Goal: Task Accomplishment & Management: Manage account settings

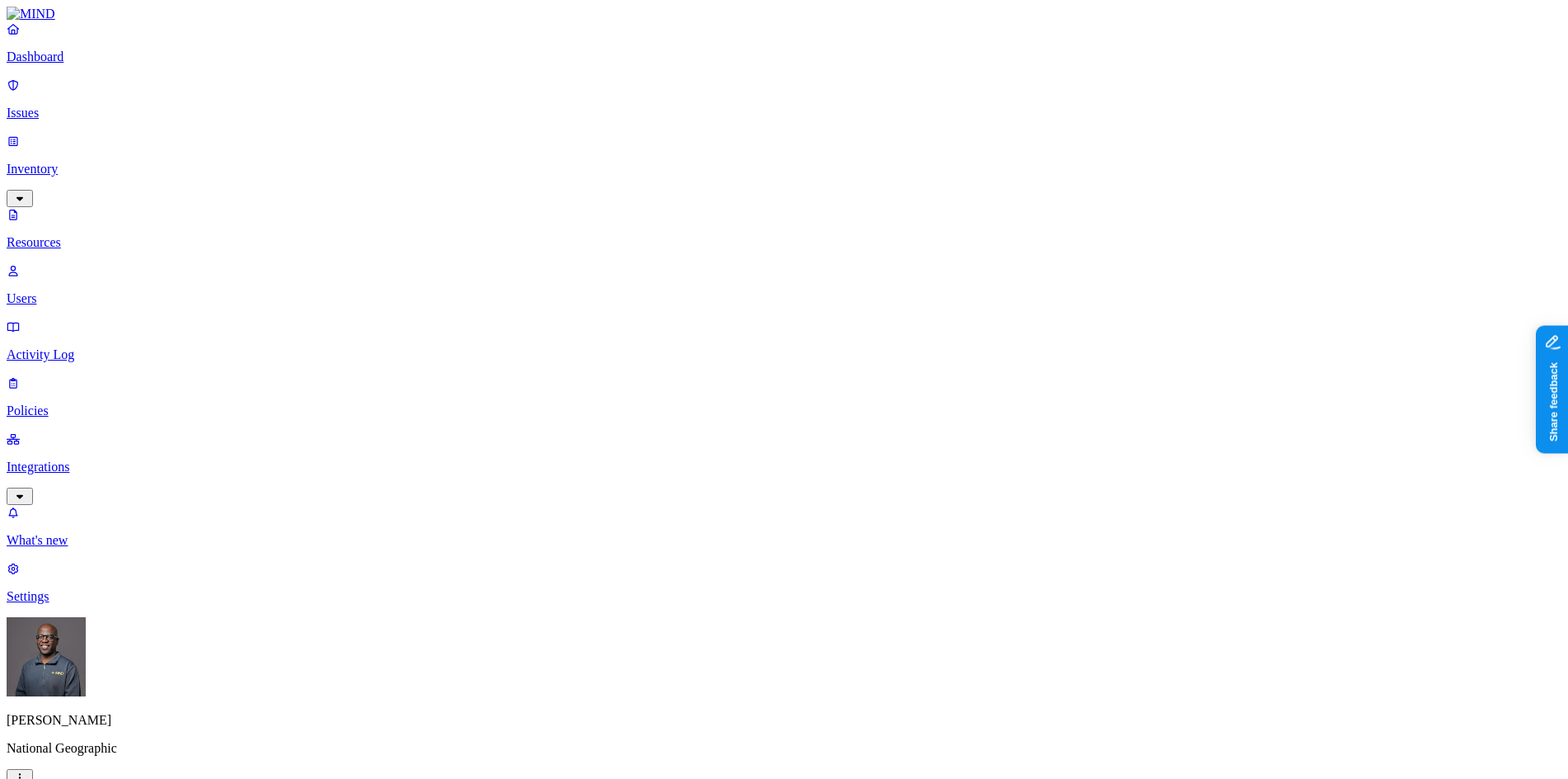
click at [88, 64] on p "Dashboard" at bounding box center [784, 57] width 1555 height 15
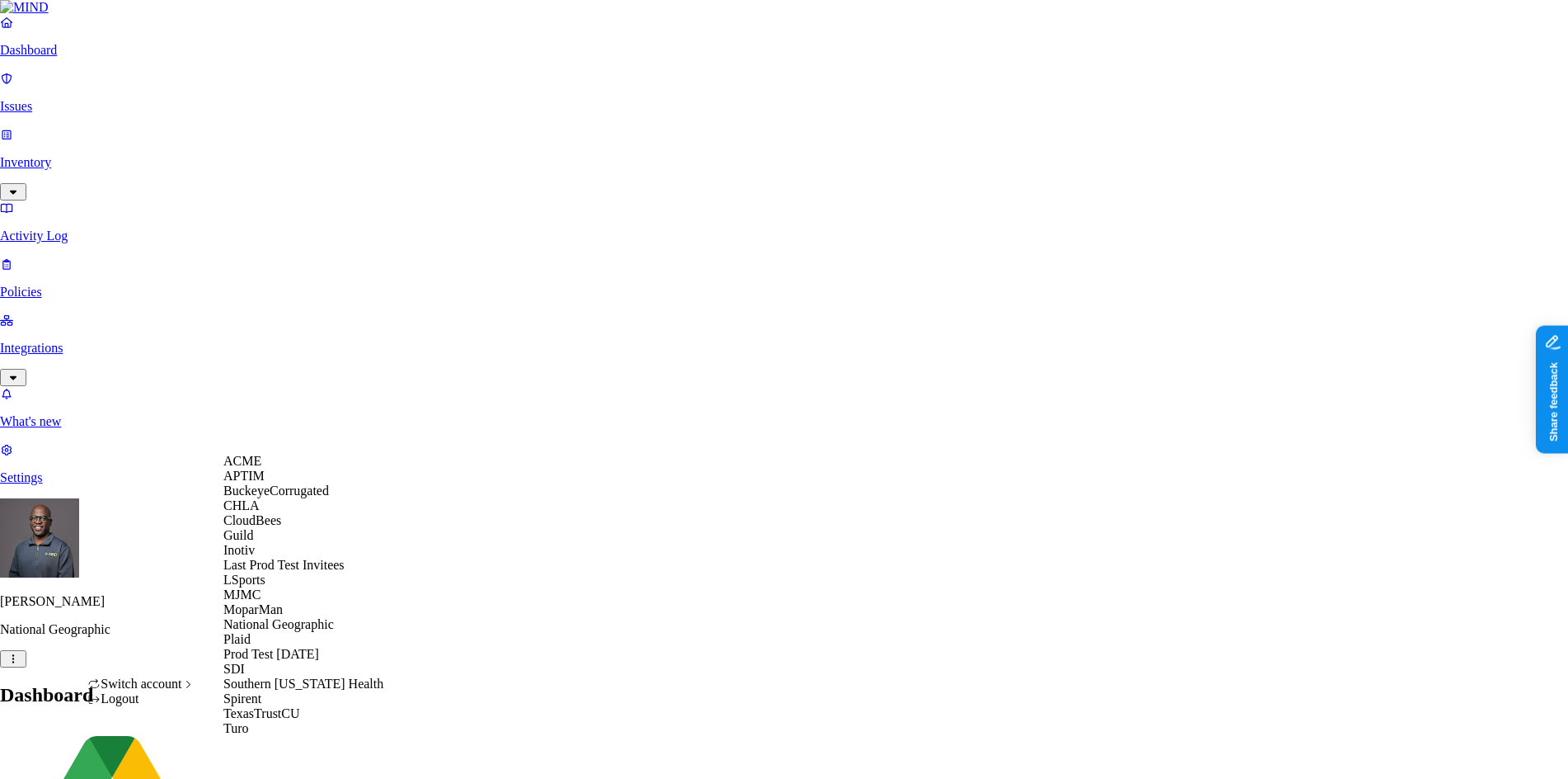
click at [278, 527] on span "CloudBees" at bounding box center [252, 520] width 58 height 14
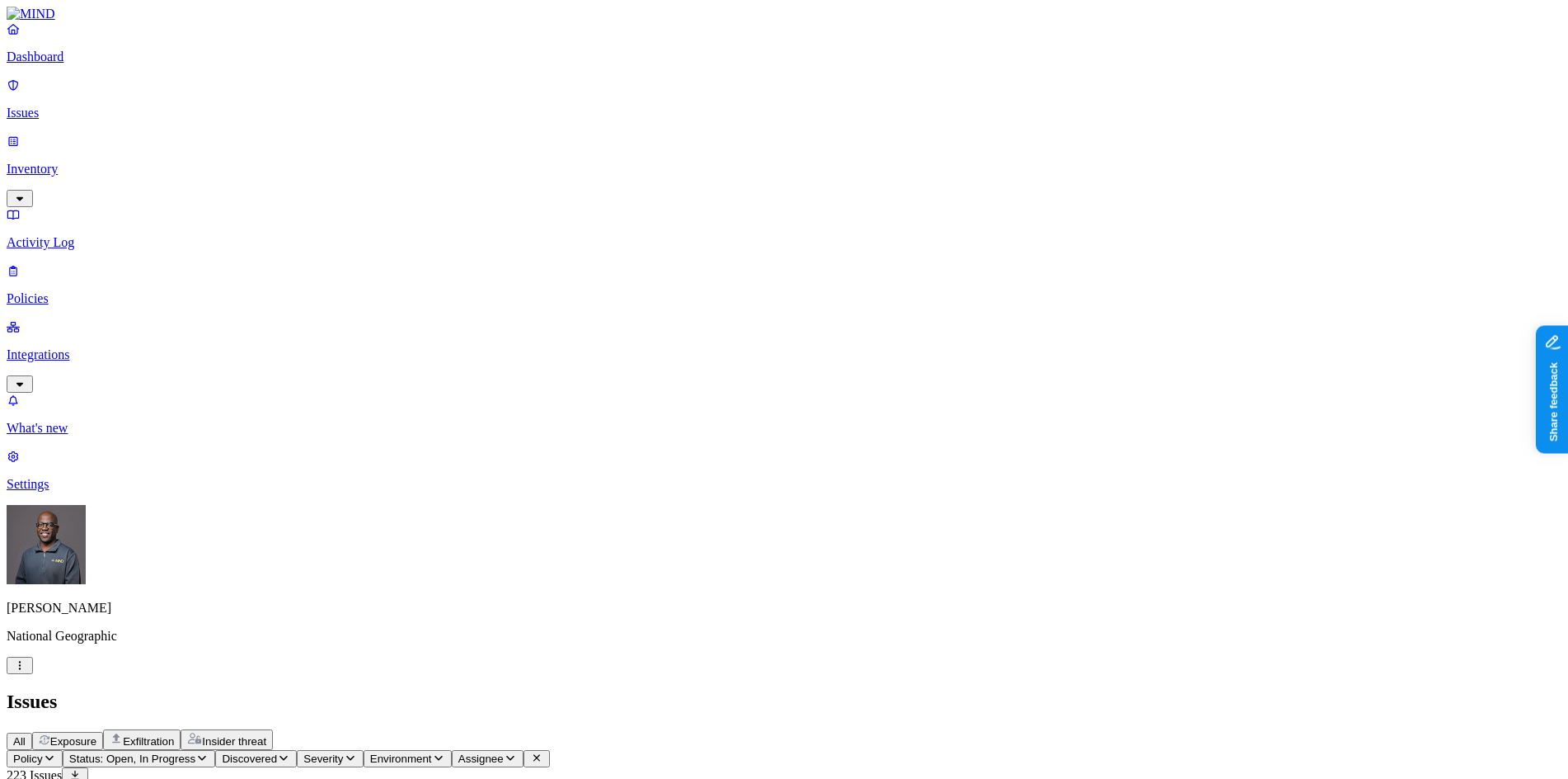
click at [83, 162] on p "Inventory" at bounding box center [784, 169] width 1555 height 15
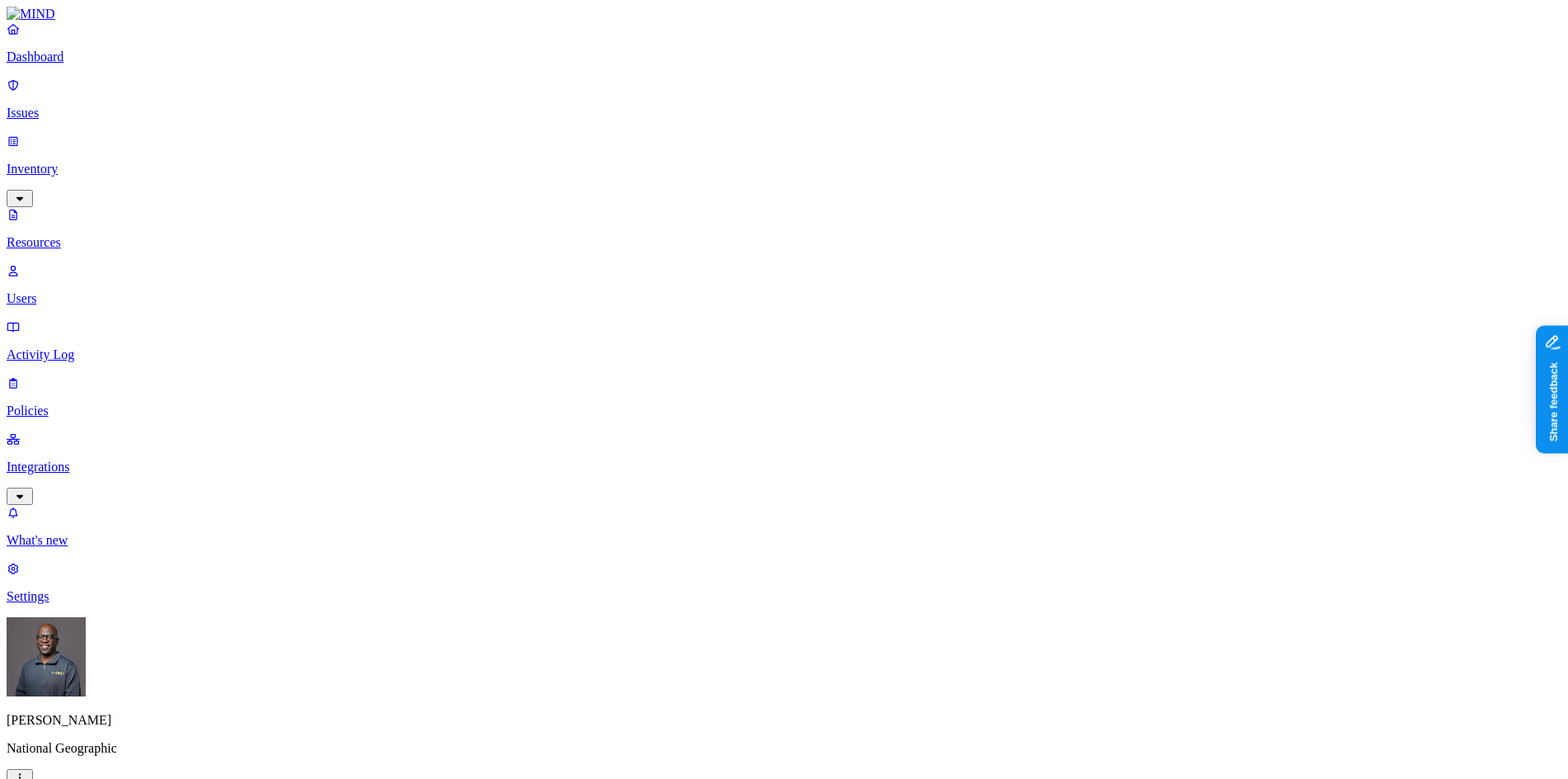
click at [82, 64] on p "Dashboard" at bounding box center [784, 57] width 1555 height 15
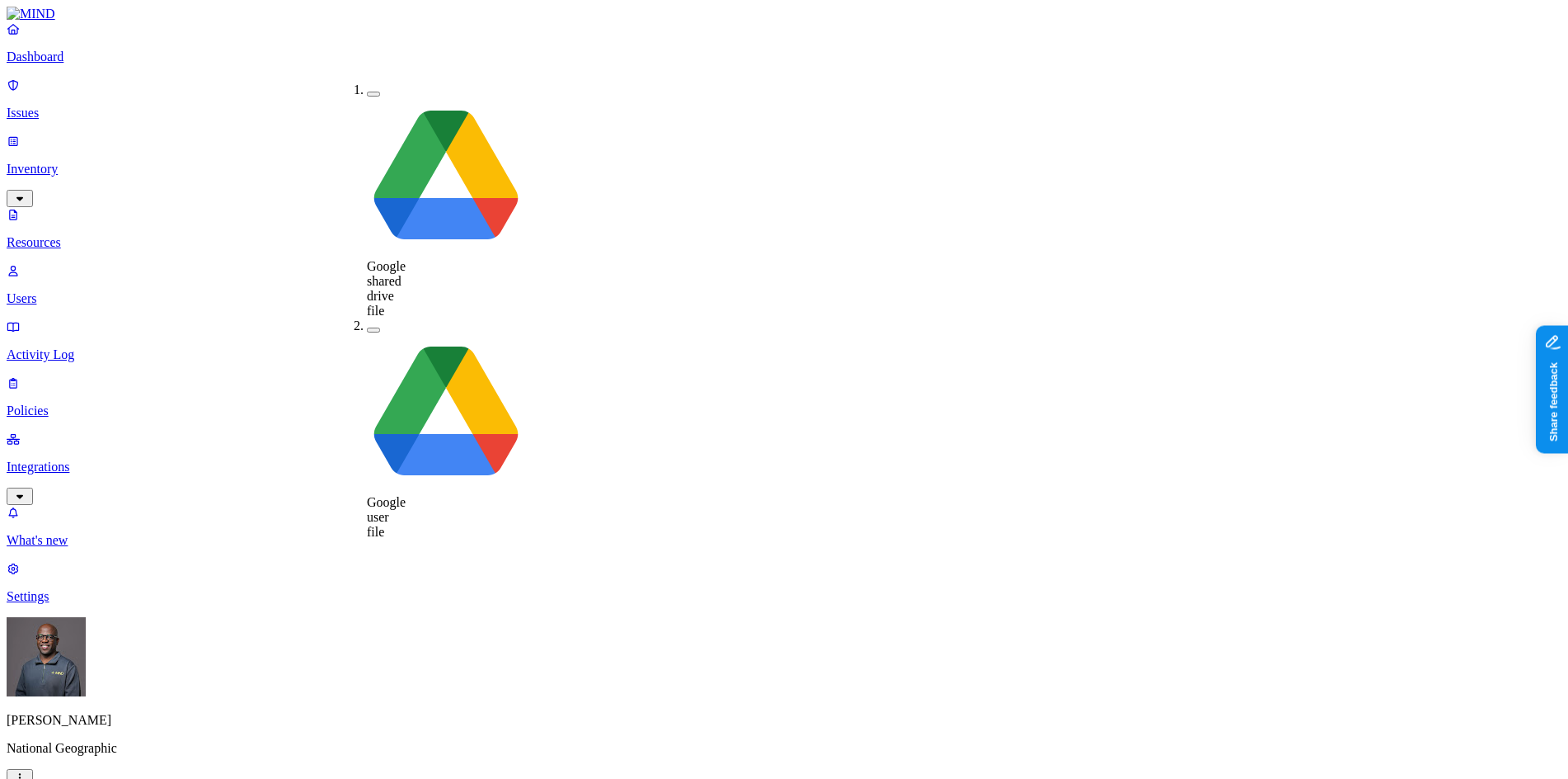
click at [367, 319] on div "Google user file" at bounding box center [367, 429] width 0 height 221
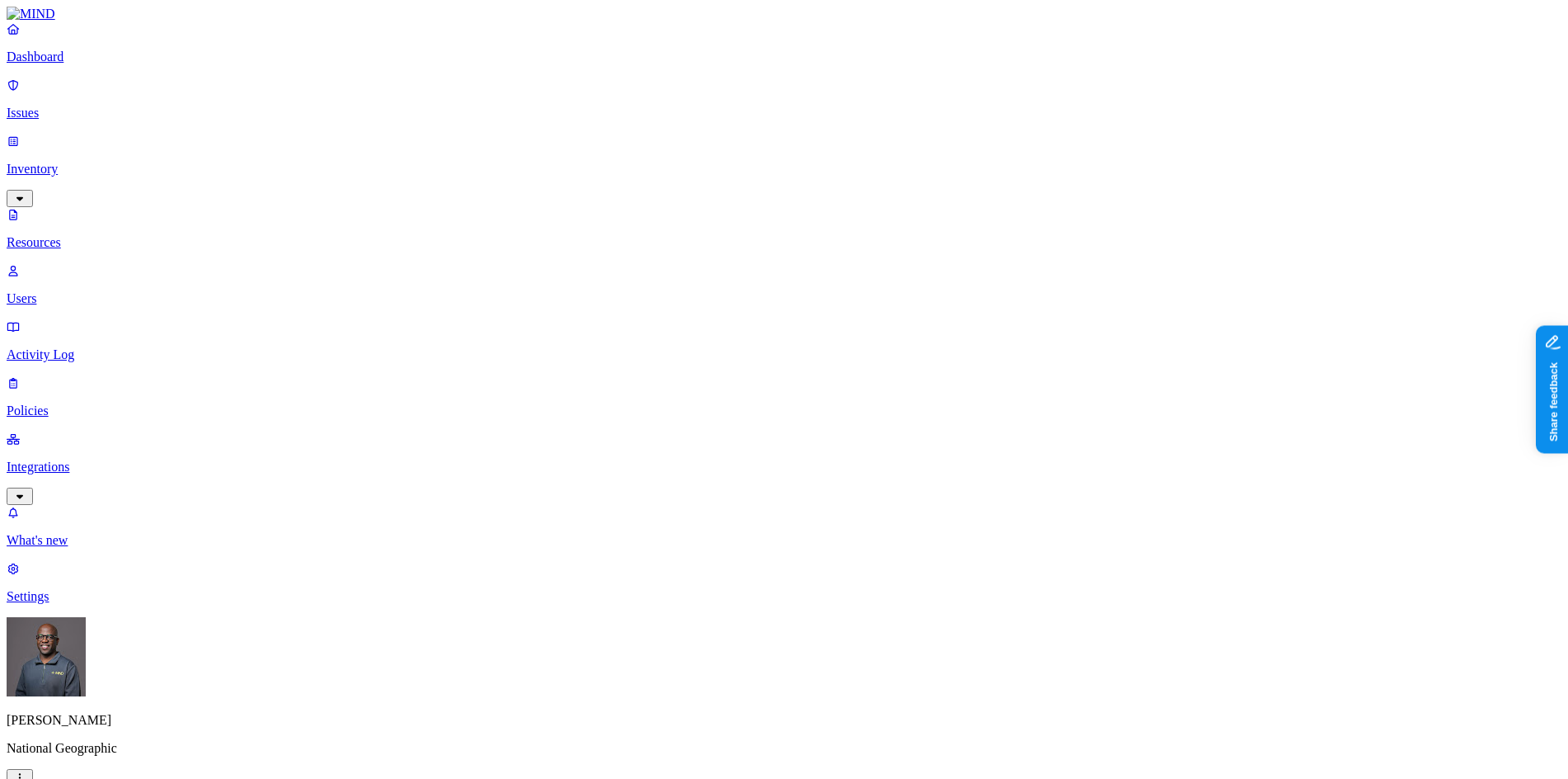
click at [884, 329] on button "button" at bounding box center [890, 331] width 13 height 5
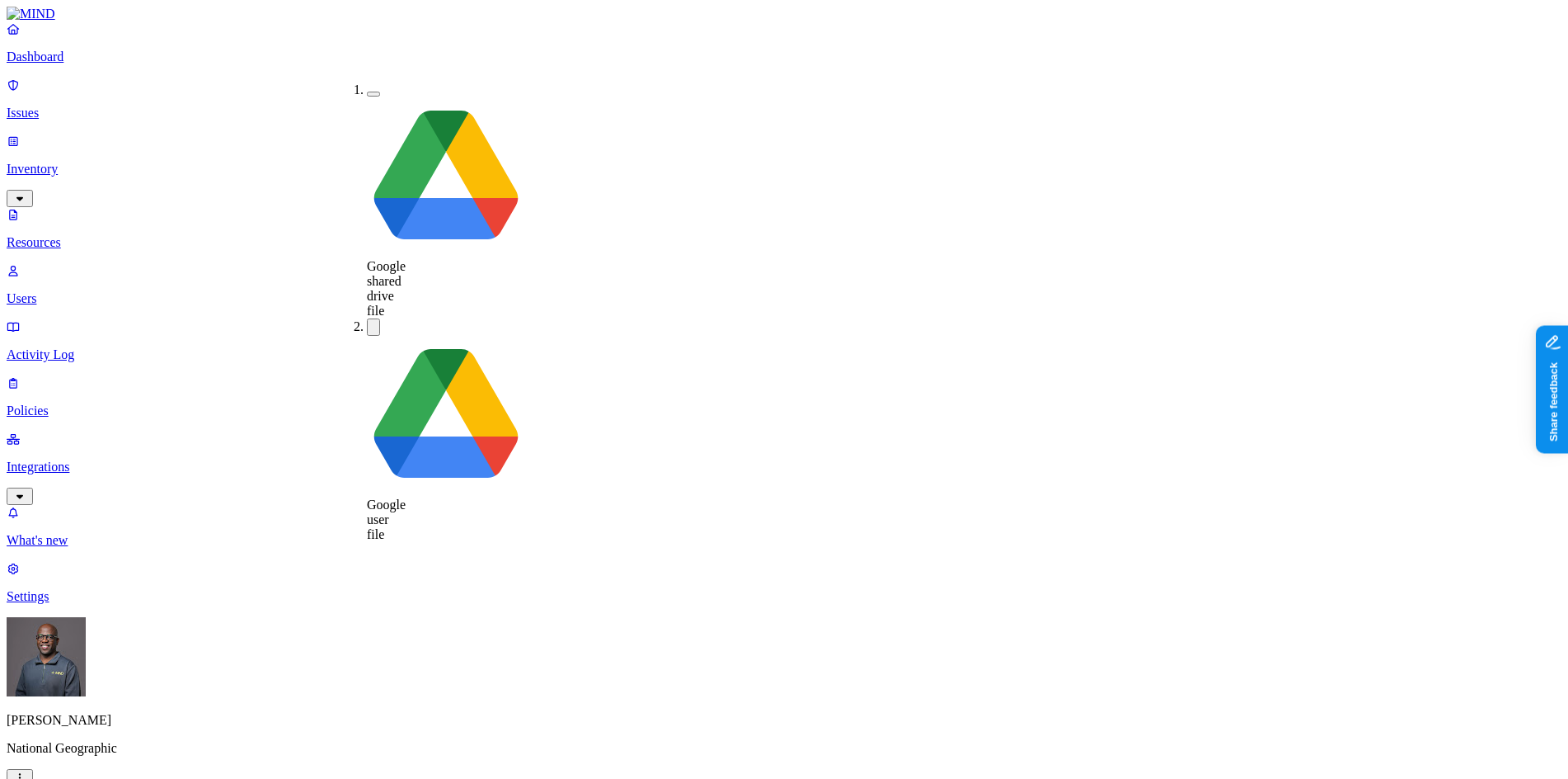
click at [367, 92] on button "button" at bounding box center [373, 94] width 13 height 5
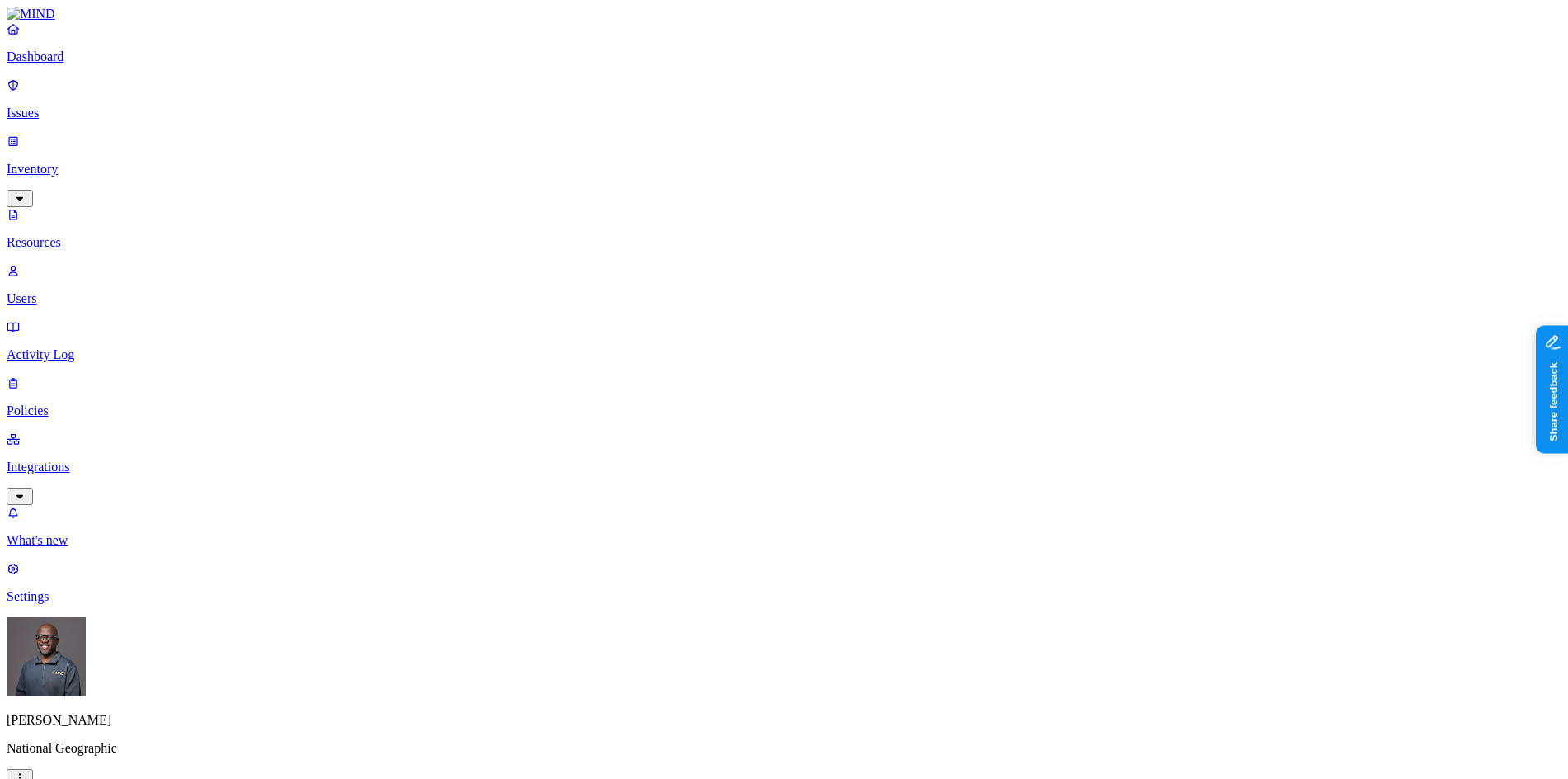
scroll to position [165, 0]
click at [639, 92] on button "button" at bounding box center [646, 94] width 13 height 5
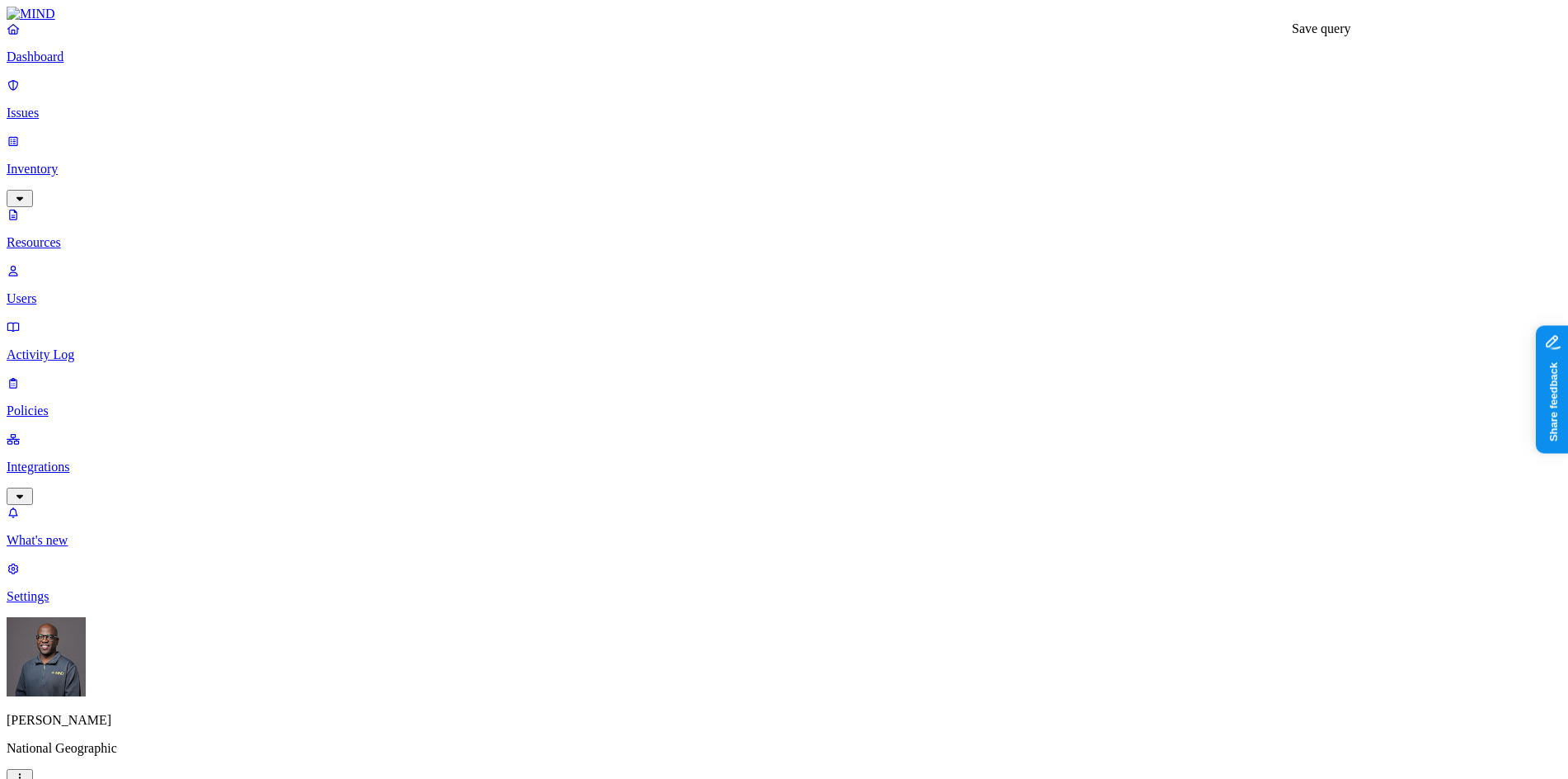
type input "c"
type input "PII with Public Access"
click at [1211, 195] on button "Save" at bounding box center [1191, 187] width 38 height 18
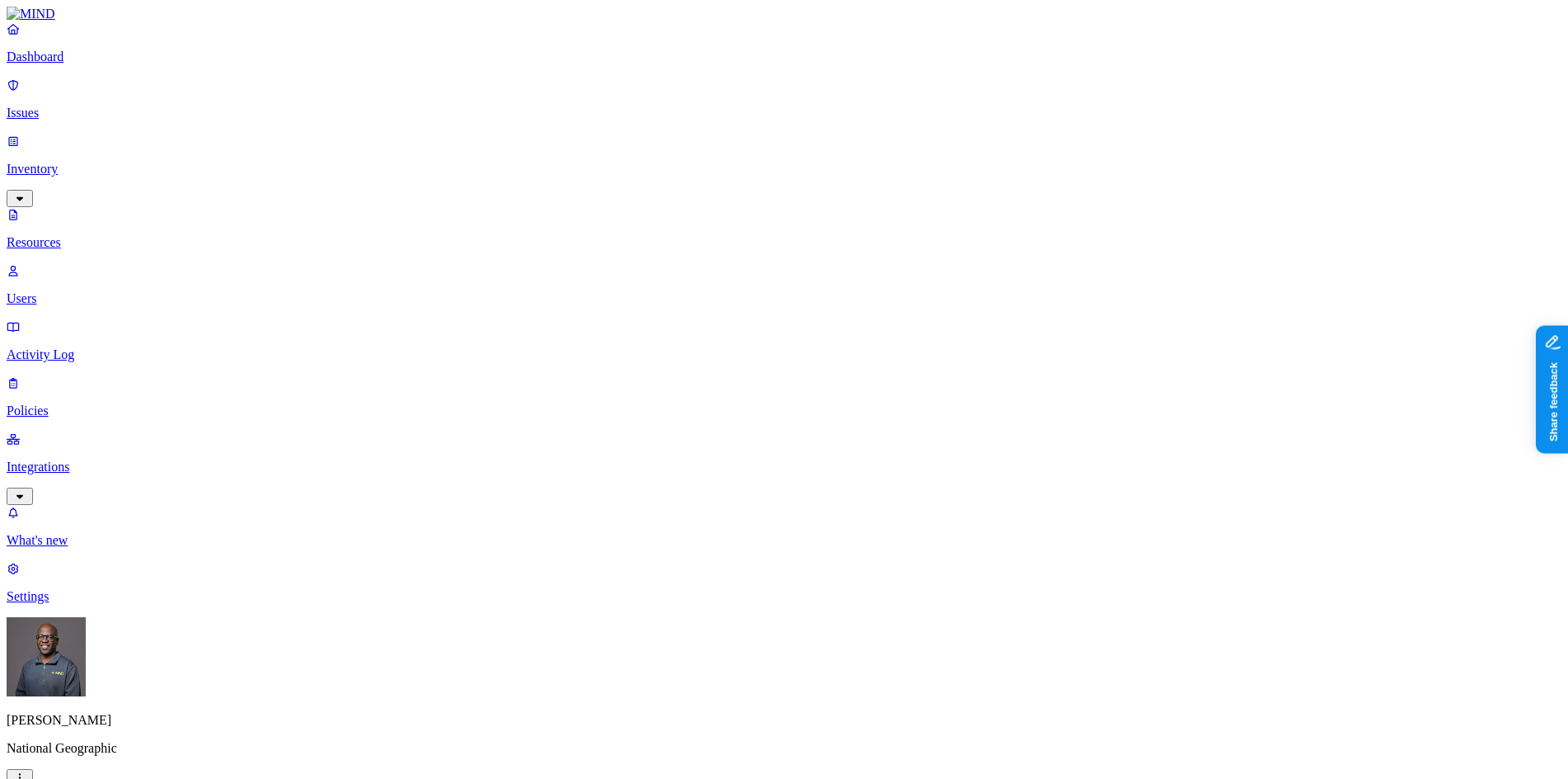
click at [639, 87] on button "button" at bounding box center [646, 91] width 13 height 18
click at [639, 138] on button "button" at bounding box center [646, 140] width 13 height 5
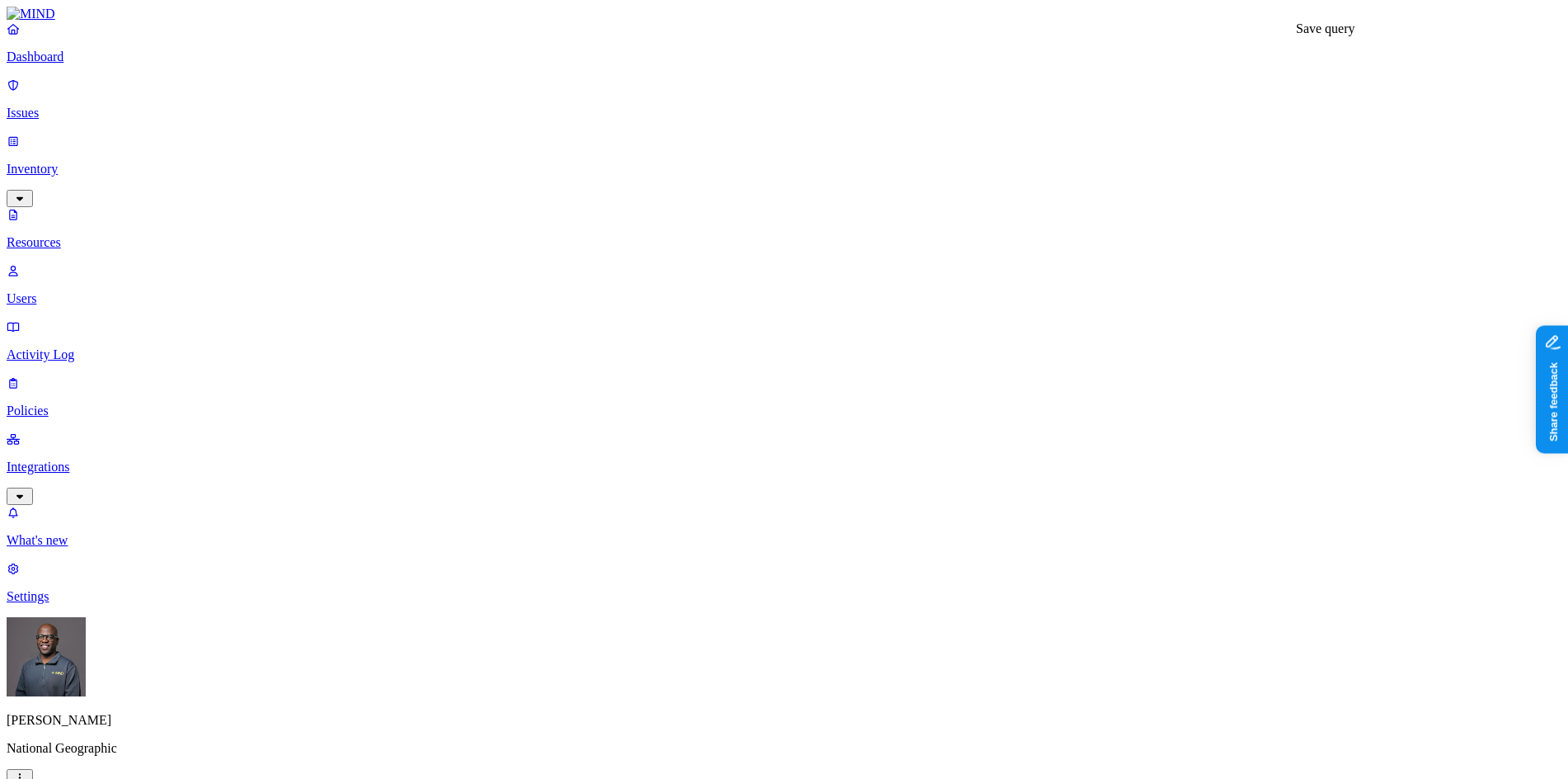
drag, startPoint x: 1317, startPoint y: 168, endPoint x: 1207, endPoint y: 181, distance: 110.8
click at [1198, 178] on input "PCI with Public Access" at bounding box center [1250, 169] width 146 height 18
type input "PCI with Public Access"
click at [1215, 195] on button "Save" at bounding box center [1196, 187] width 38 height 18
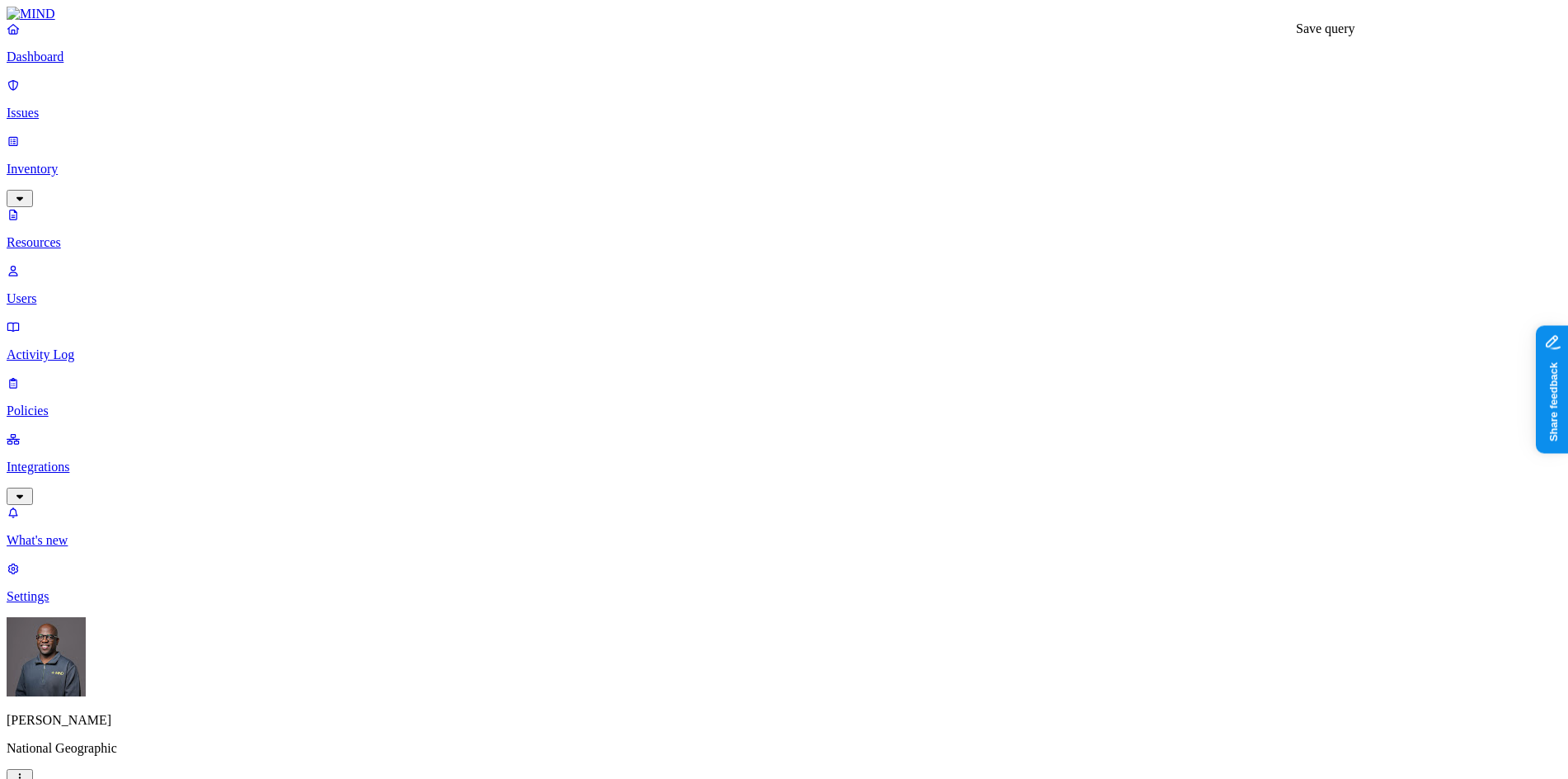
click at [639, 129] on button "button" at bounding box center [646, 137] width 13 height 18
click at [639, 184] on button "button" at bounding box center [646, 187] width 13 height 5
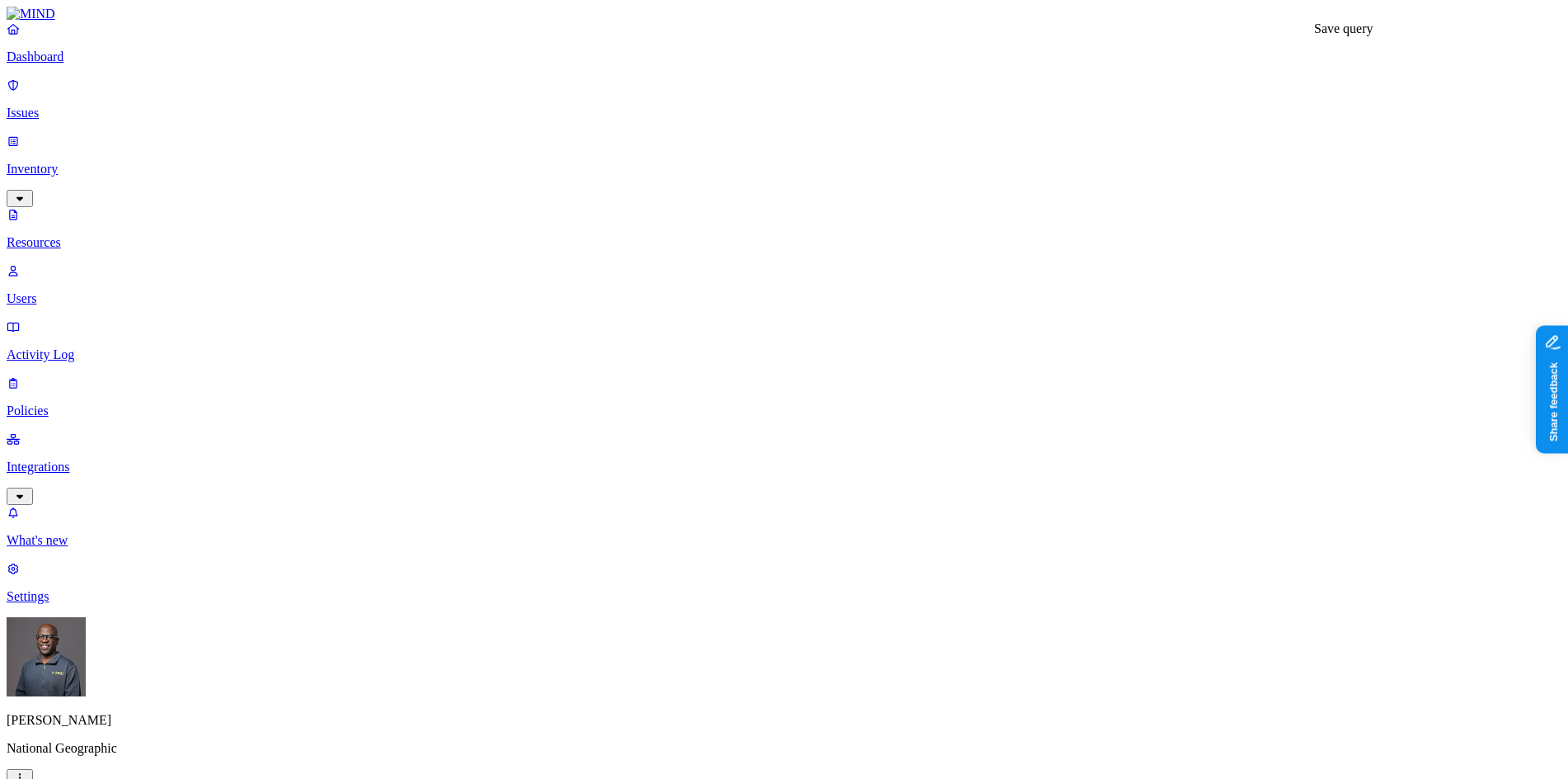
type input "Secrets with Public Access"
click at [1233, 195] on button "Save" at bounding box center [1214, 187] width 38 height 18
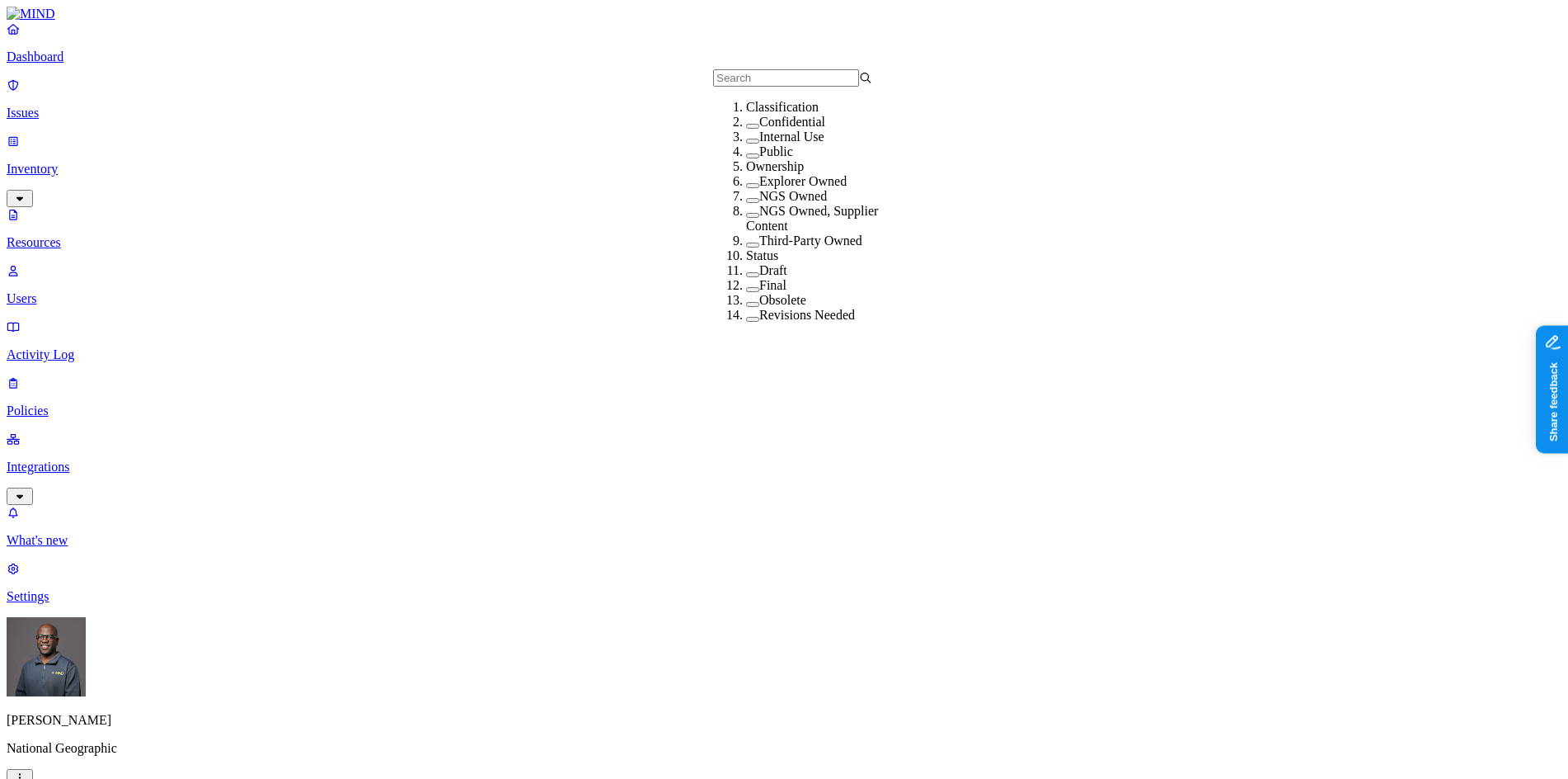
click at [746, 129] on button "button" at bounding box center [752, 126] width 13 height 5
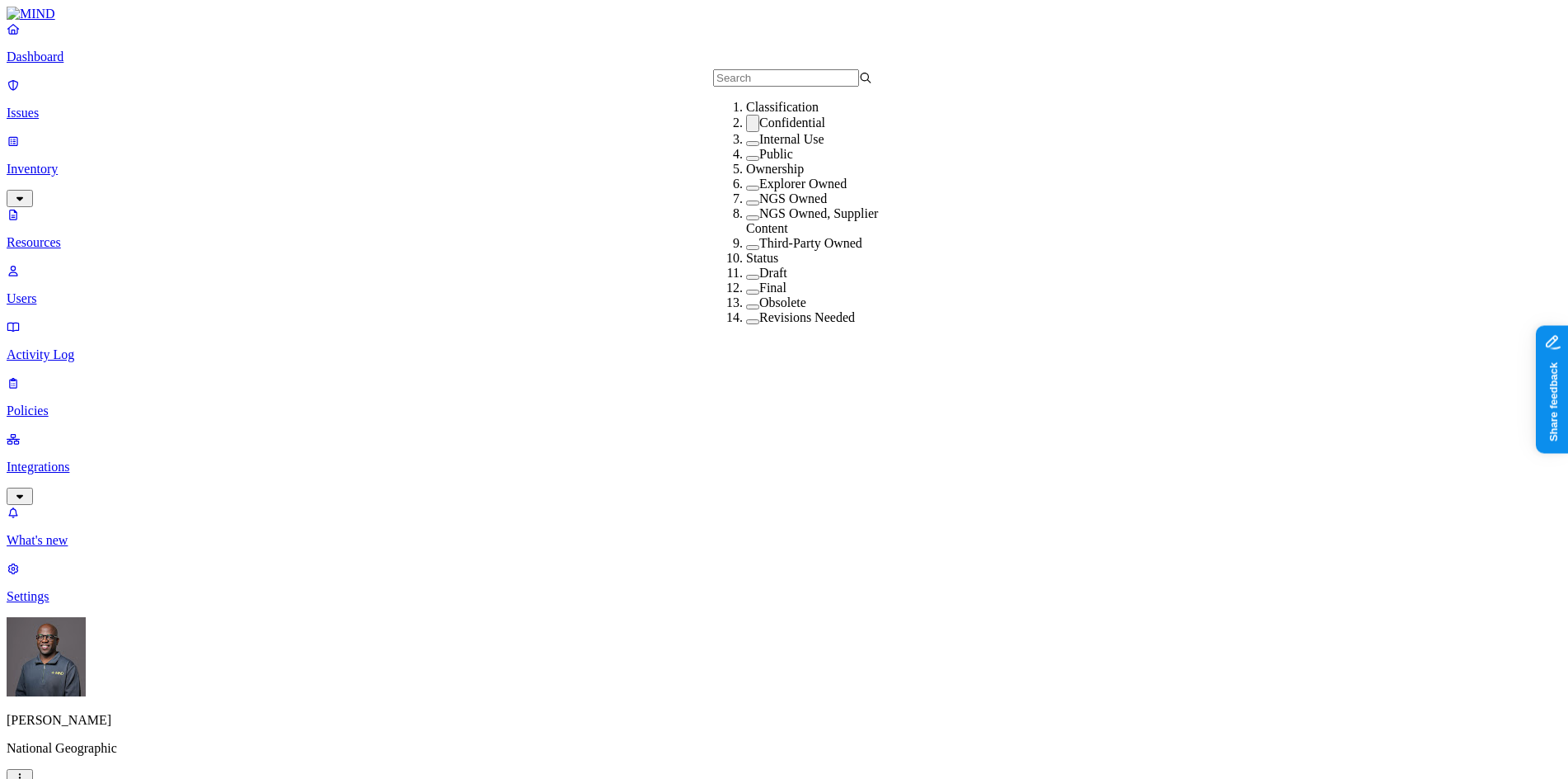
click at [746, 132] on button "button" at bounding box center [752, 123] width 13 height 18
click at [746, 144] on button "button" at bounding box center [752, 141] width 13 height 5
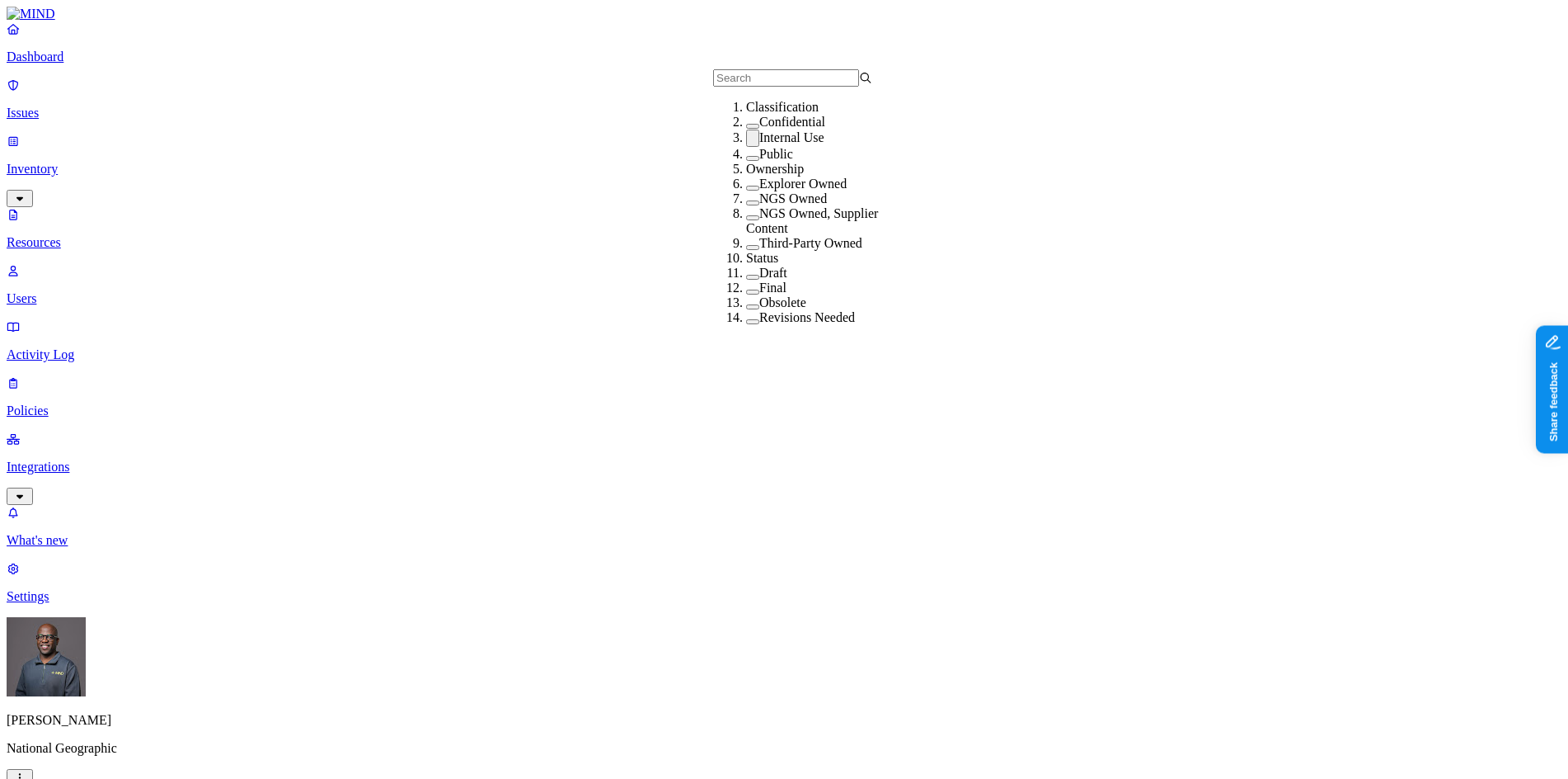
click at [746, 147] on button "button" at bounding box center [752, 138] width 13 height 18
click at [746, 158] on button "button" at bounding box center [752, 156] width 13 height 5
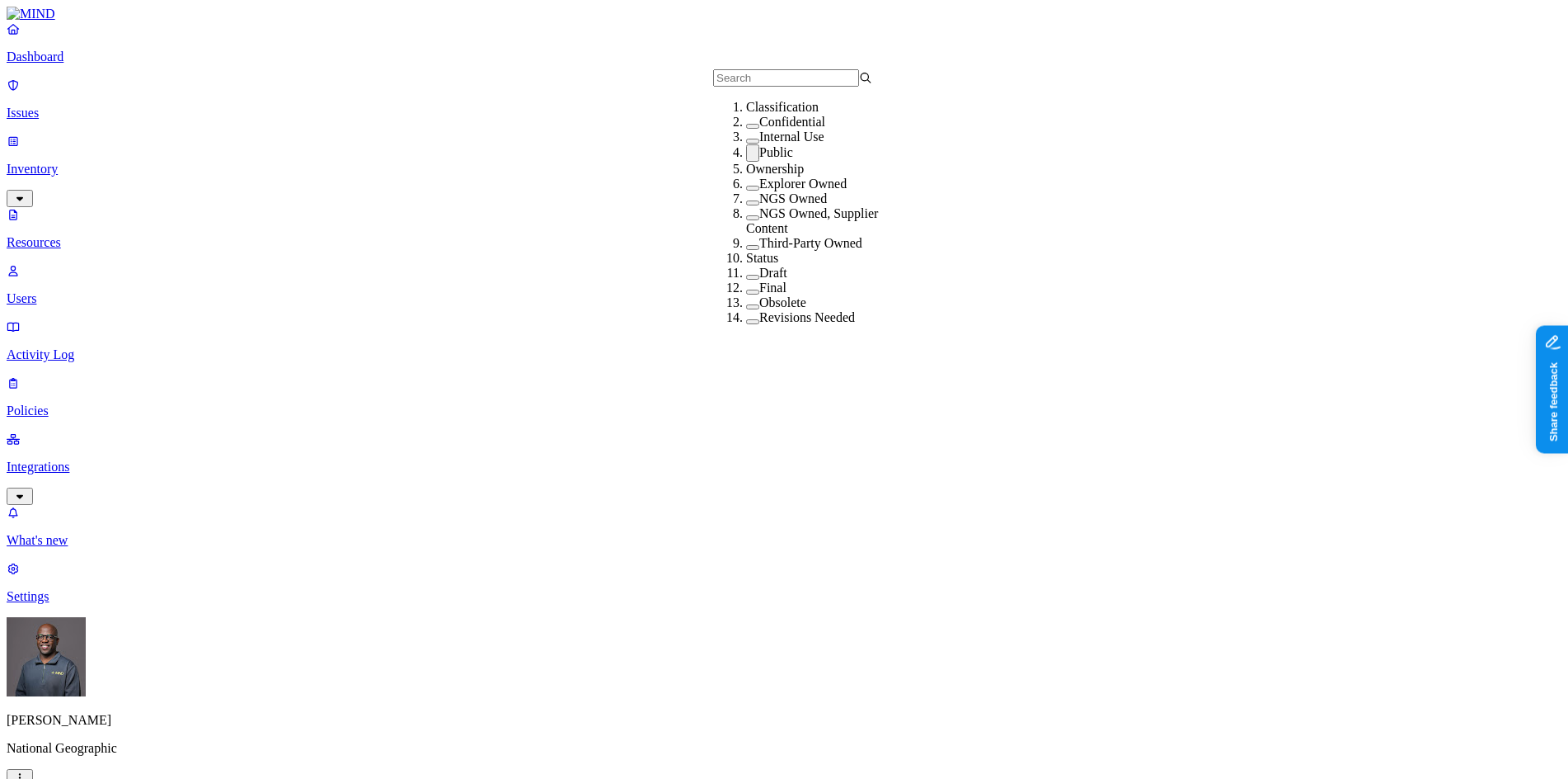
click at [746, 162] on button "button" at bounding box center [752, 153] width 13 height 18
click at [746, 188] on button "button" at bounding box center [752, 186] width 13 height 5
click at [746, 191] on button "button" at bounding box center [752, 183] width 13 height 18
click at [746, 203] on button "button" at bounding box center [752, 200] width 13 height 5
click at [746, 206] on button "button" at bounding box center [752, 198] width 13 height 18
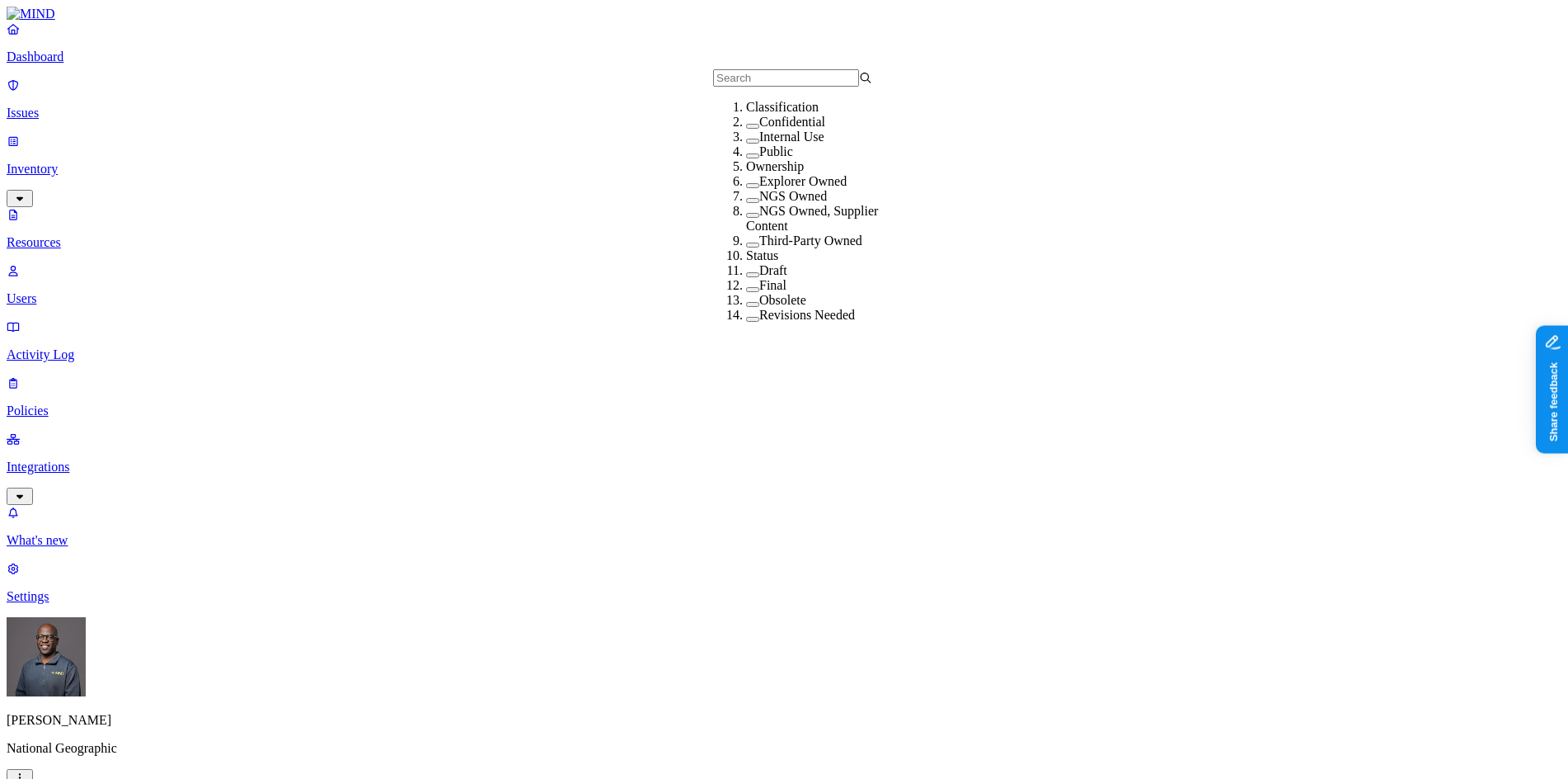
click at [746, 218] on button "button" at bounding box center [752, 215] width 13 height 5
click at [746, 221] on button "button" at bounding box center [752, 212] width 13 height 18
click at [746, 203] on button "button" at bounding box center [752, 200] width 13 height 5
click at [746, 206] on button "button" at bounding box center [752, 198] width 13 height 18
click at [746, 188] on button "button" at bounding box center [752, 186] width 13 height 5
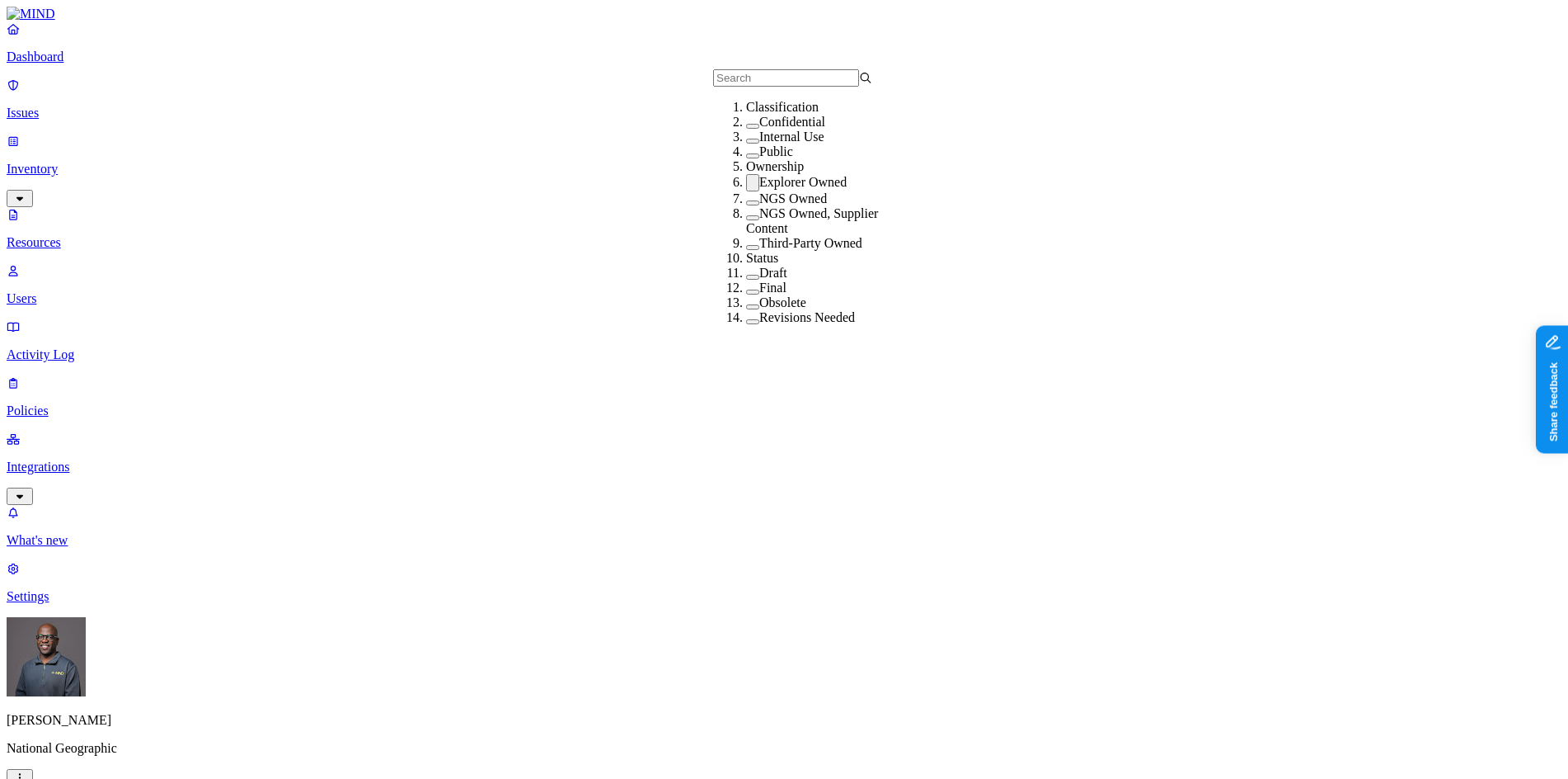
click at [746, 191] on button "button" at bounding box center [752, 183] width 13 height 18
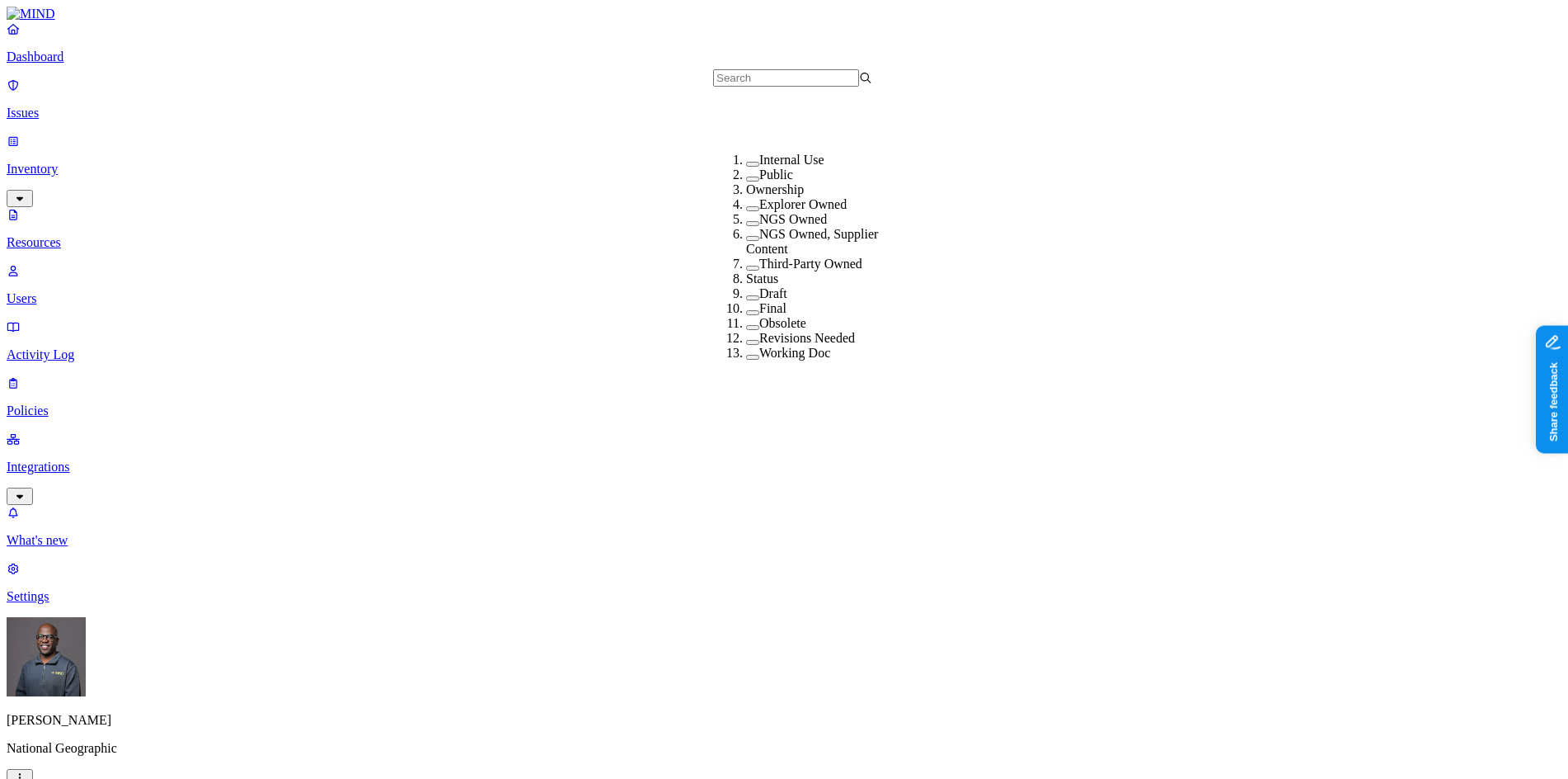
scroll to position [188, 0]
click at [746, 310] on button "button" at bounding box center [752, 313] width 13 height 5
click at [746, 301] on button "button" at bounding box center [752, 310] width 13 height 18
click at [746, 325] on button "button" at bounding box center [752, 327] width 13 height 5
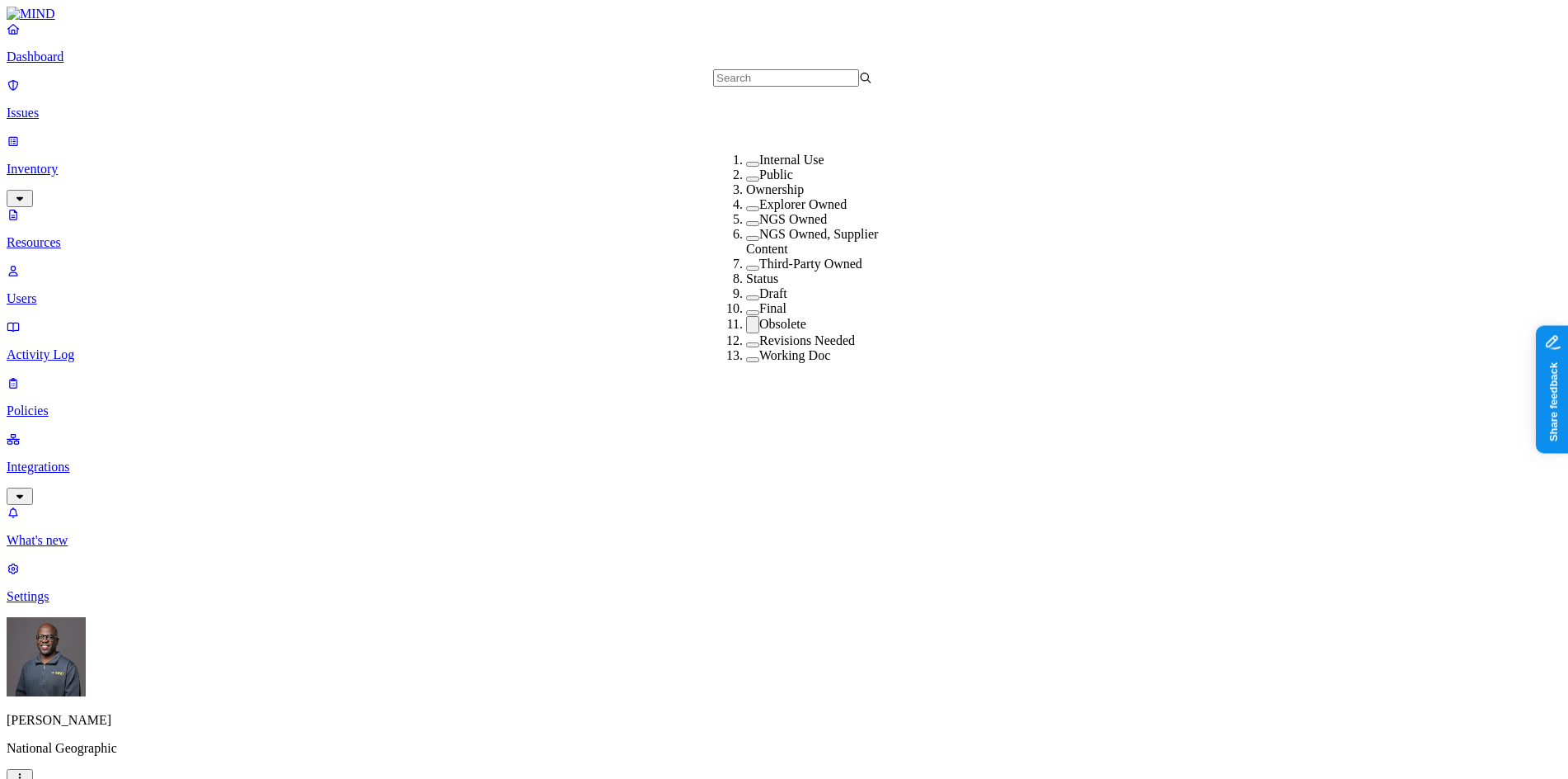
scroll to position [188, 0]
click at [746, 316] on button "button" at bounding box center [752, 325] width 13 height 18
click at [746, 355] on button "button" at bounding box center [752, 358] width 13 height 5
click at [746, 346] on button "button" at bounding box center [752, 354] width 13 height 18
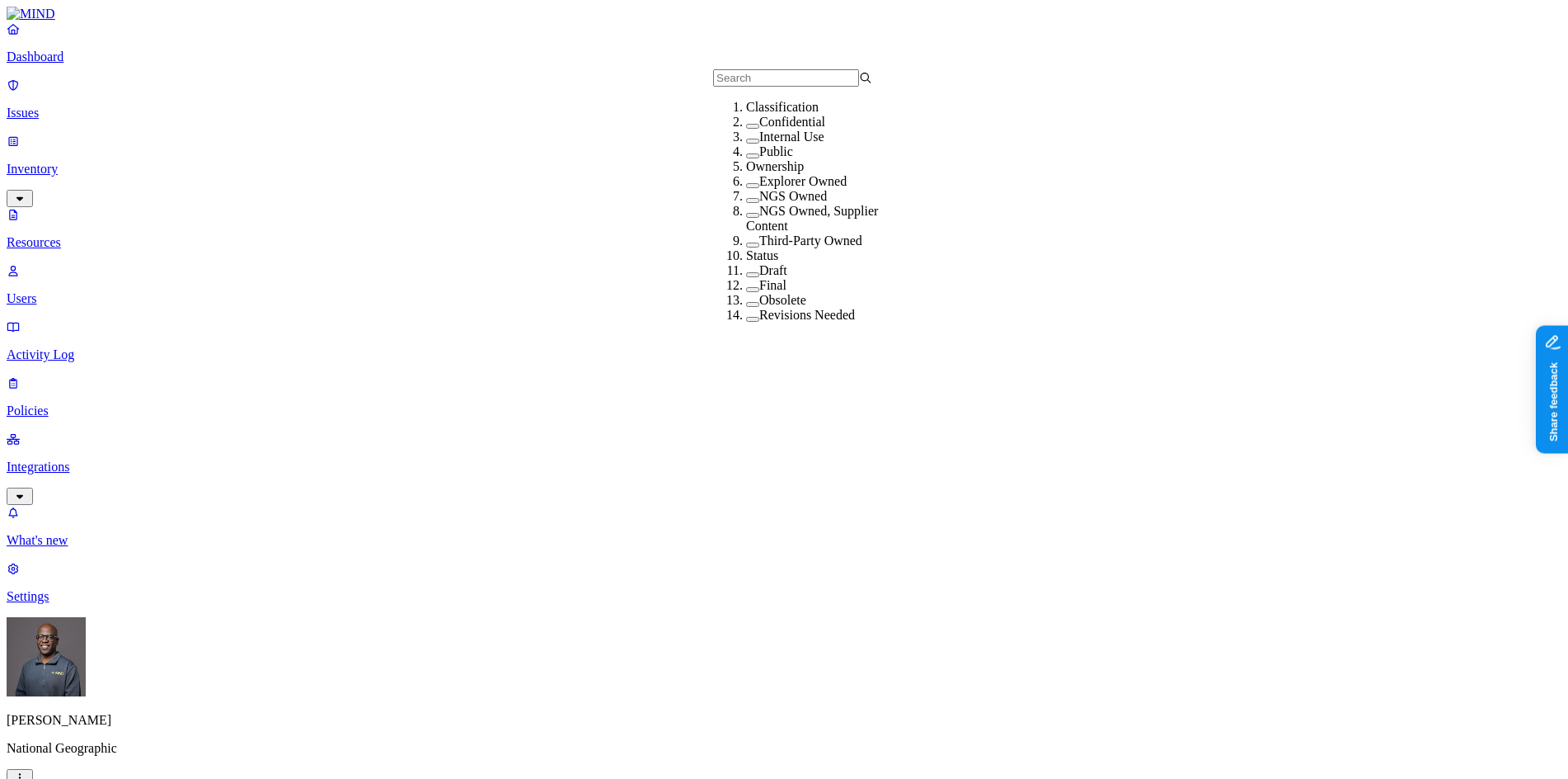
click at [746, 129] on button "button" at bounding box center [752, 126] width 13 height 5
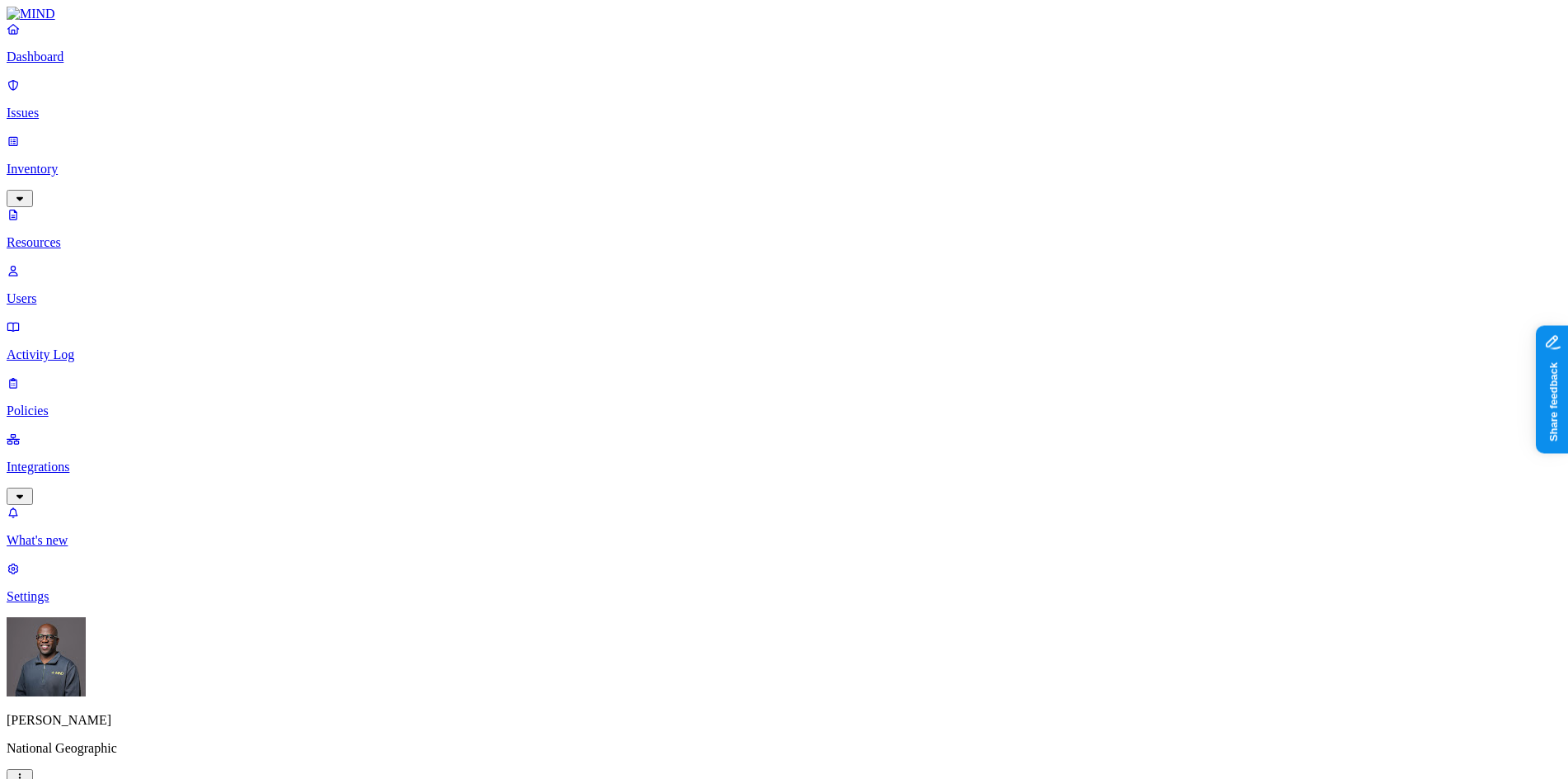
click at [868, 270] on button "button" at bounding box center [875, 273] width 13 height 5
click at [868, 331] on button "button" at bounding box center [875, 334] width 13 height 5
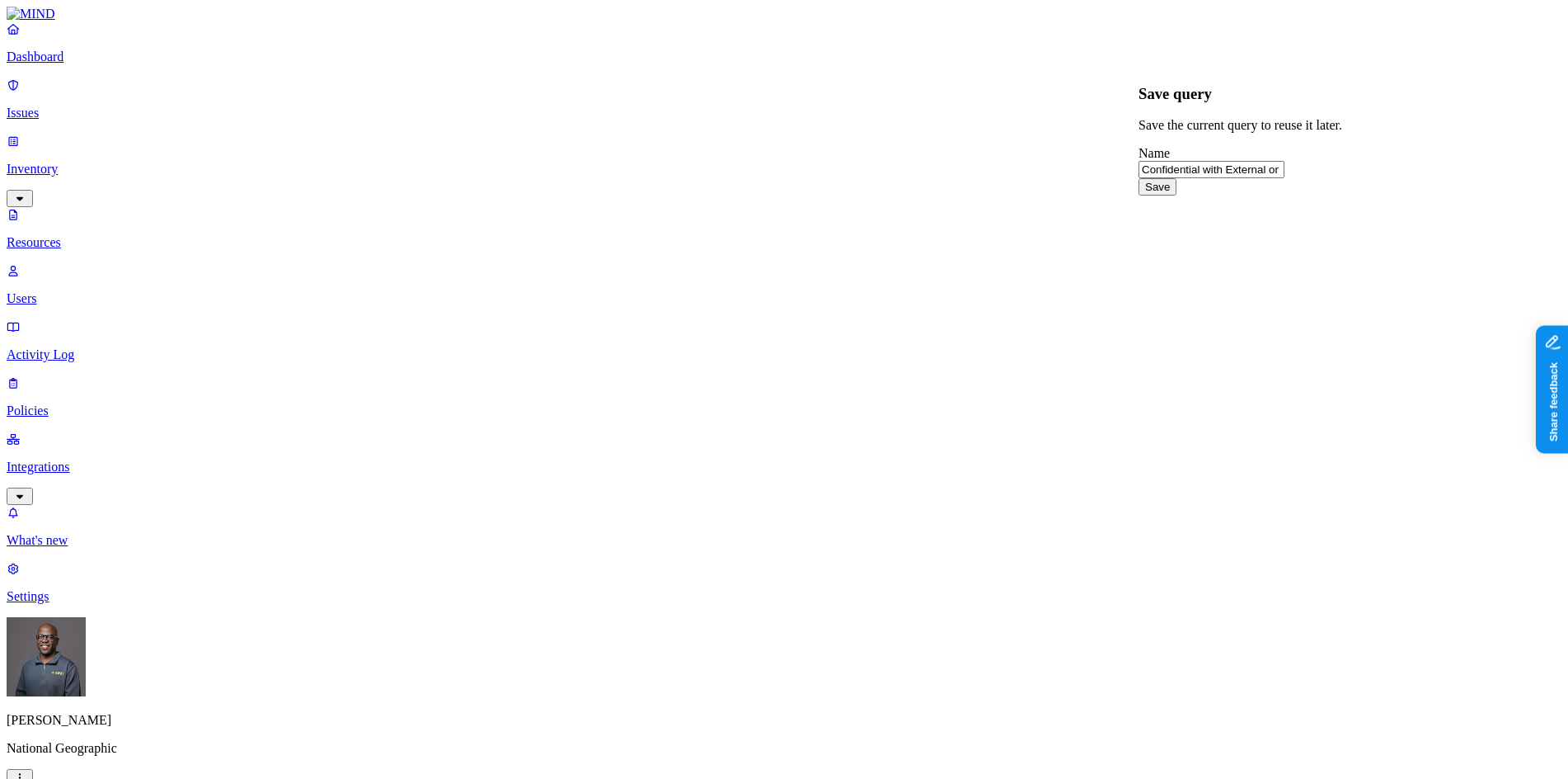
type input "Confidential with External or Public Access"
click at [1176, 195] on button "Save" at bounding box center [1157, 187] width 38 height 18
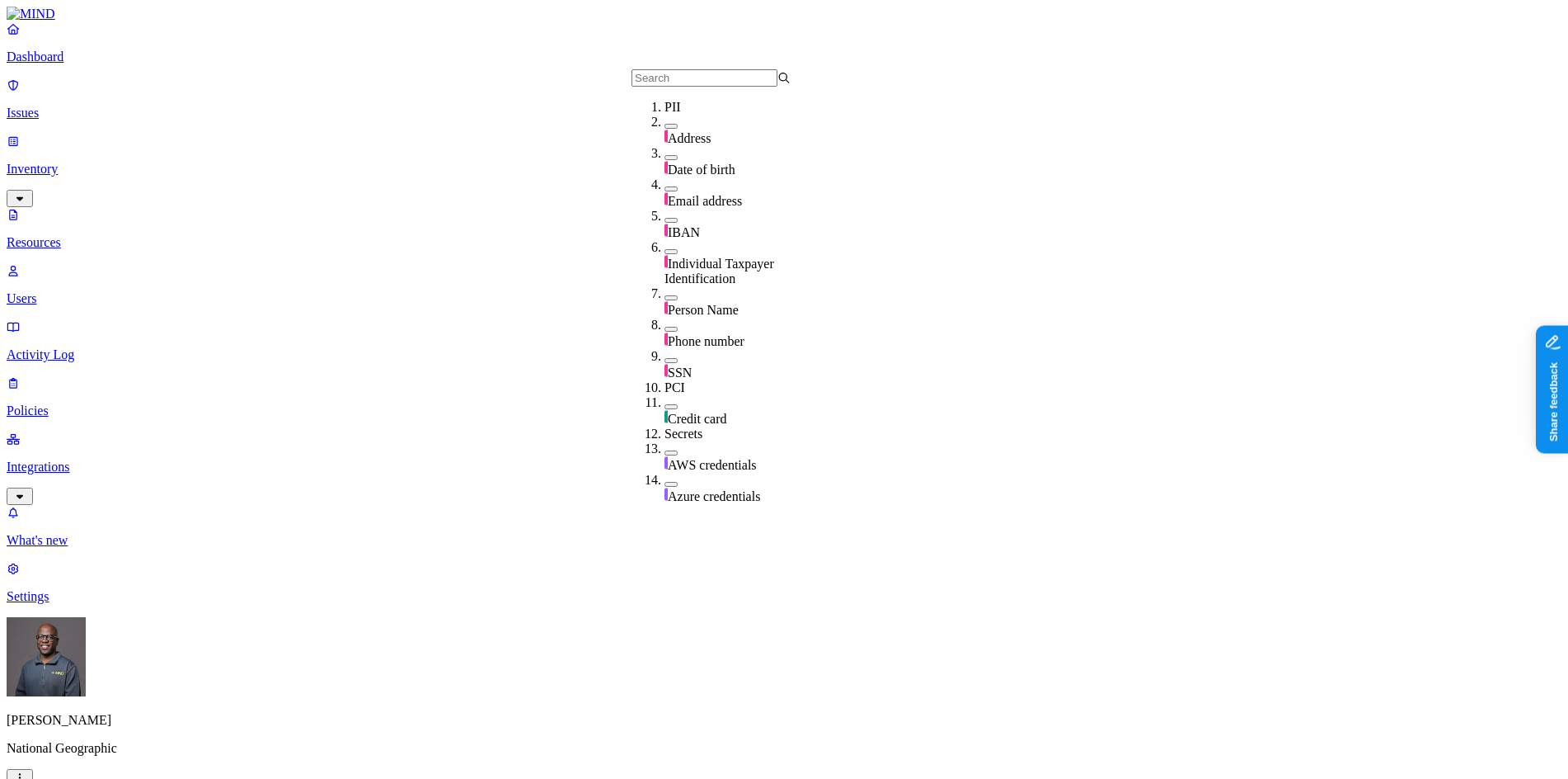
drag, startPoint x: 536, startPoint y: 340, endPoint x: 537, endPoint y: 321, distance: 19.0
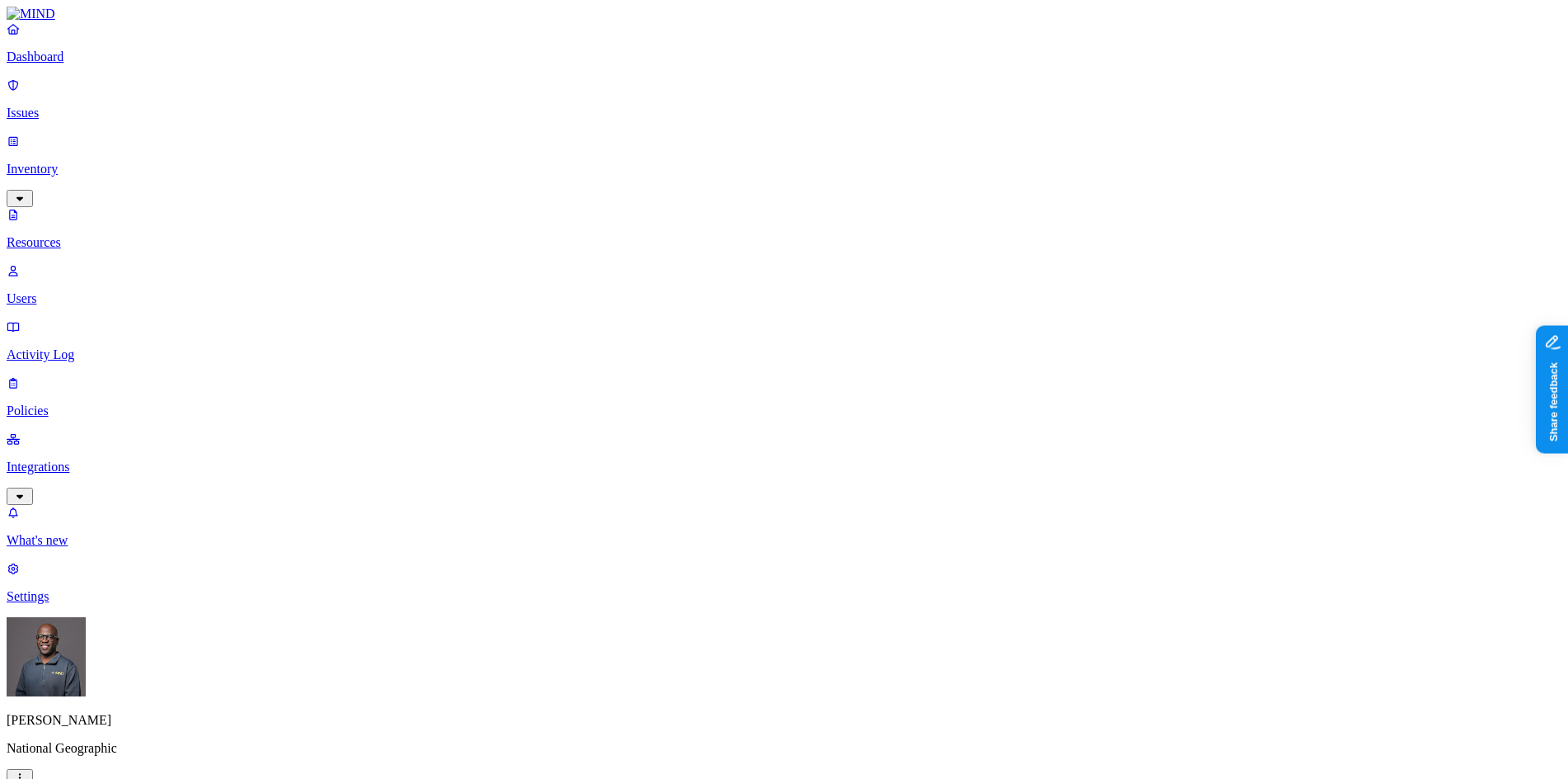
drag, startPoint x: 601, startPoint y: 394, endPoint x: 557, endPoint y: 278, distance: 124.1
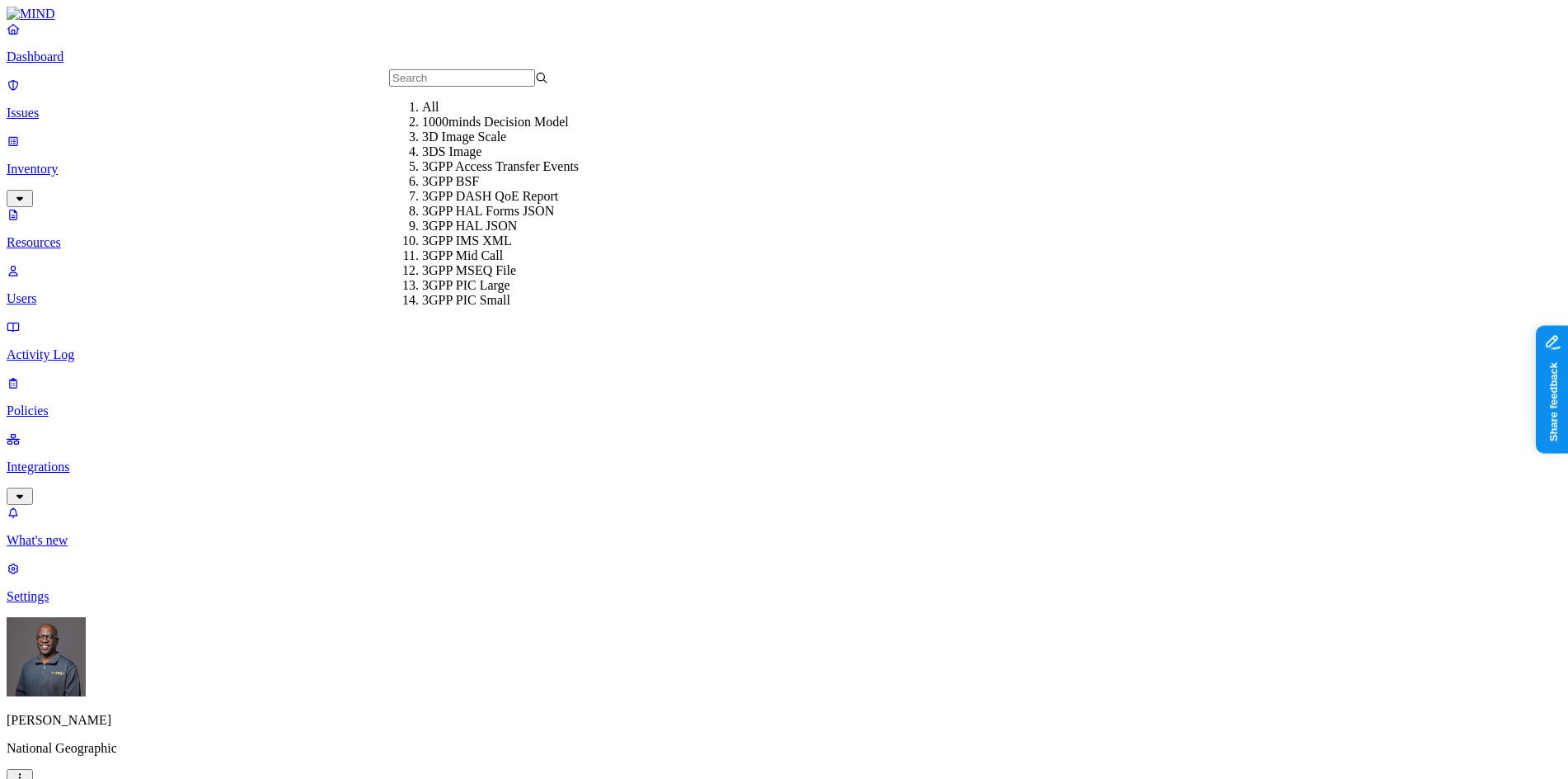
drag, startPoint x: 827, startPoint y: 461, endPoint x: 480, endPoint y: 58, distance: 531.8
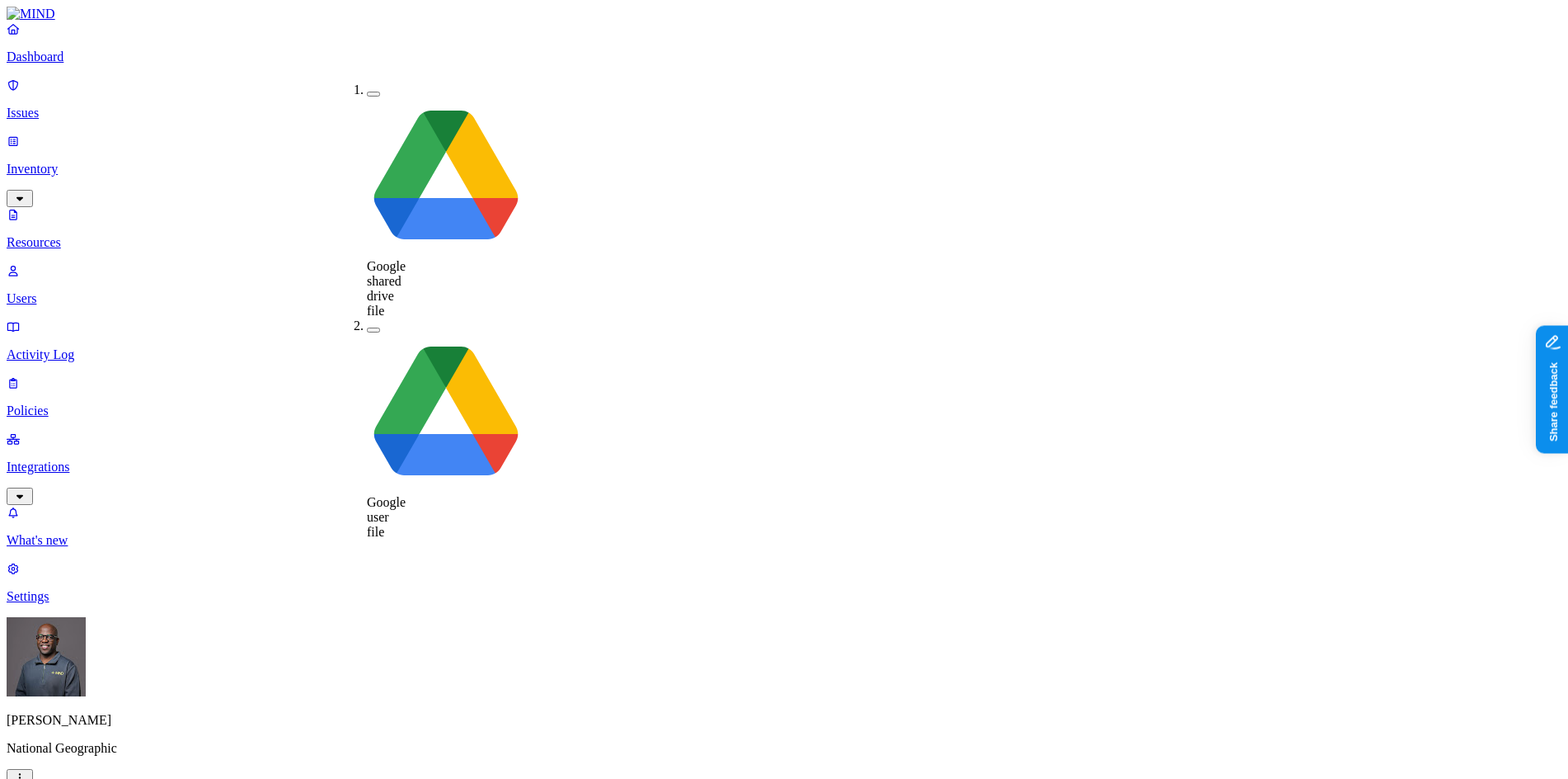
drag, startPoint x: 626, startPoint y: 379, endPoint x: 655, endPoint y: 350, distance: 41.0
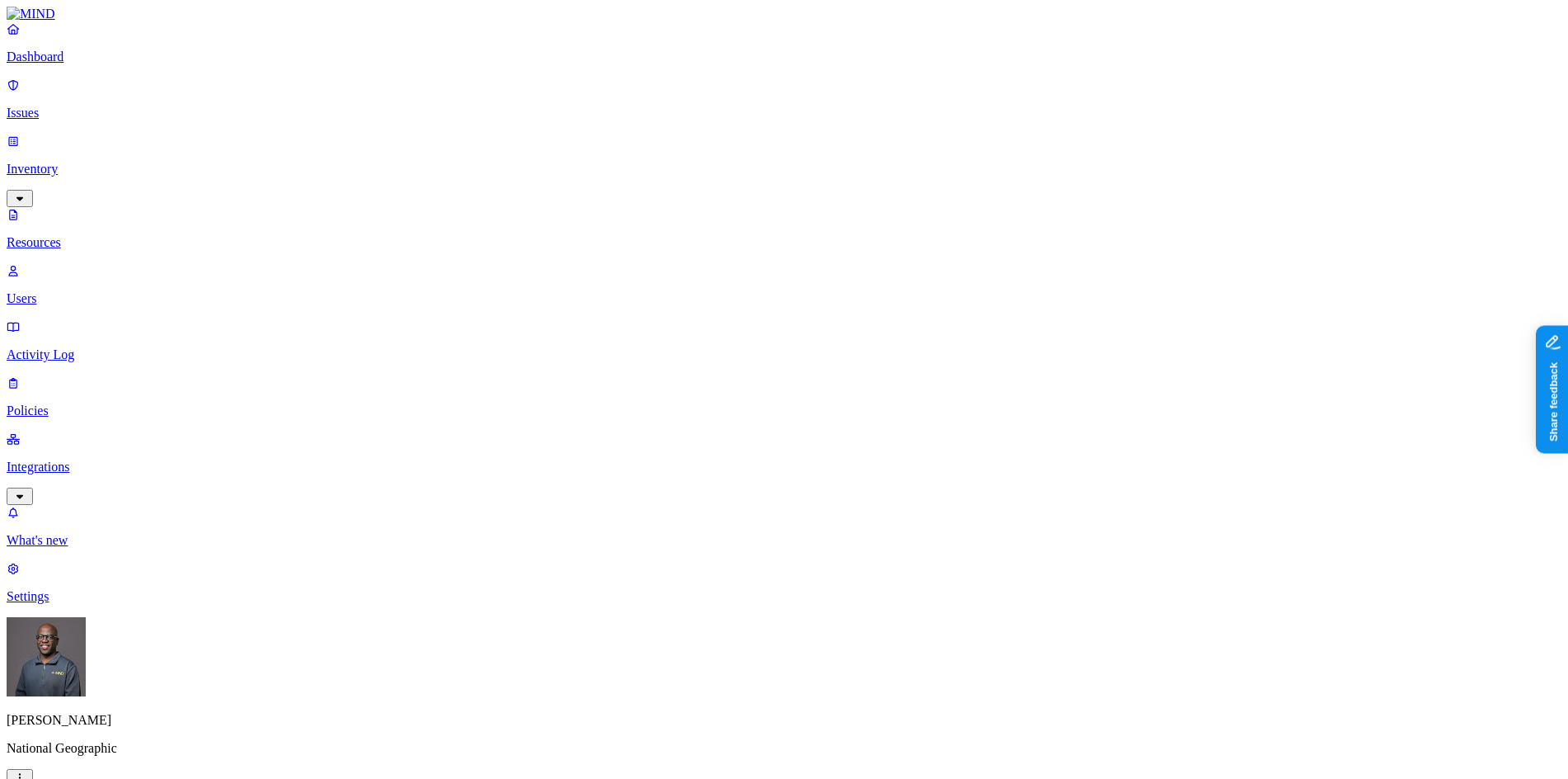
click at [1206, 109] on div "Yes" at bounding box center [1206, 105] width 0 height 15
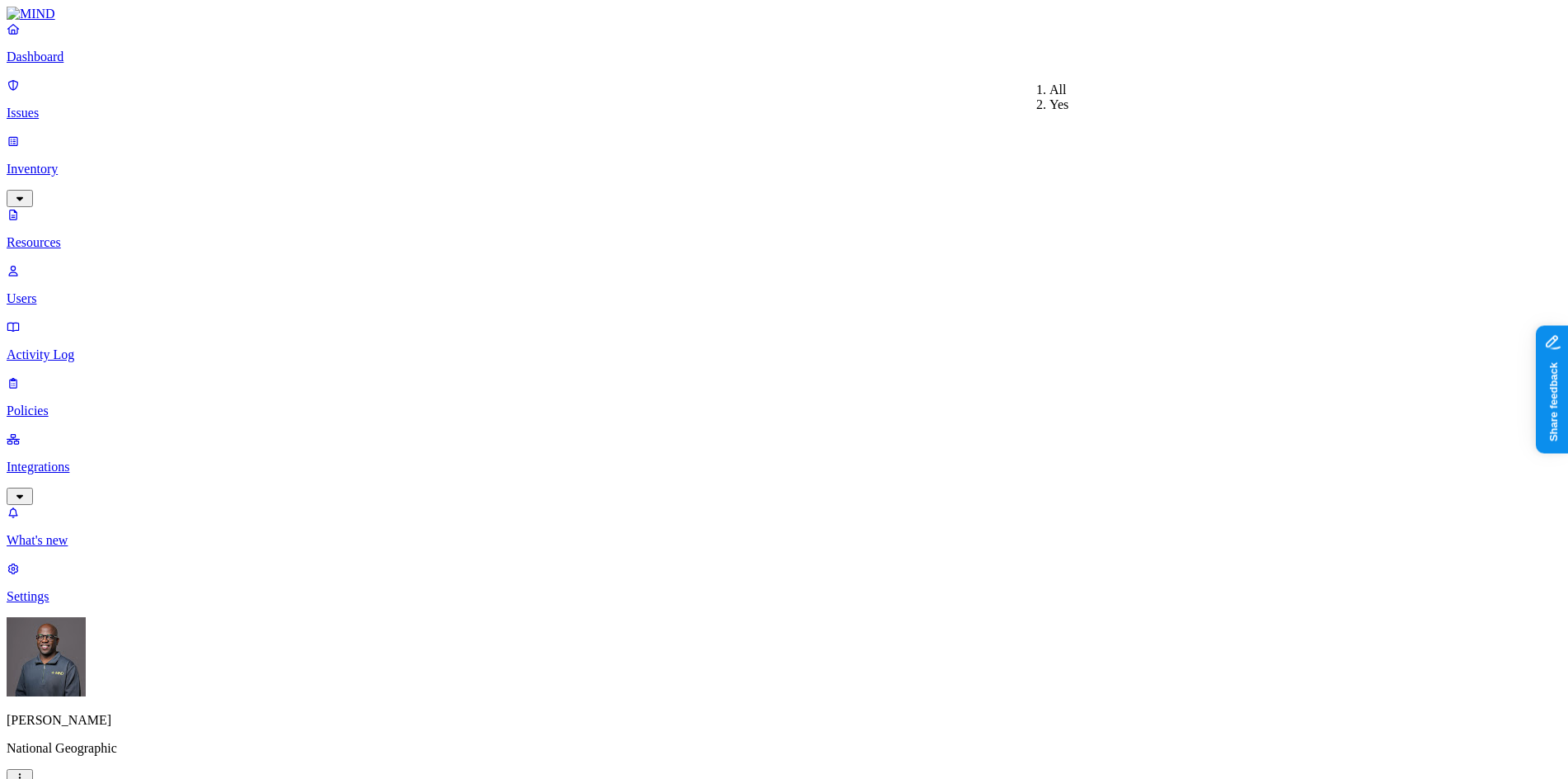
click at [1049, 112] on div "Yes" at bounding box center [1049, 105] width 0 height 15
click at [877, 231] on div "More than 60 days" at bounding box center [877, 261] width 0 height 60
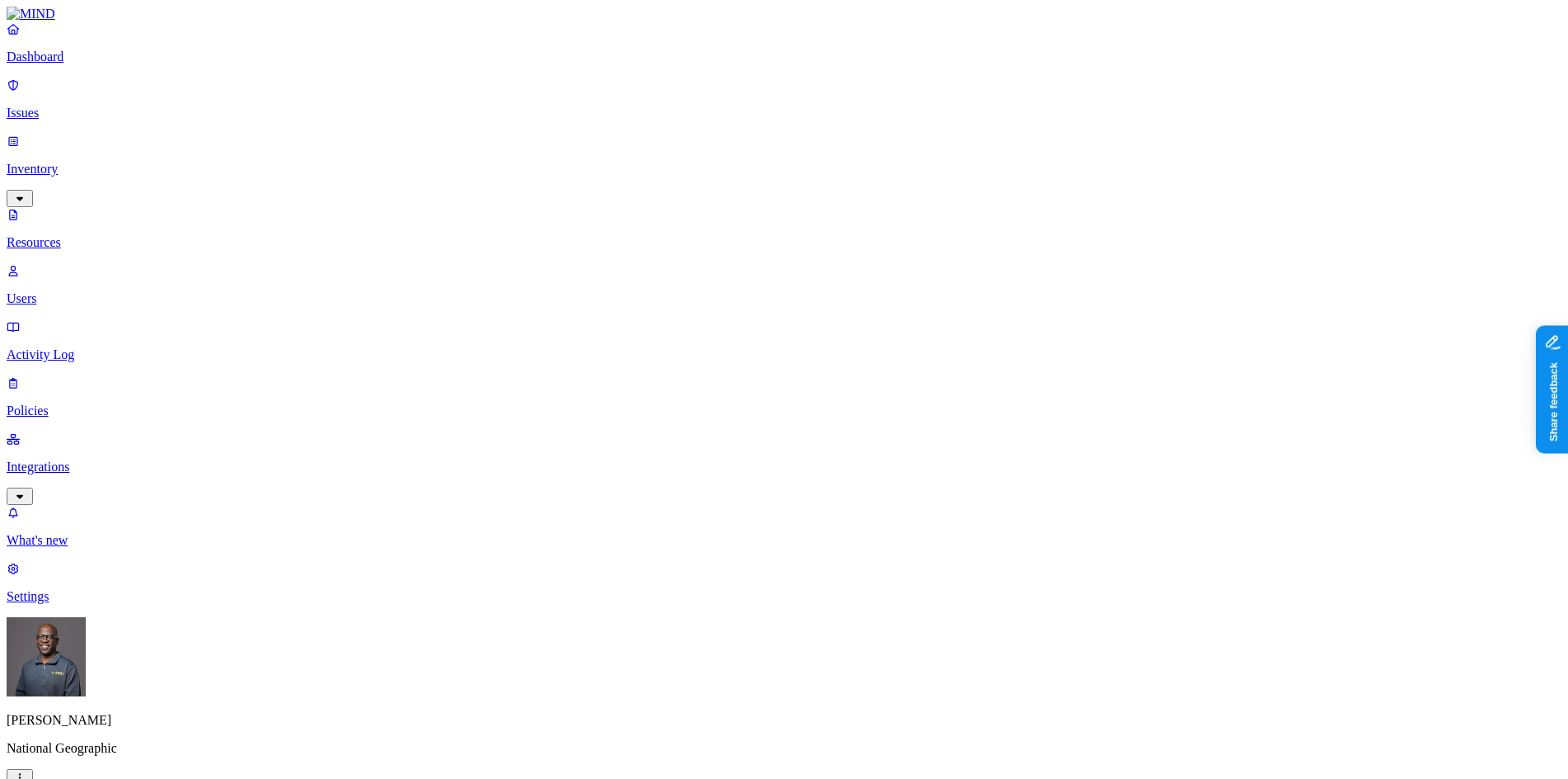
click at [877, 187] on div "Last 60 days" at bounding box center [877, 209] width 0 height 45
drag, startPoint x: 1128, startPoint y: 33, endPoint x: 1151, endPoint y: 54, distance: 31.1
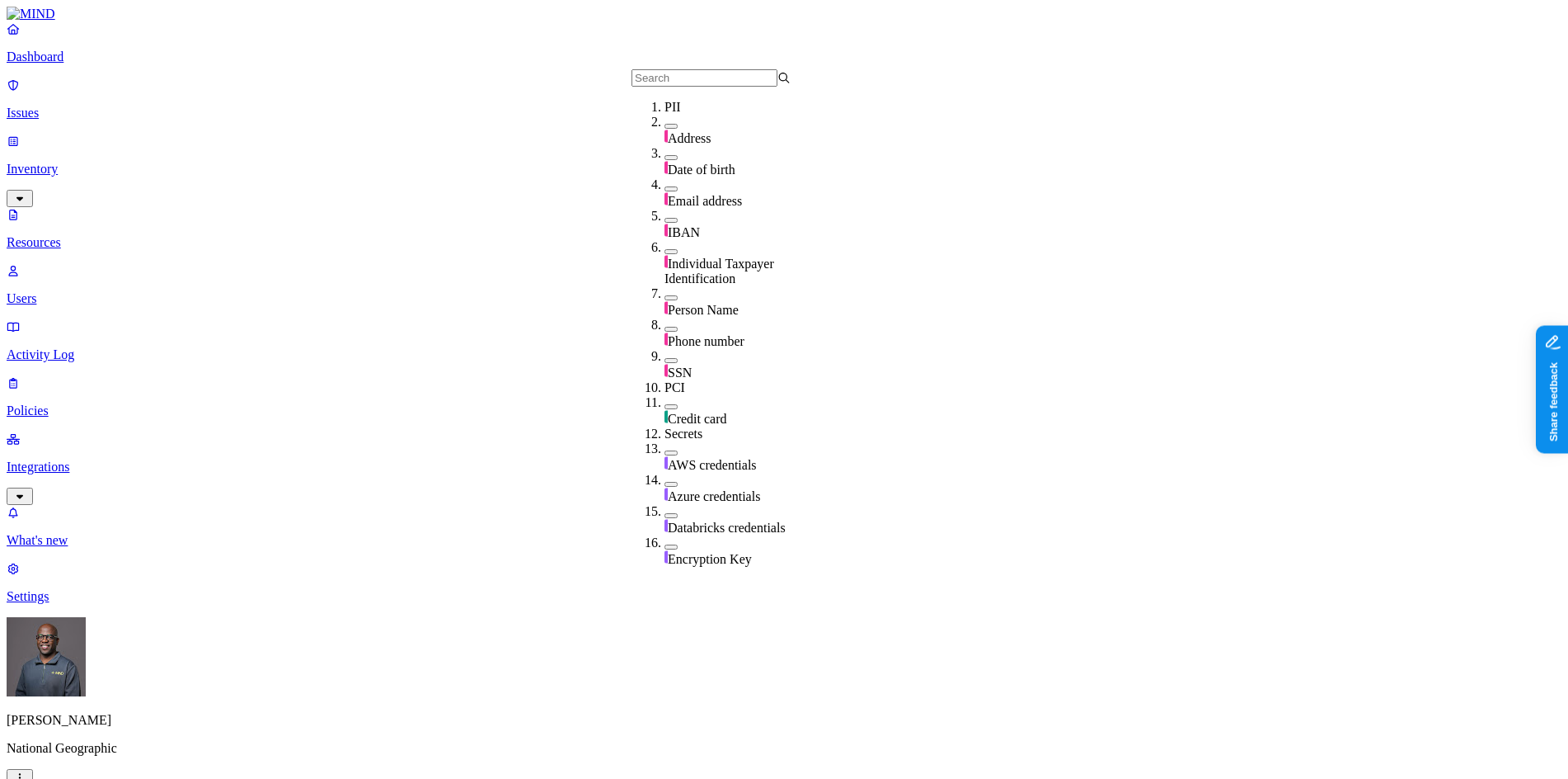
scroll to position [52, 0]
click at [664, 218] on button "button" at bounding box center [671, 220] width 13 height 5
click at [664, 209] on button "button" at bounding box center [671, 217] width 13 height 18
click at [664, 249] on button "button" at bounding box center [671, 252] width 13 height 5
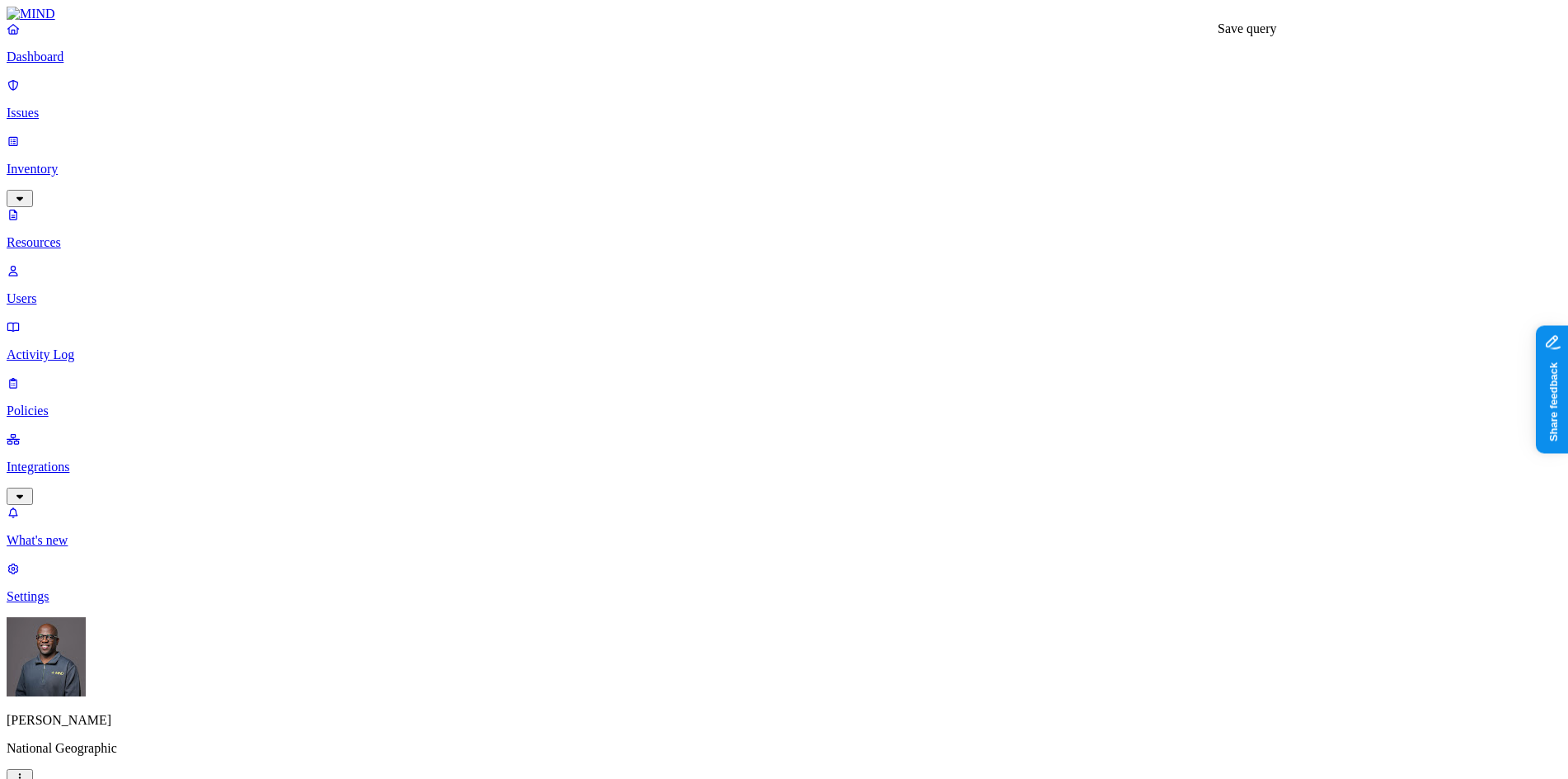
click at [1173, 172] on input "text" at bounding box center [1172, 169] width 146 height 18
type input "ITI Public Access"
click at [1137, 195] on button "Save" at bounding box center [1117, 187] width 38 height 18
click at [71, 64] on p "Dashboard" at bounding box center [784, 57] width 1555 height 15
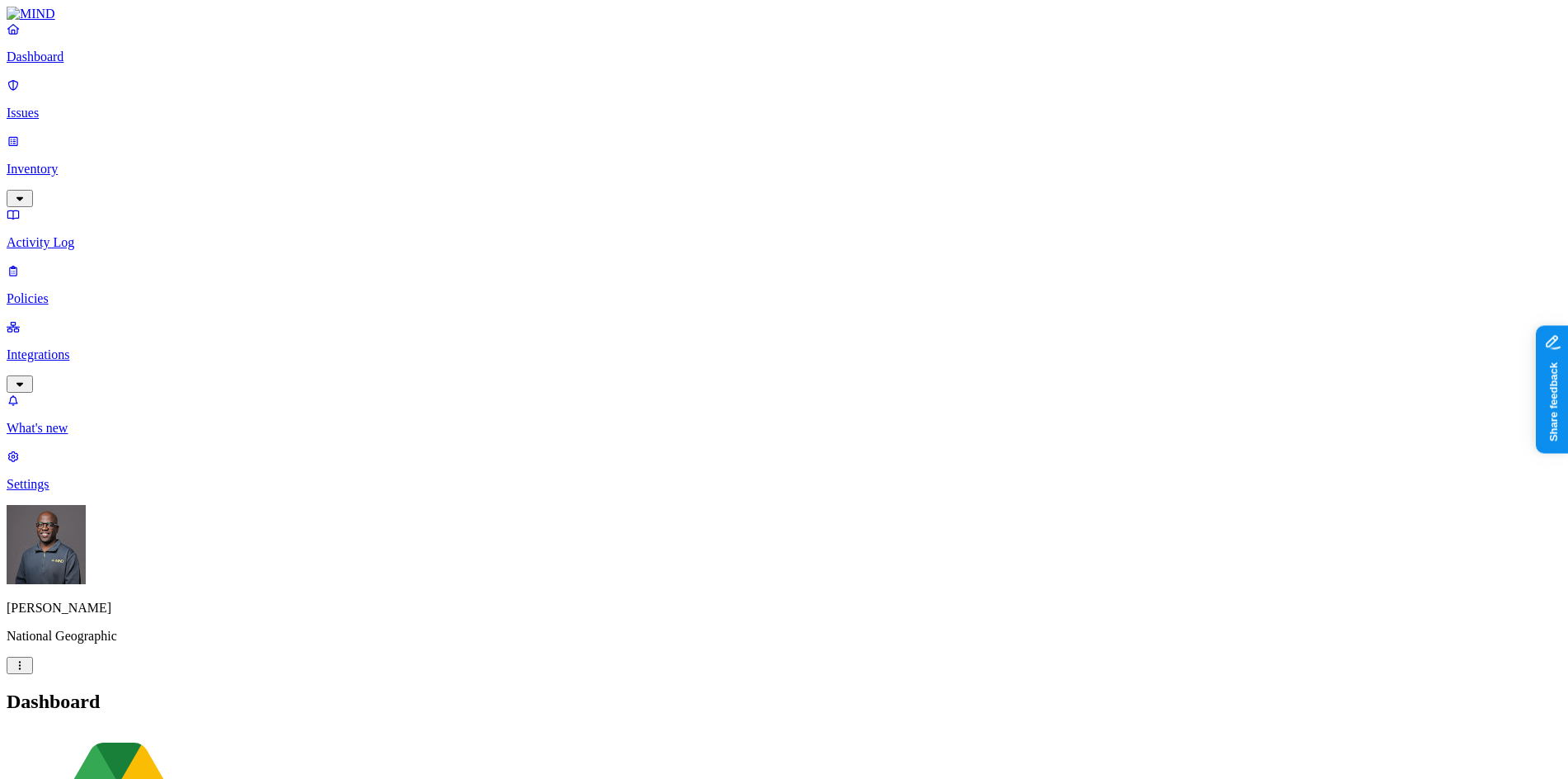
drag, startPoint x: 405, startPoint y: 495, endPoint x: 458, endPoint y: 486, distance: 53.8
drag, startPoint x: 458, startPoint y: 490, endPoint x: 446, endPoint y: 490, distance: 12.0
drag, startPoint x: 636, startPoint y: 493, endPoint x: 699, endPoint y: 499, distance: 63.3
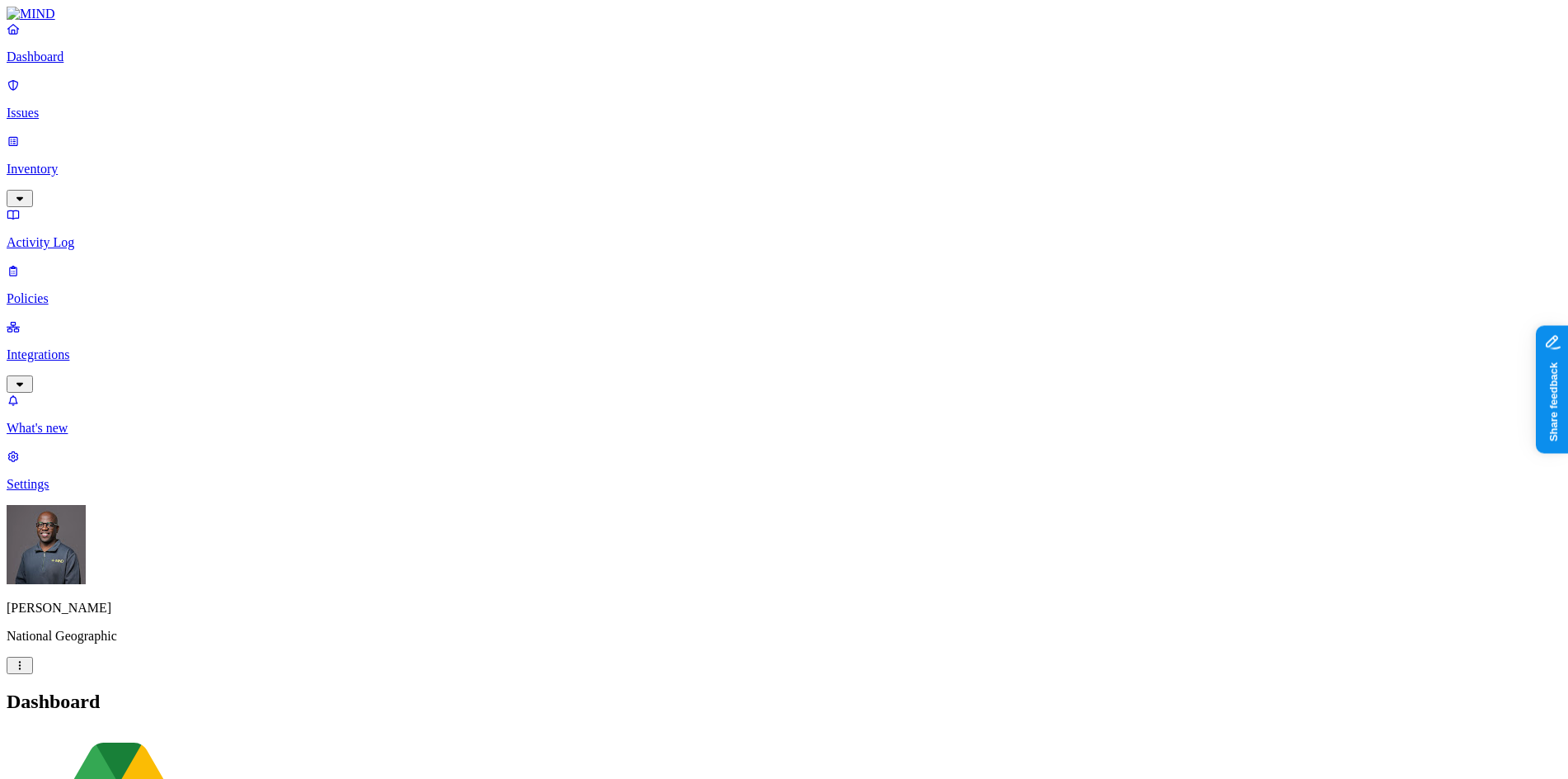
drag, startPoint x: 694, startPoint y: 493, endPoint x: 763, endPoint y: 490, distance: 69.1
drag, startPoint x: 763, startPoint y: 496, endPoint x: 842, endPoint y: 496, distance: 79.0
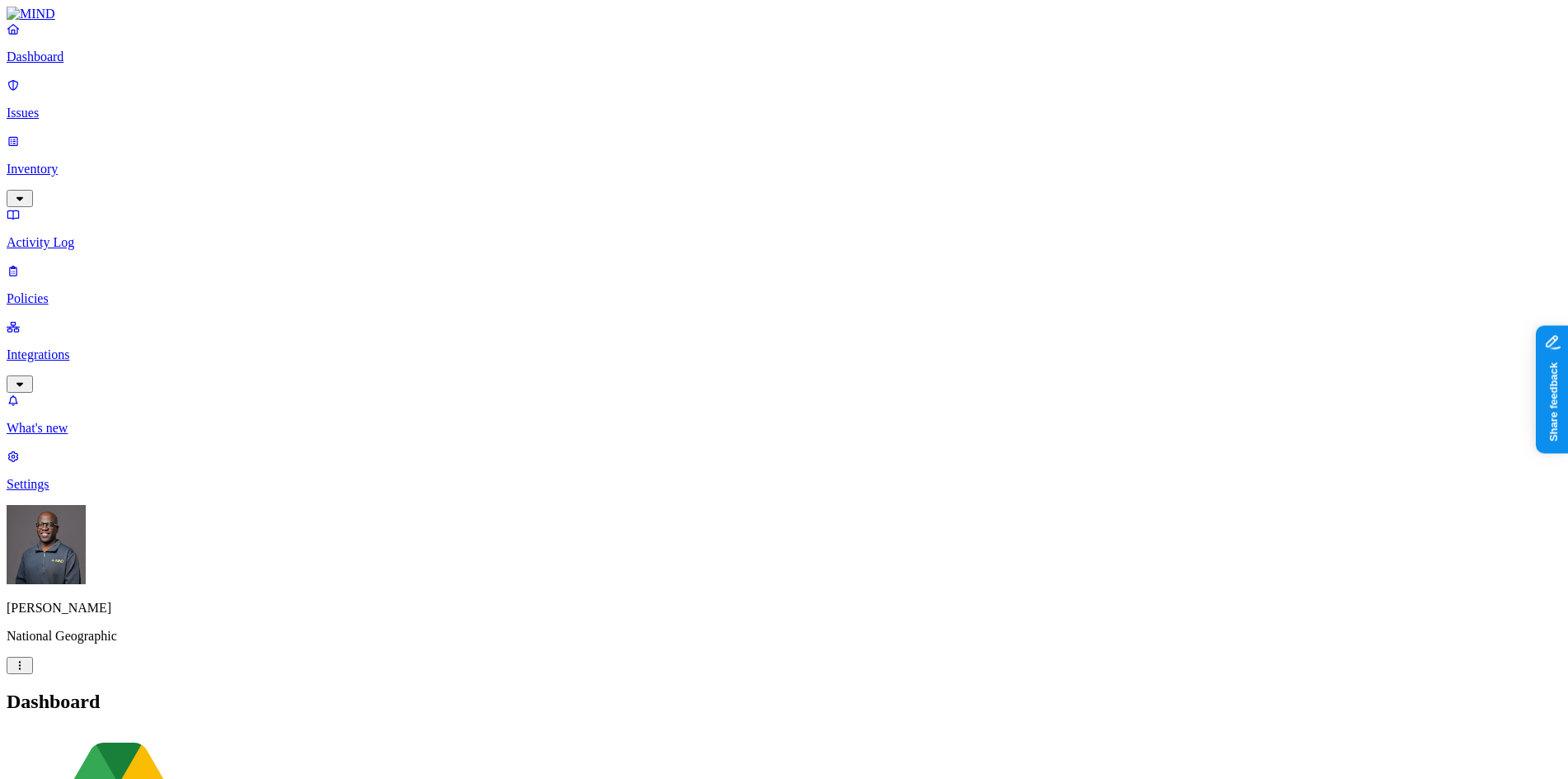
drag, startPoint x: 841, startPoint y: 498, endPoint x: 911, endPoint y: 489, distance: 70.6
drag, startPoint x: 858, startPoint y: 498, endPoint x: 701, endPoint y: 495, distance: 157.0
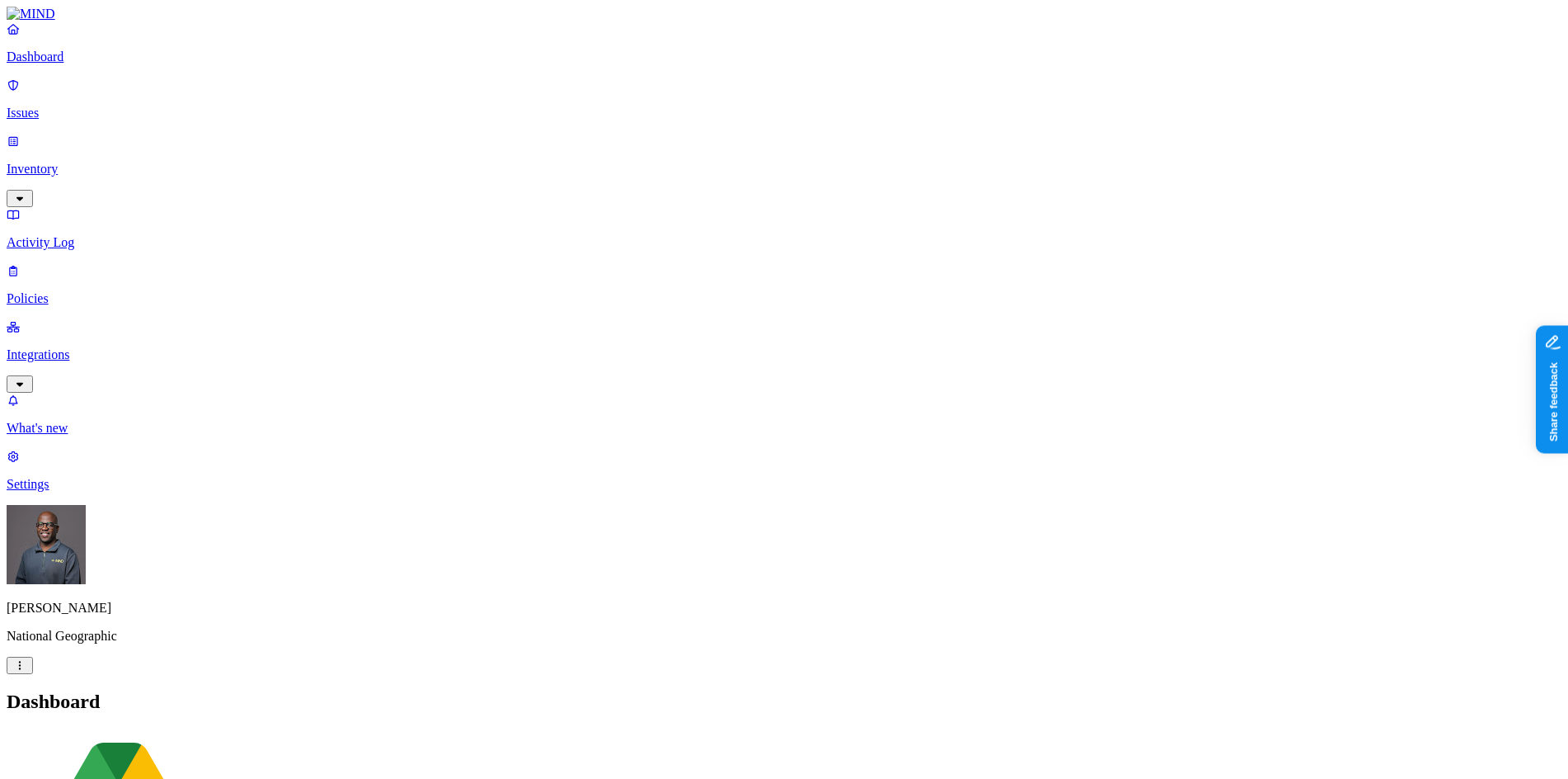
click at [81, 291] on p "Policies" at bounding box center [784, 299] width 1555 height 15
click at [72, 64] on p "Dashboard" at bounding box center [784, 57] width 1555 height 15
click at [50, 162] on p "Inventory" at bounding box center [784, 169] width 1555 height 15
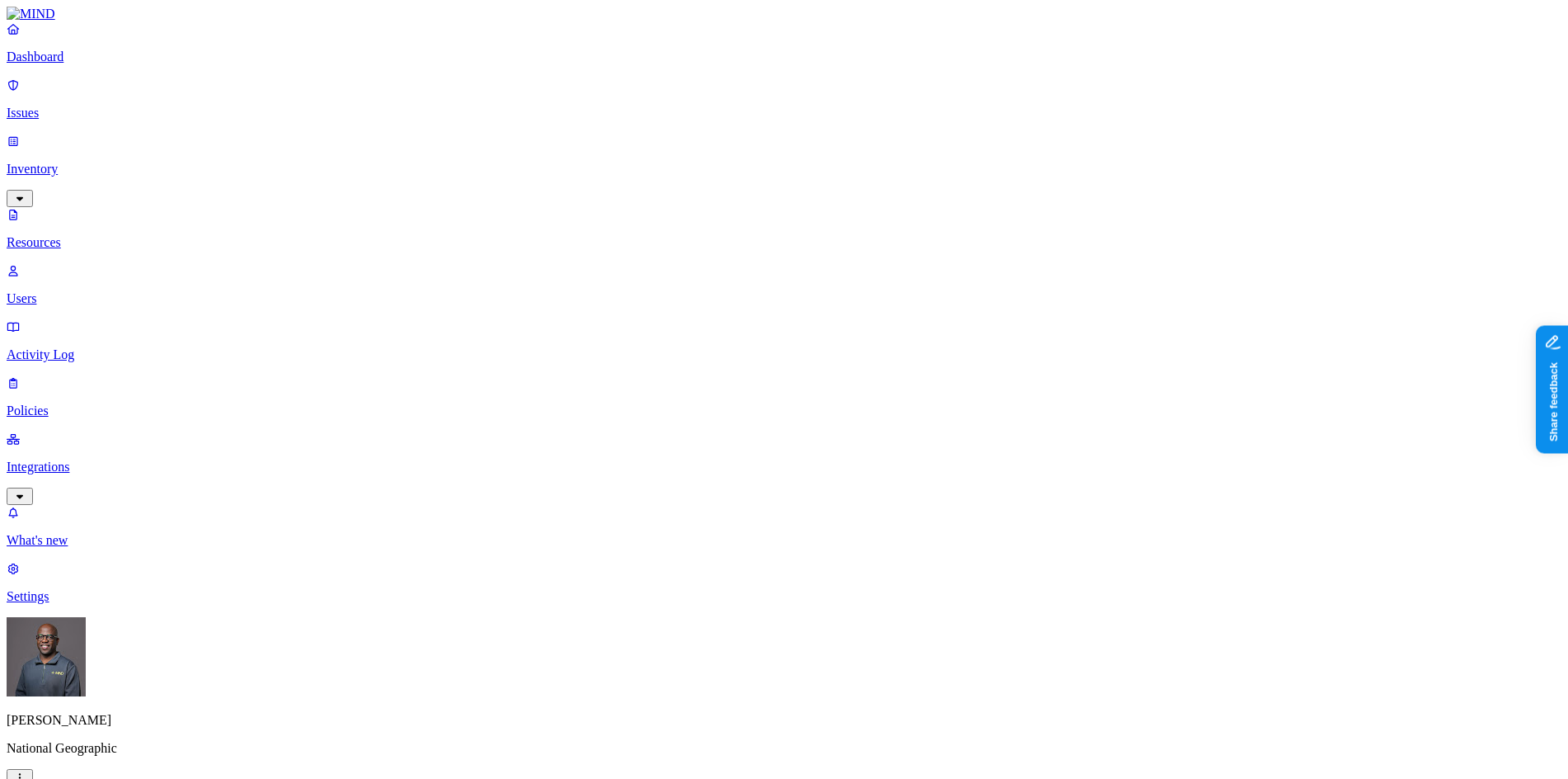
click at [70, 291] on p "Users" at bounding box center [784, 299] width 1555 height 15
click at [55, 64] on p "Dashboard" at bounding box center [784, 57] width 1555 height 15
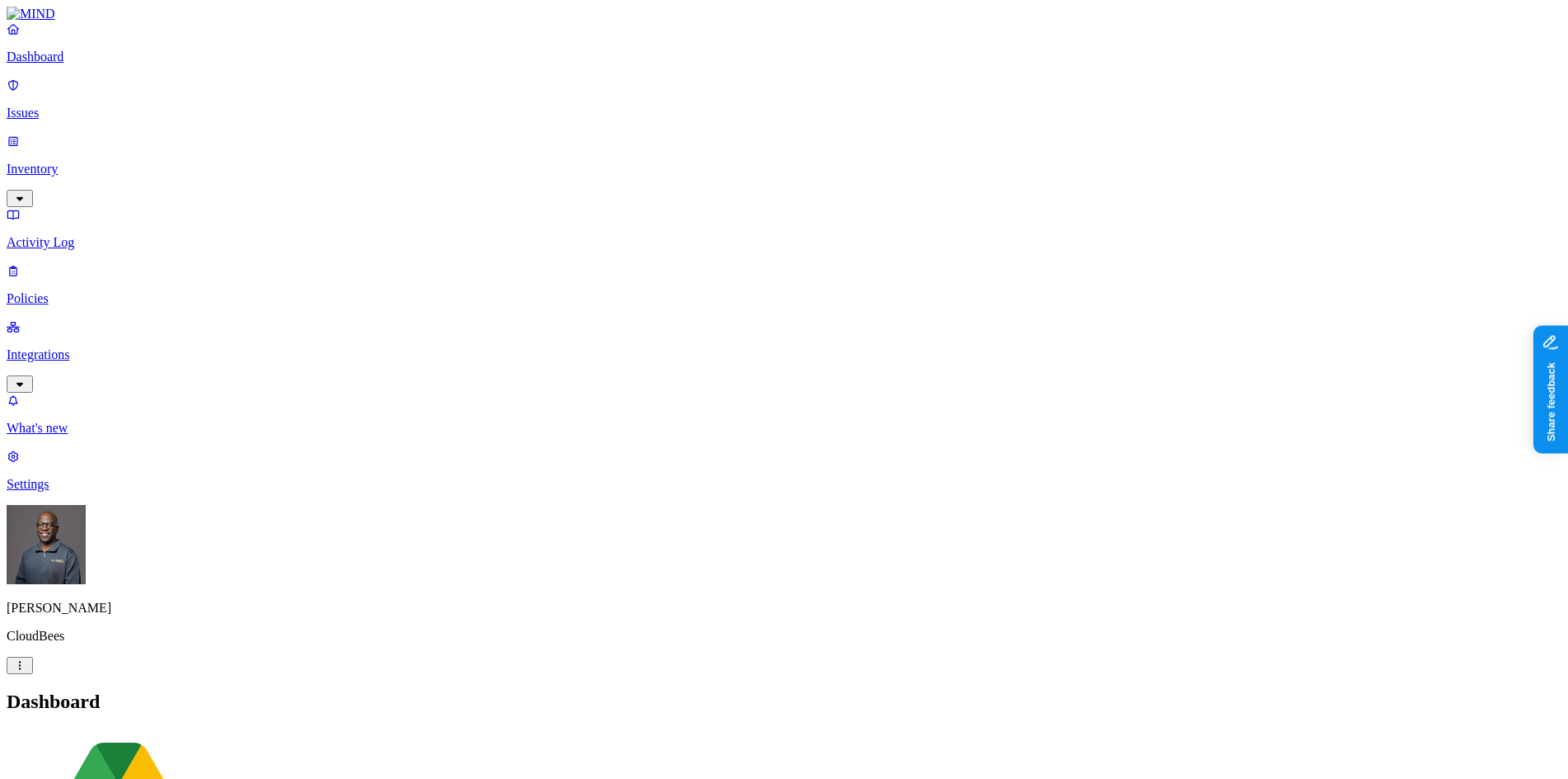
click at [51, 106] on p "Issues" at bounding box center [784, 114] width 1555 height 15
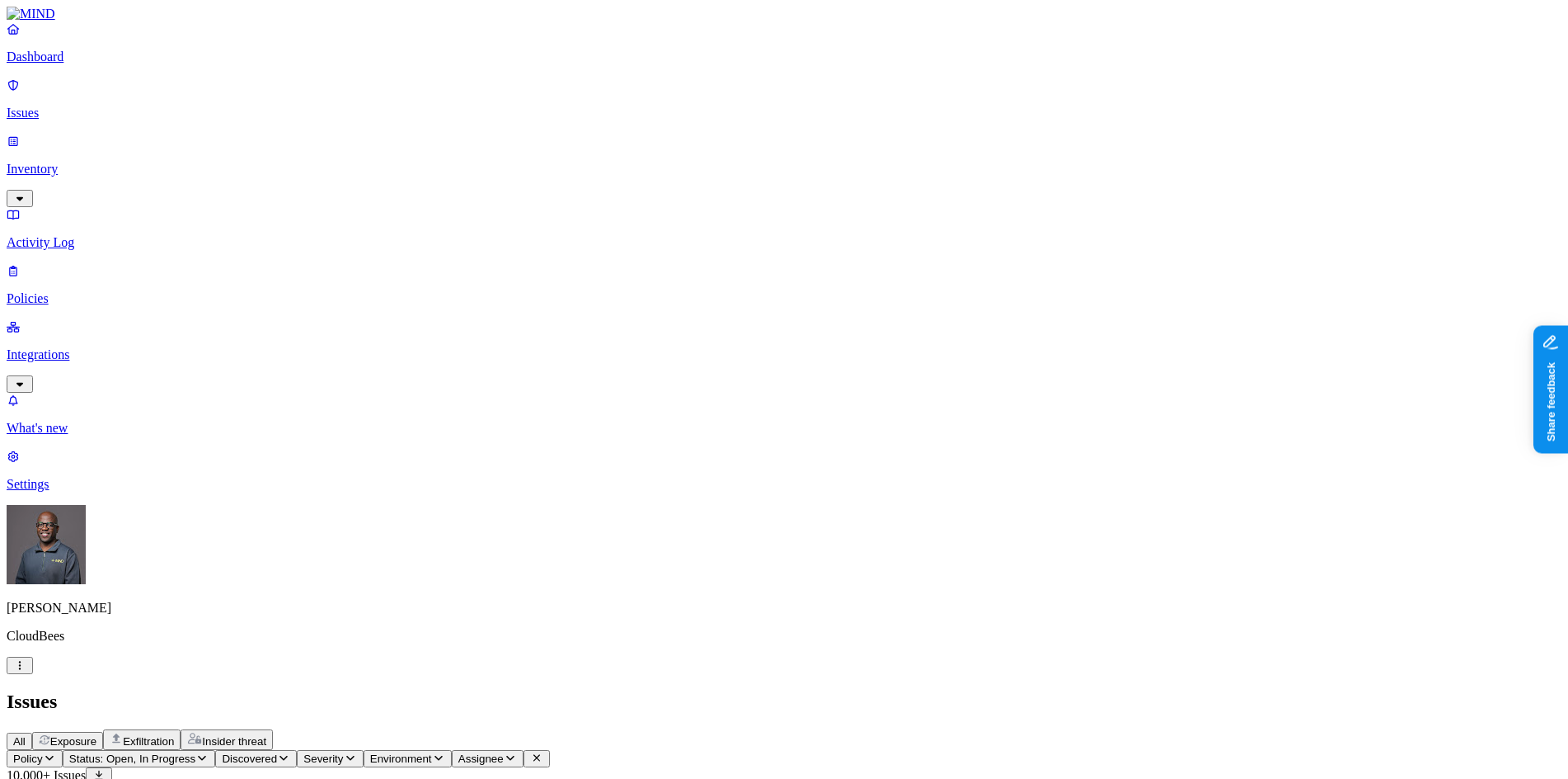
click at [174, 735] on span "Exfiltration" at bounding box center [148, 741] width 51 height 13
drag, startPoint x: 944, startPoint y: 131, endPoint x: 1044, endPoint y: 135, distance: 100.1
click at [85, 291] on p "Policies" at bounding box center [784, 299] width 1555 height 15
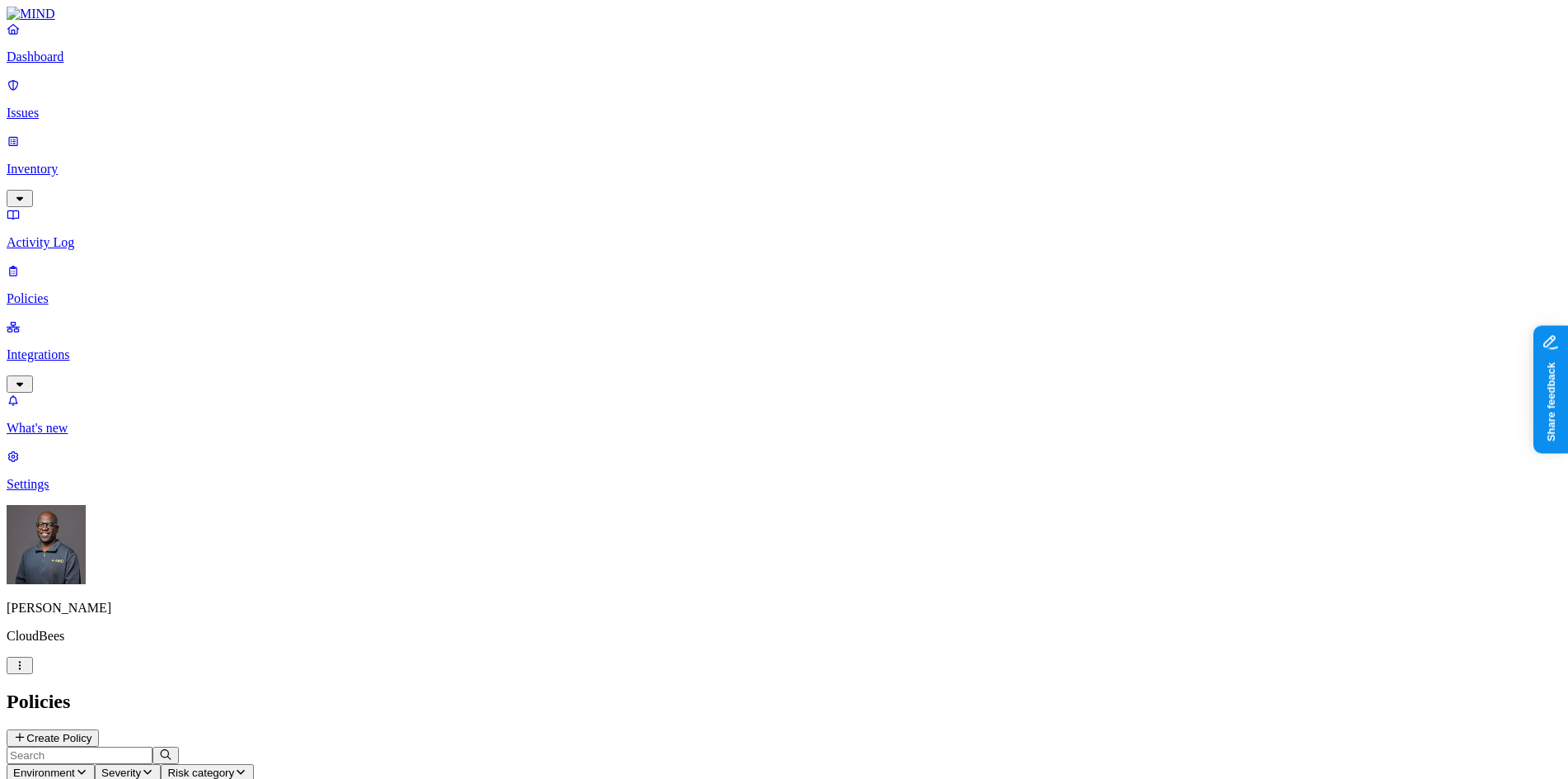
click at [75, 766] on span "Environment" at bounding box center [45, 772] width 62 height 13
click at [385, 156] on span "Endpoint" at bounding box center [391, 163] width 49 height 14
drag, startPoint x: 887, startPoint y: 596, endPoint x: 896, endPoint y: 416, distance: 180.2
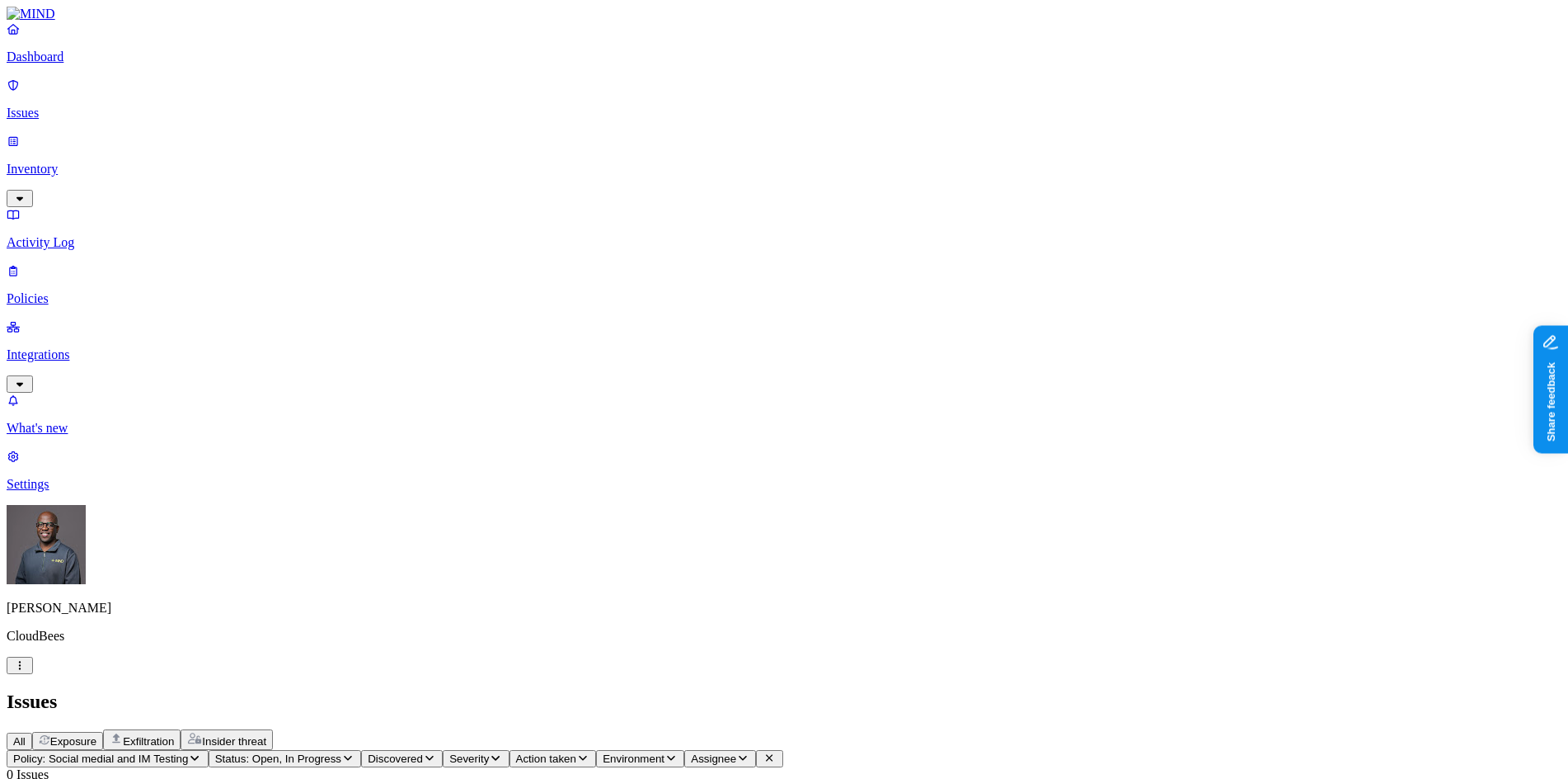
click at [59, 291] on p "Policies" at bounding box center [784, 299] width 1555 height 15
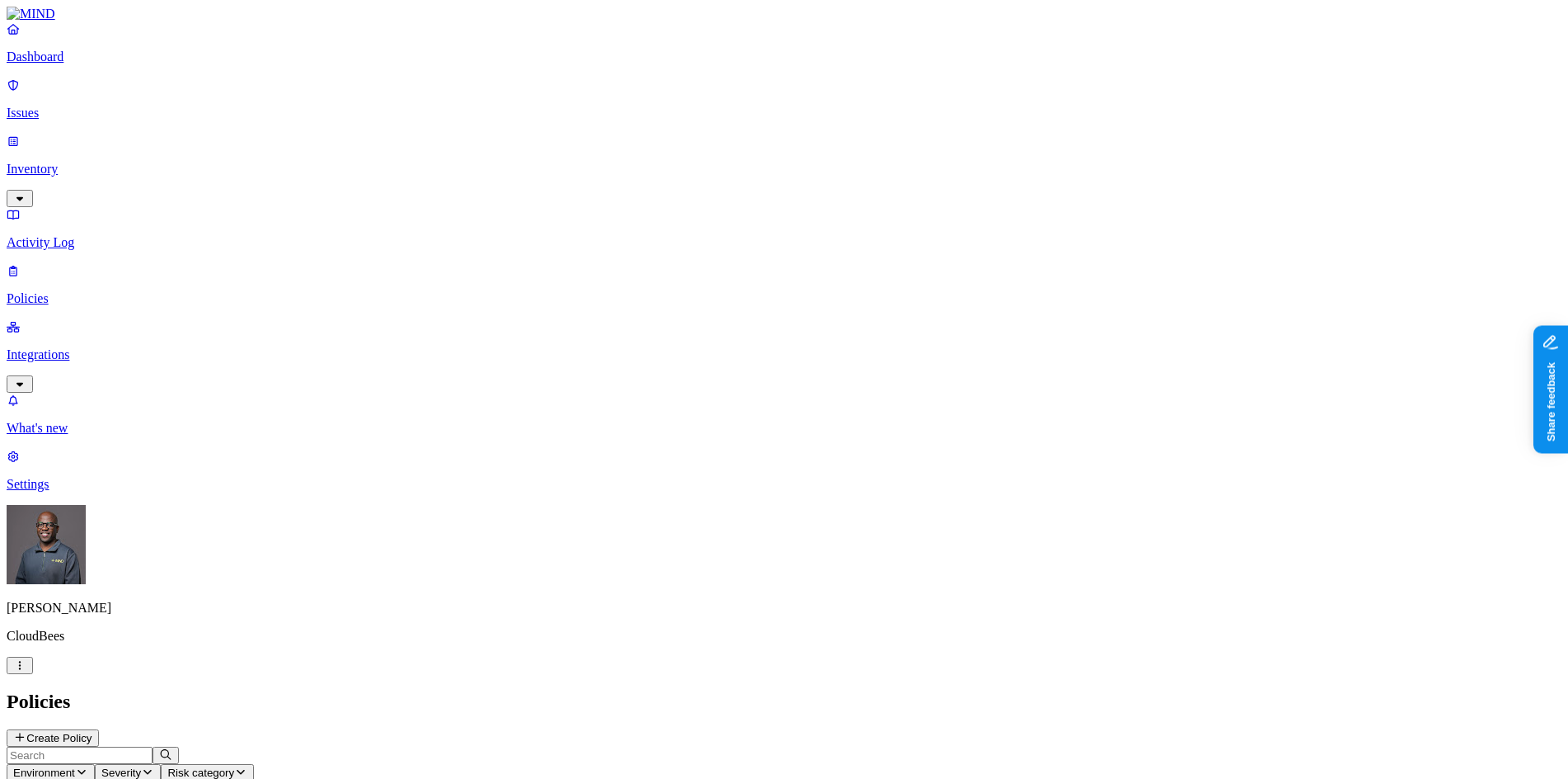
click at [75, 766] on span "Environment" at bounding box center [45, 772] width 62 height 13
click at [415, 156] on span "Endpoint" at bounding box center [391, 163] width 49 height 14
drag, startPoint x: 1273, startPoint y: 532, endPoint x: 1276, endPoint y: 491, distance: 41.1
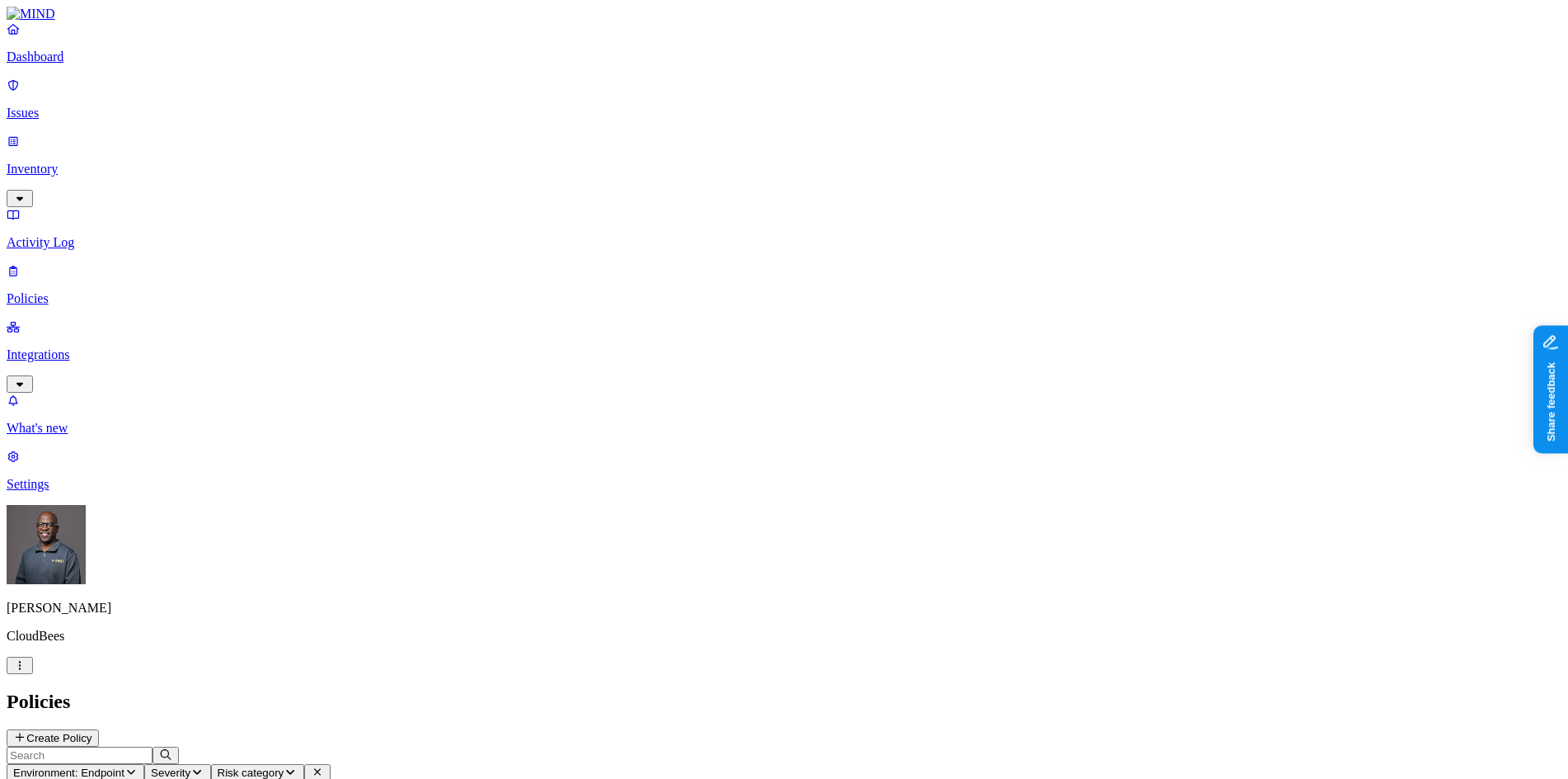
click at [69, 491] on p "Settings" at bounding box center [784, 485] width 1555 height 15
click at [241, 778] on p "Web domains" at bounding box center [784, 794] width 1555 height 15
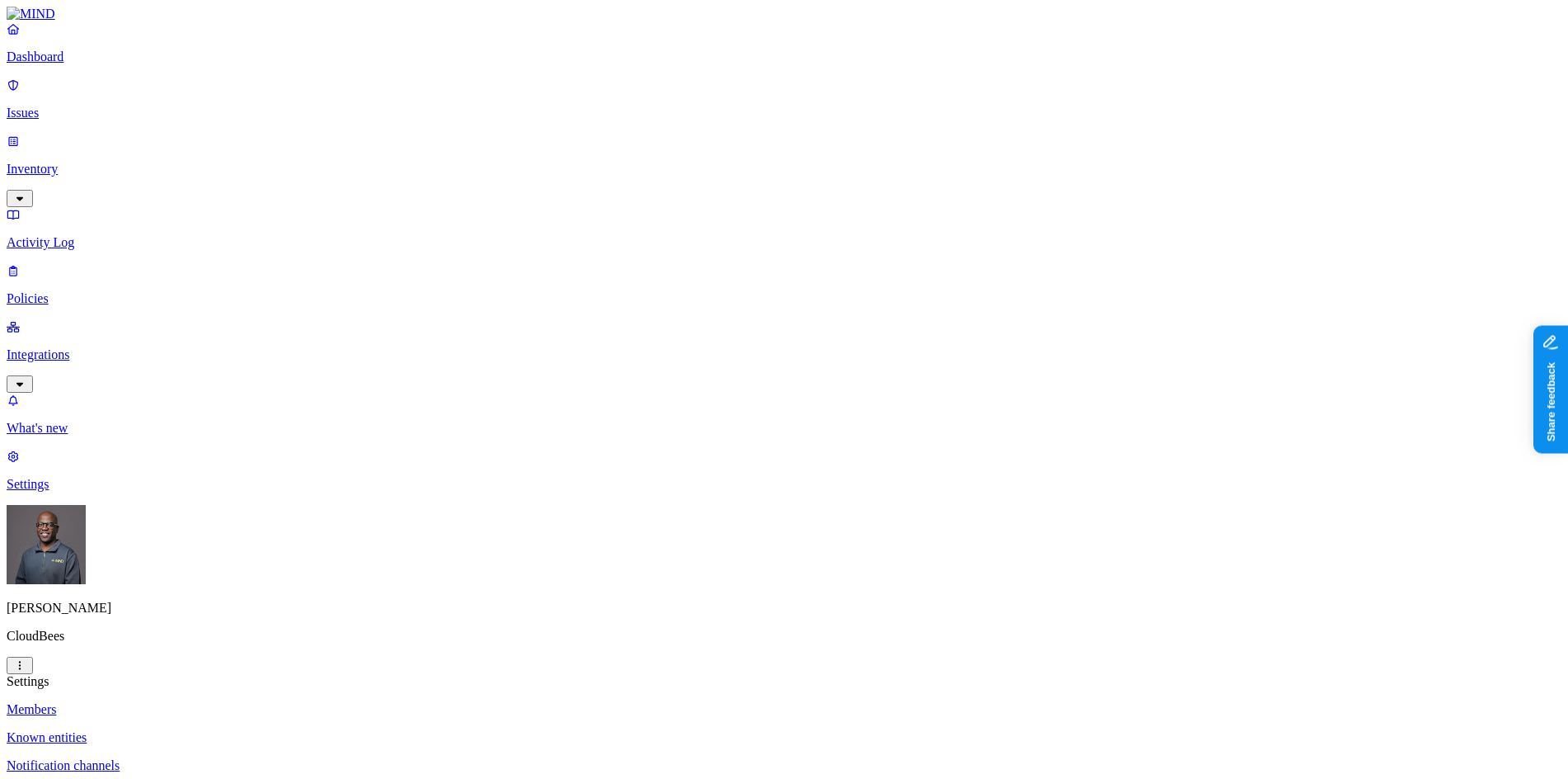
click at [70, 64] on p "Dashboard" at bounding box center [784, 57] width 1555 height 15
click at [75, 291] on p "Policies" at bounding box center [784, 299] width 1555 height 15
click at [71, 347] on p "Integrations" at bounding box center [784, 355] width 1555 height 15
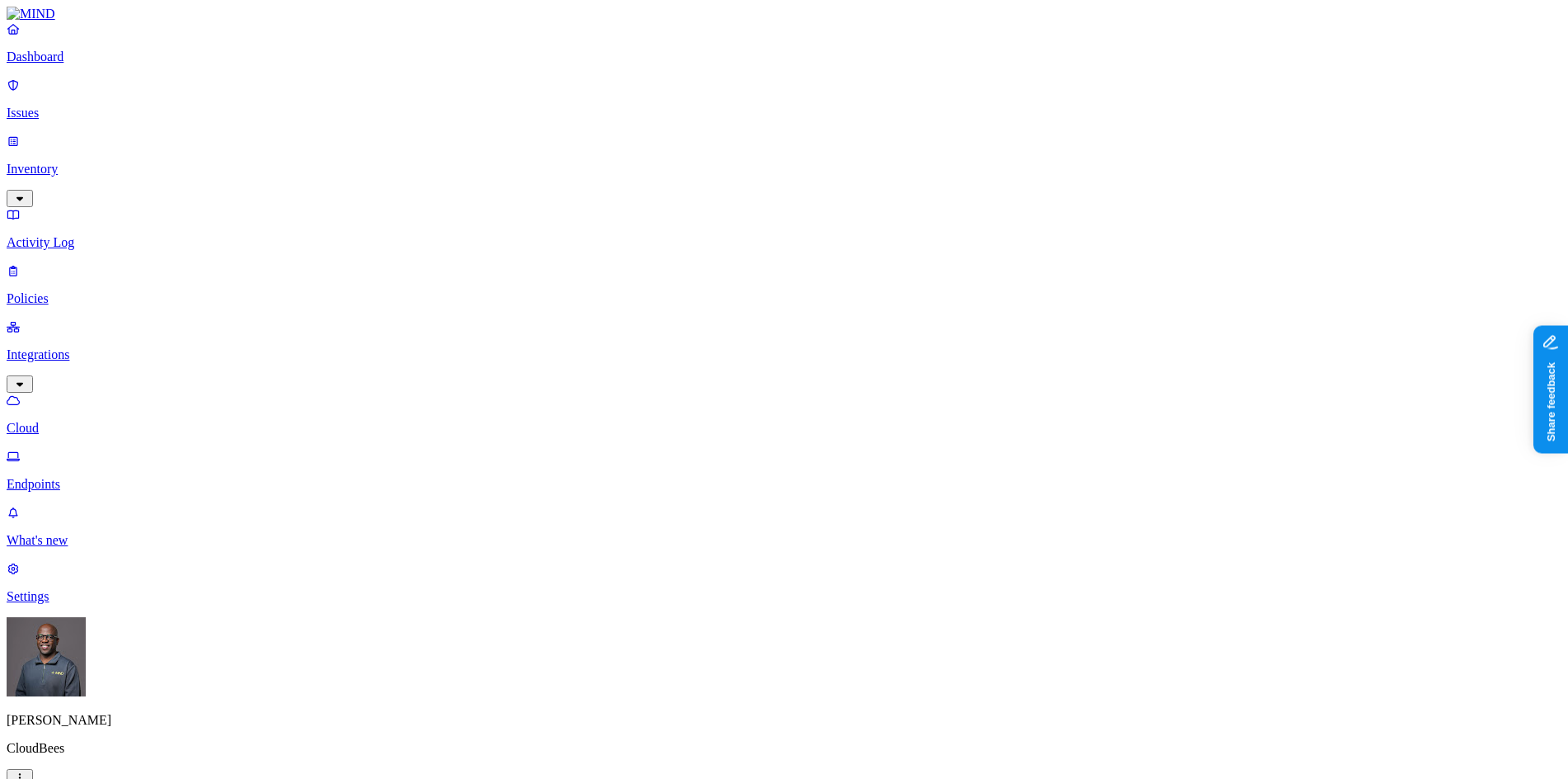
click at [75, 64] on p "Dashboard" at bounding box center [784, 57] width 1555 height 15
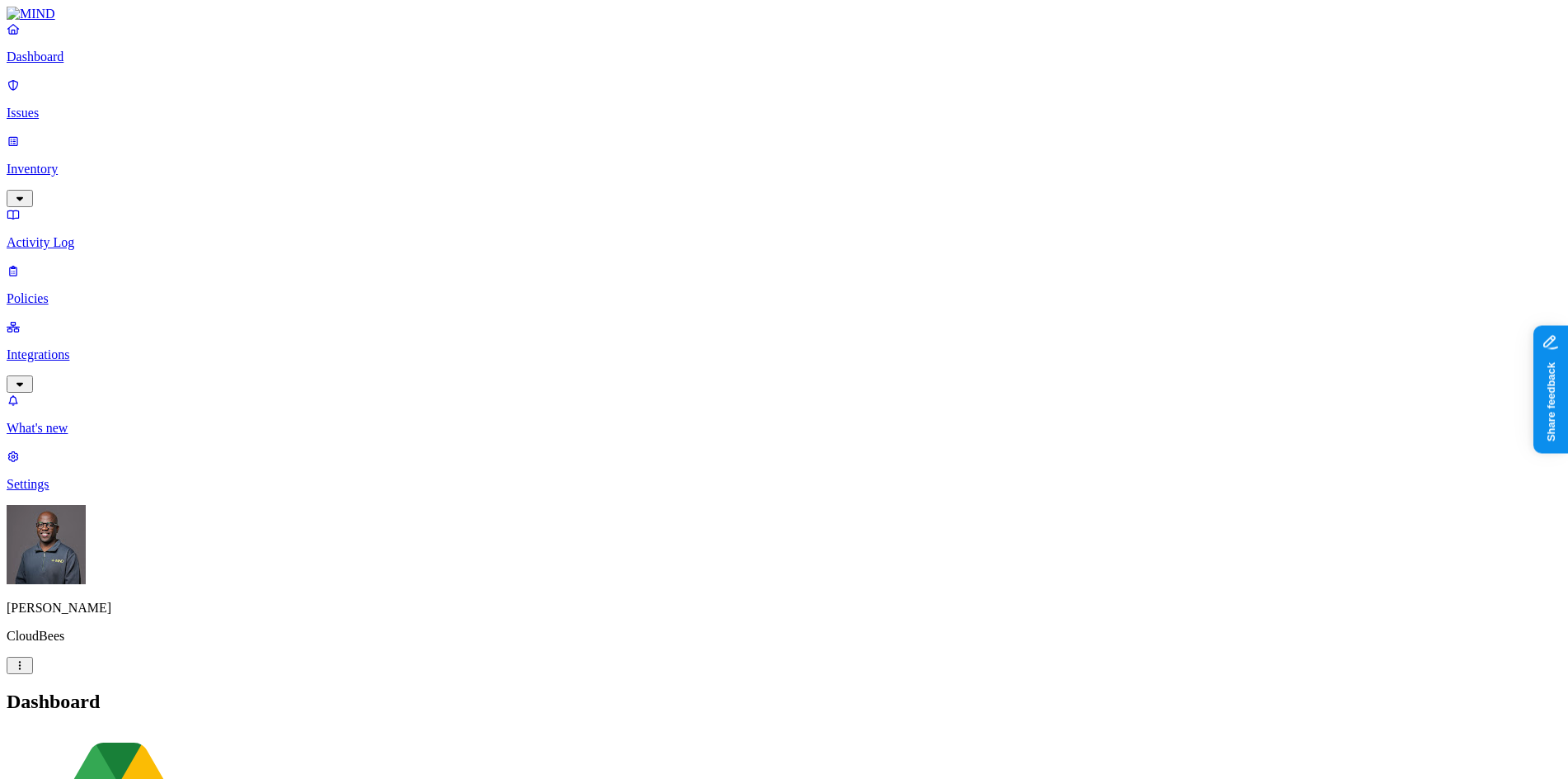
click at [82, 291] on p "Policies" at bounding box center [784, 299] width 1555 height 15
click at [84, 347] on p "Integrations" at bounding box center [784, 355] width 1555 height 15
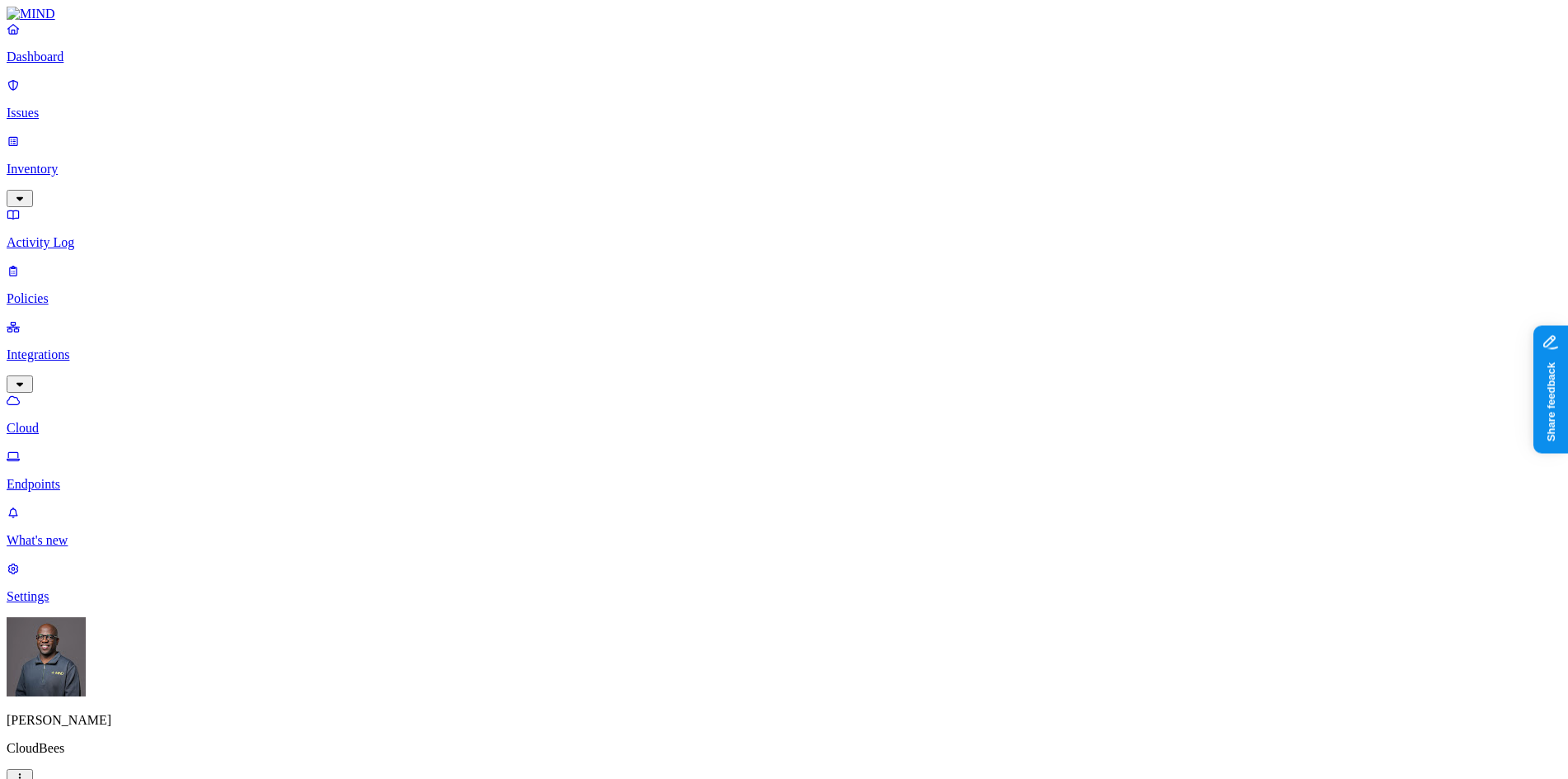
click at [109, 448] on link "Endpoints" at bounding box center [784, 469] width 1555 height 43
click at [64, 291] on p "Policies" at bounding box center [784, 299] width 1555 height 15
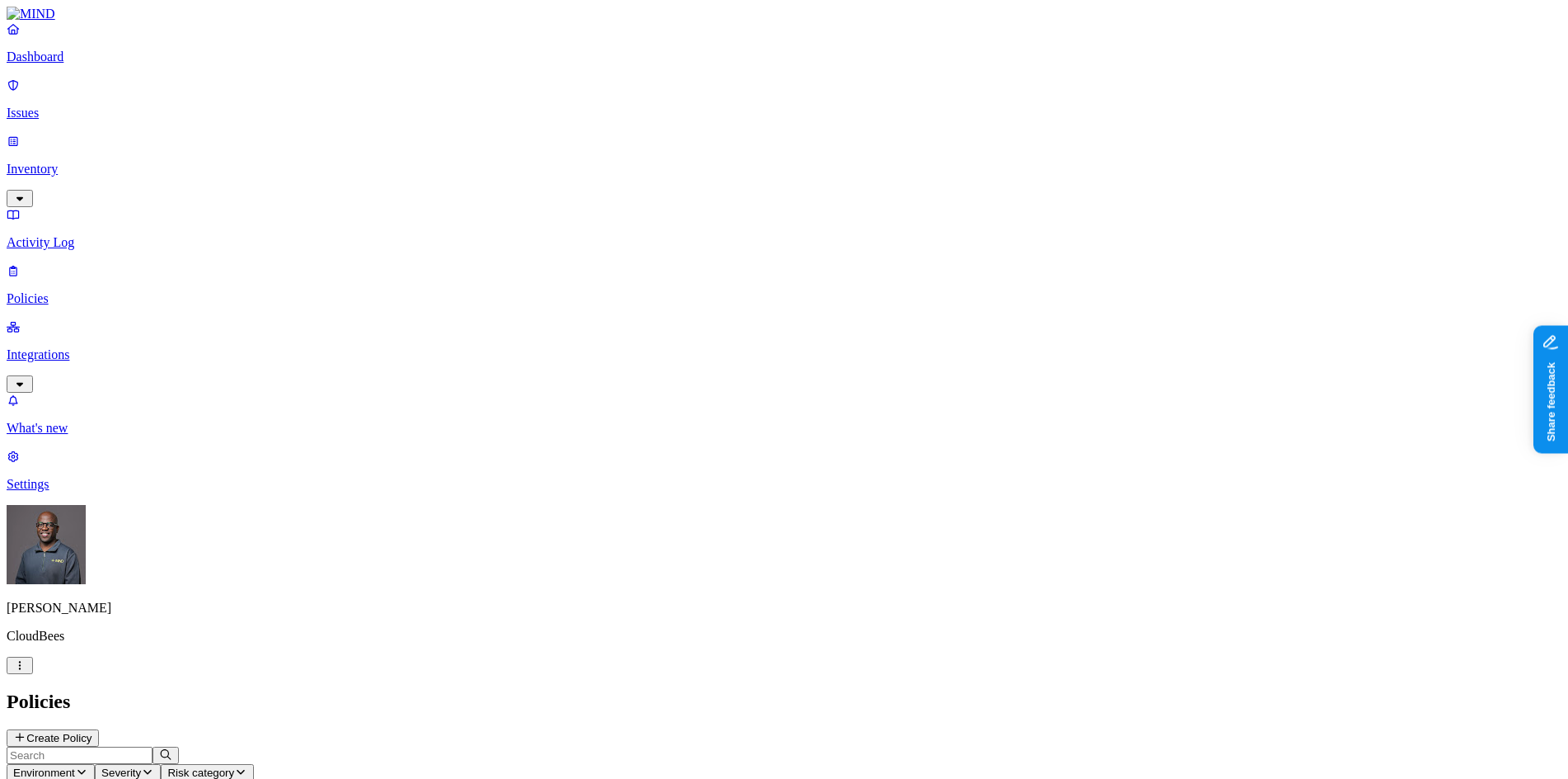
click at [94, 64] on p "Dashboard" at bounding box center [784, 57] width 1555 height 15
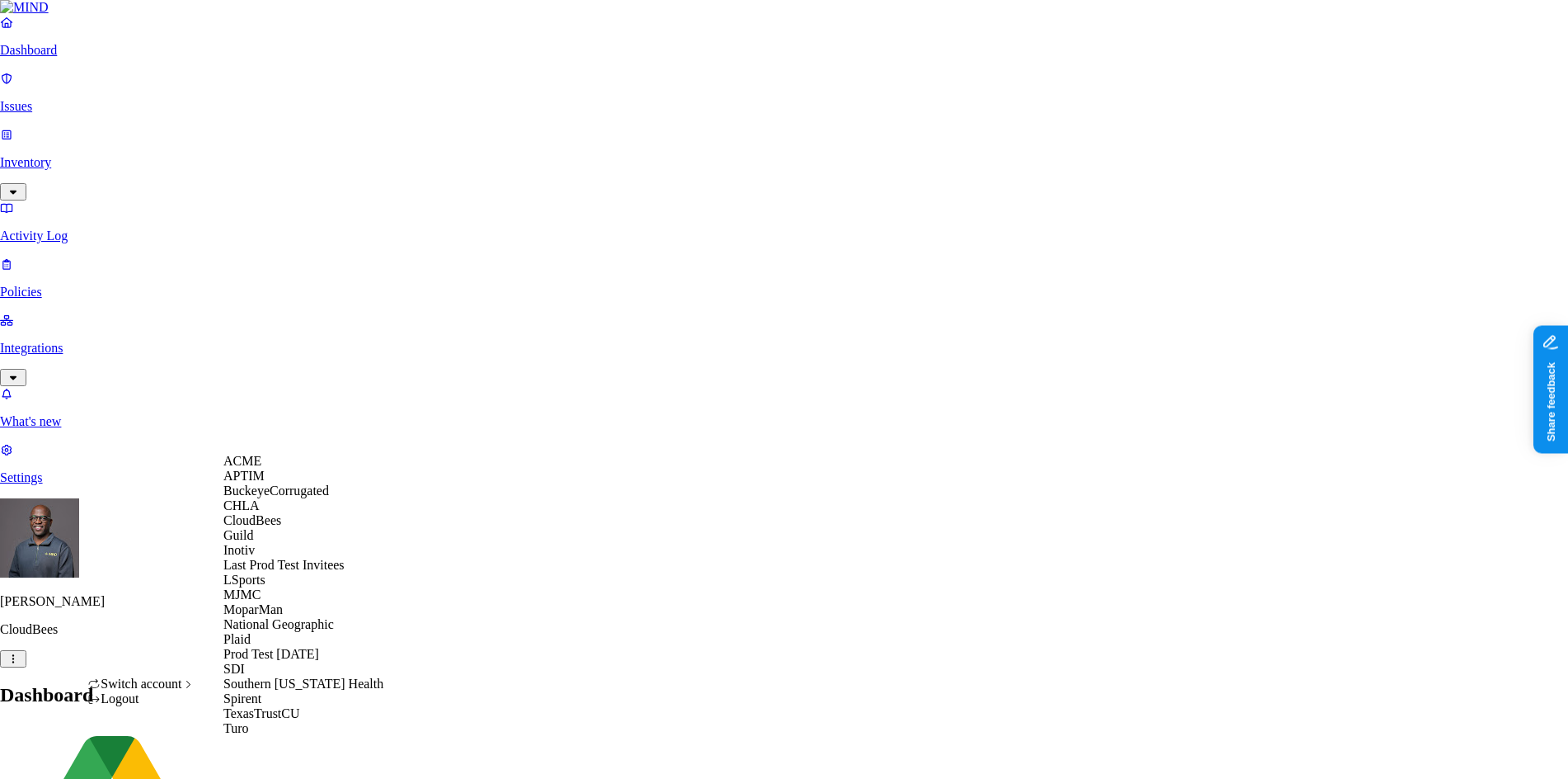
scroll to position [170, 0]
click at [308, 624] on span "National Geographic" at bounding box center [278, 623] width 110 height 14
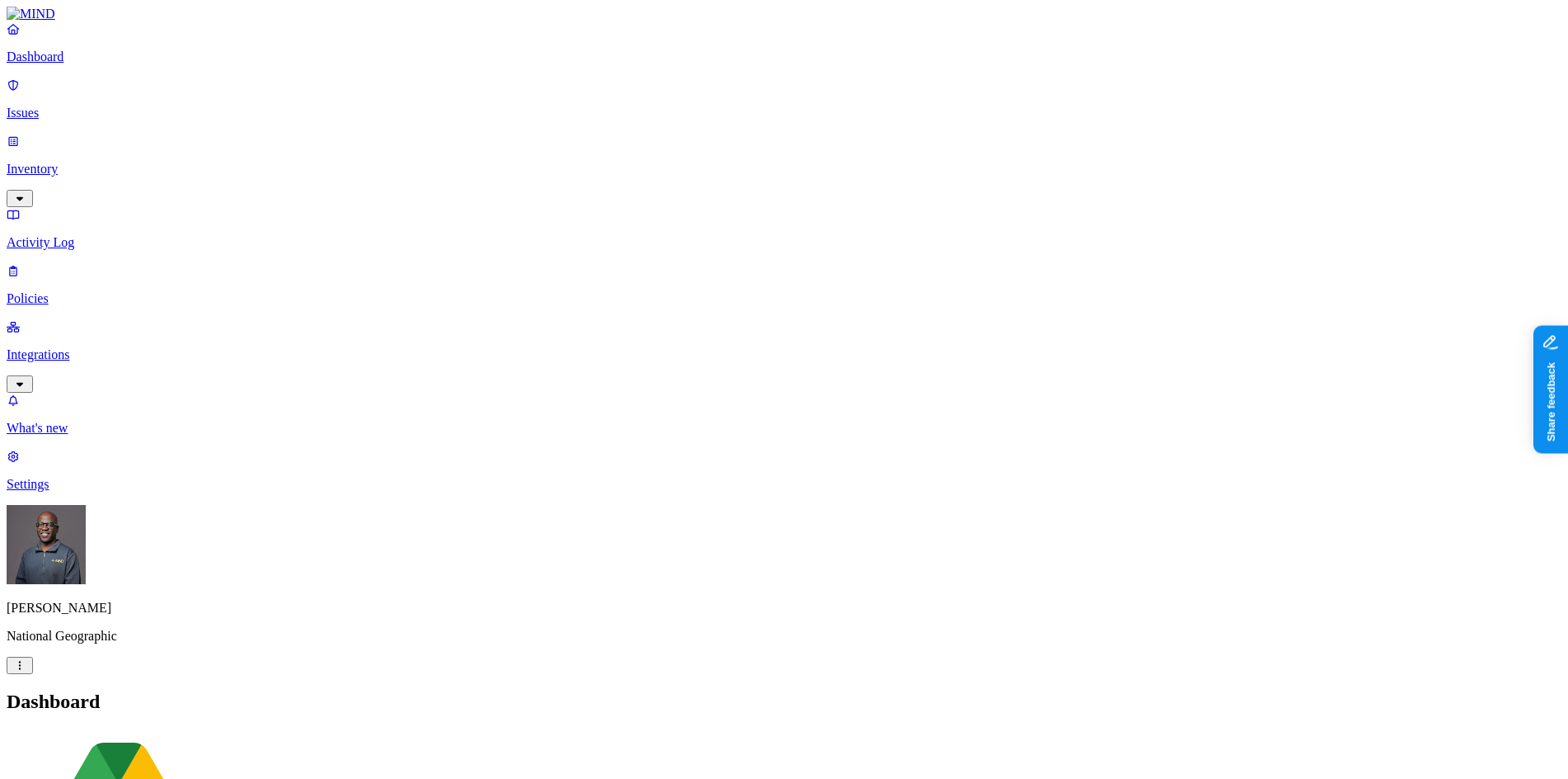
click at [79, 162] on p "Inventory" at bounding box center [784, 169] width 1555 height 15
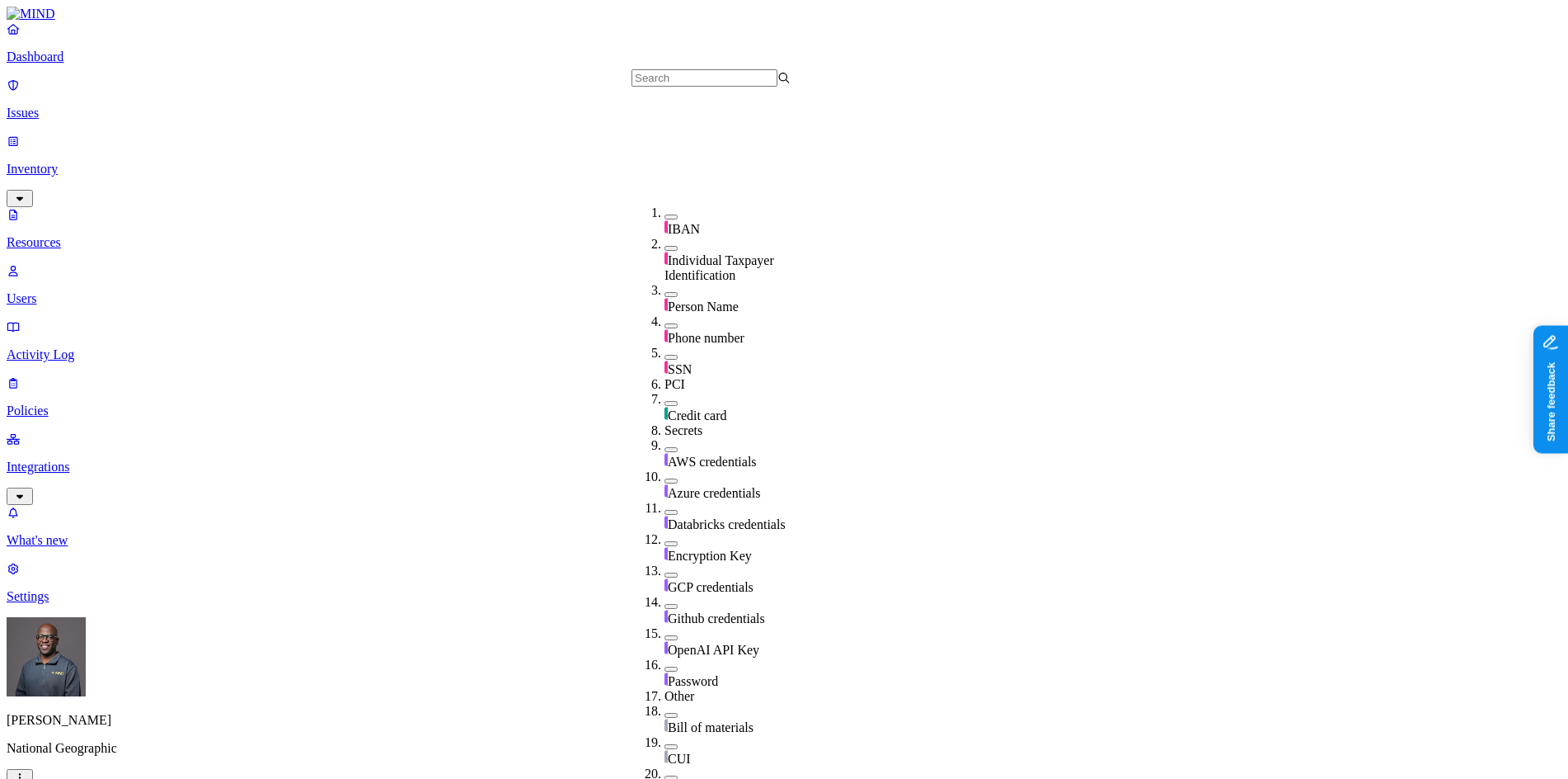
scroll to position [28, 0]
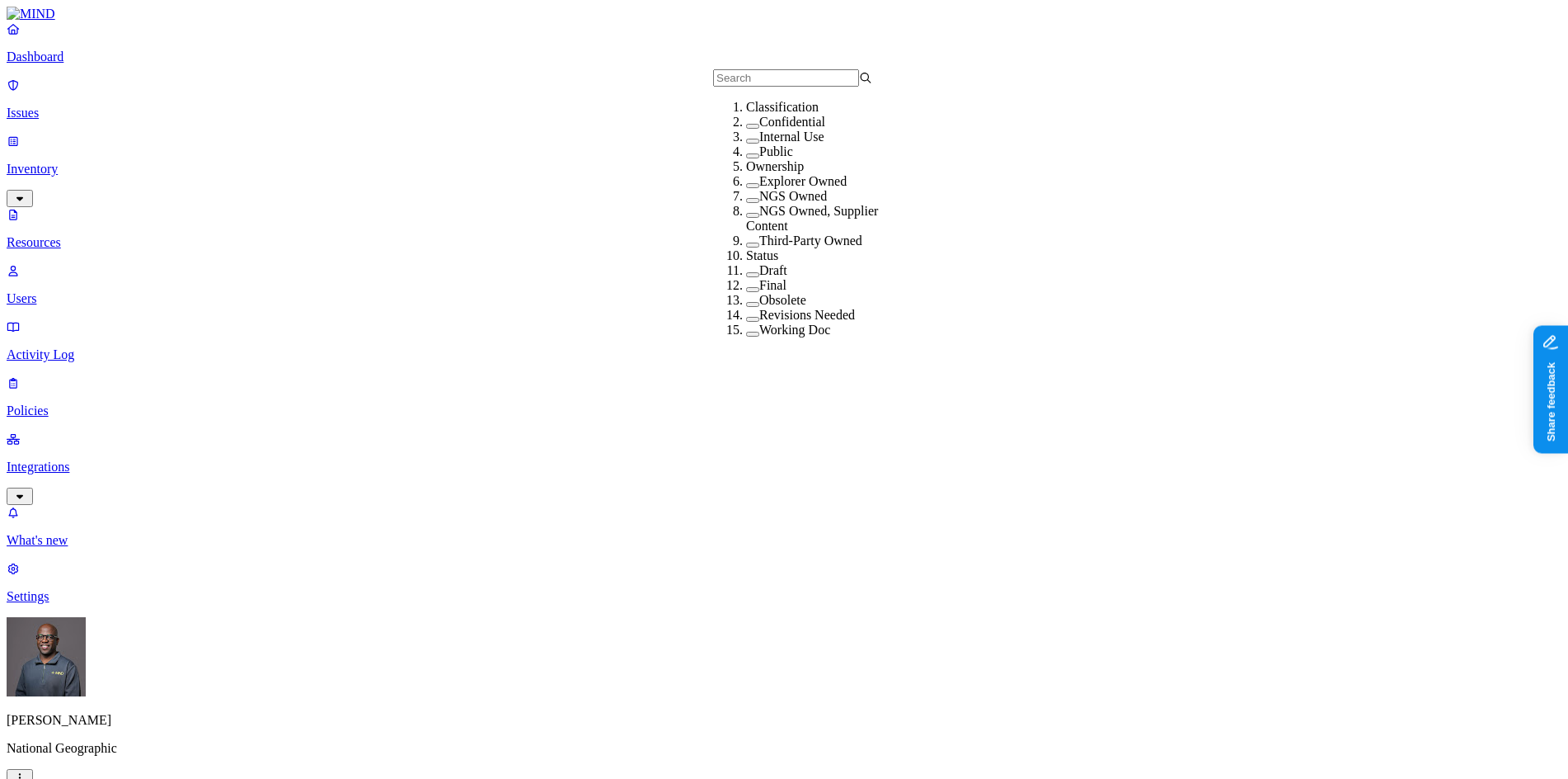
scroll to position [0, 0]
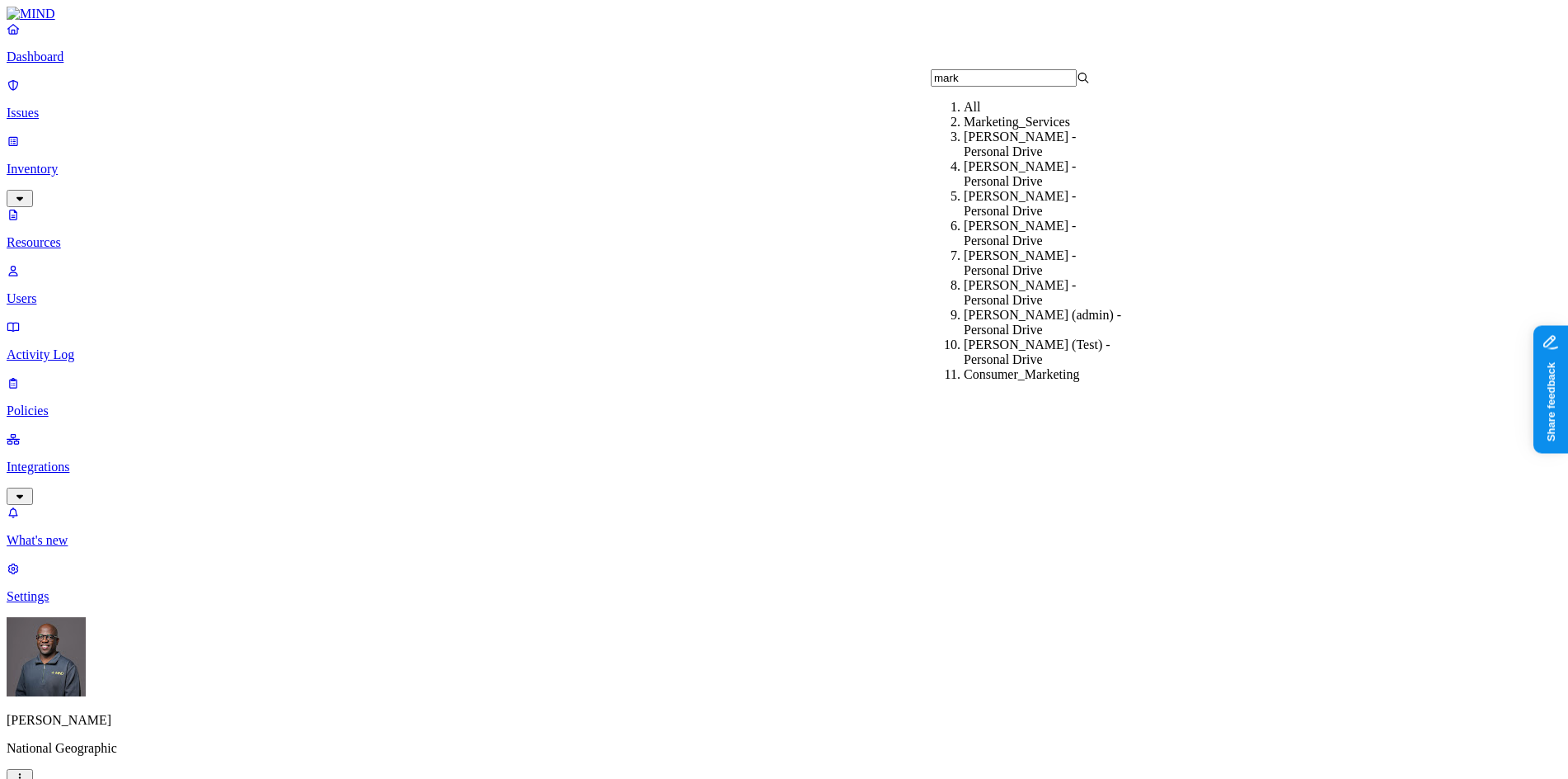
type input "mark"
click at [1037, 308] on div "Mark DeCarlo (admin) - Personal Drive" at bounding box center [1043, 322] width 159 height 29
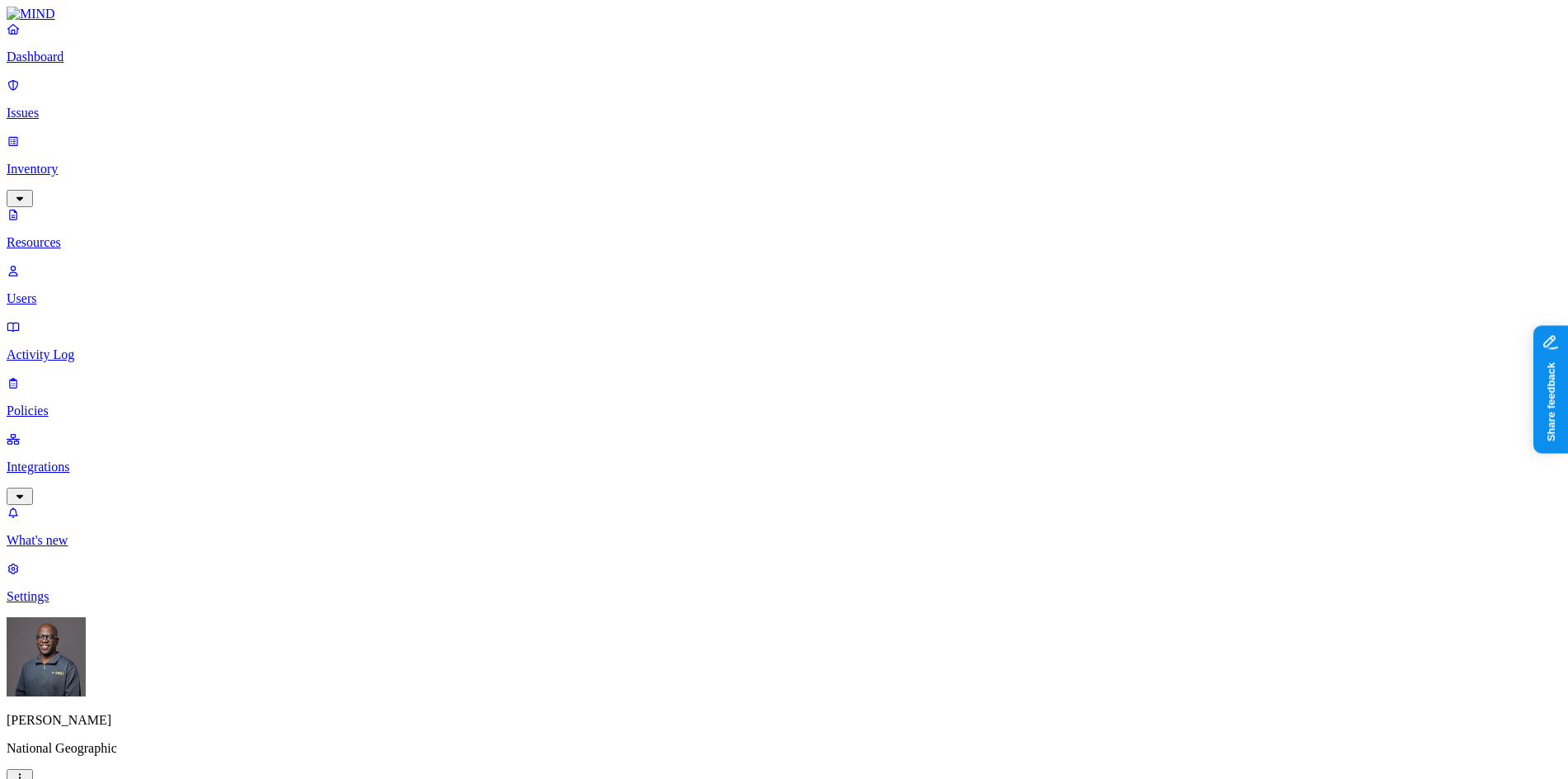
scroll to position [371, 0]
click at [810, 270] on button "button" at bounding box center [817, 273] width 13 height 5
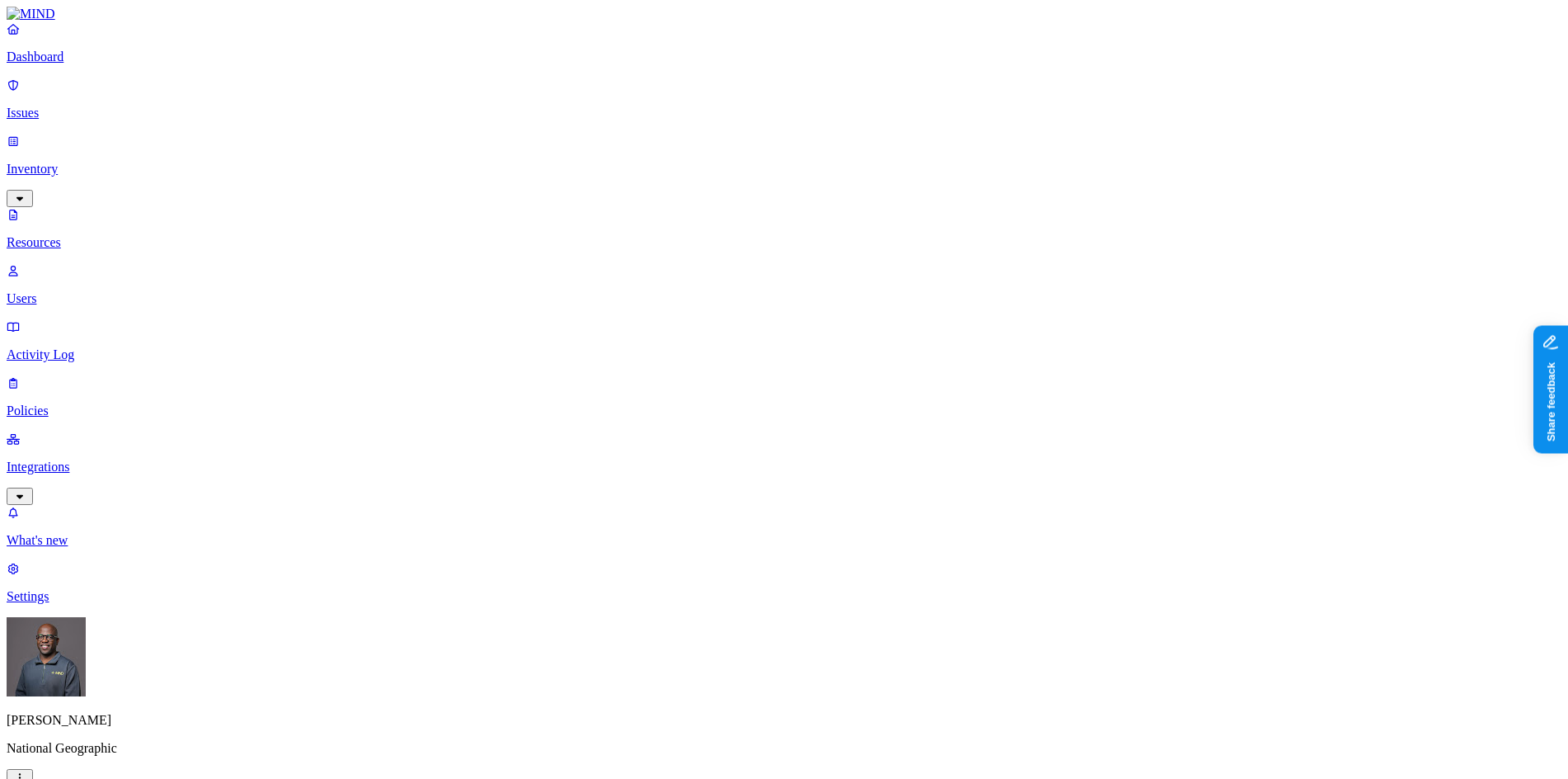
click at [810, 261] on button "button" at bounding box center [817, 269] width 13 height 18
click at [810, 270] on button "button" at bounding box center [817, 273] width 13 height 5
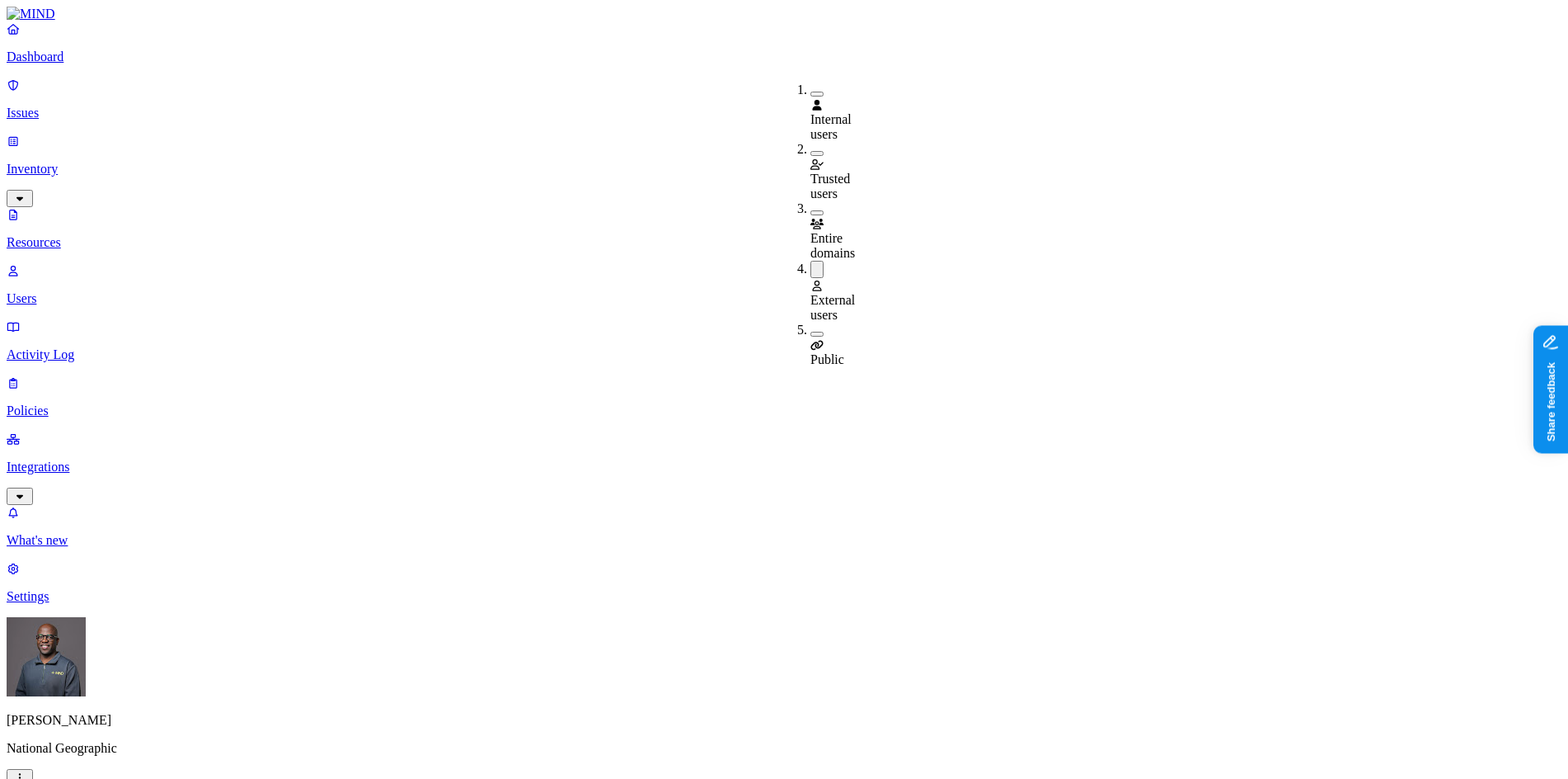
click at [810, 331] on button "button" at bounding box center [817, 334] width 13 height 5
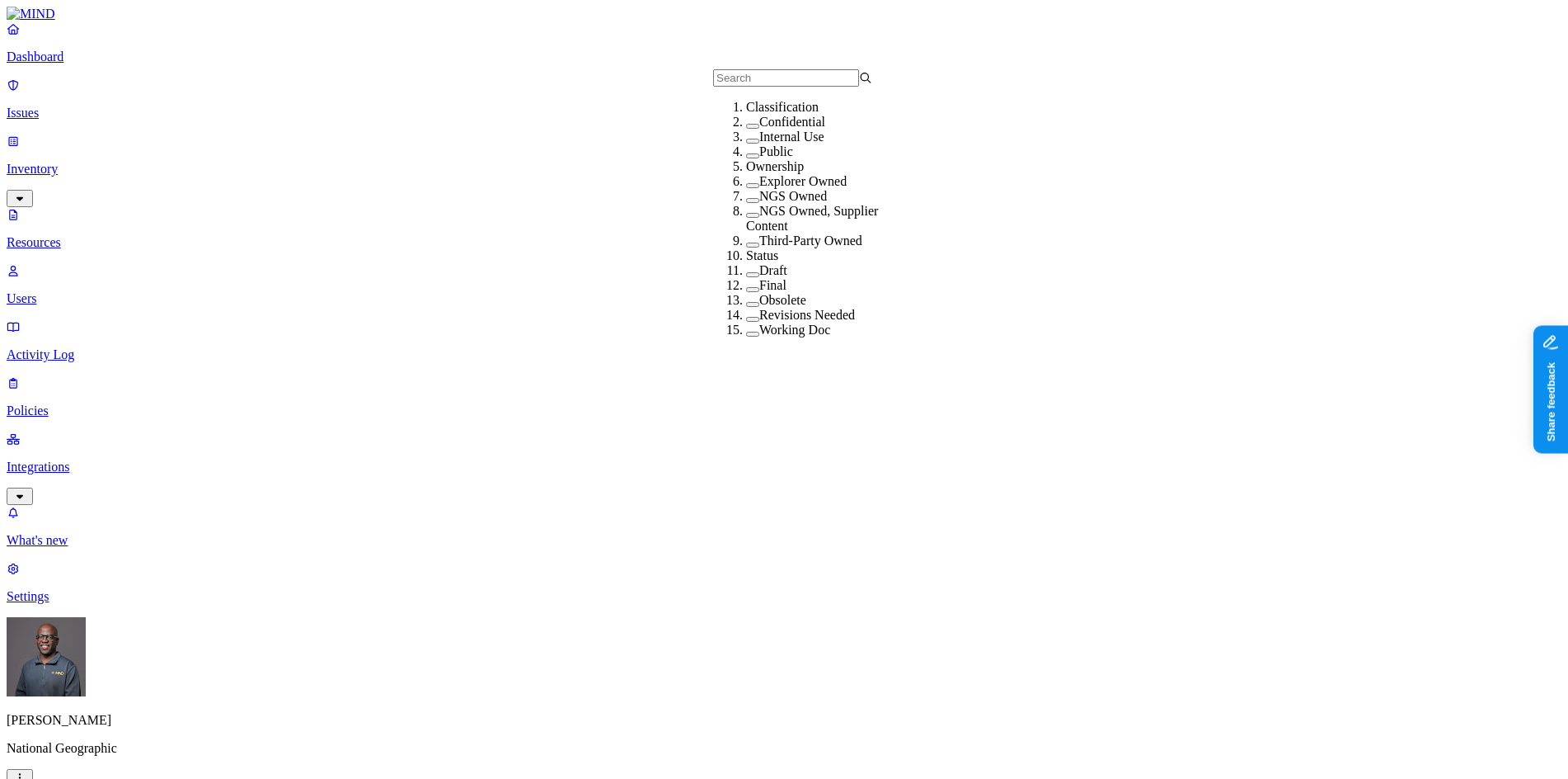
scroll to position [2, 0]
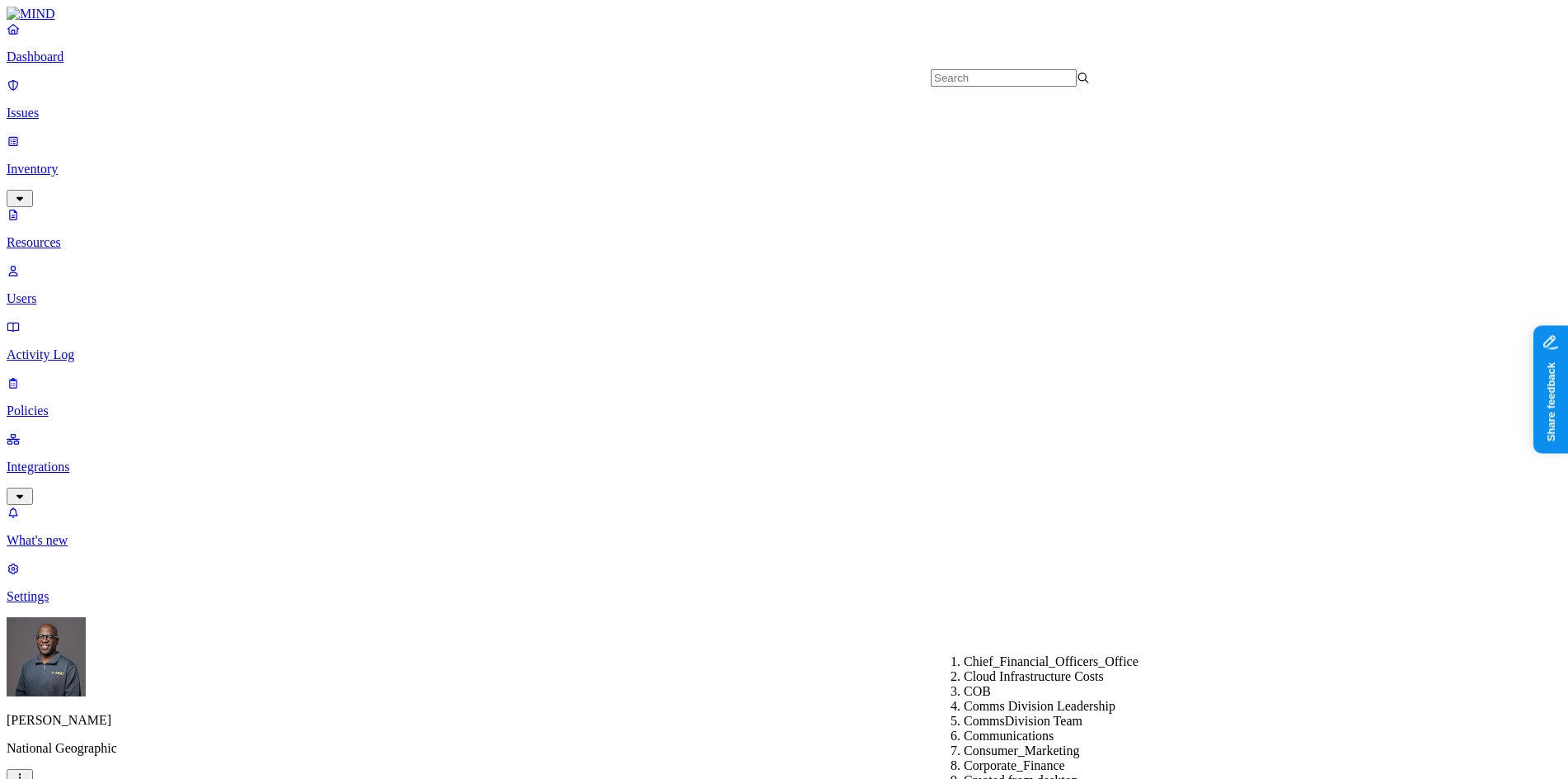
scroll to position [743, 0]
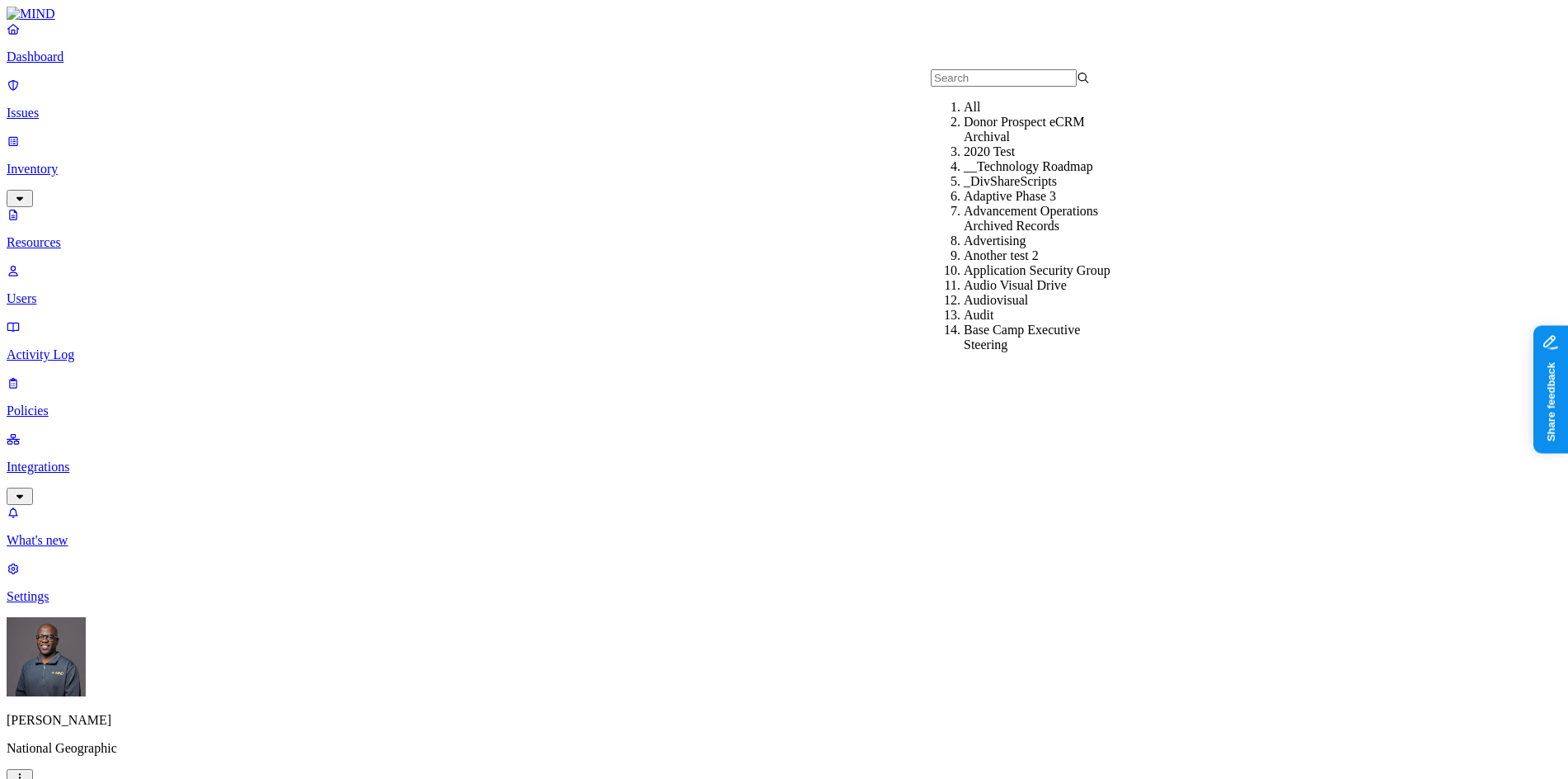
click at [987, 248] on div "Advertising" at bounding box center [1043, 241] width 159 height 15
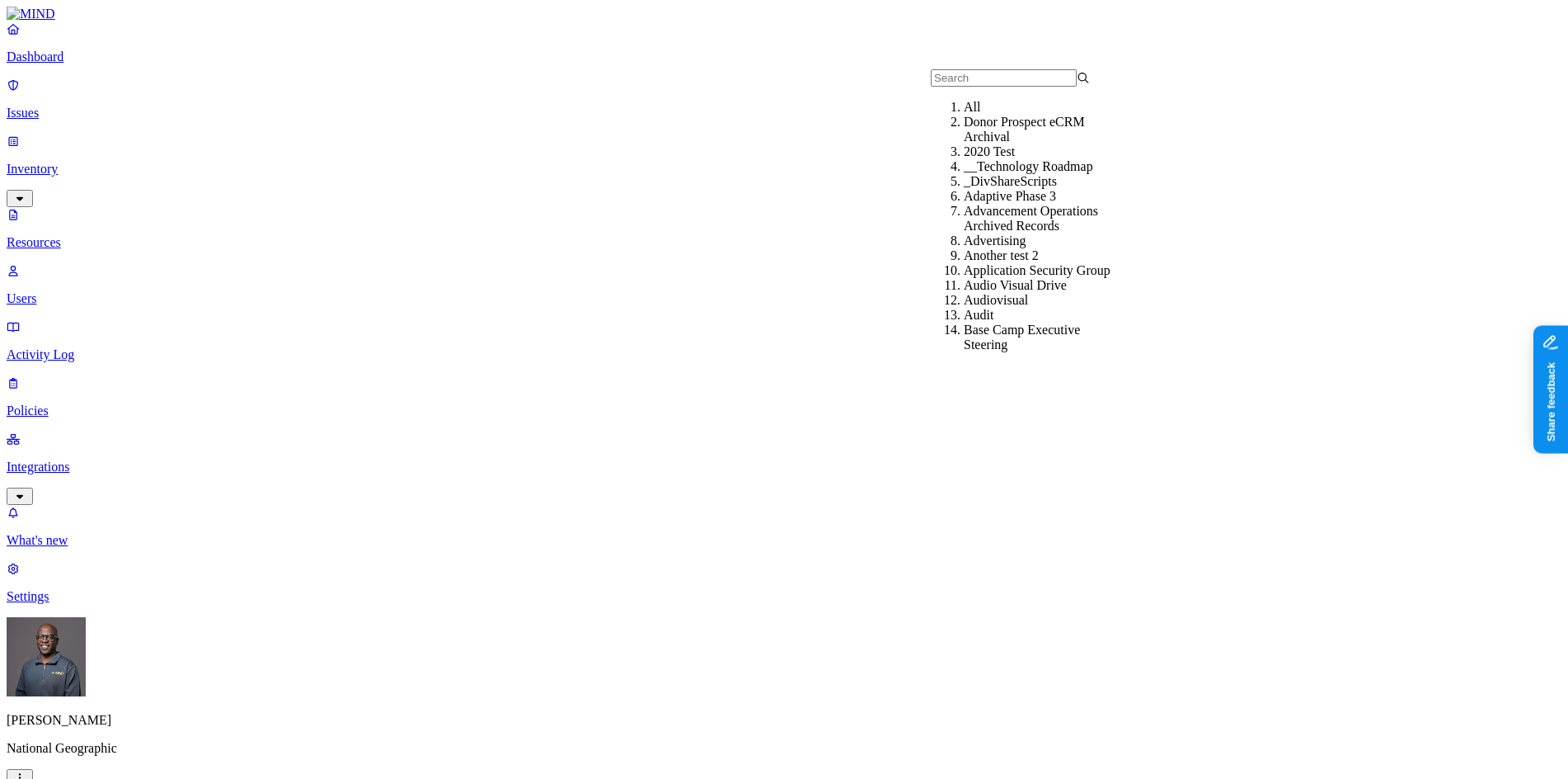
click at [1013, 145] on div "Donor Prospect eCRM Archival" at bounding box center [1043, 129] width 159 height 29
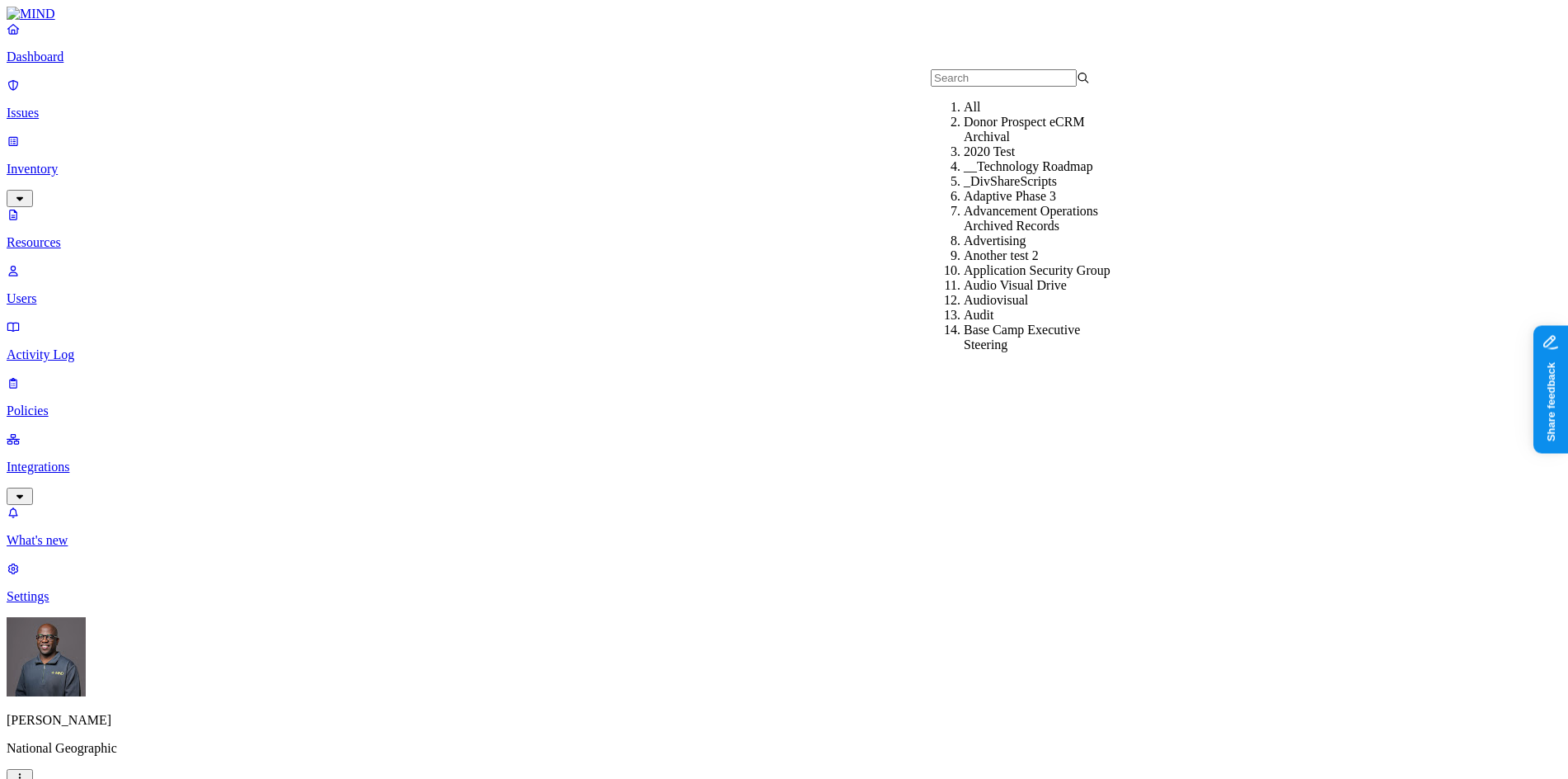
click at [979, 159] on div "2020 Test" at bounding box center [1043, 152] width 159 height 15
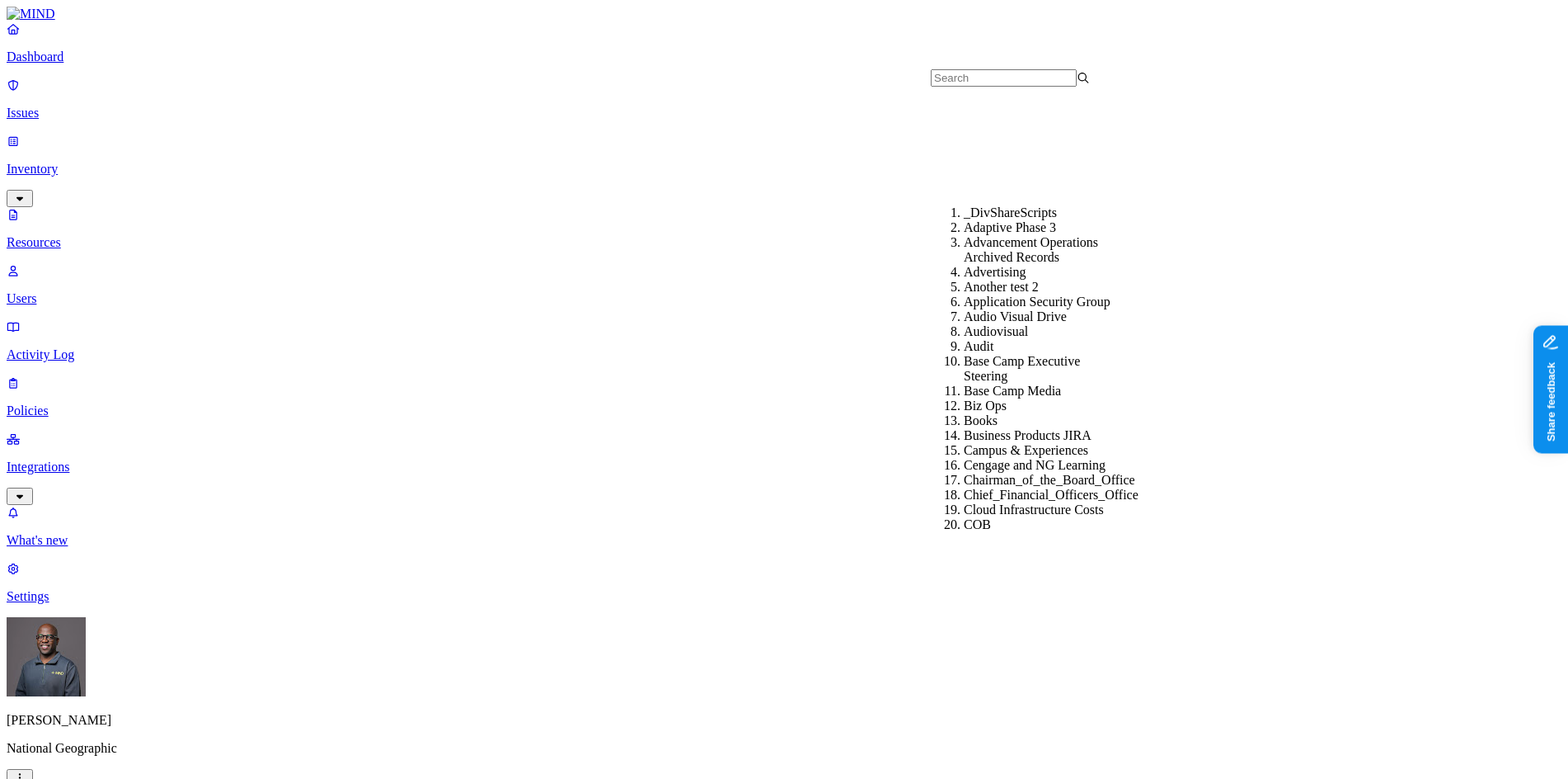
scroll to position [247, 0]
click at [985, 399] on div "Biz Ops" at bounding box center [1043, 406] width 159 height 15
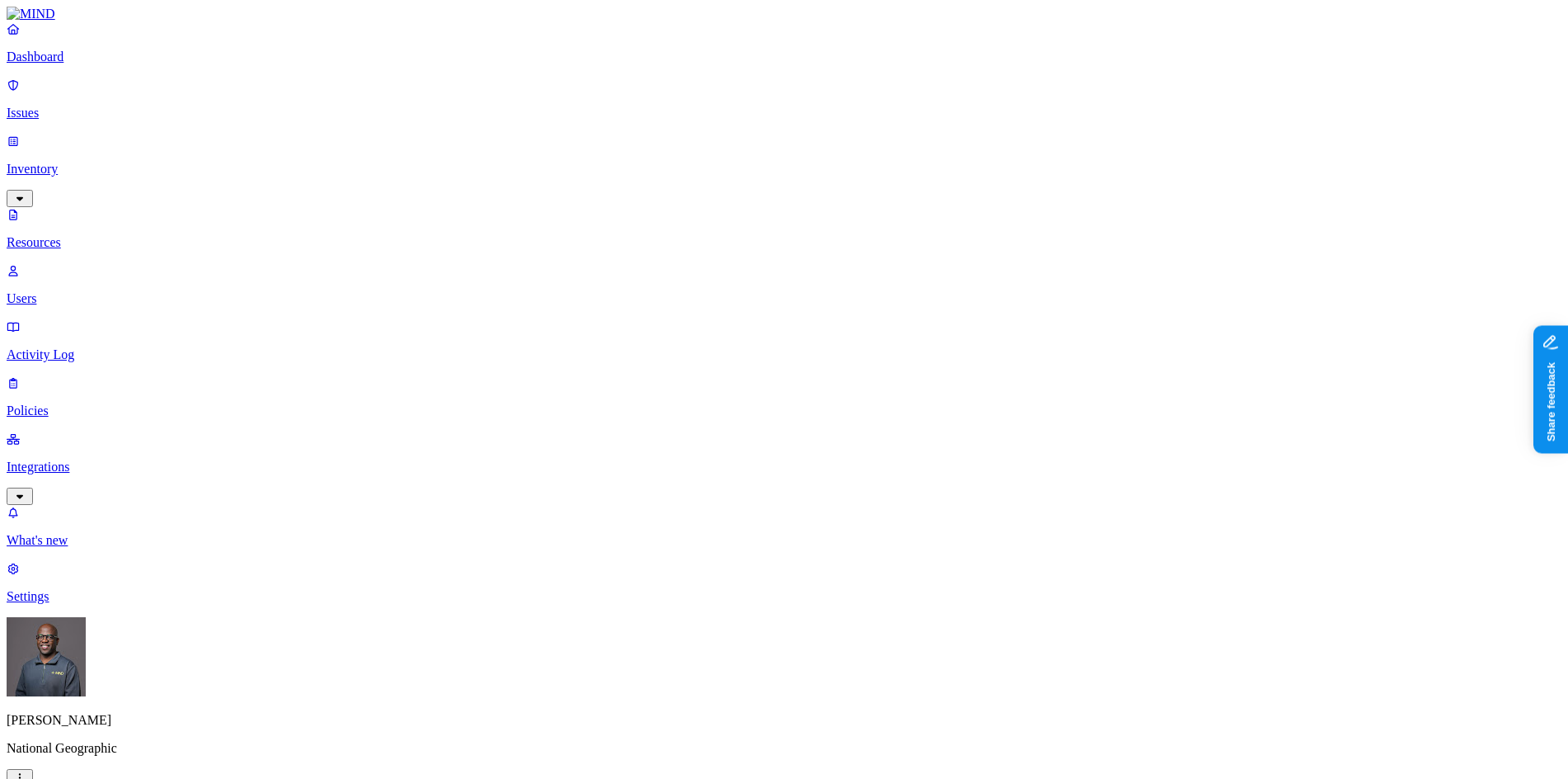
click at [66, 291] on p "Users" at bounding box center [784, 299] width 1555 height 15
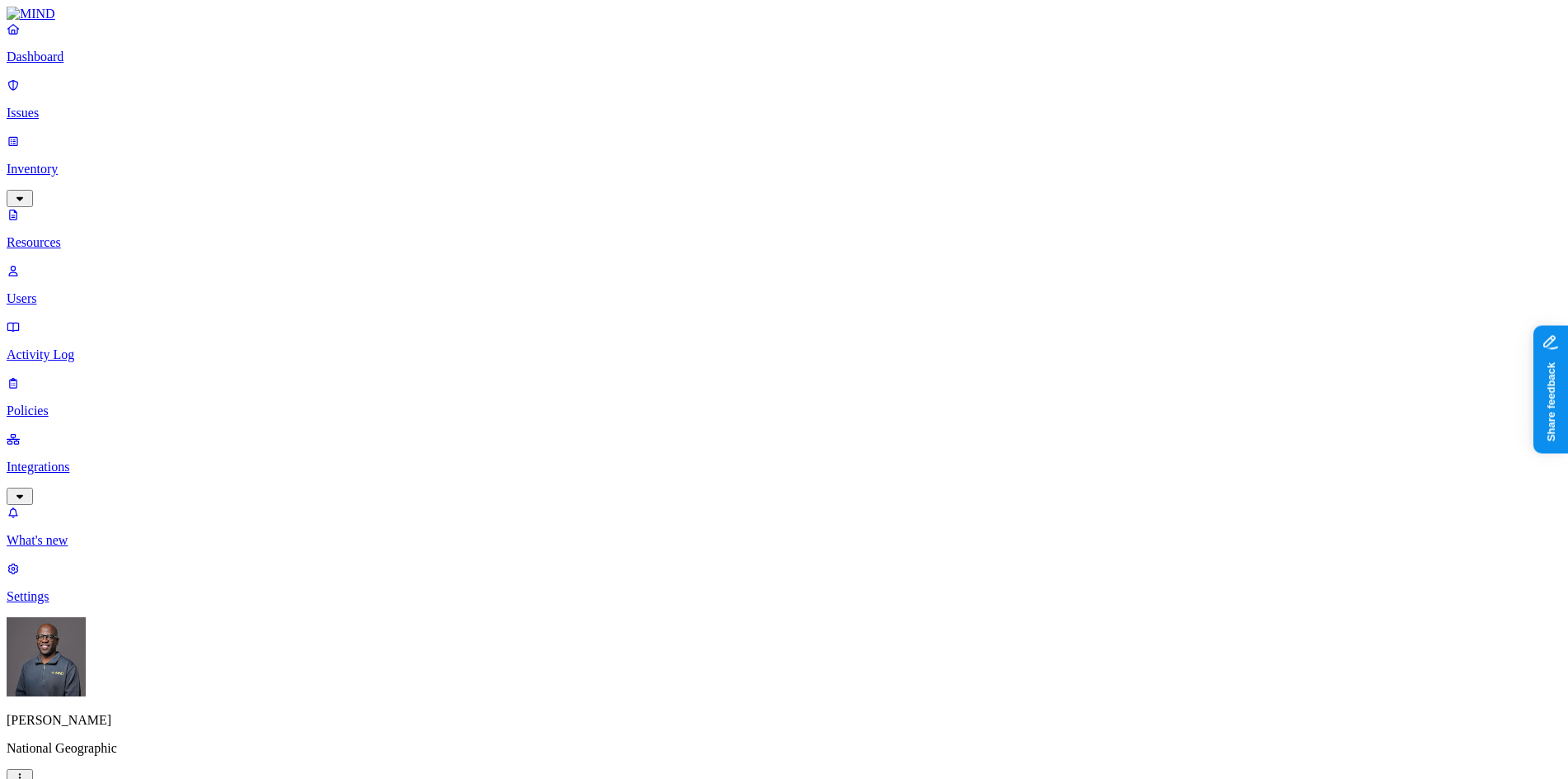
scroll to position [365, 0]
click at [64, 404] on p "Policies" at bounding box center [784, 411] width 1555 height 15
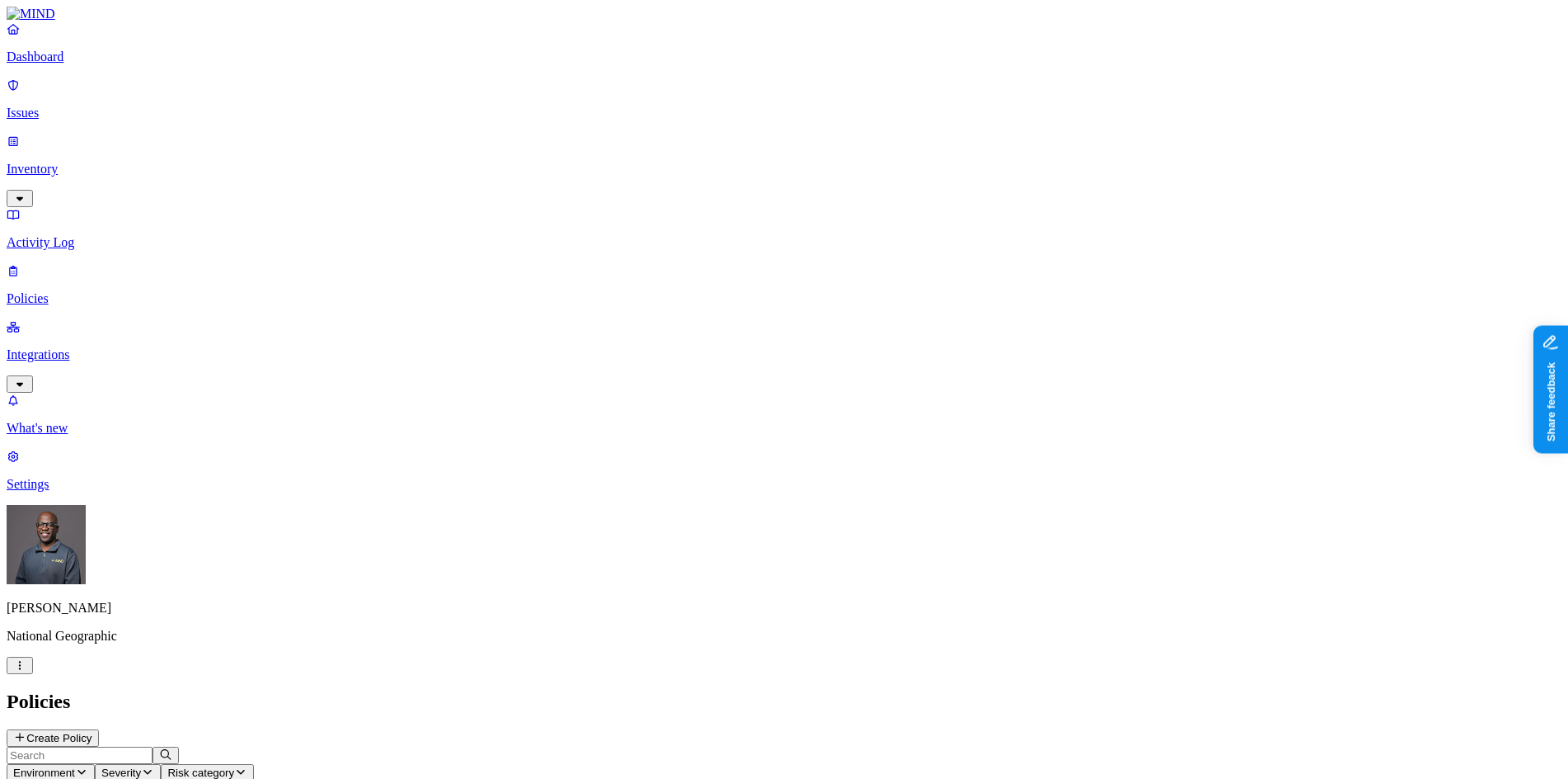
click at [50, 162] on p "Inventory" at bounding box center [784, 169] width 1555 height 15
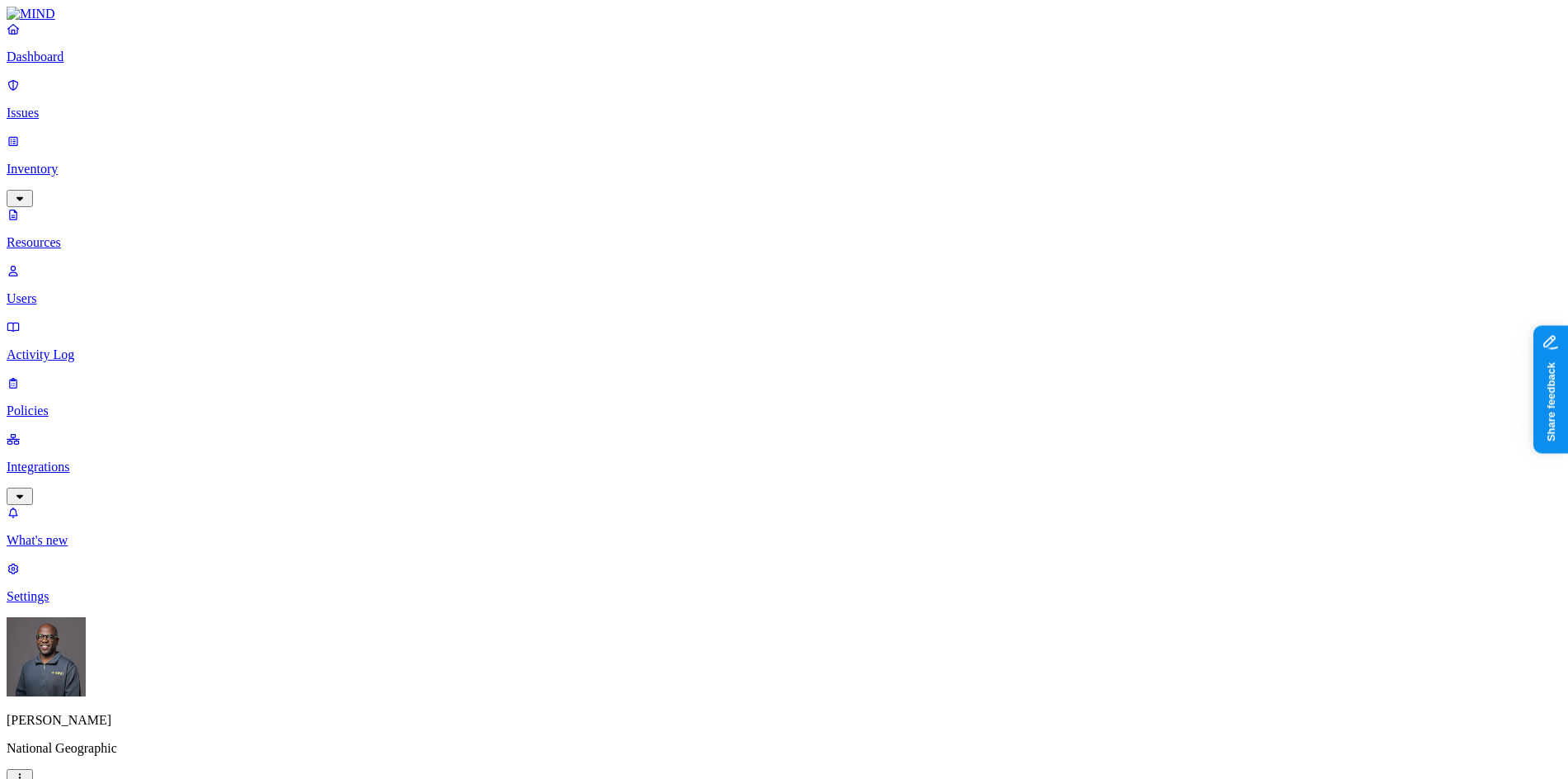
click at [100, 291] on p "Users" at bounding box center [784, 299] width 1555 height 15
click at [93, 235] on p "Resources" at bounding box center [784, 242] width 1555 height 15
click at [77, 291] on p "Users" at bounding box center [784, 299] width 1555 height 15
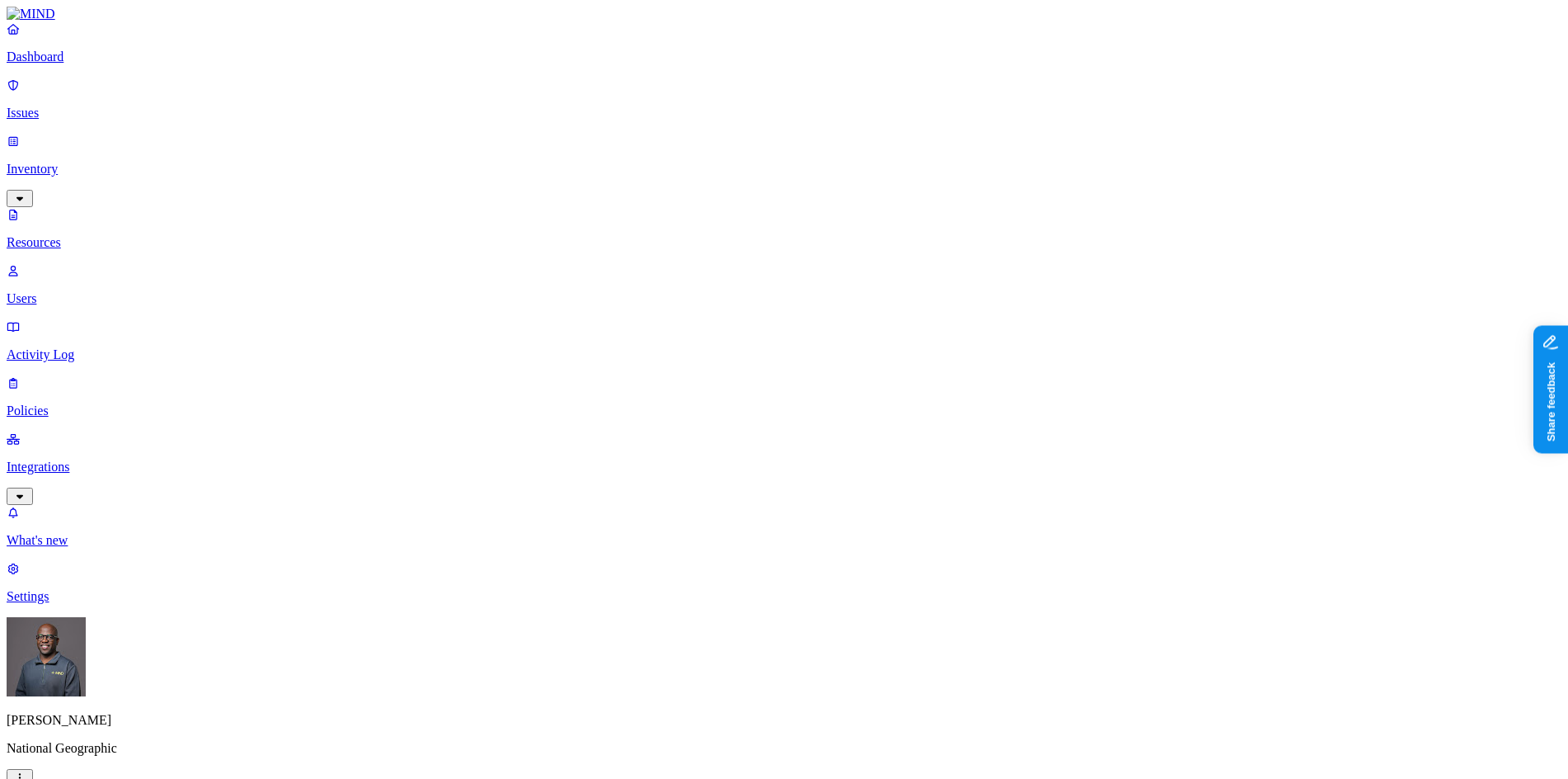
drag, startPoint x: 1092, startPoint y: 18, endPoint x: 1091, endPoint y: 26, distance: 8.1
click at [74, 347] on p "Activity Log" at bounding box center [784, 355] width 1555 height 15
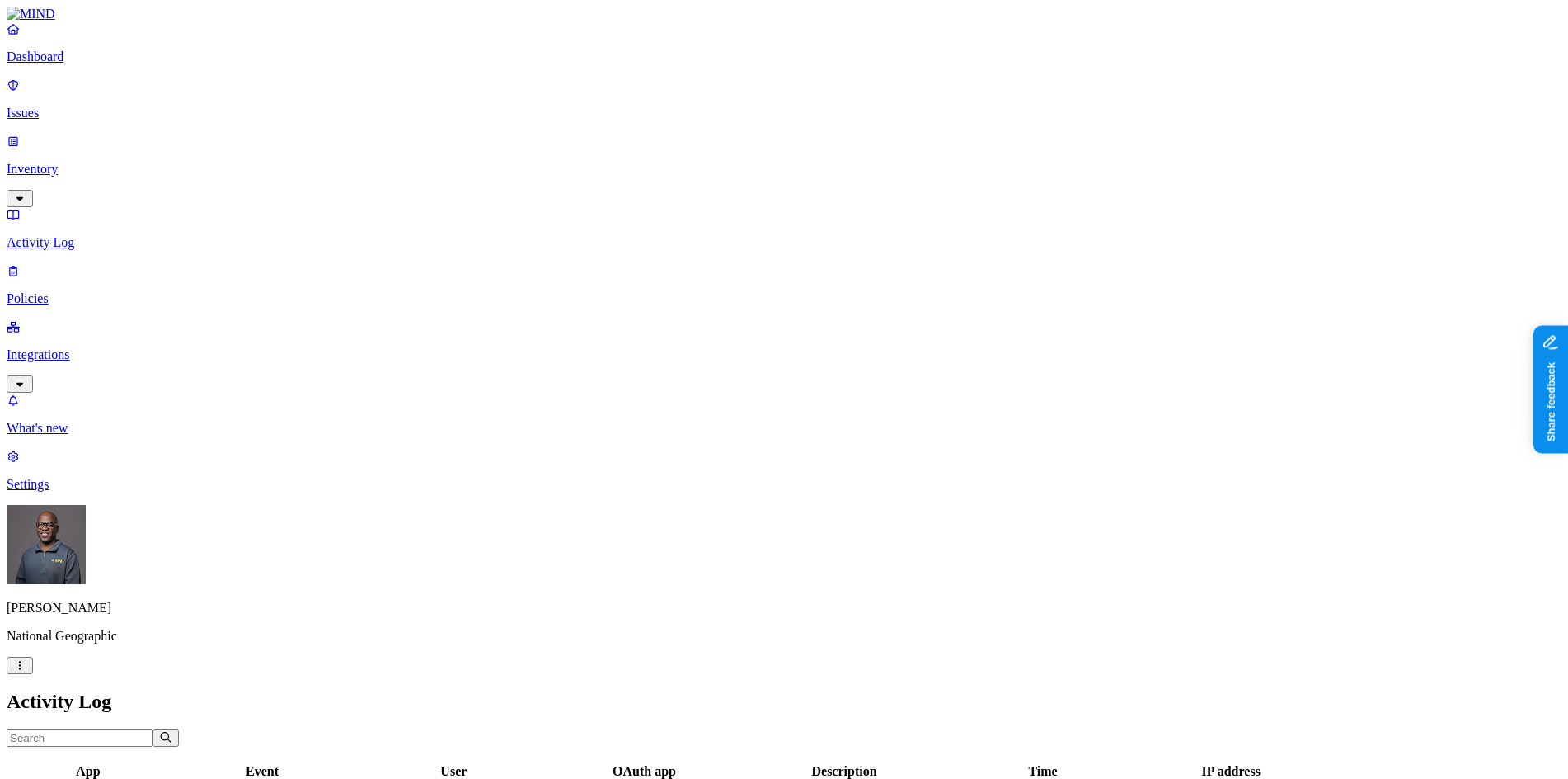
click at [73, 235] on p "Activity Log" at bounding box center [784, 242] width 1555 height 15
click at [77, 162] on p "Inventory" at bounding box center [784, 169] width 1555 height 15
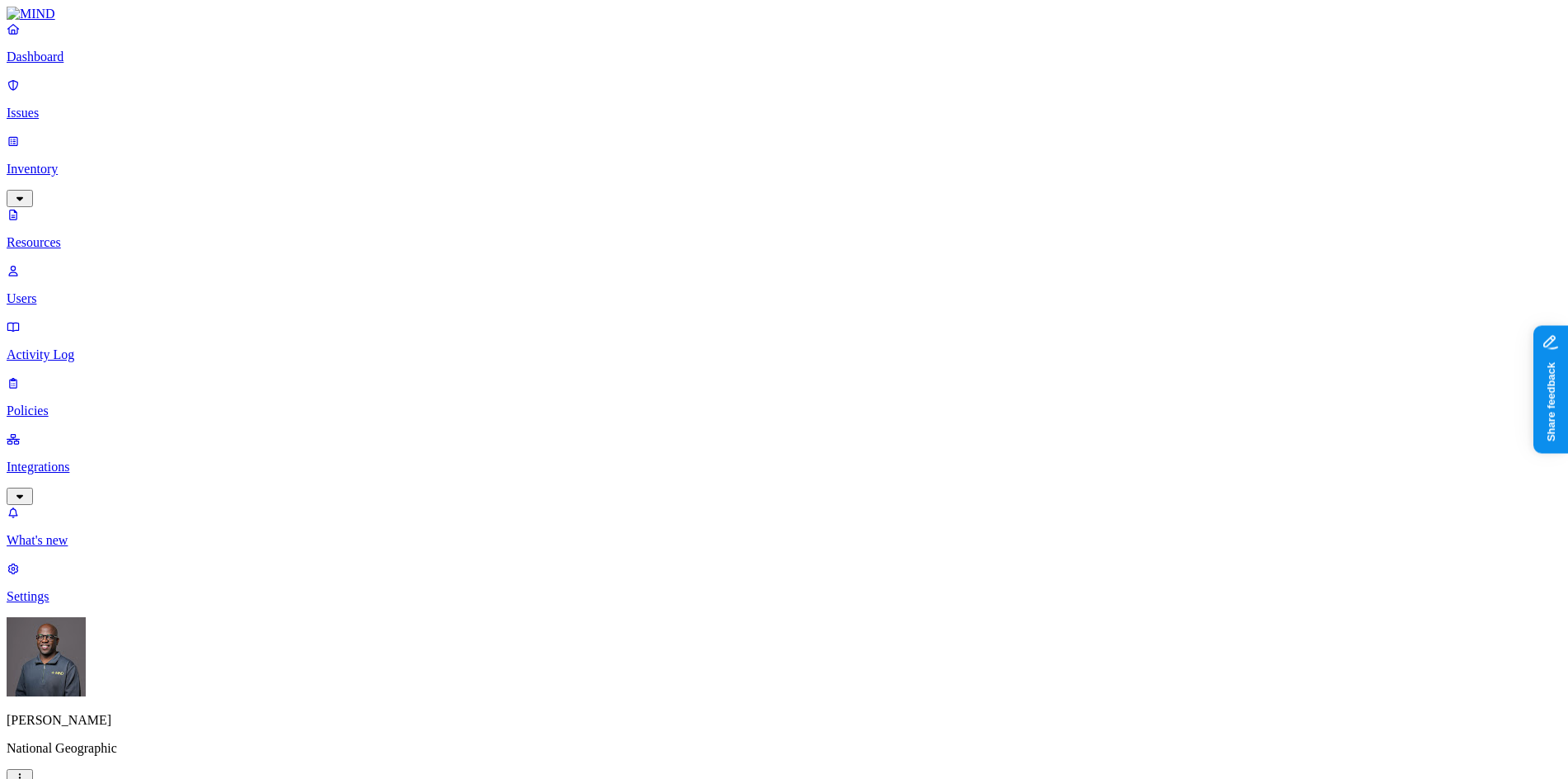
click at [75, 291] on p "Users" at bounding box center [784, 299] width 1555 height 15
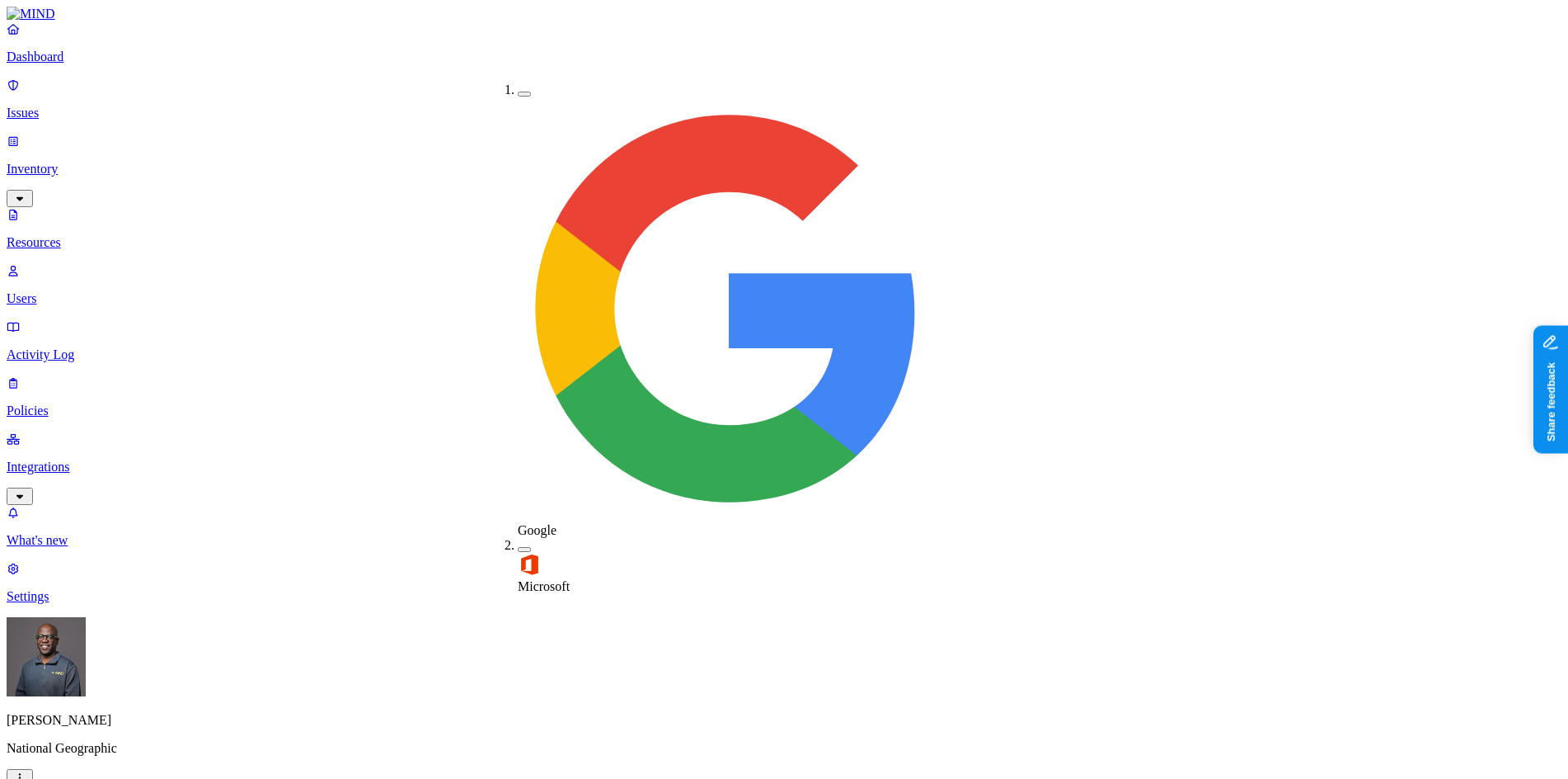
click at [518, 547] on button "button" at bounding box center [525, 549] width 13 height 5
click at [518, 538] on button "button" at bounding box center [525, 546] width 13 height 18
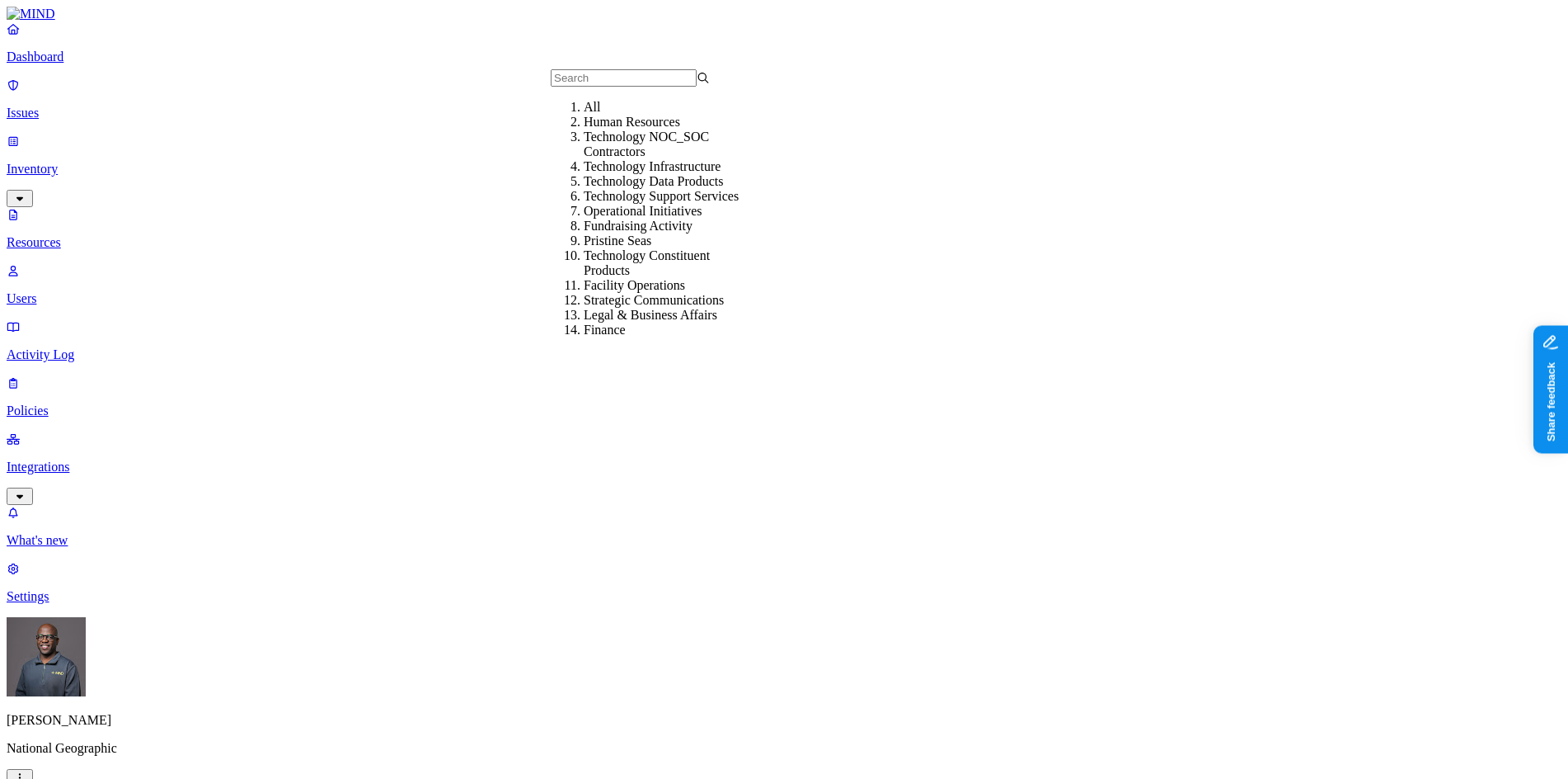
click at [650, 130] on div "Human Resources" at bounding box center [663, 122] width 159 height 15
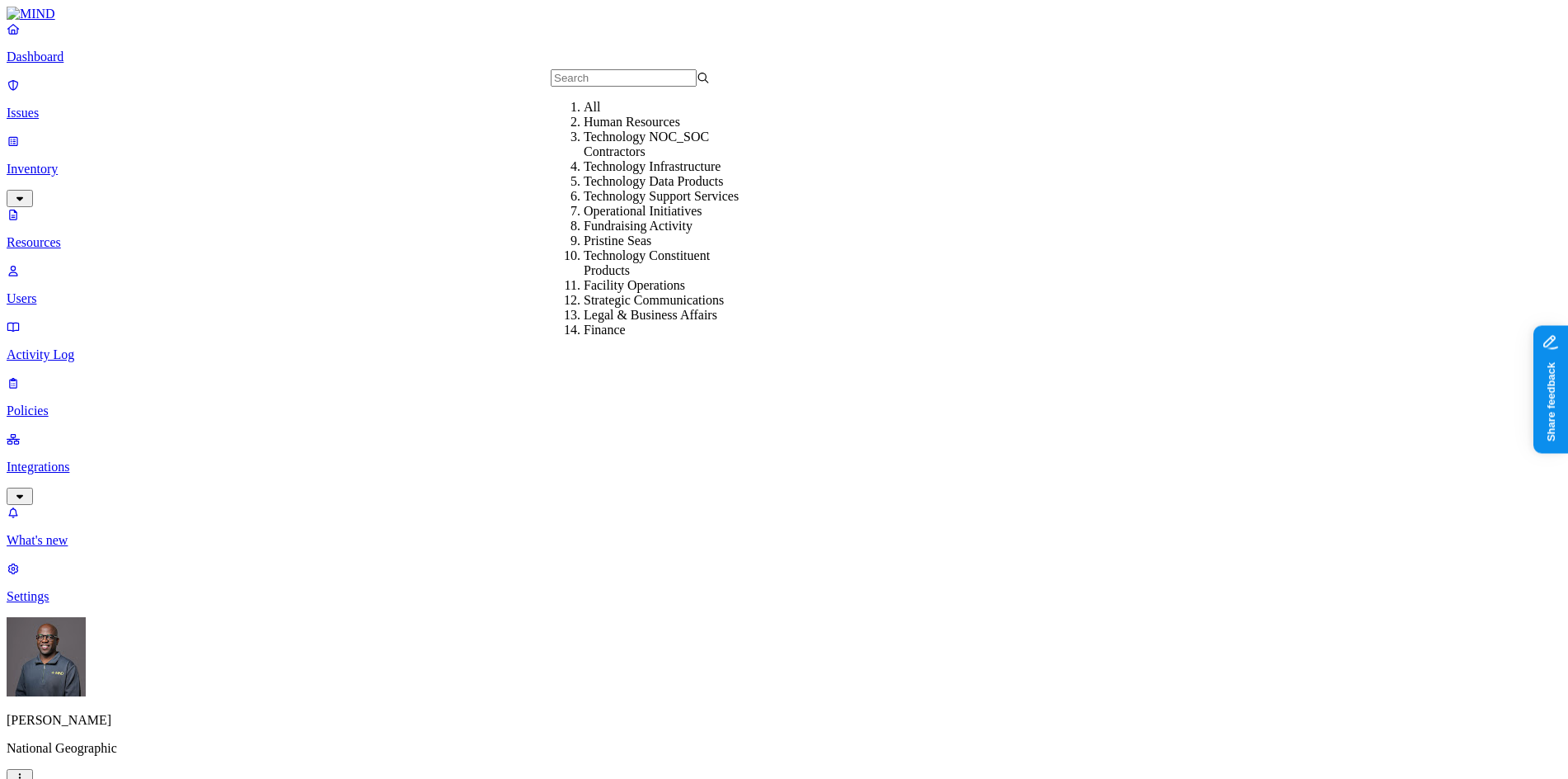
click at [616, 234] on div "Fundraising Activity" at bounding box center [663, 226] width 159 height 15
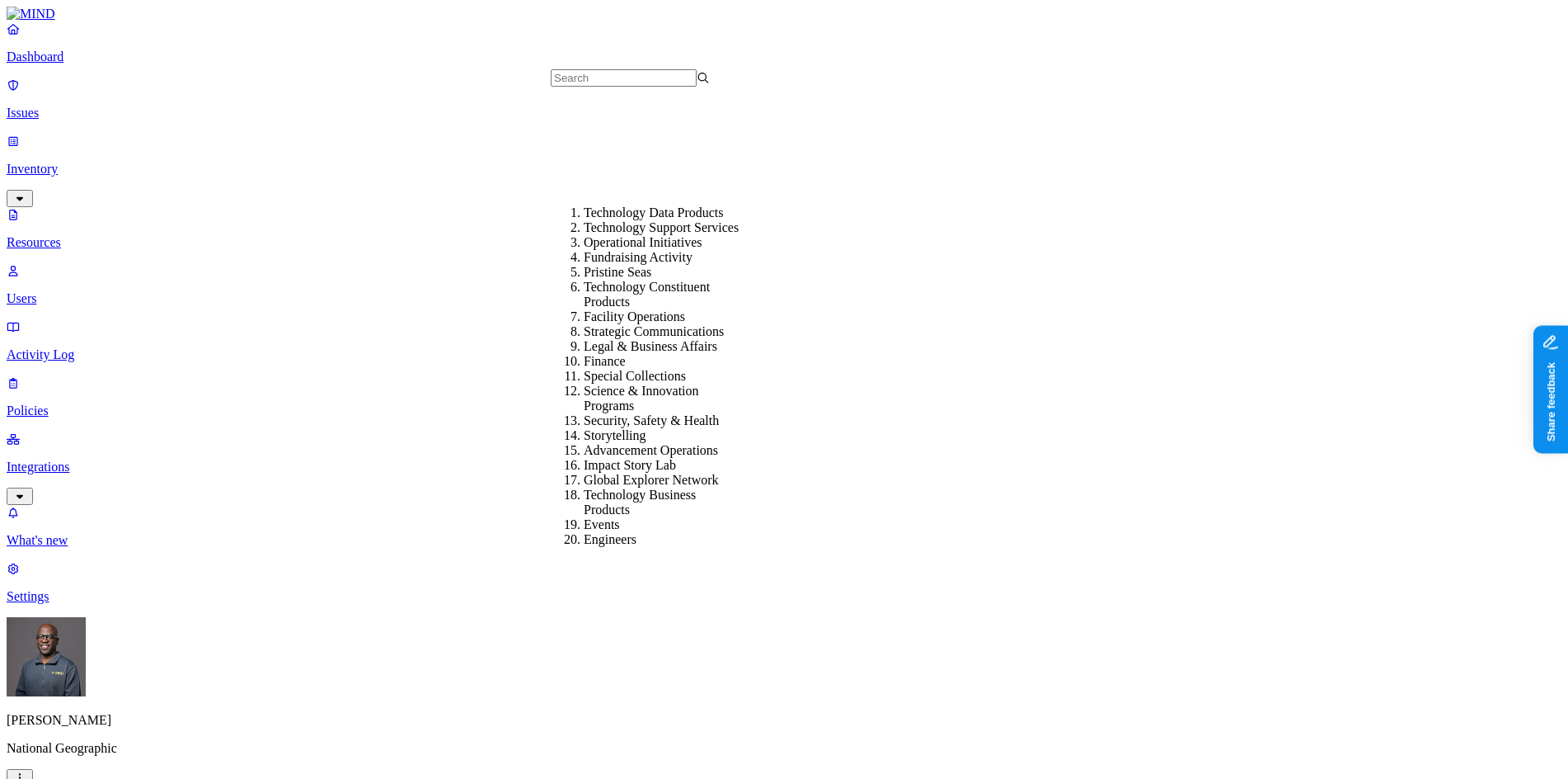
scroll to position [495, 0]
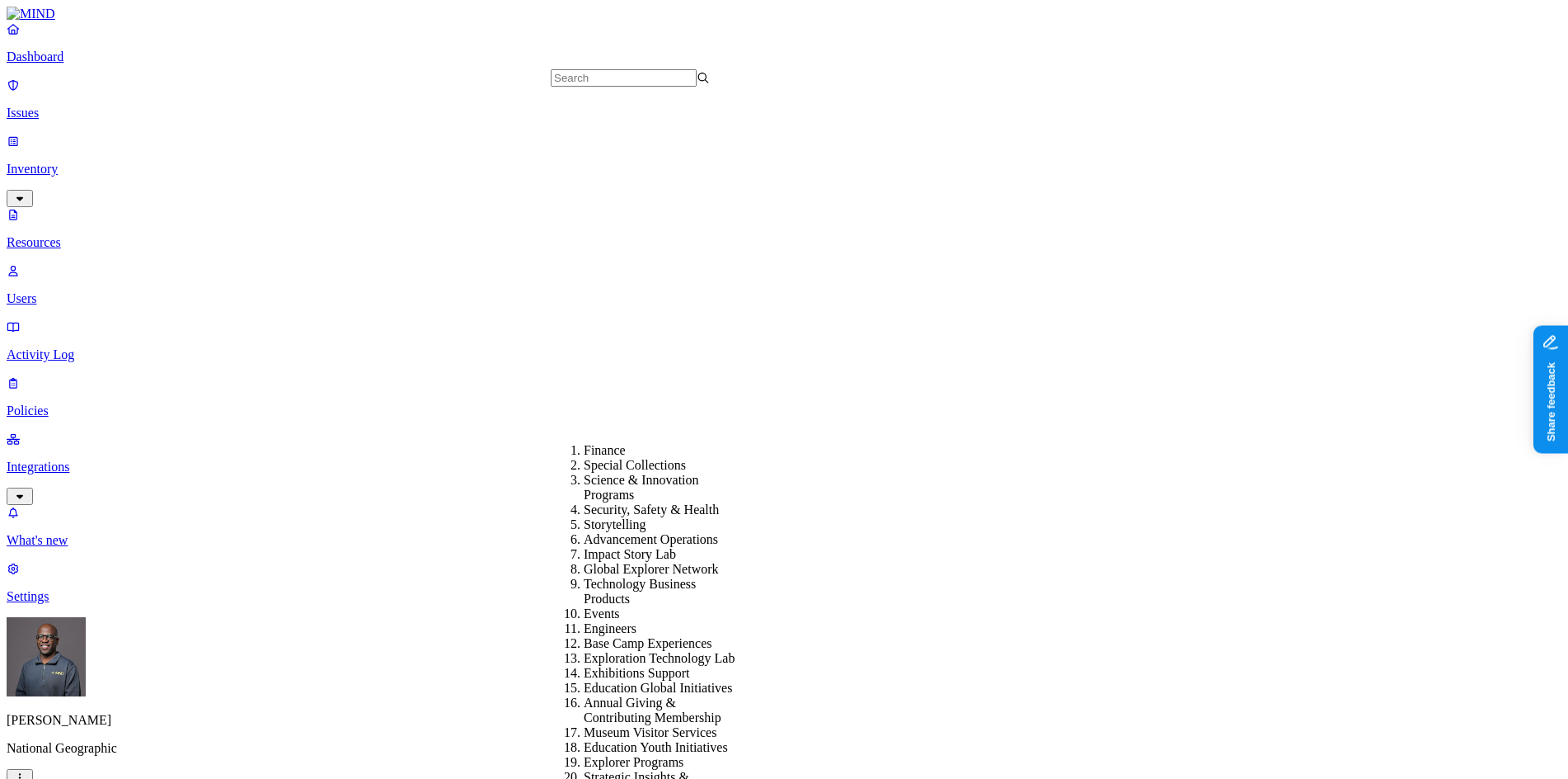
click at [639, 636] on div "Base Camp Experiences" at bounding box center [663, 644] width 159 height 15
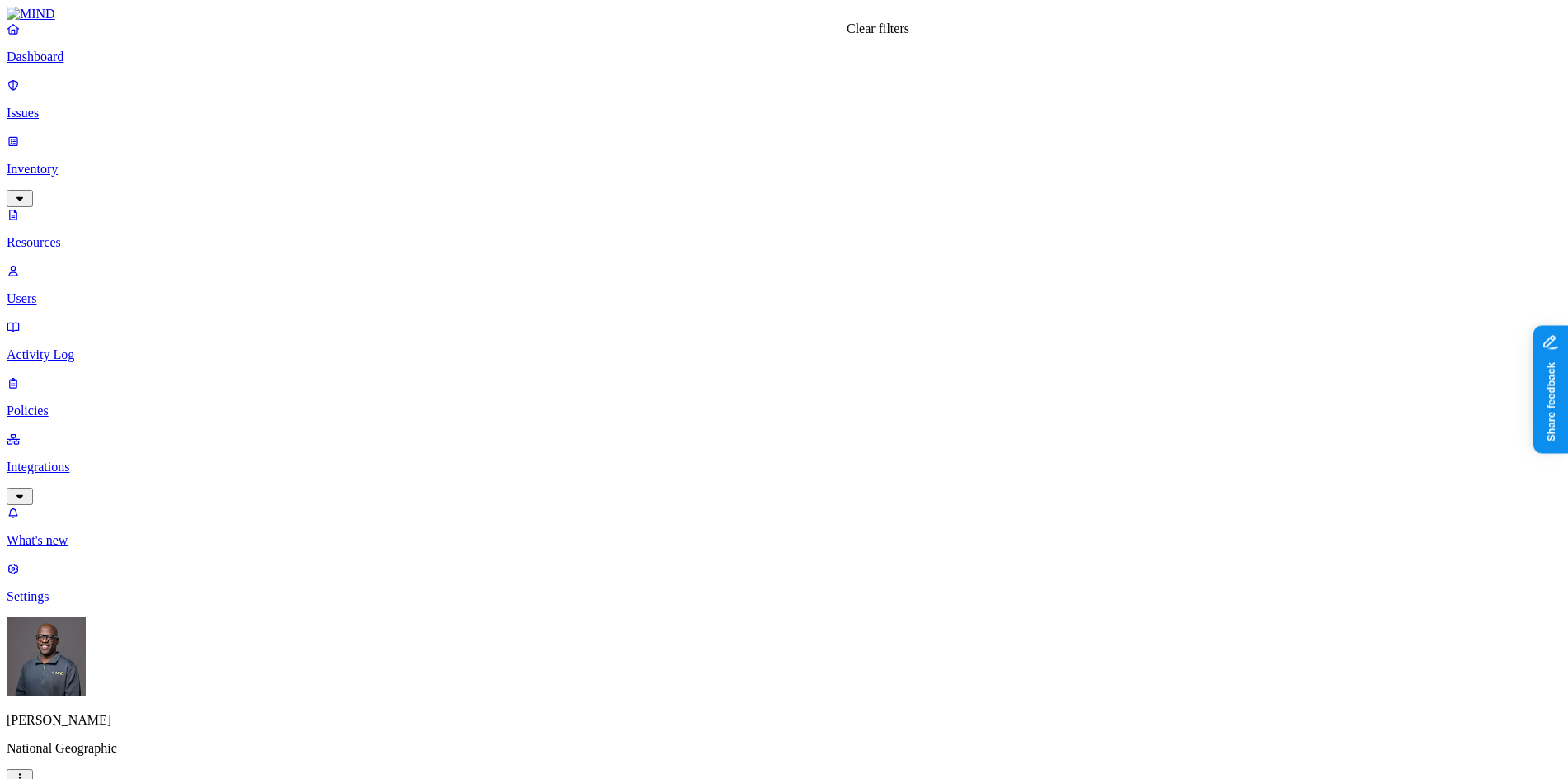
click at [746, 113] on span "Flagged users" at bounding box center [757, 126] width 43 height 29
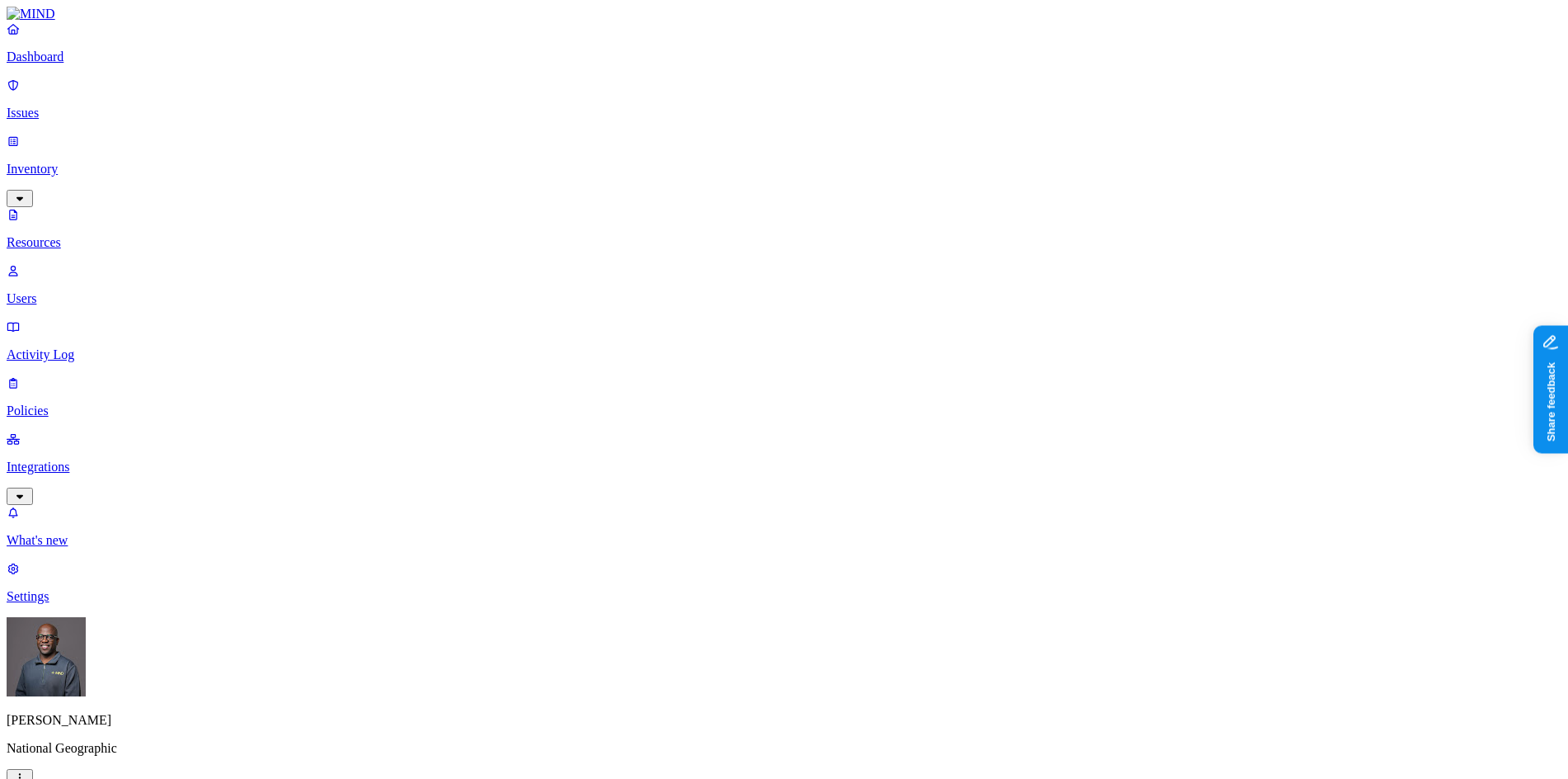
click at [672, 112] on div "Enabled" at bounding box center [672, 105] width 0 height 15
click at [672, 127] on div "Disabled" at bounding box center [672, 119] width 0 height 15
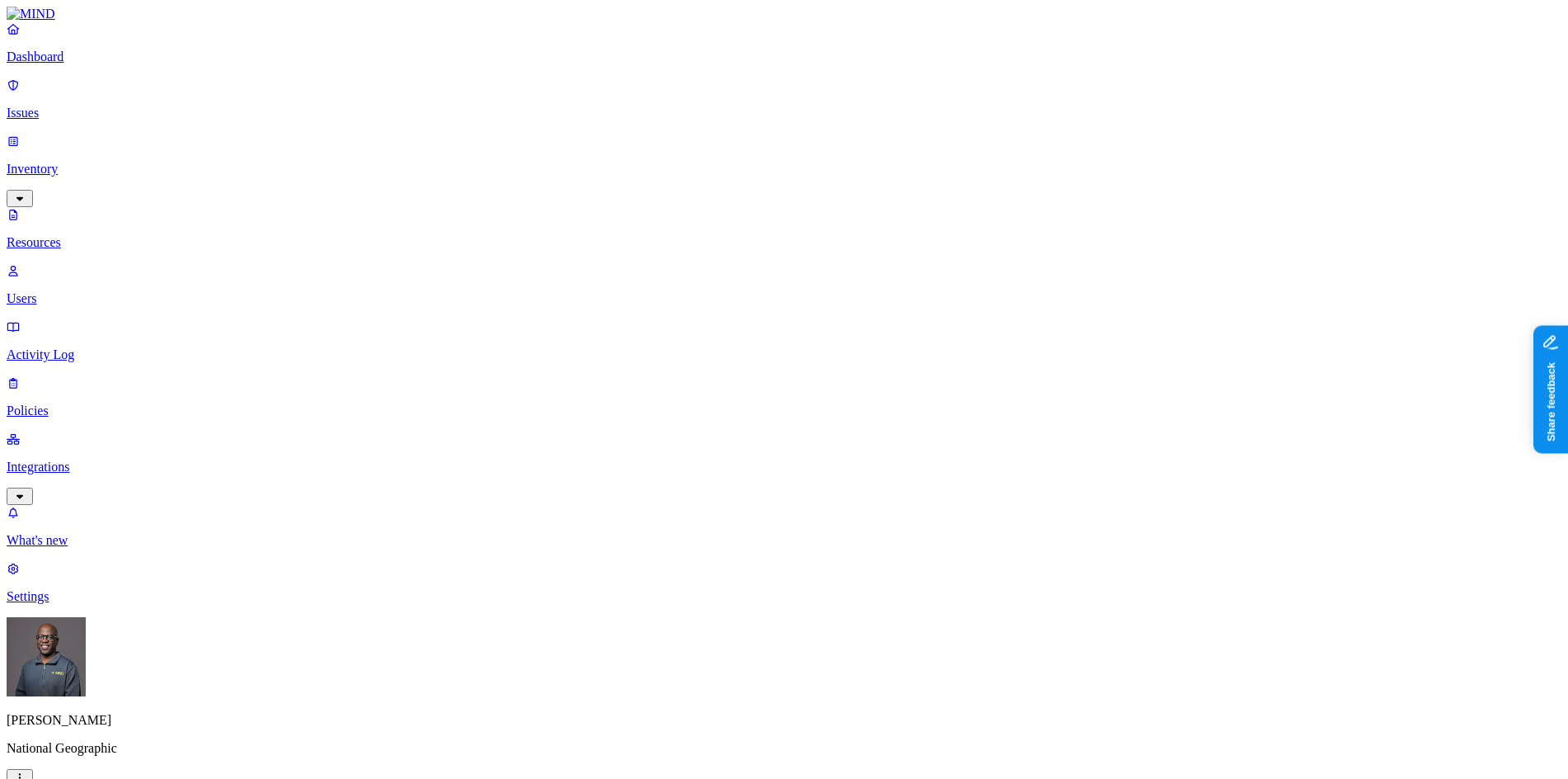
click at [672, 90] on div "All" at bounding box center [672, 90] width 0 height 15
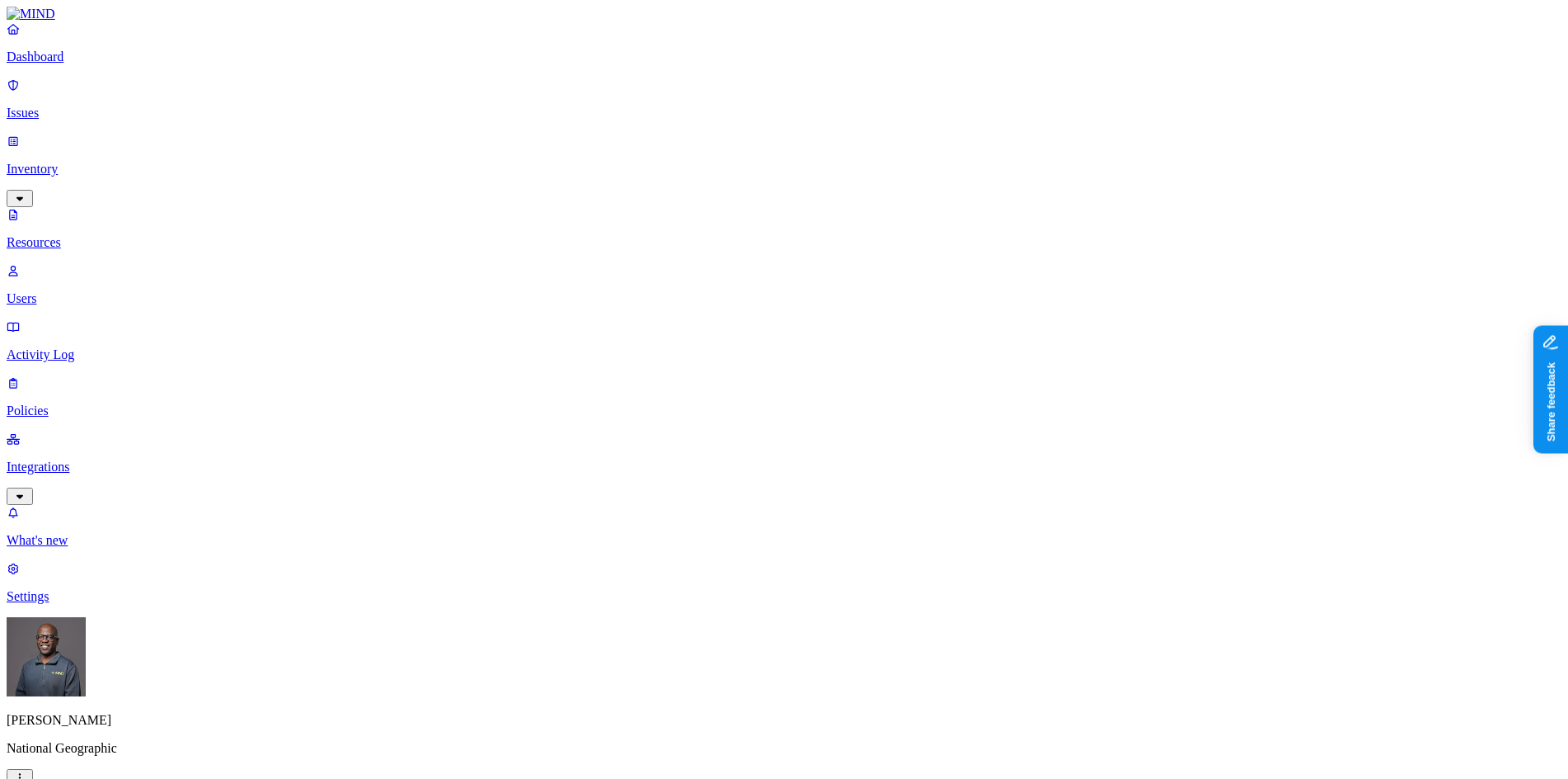
click at [480, 144] on span "External" at bounding box center [483, 149] width 45 height 14
drag, startPoint x: 425, startPoint y: 95, endPoint x: 556, endPoint y: 82, distance: 131.6
drag, startPoint x: 558, startPoint y: 91, endPoint x: 479, endPoint y: 110, distance: 81.3
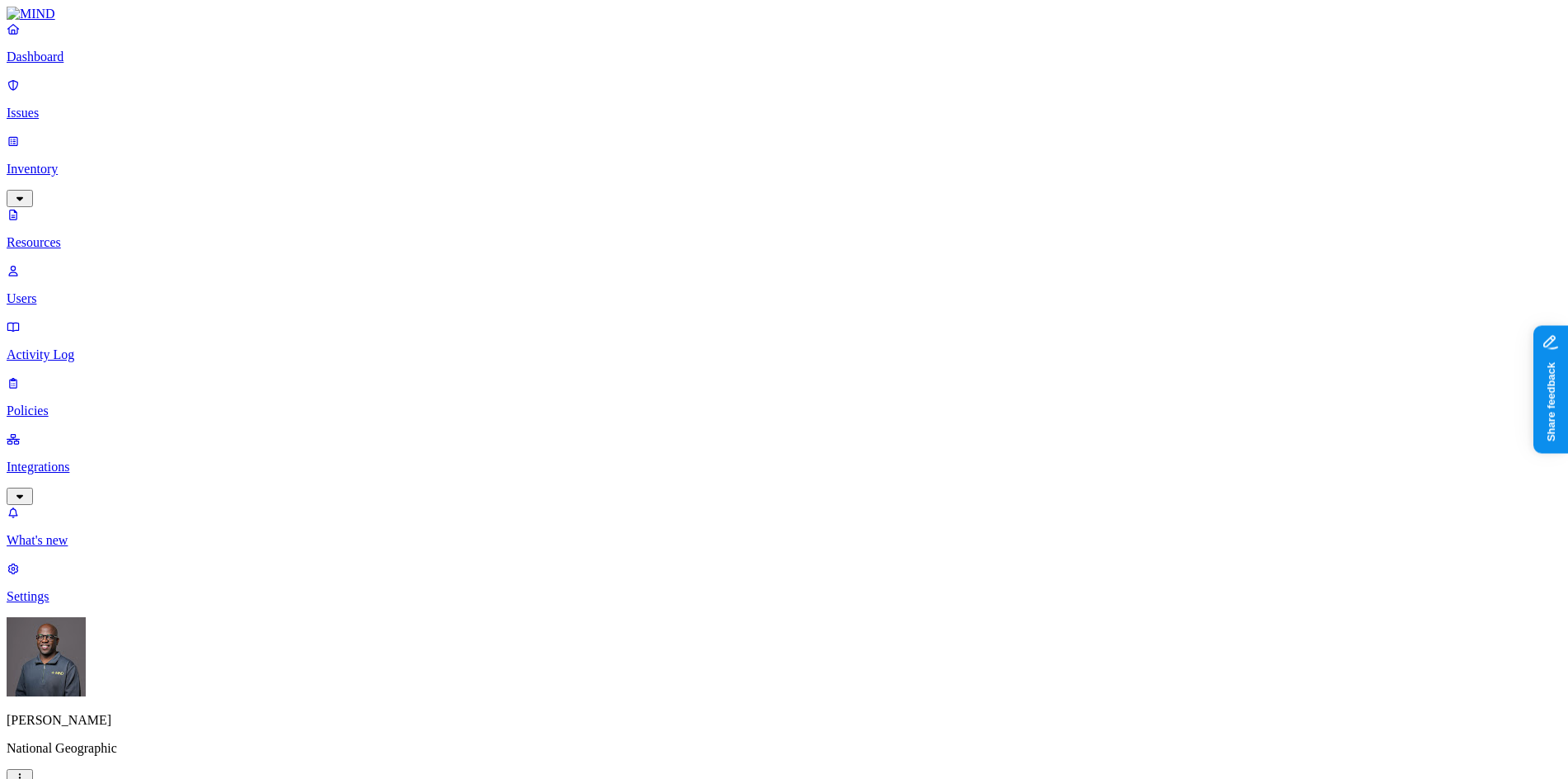
click at [480, 112] on span "Internal" at bounding box center [482, 119] width 41 height 14
click at [462, 87] on div "All" at bounding box center [462, 90] width 0 height 15
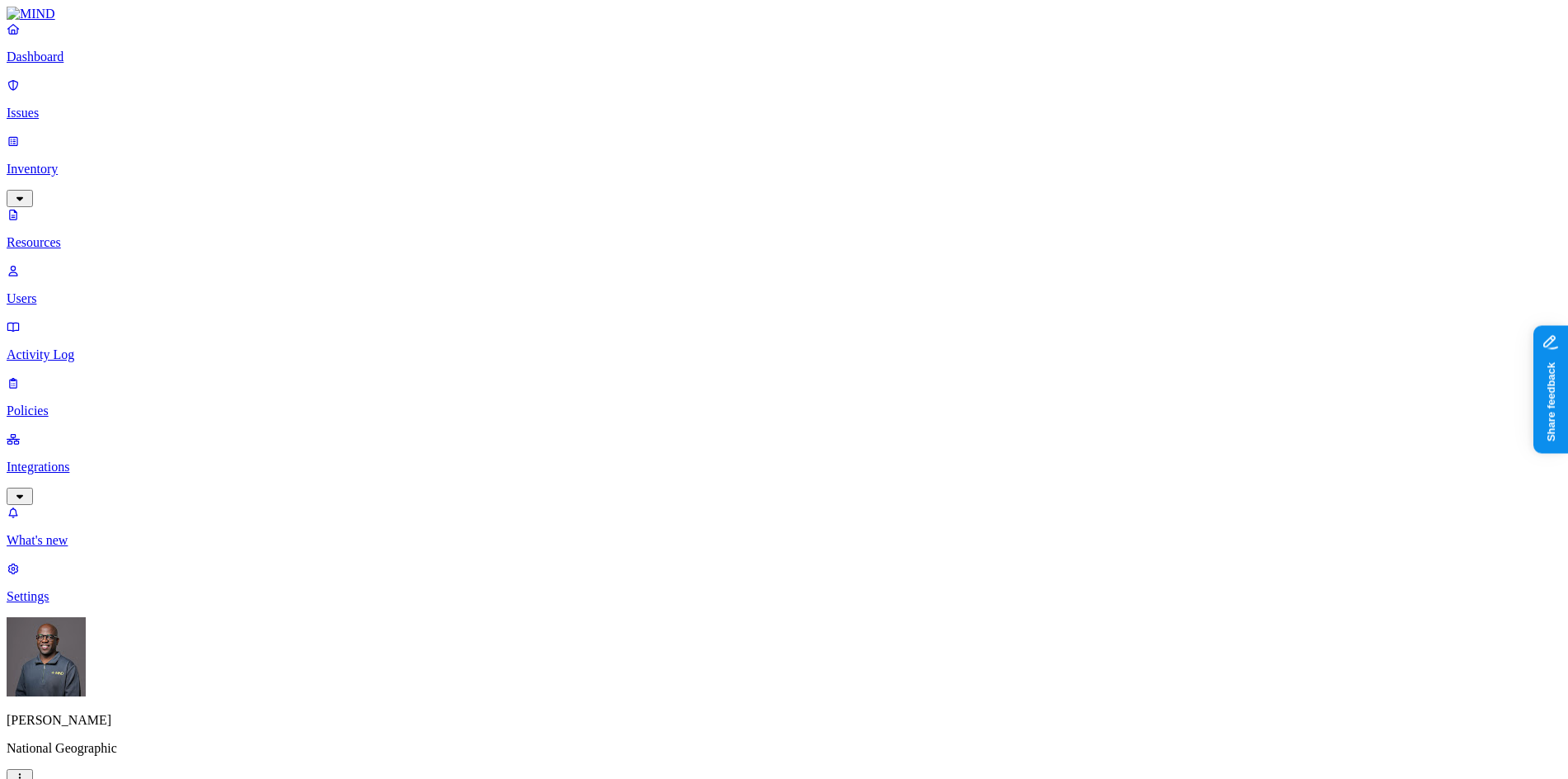
drag, startPoint x: 1286, startPoint y: 252, endPoint x: 1364, endPoint y: 248, distance: 78.1
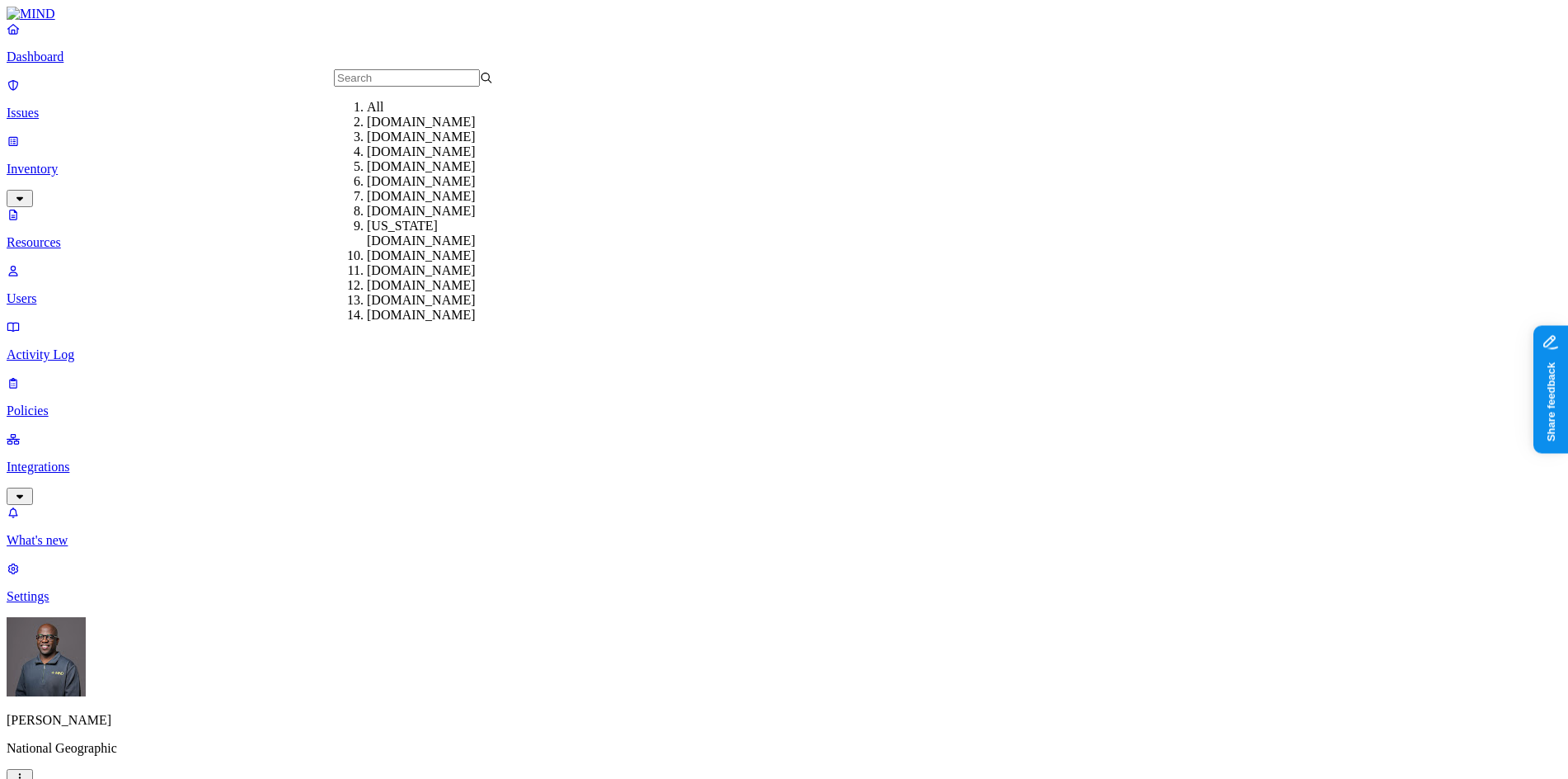
click at [383, 87] on input "text" at bounding box center [407, 77] width 146 height 18
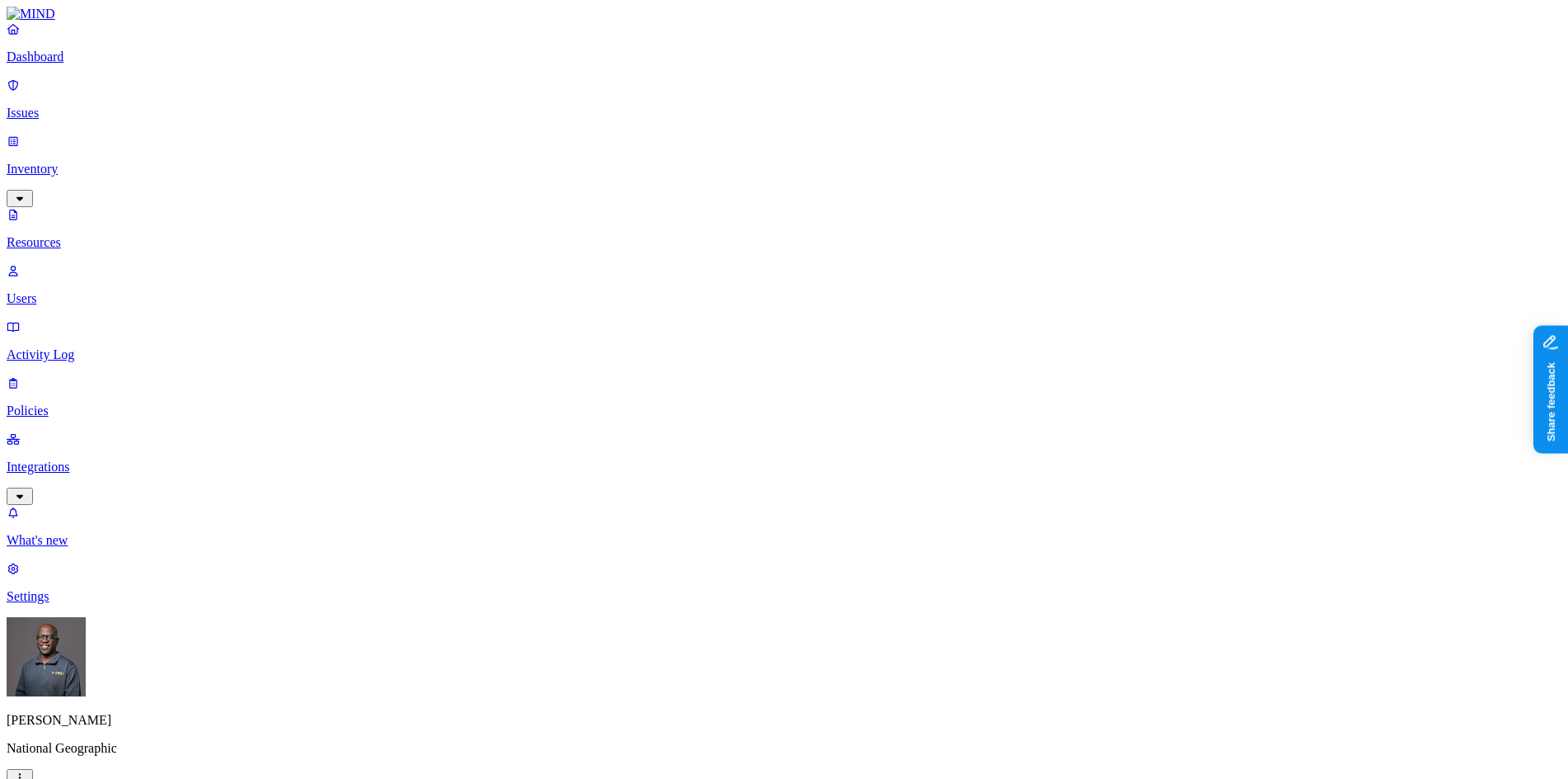
click at [78, 604] on p "Settings" at bounding box center [784, 596] width 1555 height 15
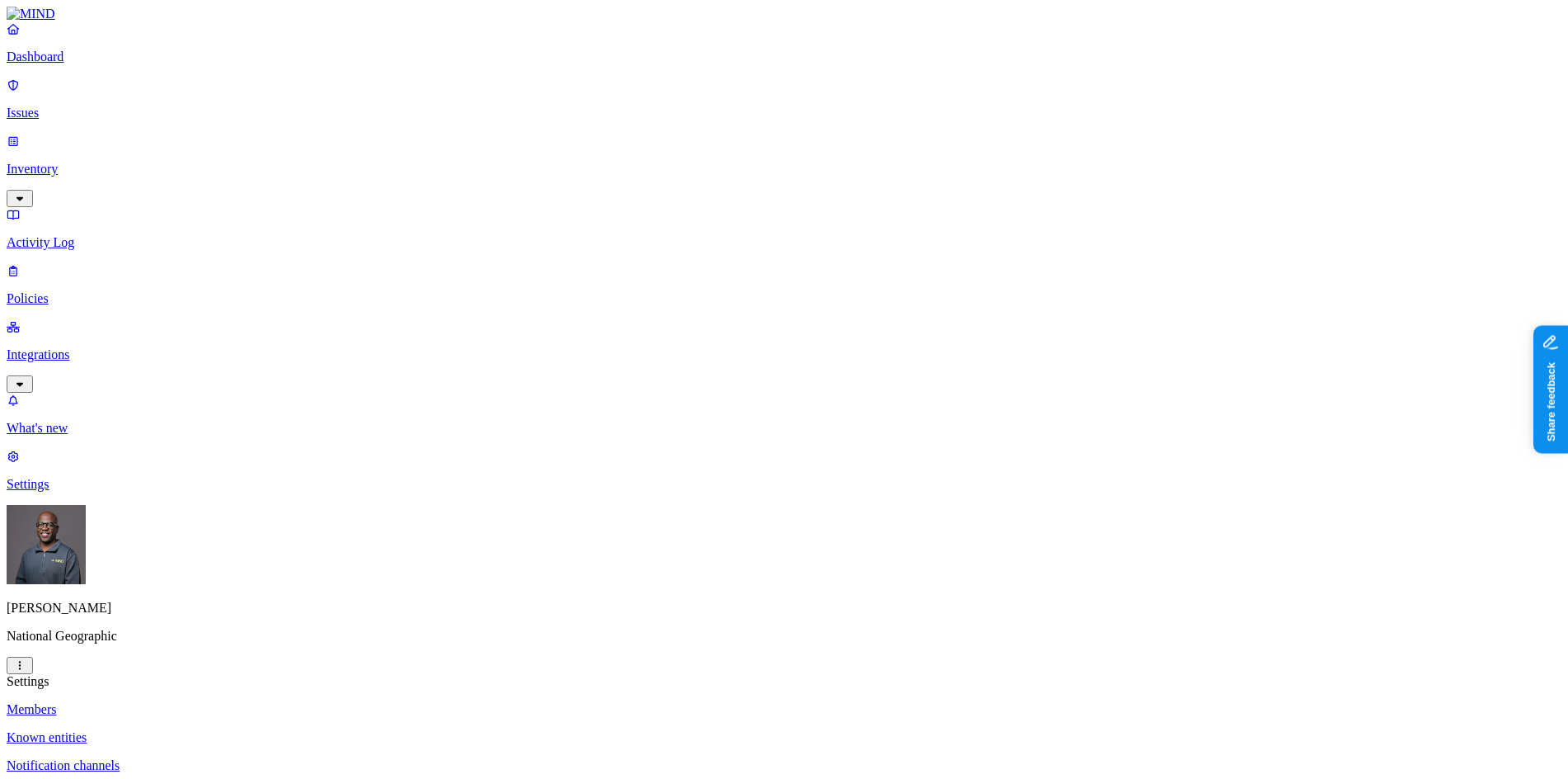
click at [250, 730] on p "Known entities" at bounding box center [784, 738] width 1555 height 15
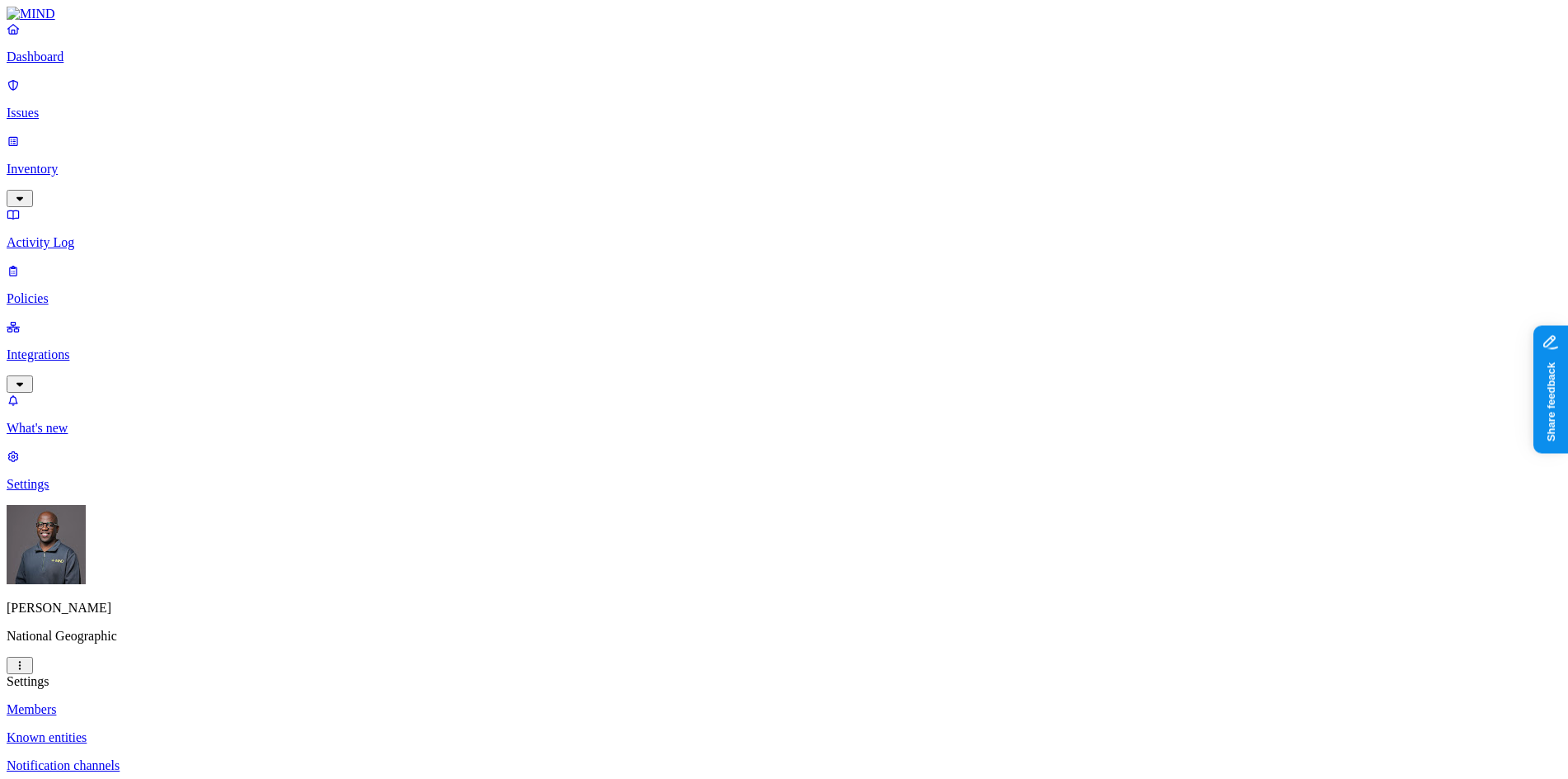
click at [446, 236] on html "Dashboard Issues Inventory Activity Log Policies Integrations What's new 1 Sett…" at bounding box center [784, 600] width 1568 height 1200
click at [234, 156] on html "Dashboard Issues Inventory Activity Log Policies Integrations What's new 1 Sett…" at bounding box center [784, 600] width 1568 height 1200
click at [230, 155] on html "Dashboard Issues Inventory Activity Log Policies Integrations What's new 1 Sett…" at bounding box center [784, 600] width 1568 height 1200
click at [238, 125] on html "Dashboard Issues Inventory Activity Log Policies Integrations What's new 1 Sett…" at bounding box center [784, 600] width 1568 height 1200
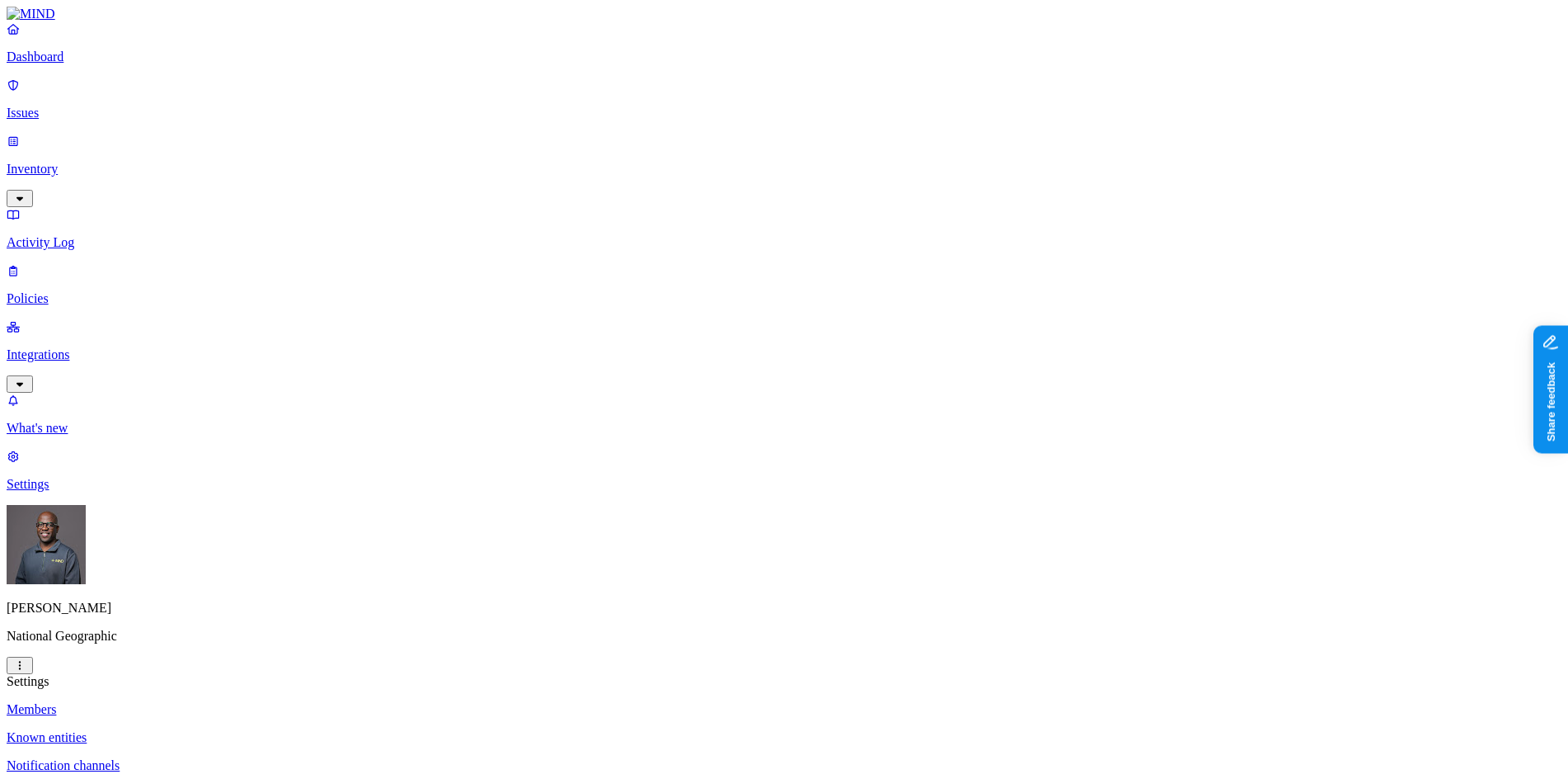
click at [484, 222] on html "Dashboard Issues Inventory Activity Log Policies Integrations What's new 1 Sett…" at bounding box center [784, 600] width 1568 height 1200
click at [74, 755] on html "Dashboard Issues Inventory Activity Log Policies Integrations What's new 1 Sett…" at bounding box center [784, 600] width 1568 height 1200
click at [75, 73] on html "Dashboard Issues Inventory Activity Log Policies Integrations What's new 1 Sett…" at bounding box center [784, 600] width 1568 height 1200
drag, startPoint x: 388, startPoint y: 290, endPoint x: 269, endPoint y: 158, distance: 177.7
click at [389, 290] on html "Dashboard Issues Inventory Activity Log Policies Integrations What's new 1 Sett…" at bounding box center [784, 600] width 1568 height 1200
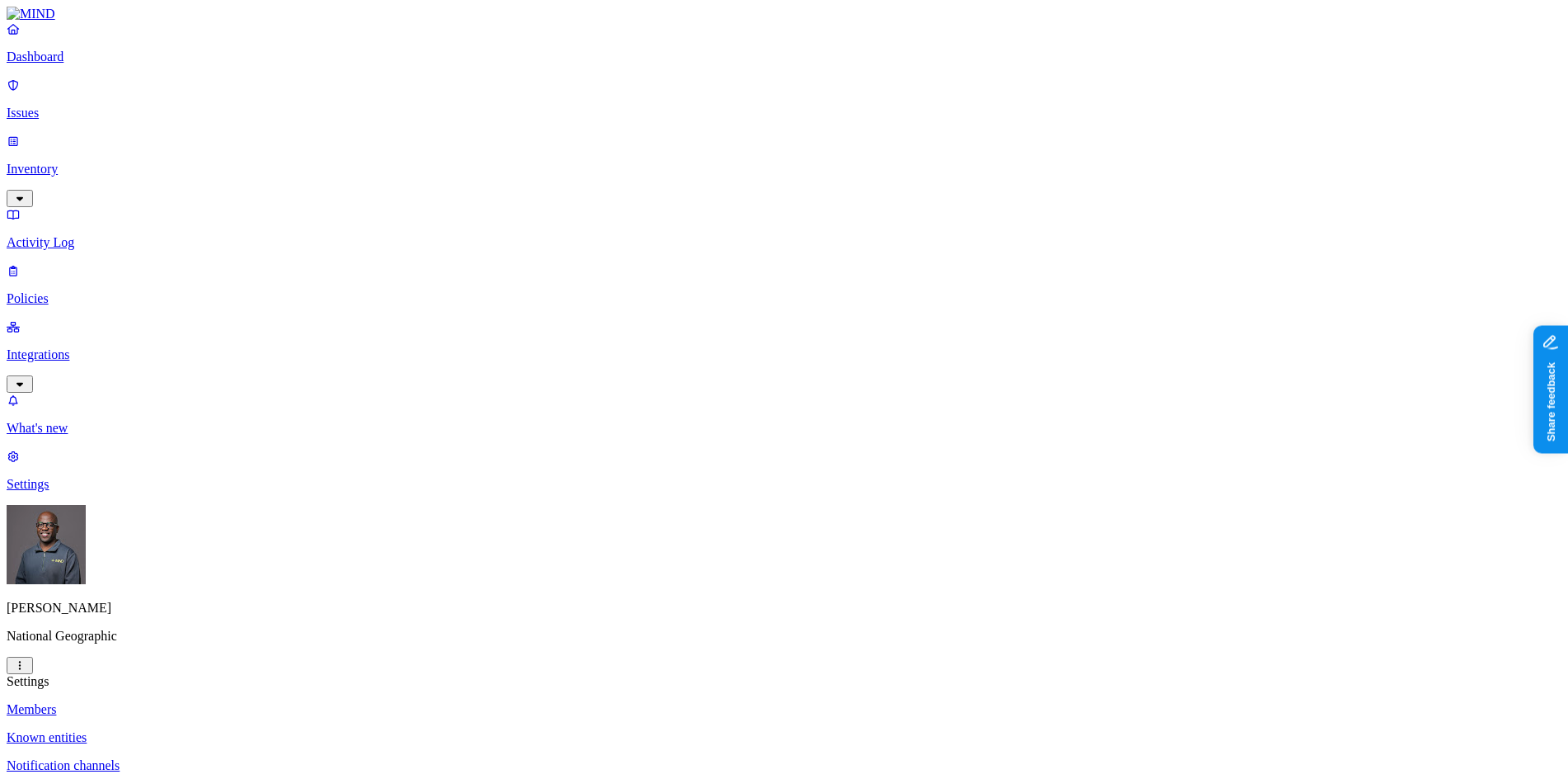
click at [214, 59] on html "Dashboard Issues Inventory Activity Log Policies Integrations What's new 1 Sett…" at bounding box center [784, 600] width 1568 height 1200
click at [70, 134] on link "Inventory" at bounding box center [784, 169] width 1555 height 71
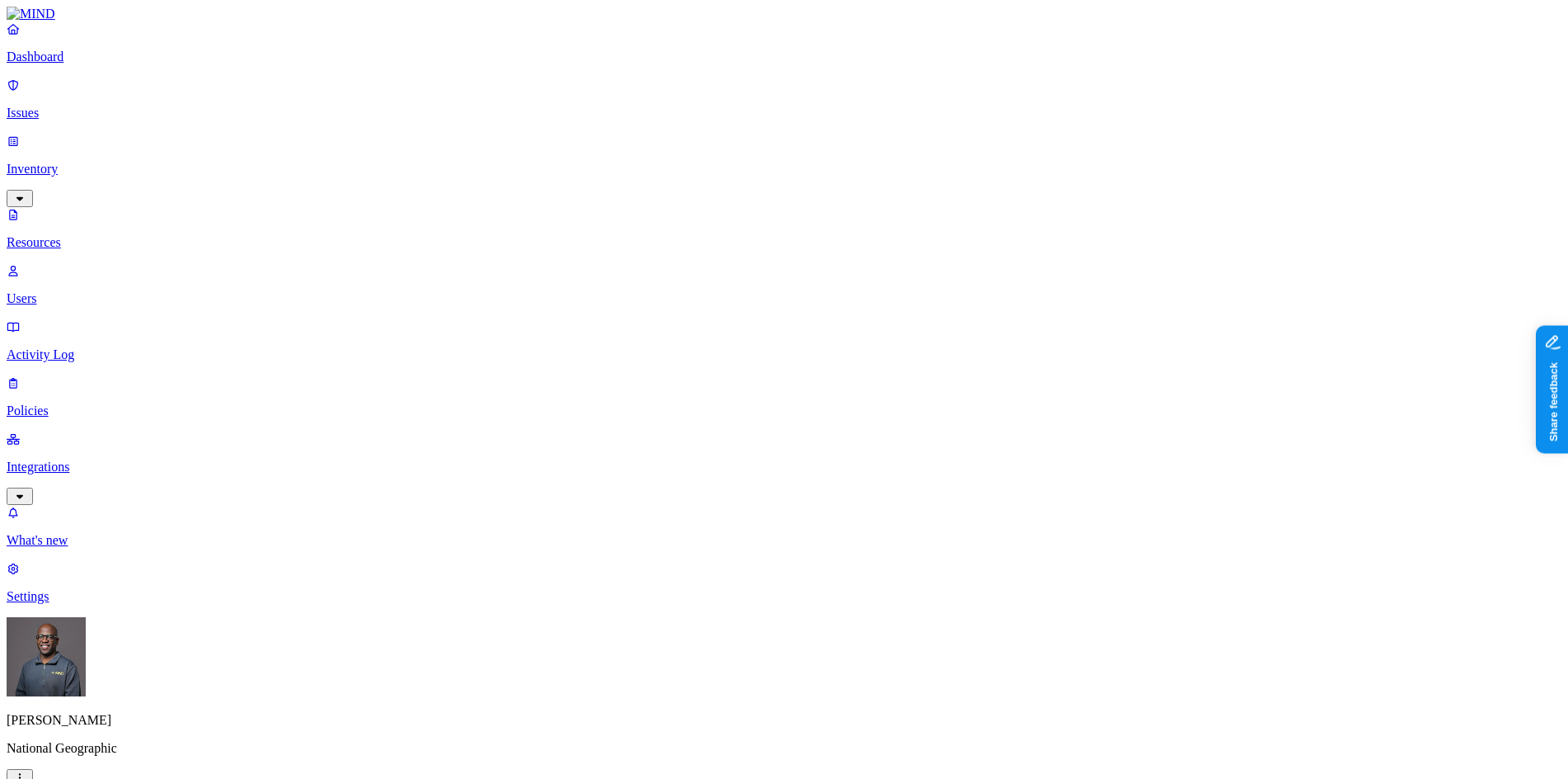
click at [67, 291] on p "Users" at bounding box center [784, 299] width 1555 height 15
click at [89, 604] on p "Settings" at bounding box center [784, 596] width 1555 height 15
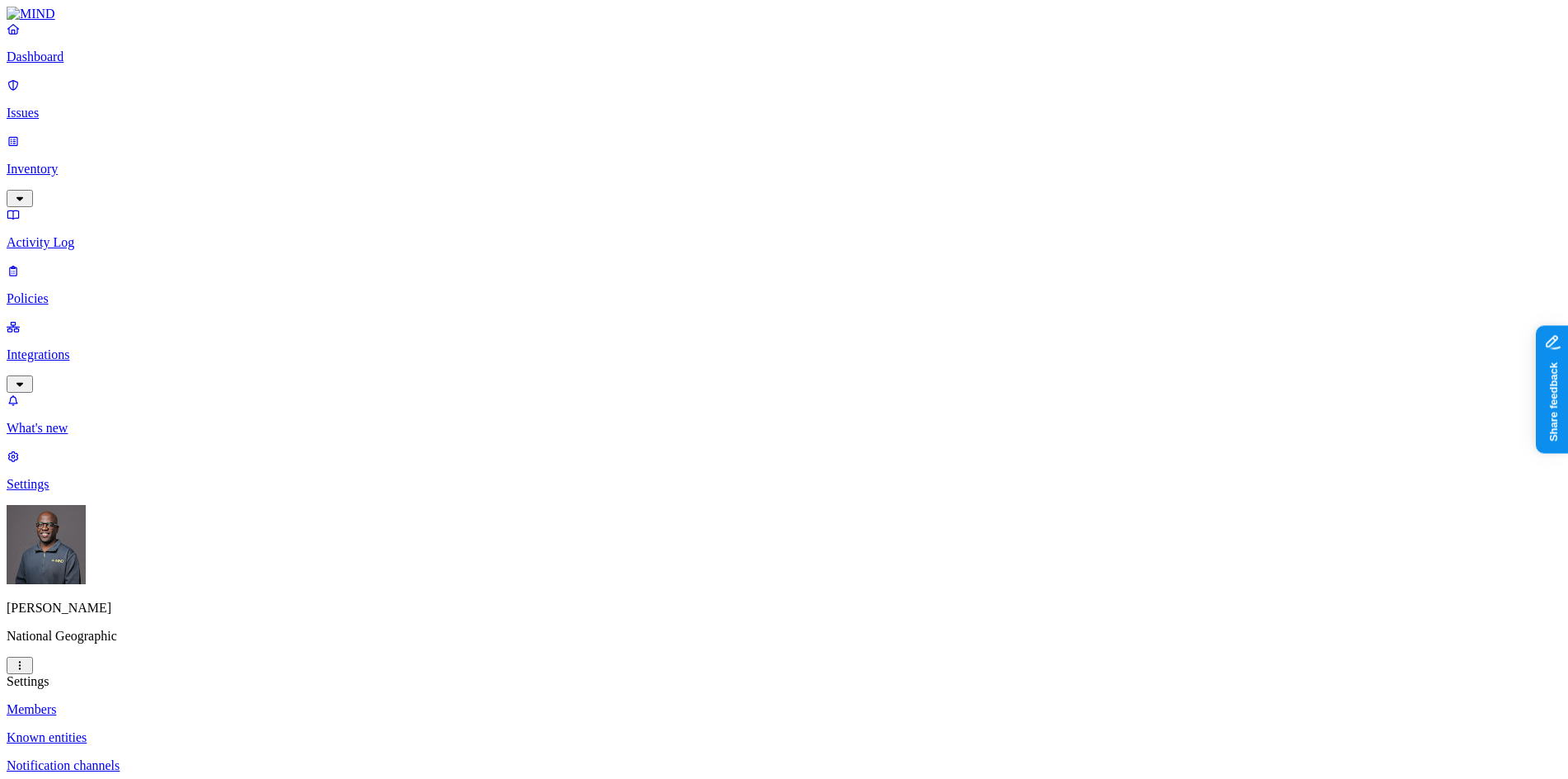
click at [230, 730] on p "Known entities" at bounding box center [784, 738] width 1555 height 15
click at [249, 758] on p "Notification channels" at bounding box center [784, 766] width 1555 height 15
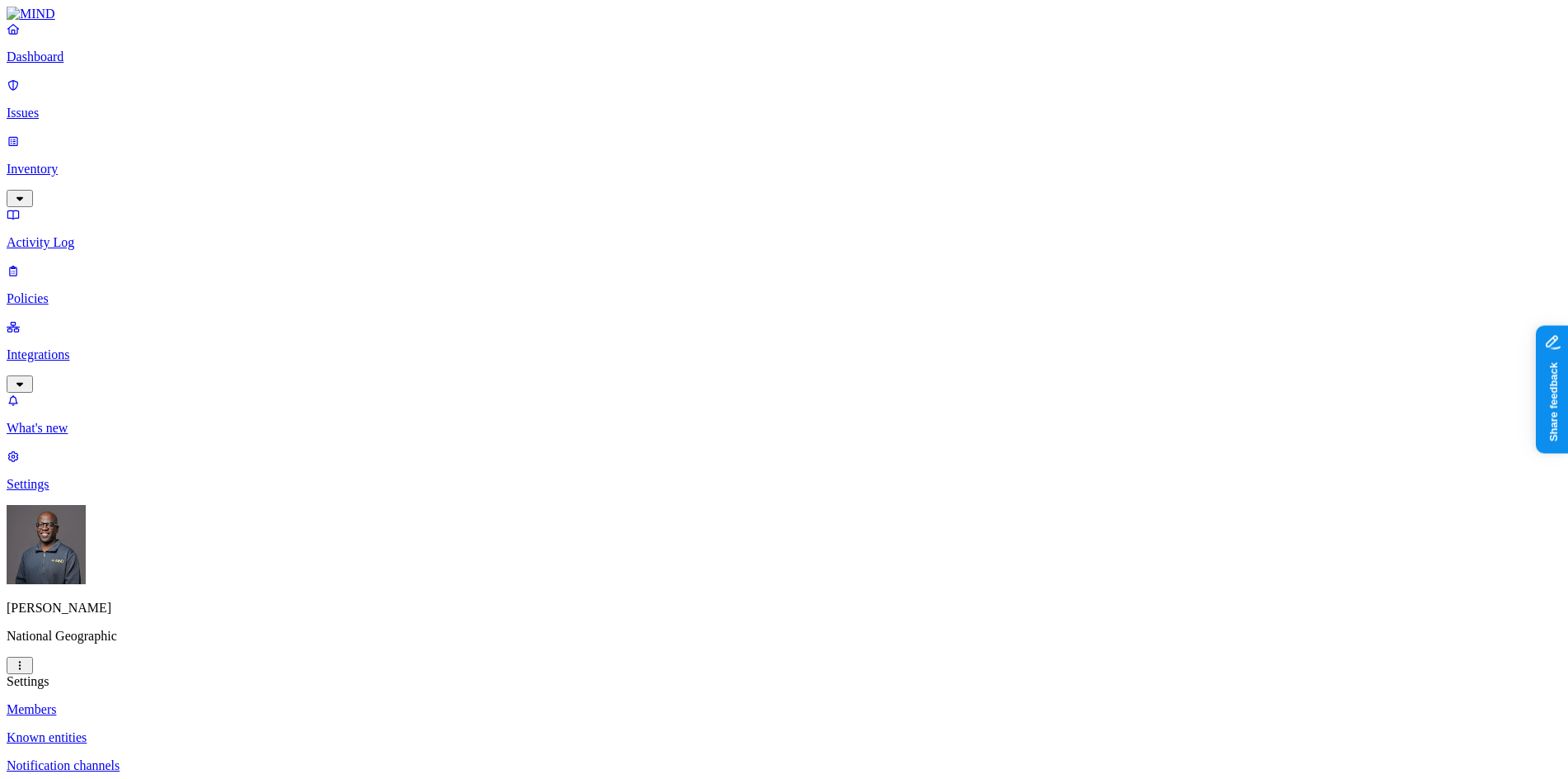
click at [253, 778] on p "Web domains" at bounding box center [784, 794] width 1555 height 15
click at [224, 702] on p "Members" at bounding box center [784, 709] width 1555 height 15
click at [235, 730] on p "Known entities" at bounding box center [784, 738] width 1555 height 15
click at [262, 758] on p "Notification channels" at bounding box center [784, 766] width 1555 height 15
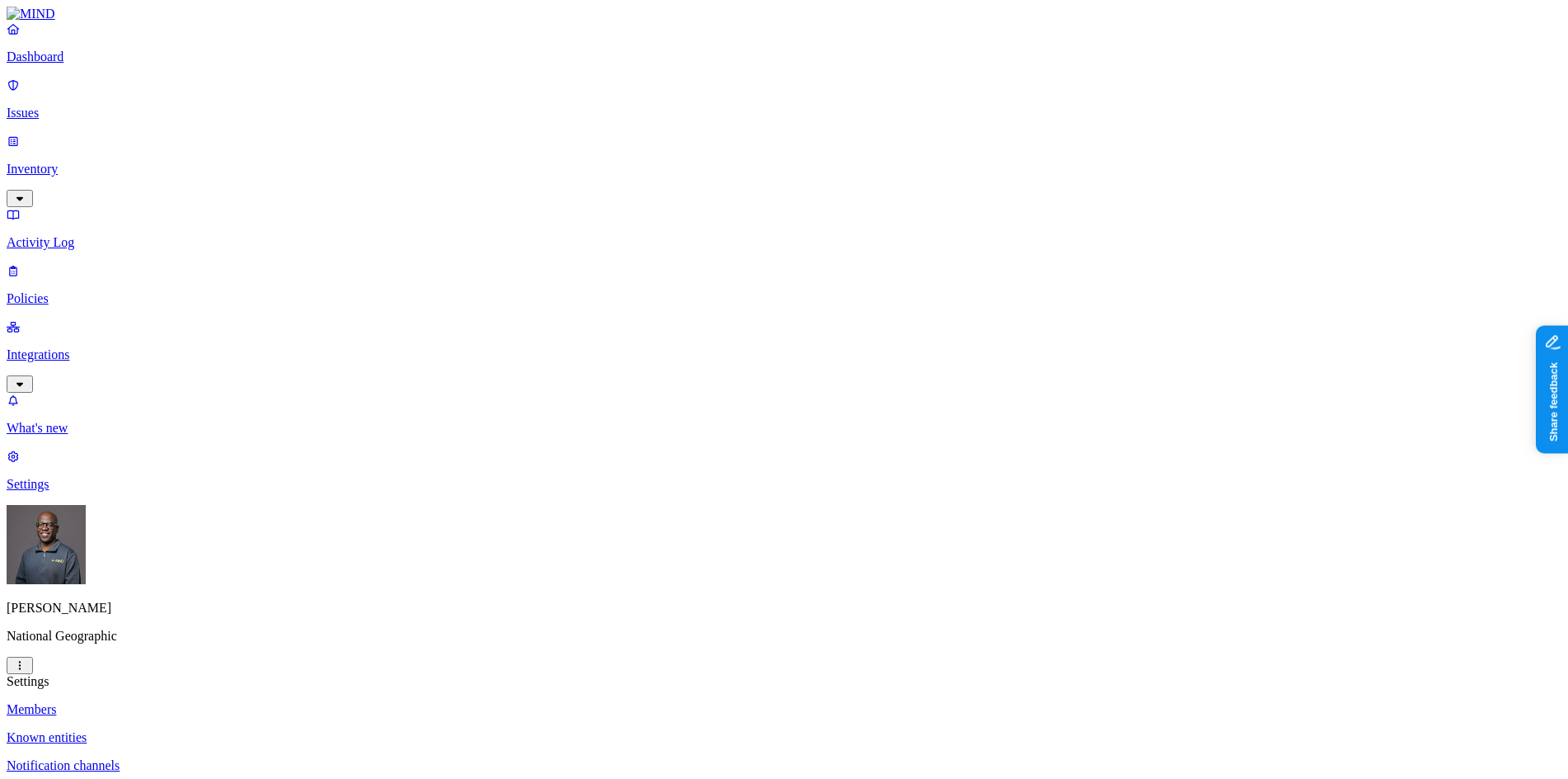
click at [243, 778] on p "Web domains" at bounding box center [784, 794] width 1555 height 15
click at [82, 64] on p "Dashboard" at bounding box center [784, 57] width 1555 height 15
click at [64, 291] on p "Policies" at bounding box center [784, 299] width 1555 height 15
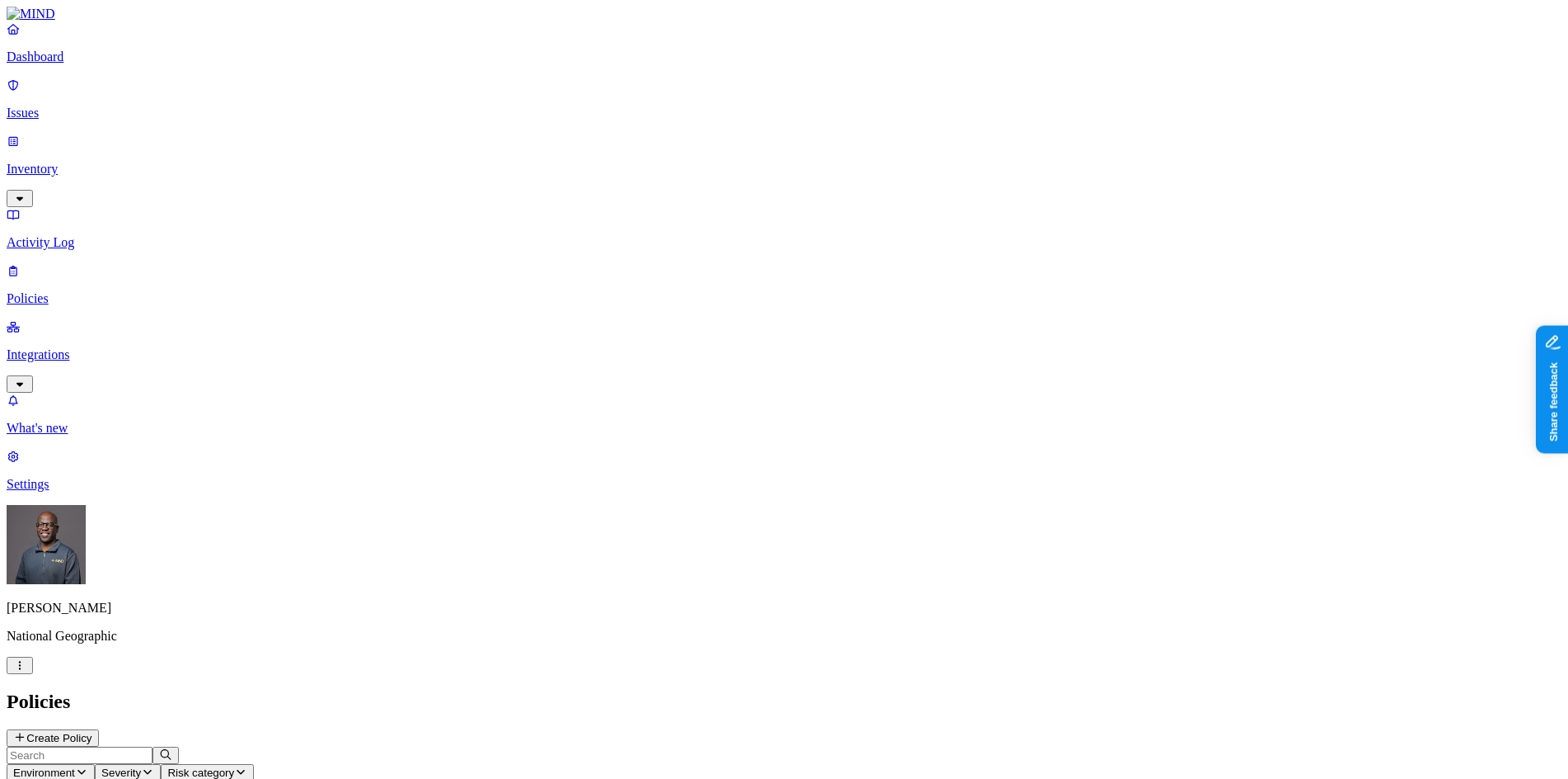
click at [89, 64] on p "Dashboard" at bounding box center [784, 57] width 1555 height 15
click at [61, 235] on p "Activity Log" at bounding box center [784, 242] width 1555 height 15
click at [82, 64] on p "Dashboard" at bounding box center [784, 57] width 1555 height 15
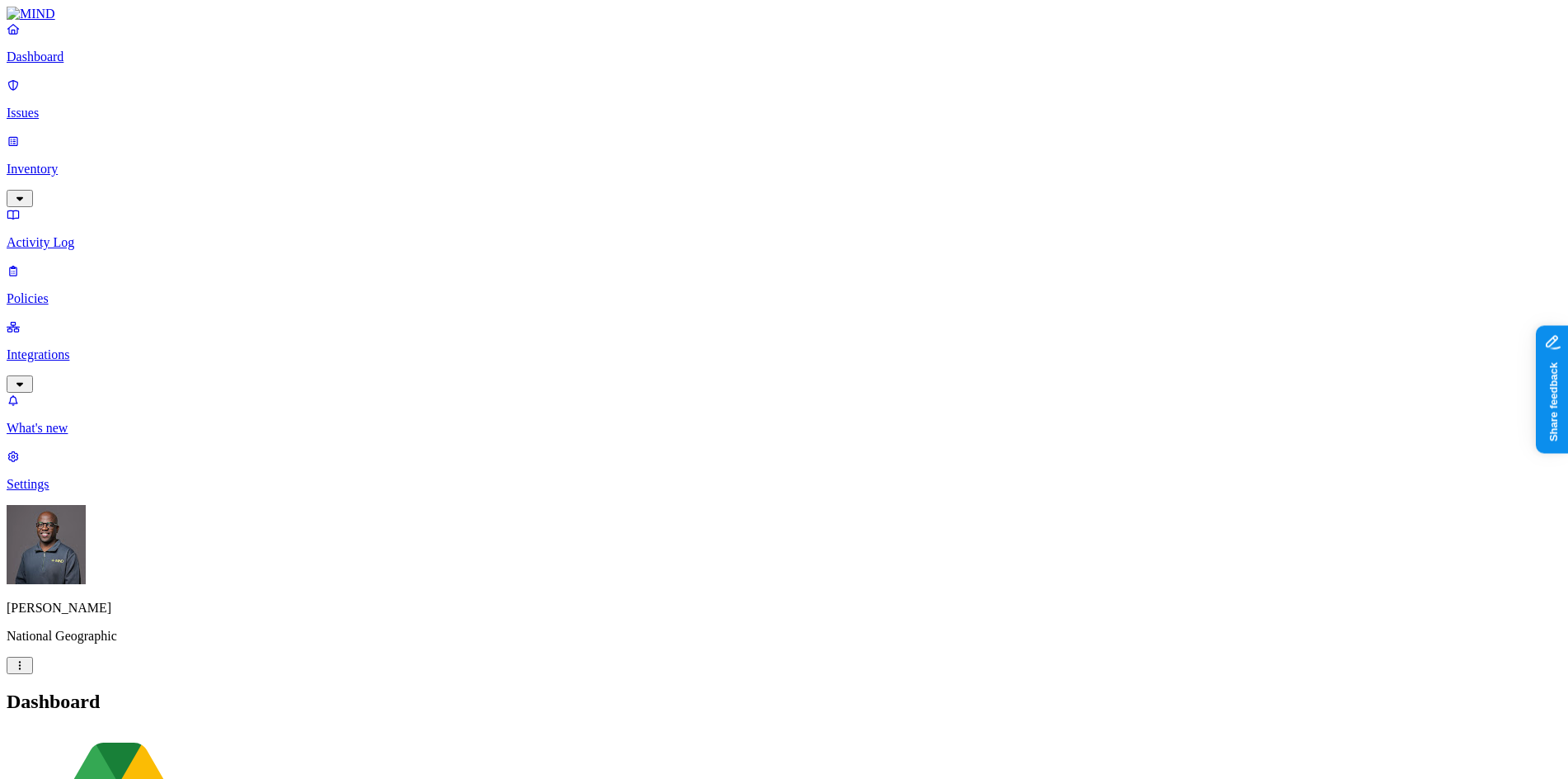
click at [76, 106] on p "Issues" at bounding box center [784, 114] width 1555 height 15
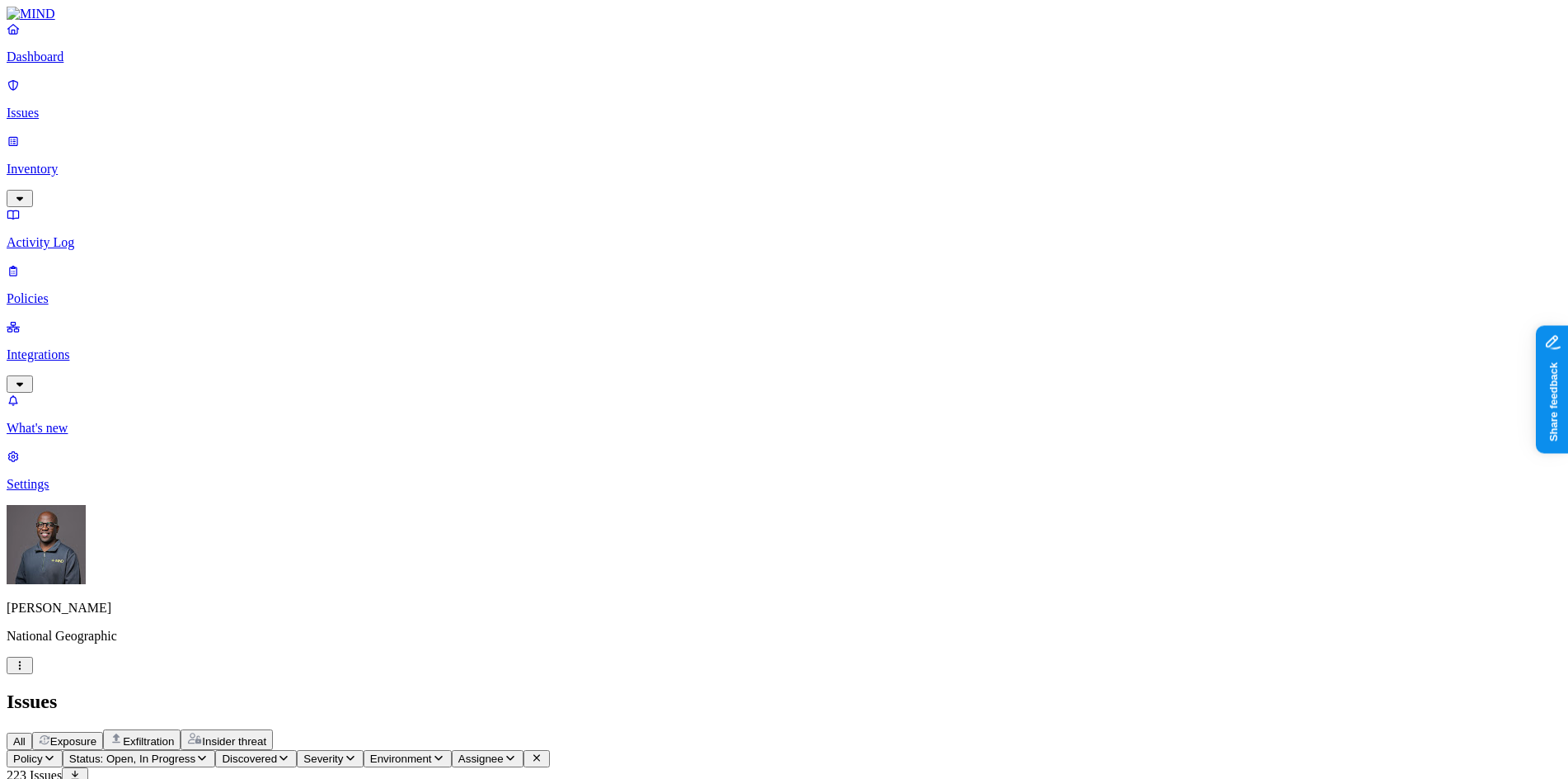
click at [86, 162] on p "Inventory" at bounding box center [784, 169] width 1555 height 15
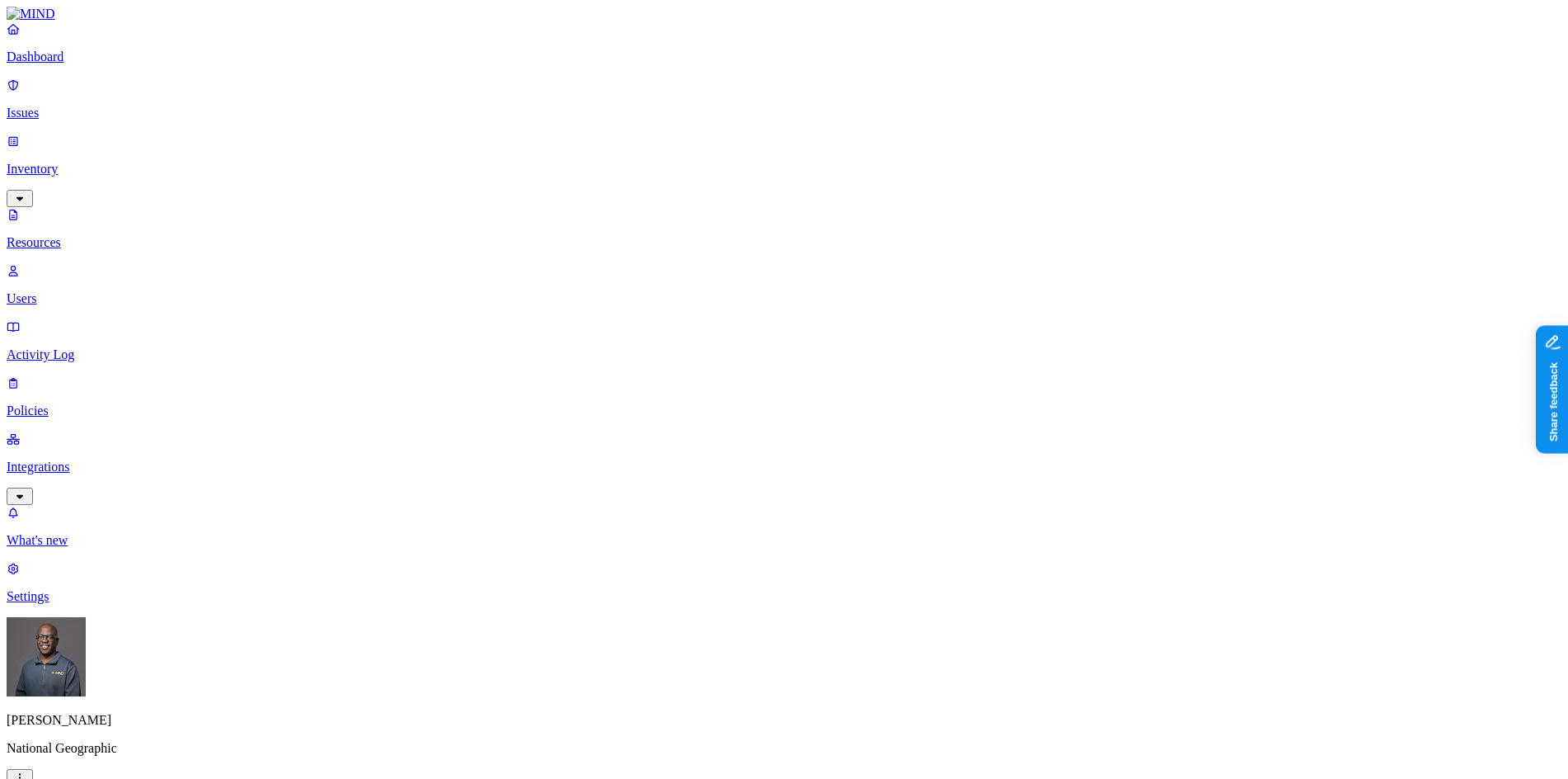
click at [74, 347] on p "Activity Log" at bounding box center [784, 355] width 1555 height 15
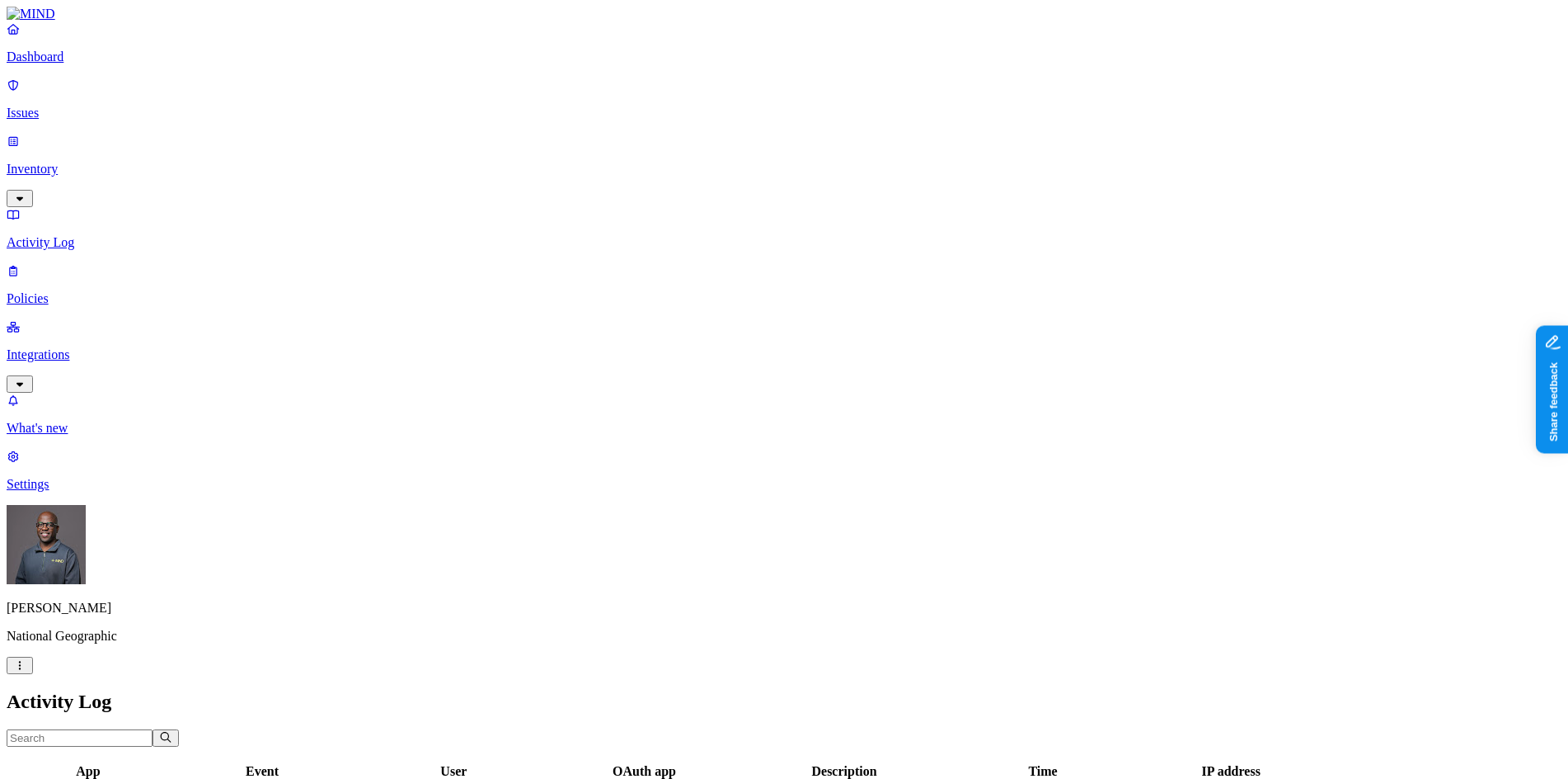
drag, startPoint x: 1099, startPoint y: 88, endPoint x: 1200, endPoint y: 94, distance: 101.2
click at [1050, 778] on div at bounding box center [944, 779] width 212 height 0
drag, startPoint x: 1206, startPoint y: 90, endPoint x: 1194, endPoint y: 91, distance: 12.0
click at [1037, 778] on div at bounding box center [890, 779] width 295 height 0
drag, startPoint x: 890, startPoint y: 85, endPoint x: 823, endPoint y: 89, distance: 67.1
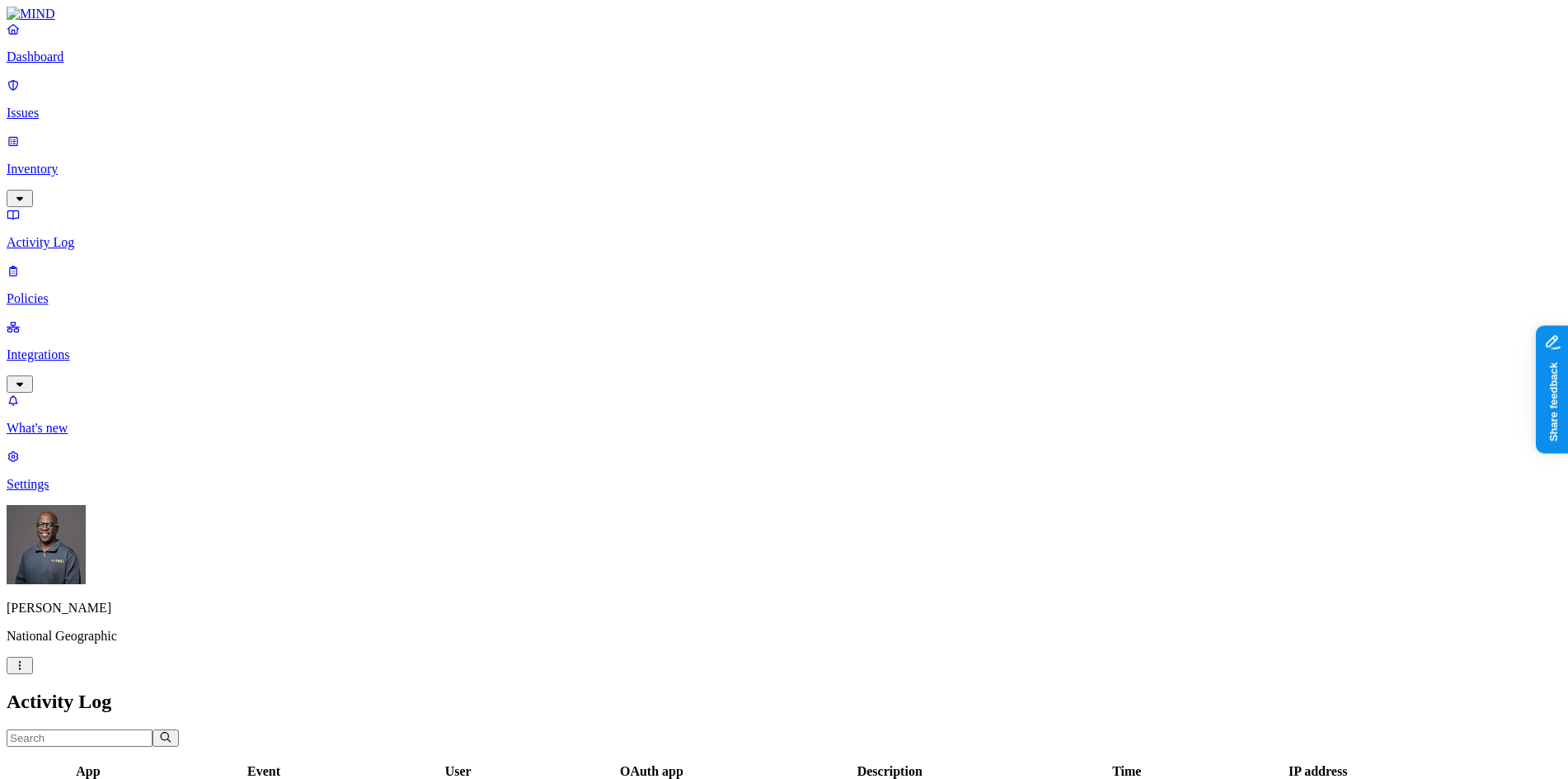
click at [676, 778] on div at bounding box center [583, 779] width 185 height 0
drag, startPoint x: 1125, startPoint y: 94, endPoint x: 1222, endPoint y: 95, distance: 97.0
click at [1067, 778] on div at bounding box center [925, 779] width 283 height 0
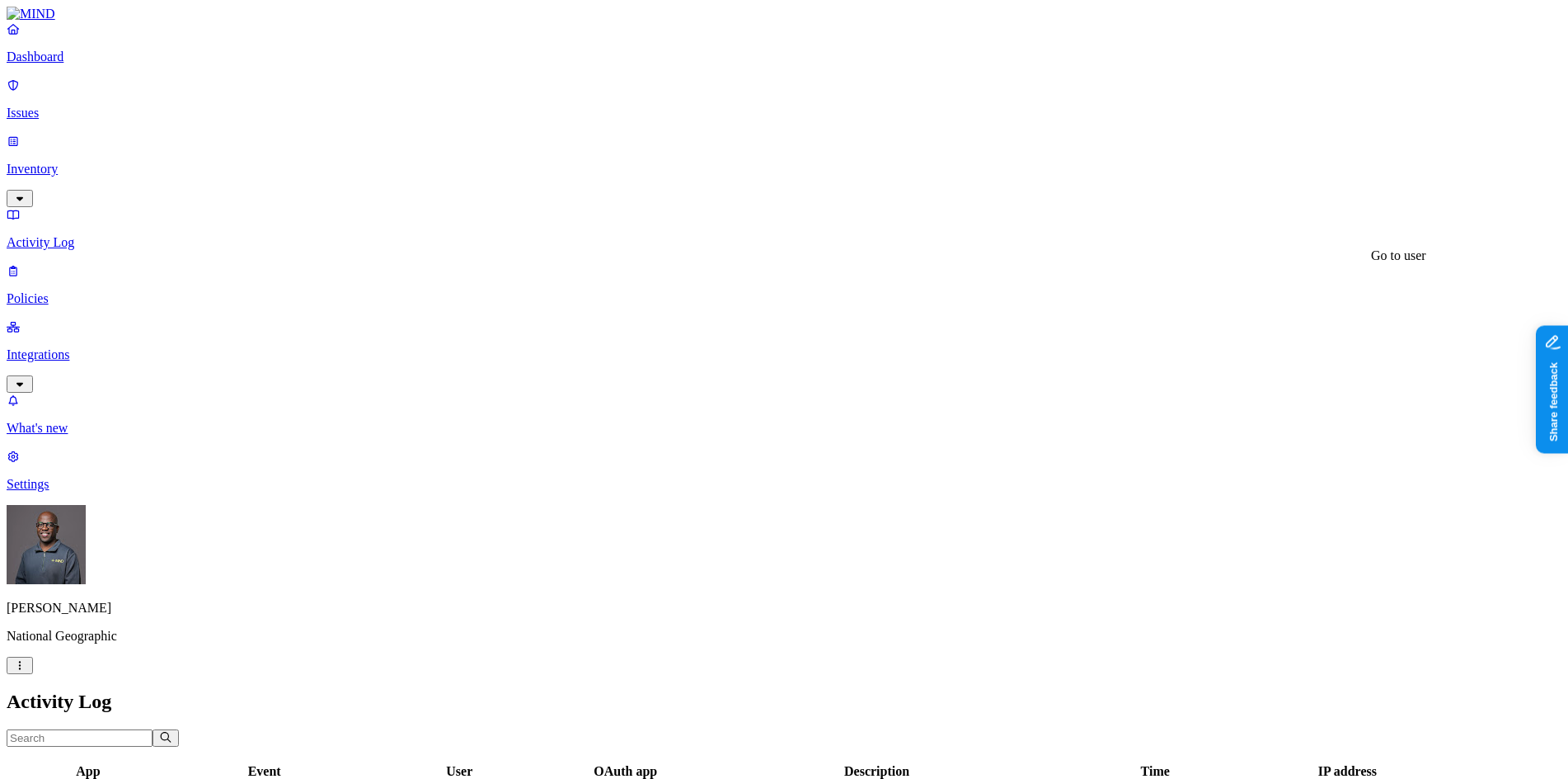
click at [73, 291] on p "Policies" at bounding box center [784, 299] width 1555 height 15
click at [71, 235] on p "Activity Log" at bounding box center [784, 242] width 1555 height 15
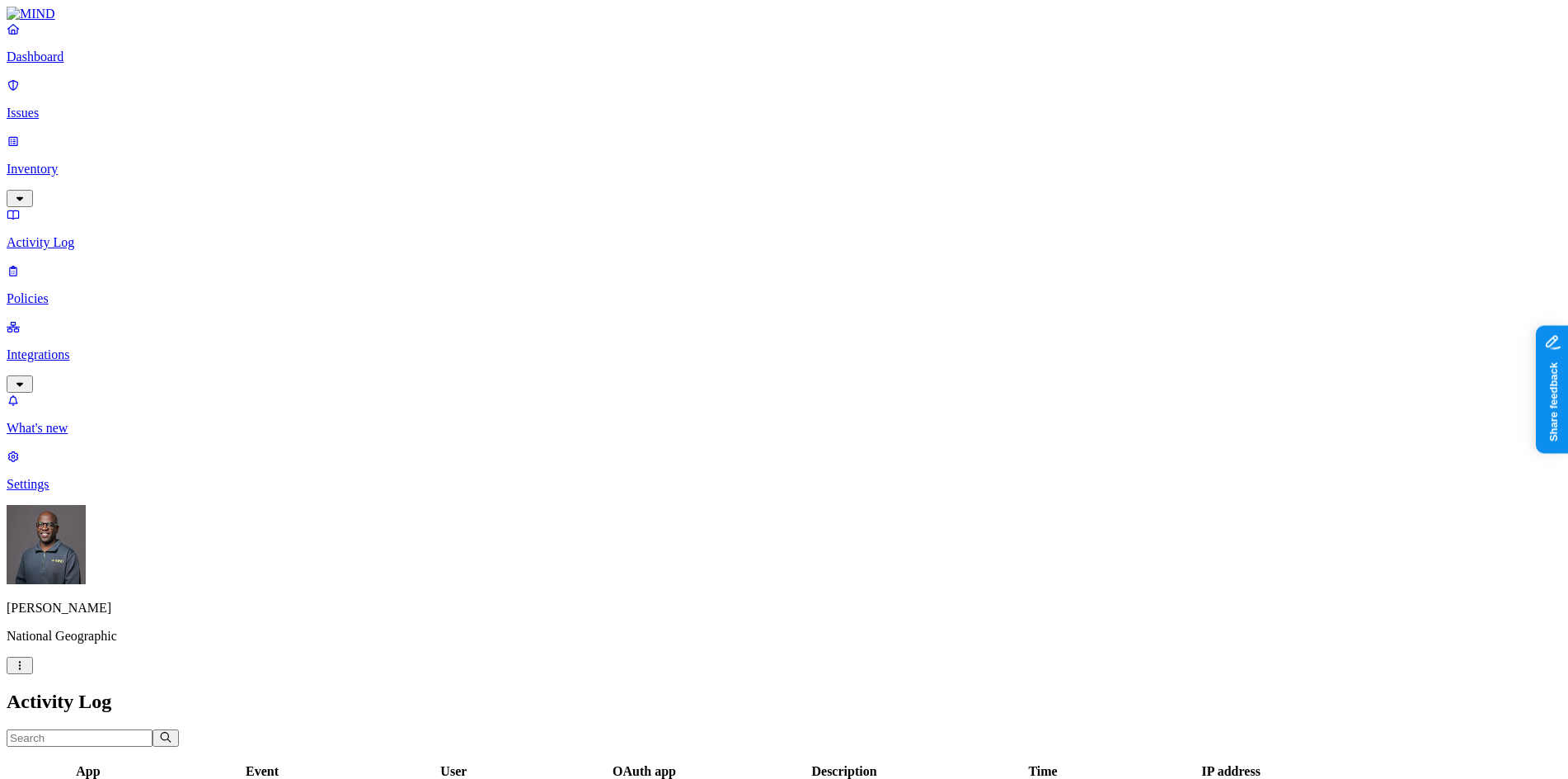
click at [70, 347] on p "Integrations" at bounding box center [784, 355] width 1555 height 15
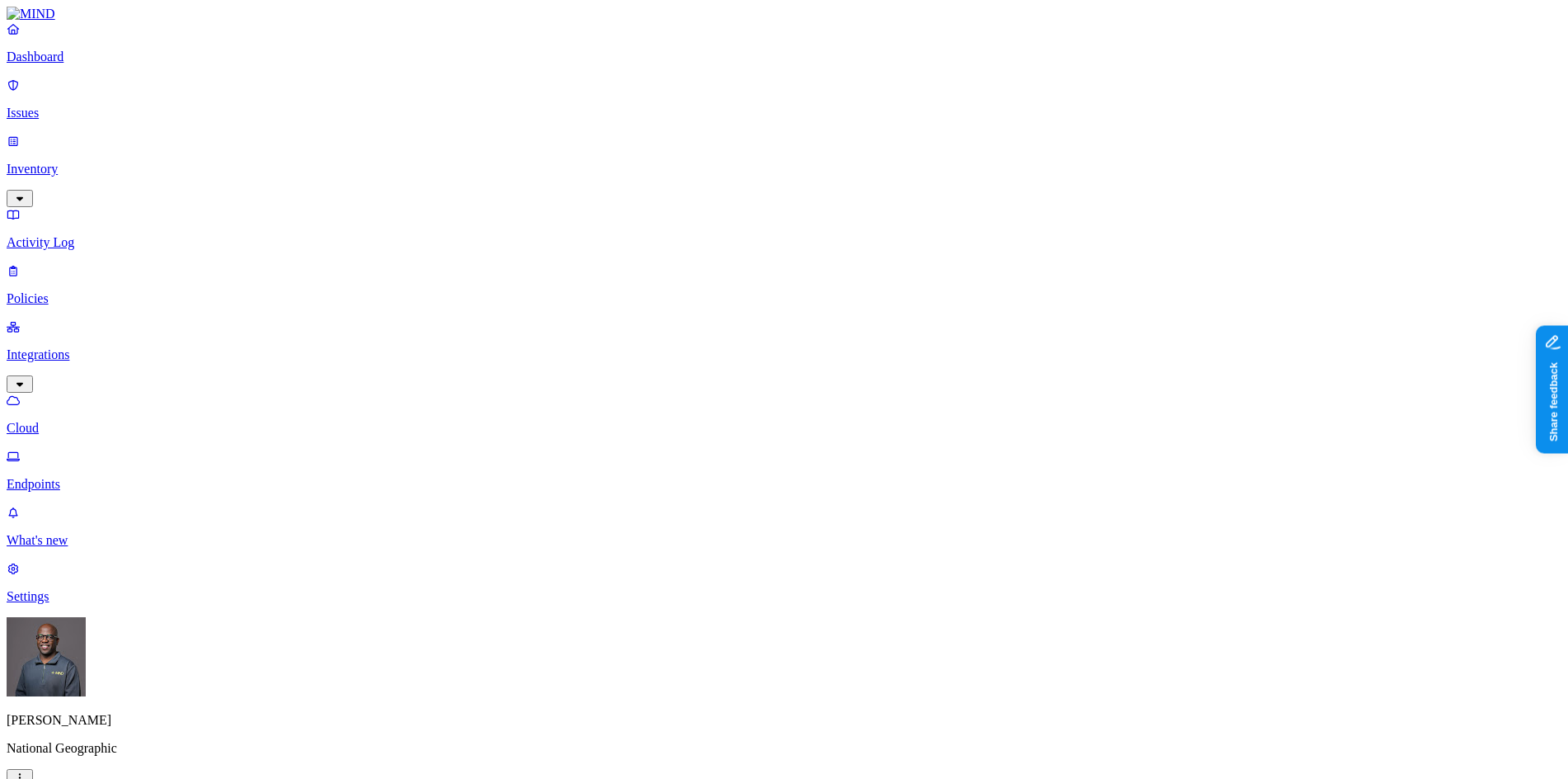
click at [82, 477] on p "Endpoints" at bounding box center [784, 485] width 1555 height 15
click at [86, 421] on p "Cloud" at bounding box center [784, 428] width 1555 height 15
click at [78, 64] on p "Dashboard" at bounding box center [784, 57] width 1555 height 15
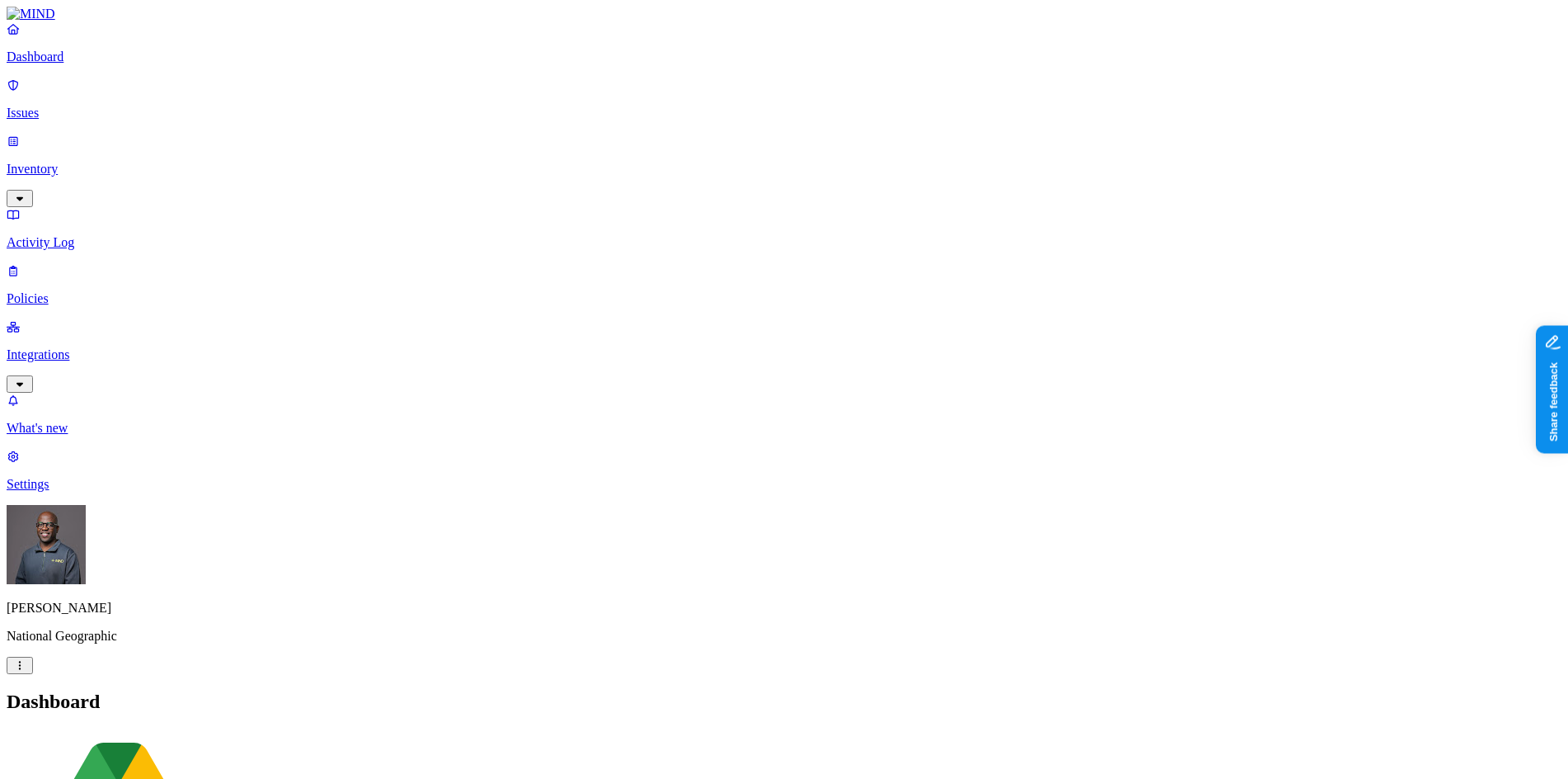
drag, startPoint x: 594, startPoint y: 493, endPoint x: 719, endPoint y: 488, distance: 125.1
drag, startPoint x: 715, startPoint y: 495, endPoint x: 791, endPoint y: 492, distance: 76.1
drag, startPoint x: 793, startPoint y: 492, endPoint x: 863, endPoint y: 501, distance: 70.6
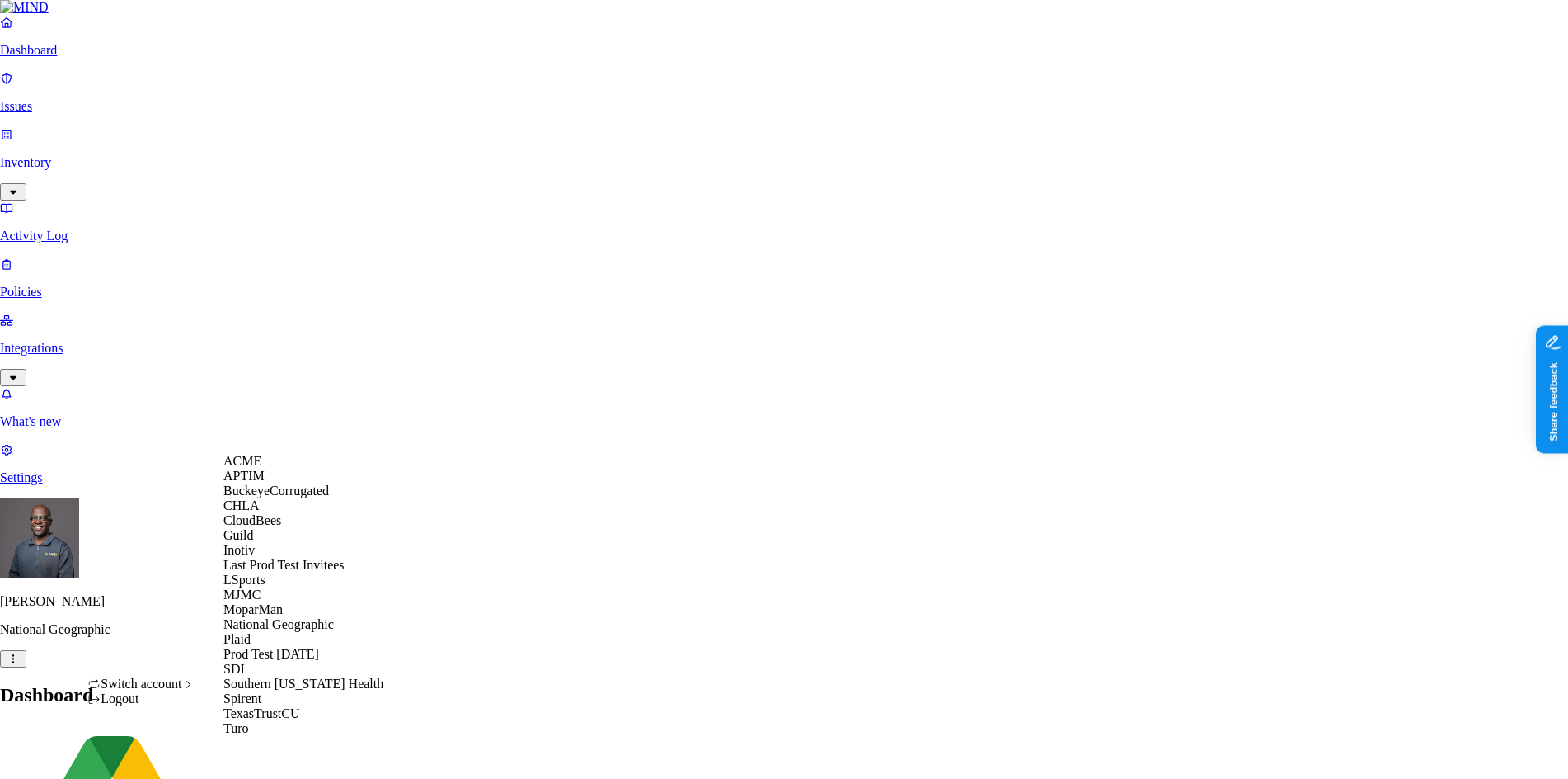
click at [269, 527] on span "CloudBees" at bounding box center [252, 520] width 58 height 14
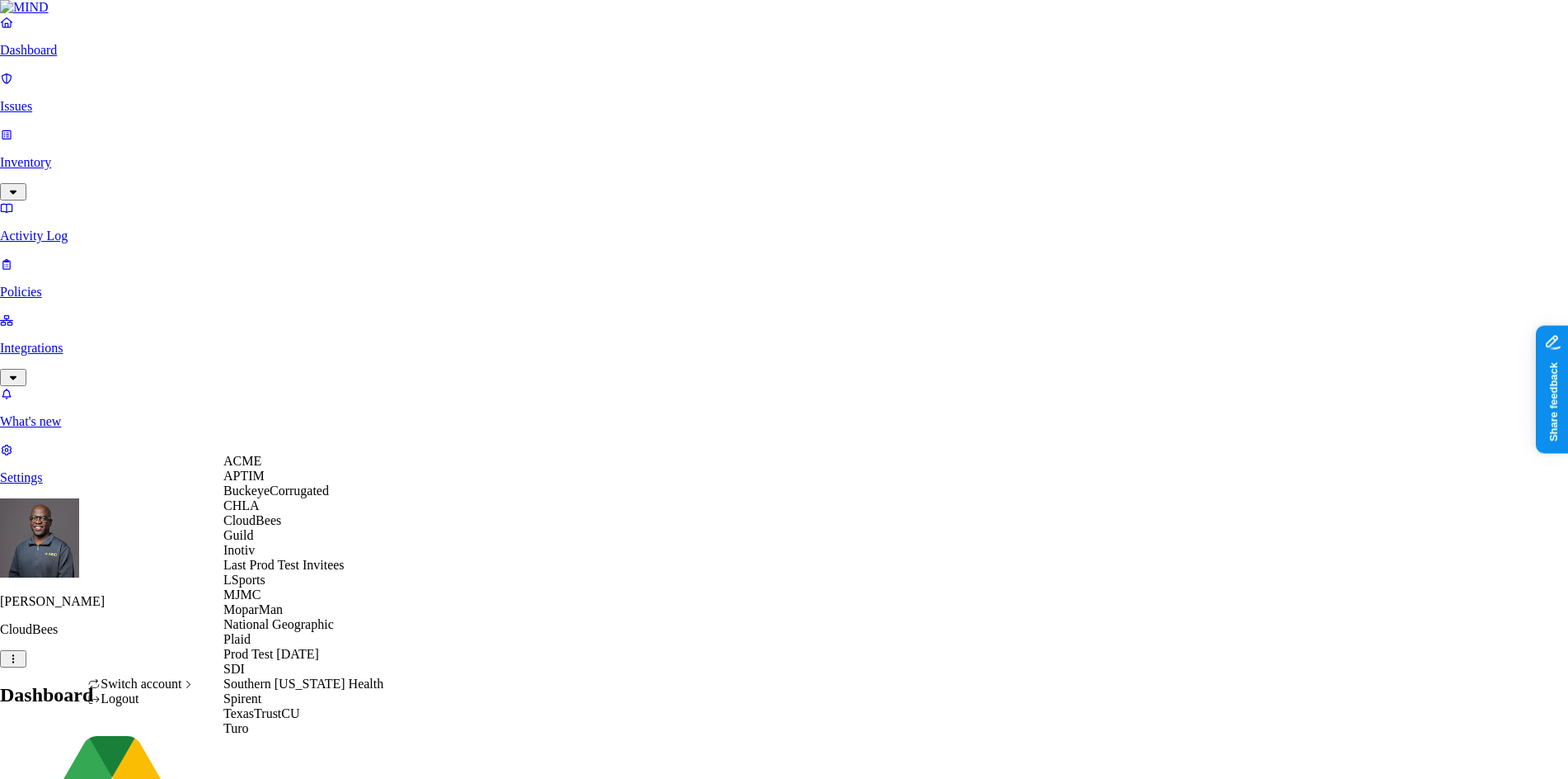
click at [304, 497] on span "BuckeyeCorrugated" at bounding box center [277, 490] width 106 height 14
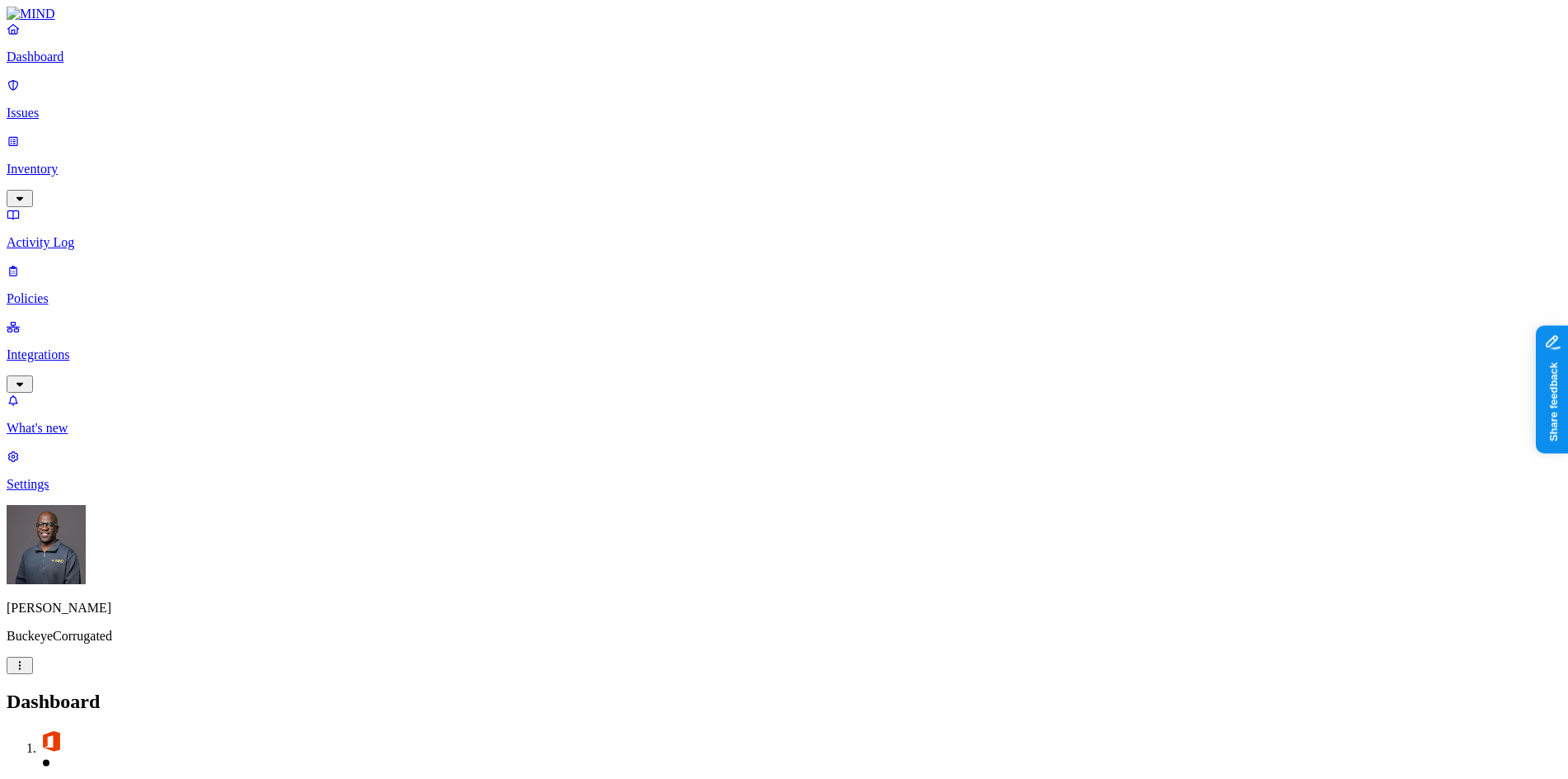
click at [81, 106] on p "Issues" at bounding box center [784, 114] width 1555 height 15
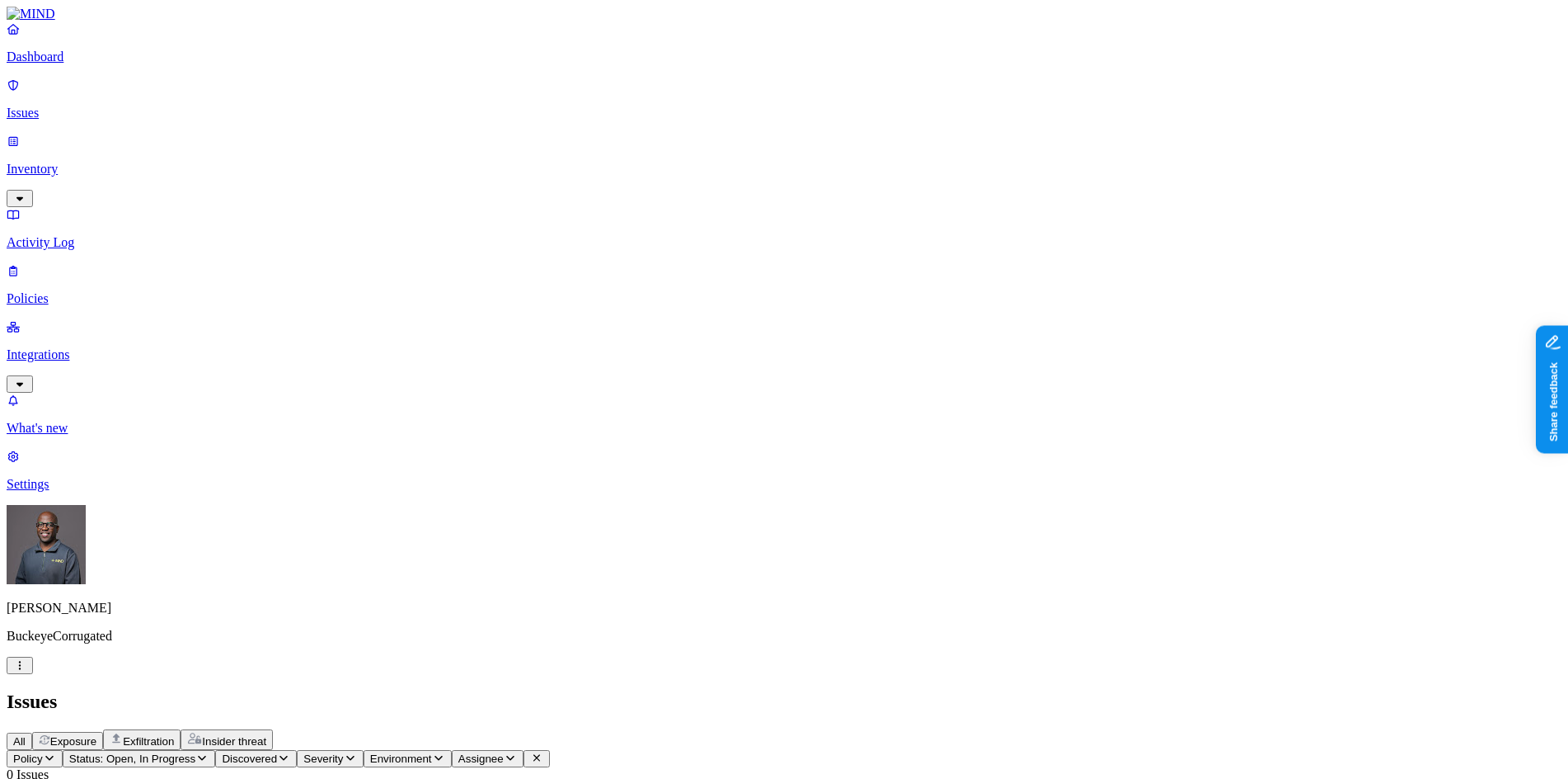
click at [216, 750] on button "Status: Open, In Progress" at bounding box center [140, 758] width 153 height 18
click at [299, 246] on button "button" at bounding box center [306, 249] width 13 height 5
click at [634, 729] on div "All Exposure Exfiltration Insider threat" at bounding box center [784, 739] width 1555 height 21
click at [96, 64] on p "Dashboard" at bounding box center [784, 57] width 1555 height 15
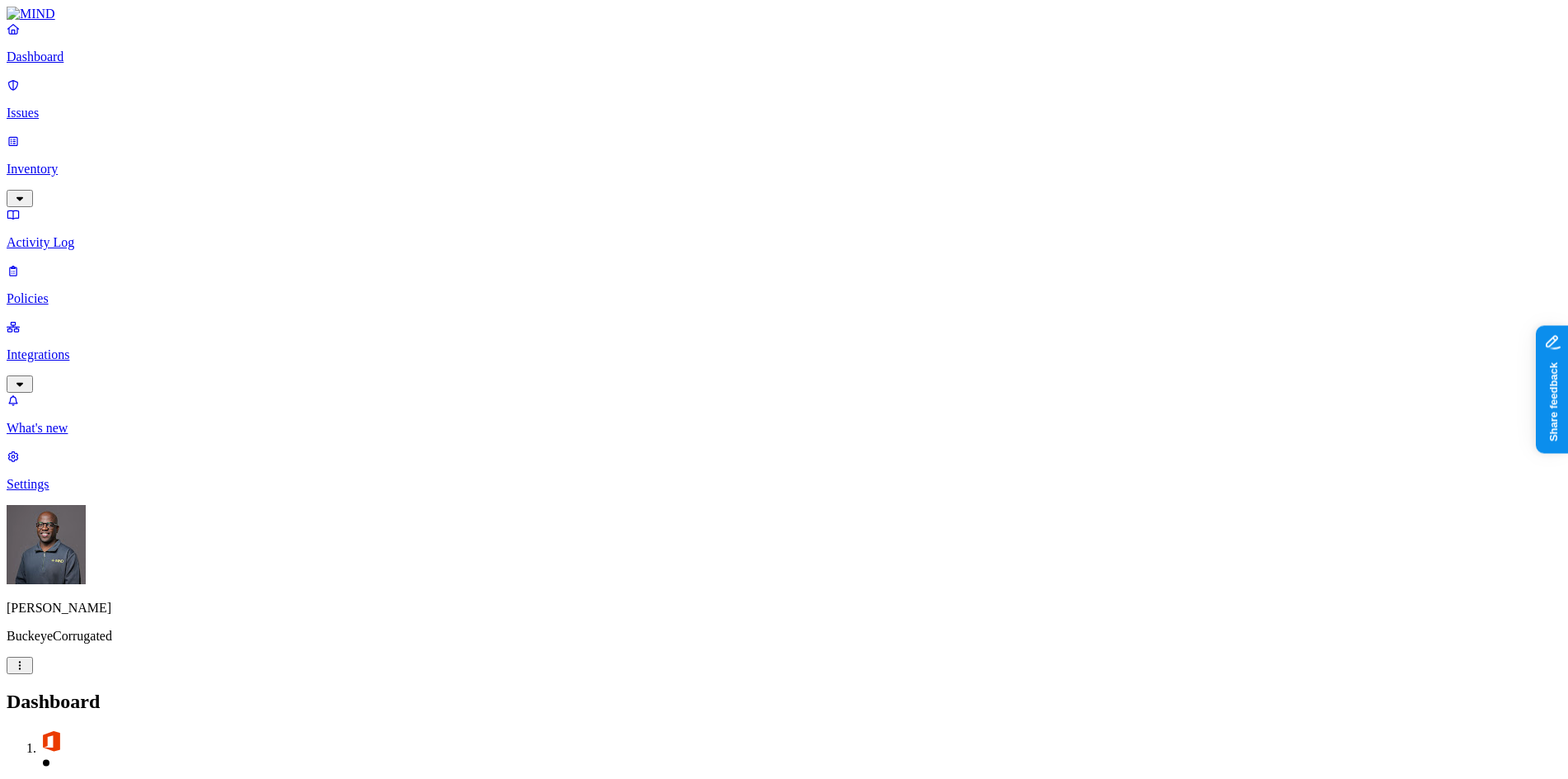
click at [69, 162] on p "Inventory" at bounding box center [784, 169] width 1555 height 15
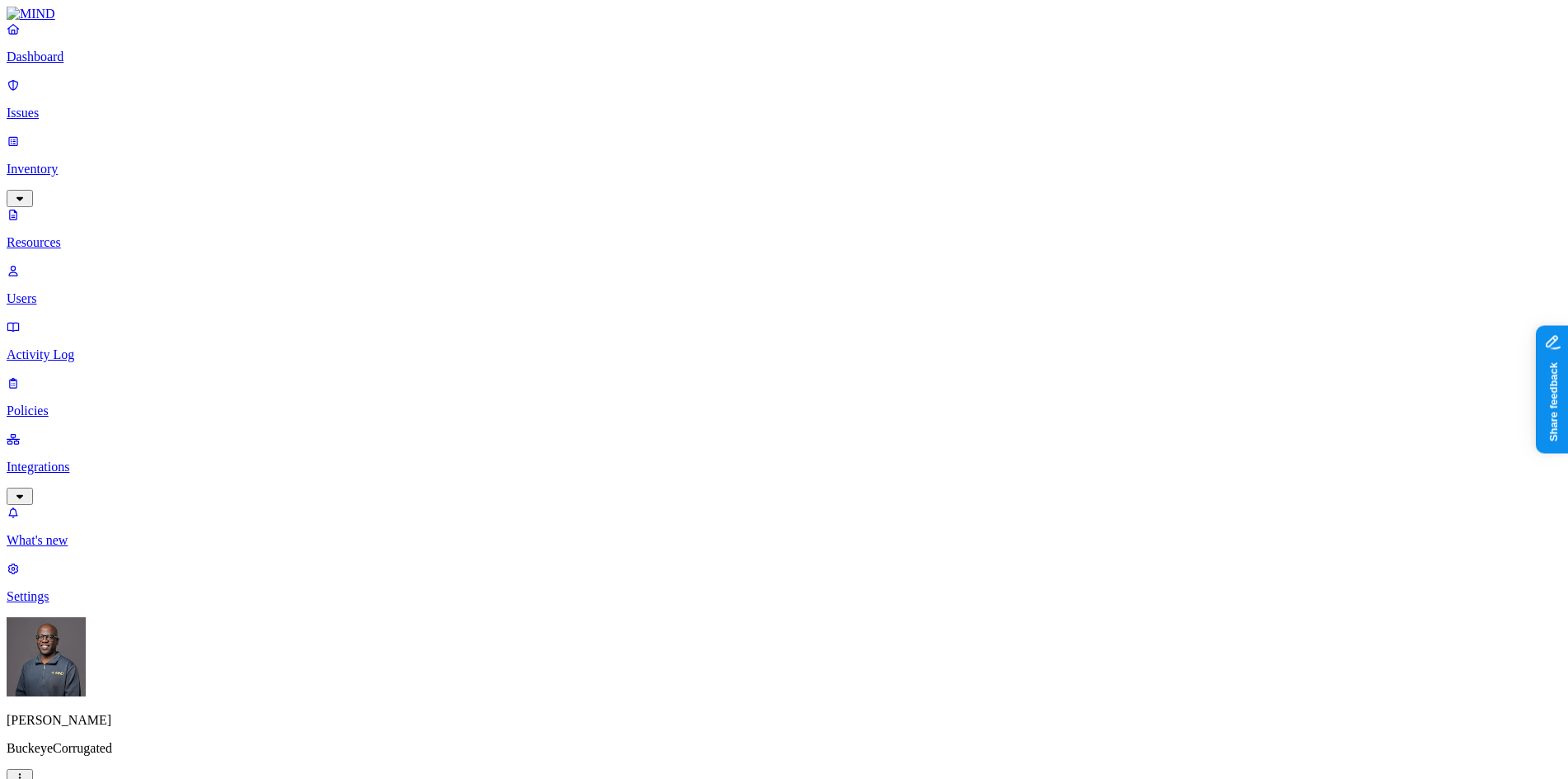
click at [61, 64] on p "Dashboard" at bounding box center [784, 57] width 1555 height 15
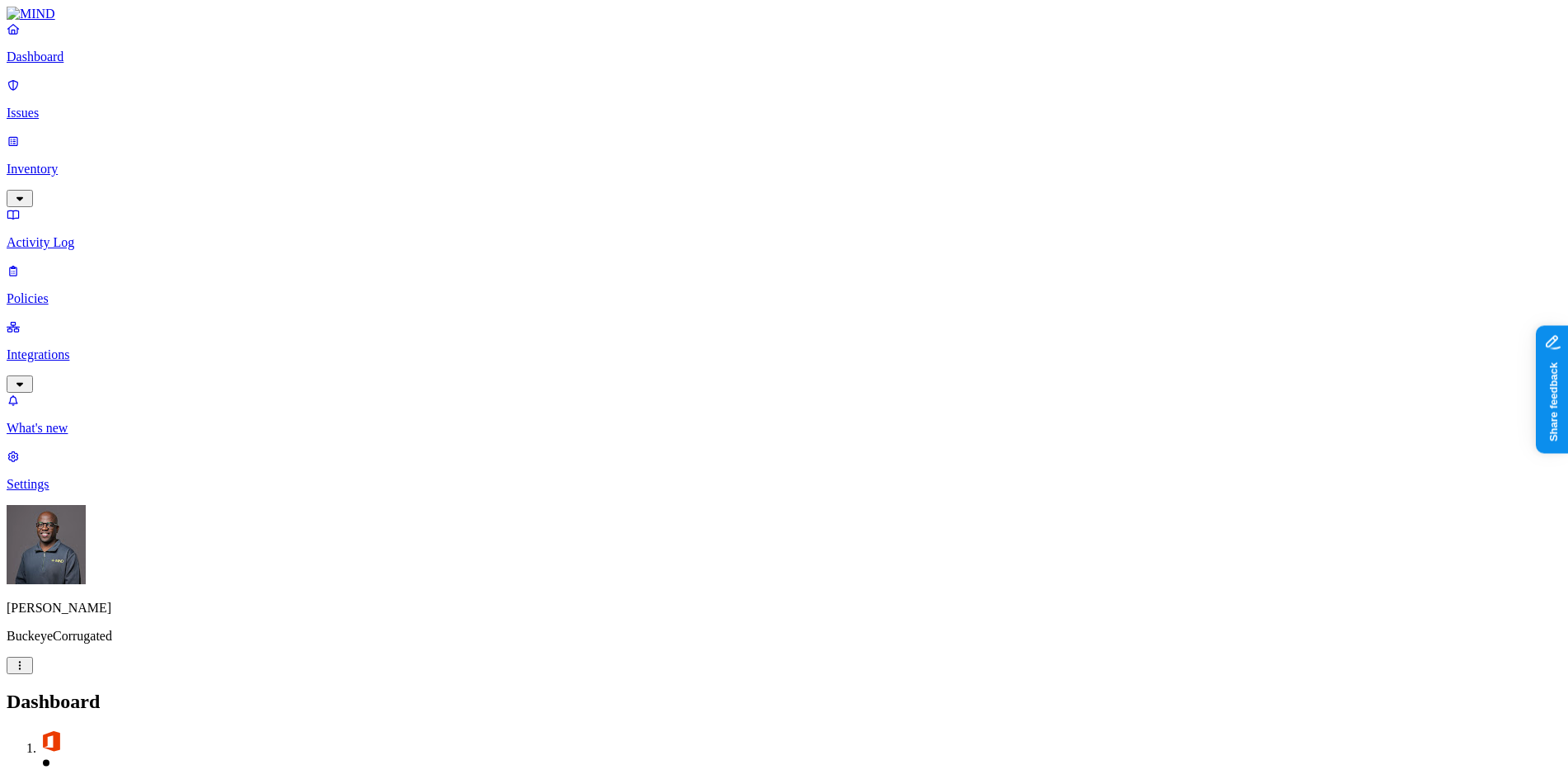
click at [69, 291] on p "Policies" at bounding box center [784, 299] width 1555 height 15
click at [77, 235] on p "Activity Log" at bounding box center [784, 242] width 1555 height 15
click at [82, 347] on p "Integrations" at bounding box center [784, 355] width 1555 height 15
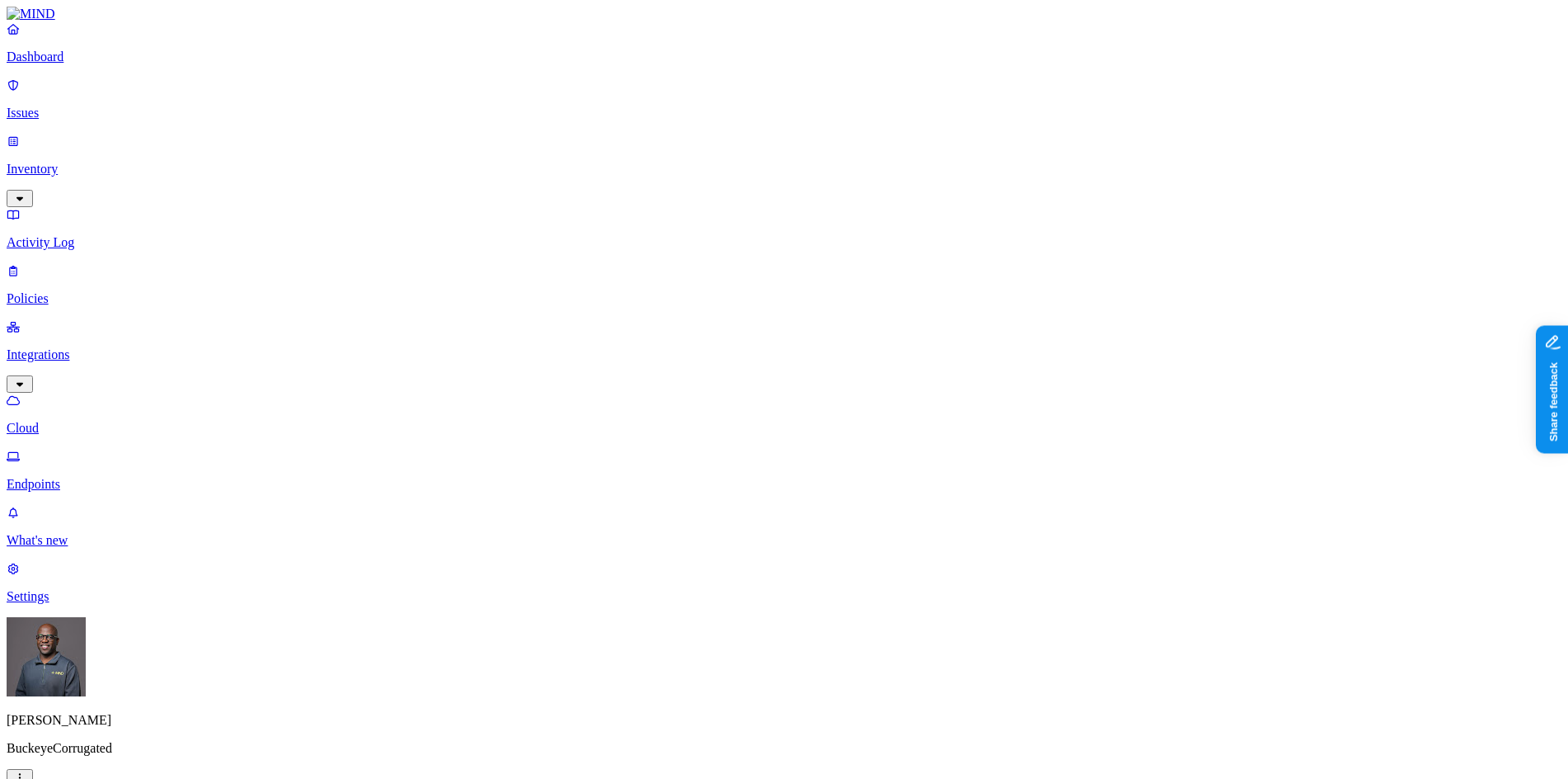
click at [82, 477] on p "Endpoints" at bounding box center [784, 485] width 1555 height 15
click at [82, 64] on p "Dashboard" at bounding box center [784, 57] width 1555 height 15
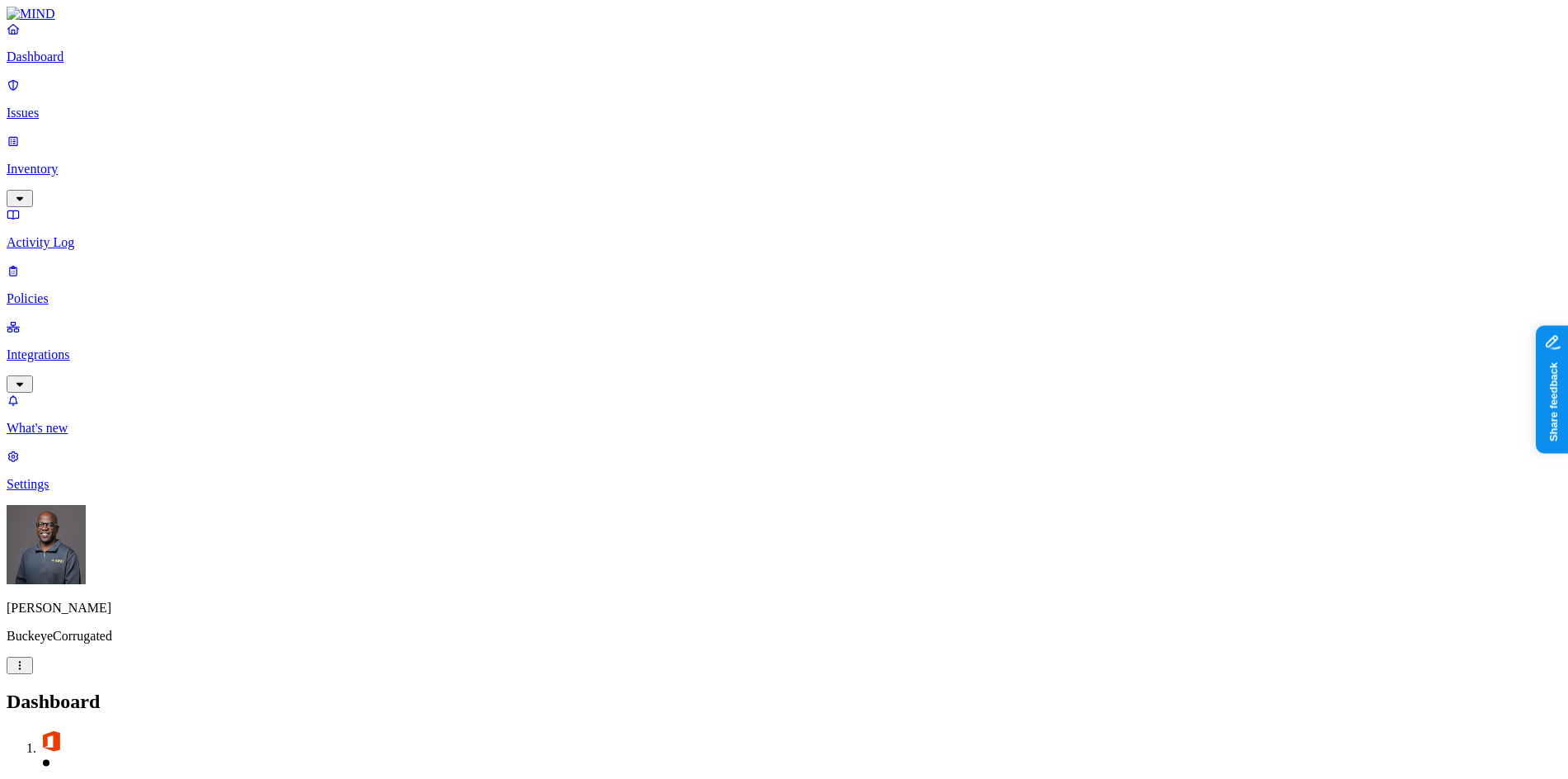
click at [494, 691] on h2 "Dashboard" at bounding box center [784, 702] width 1555 height 22
click at [77, 106] on p "Issues" at bounding box center [784, 114] width 1555 height 15
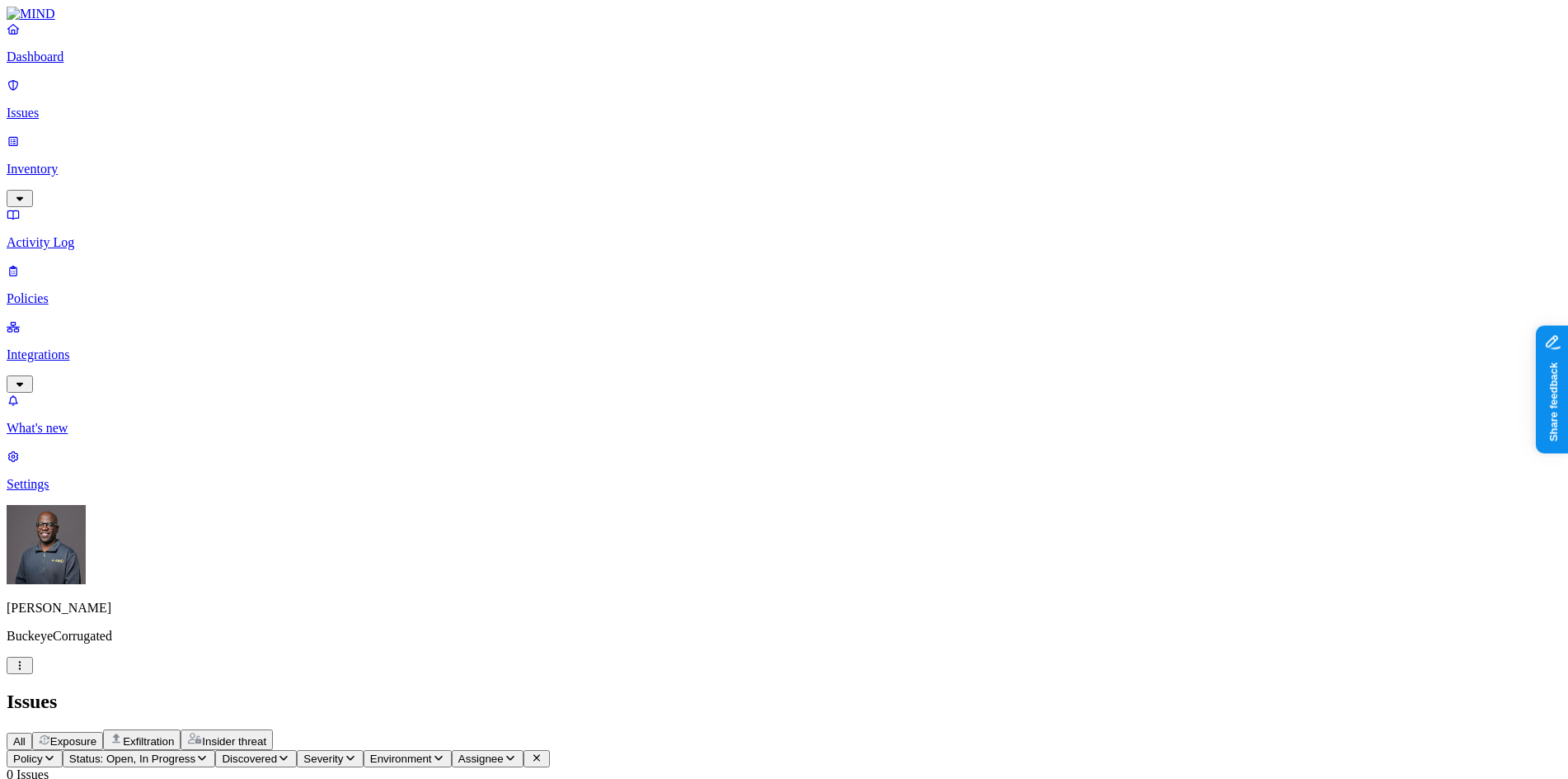
click at [174, 735] on span "Exfiltration" at bounding box center [148, 741] width 51 height 13
click at [209, 752] on icon "button" at bounding box center [202, 757] width 13 height 11
click at [327, 269] on span "Resolved" at bounding box center [324, 276] width 50 height 14
click at [585, 691] on h2 "Issues" at bounding box center [784, 702] width 1555 height 22
click at [74, 347] on p "Integrations" at bounding box center [784, 355] width 1555 height 15
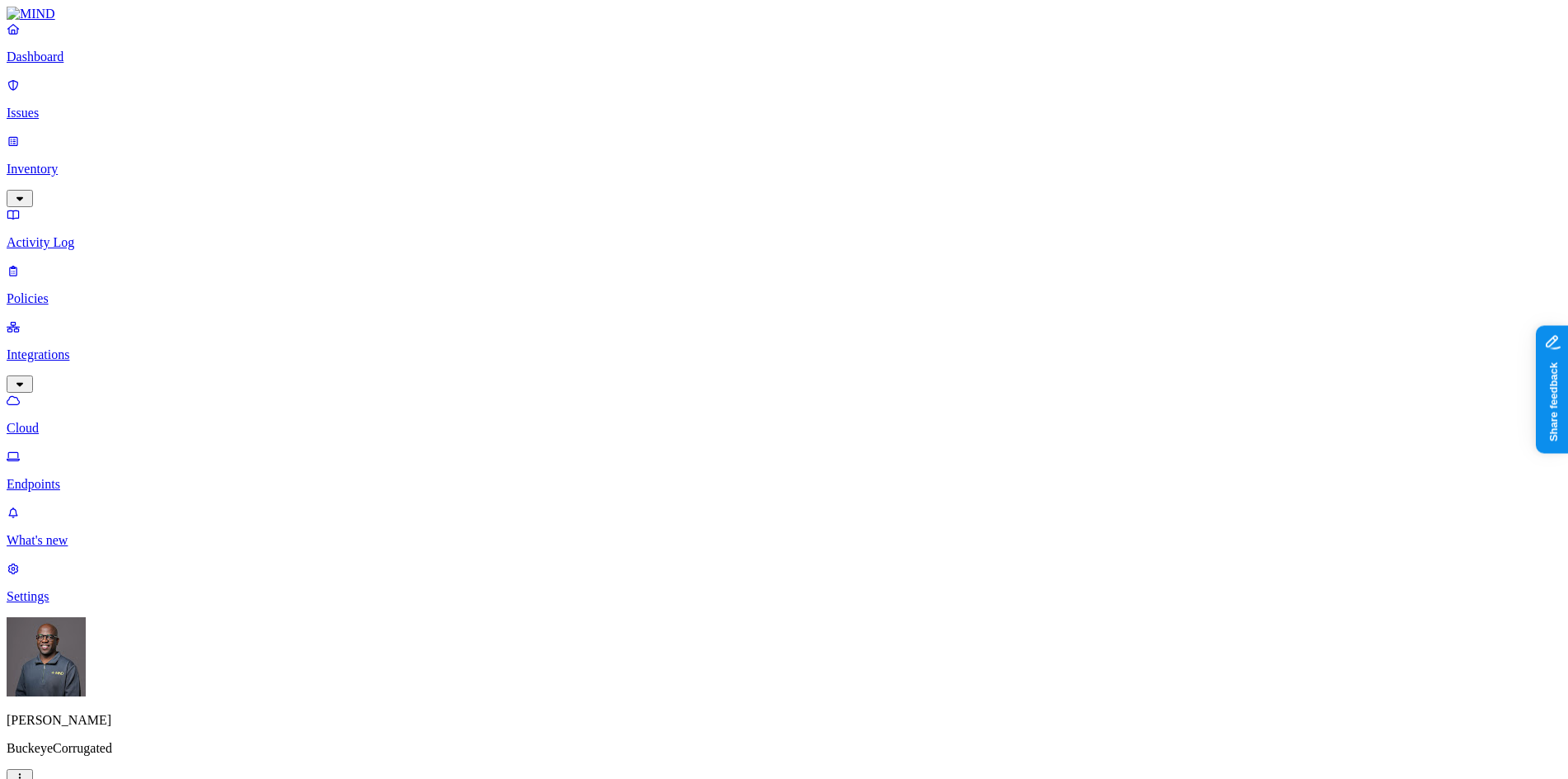
click at [66, 291] on p "Policies" at bounding box center [784, 299] width 1555 height 15
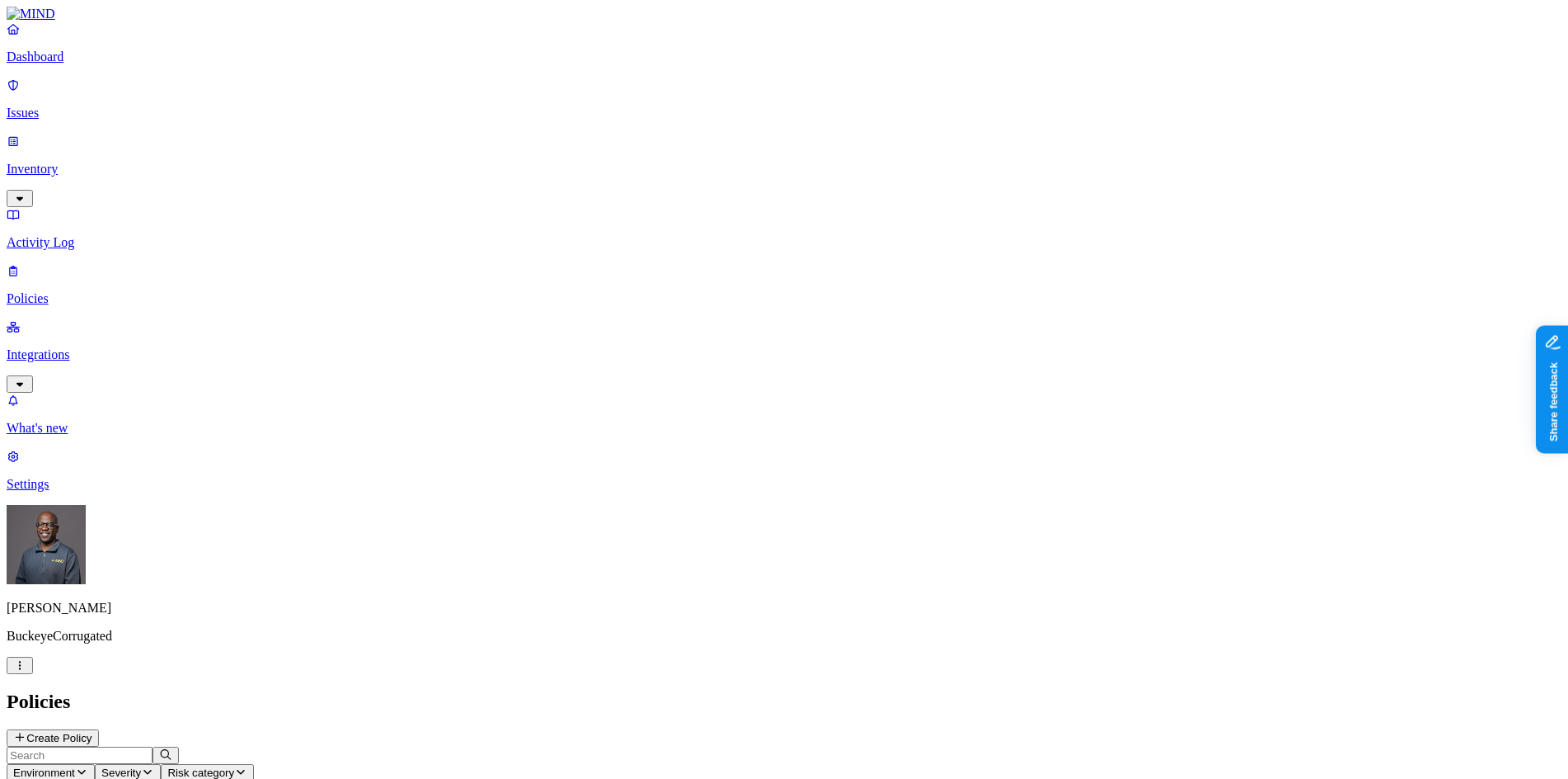
click at [68, 106] on p "Issues" at bounding box center [784, 114] width 1555 height 15
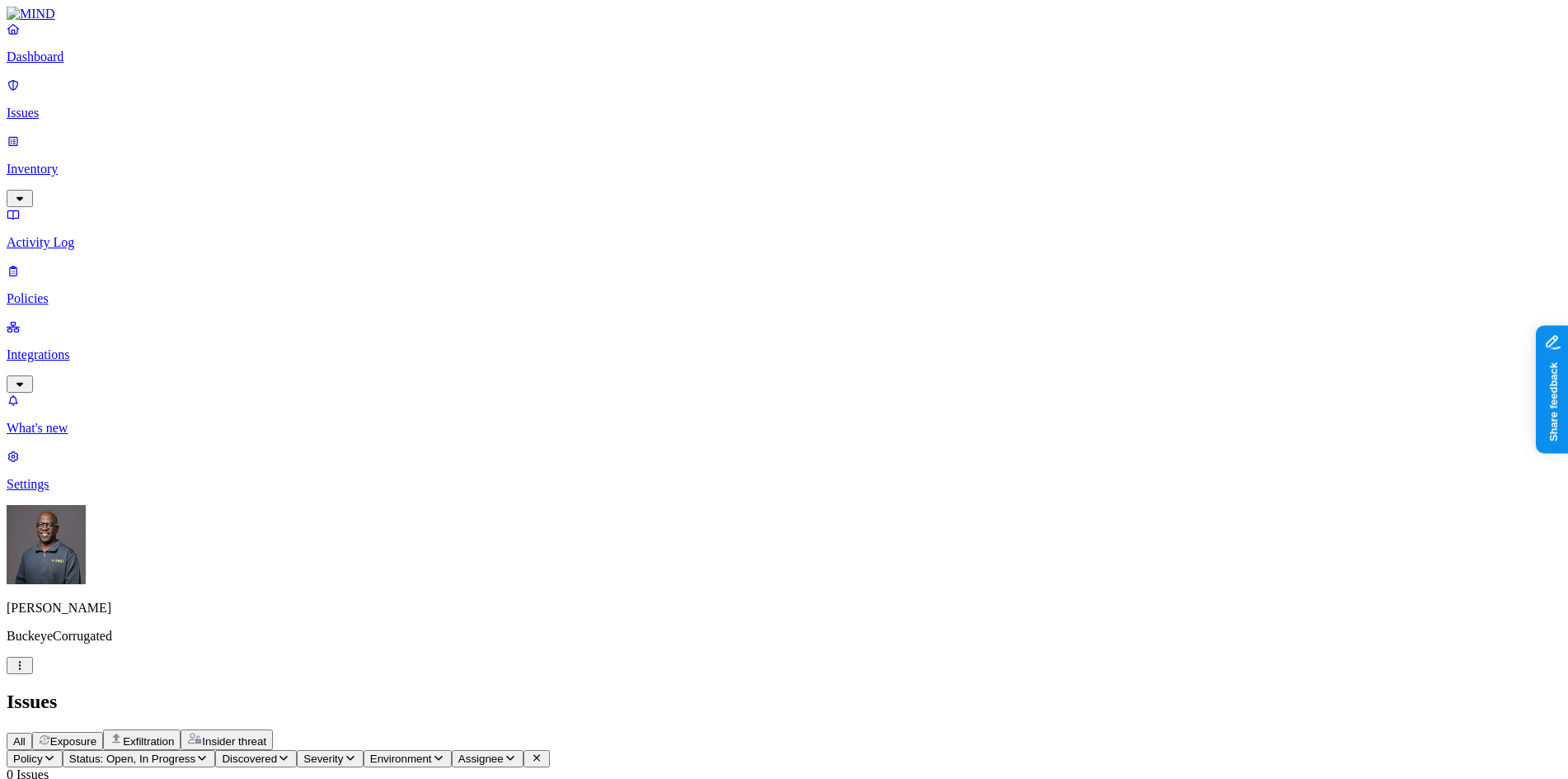
click at [72, 64] on p "Dashboard" at bounding box center [784, 57] width 1555 height 15
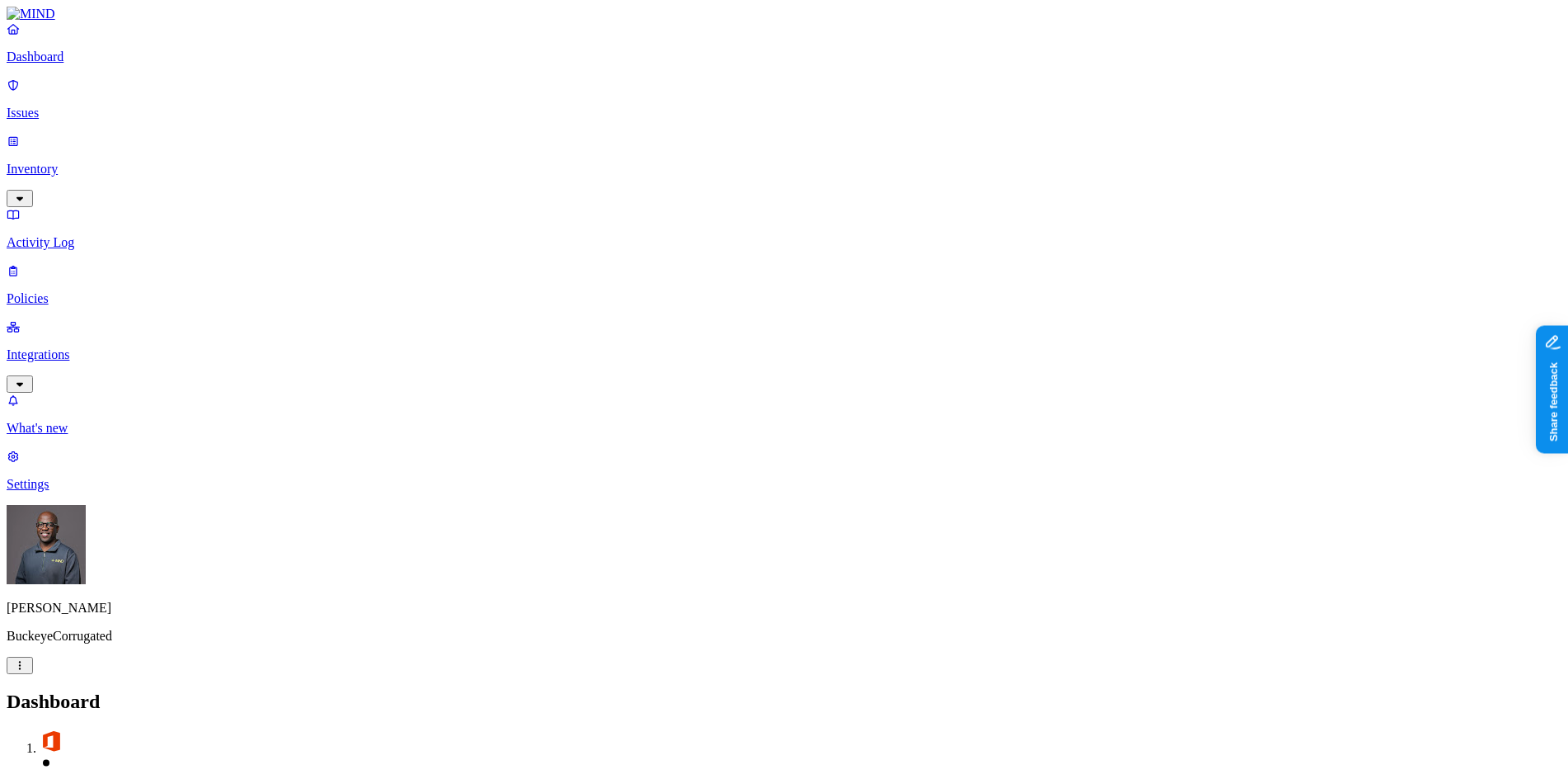
click at [51, 162] on p "Inventory" at bounding box center [784, 169] width 1555 height 15
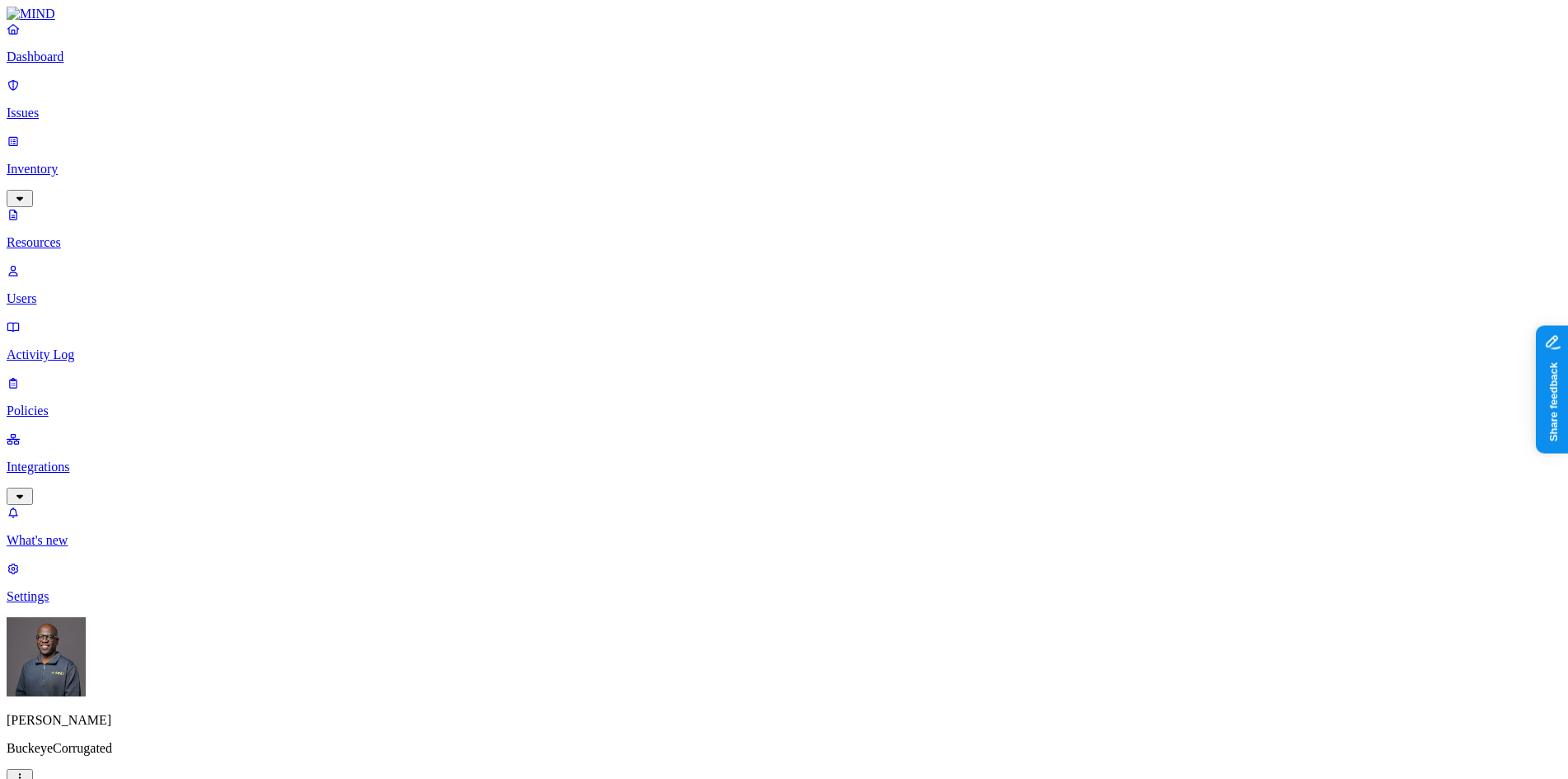
click at [746, 270] on button "button" at bounding box center [752, 273] width 13 height 5
click at [746, 331] on button "button" at bounding box center [752, 334] width 13 height 5
click at [746, 261] on button "button" at bounding box center [752, 269] width 13 height 18
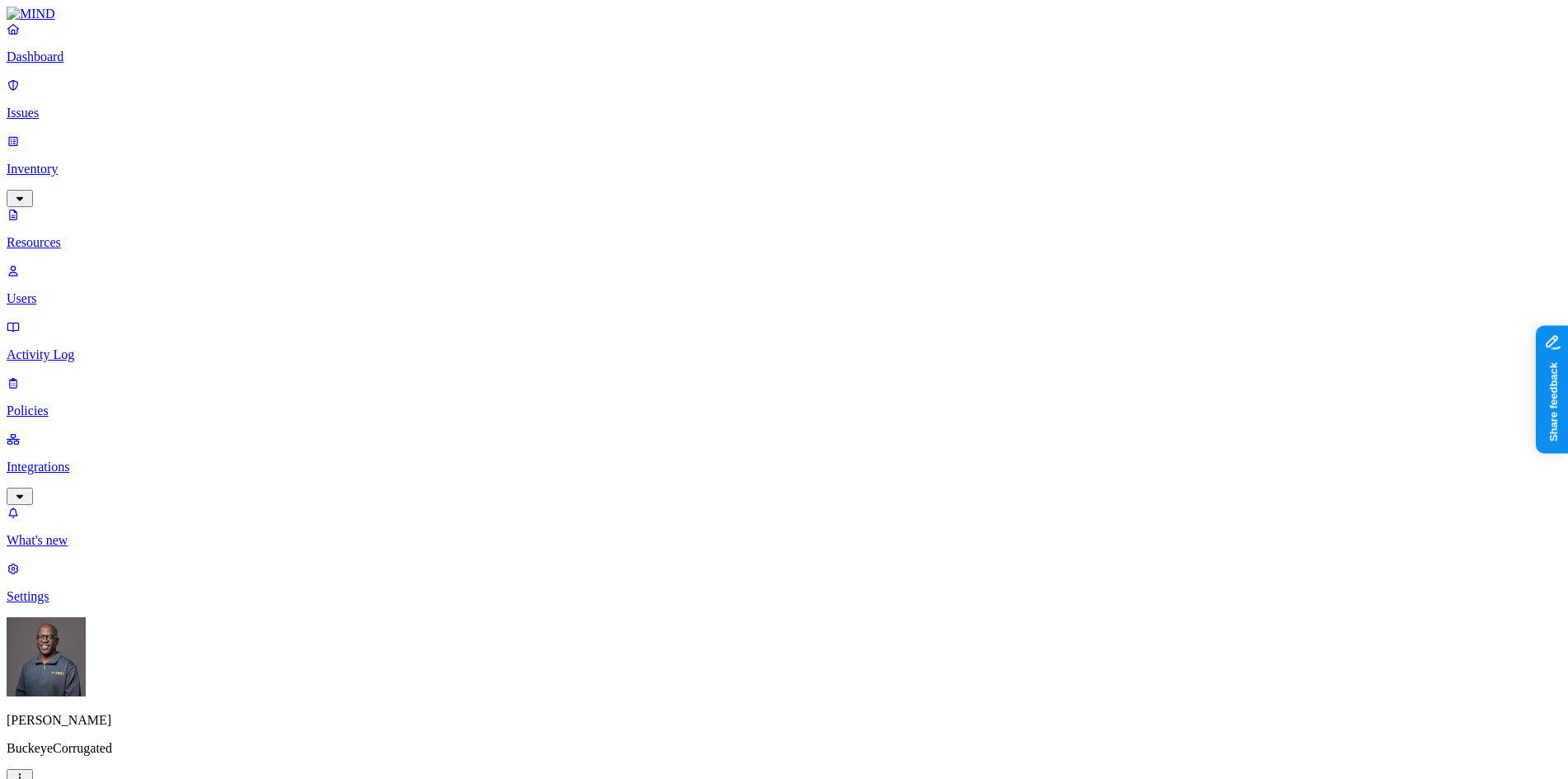
click at [106, 64] on p "Dashboard" at bounding box center [784, 57] width 1555 height 15
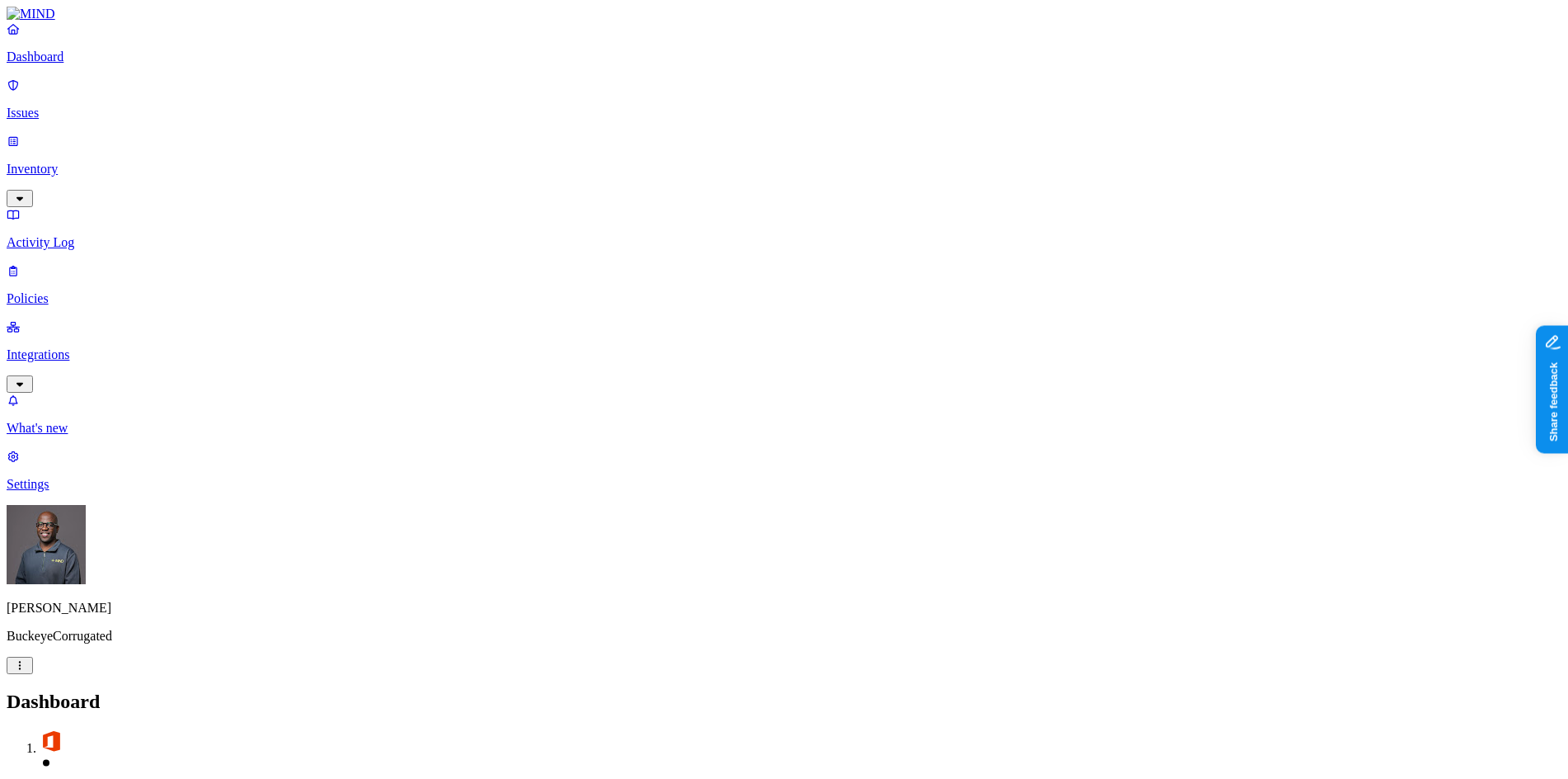
click at [71, 347] on p "Integrations" at bounding box center [784, 355] width 1555 height 15
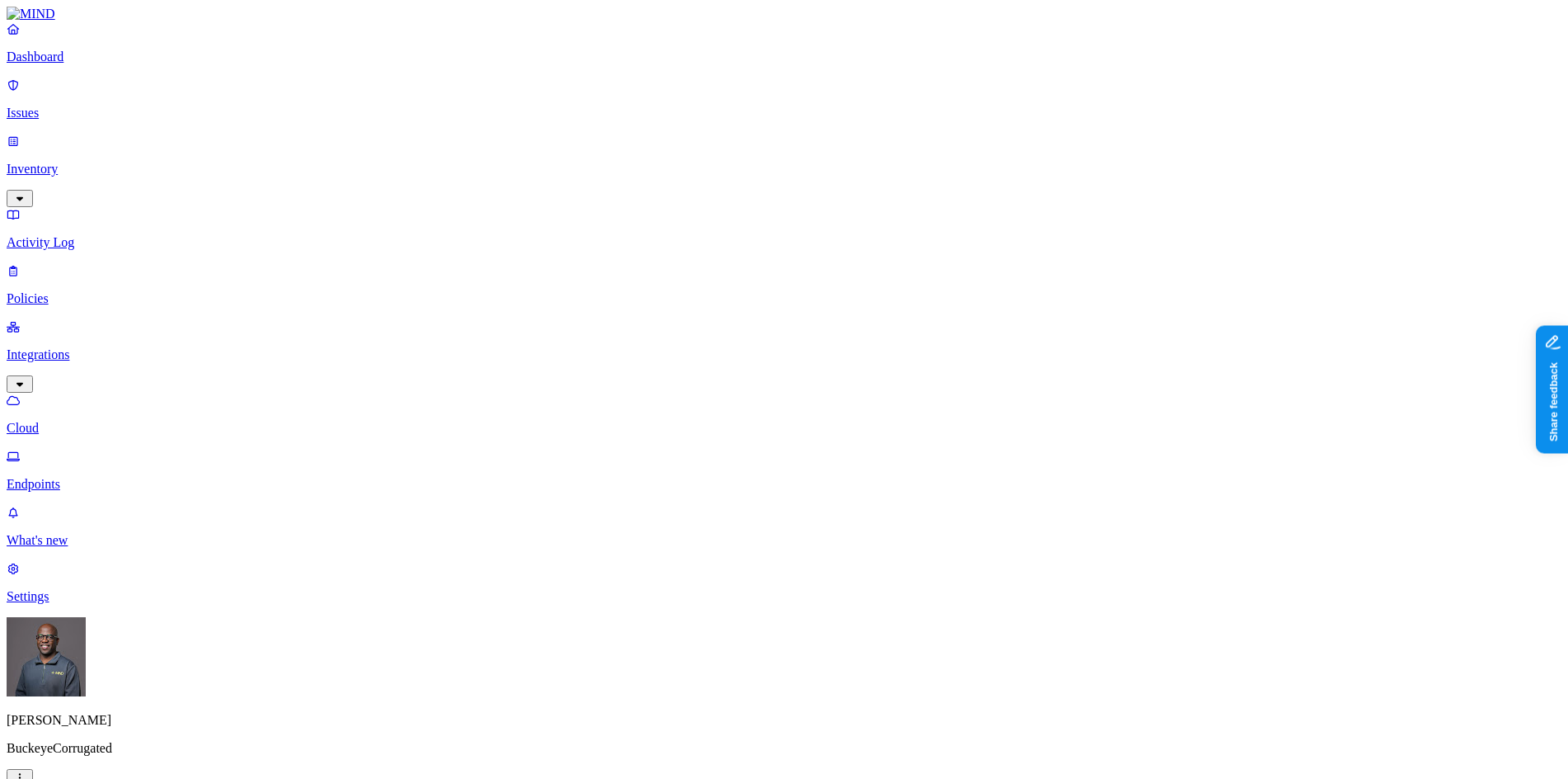
click at [82, 477] on p "Endpoints" at bounding box center [784, 485] width 1555 height 15
click at [69, 64] on p "Dashboard" at bounding box center [784, 57] width 1555 height 15
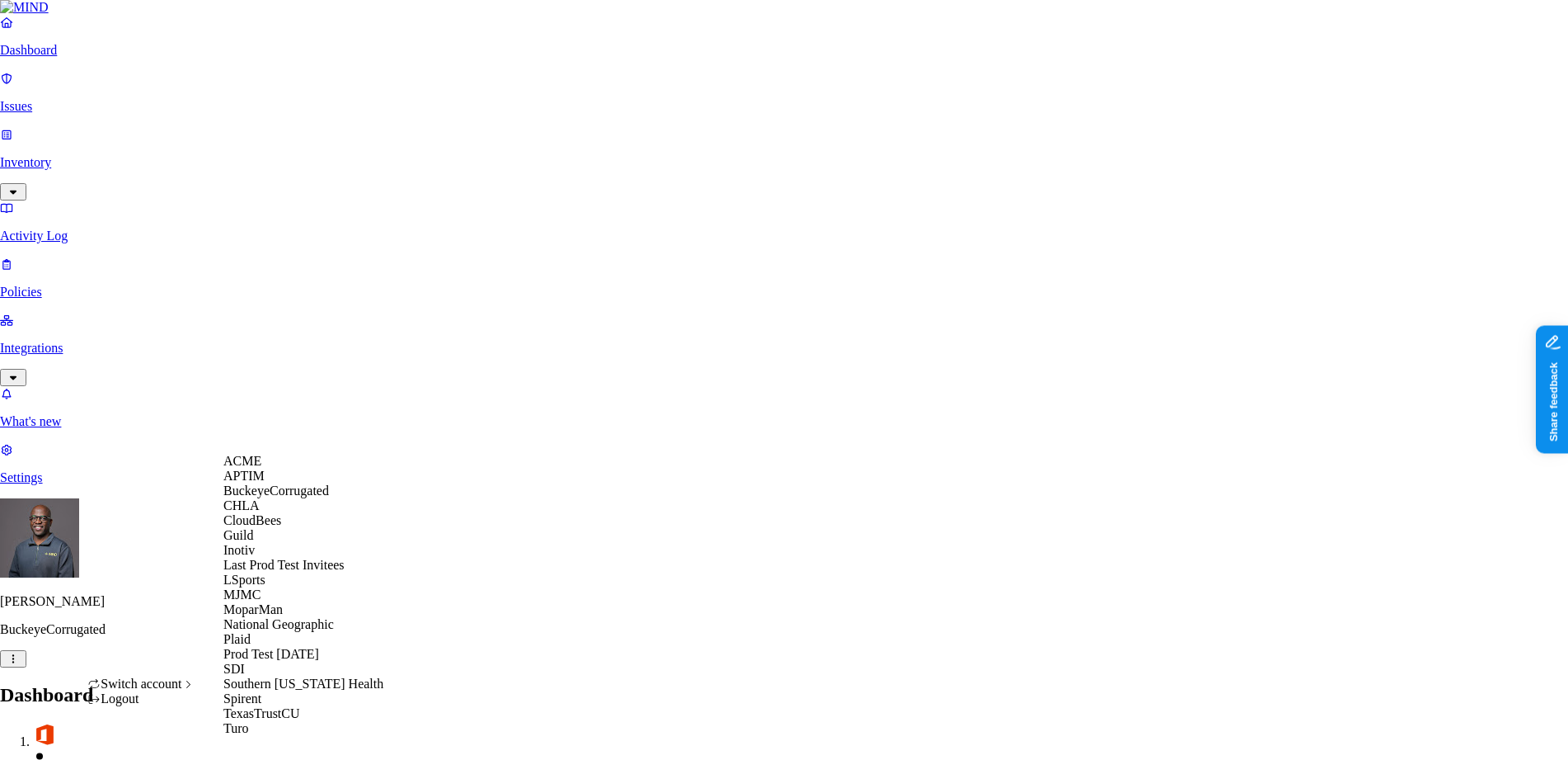
click at [288, 469] on div "ACME" at bounding box center [304, 461] width 160 height 15
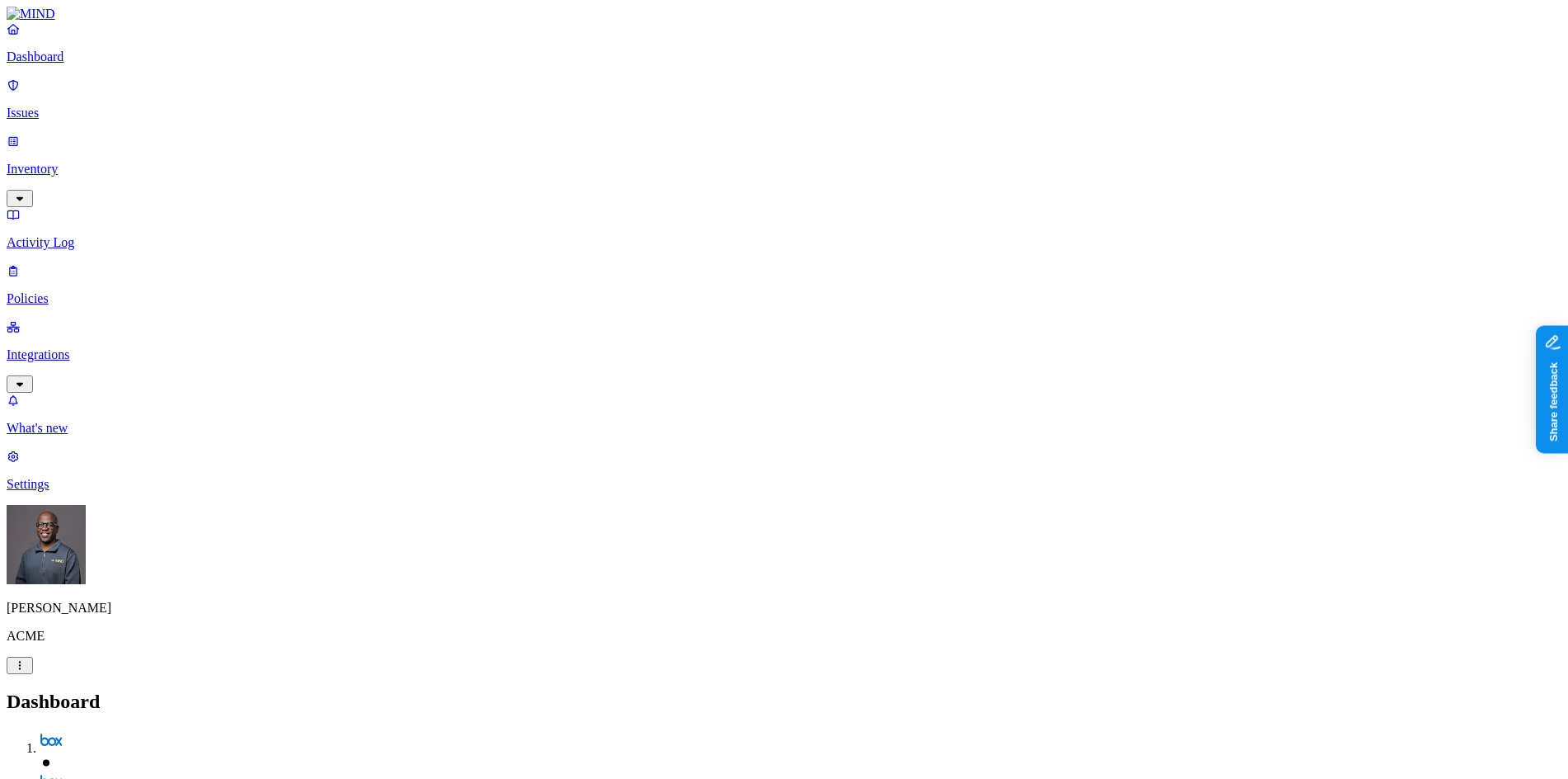
click at [75, 291] on p "Policies" at bounding box center [784, 299] width 1555 height 15
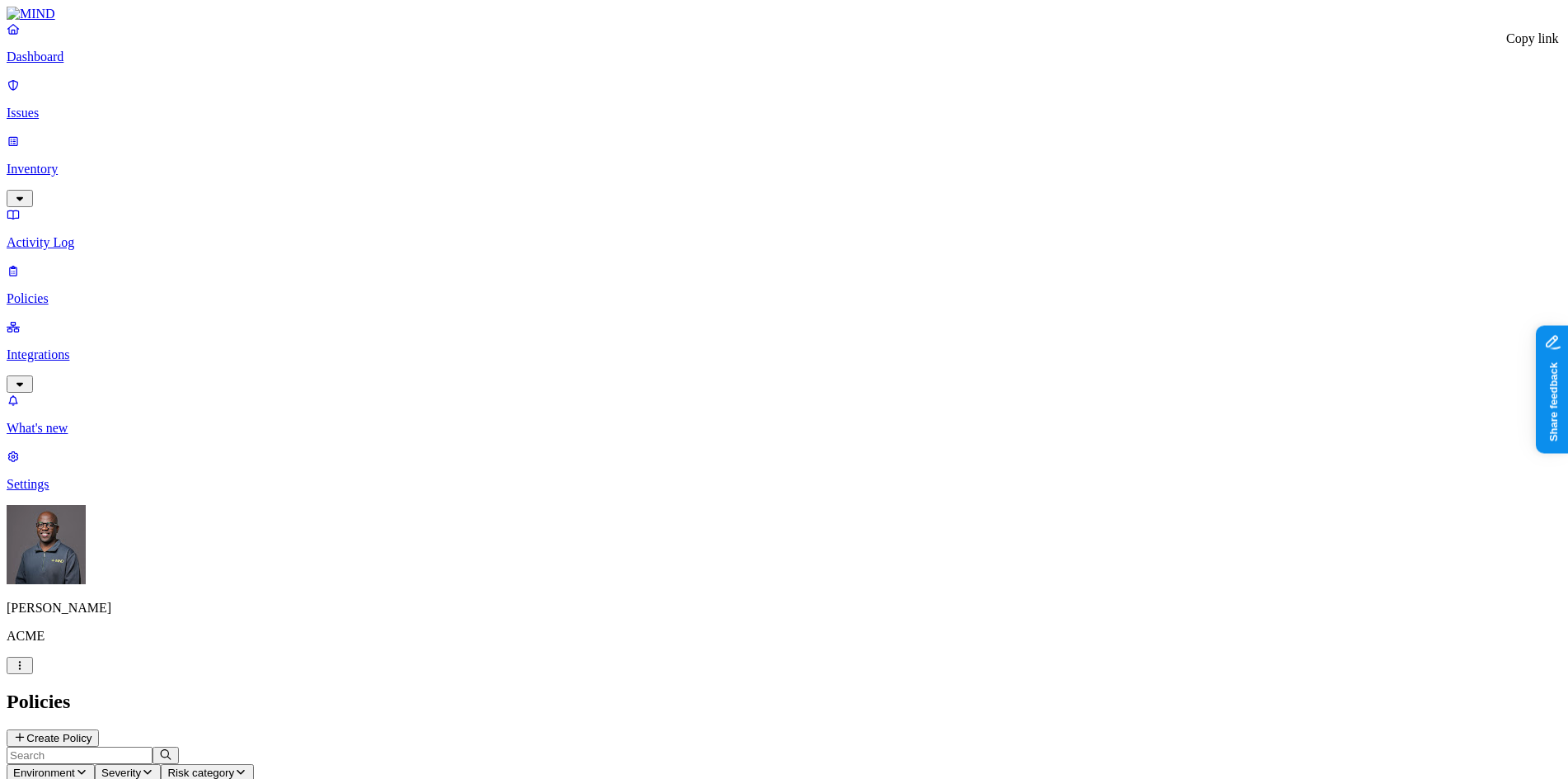
click at [67, 475] on nav "Dashboard Issues Inventory Activity Log Policies Integrations What's new 1 Sett…" at bounding box center [784, 256] width 1555 height 470
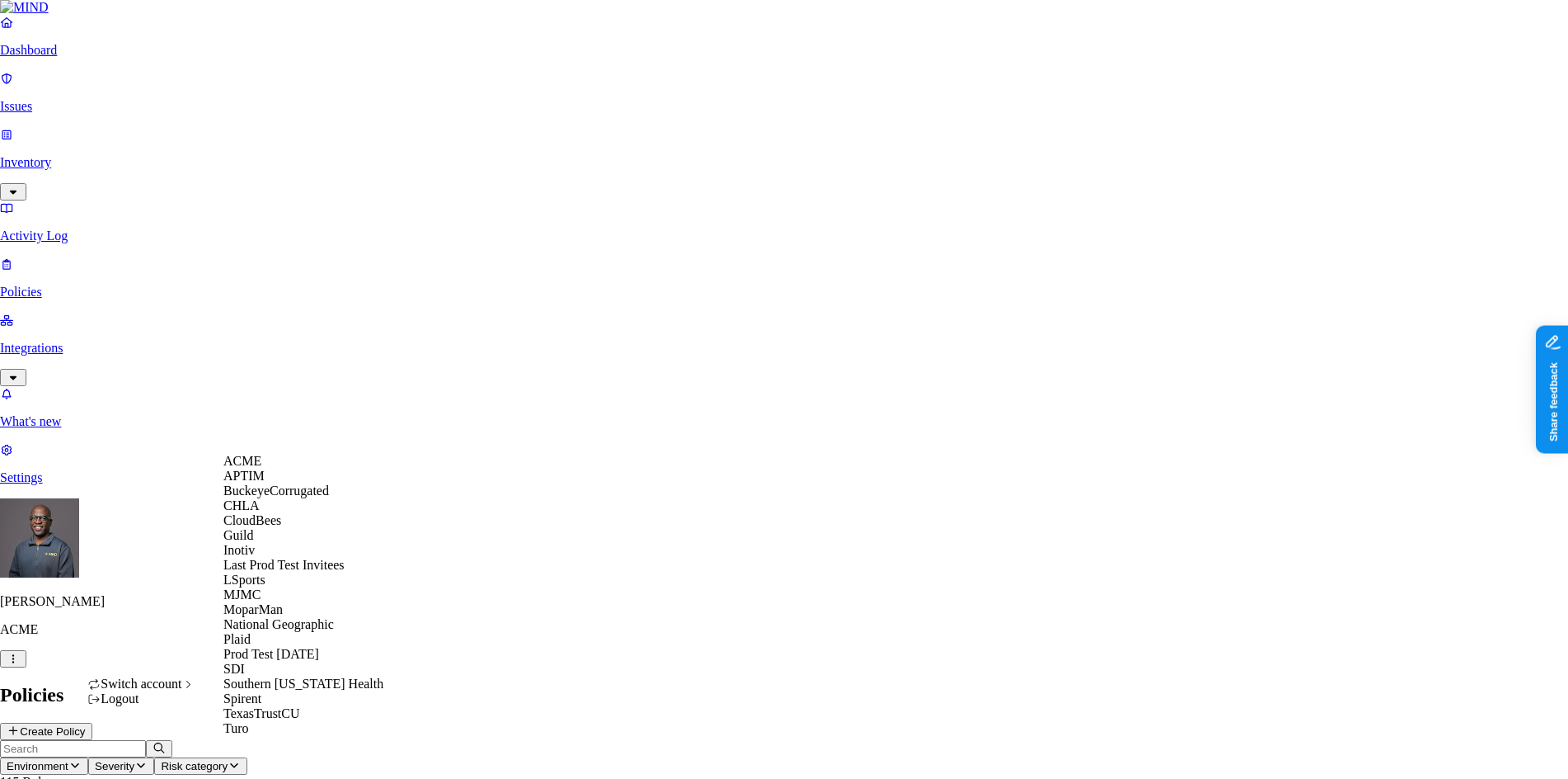
scroll to position [58, 0]
click at [281, 527] on span "CloudBees" at bounding box center [252, 520] width 58 height 14
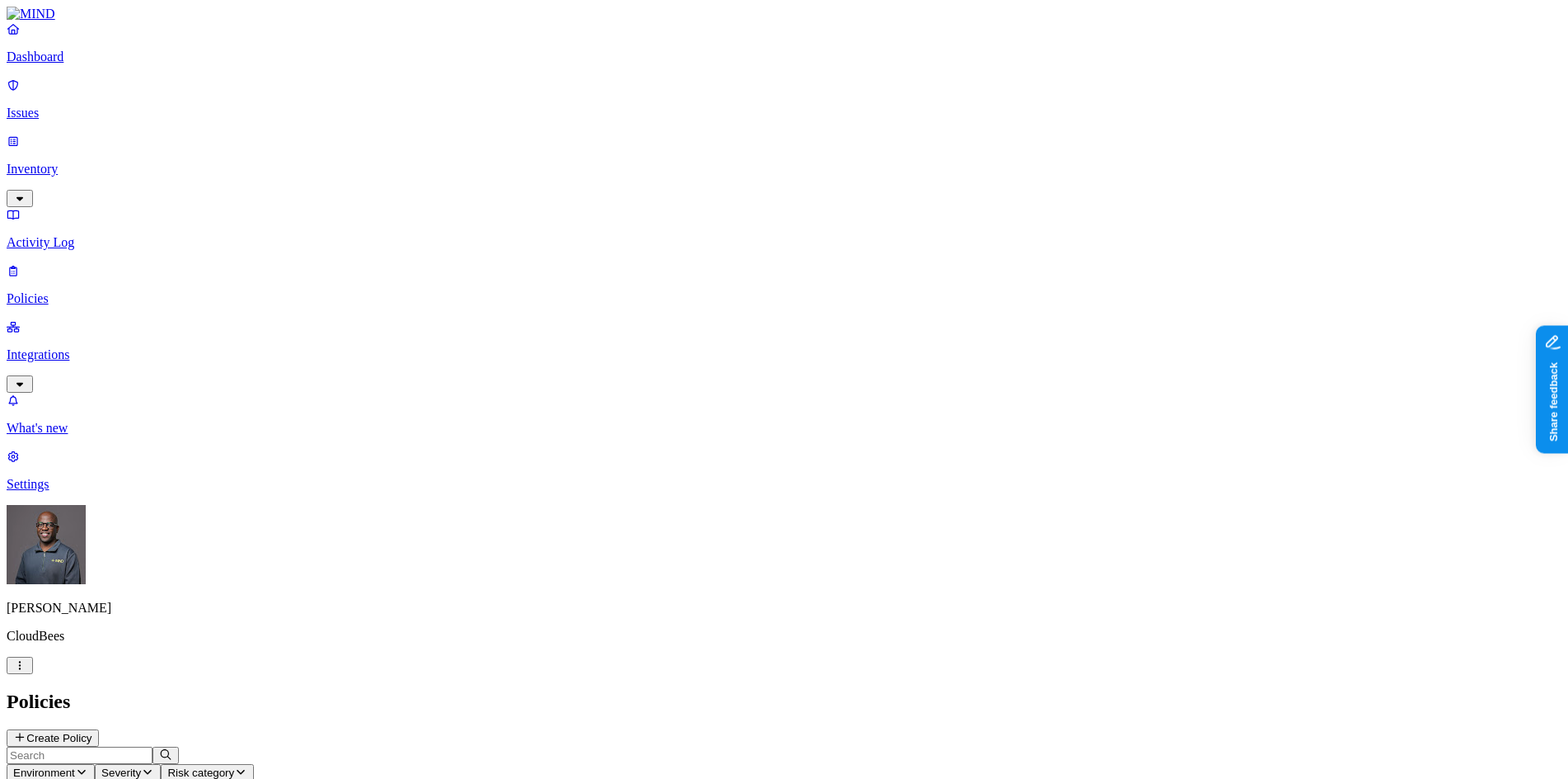
click at [88, 766] on icon "button" at bounding box center [82, 771] width 13 height 11
click at [404, 156] on span "Endpoint" at bounding box center [391, 163] width 49 height 14
click at [89, 64] on p "Dashboard" at bounding box center [784, 57] width 1555 height 15
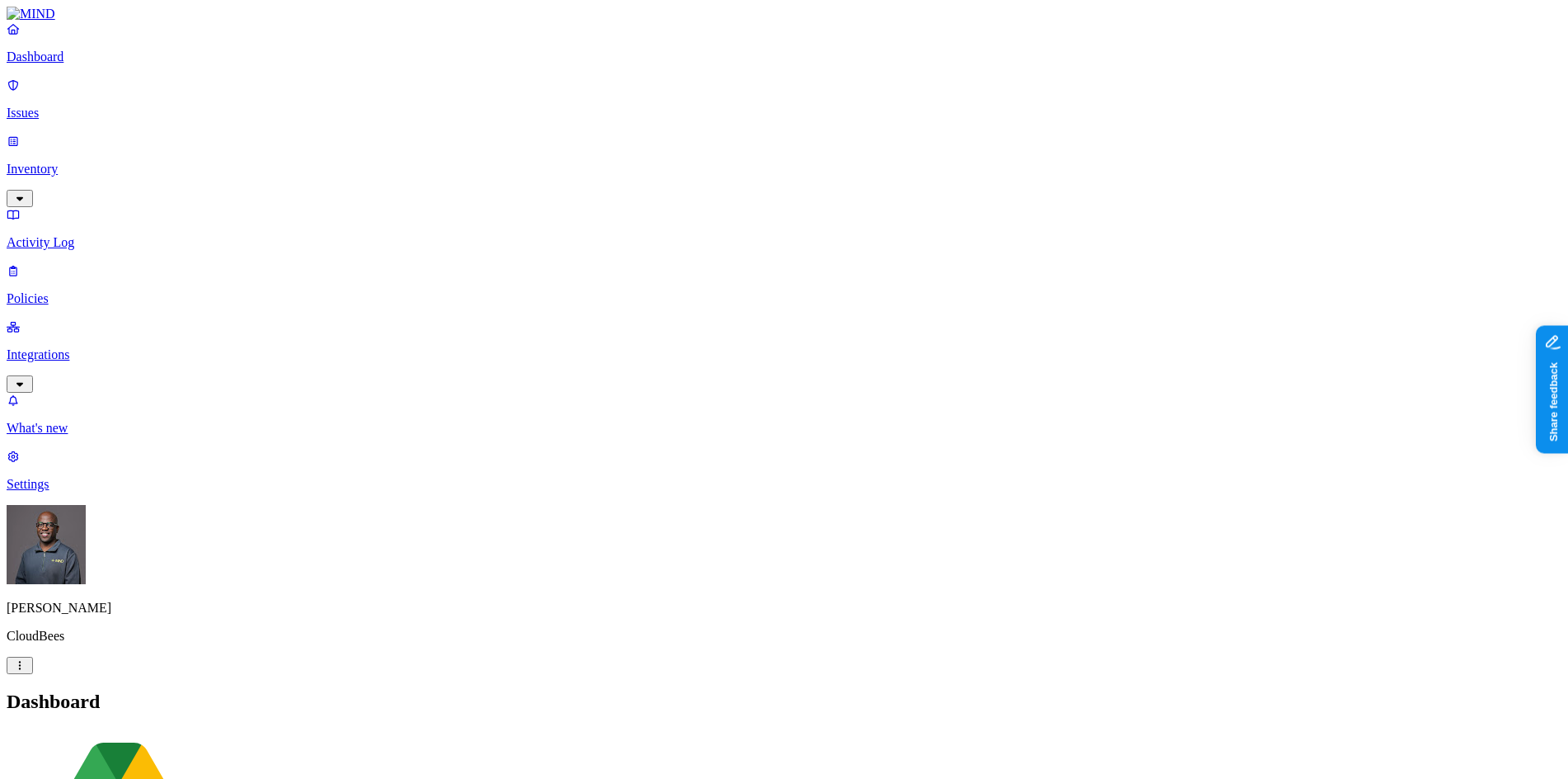
click at [66, 491] on p "Settings" at bounding box center [784, 485] width 1555 height 15
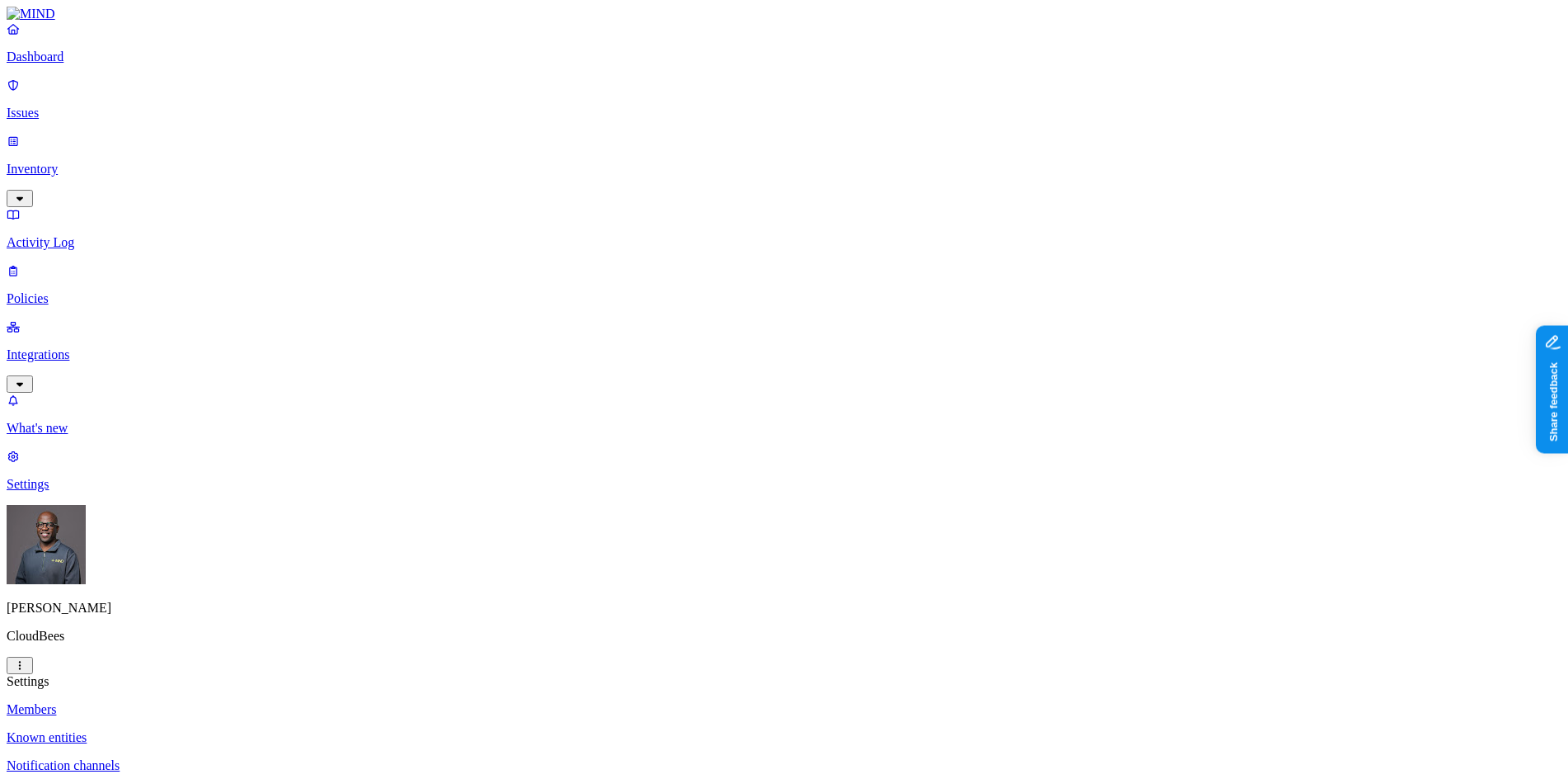
click at [227, 730] on p "Known entities" at bounding box center [784, 738] width 1555 height 15
click at [234, 778] on p "Web domains" at bounding box center [784, 794] width 1555 height 15
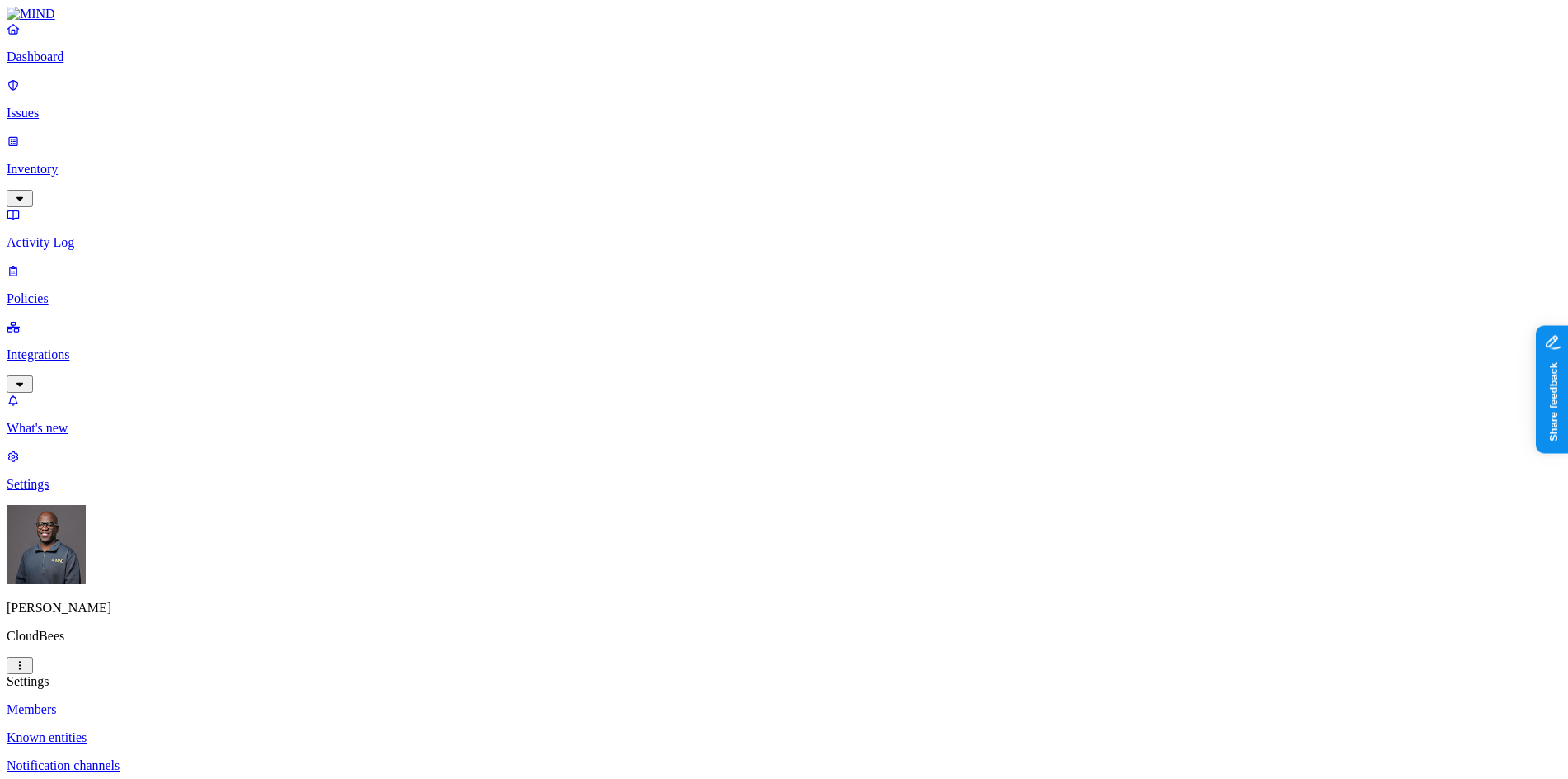
click at [64, 291] on p "Policies" at bounding box center [784, 299] width 1555 height 15
click at [88, 766] on icon "button" at bounding box center [82, 771] width 13 height 11
click at [395, 156] on span "Endpoint" at bounding box center [391, 163] width 49 height 14
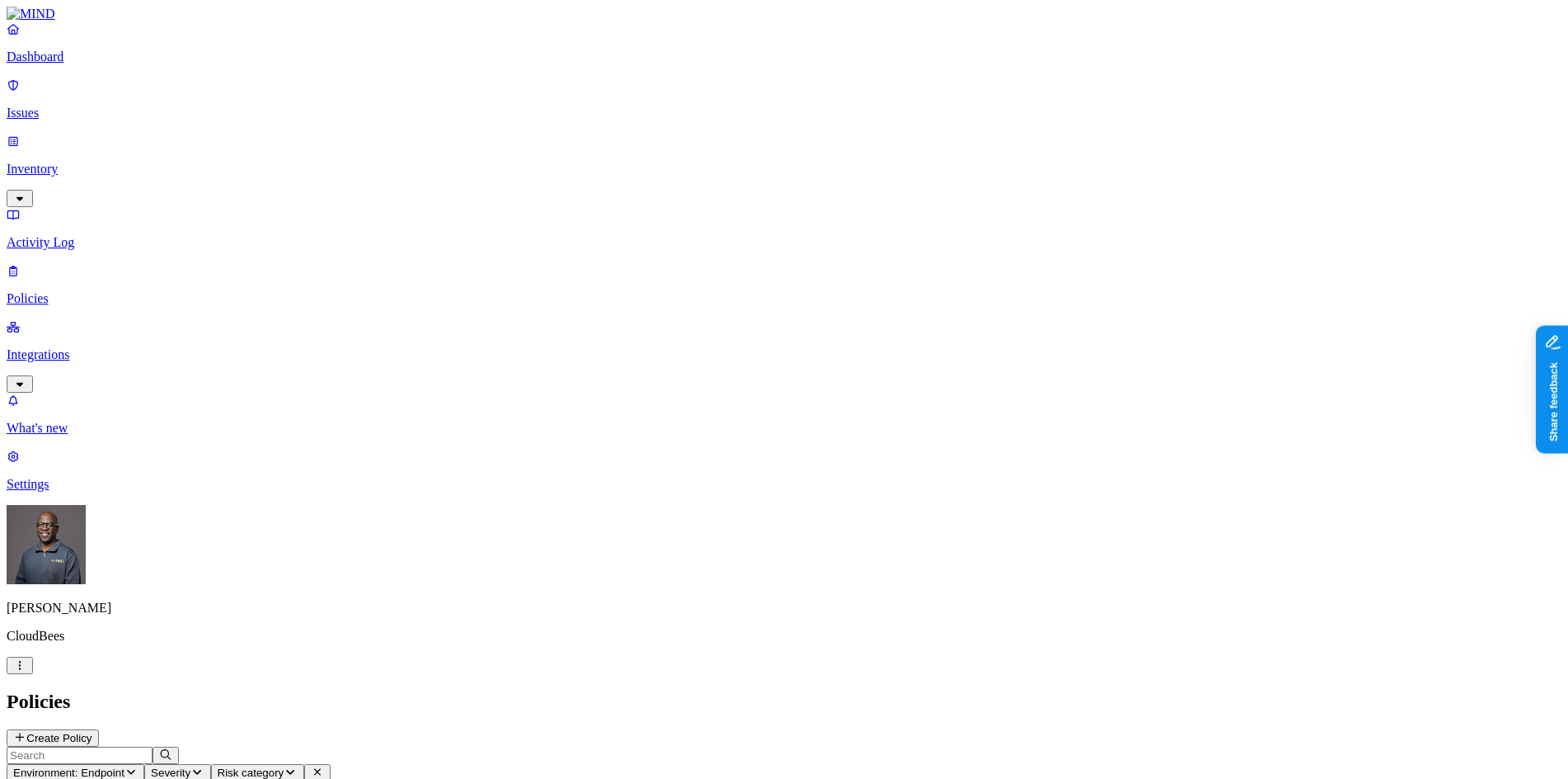
click at [60, 291] on p "Policies" at bounding box center [784, 299] width 1555 height 15
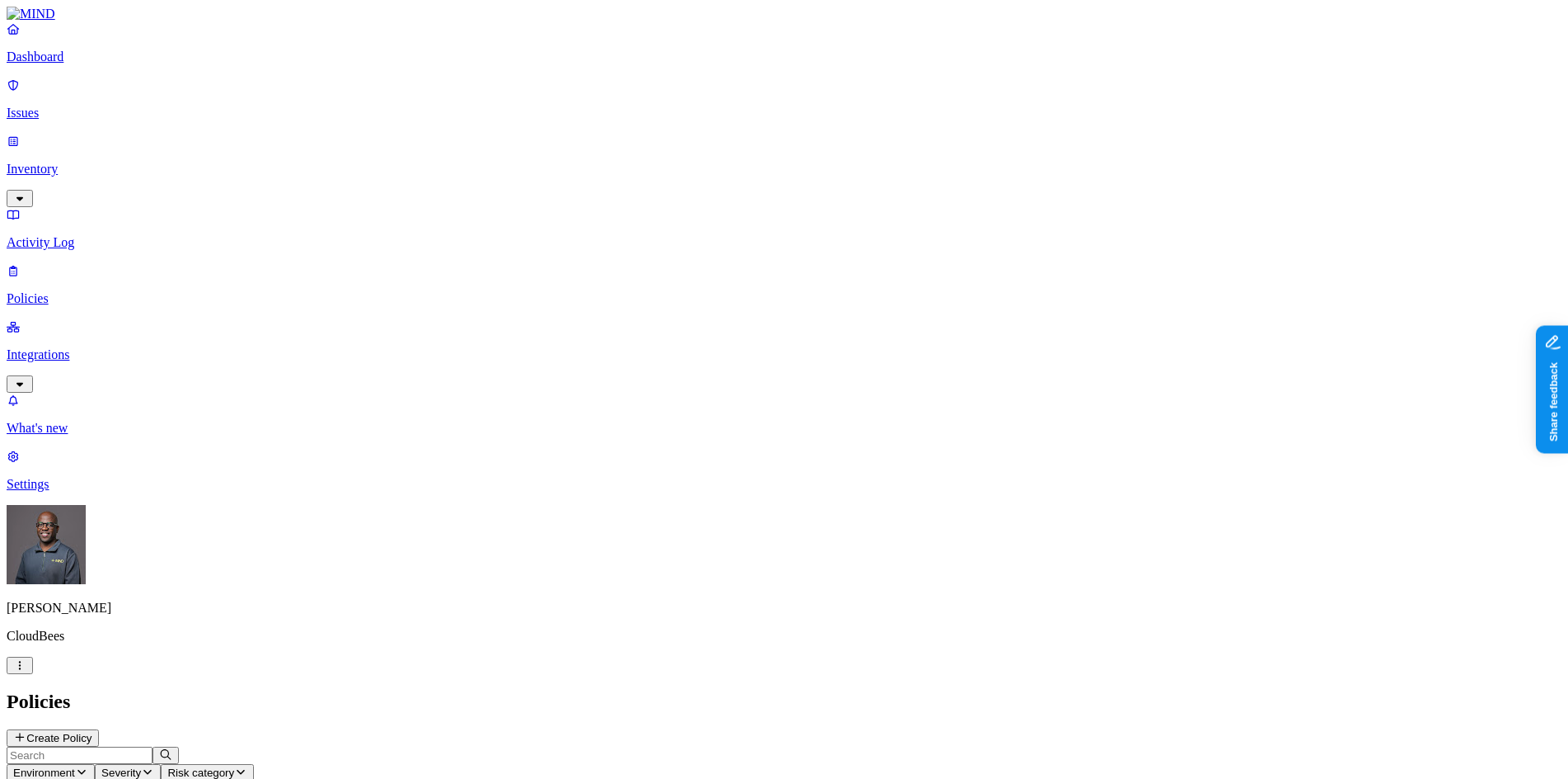
click at [154, 766] on icon "button" at bounding box center [148, 771] width 13 height 11
click at [452, 691] on h2 "Policies" at bounding box center [784, 702] width 1555 height 22
click at [88, 766] on icon "button" at bounding box center [82, 771] width 13 height 11
click at [376, 145] on icon at bounding box center [373, 149] width 13 height 9
drag, startPoint x: 675, startPoint y: 486, endPoint x: 843, endPoint y: 347, distance: 218.0
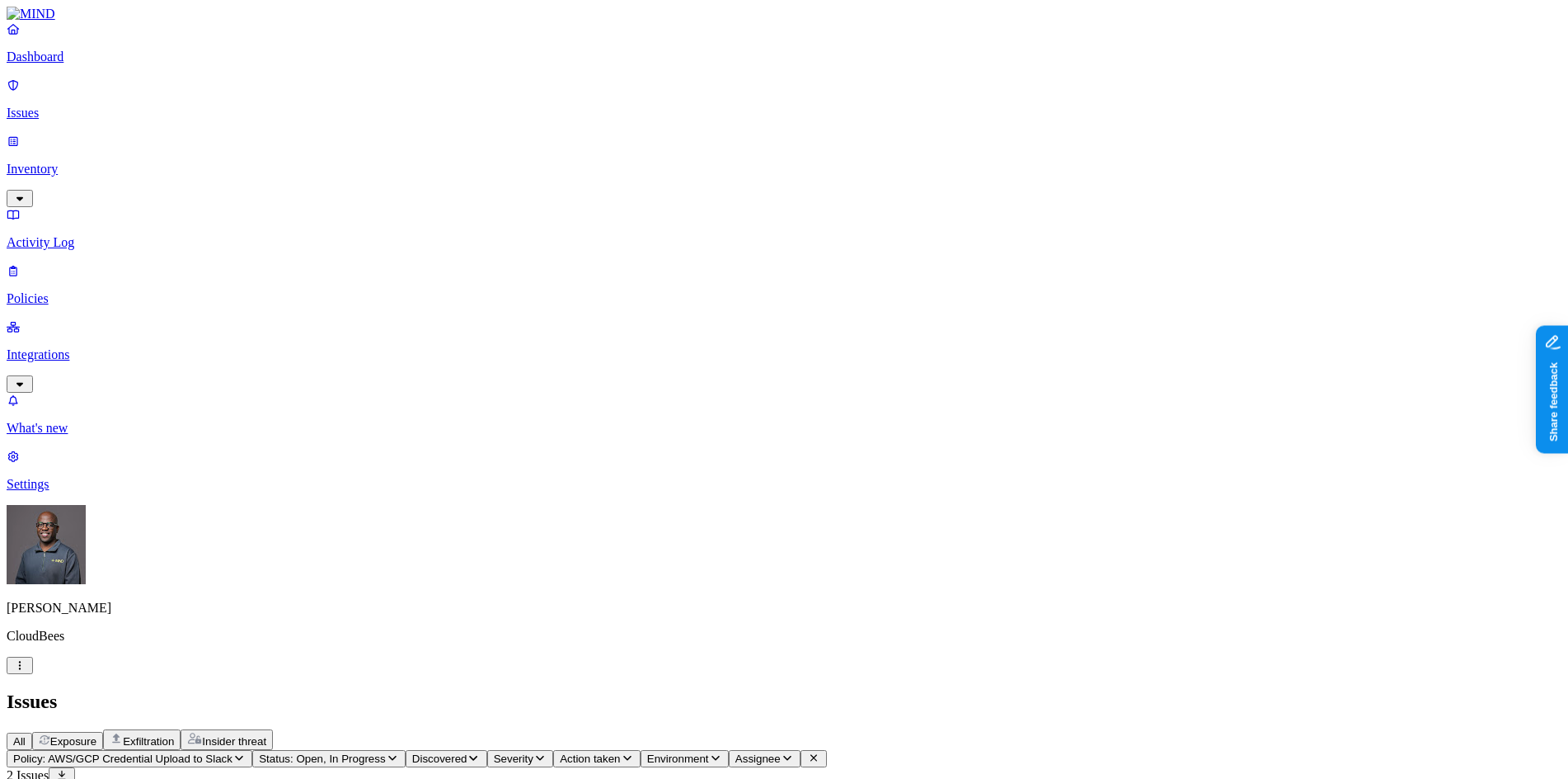
click at [84, 291] on p "Policies" at bounding box center [784, 299] width 1555 height 15
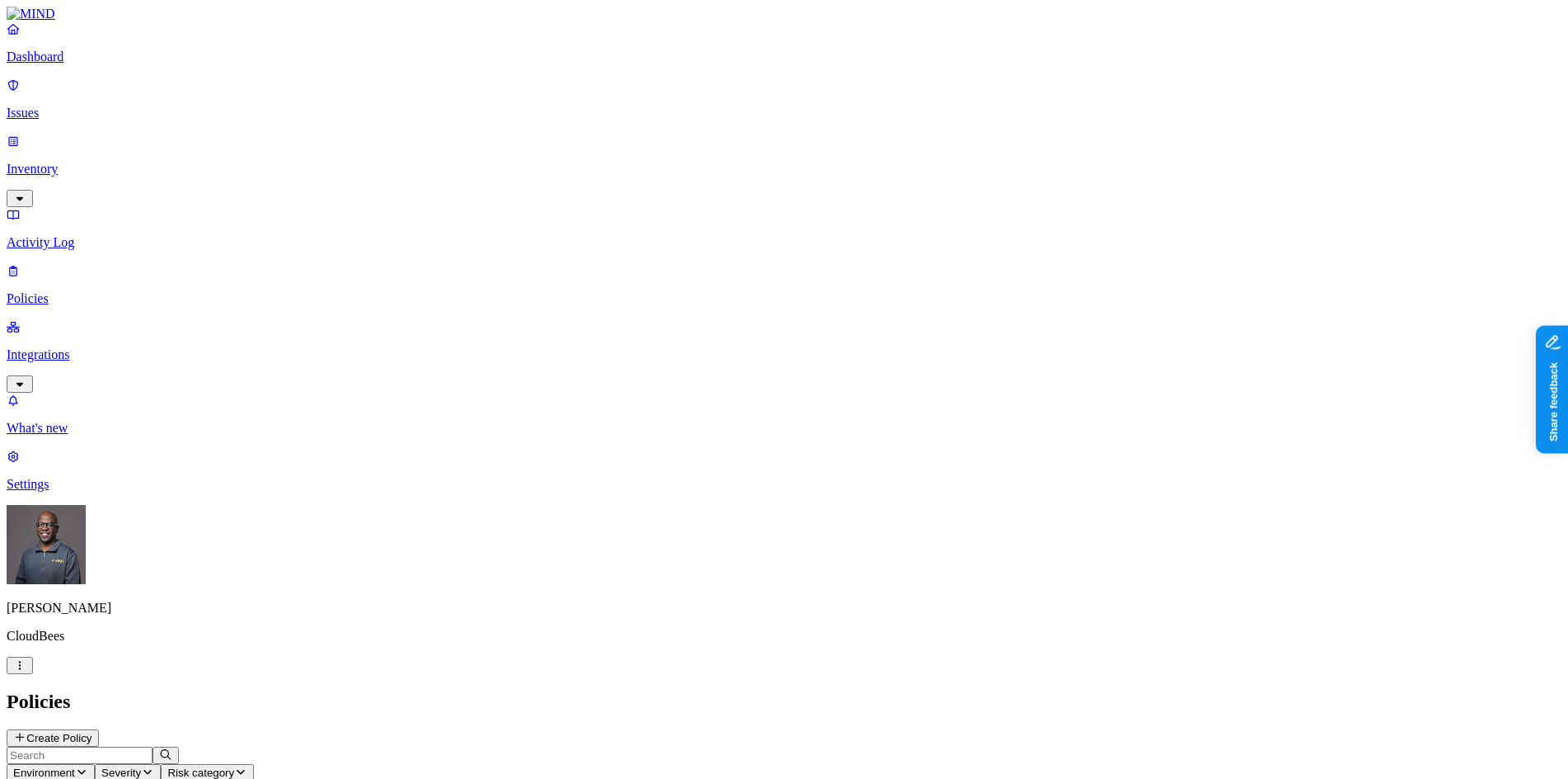
click at [75, 766] on span "Environment" at bounding box center [45, 772] width 62 height 13
click at [393, 156] on span "Endpoint" at bounding box center [391, 163] width 49 height 14
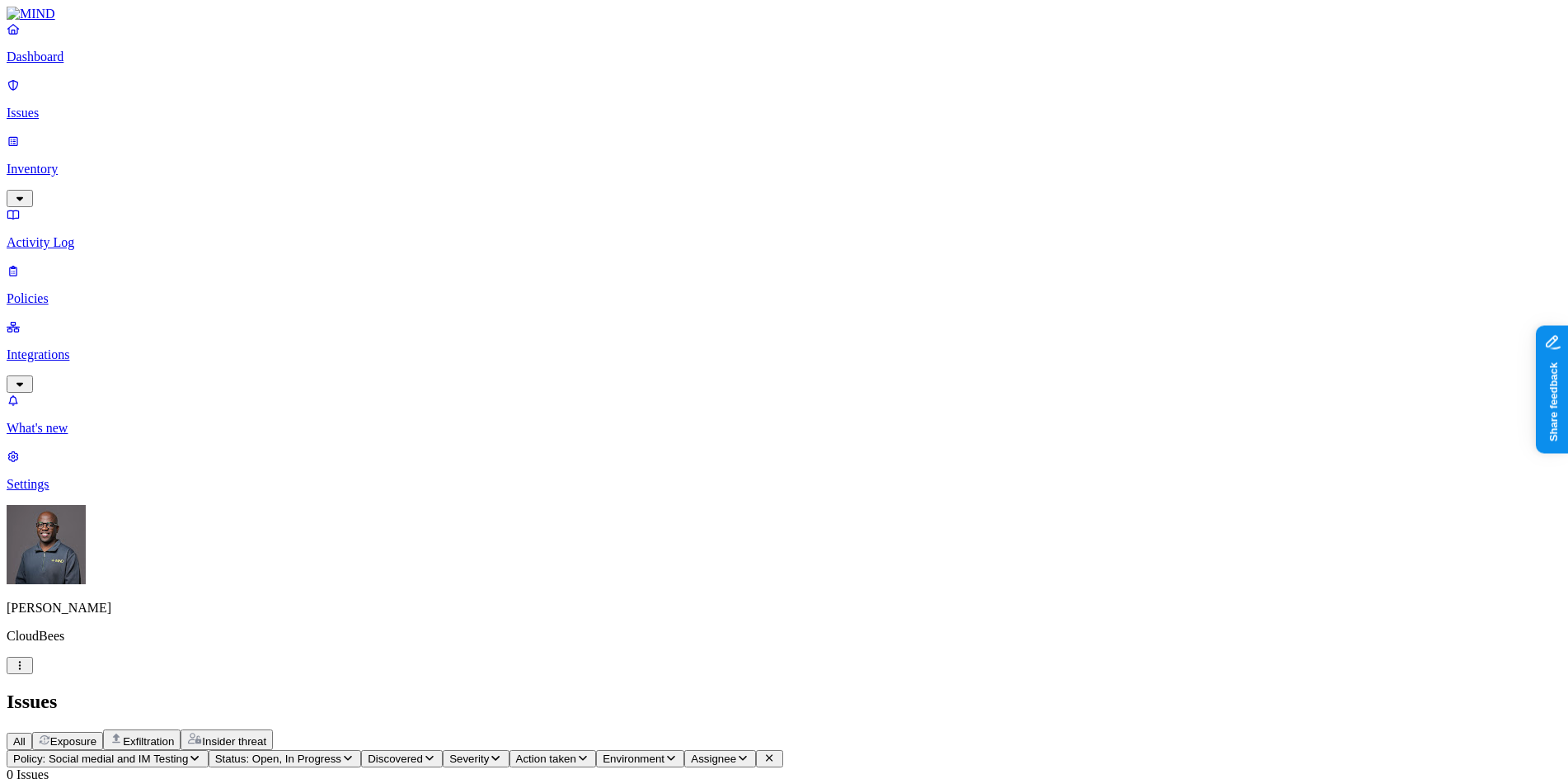
click at [108, 291] on p "Policies" at bounding box center [784, 299] width 1555 height 15
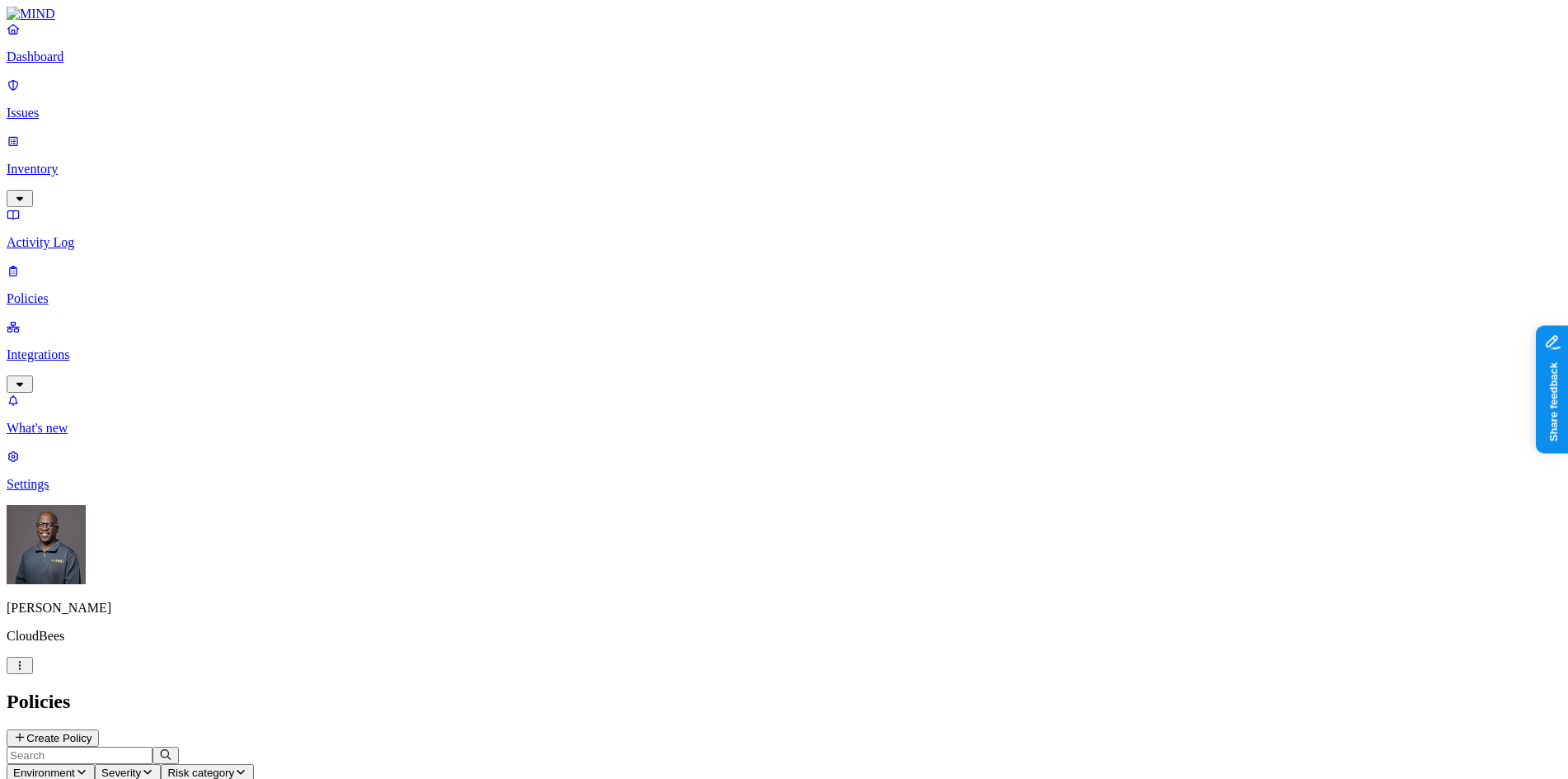
click at [95, 764] on button "Environment" at bounding box center [50, 772] width 88 height 18
click at [367, 136] on button "button" at bounding box center [373, 139] width 13 height 5
drag, startPoint x: 985, startPoint y: 504, endPoint x: 1063, endPoint y: 256, distance: 260.0
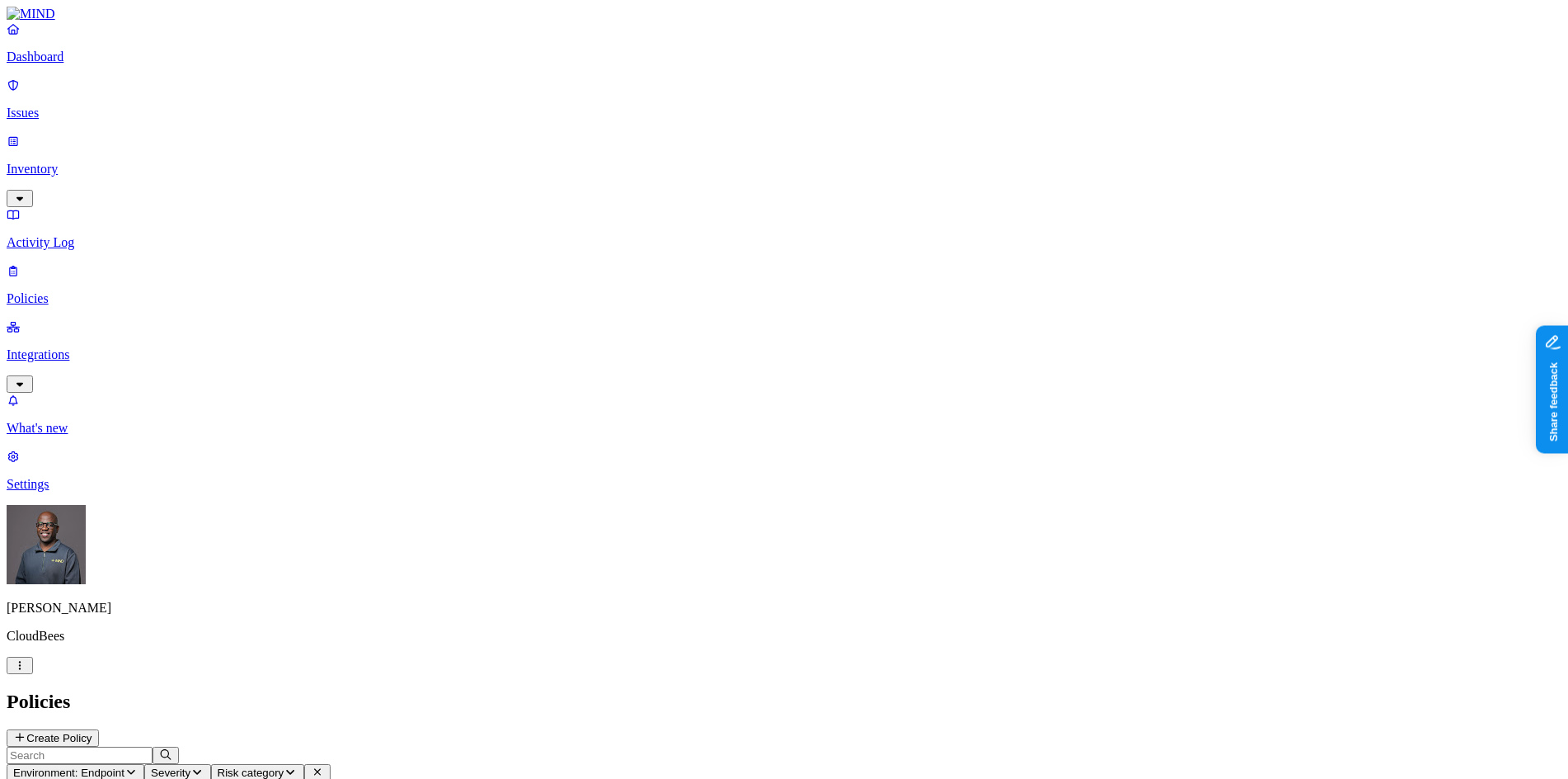
click at [109, 491] on p "Settings" at bounding box center [784, 485] width 1555 height 15
click at [235, 778] on p "Web domains" at bounding box center [784, 794] width 1555 height 15
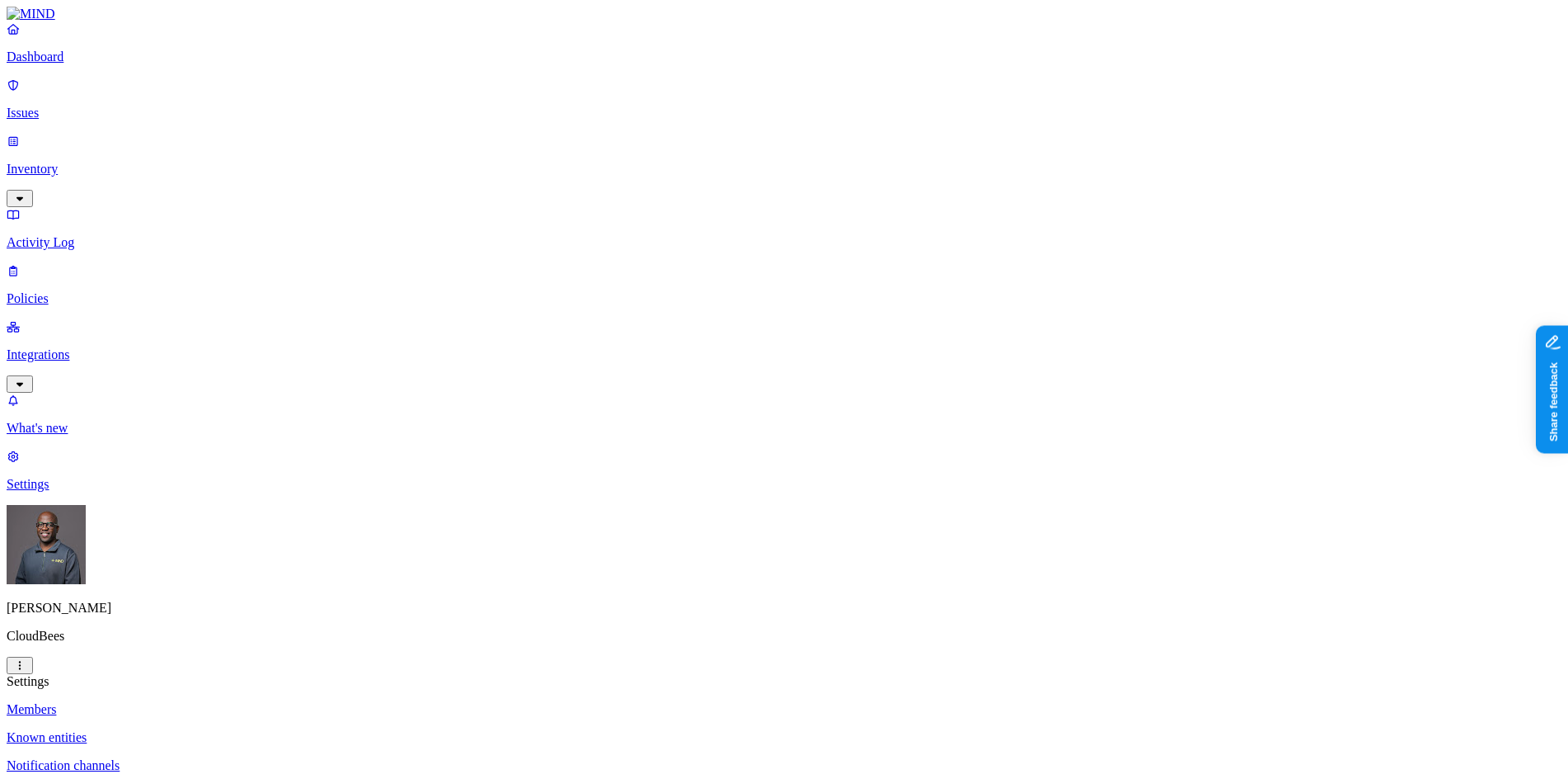
click at [57, 64] on p "Dashboard" at bounding box center [784, 57] width 1555 height 15
click at [55, 106] on p "Issues" at bounding box center [784, 114] width 1555 height 15
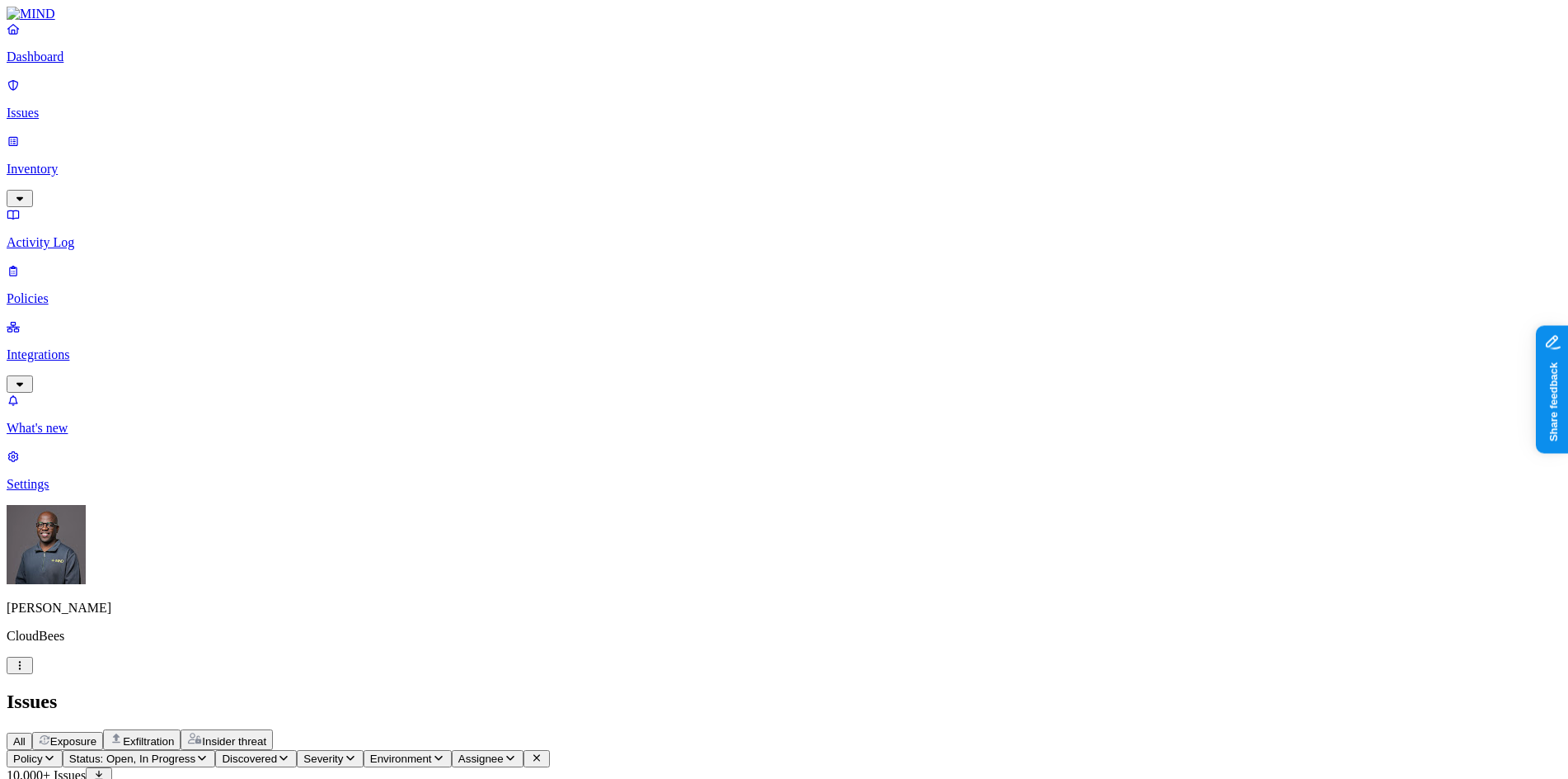
click at [174, 735] on span "Exfiltration" at bounding box center [148, 741] width 51 height 13
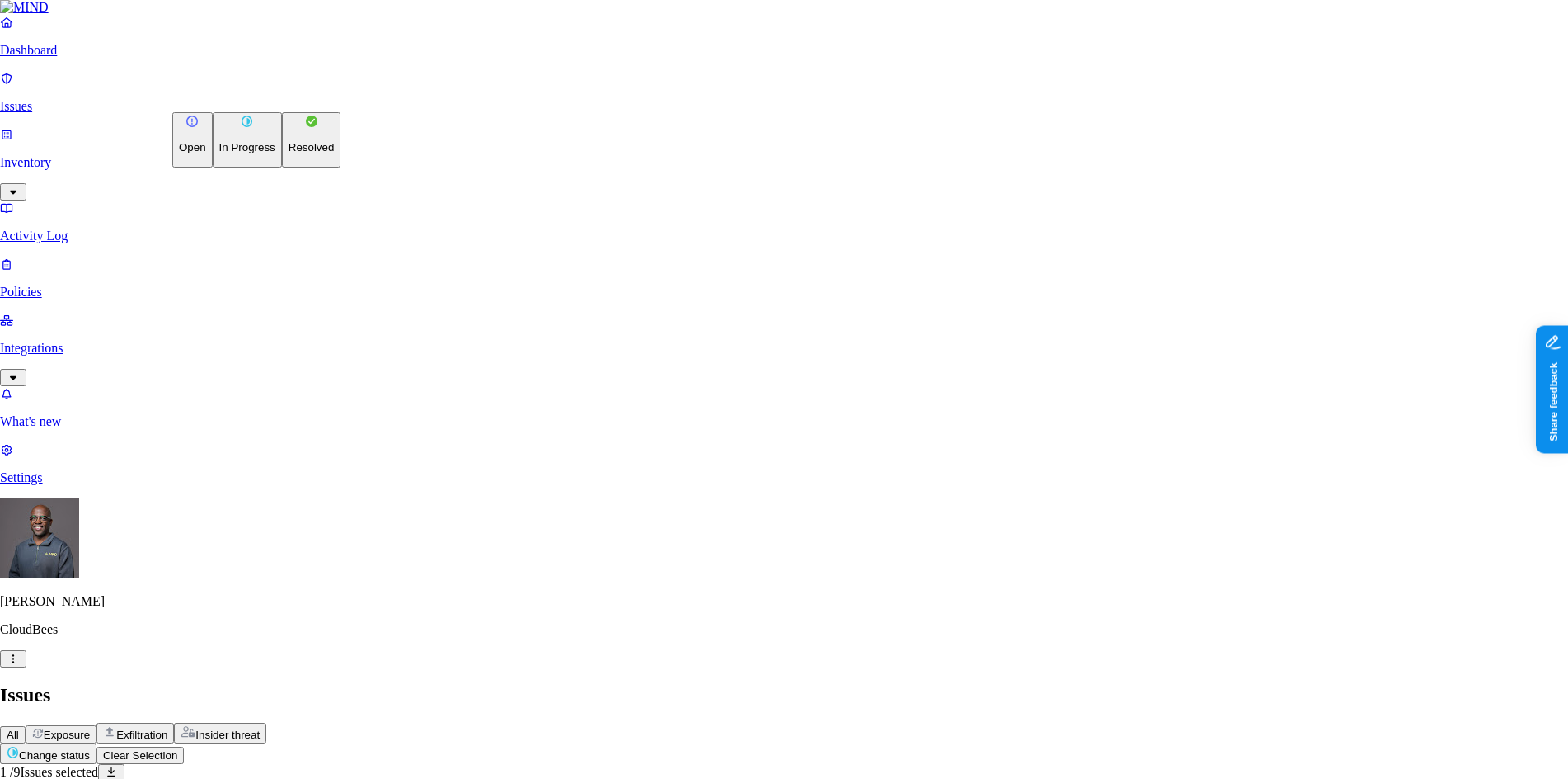
click at [282, 99] on html "Dashboard Issues Inventory Activity Log Policies Integrations What's new 1 Sett…" at bounding box center [784, 721] width 1568 height 1442
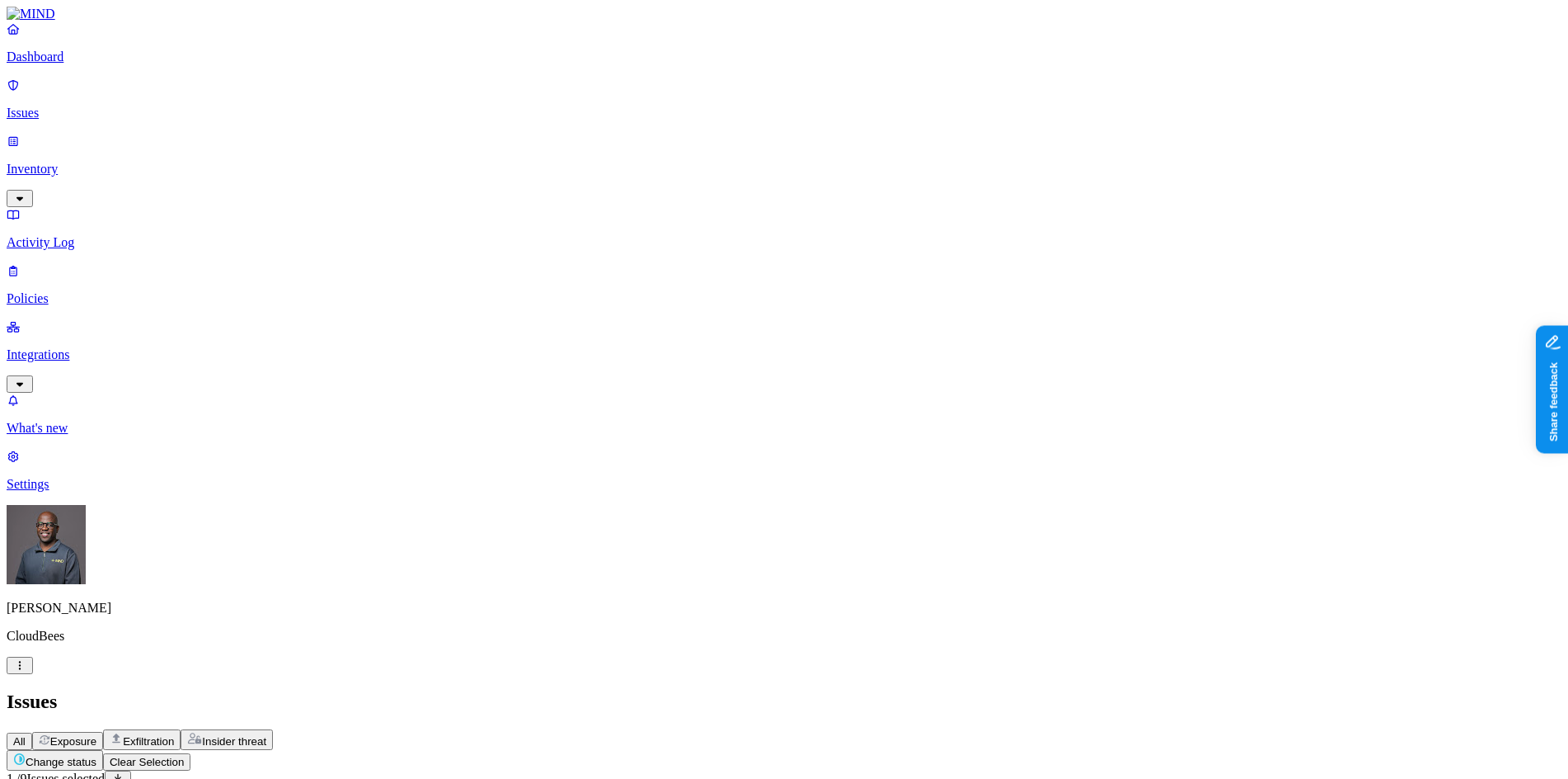
click at [475, 621] on html "Dashboard Issues Inventory Activity Log Policies Integrations What's new 1 Sett…" at bounding box center [784, 724] width 1568 height 1449
click at [267, 735] on span "Insider threat" at bounding box center [234, 741] width 64 height 13
click at [174, 735] on span "Exfiltration" at bounding box center [148, 741] width 51 height 13
click at [66, 291] on p "Policies" at bounding box center [784, 299] width 1555 height 15
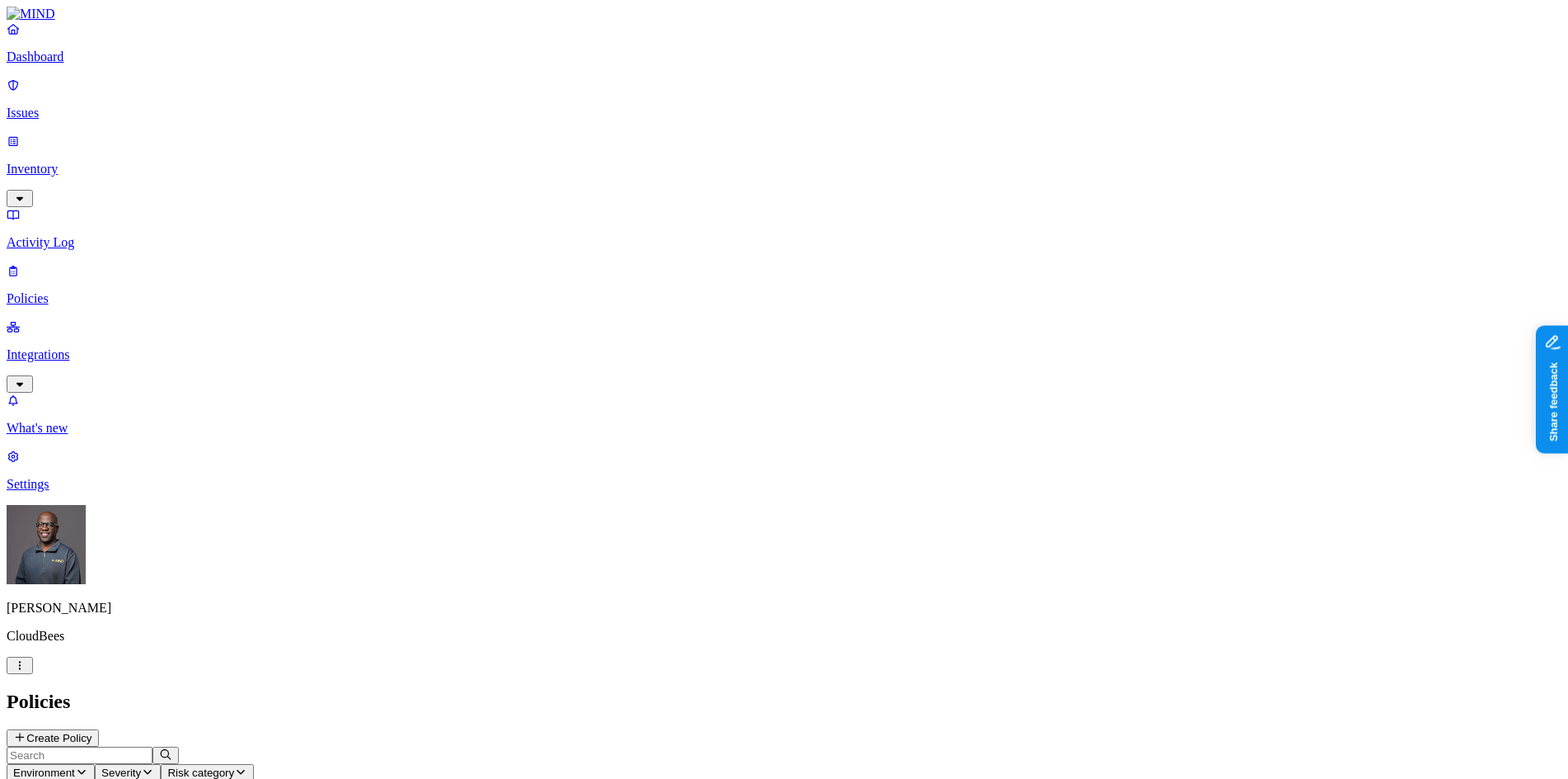
click at [95, 764] on button "Environment" at bounding box center [50, 772] width 88 height 18
click at [393, 156] on span "Endpoint" at bounding box center [391, 163] width 49 height 14
drag, startPoint x: 793, startPoint y: 506, endPoint x: 1043, endPoint y: 294, distance: 327.8
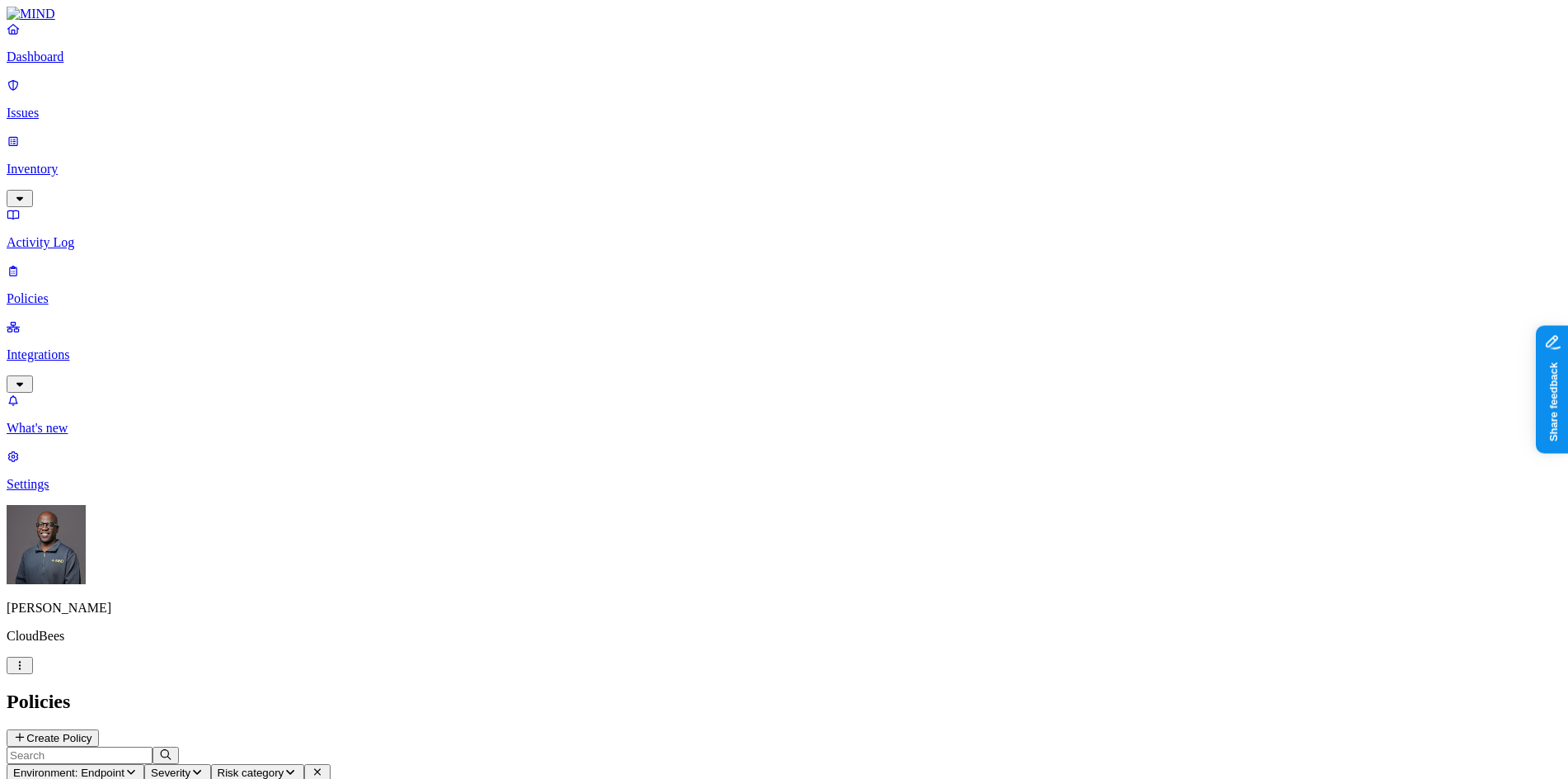
click at [45, 491] on p "Settings" at bounding box center [784, 485] width 1555 height 15
click at [242, 778] on p "Web domains" at bounding box center [784, 794] width 1555 height 15
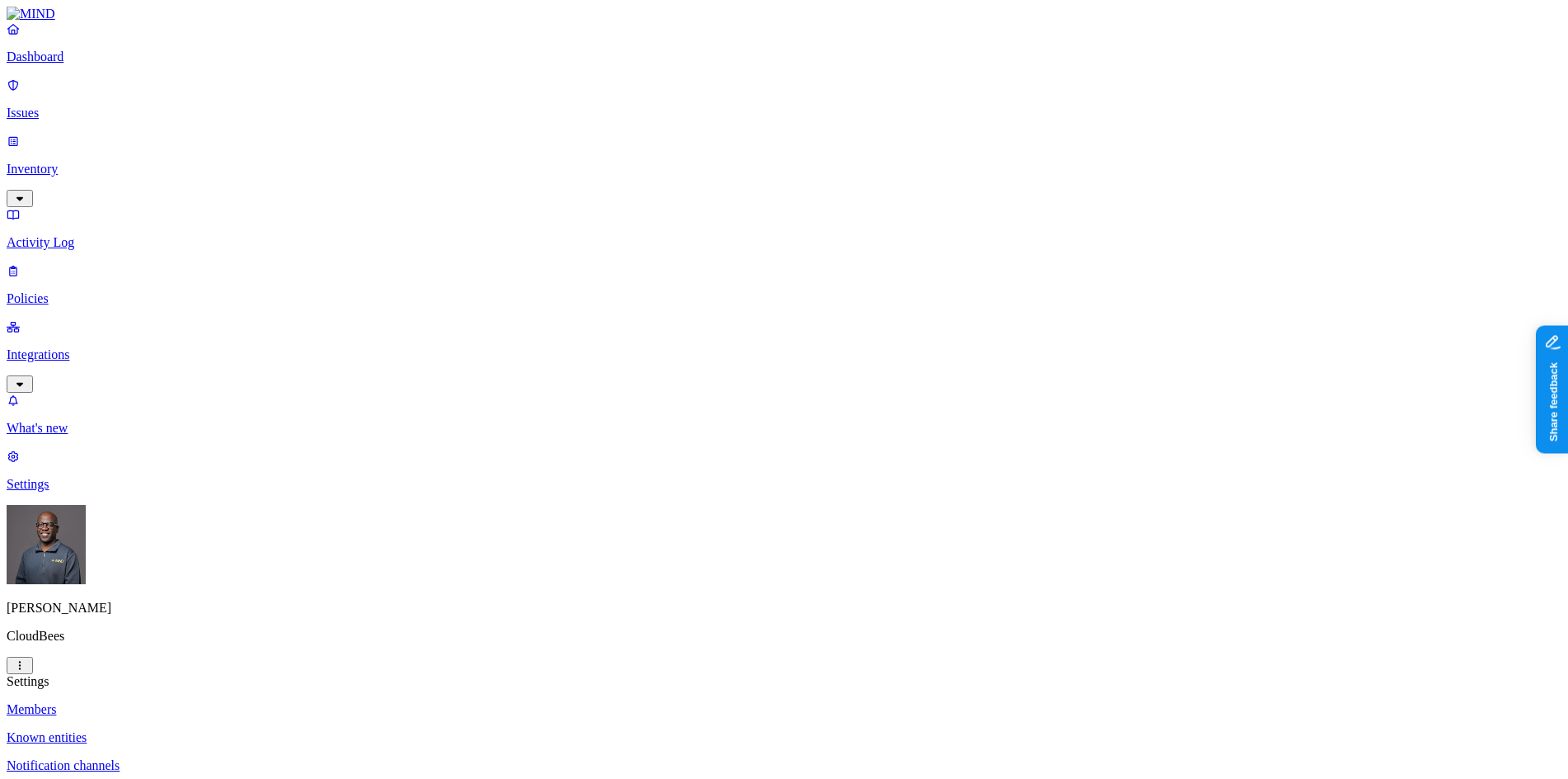
click at [84, 347] on p "Integrations" at bounding box center [784, 355] width 1555 height 15
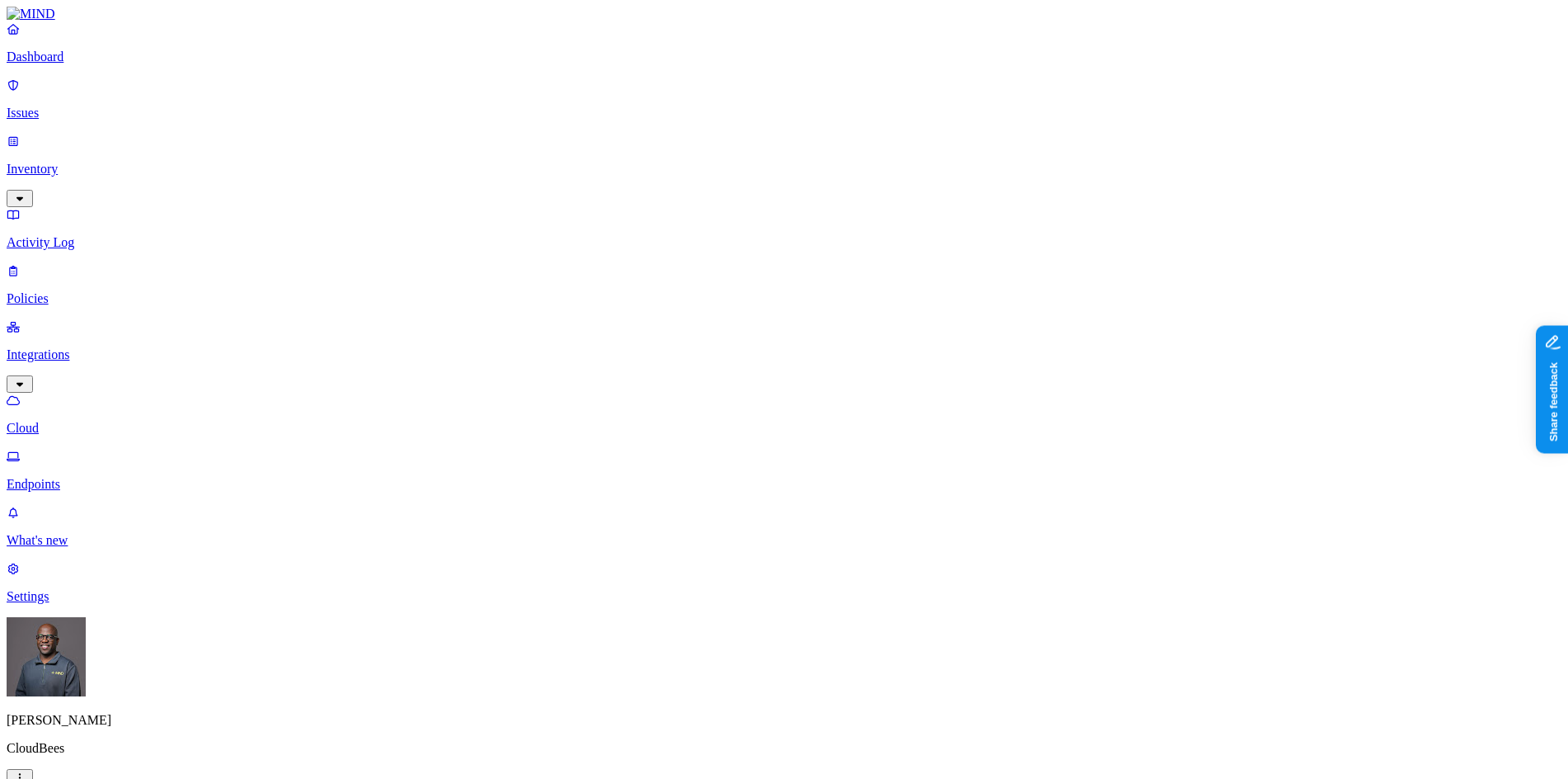
click at [83, 477] on p "Endpoints" at bounding box center [784, 485] width 1555 height 15
click at [61, 421] on p "Cloud" at bounding box center [784, 428] width 1555 height 15
click at [90, 64] on p "Dashboard" at bounding box center [784, 57] width 1555 height 15
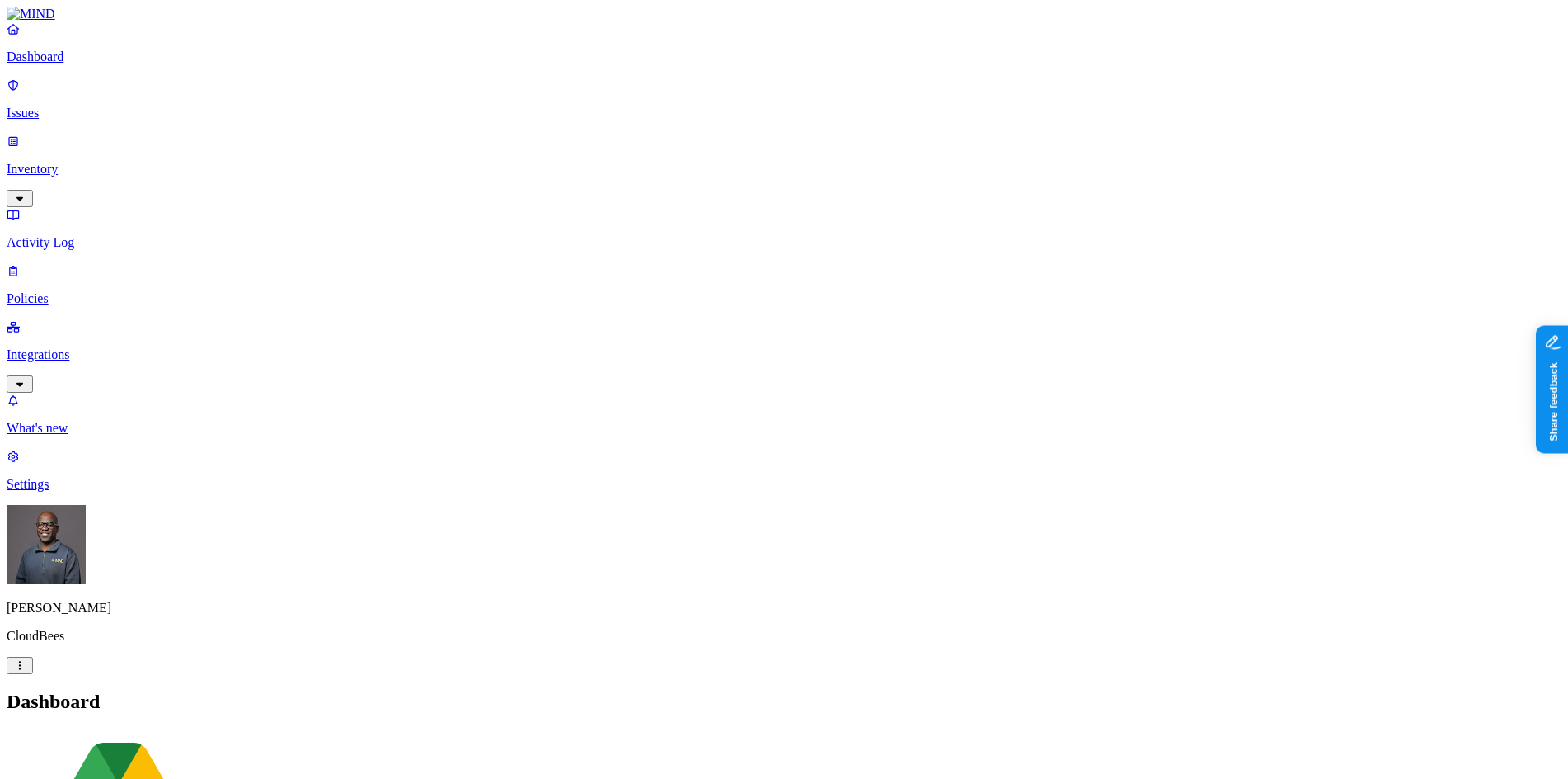
drag, startPoint x: 1243, startPoint y: 377, endPoint x: 1354, endPoint y: 357, distance: 112.8
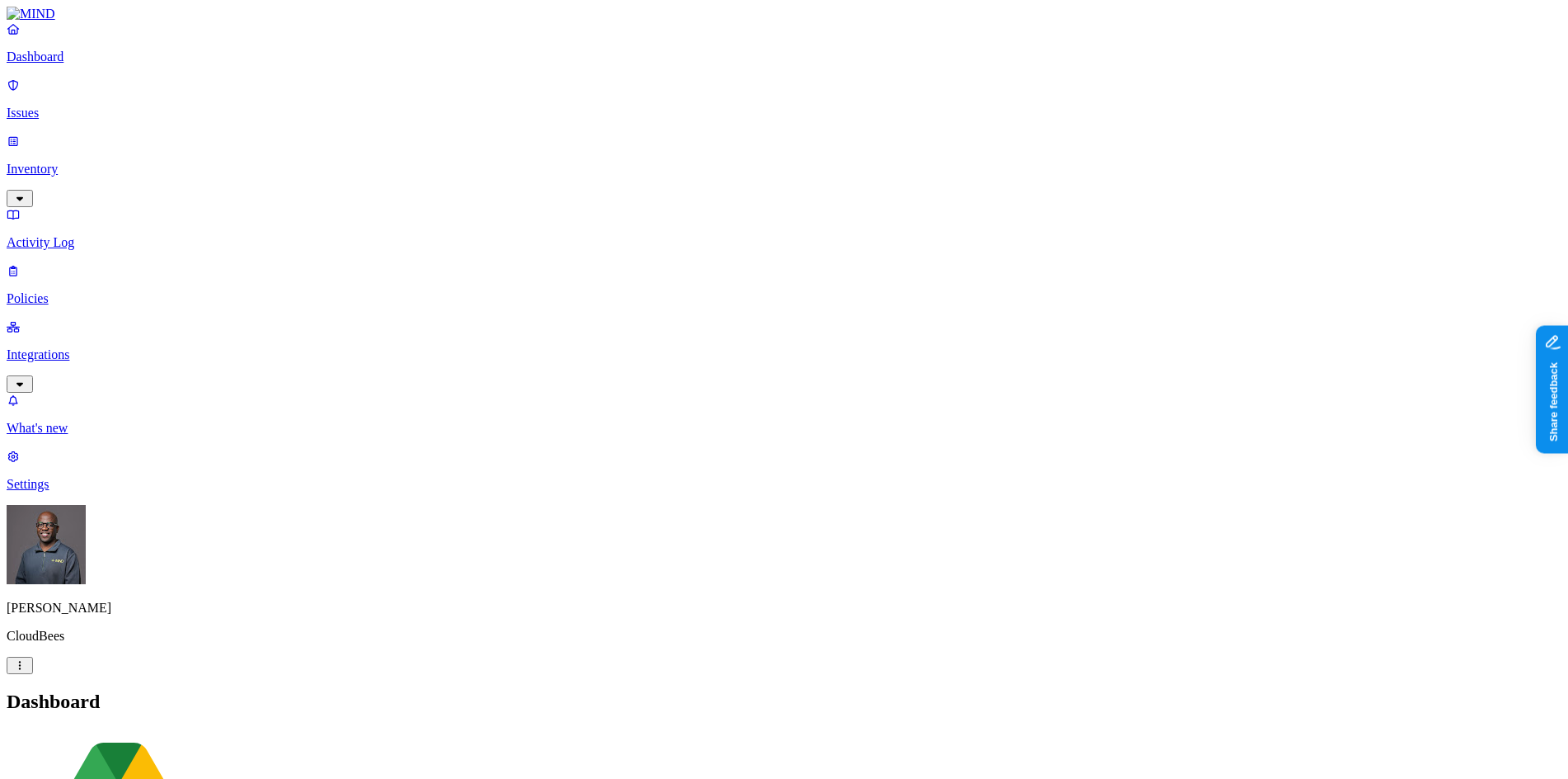
drag, startPoint x: 1280, startPoint y: 371, endPoint x: 1382, endPoint y: 376, distance: 102.1
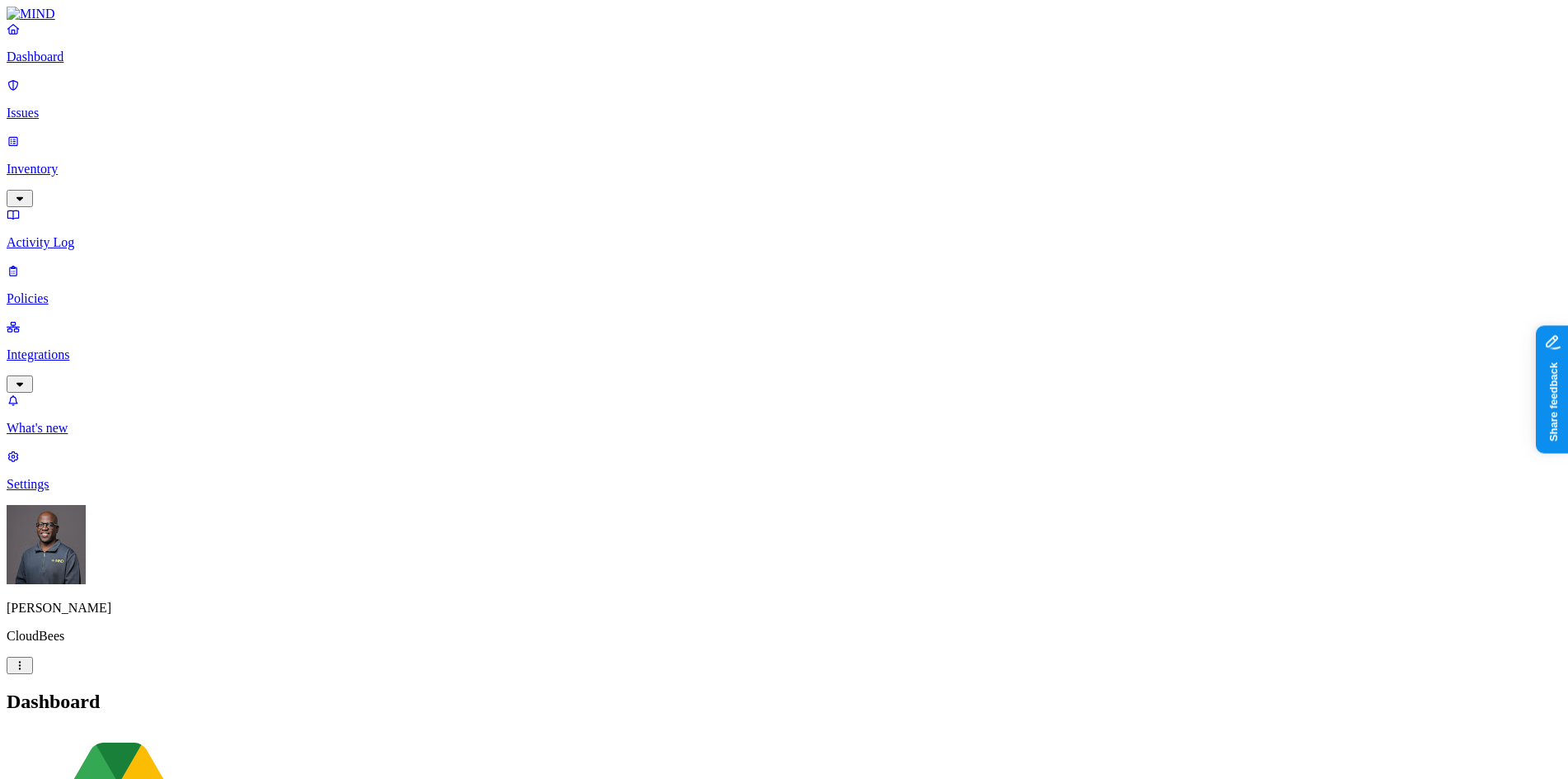
copy span "Credentials Mind Test.pdf"
click at [61, 162] on p "Inventory" at bounding box center [784, 169] width 1555 height 15
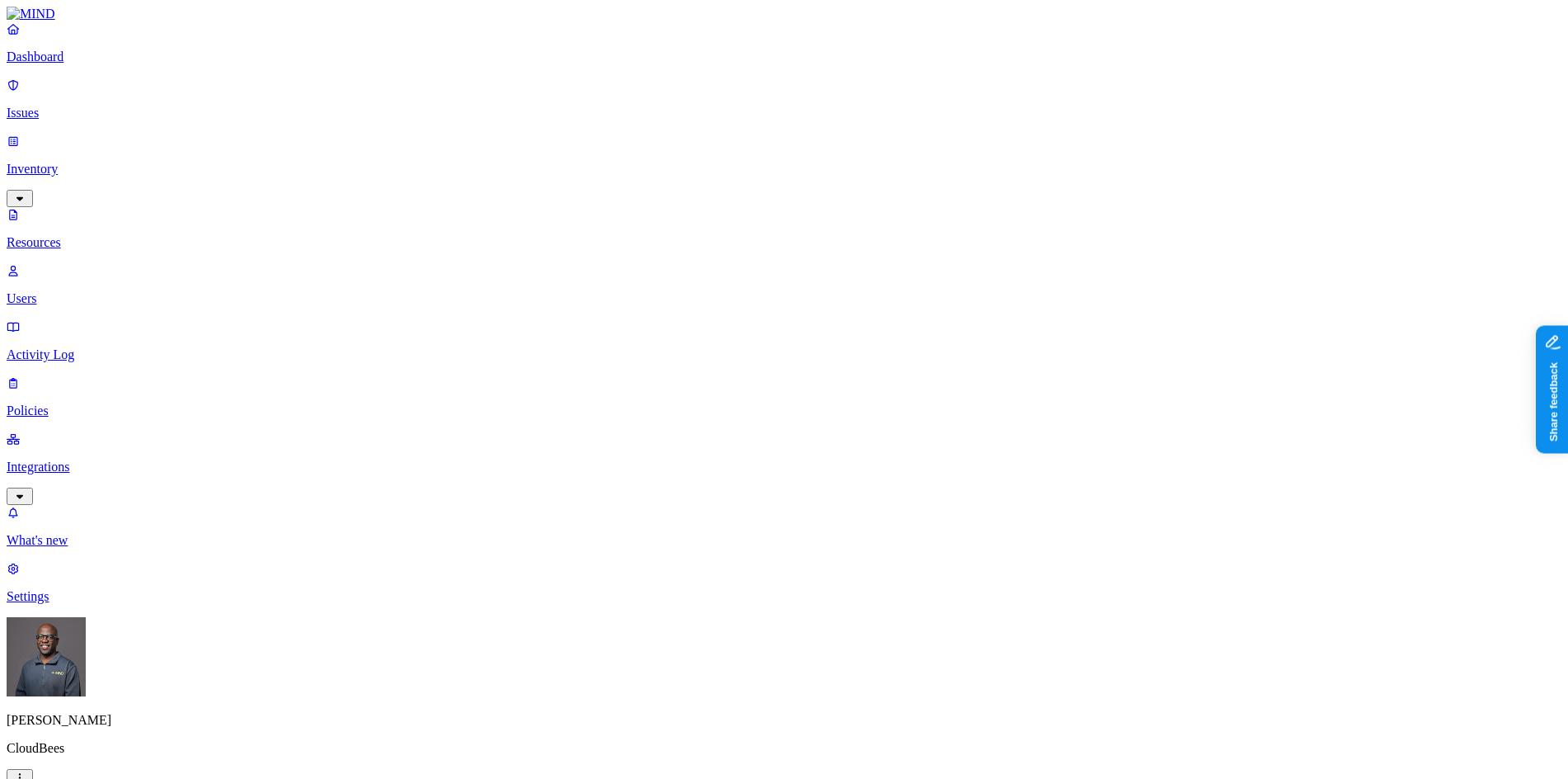
type input "Credentials Mind Test.pdfCredentials Mind Test.pdf"
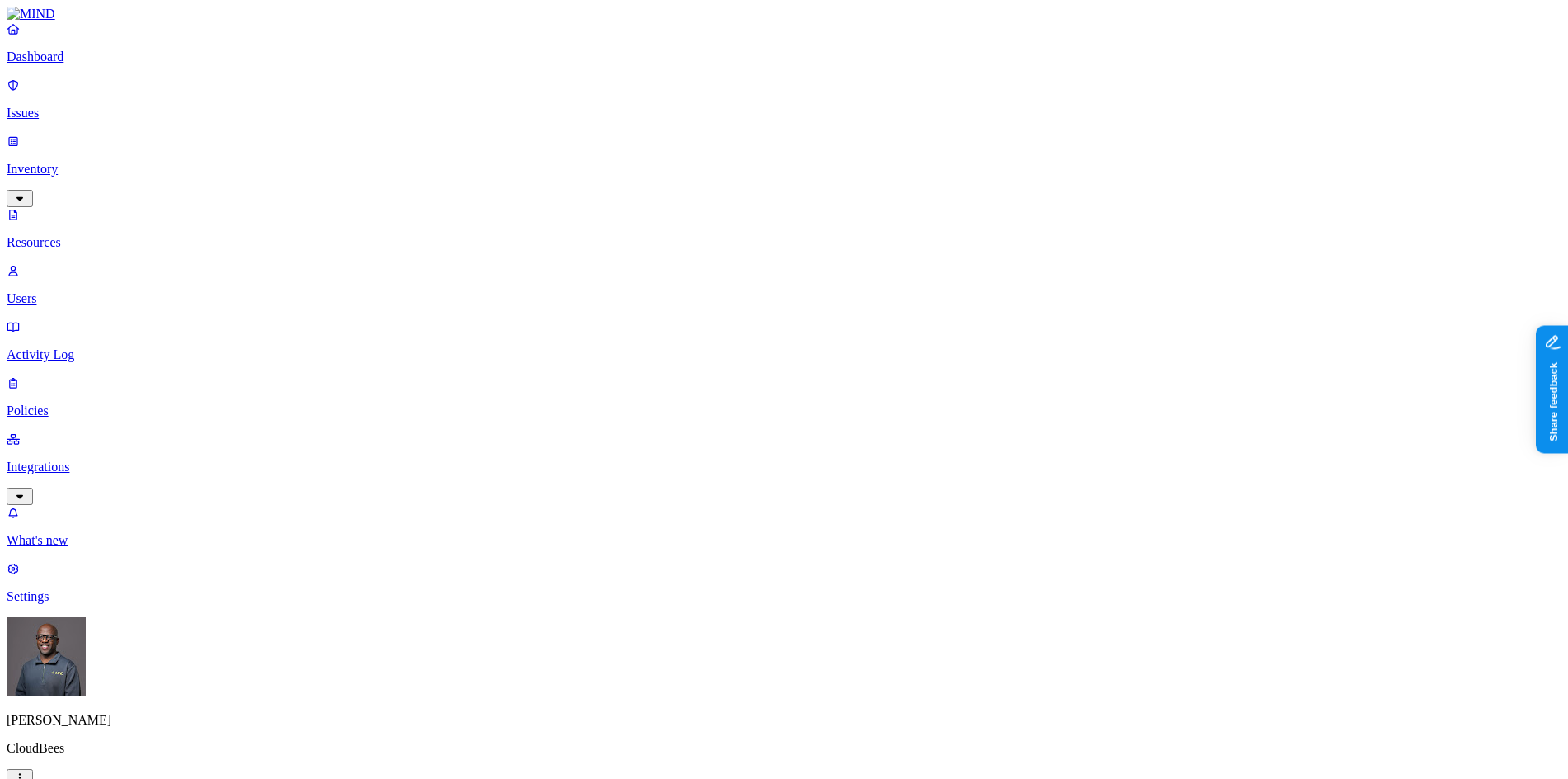
drag, startPoint x: 288, startPoint y: 56, endPoint x: 322, endPoint y: 52, distance: 34.2
type input "m"
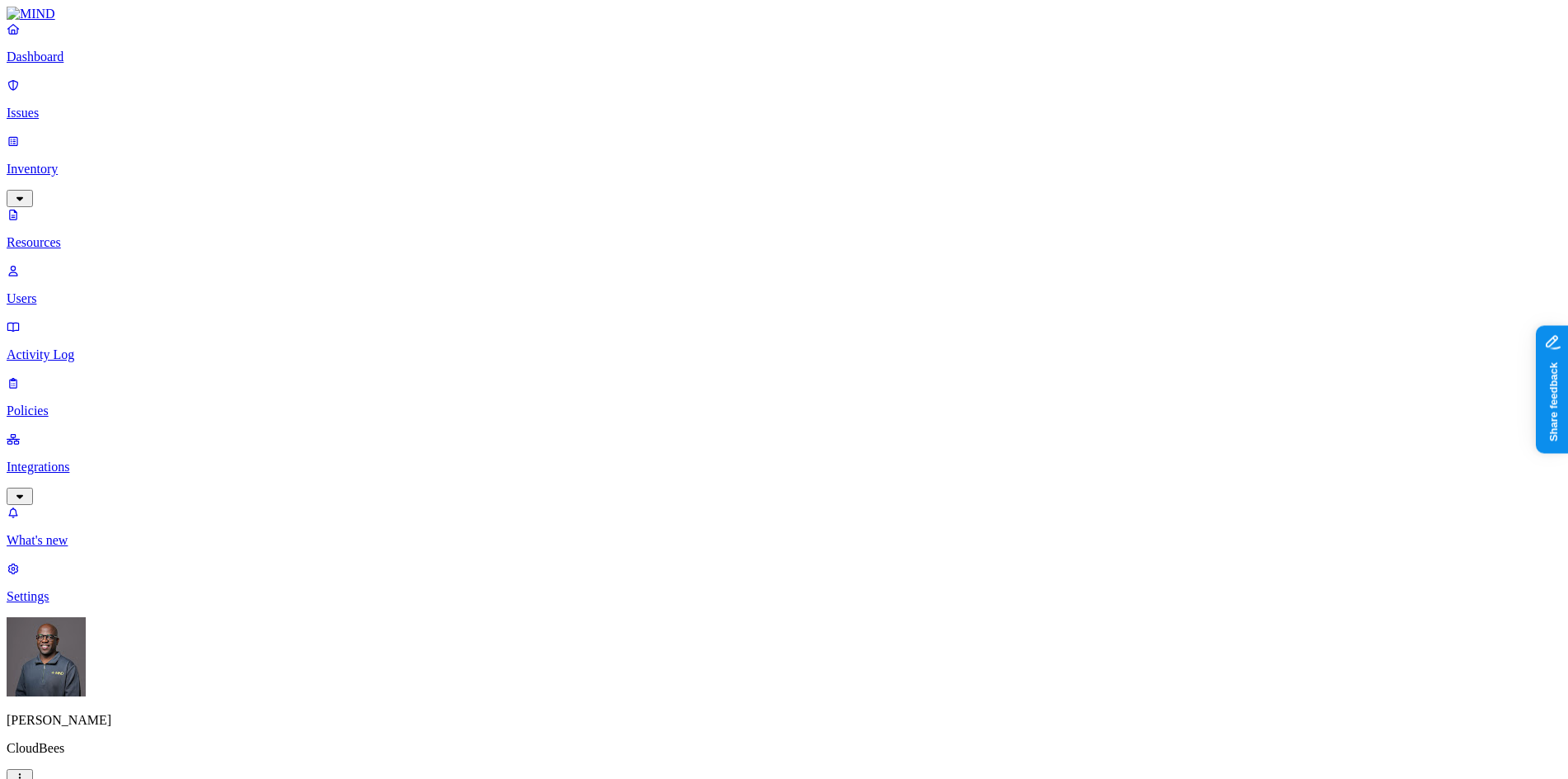
click at [72, 64] on p "Dashboard" at bounding box center [784, 57] width 1555 height 15
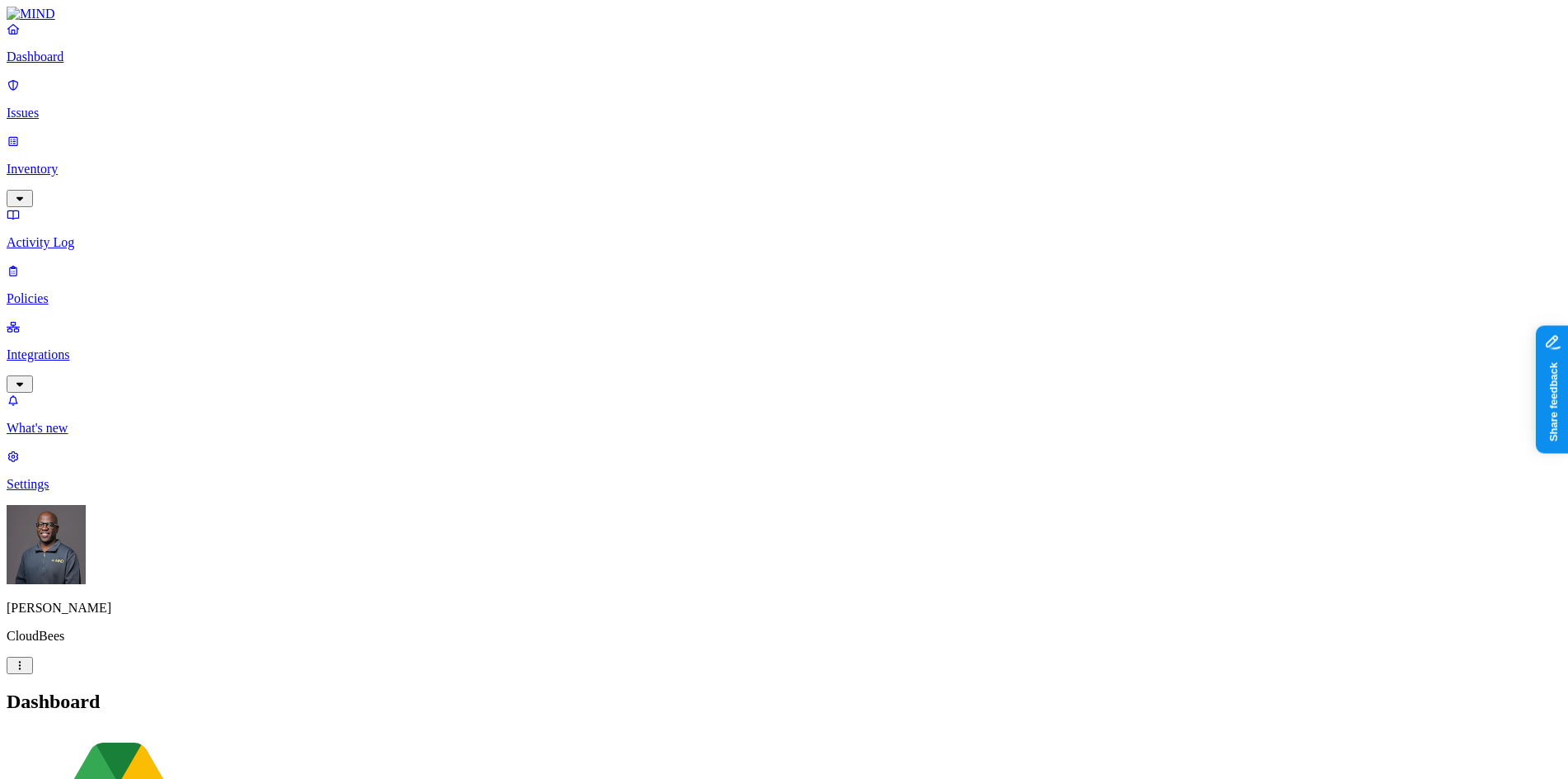
click at [77, 106] on p "Issues" at bounding box center [784, 114] width 1555 height 15
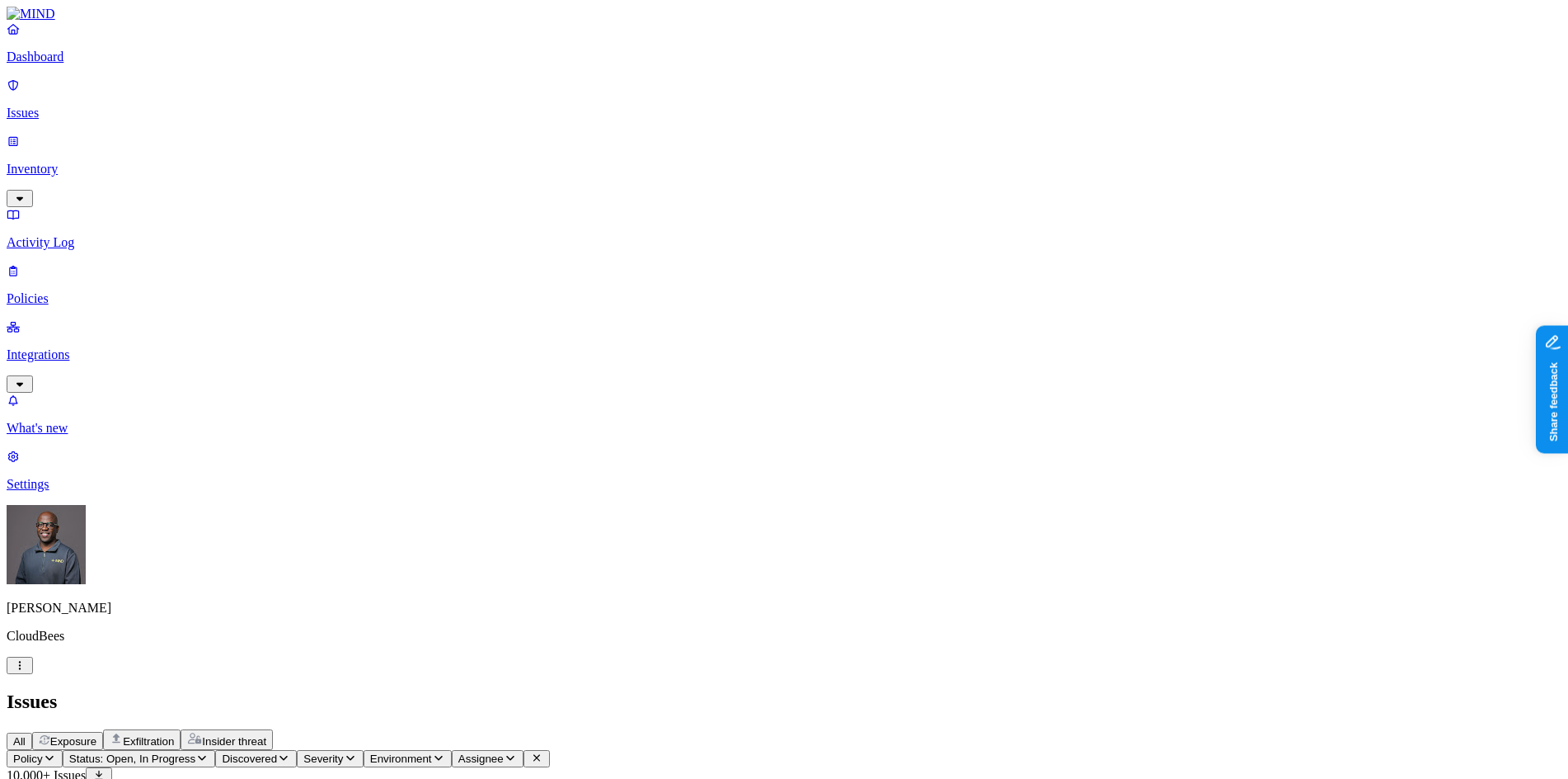
click at [80, 64] on p "Dashboard" at bounding box center [784, 57] width 1555 height 15
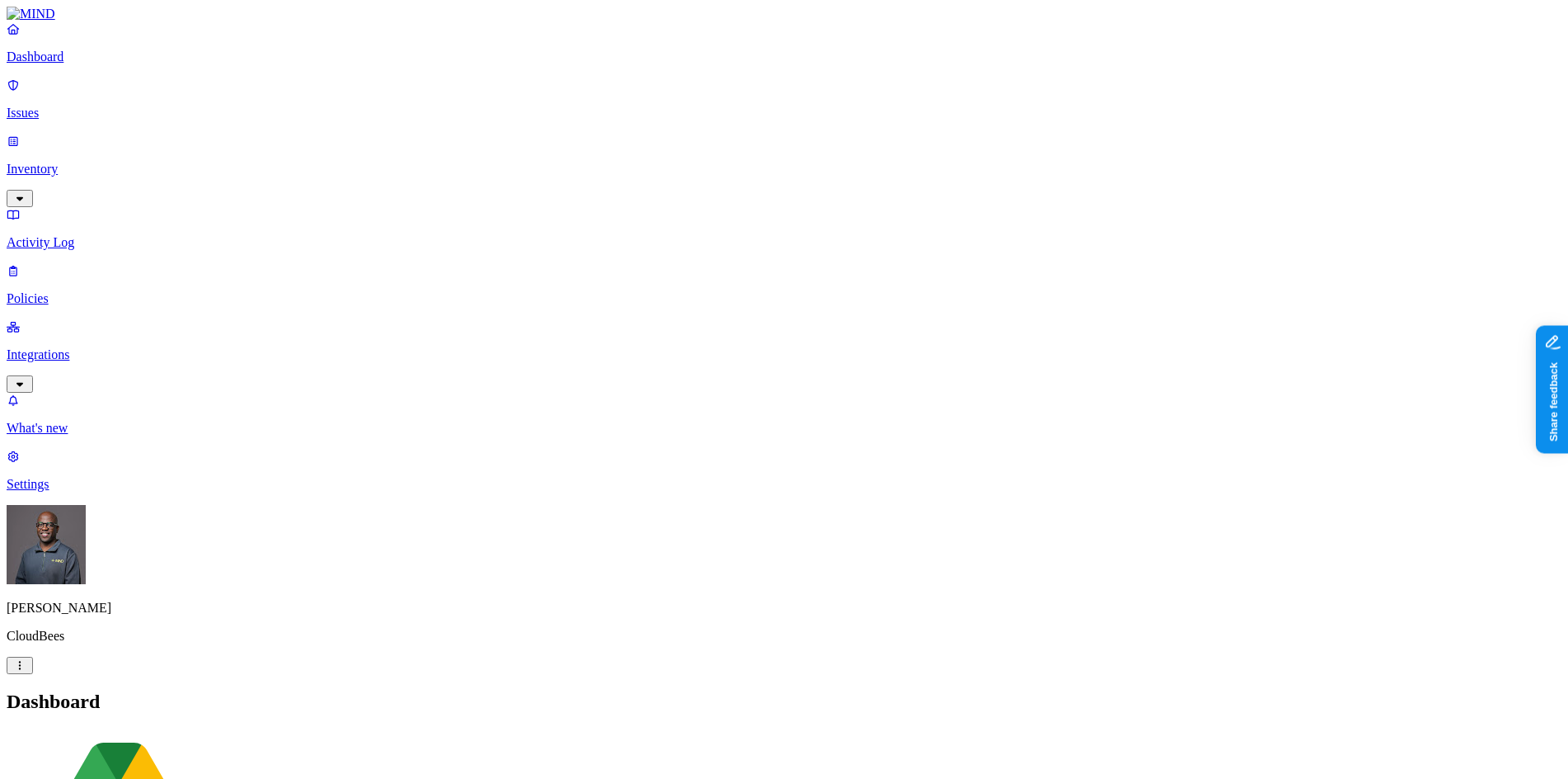
drag, startPoint x: 1381, startPoint y: 372, endPoint x: 1272, endPoint y: 379, distance: 109.2
copy span "_Credentials Mind Test"
click at [61, 162] on p "Inventory" at bounding box center [784, 169] width 1555 height 15
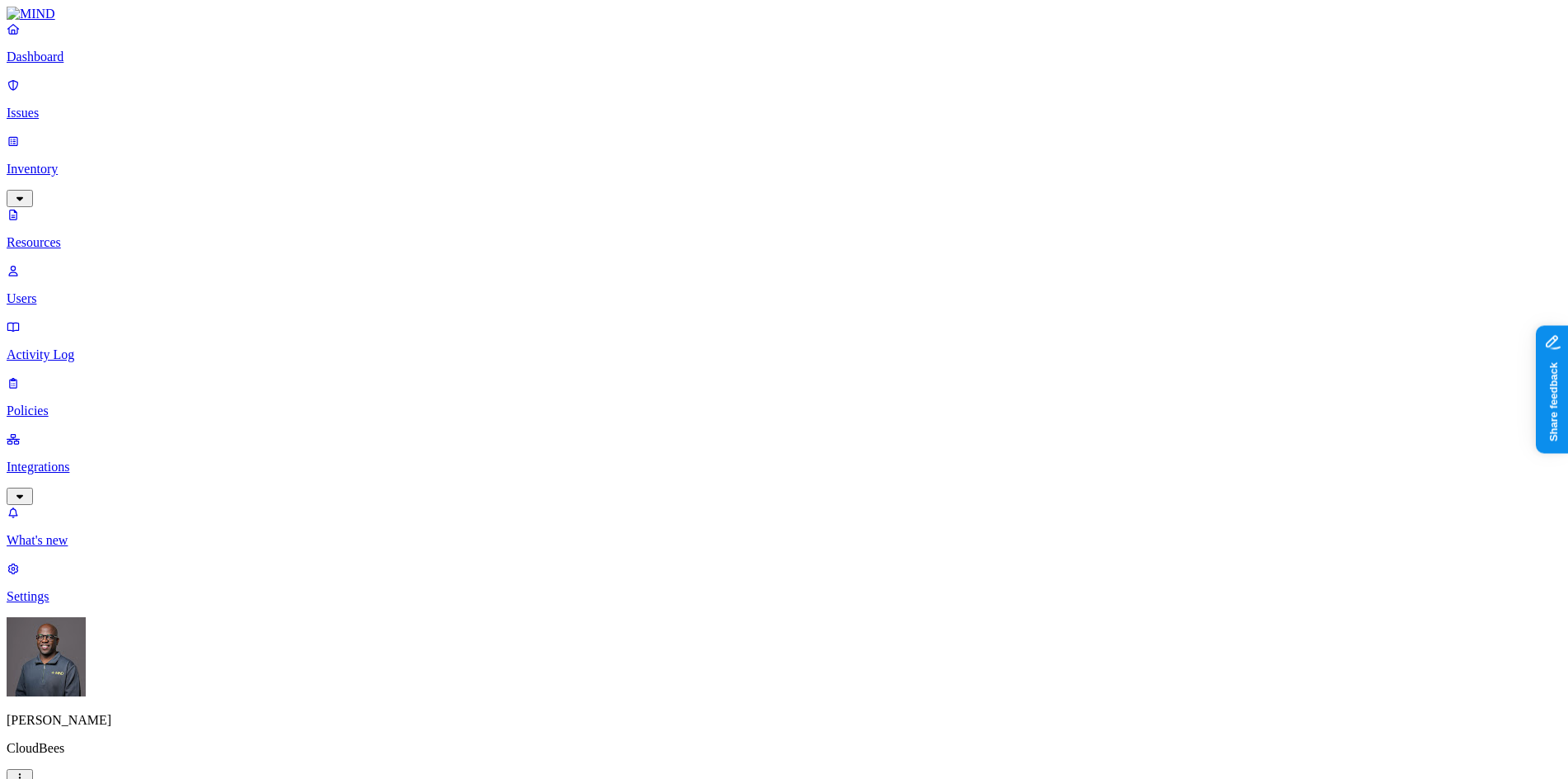
type input "_Credentials Mind Test_Credentials Mind Test"
drag, startPoint x: 38, startPoint y: 471, endPoint x: 256, endPoint y: 460, distance: 218.3
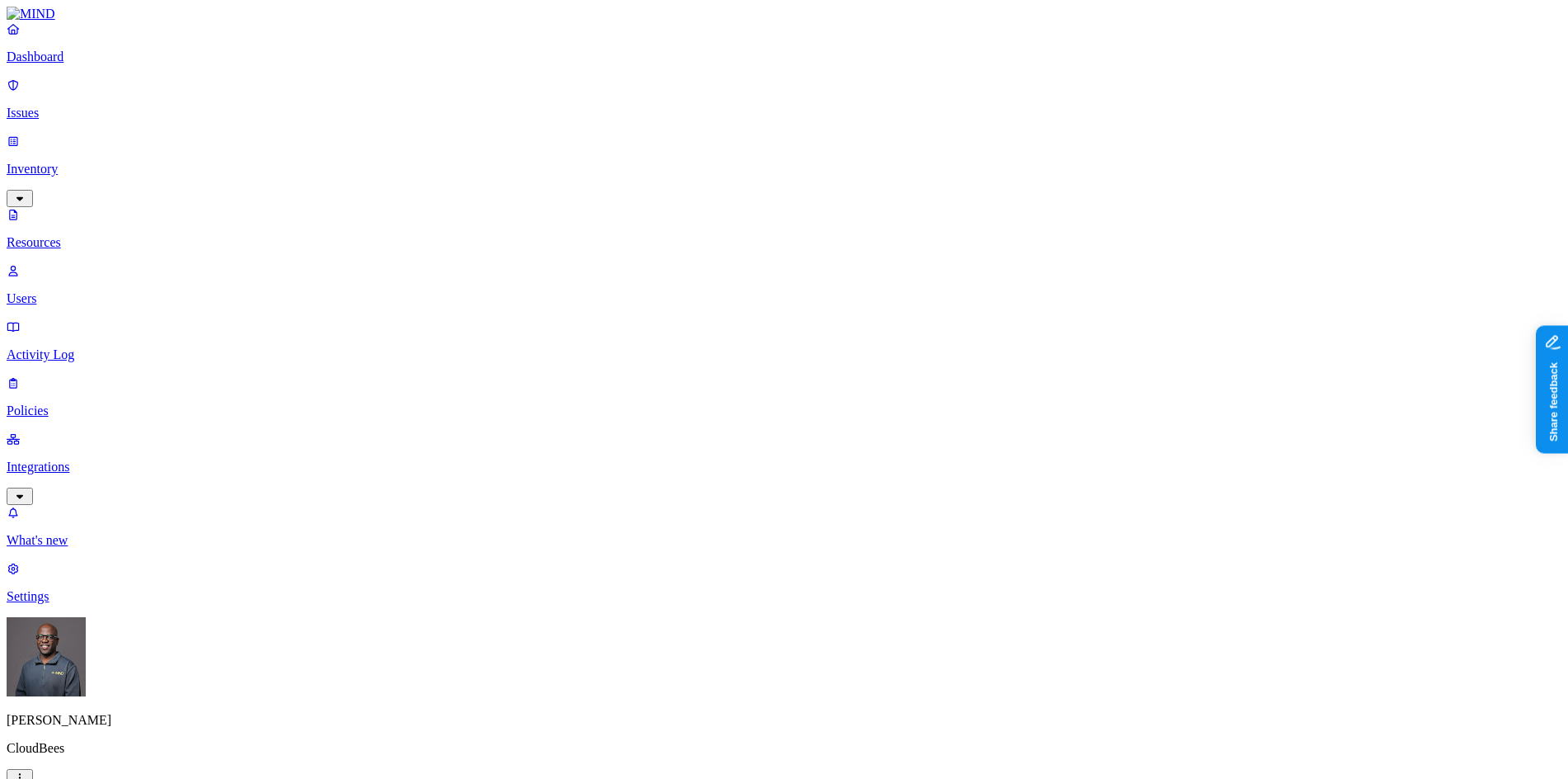
click at [39, 469] on nav "Dashboard Issues Inventory Resources Users Activity Log Policies Integrations W…" at bounding box center [784, 312] width 1555 height 582
click at [494, 92] on button "button" at bounding box center [501, 94] width 13 height 5
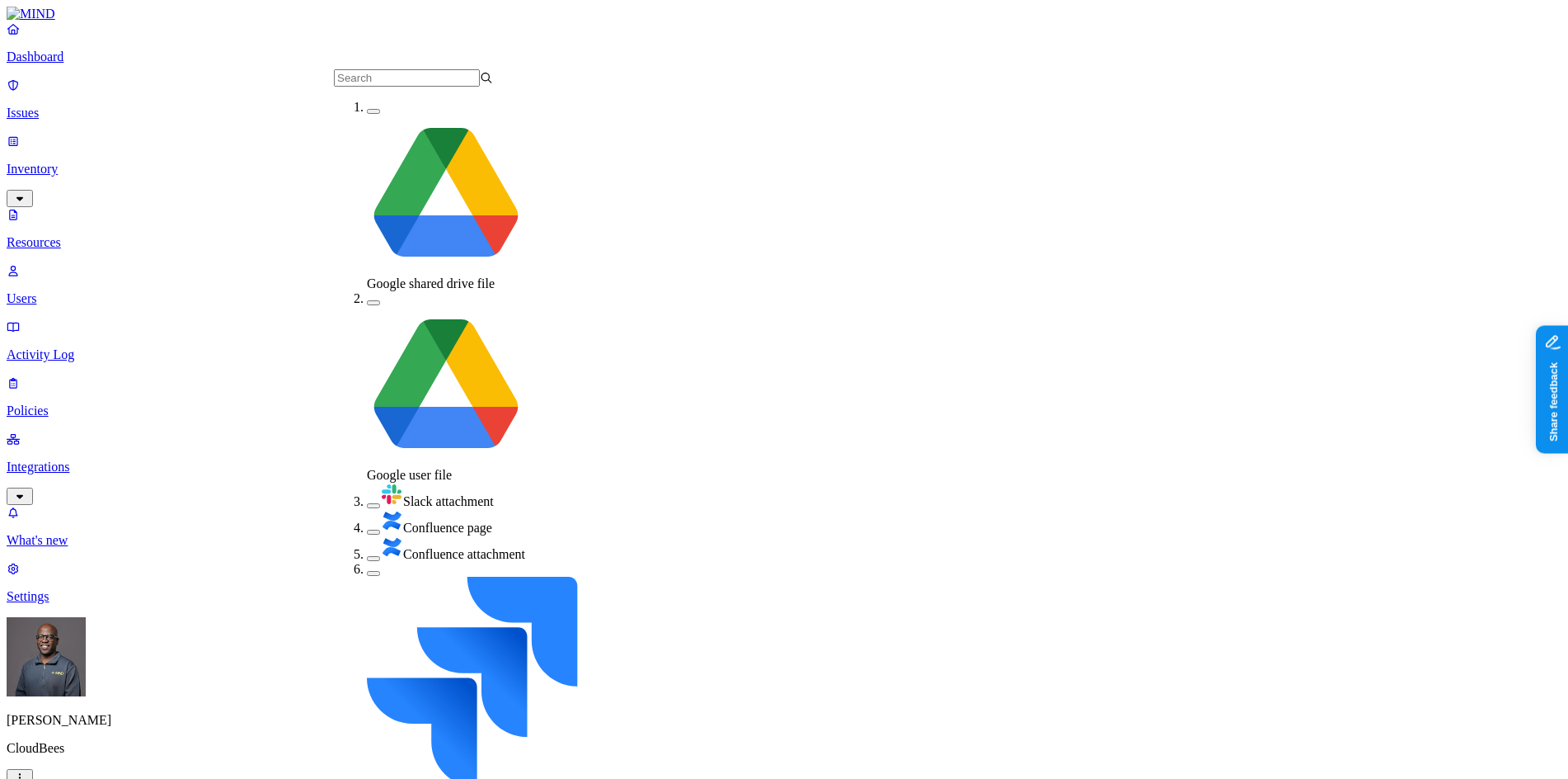
click at [367, 117] on div "Google shared drive file" at bounding box center [446, 195] width 159 height 191
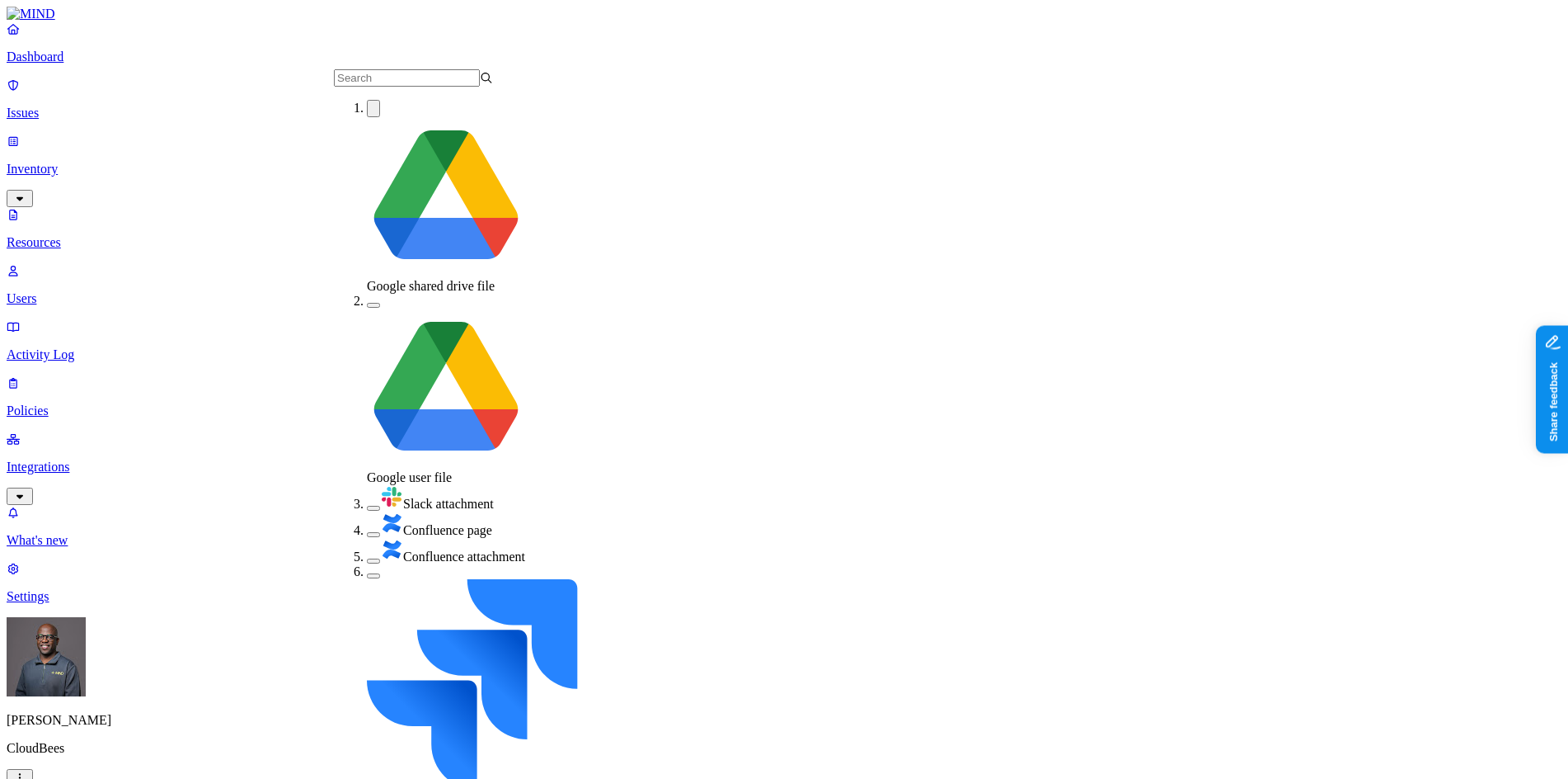
click at [367, 303] on button "button" at bounding box center [373, 305] width 13 height 5
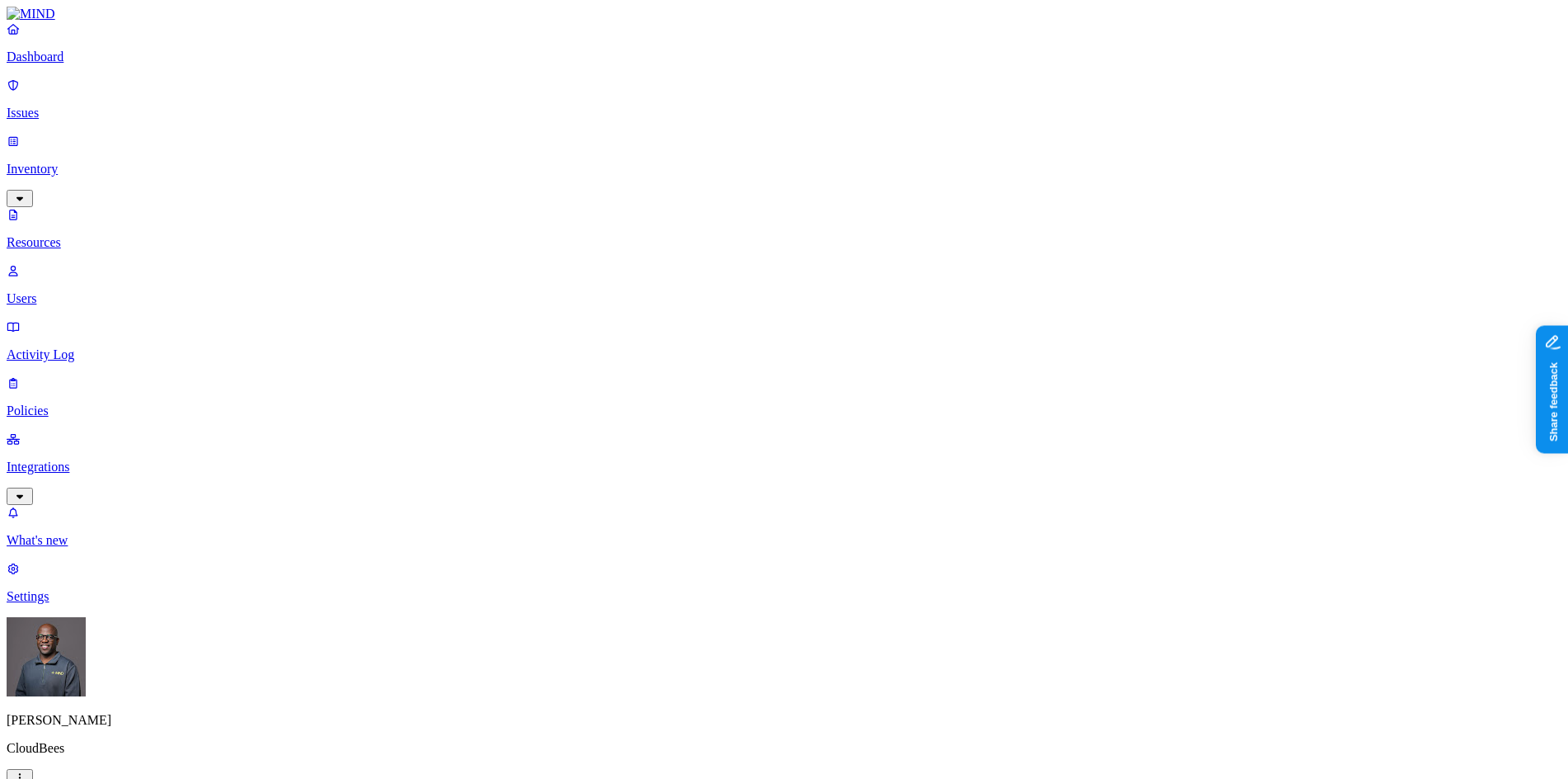
click at [82, 64] on p "Dashboard" at bounding box center [784, 57] width 1555 height 15
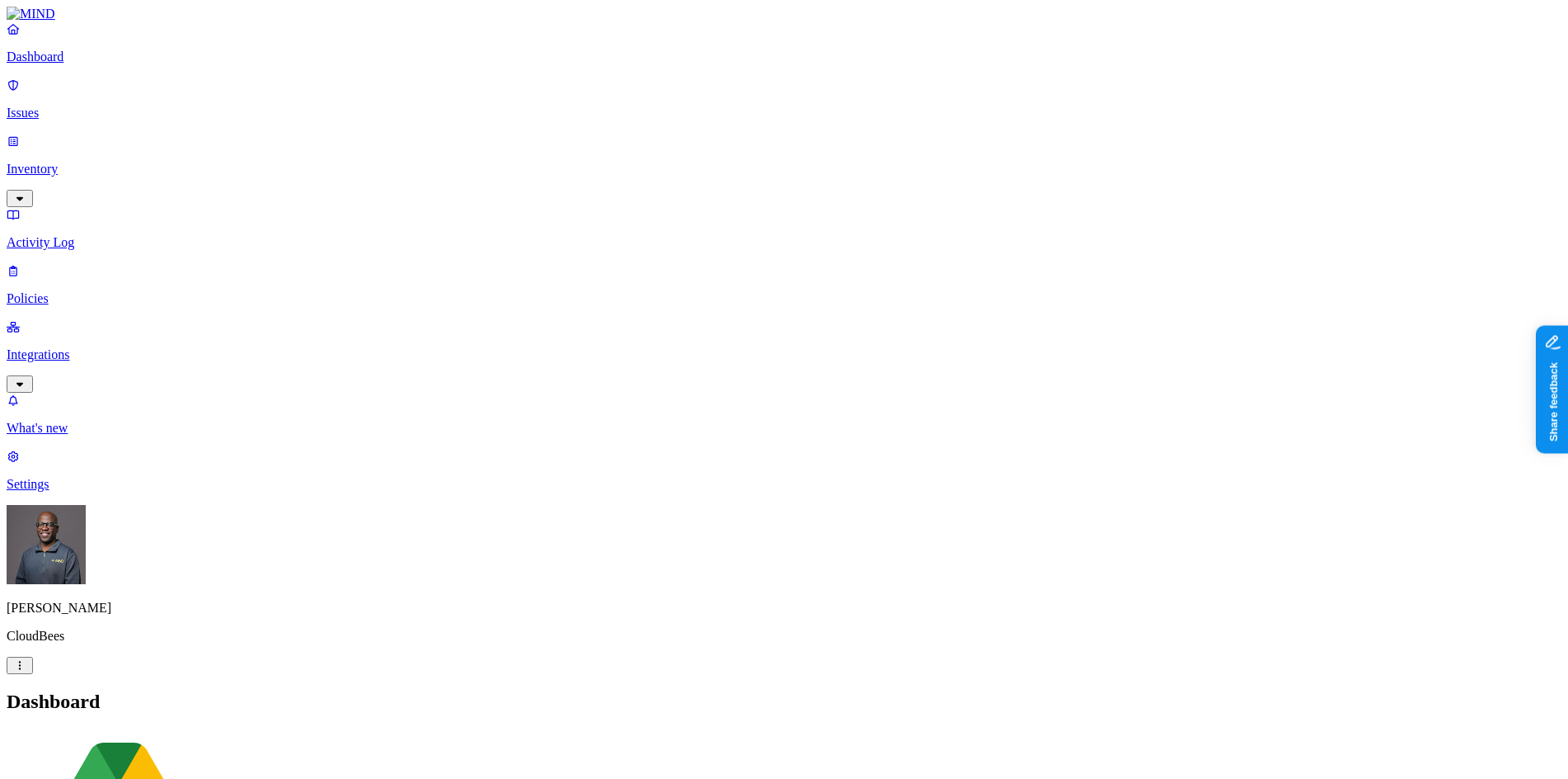
click at [83, 394] on nav "Dashboard Issues Inventory Activity Log Policies Integrations What's new 1 Sett…" at bounding box center [784, 256] width 1555 height 470
click at [58, 162] on p "Inventory" at bounding box center [784, 169] width 1555 height 15
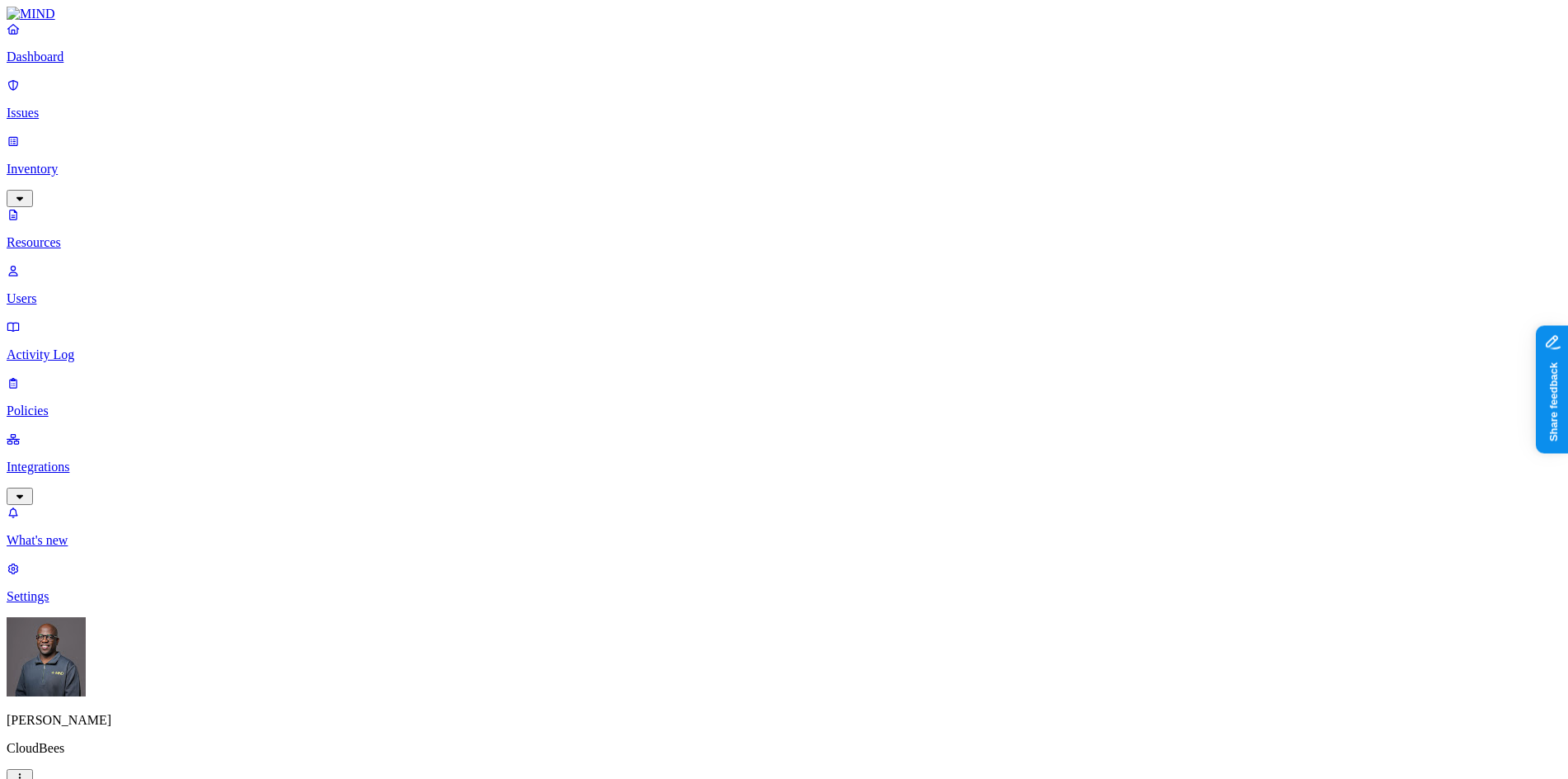
click at [746, 92] on button "button" at bounding box center [752, 94] width 13 height 5
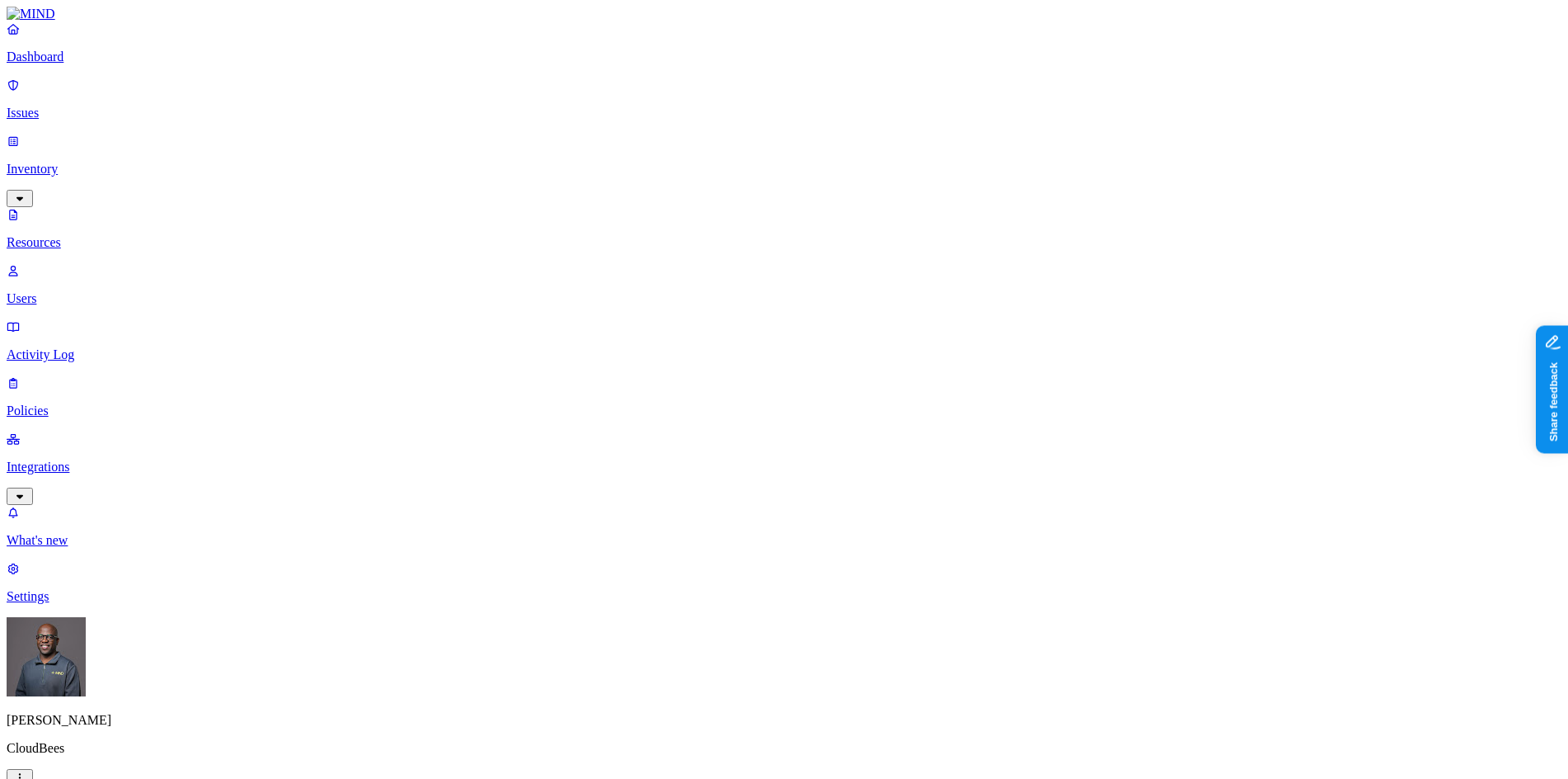
click at [746, 86] on button "button" at bounding box center [752, 91] width 13 height 18
click at [746, 151] on button "button" at bounding box center [752, 153] width 13 height 5
click at [746, 183] on button "button" at bounding box center [752, 186] width 13 height 5
click at [746, 121] on button "button" at bounding box center [752, 124] width 13 height 5
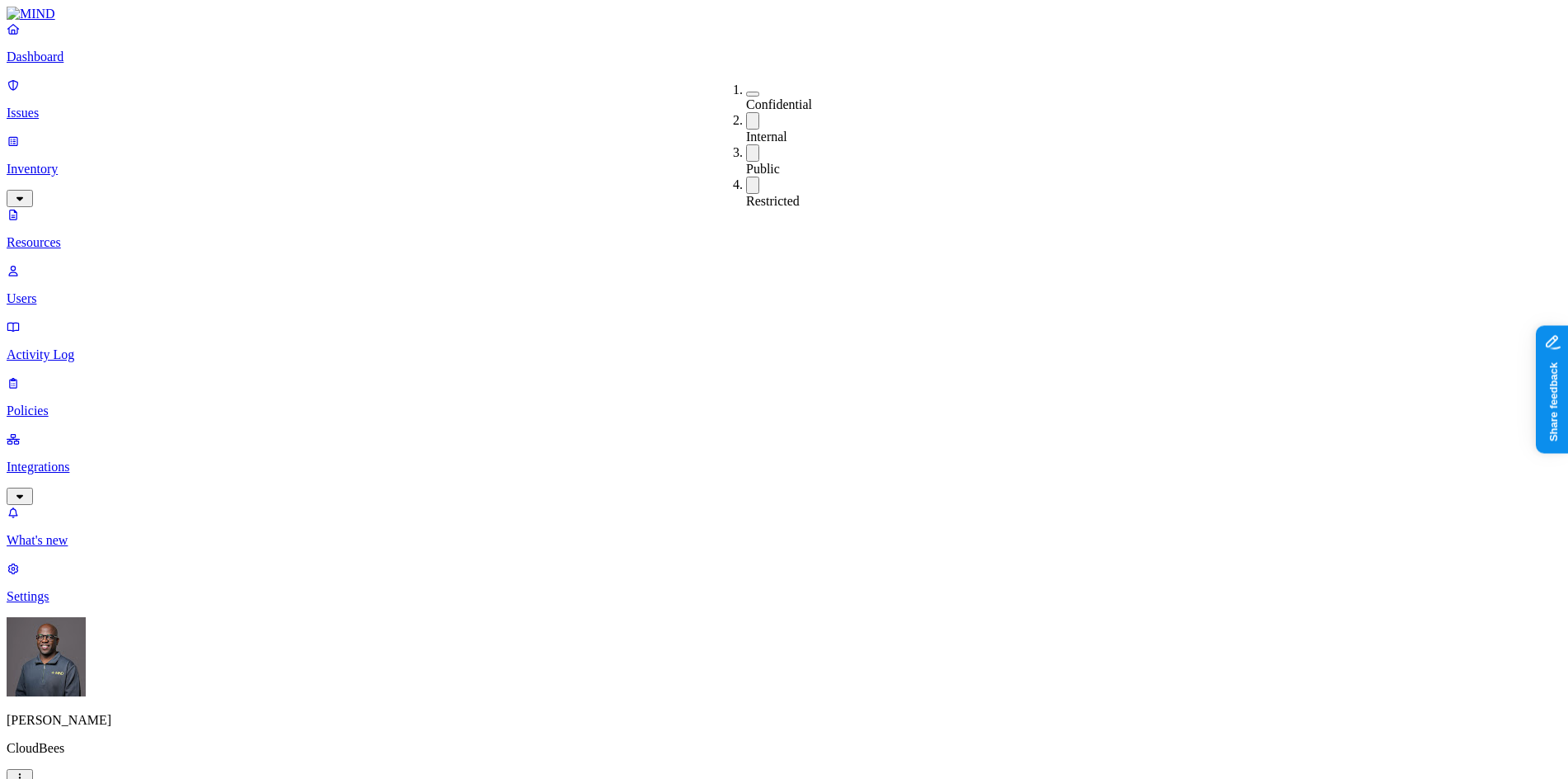
click at [61, 64] on p "Dashboard" at bounding box center [784, 57] width 1555 height 15
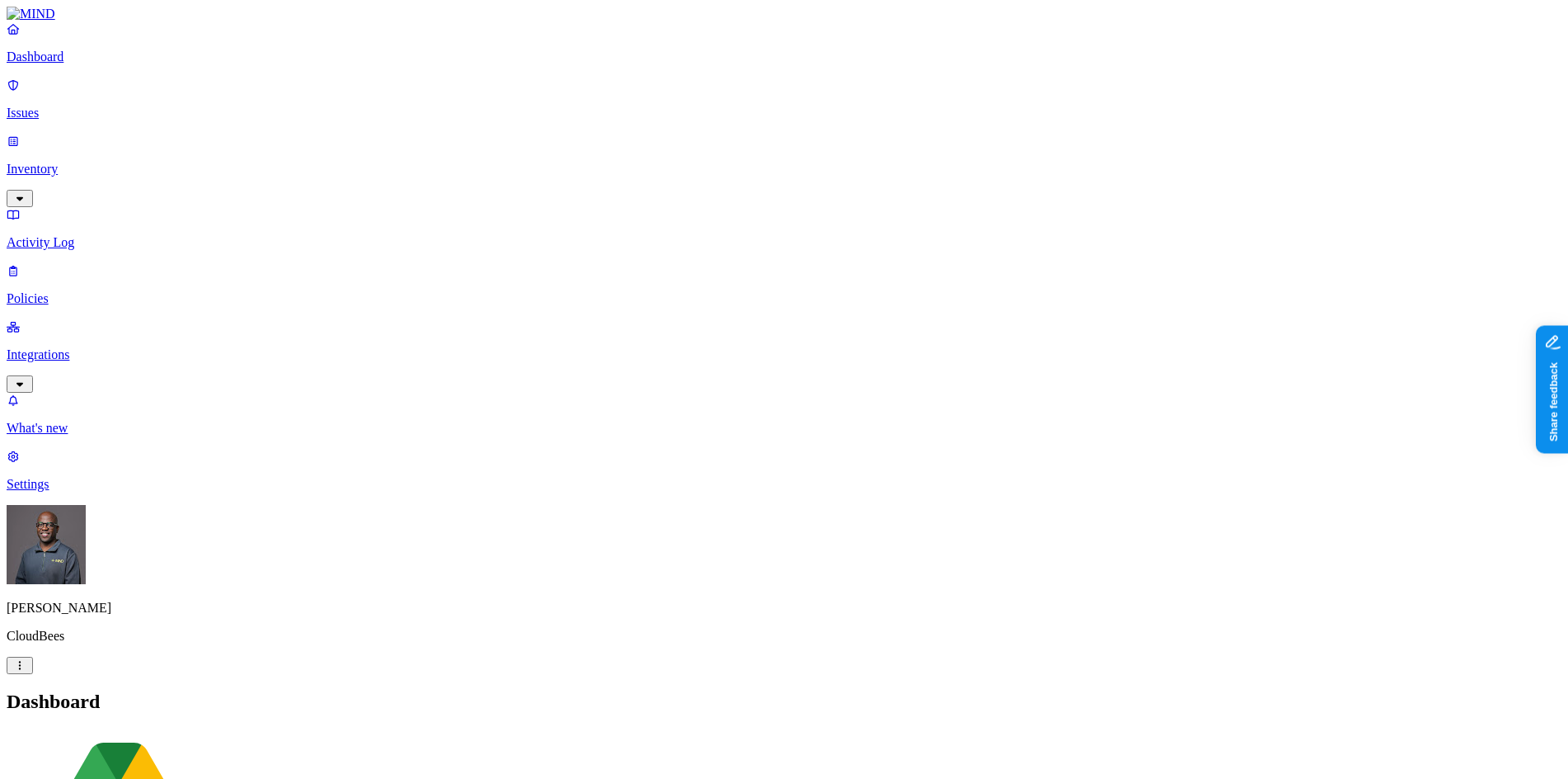
click at [68, 291] on p "Policies" at bounding box center [784, 299] width 1555 height 15
click at [86, 770] on icon "button" at bounding box center [82, 772] width 8 height 5
click at [384, 156] on span "Endpoint" at bounding box center [391, 163] width 49 height 14
click at [61, 347] on p "Integrations" at bounding box center [784, 355] width 1555 height 15
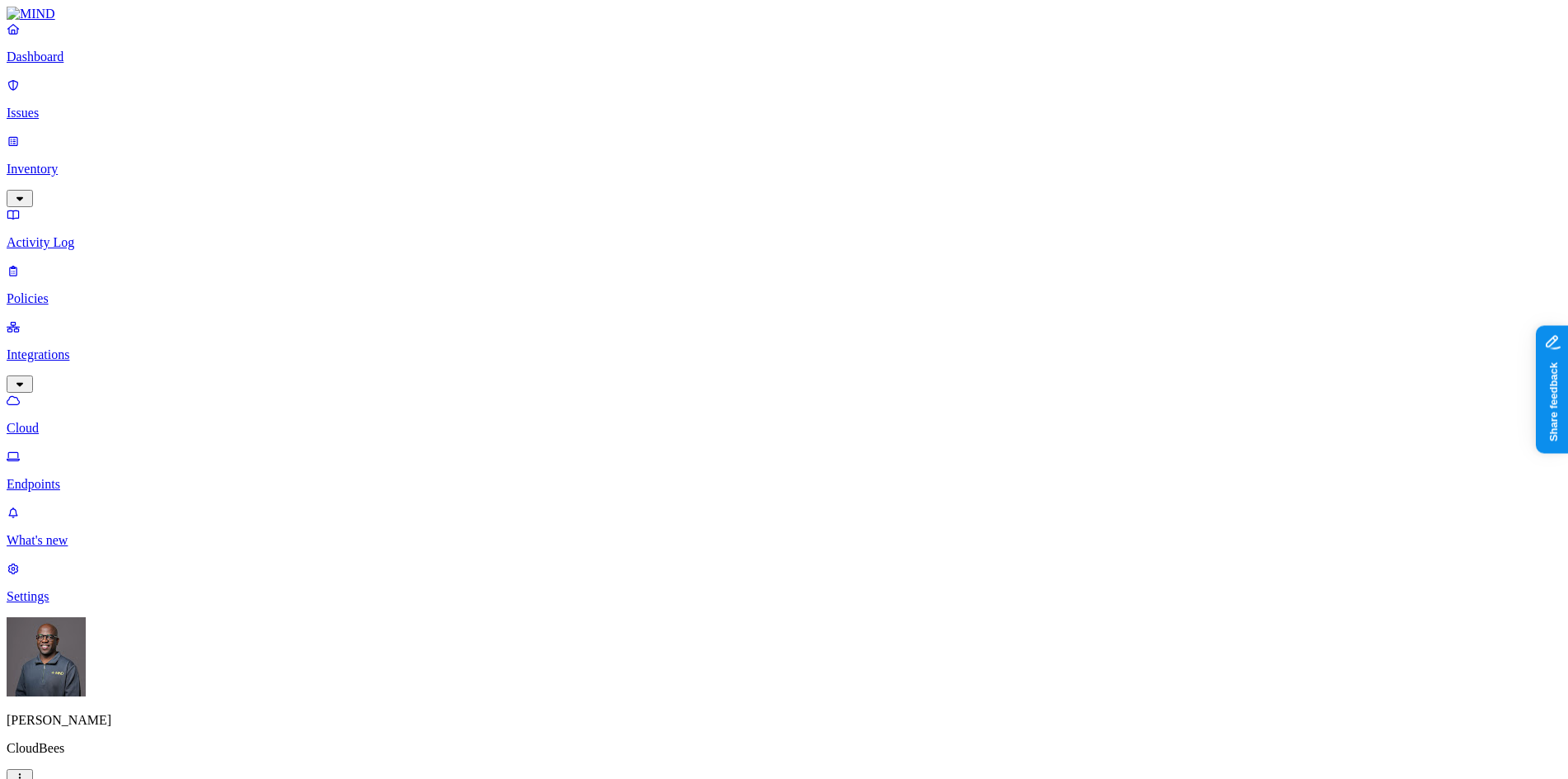
click at [77, 477] on p "Endpoints" at bounding box center [784, 485] width 1555 height 15
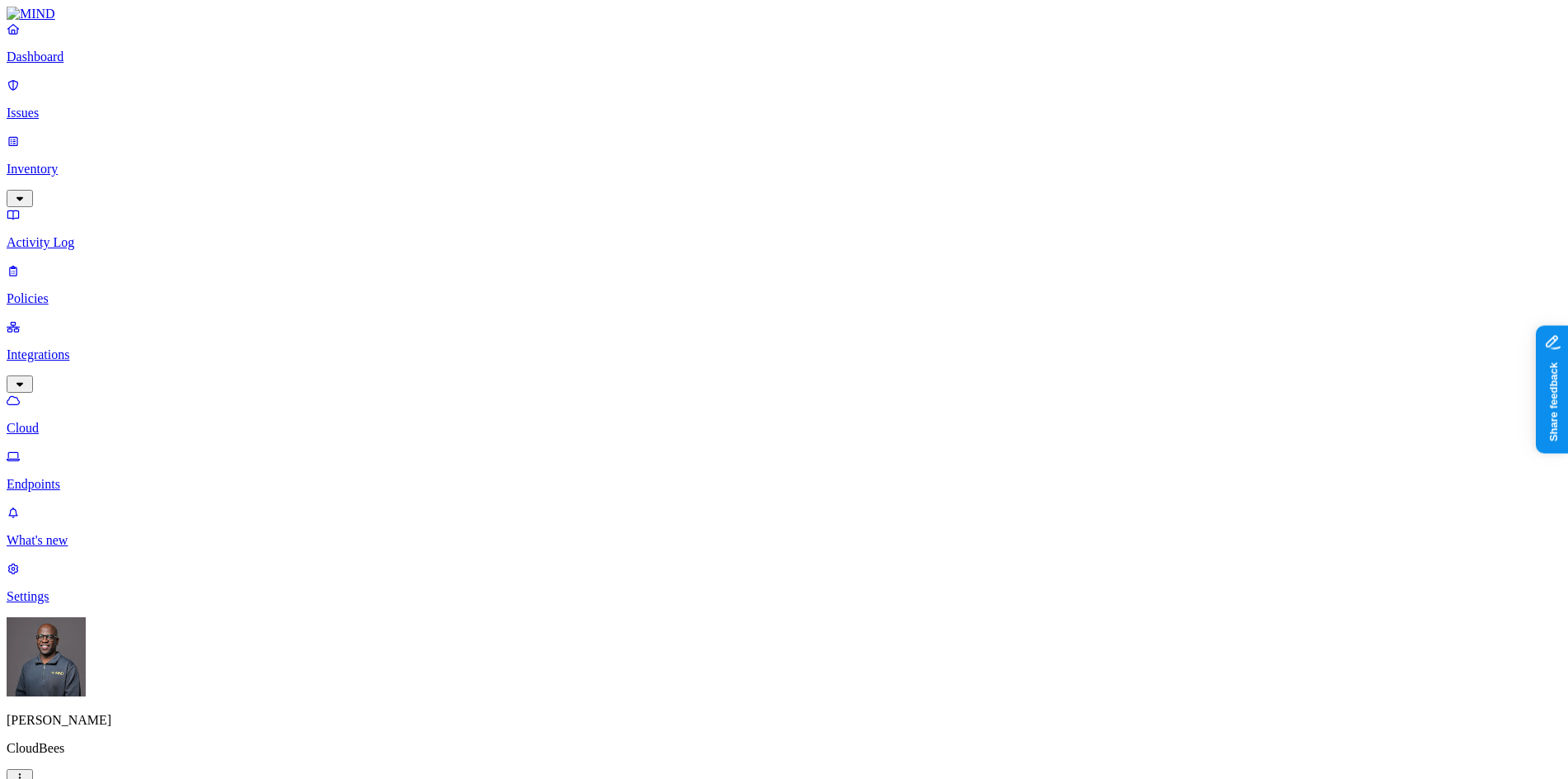
click at [70, 291] on p "Policies" at bounding box center [784, 299] width 1555 height 15
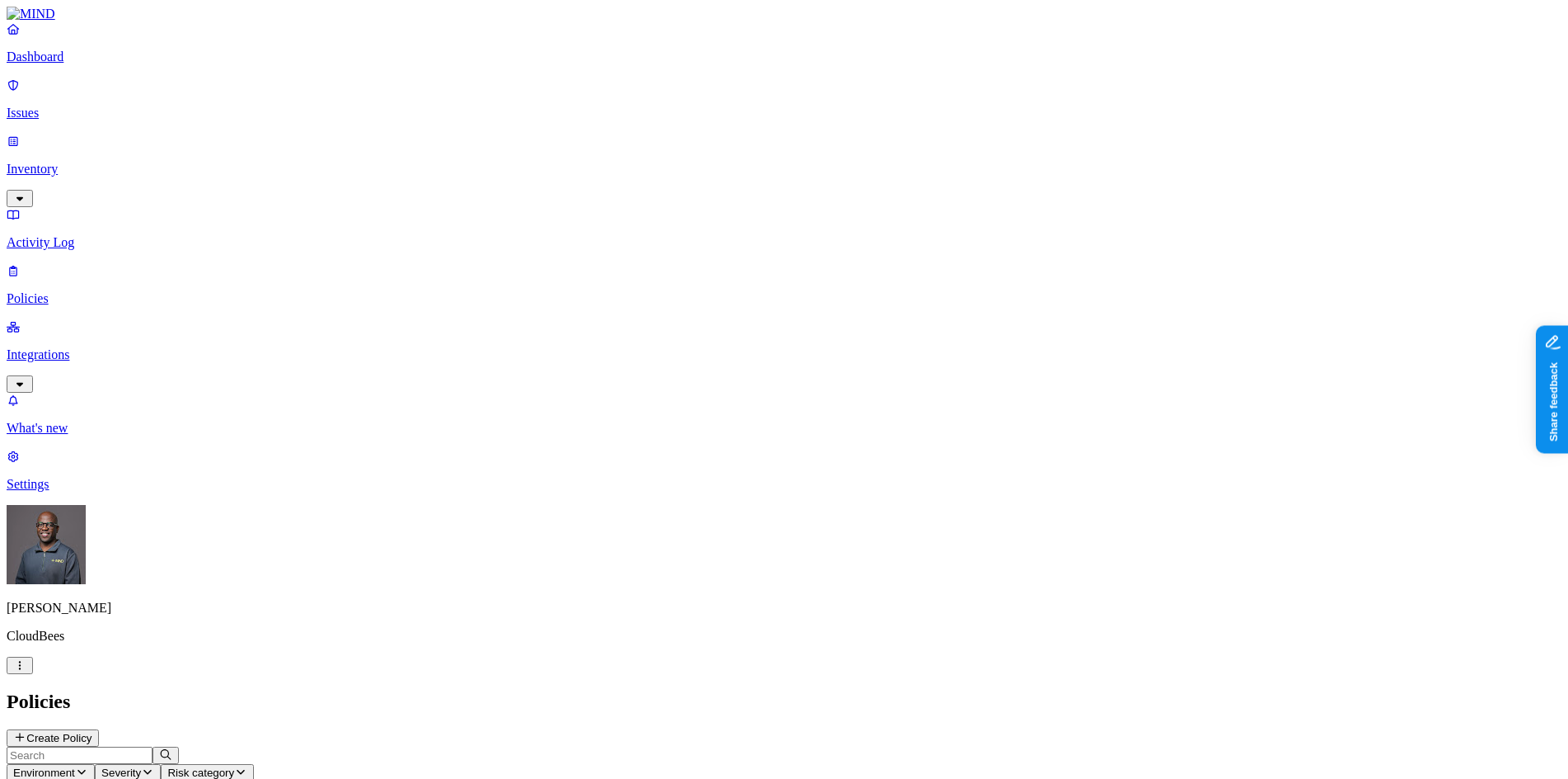
click at [88, 766] on icon "button" at bounding box center [82, 771] width 13 height 11
click at [393, 156] on span "Endpoint" at bounding box center [391, 163] width 49 height 14
click at [726, 691] on h2 "Policies" at bounding box center [784, 702] width 1555 height 22
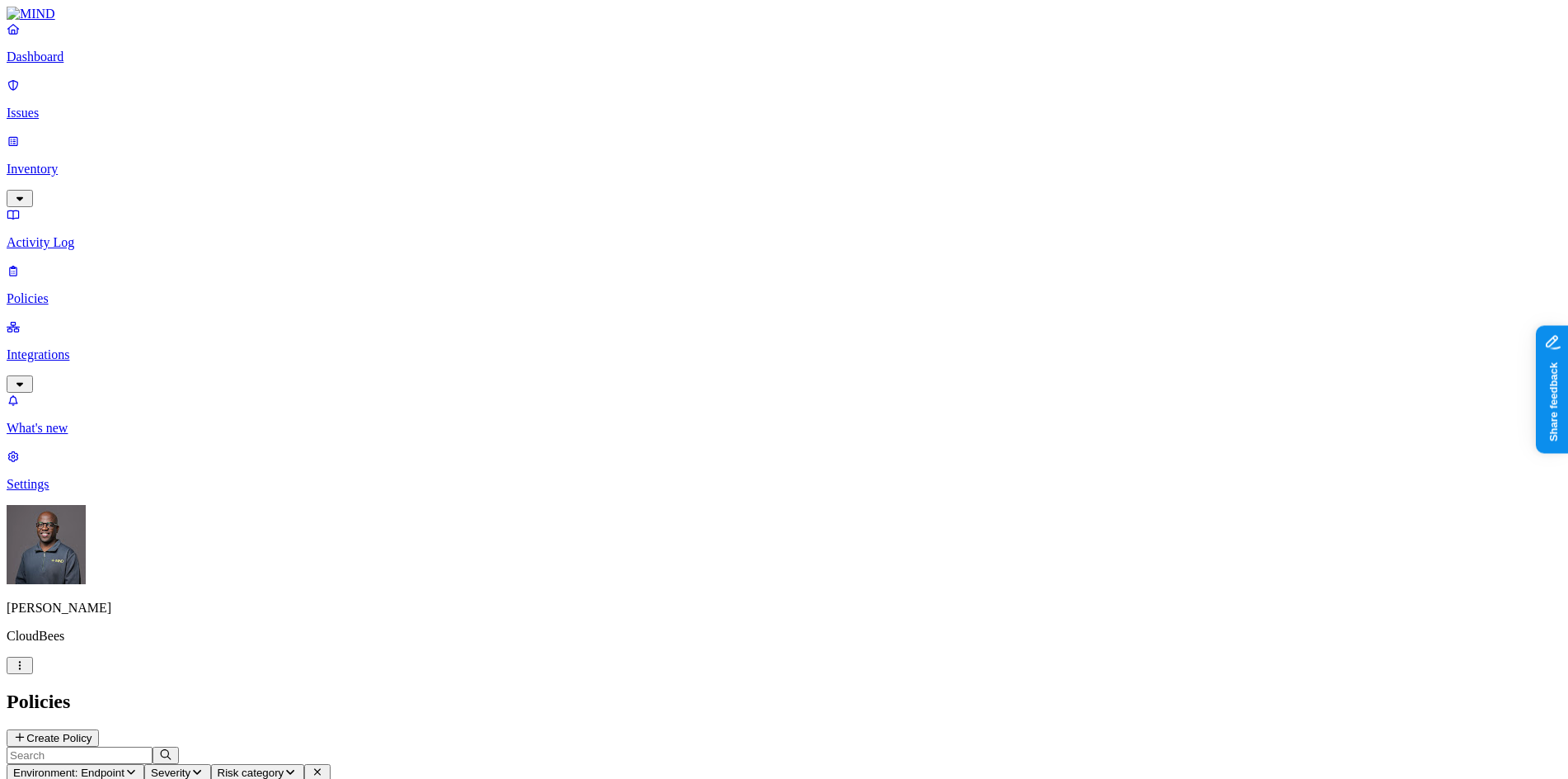
drag, startPoint x: 1428, startPoint y: 20, endPoint x: 1259, endPoint y: 480, distance: 490.1
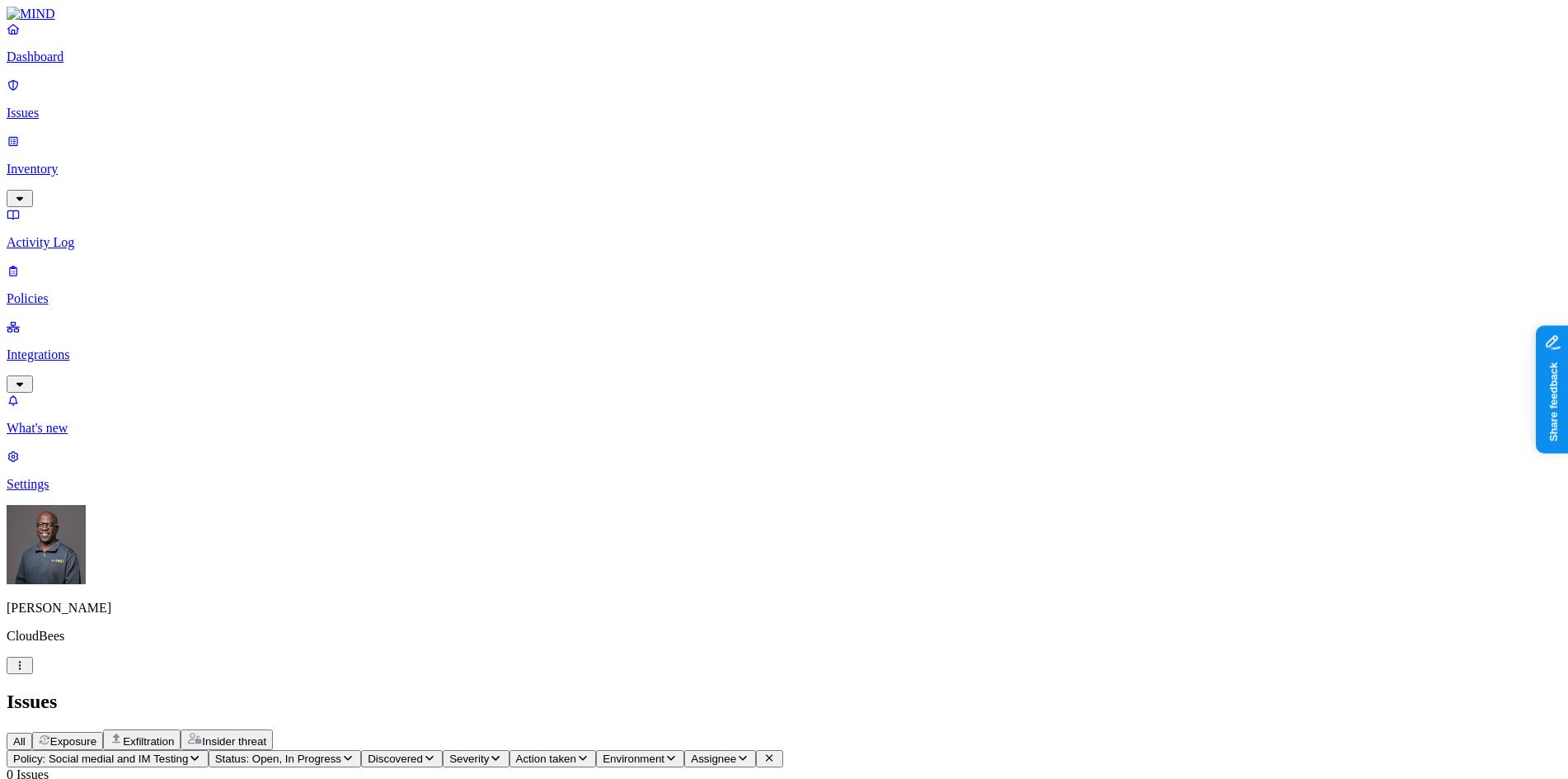
click at [68, 291] on p "Policies" at bounding box center [784, 299] width 1555 height 15
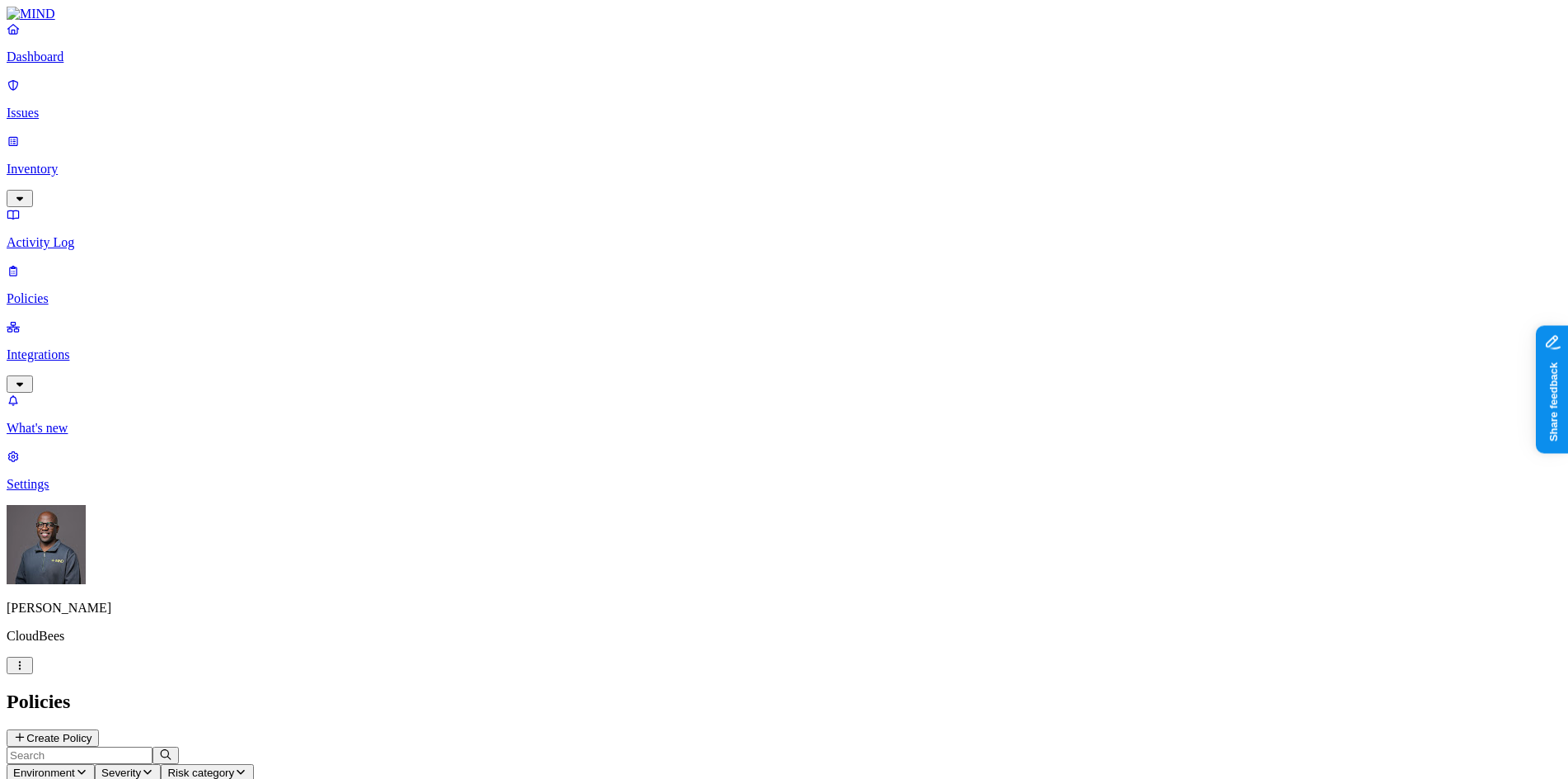
click at [75, 766] on span "Environment" at bounding box center [45, 772] width 62 height 13
click at [399, 156] on span "Endpoint" at bounding box center [391, 163] width 49 height 14
click at [50, 491] on p "Settings" at bounding box center [784, 485] width 1555 height 15
click at [233, 778] on p "Web domains" at bounding box center [784, 794] width 1555 height 15
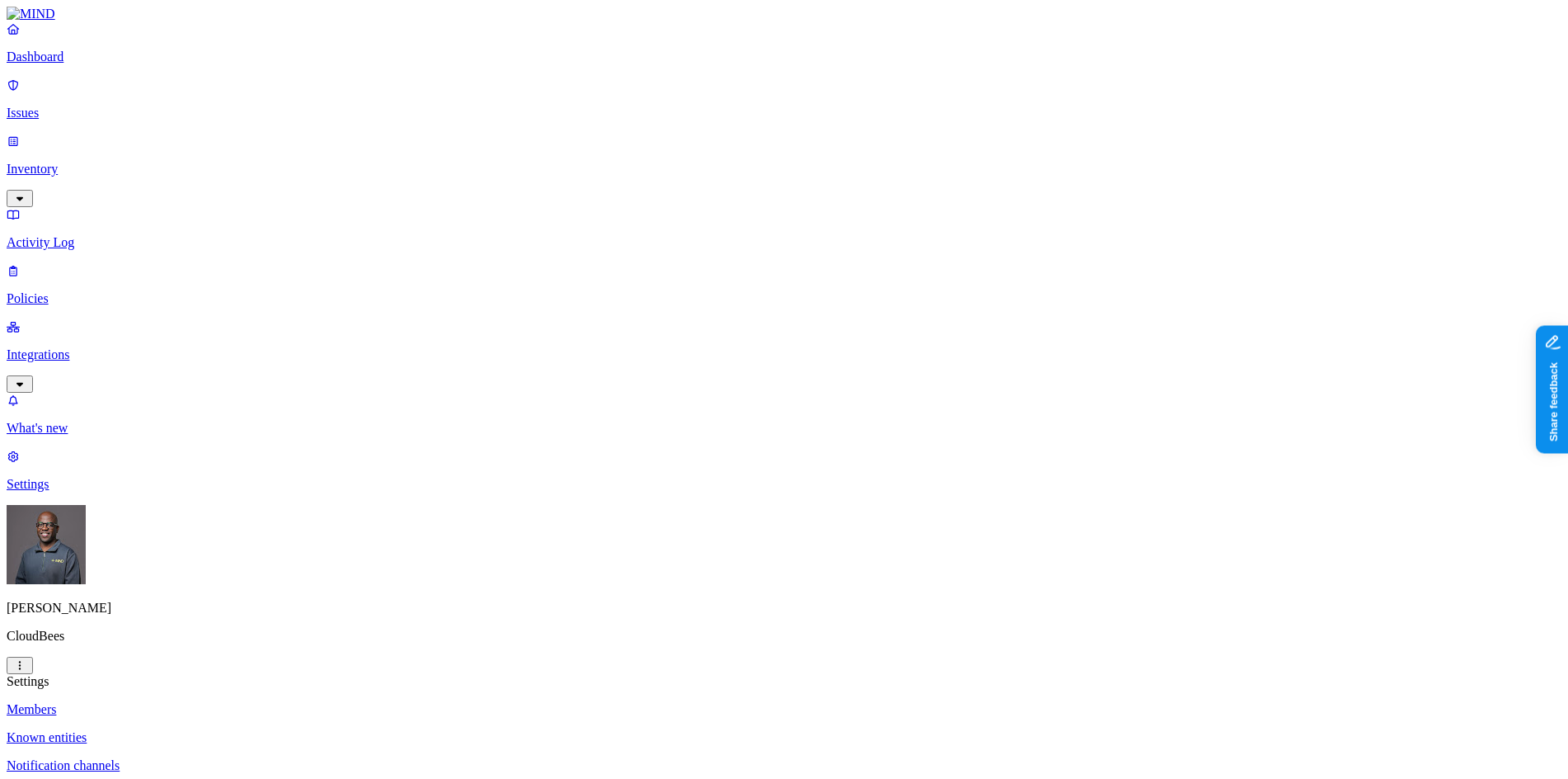
drag, startPoint x: 1409, startPoint y: 174, endPoint x: 1393, endPoint y: 162, distance: 20.0
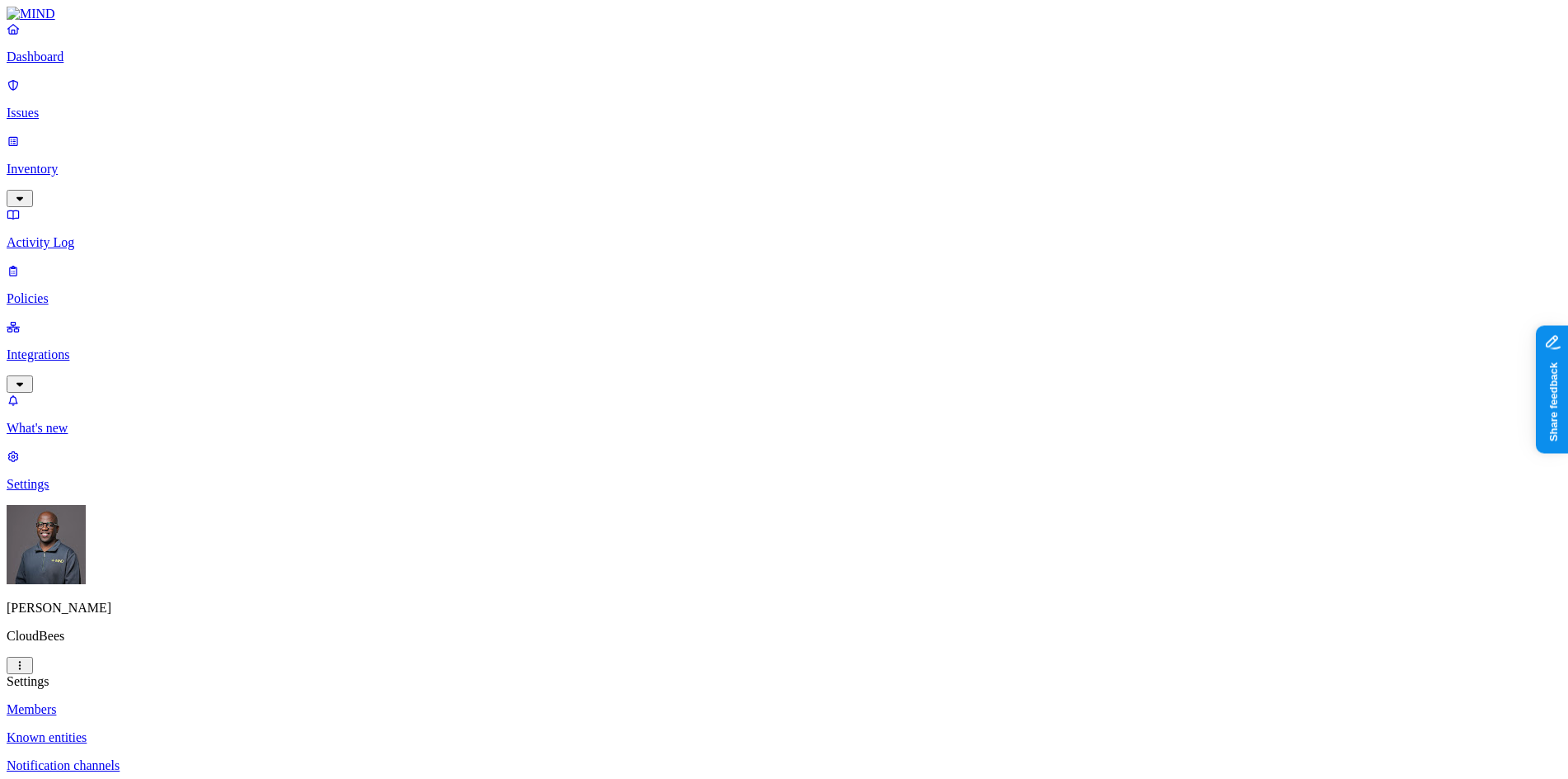
click at [58, 291] on p "Policies" at bounding box center [784, 299] width 1555 height 15
click at [86, 770] on icon "button" at bounding box center [82, 772] width 8 height 5
click at [389, 156] on span "Endpoint" at bounding box center [391, 163] width 49 height 14
drag, startPoint x: 905, startPoint y: 518, endPoint x: 965, endPoint y: 276, distance: 249.3
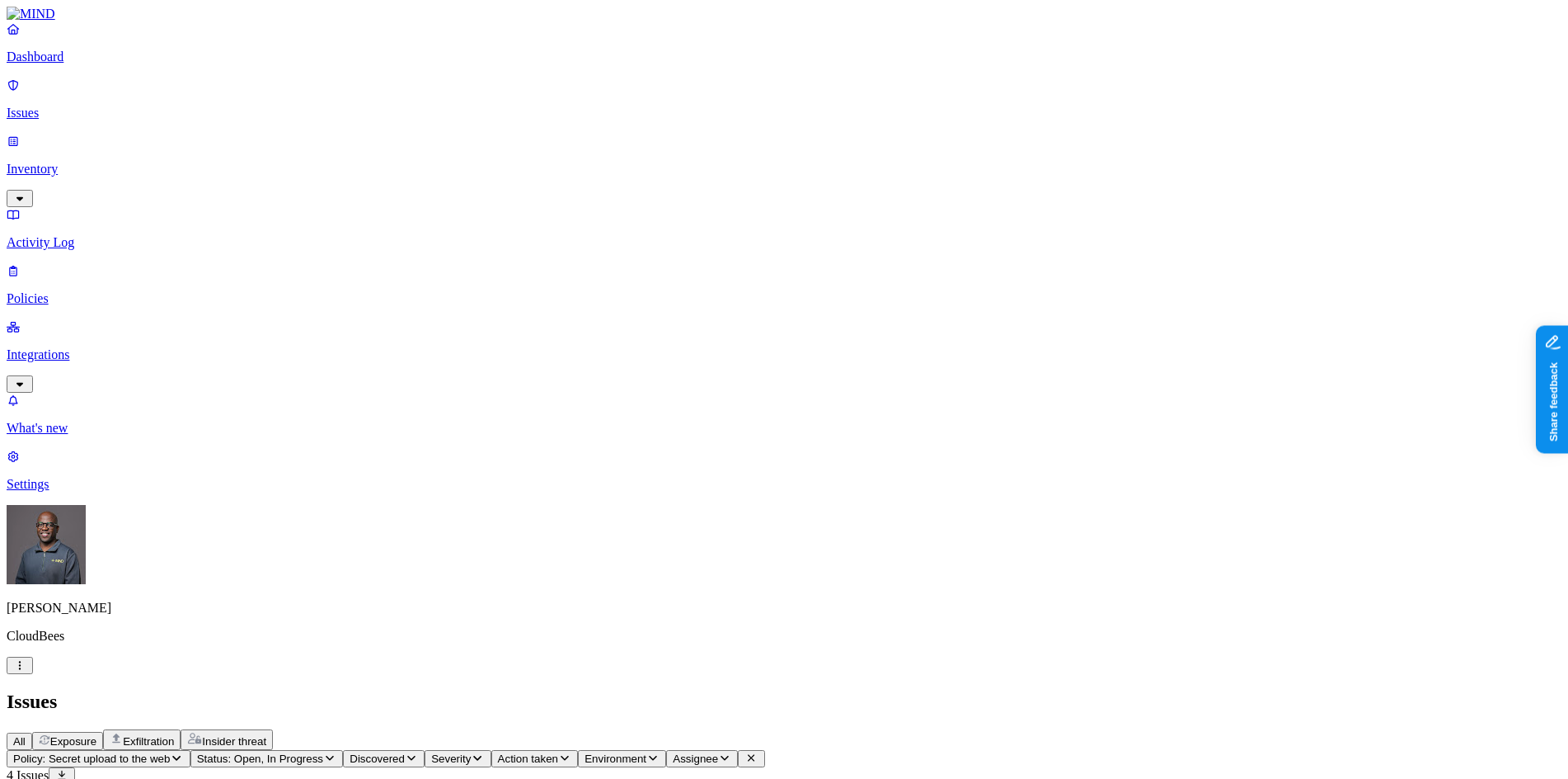
click at [62, 291] on p "Policies" at bounding box center [784, 299] width 1555 height 15
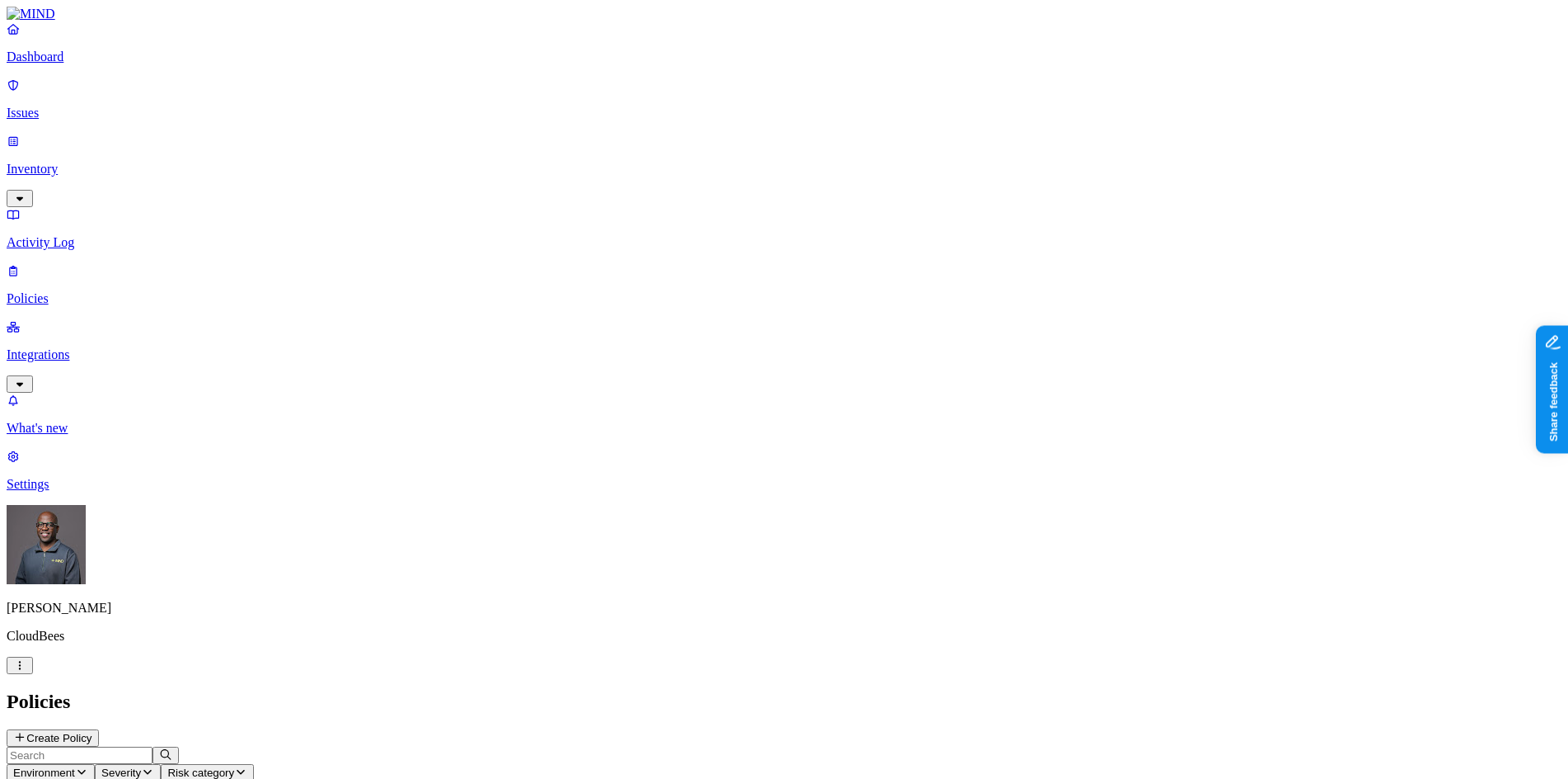
click at [99, 729] on button "Create Policy" at bounding box center [53, 738] width 92 height 18
click at [724, 252] on label "Classification" at bounding box center [696, 245] width 72 height 14
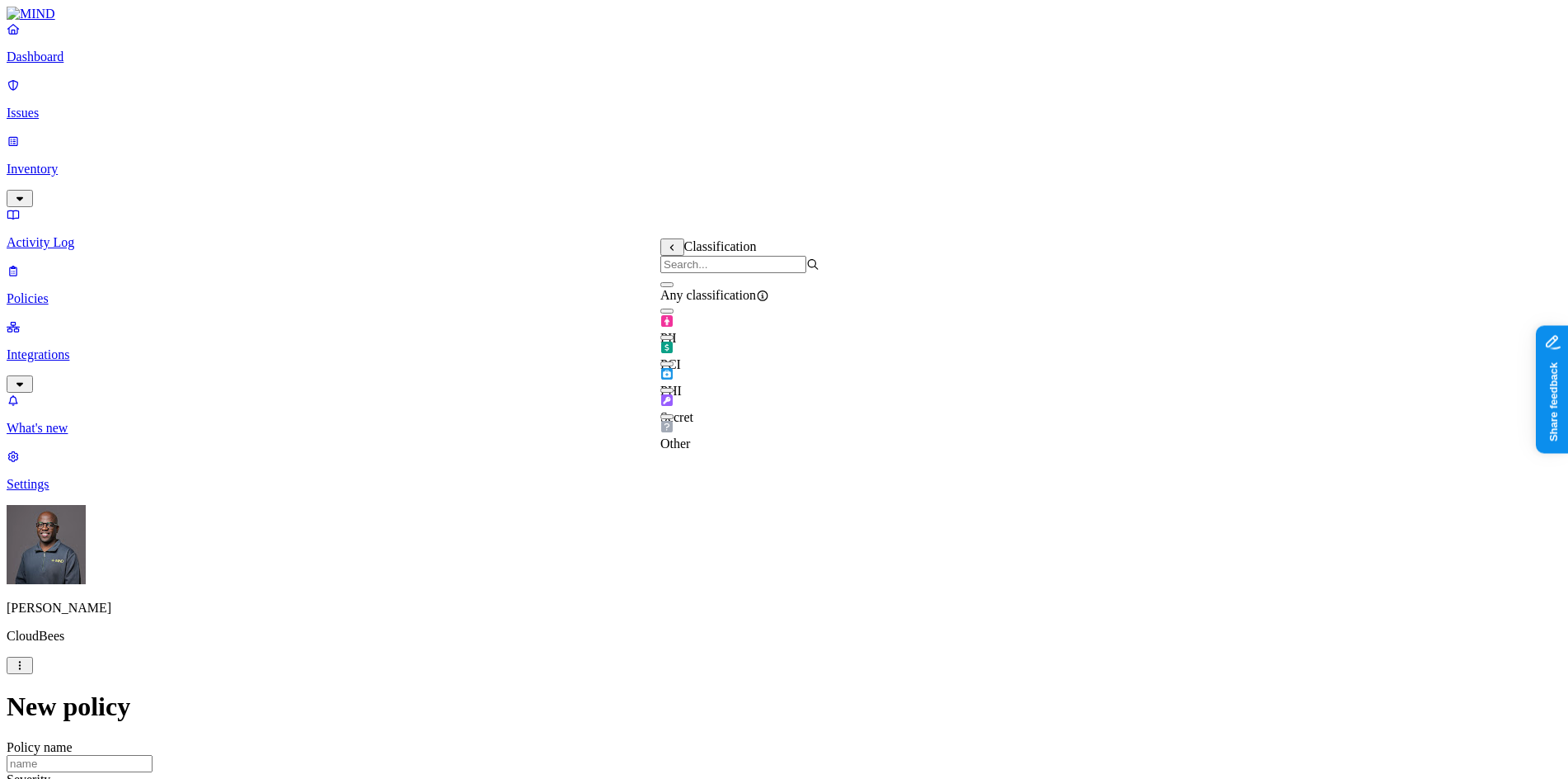
click at [673, 314] on button "button" at bounding box center [667, 311] width 13 height 5
click at [733, 350] on label "Web Domain" at bounding box center [711, 348] width 43 height 29
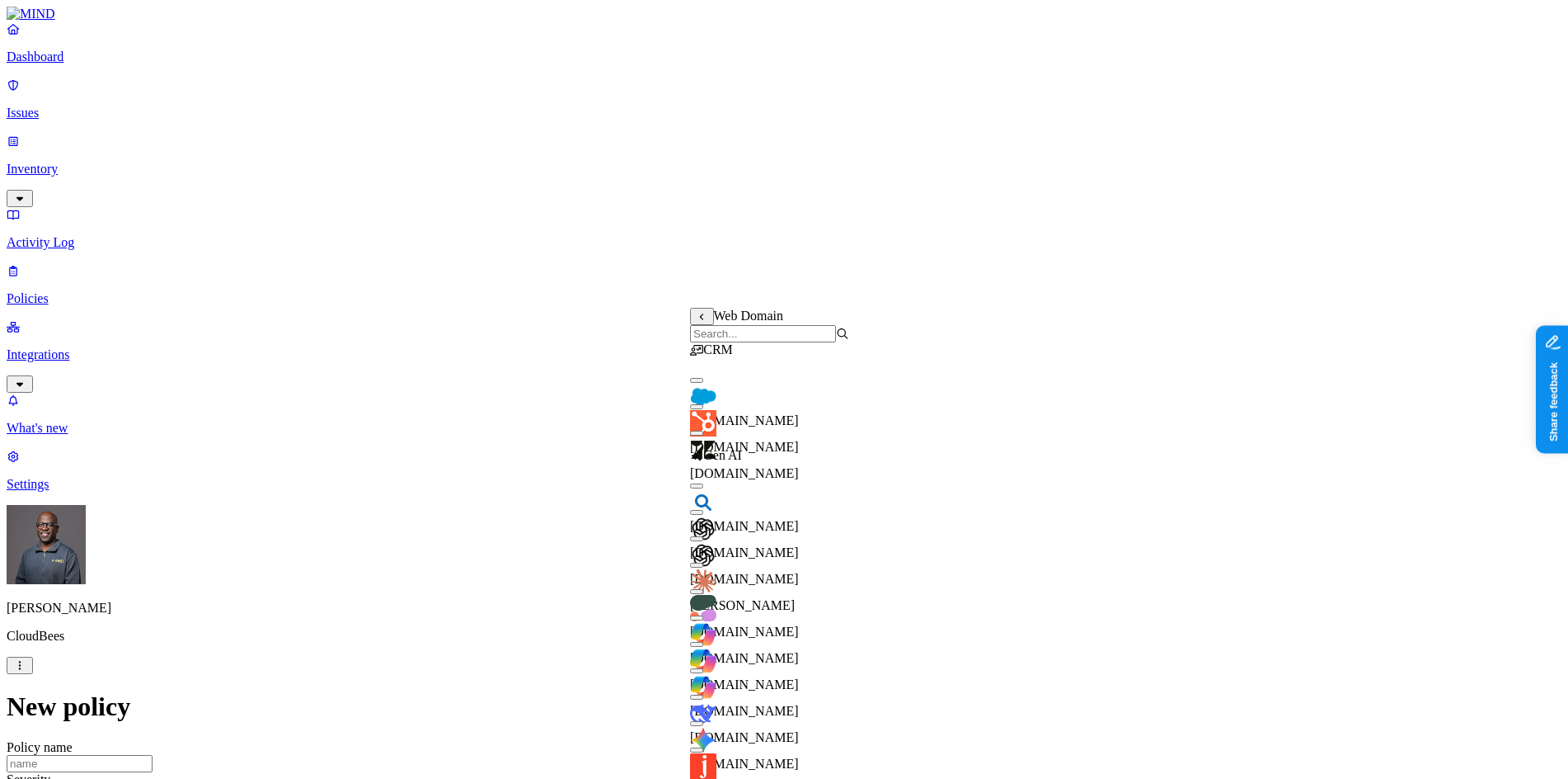
scroll to position [50, 0]
click at [703, 536] on button "button" at bounding box center [697, 538] width 13 height 5
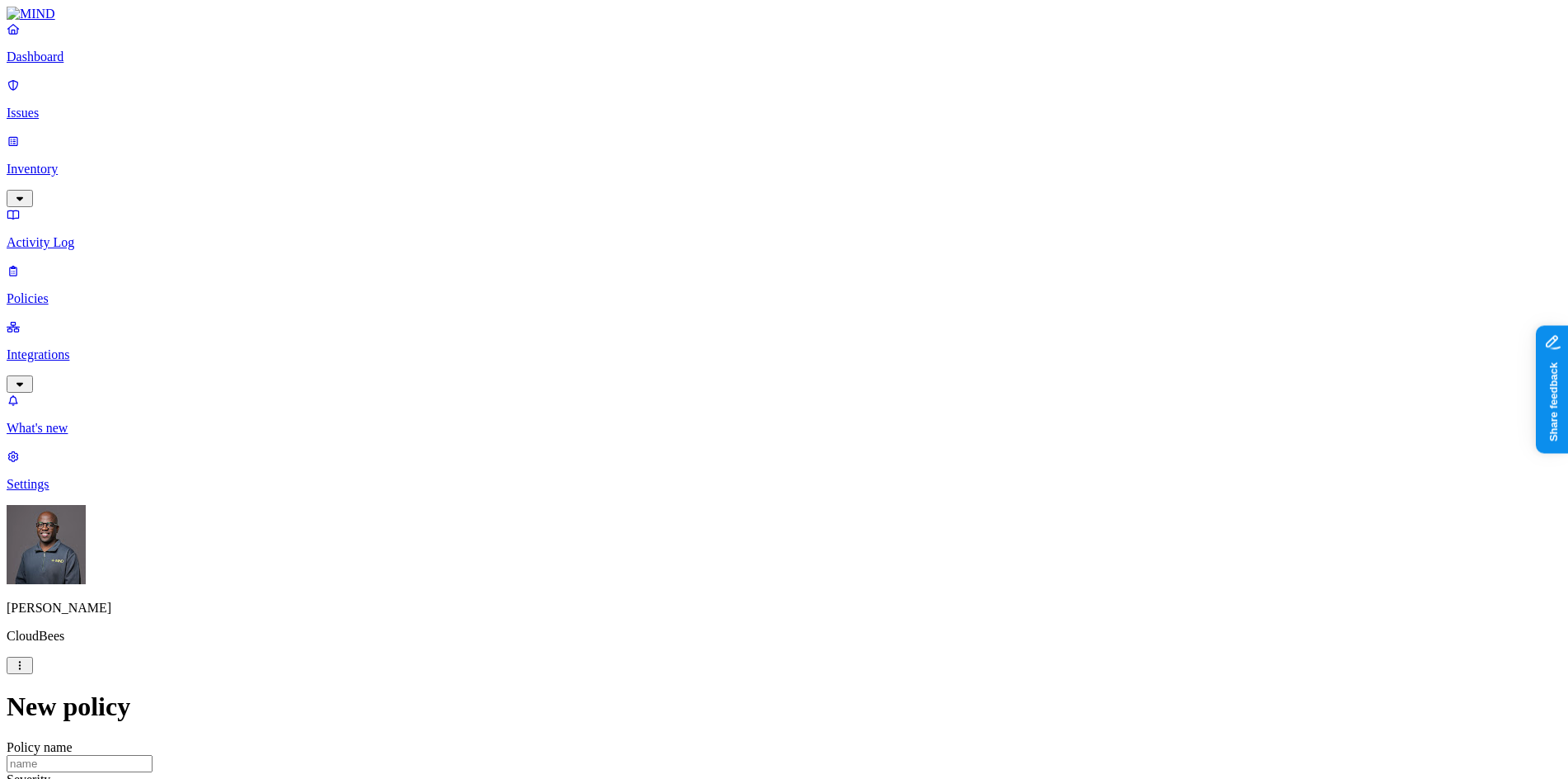
click at [836, 348] on label "AND" at bounding box center [822, 341] width 29 height 14
click at [852, 398] on label "Account type" at bounding box center [830, 392] width 45 height 29
click at [857, 339] on label "Unmanaged" at bounding box center [840, 331] width 64 height 14
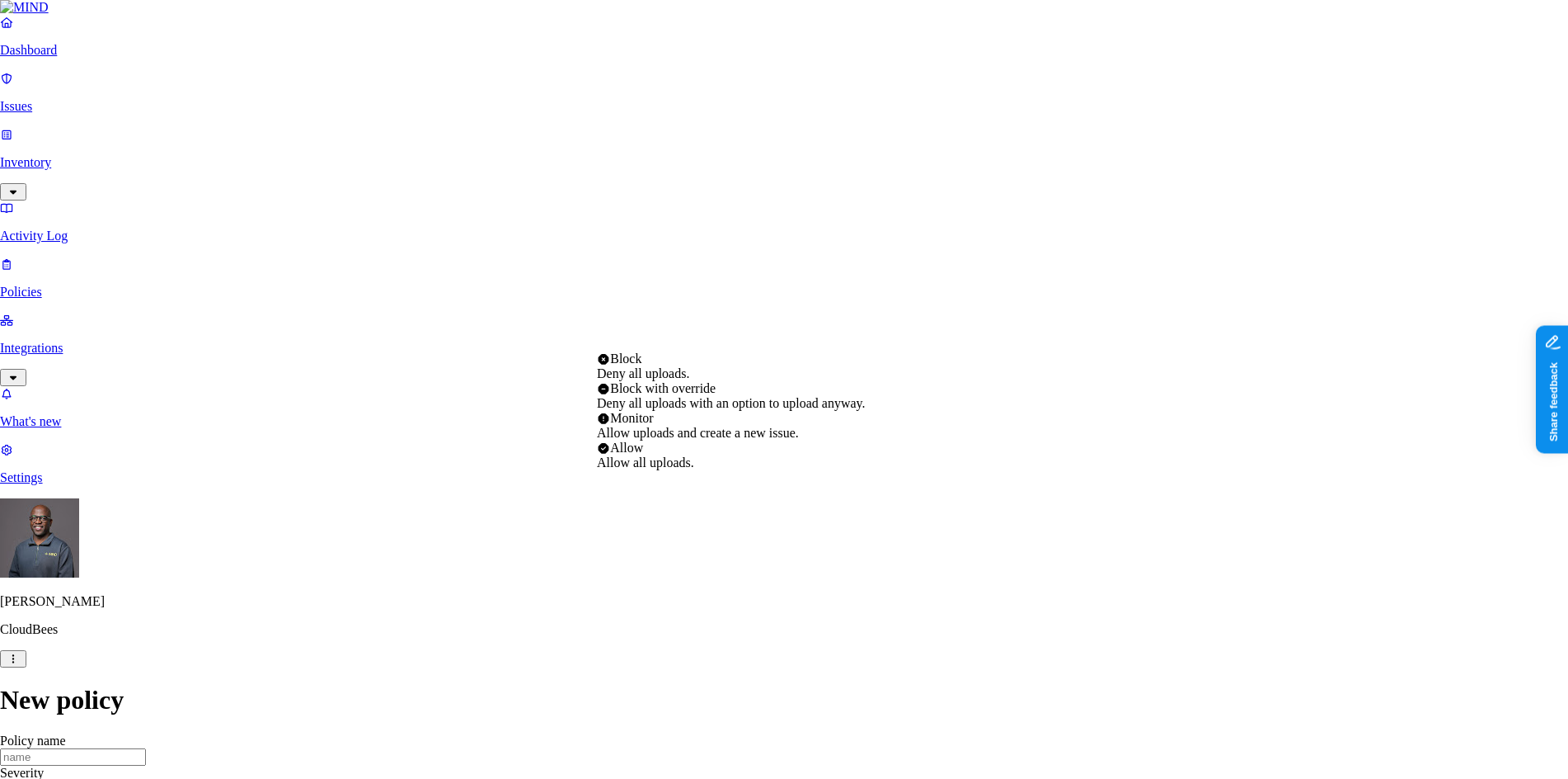
select select "4"
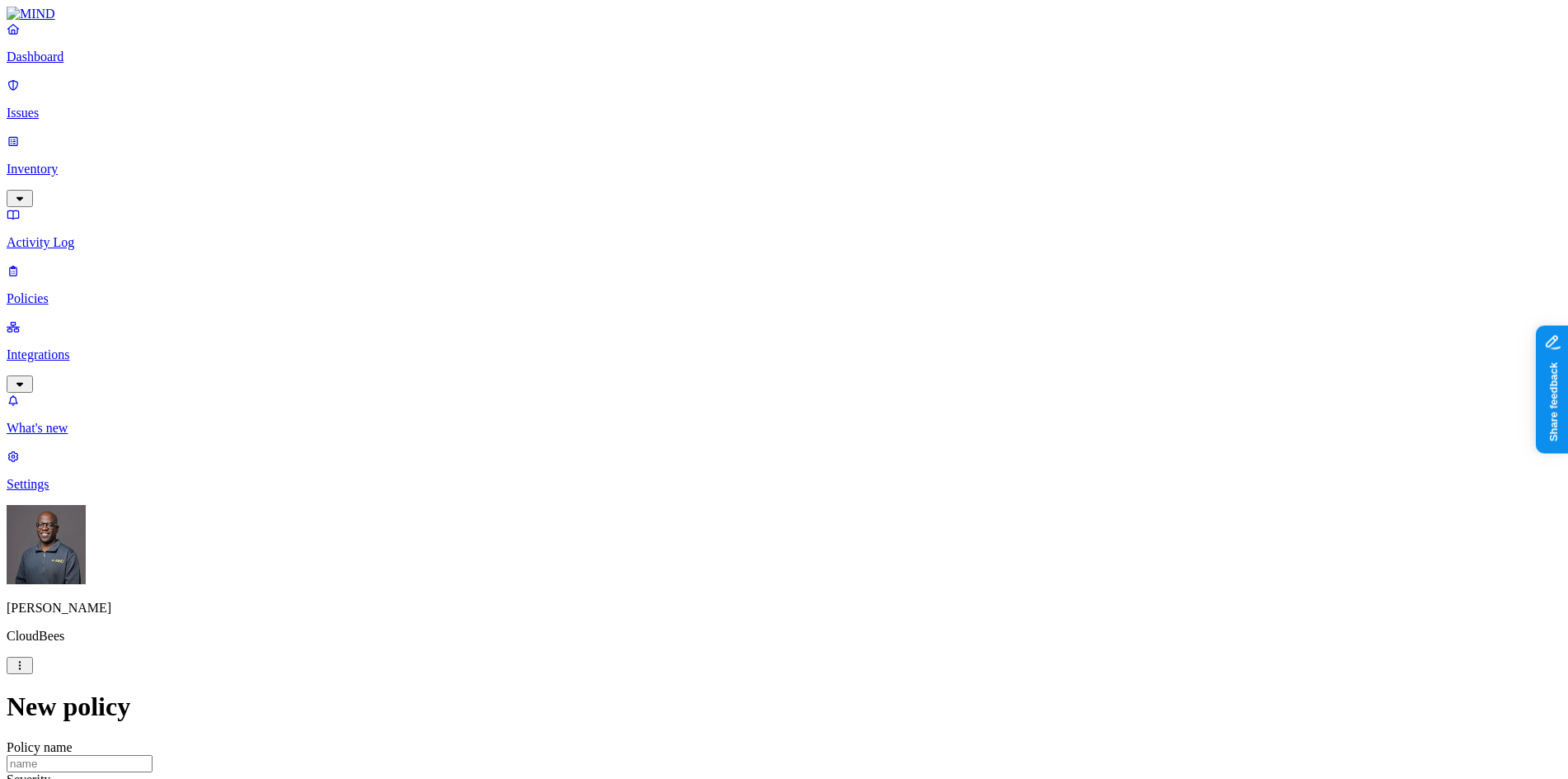
click at [76, 291] on p "Policies" at bounding box center [784, 299] width 1555 height 15
click at [87, 235] on p "Activity Log" at bounding box center [784, 242] width 1555 height 15
click at [152, 729] on input "text" at bounding box center [80, 738] width 146 height 18
drag, startPoint x: 248, startPoint y: 57, endPoint x: 198, endPoint y: 44, distance: 51.7
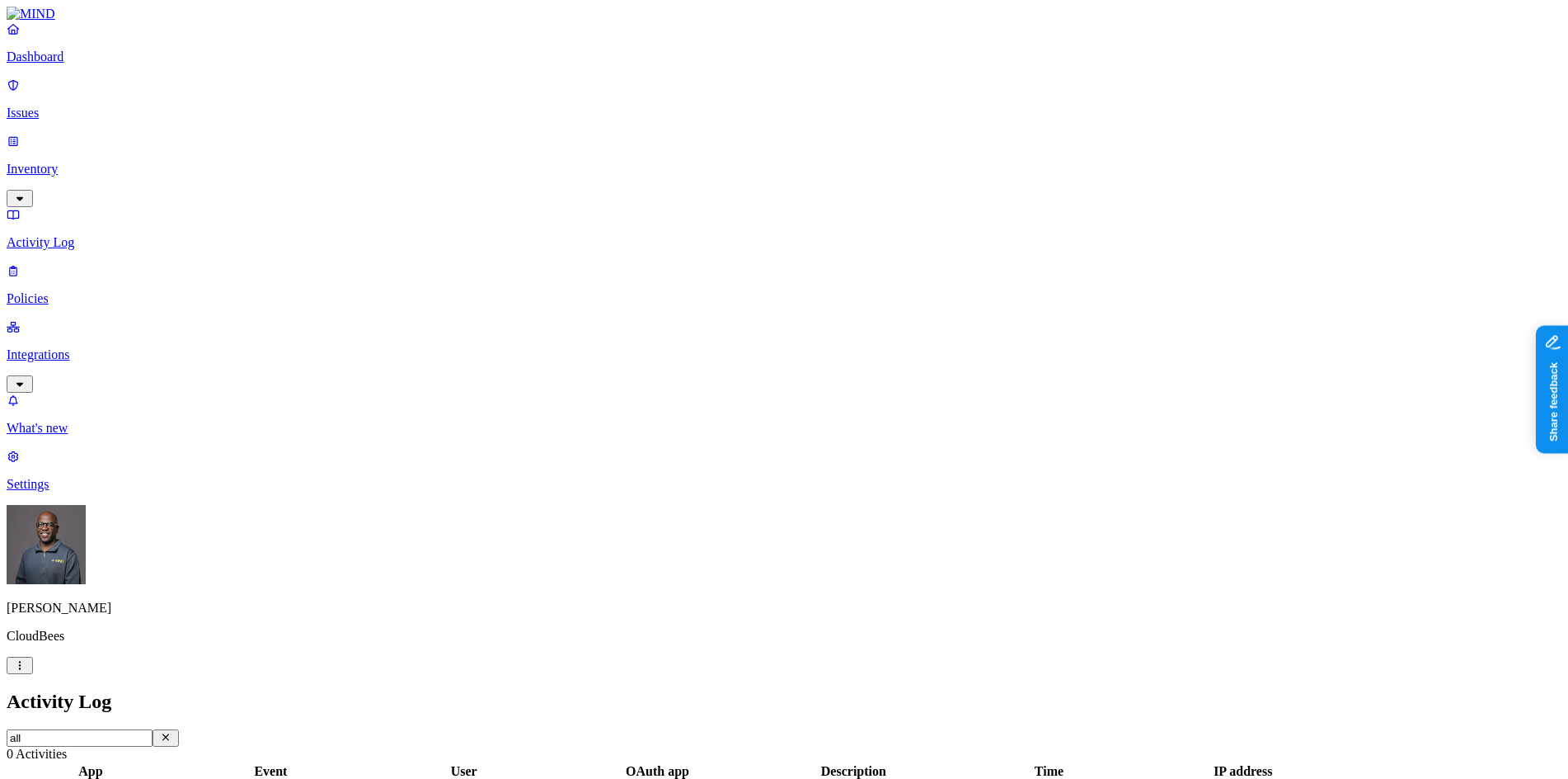
type input "keep"
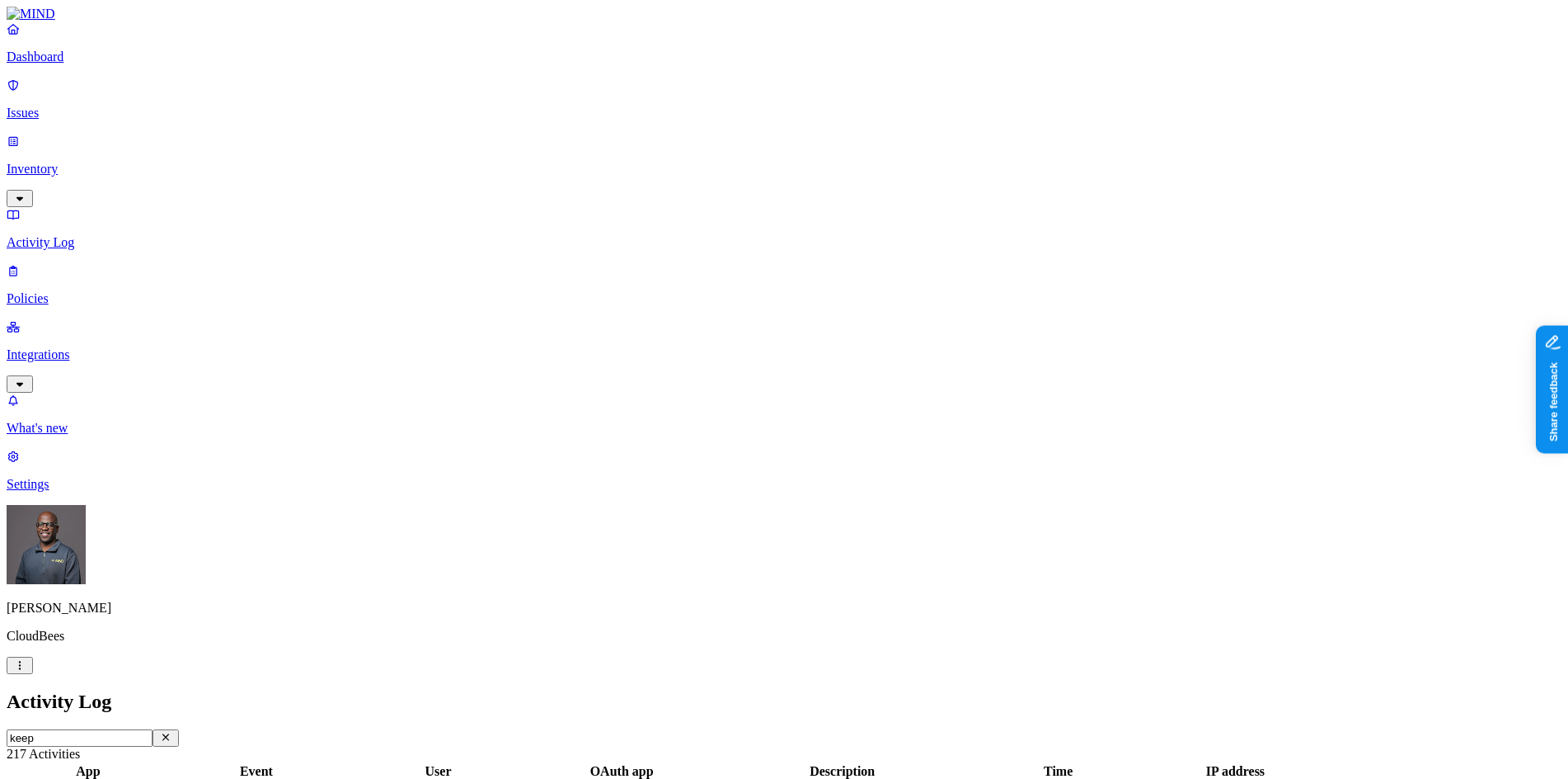
drag, startPoint x: 1105, startPoint y: 88, endPoint x: 1269, endPoint y: 106, distance: 165.0
click at [60, 291] on p "Policies" at bounding box center [784, 299] width 1555 height 15
click at [55, 347] on p "Integrations" at bounding box center [784, 355] width 1555 height 15
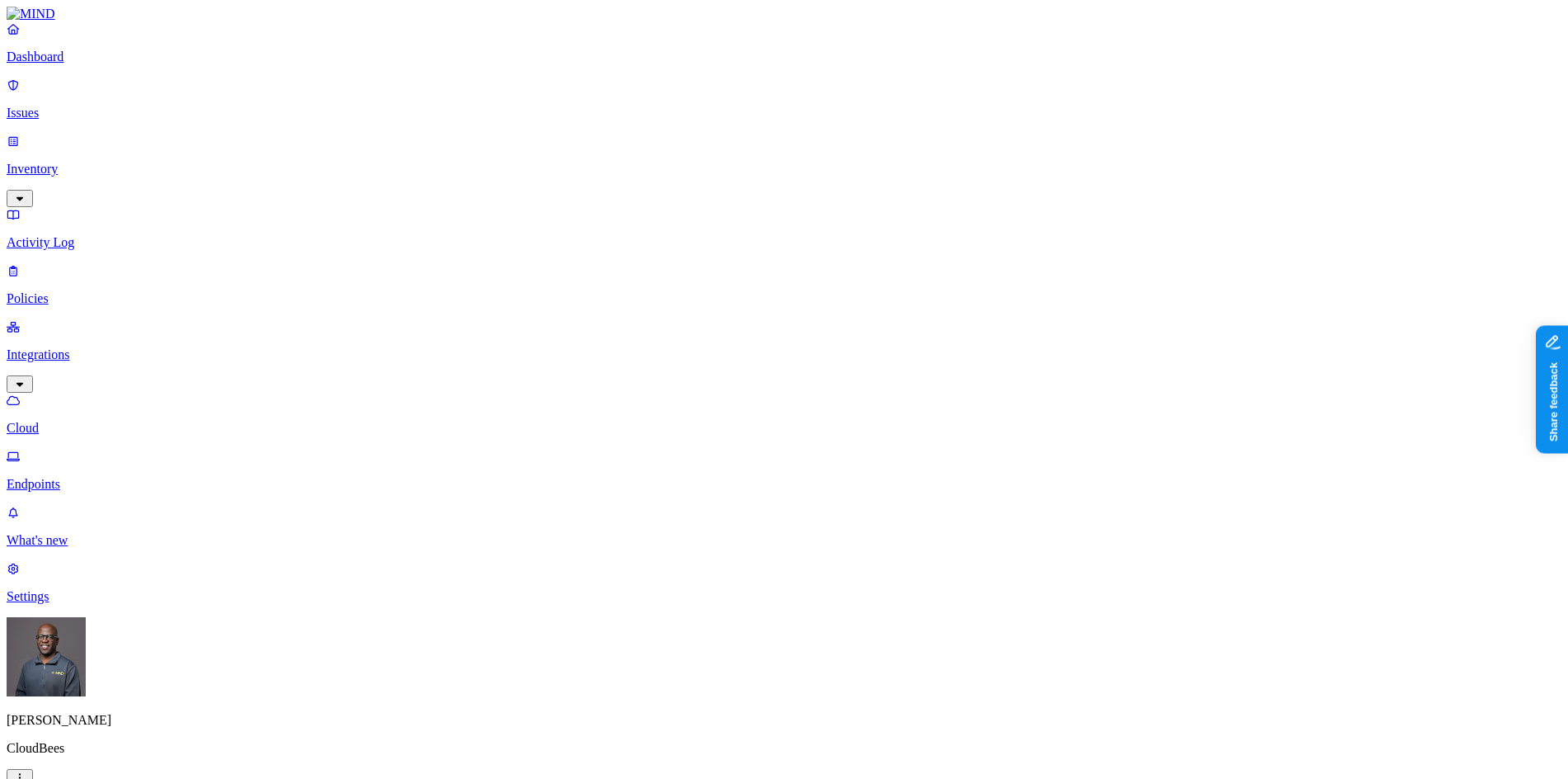
click at [69, 477] on p "Endpoints" at bounding box center [784, 485] width 1555 height 15
click at [91, 64] on link "Dashboard" at bounding box center [784, 42] width 1555 height 43
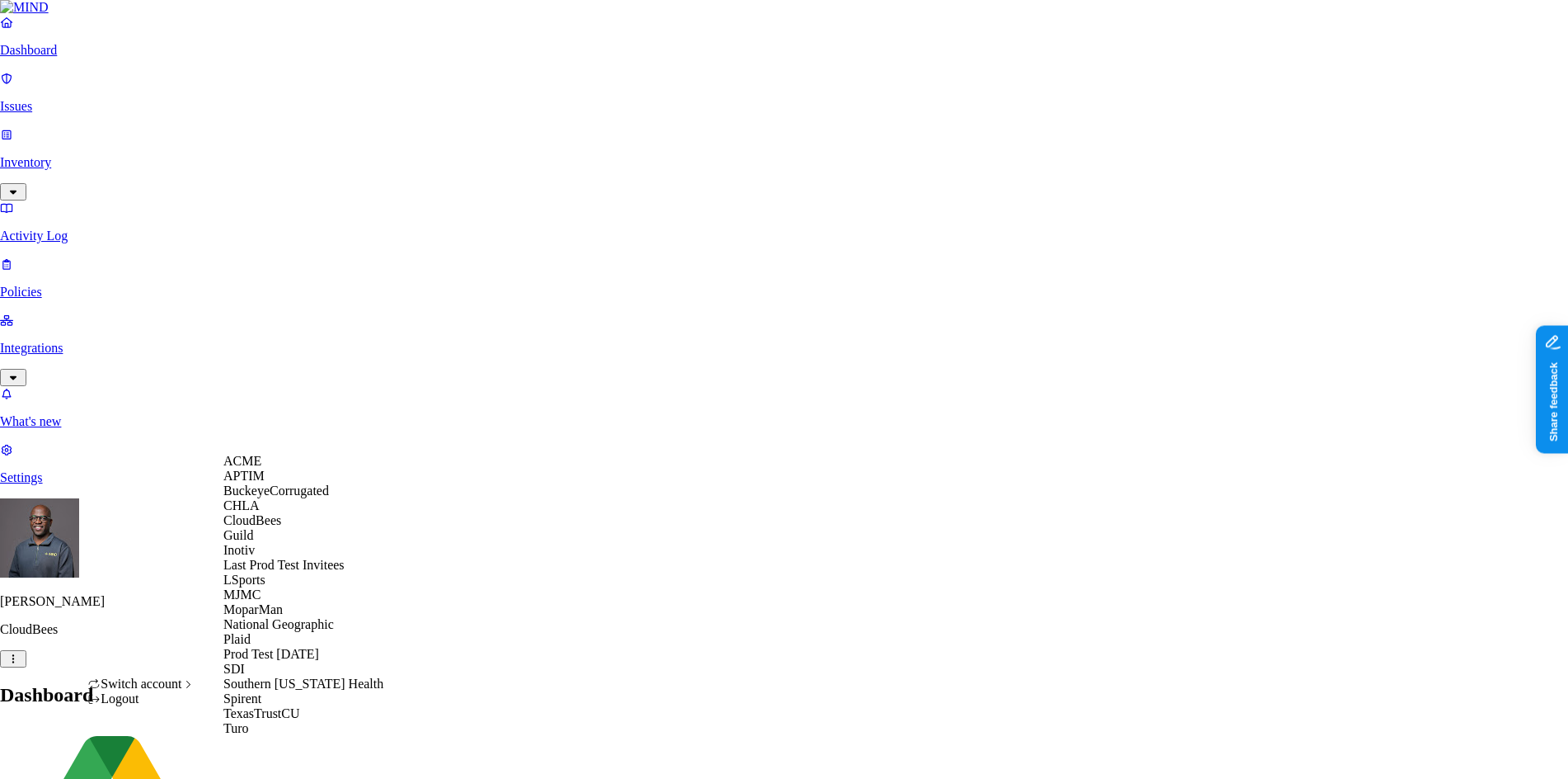
scroll to position [191, 0]
click at [297, 617] on span "National Geographic" at bounding box center [278, 623] width 110 height 14
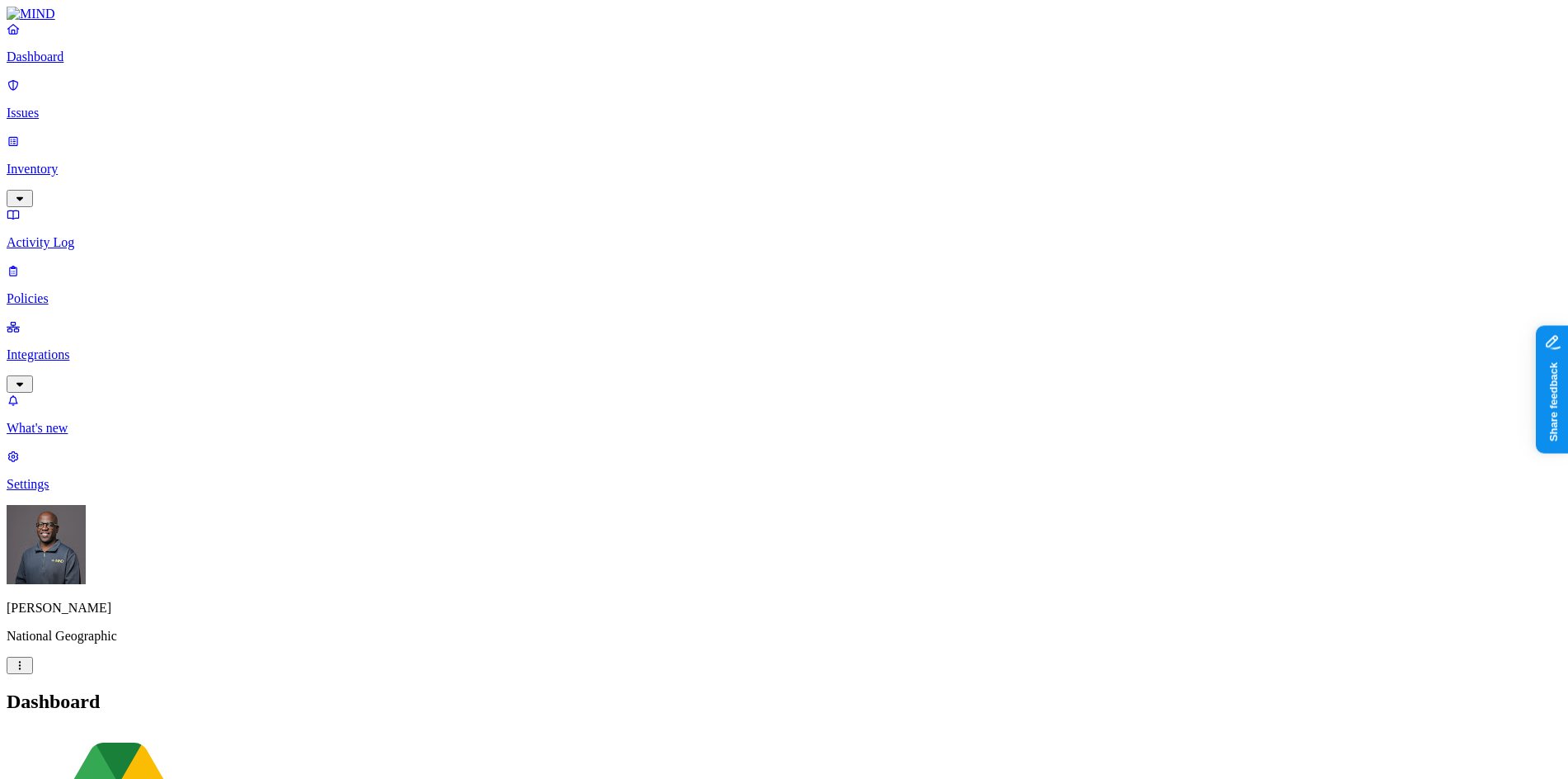
click at [69, 134] on link "Inventory" at bounding box center [784, 169] width 1555 height 71
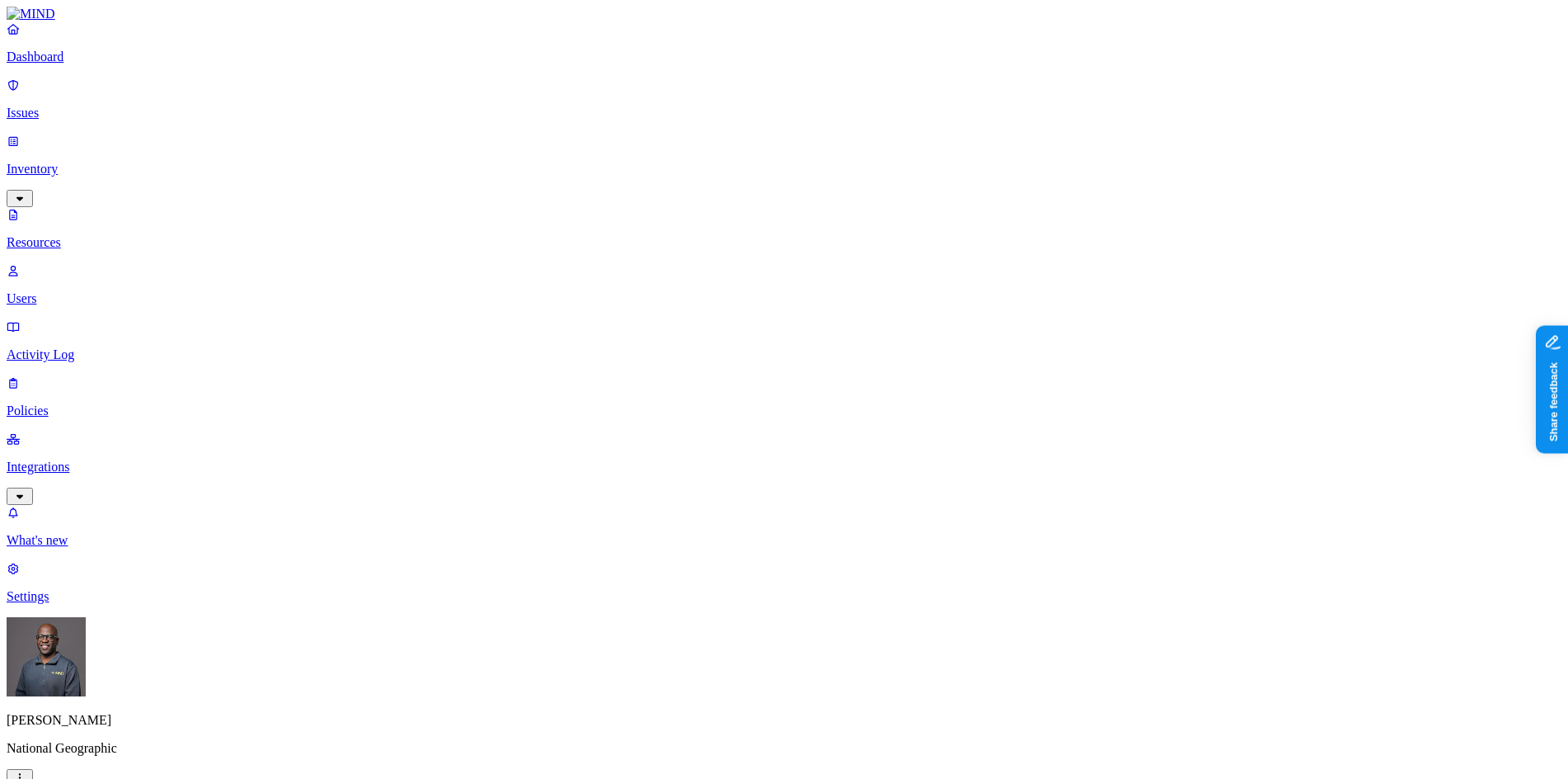
click at [64, 106] on p "Issues" at bounding box center [784, 114] width 1555 height 15
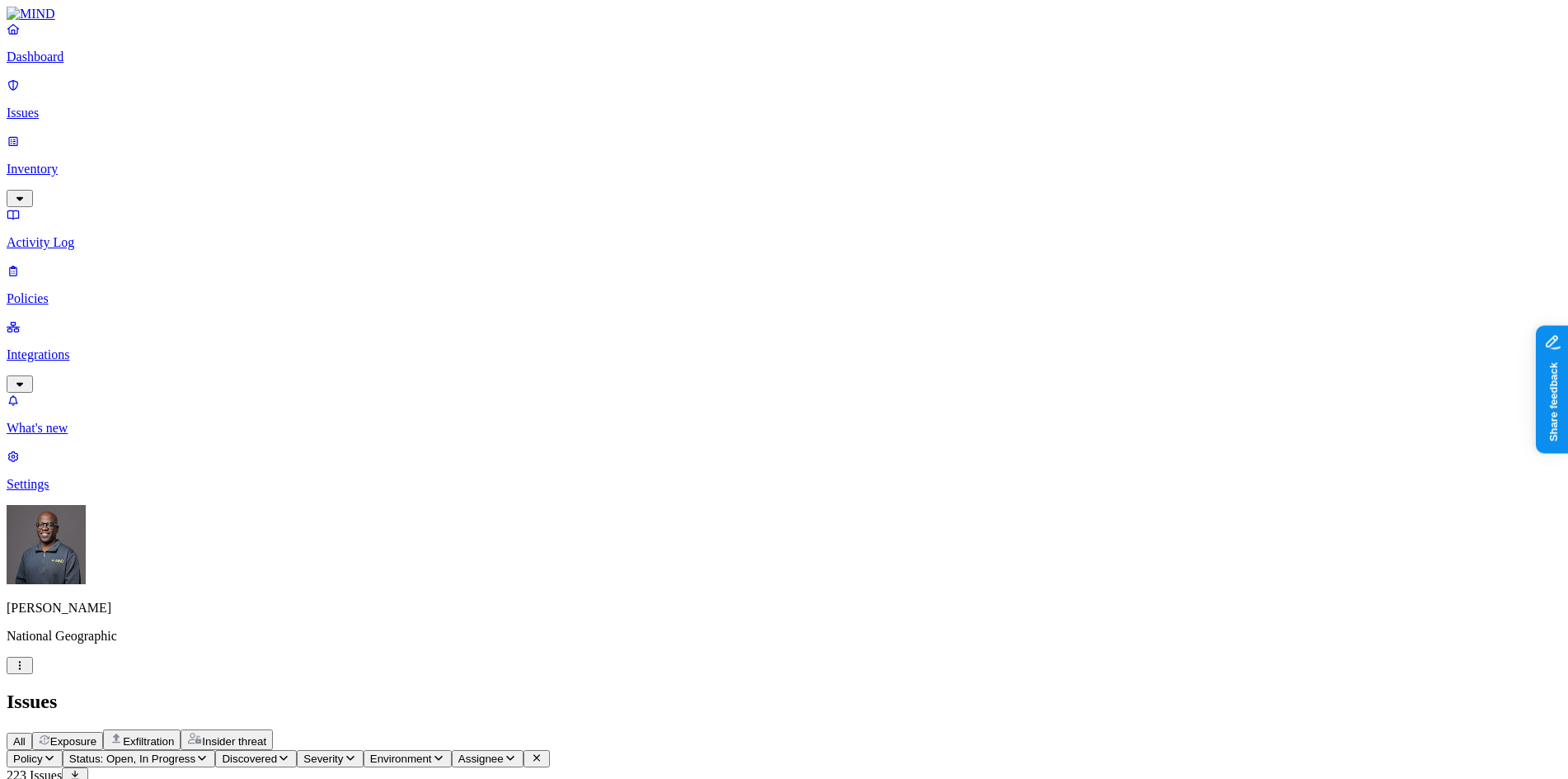
click at [74, 64] on p "Dashboard" at bounding box center [784, 57] width 1555 height 15
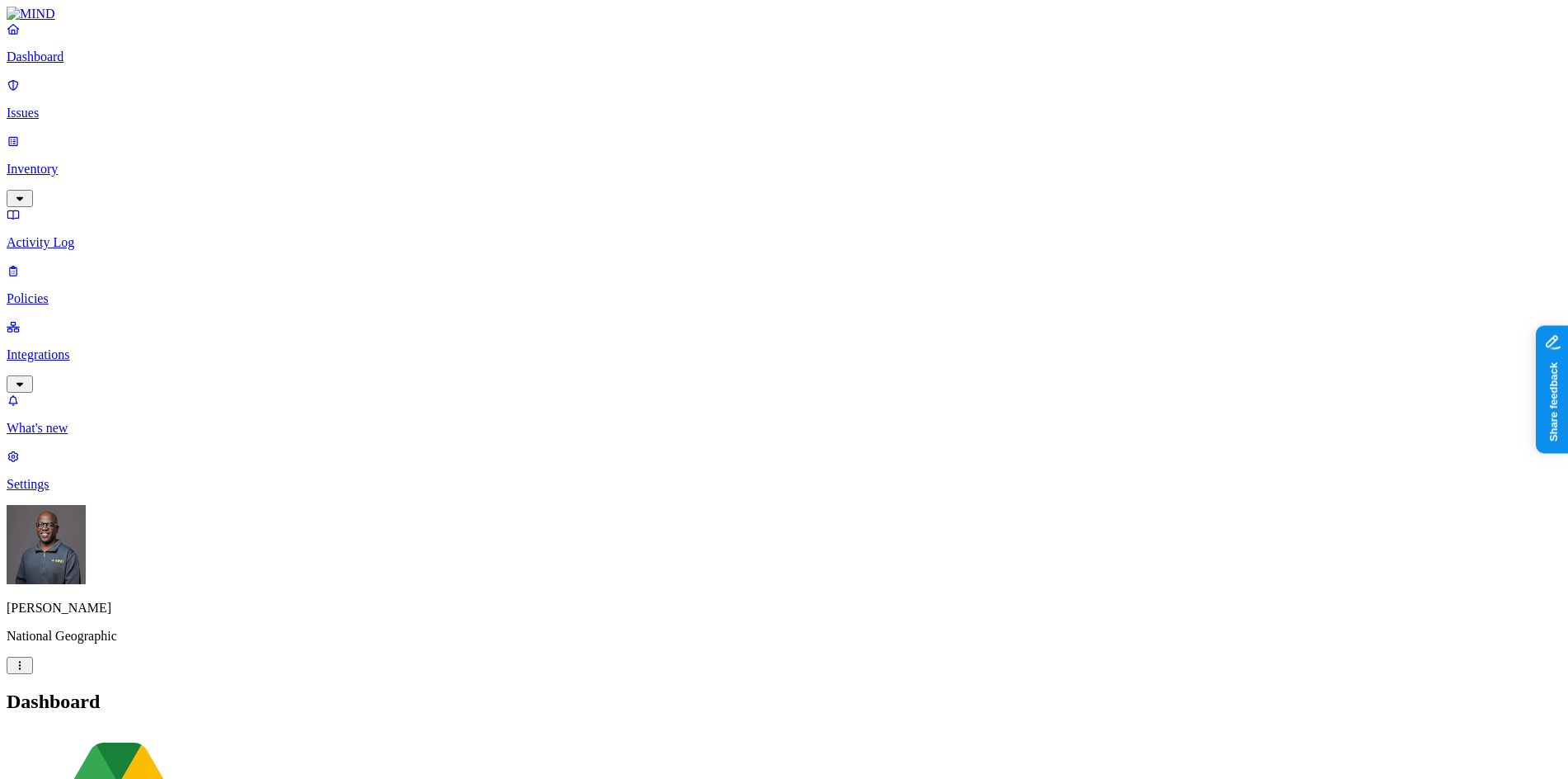
click at [67, 347] on p "Integrations" at bounding box center [784, 355] width 1555 height 15
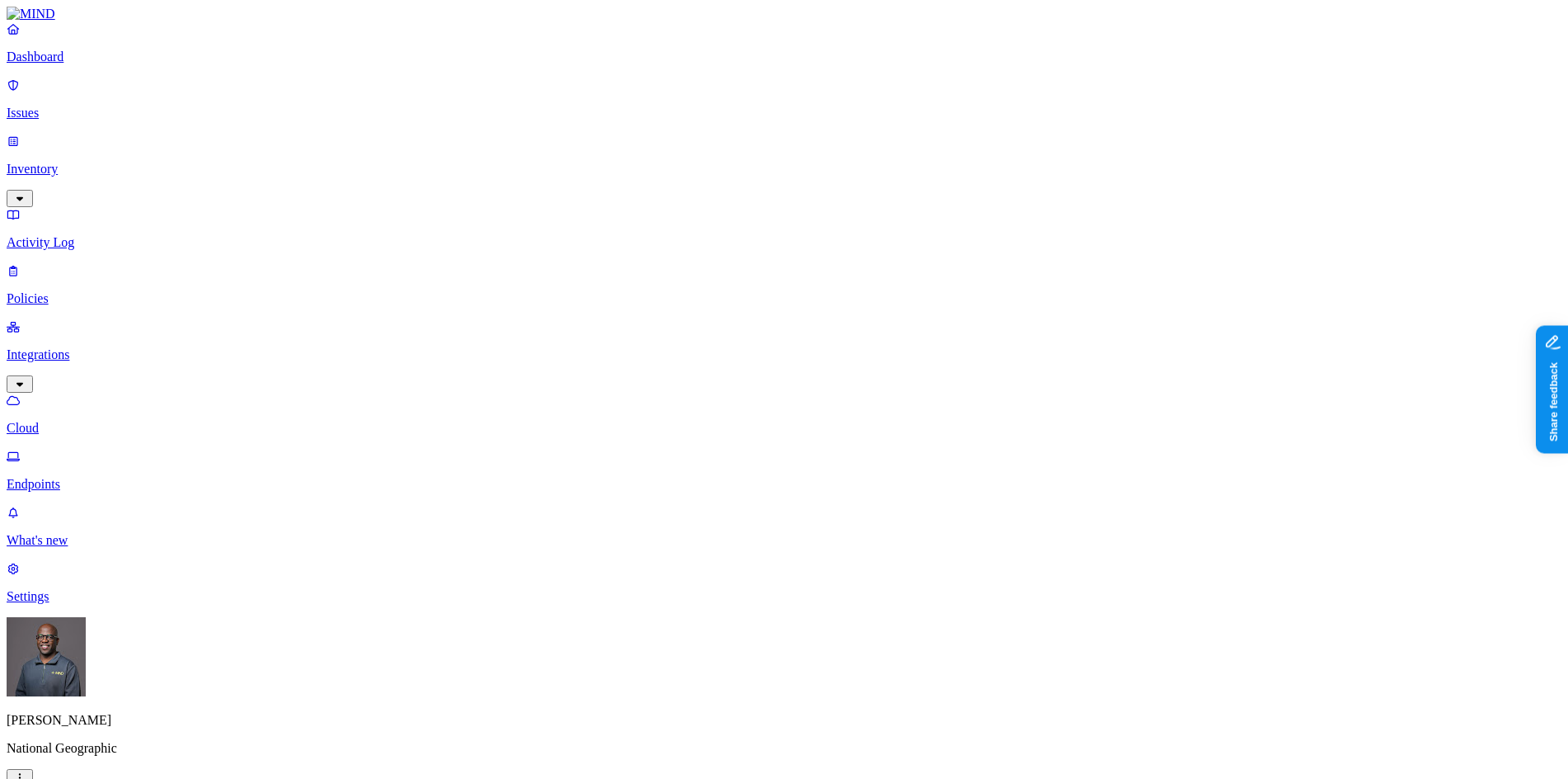
click at [64, 64] on p "Dashboard" at bounding box center [784, 57] width 1555 height 15
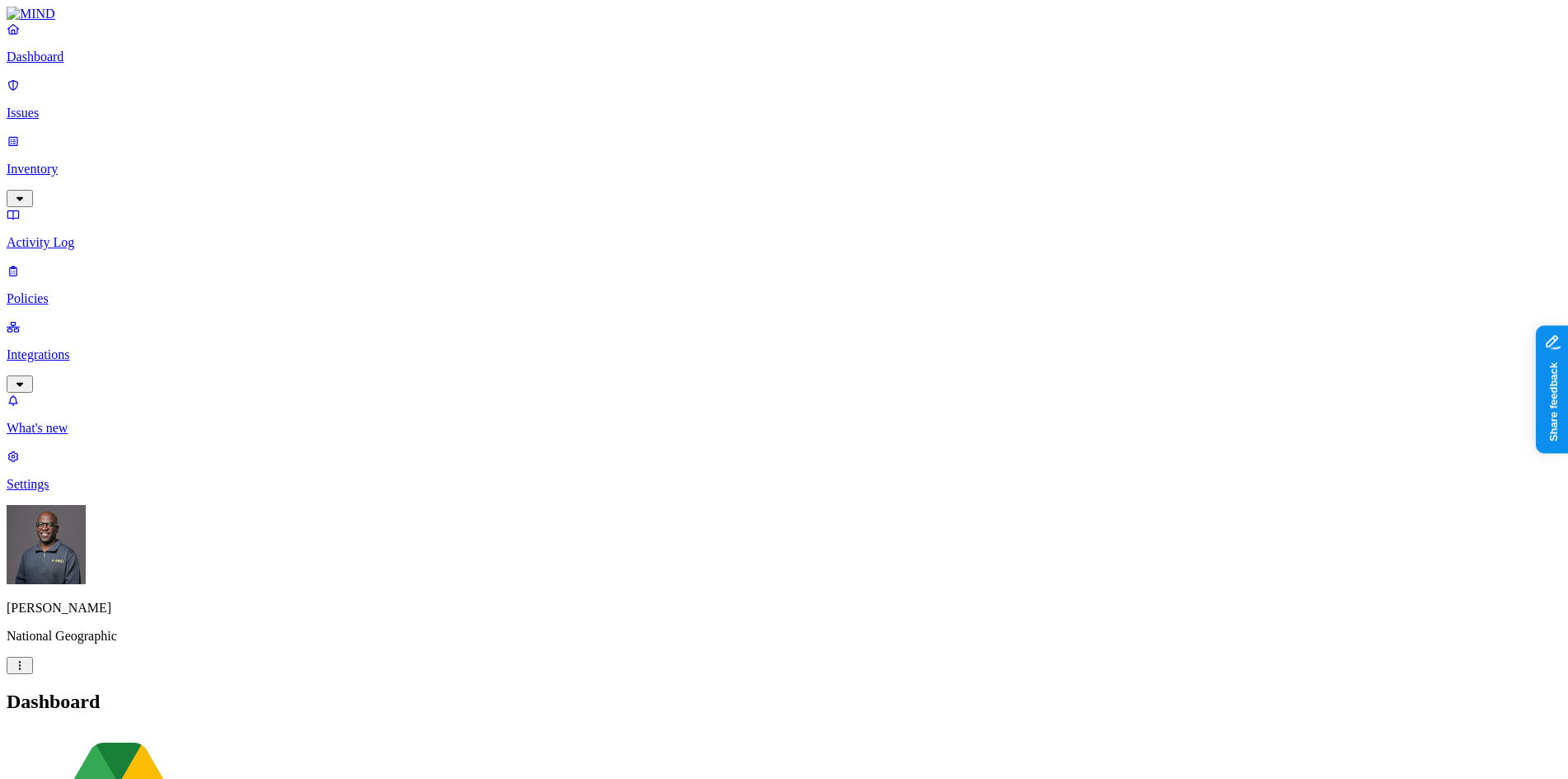
click at [64, 347] on p "Integrations" at bounding box center [784, 355] width 1555 height 15
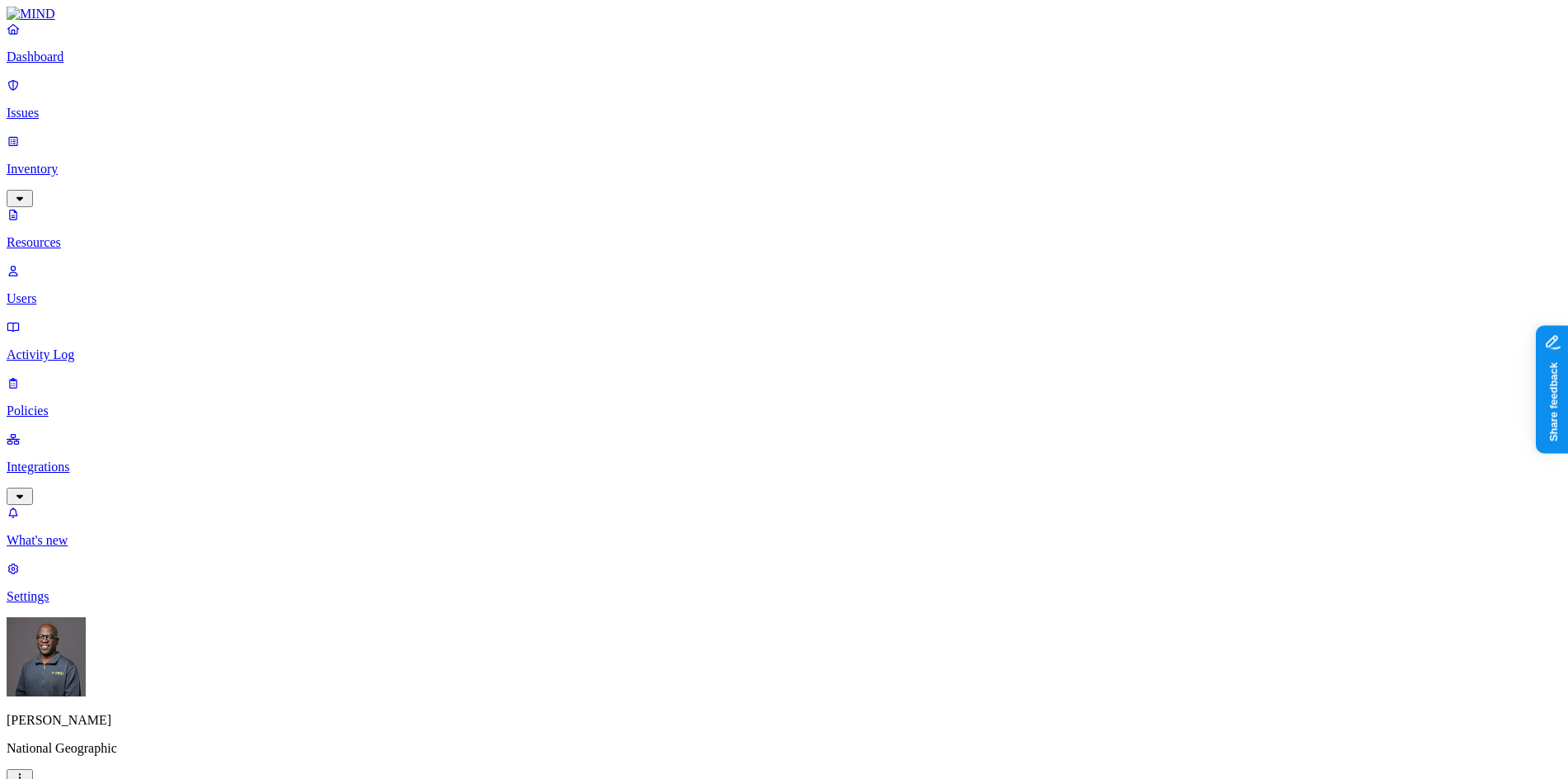
click at [70, 64] on p "Dashboard" at bounding box center [784, 57] width 1555 height 15
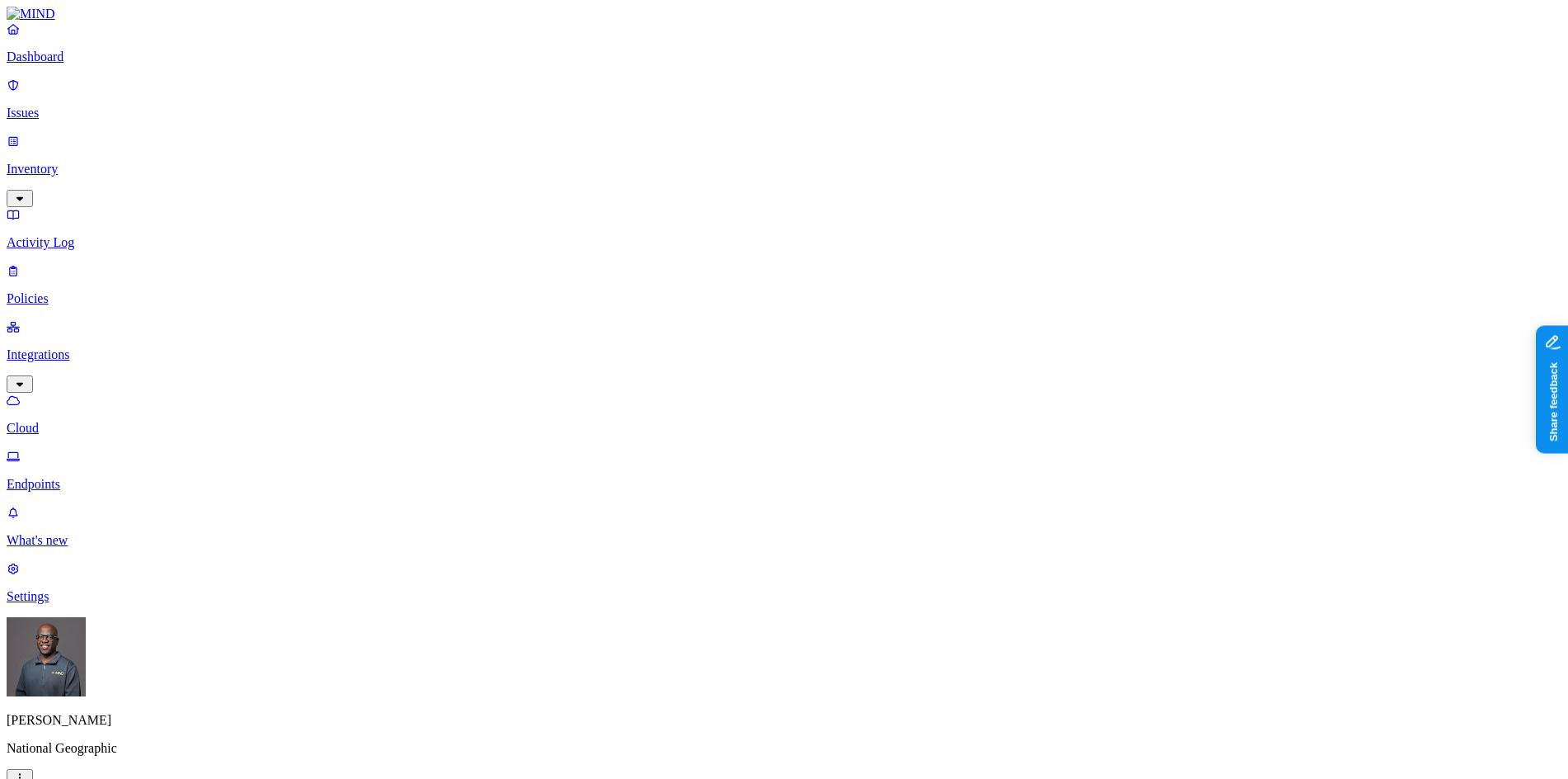
click at [72, 291] on p "Policies" at bounding box center [784, 299] width 1555 height 15
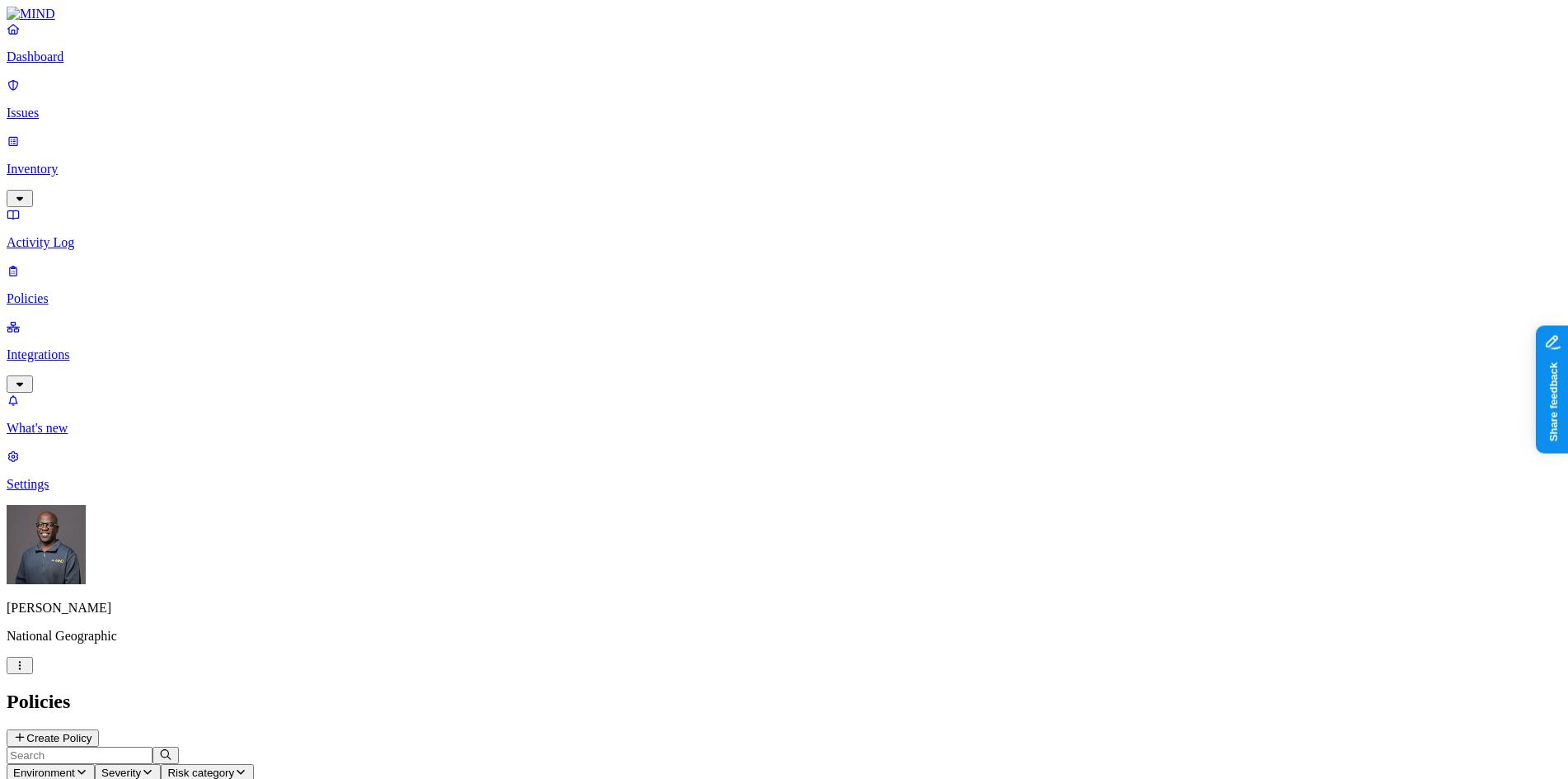
click at [97, 347] on p "Integrations" at bounding box center [784, 355] width 1555 height 15
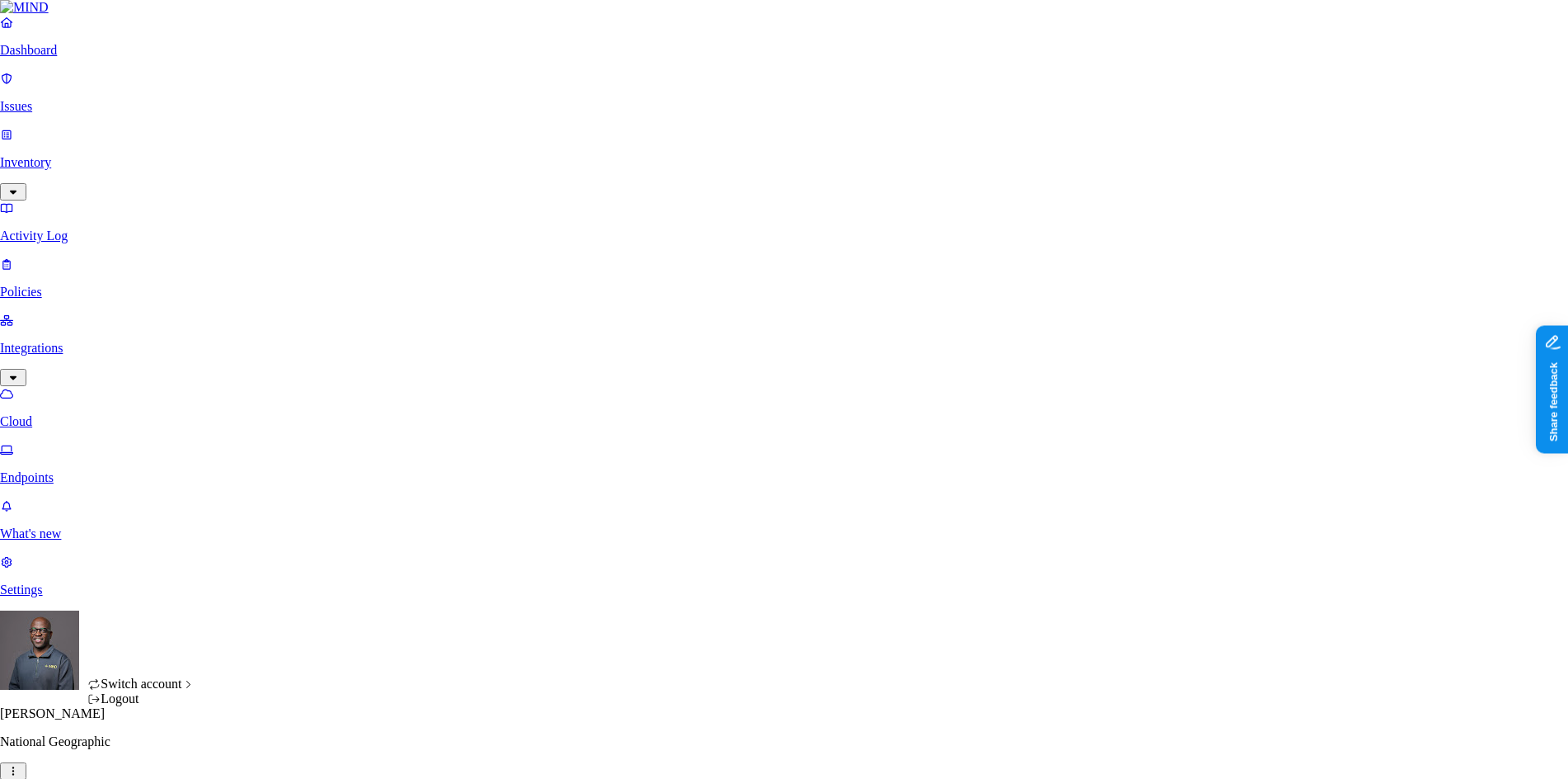
click at [156, 757] on html "Dashboard Issues Inventory Activity Log Policies Integrations Cloud Endpoints W…" at bounding box center [784, 582] width 1568 height 1164
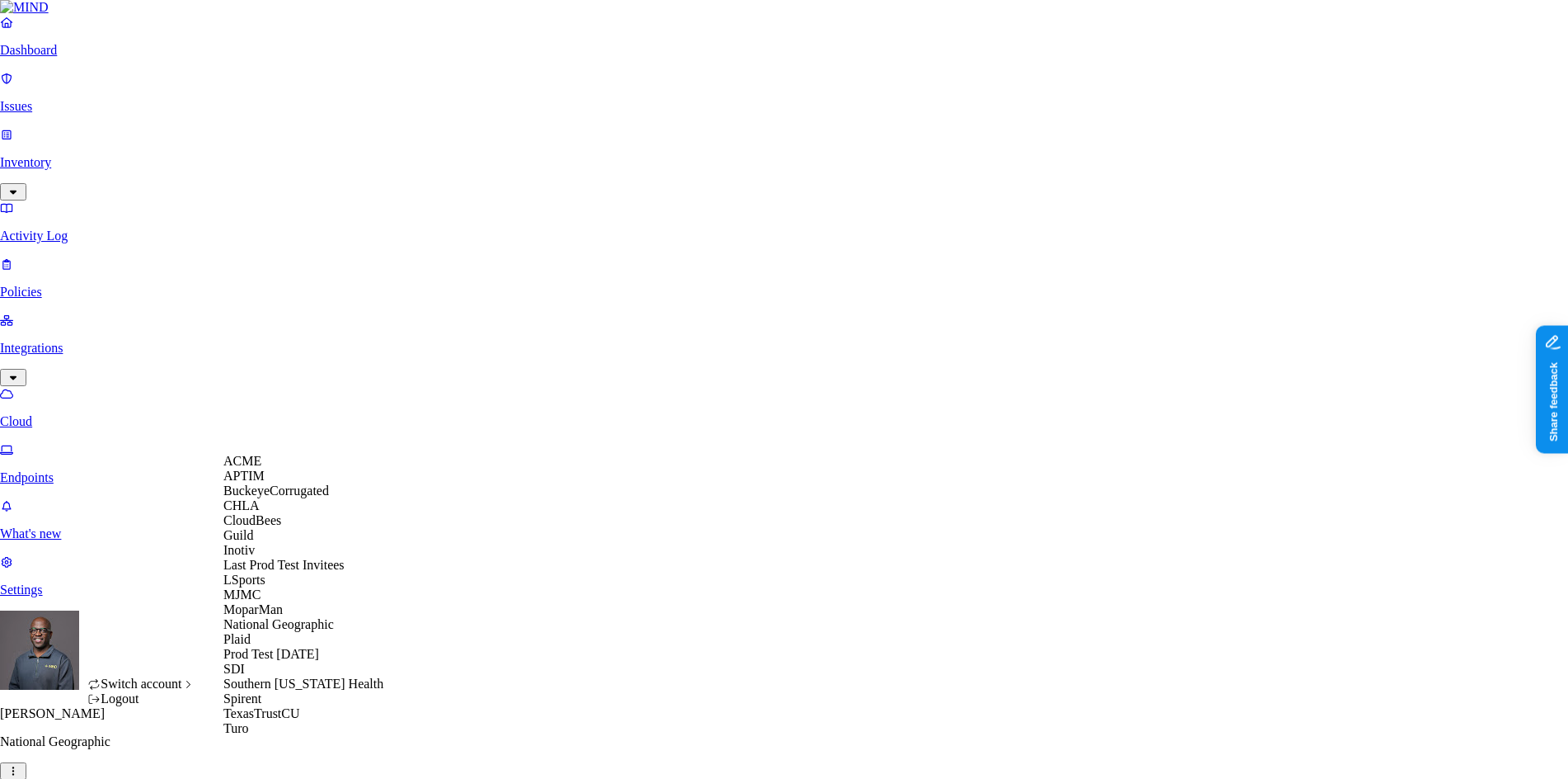
click at [274, 469] on div "ACME" at bounding box center [304, 461] width 160 height 15
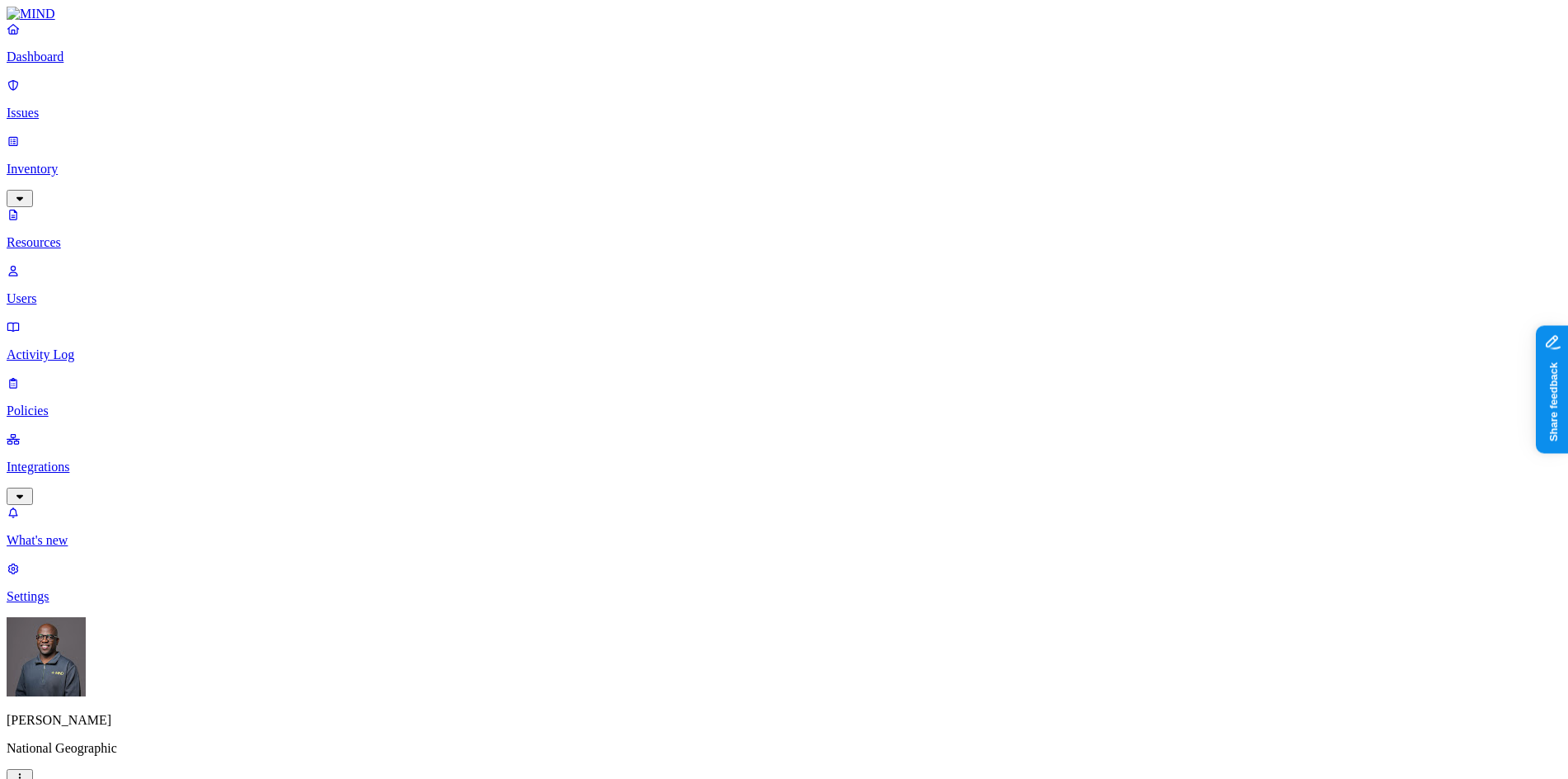
scroll to position [247, 0]
click at [81, 64] on p "Dashboard" at bounding box center [784, 57] width 1555 height 15
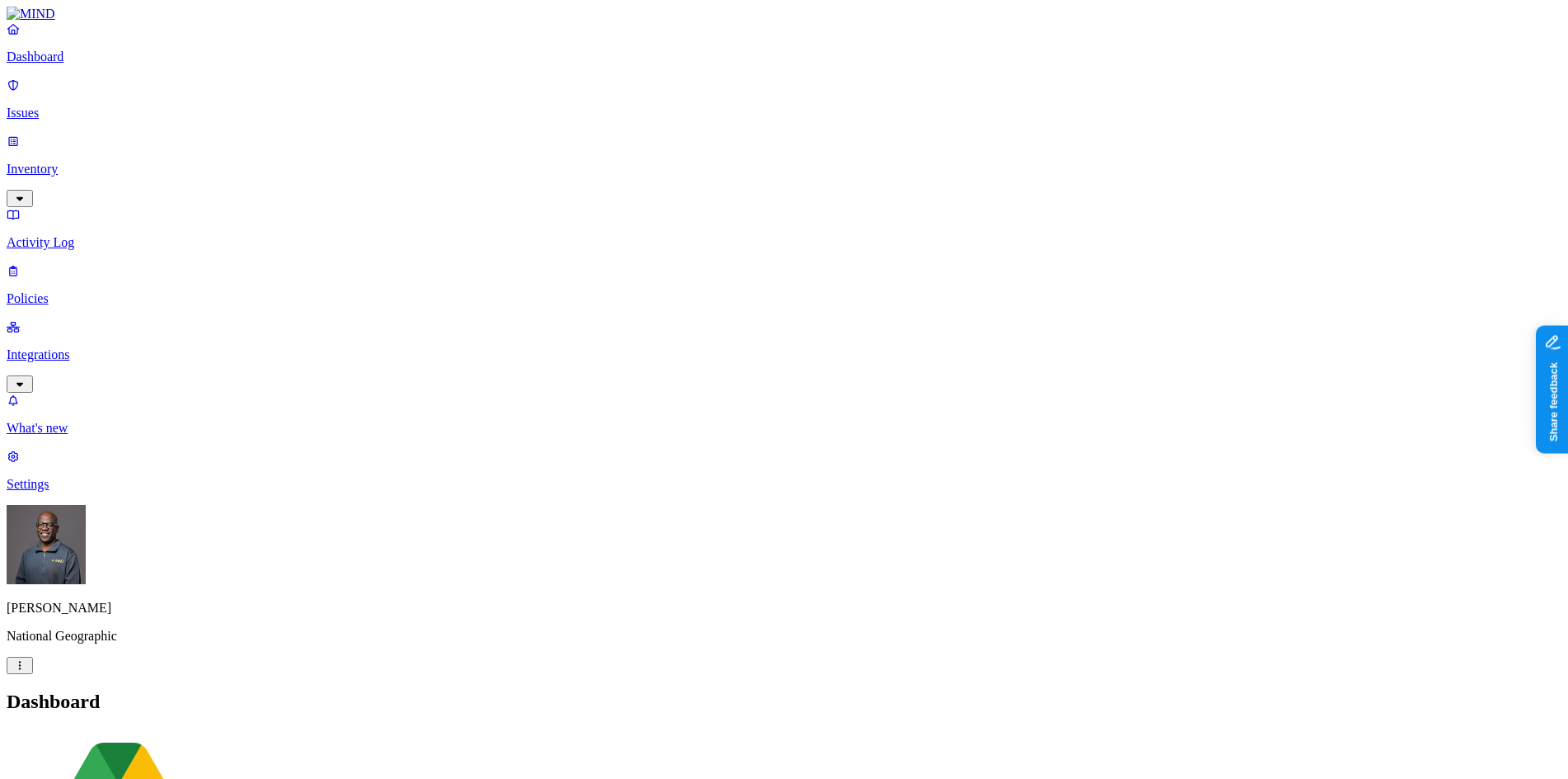
click at [107, 64] on p "Dashboard" at bounding box center [784, 57] width 1555 height 15
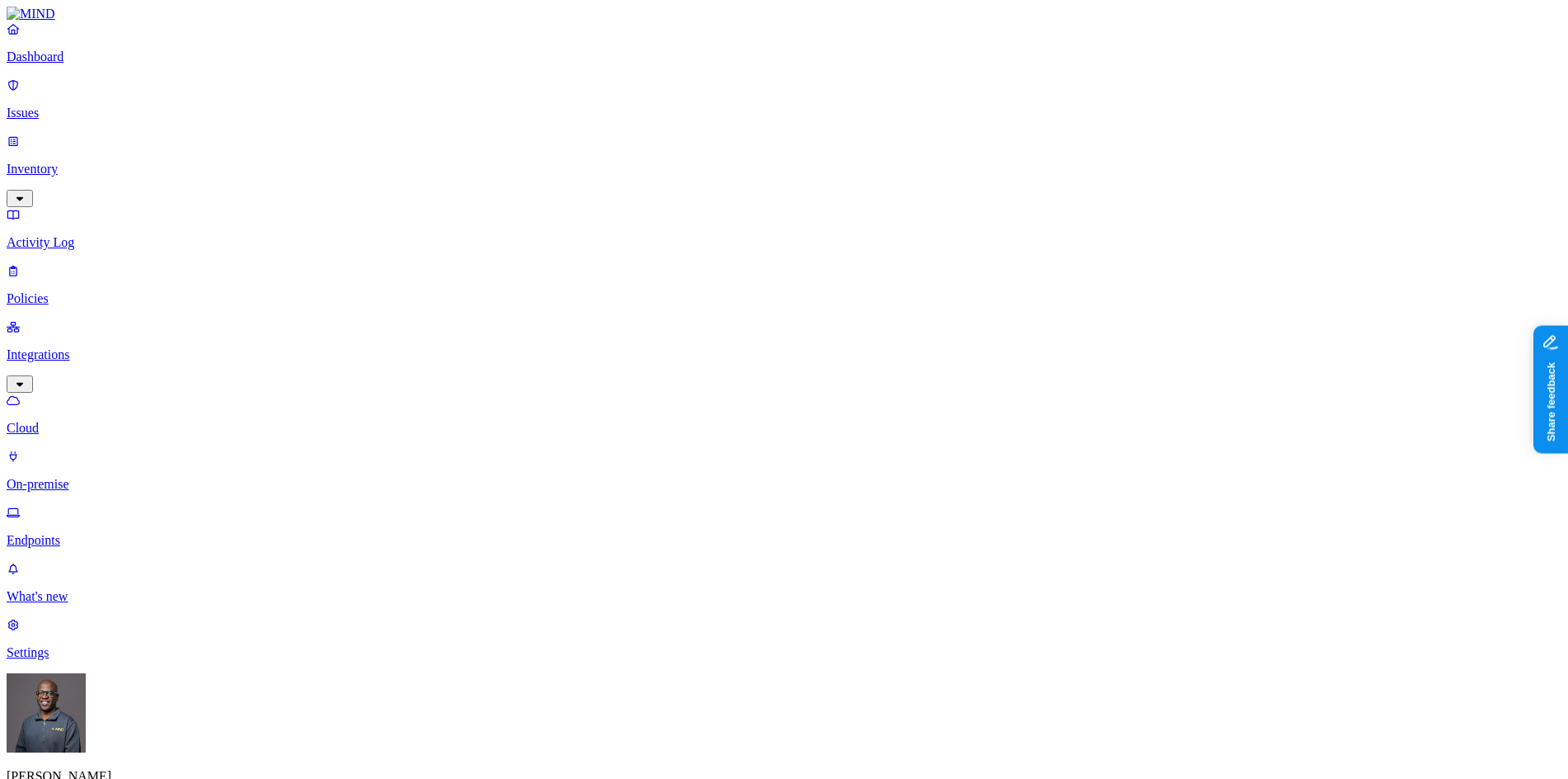
click at [66, 64] on p "Dashboard" at bounding box center [784, 57] width 1555 height 15
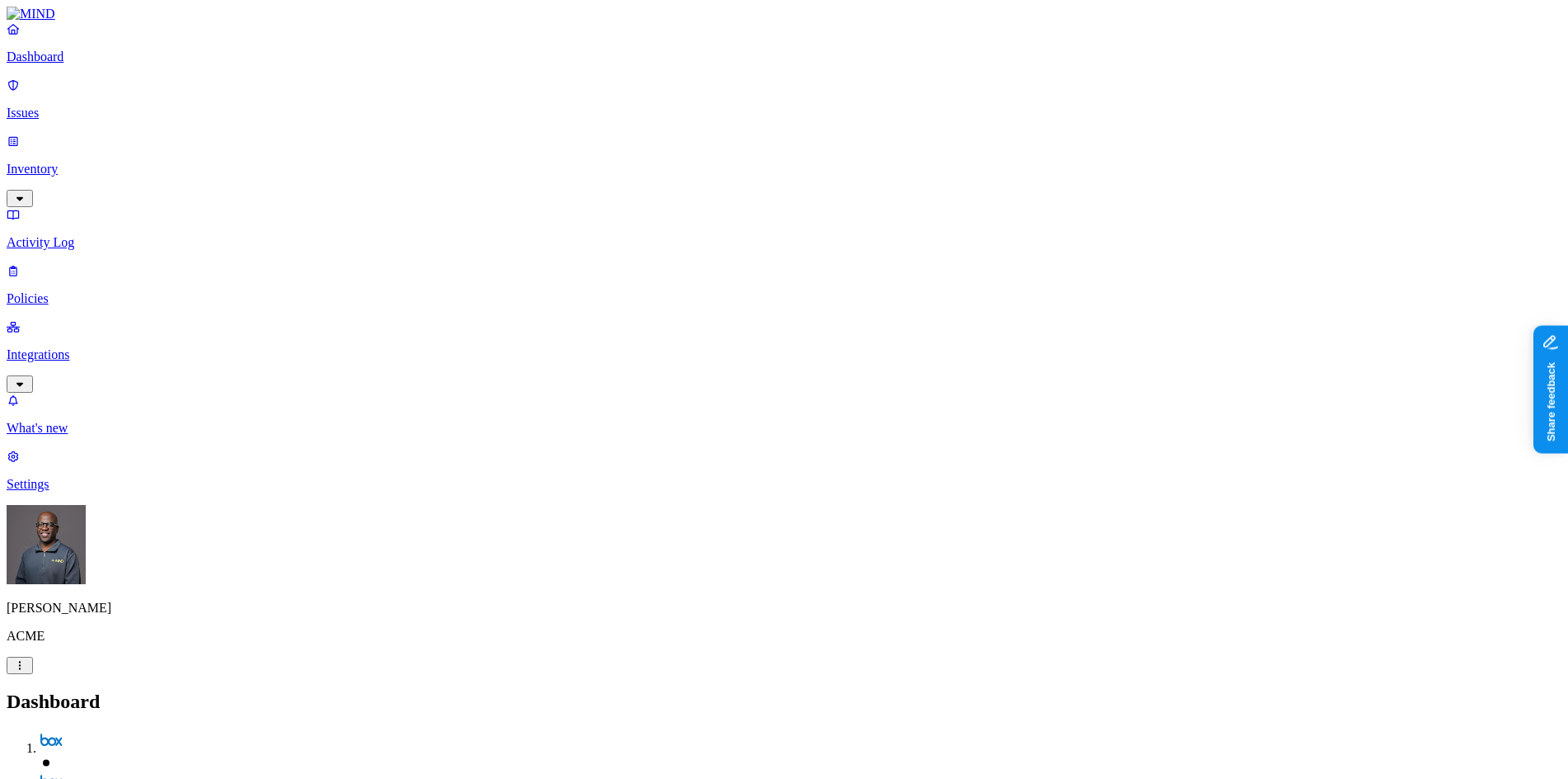
click at [82, 162] on p "Inventory" at bounding box center [784, 169] width 1555 height 15
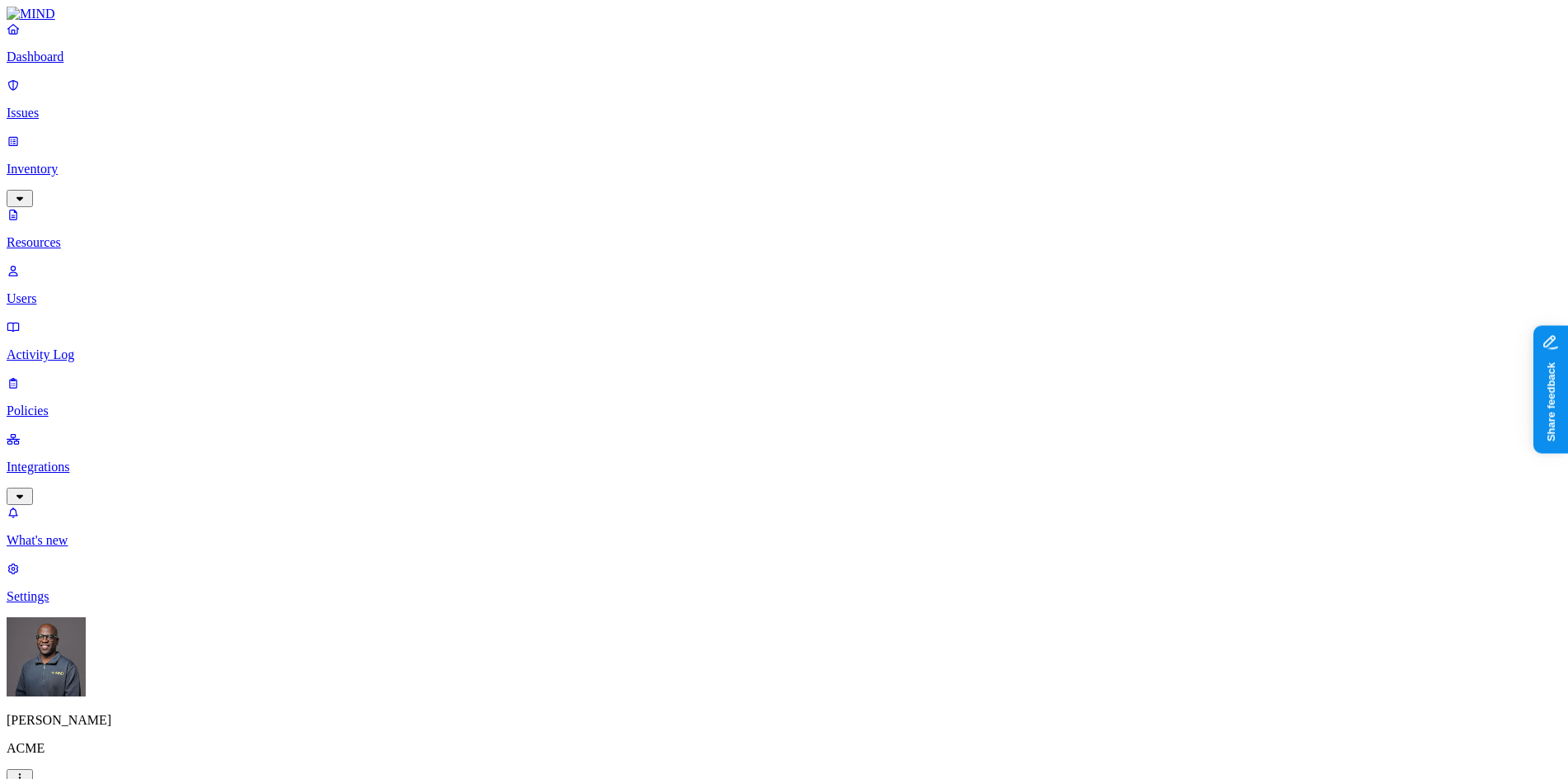
click at [104, 291] on p "Users" at bounding box center [784, 299] width 1555 height 15
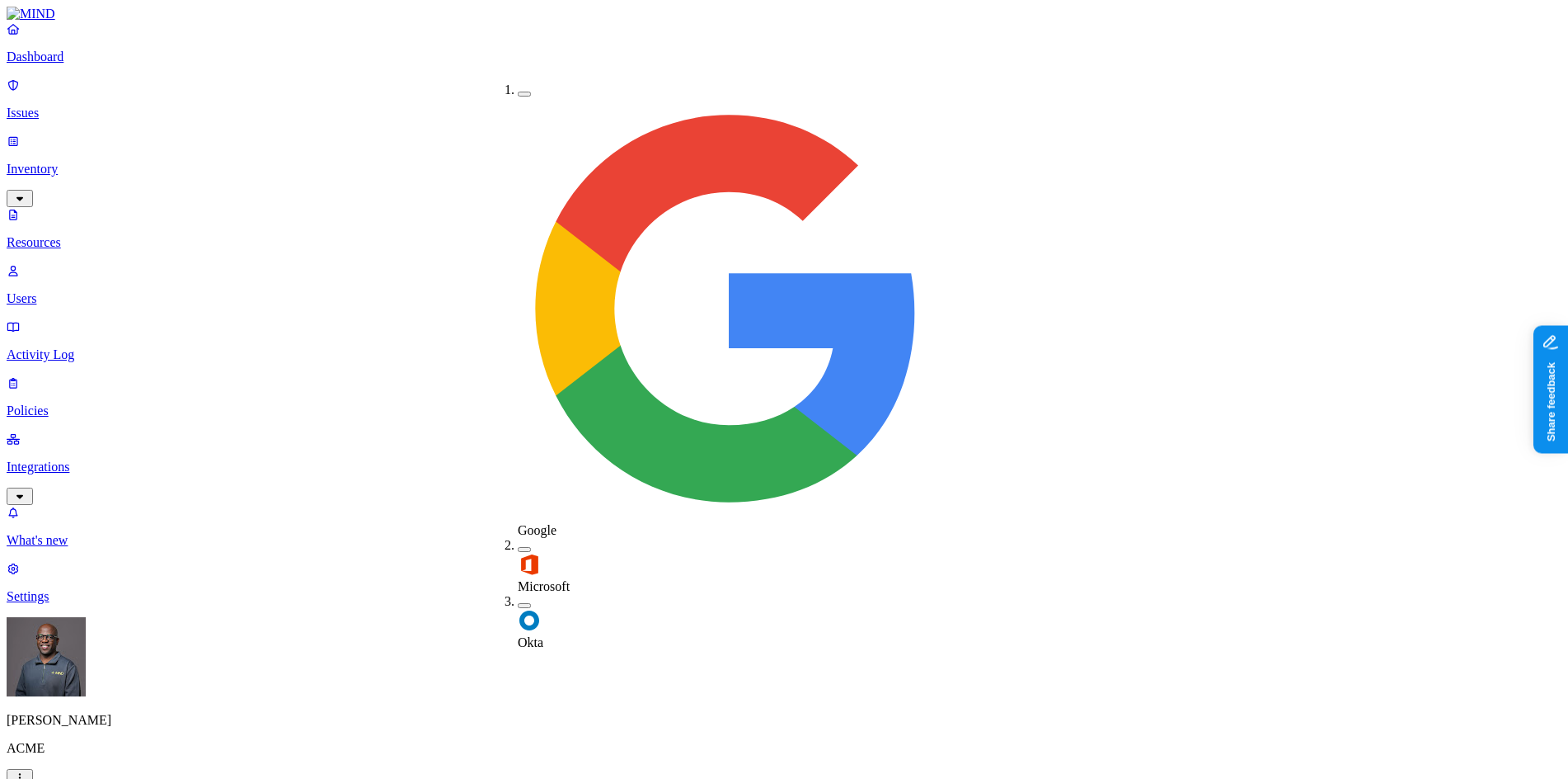
click at [518, 603] on button "button" at bounding box center [525, 606] width 13 height 5
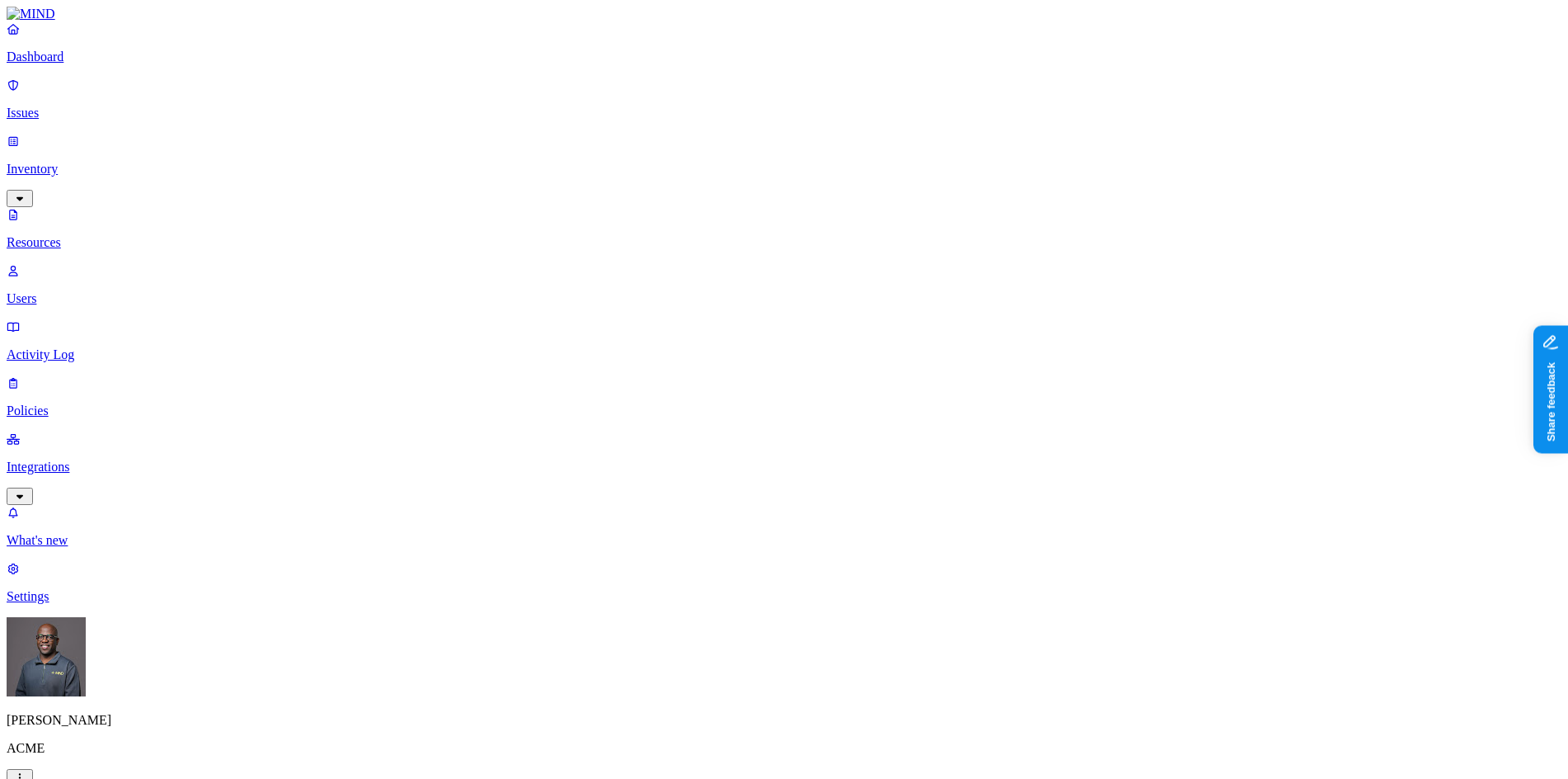
click at [55, 404] on p "Policies" at bounding box center [784, 411] width 1555 height 15
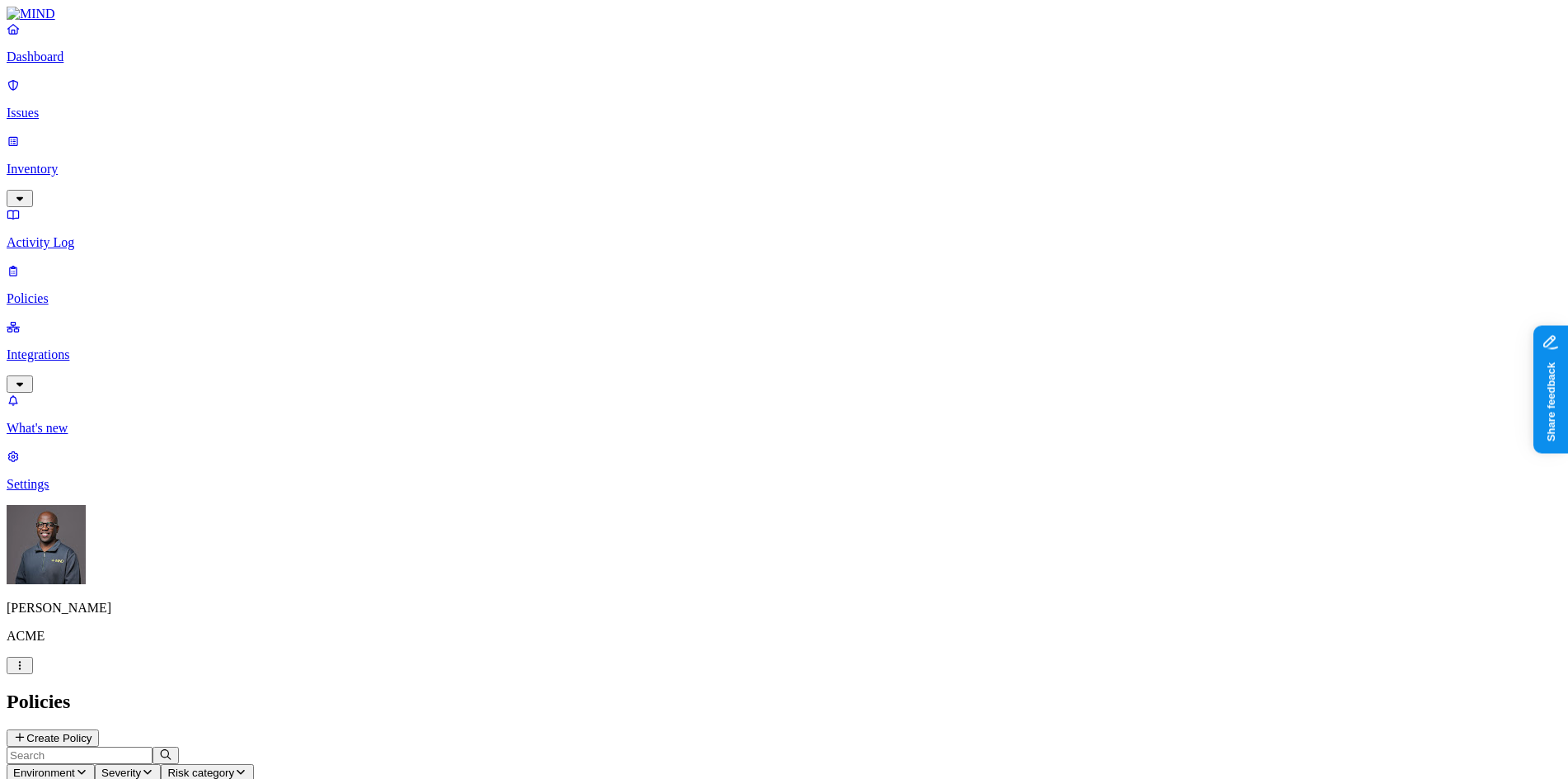
click at [99, 729] on button "Create Policy" at bounding box center [53, 738] width 92 height 18
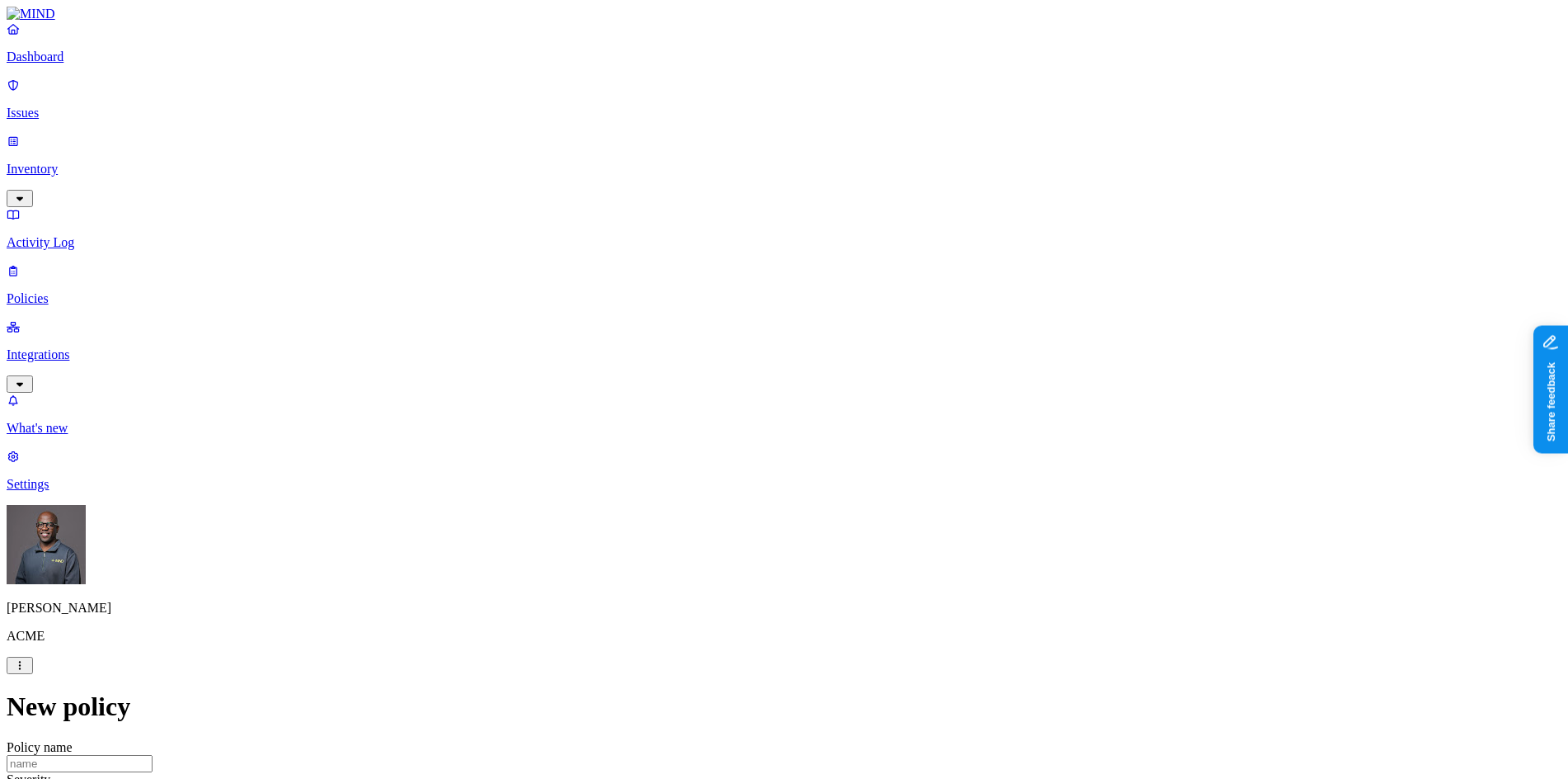
click at [67, 162] on p "Inventory" at bounding box center [784, 169] width 1555 height 15
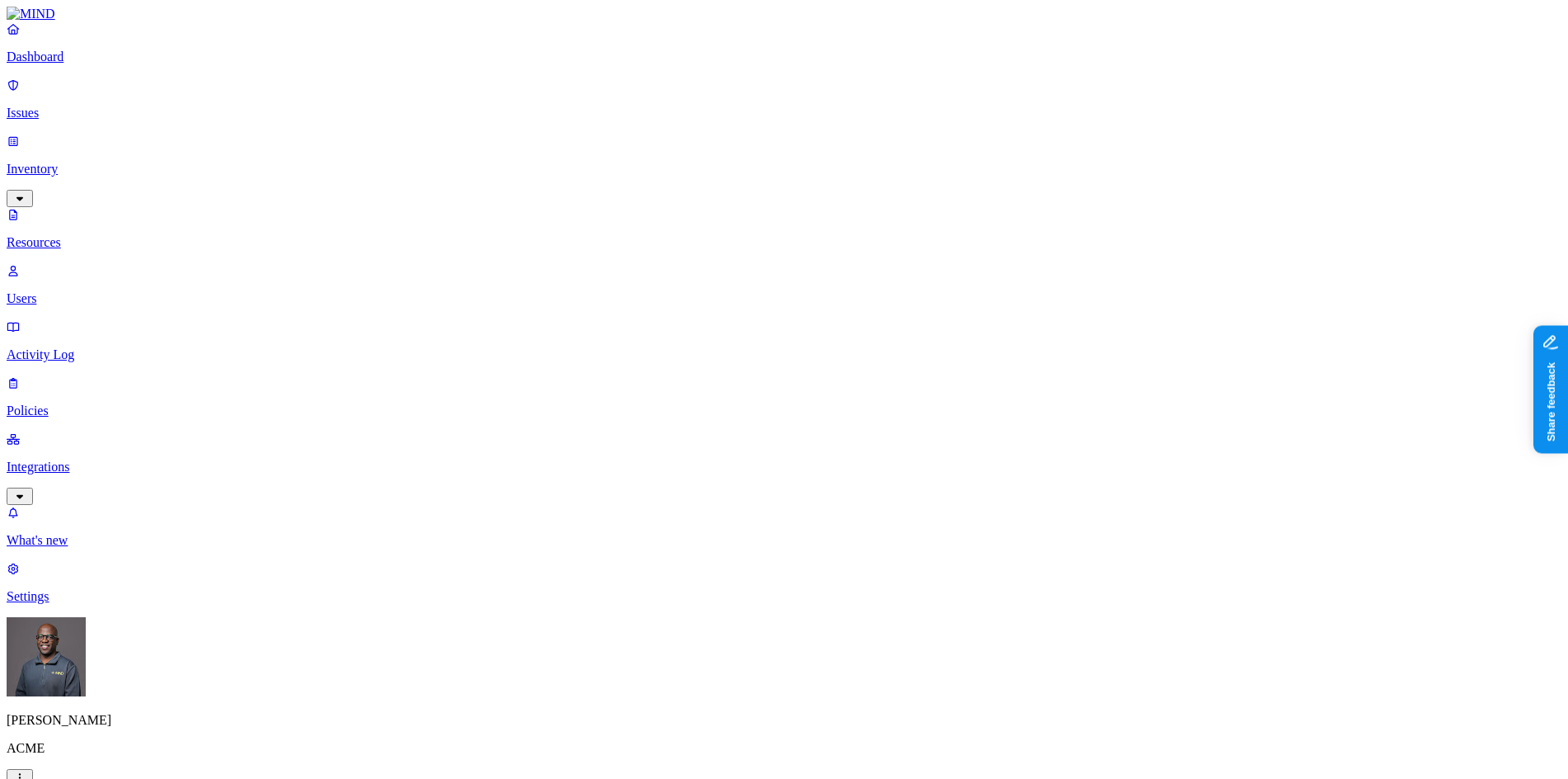
click at [77, 291] on p "Users" at bounding box center [784, 299] width 1555 height 15
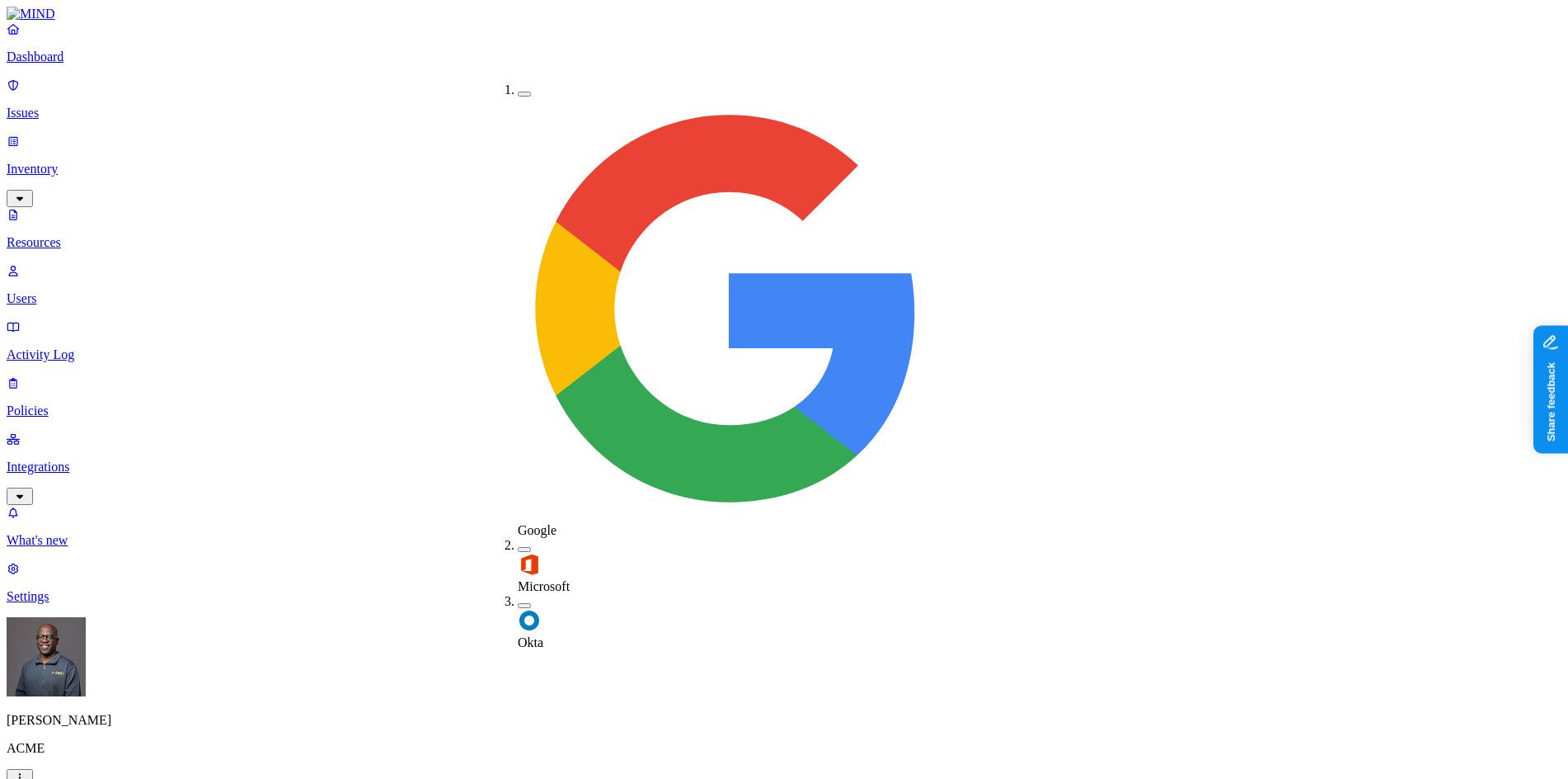
click at [518, 603] on button "button" at bounding box center [525, 606] width 13 height 5
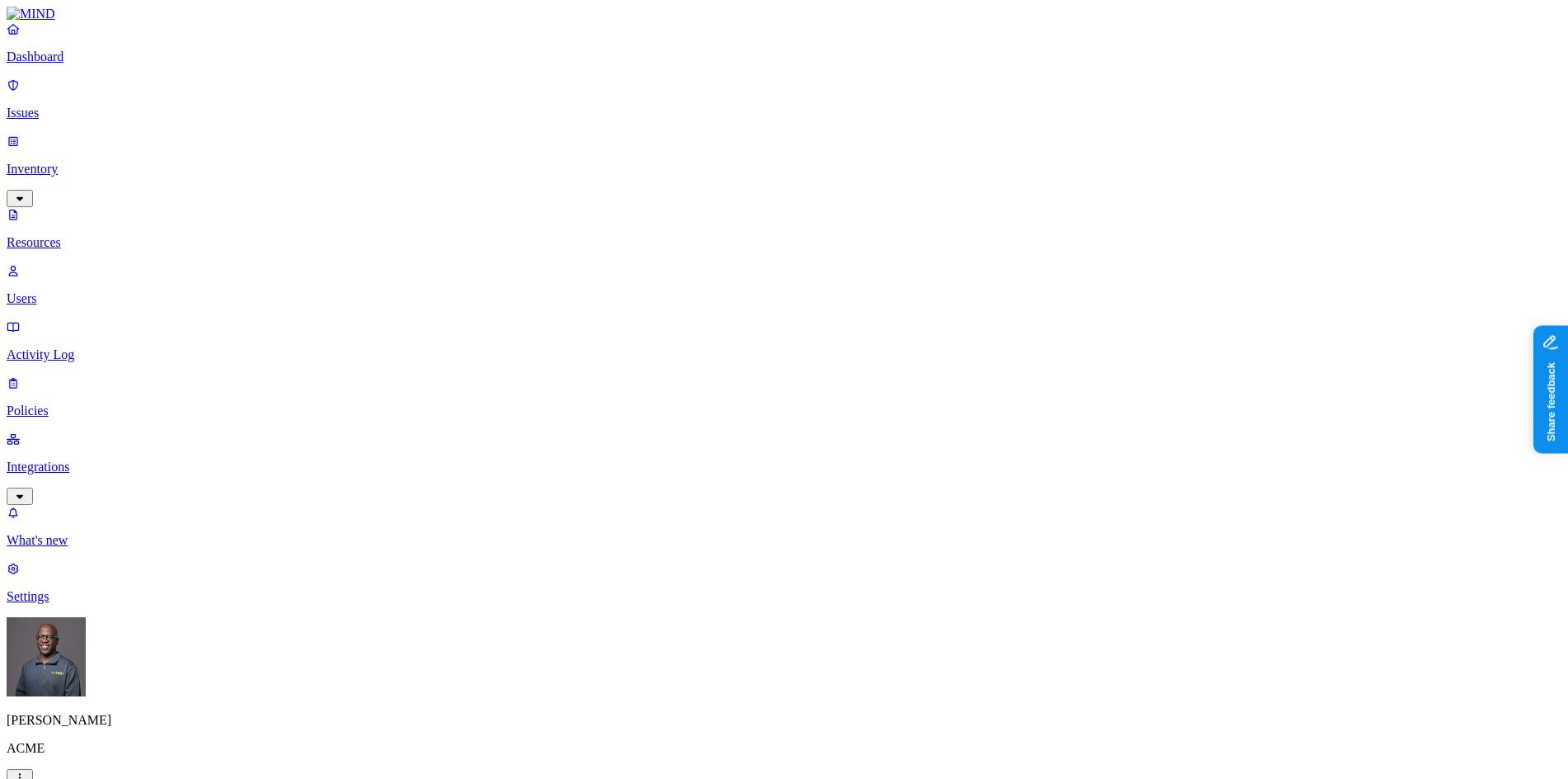
click at [66, 404] on p "Policies" at bounding box center [784, 411] width 1555 height 15
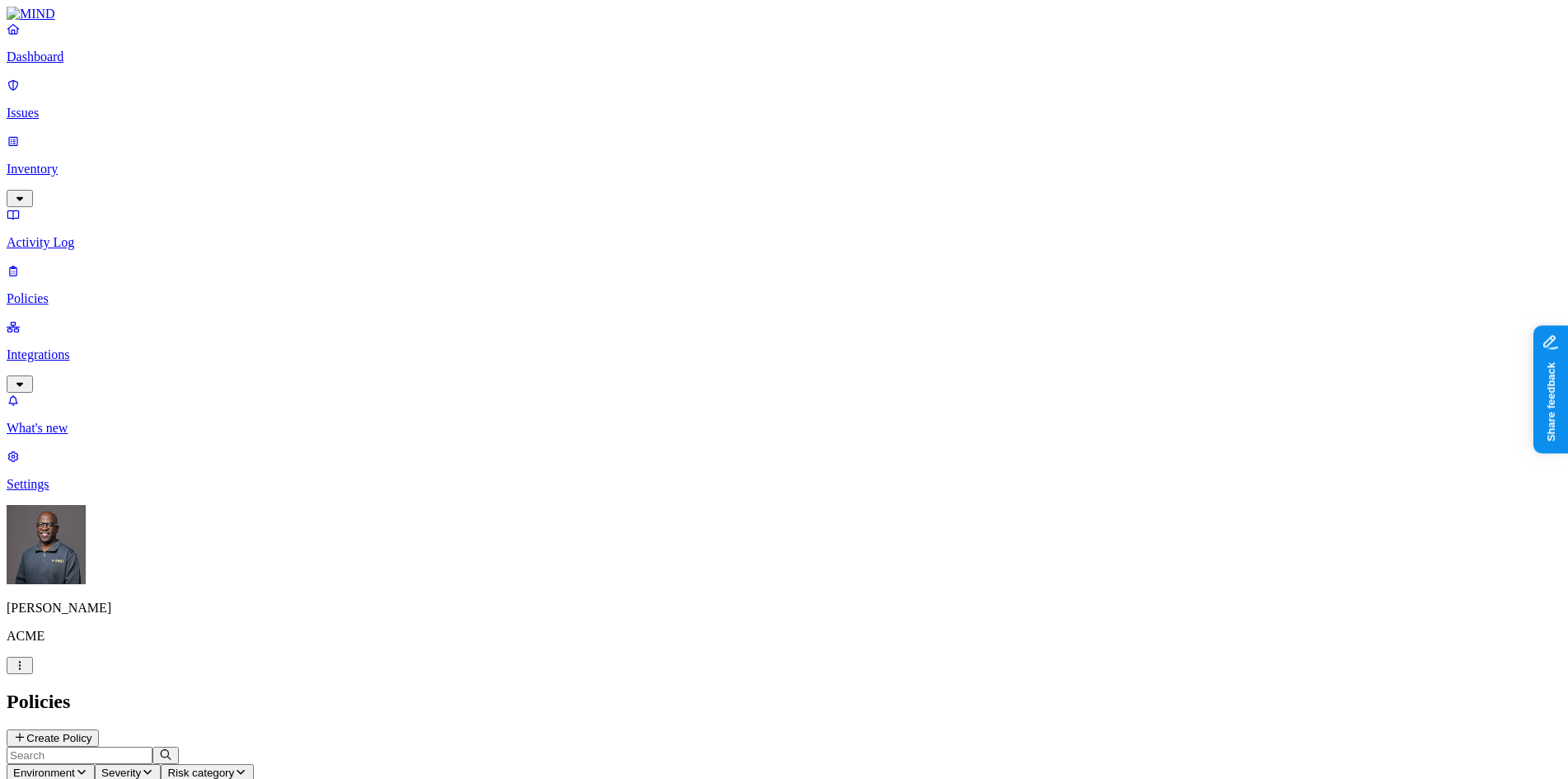
click at [99, 729] on button "Create Policy" at bounding box center [53, 738] width 92 height 18
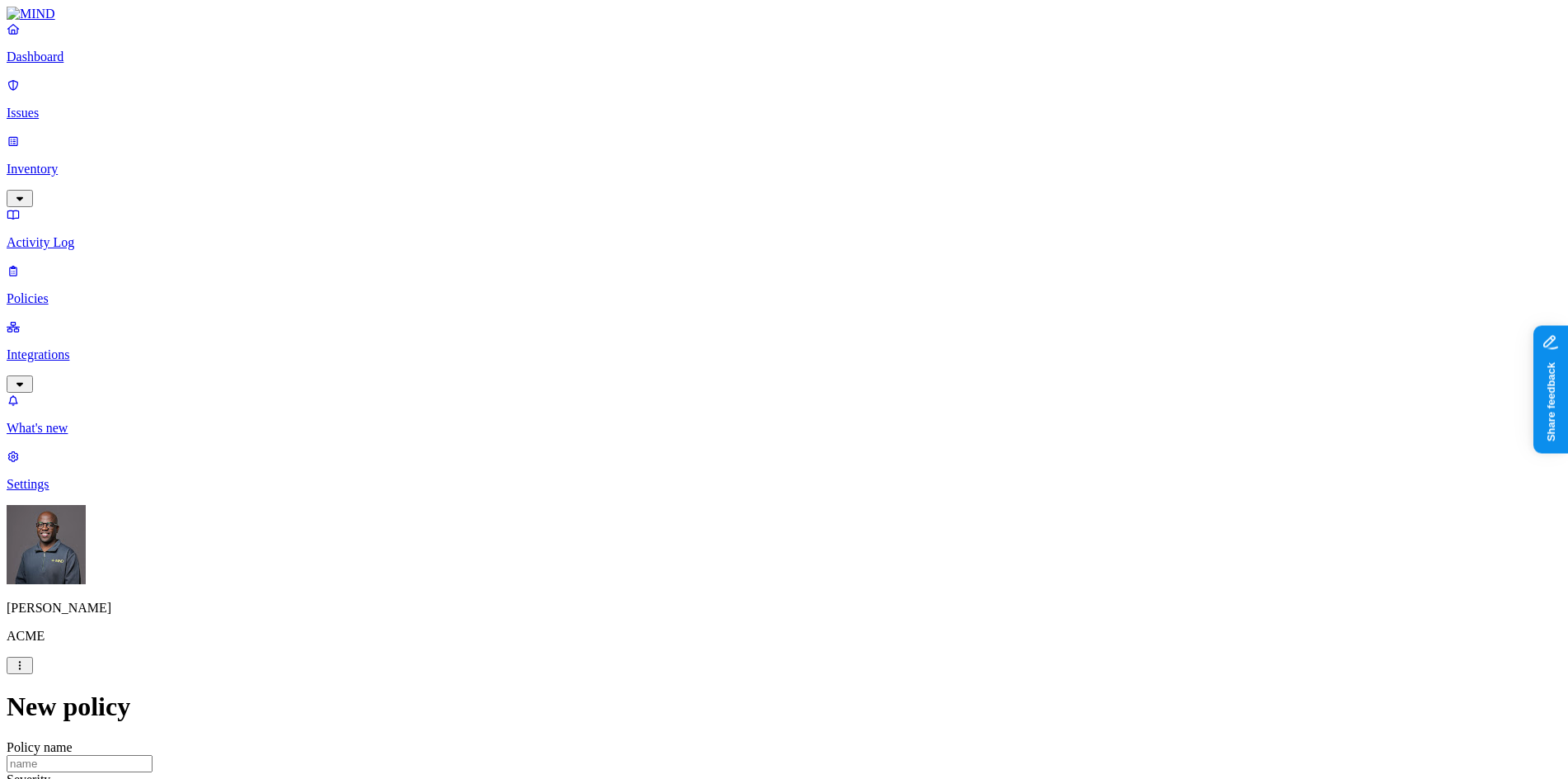
click at [708, 321] on label "Users" at bounding box center [693, 315] width 29 height 14
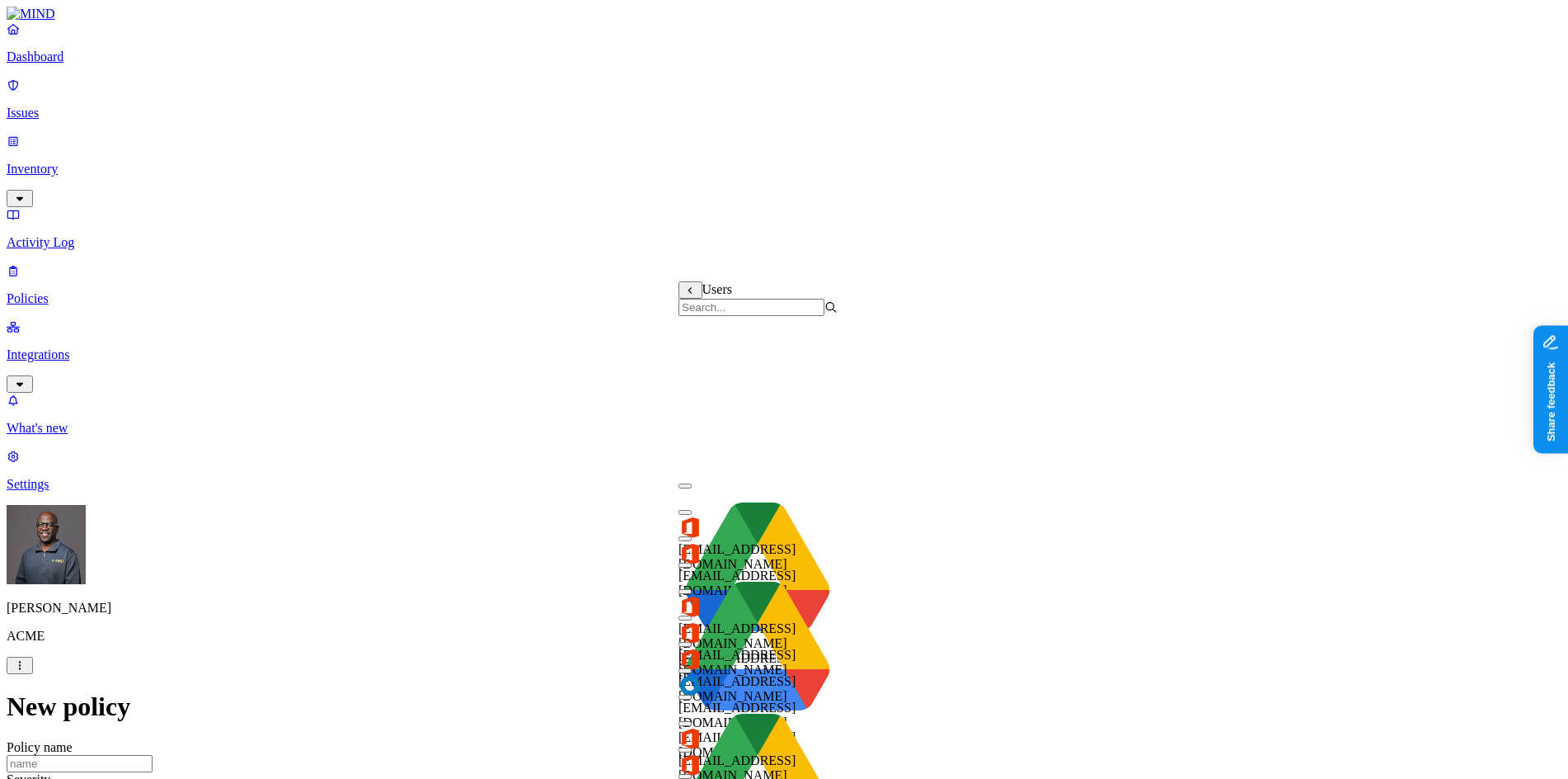
scroll to position [280, 0]
click at [692, 668] on button "button" at bounding box center [685, 670] width 13 height 5
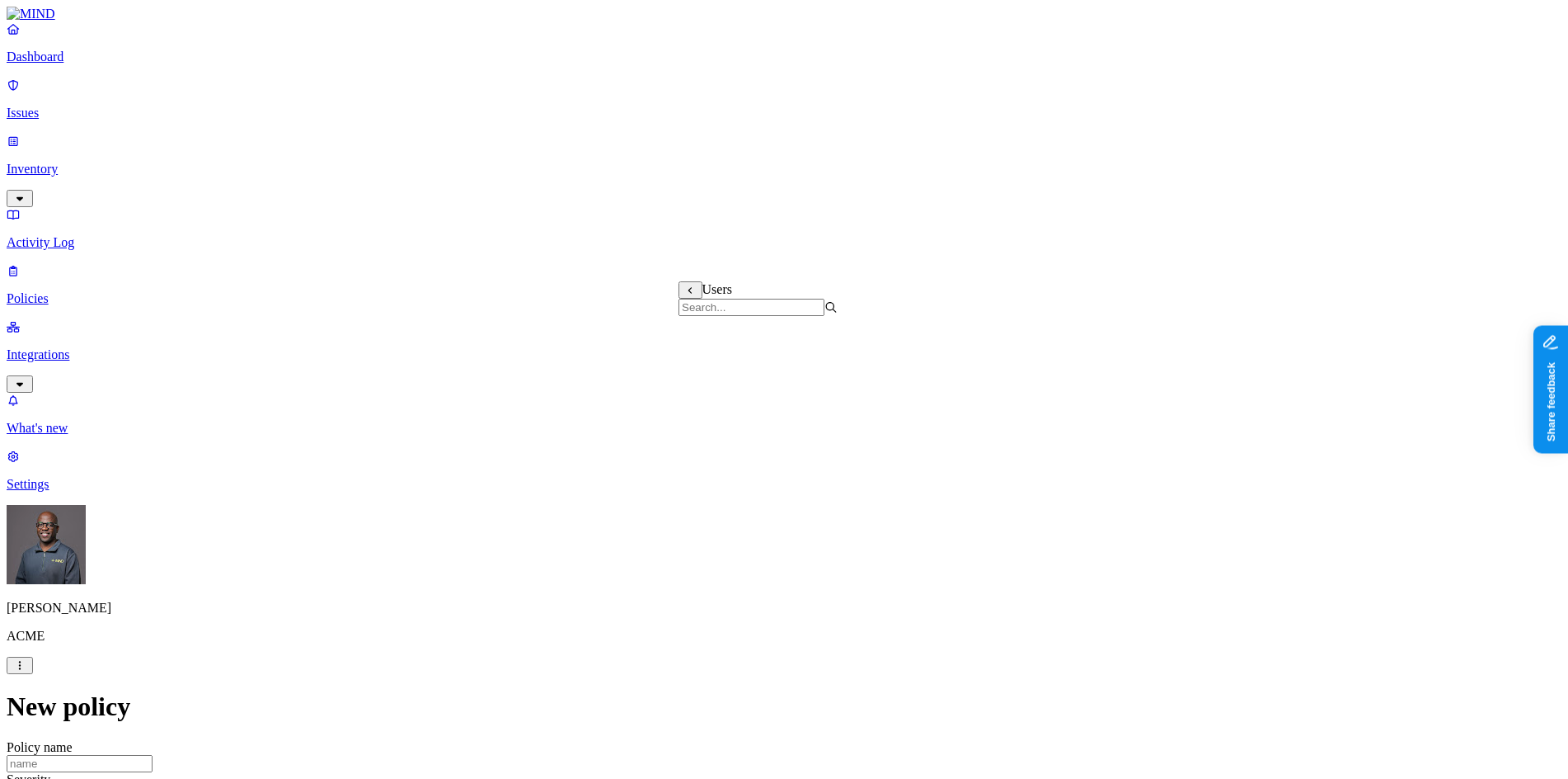
scroll to position [635, 0]
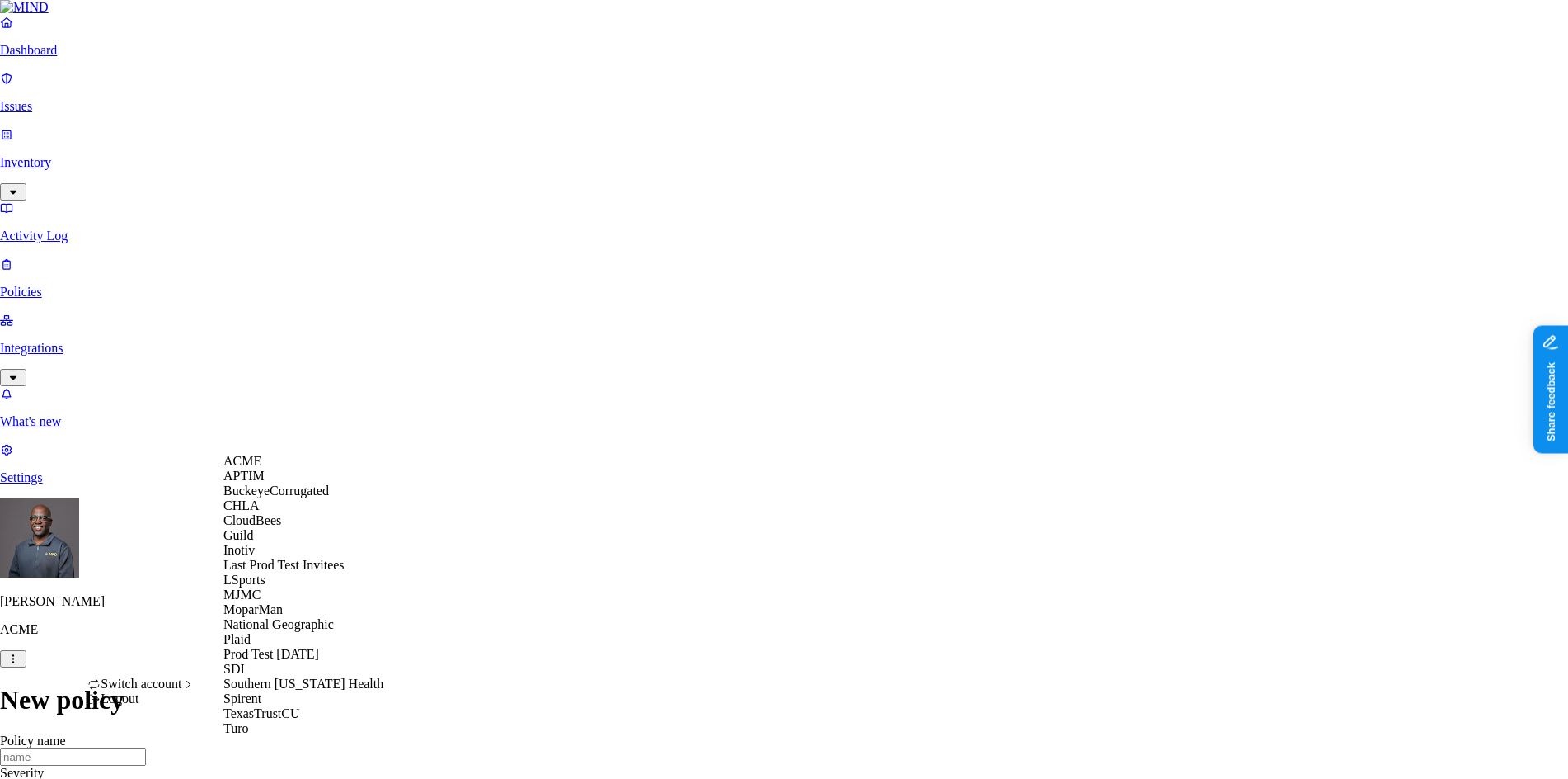
drag, startPoint x: 461, startPoint y: 195, endPoint x: 457, endPoint y: 185, distance: 10.8
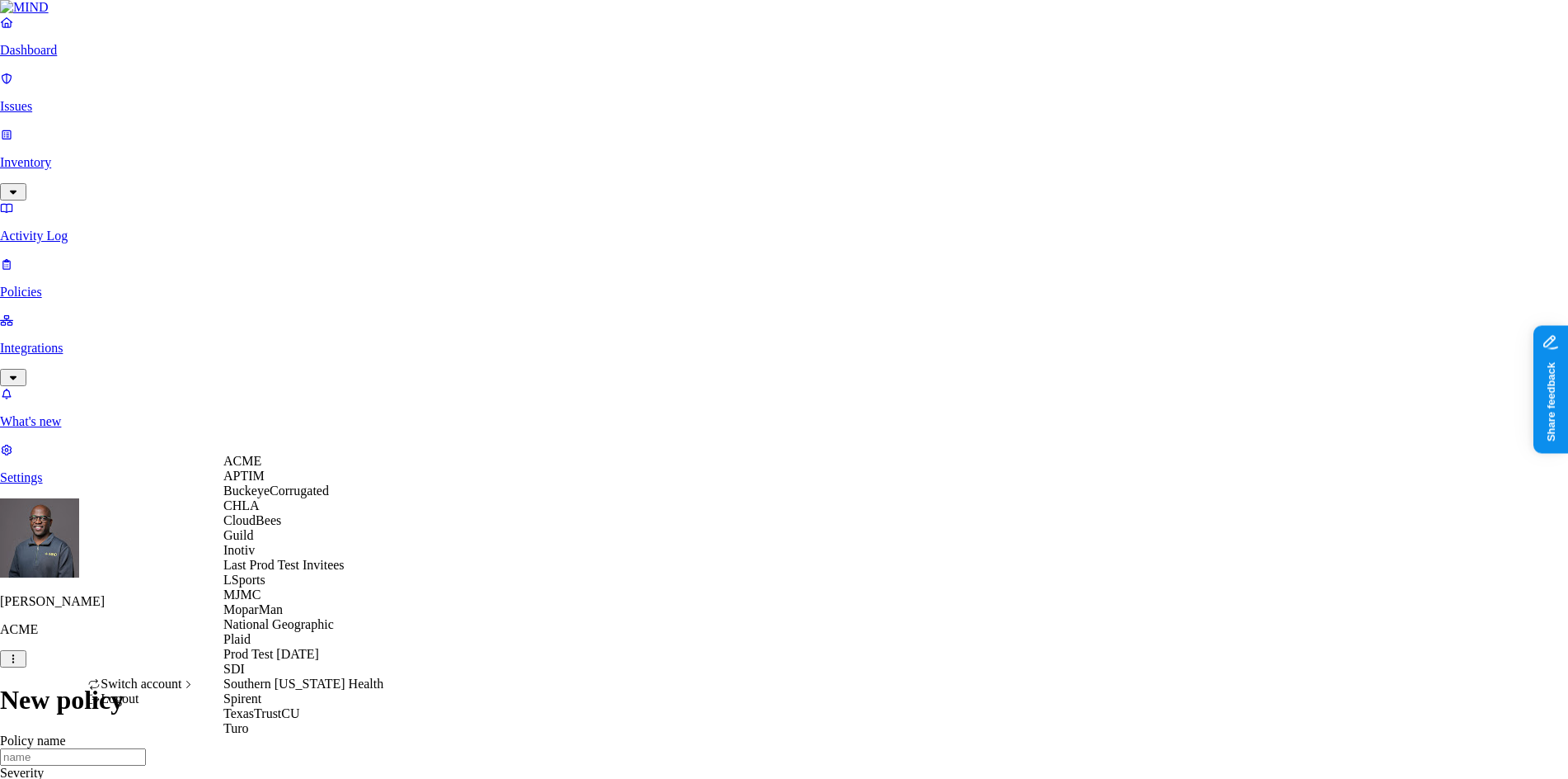
scroll to position [200, 0]
click at [301, 617] on span "National Geographic" at bounding box center [278, 623] width 110 height 14
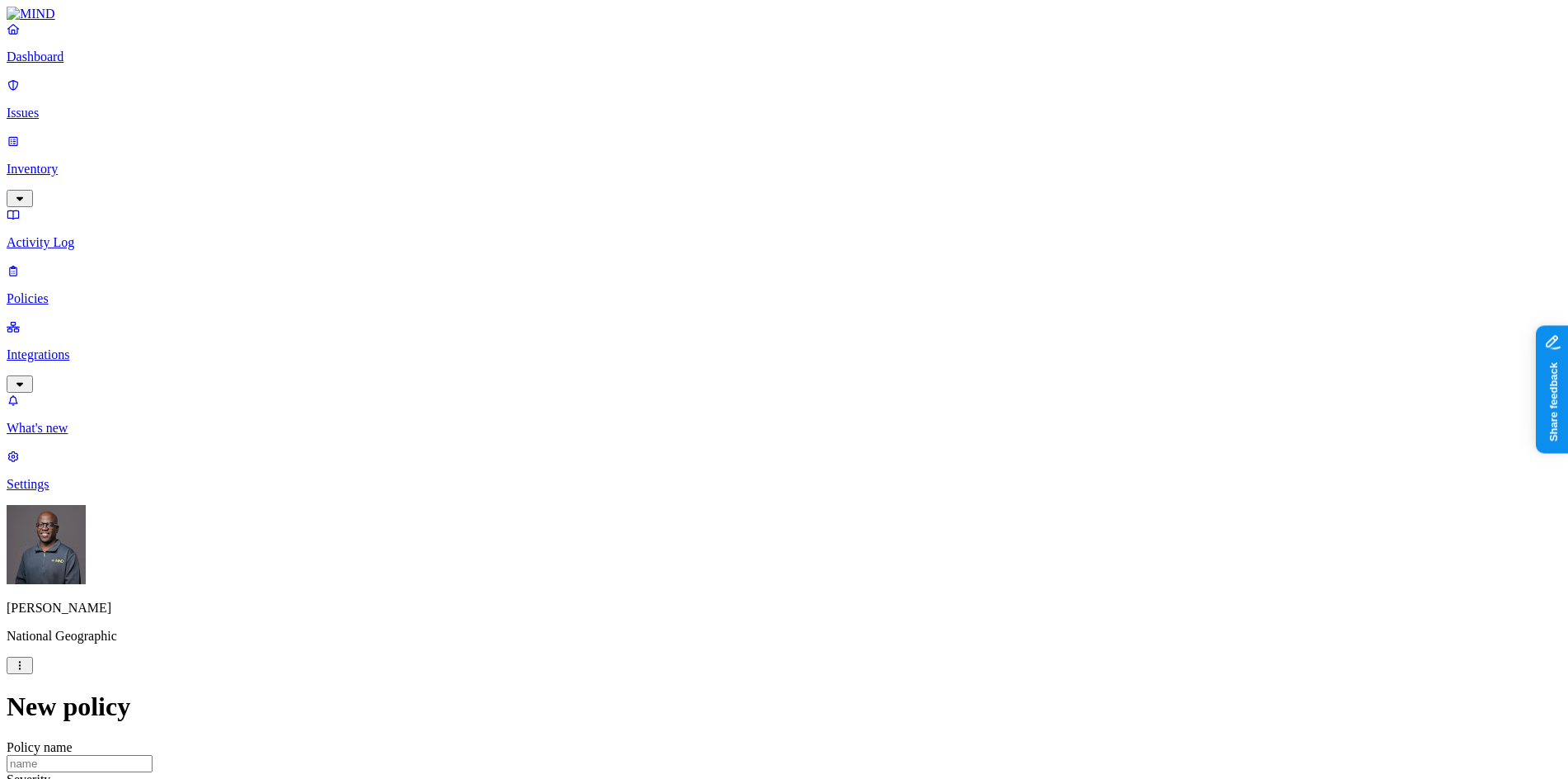
click at [82, 64] on p "Dashboard" at bounding box center [784, 57] width 1555 height 15
click at [69, 64] on p "Dashboard" at bounding box center [784, 57] width 1555 height 15
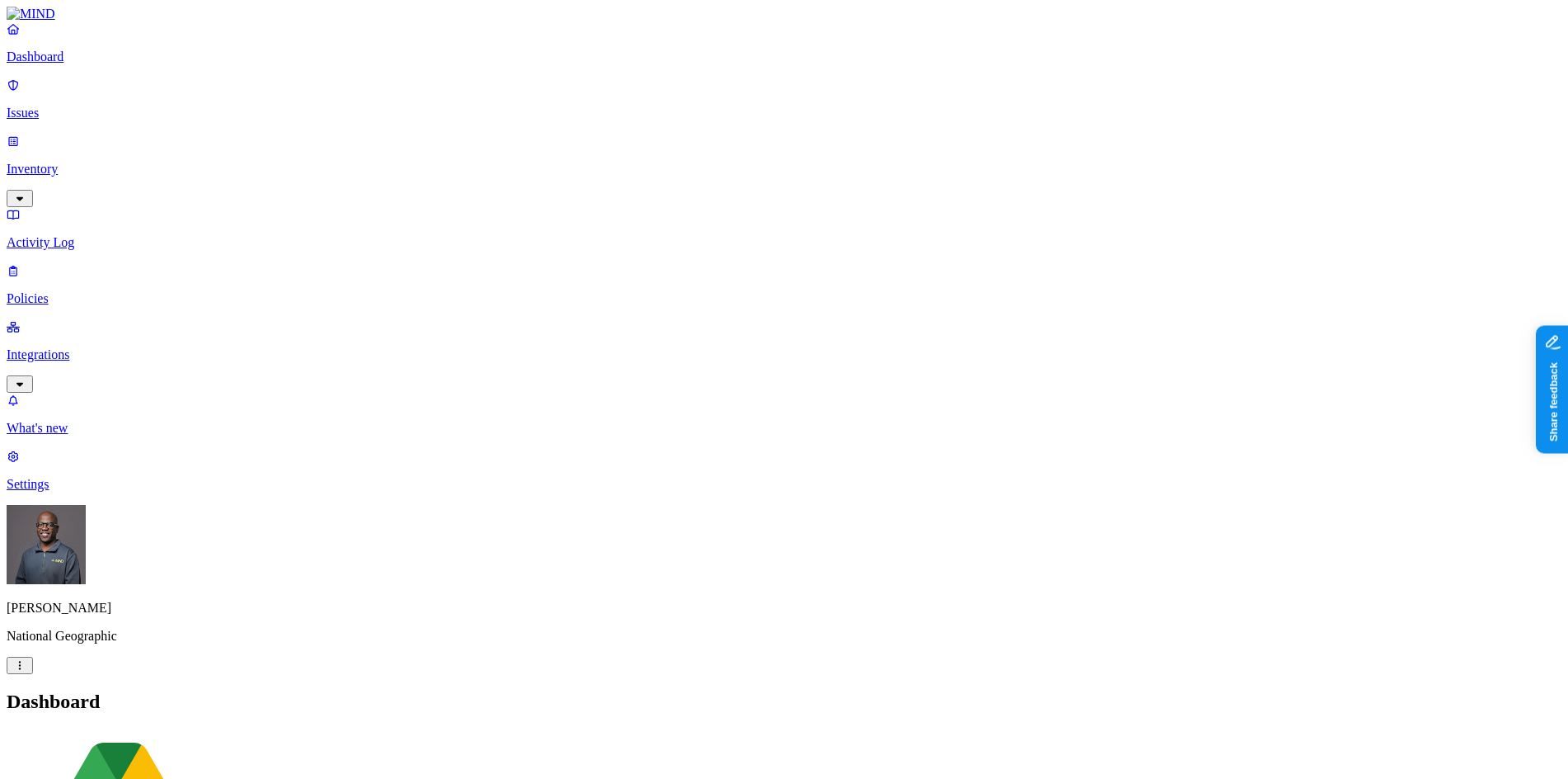
click at [71, 347] on p "Integrations" at bounding box center [784, 355] width 1555 height 15
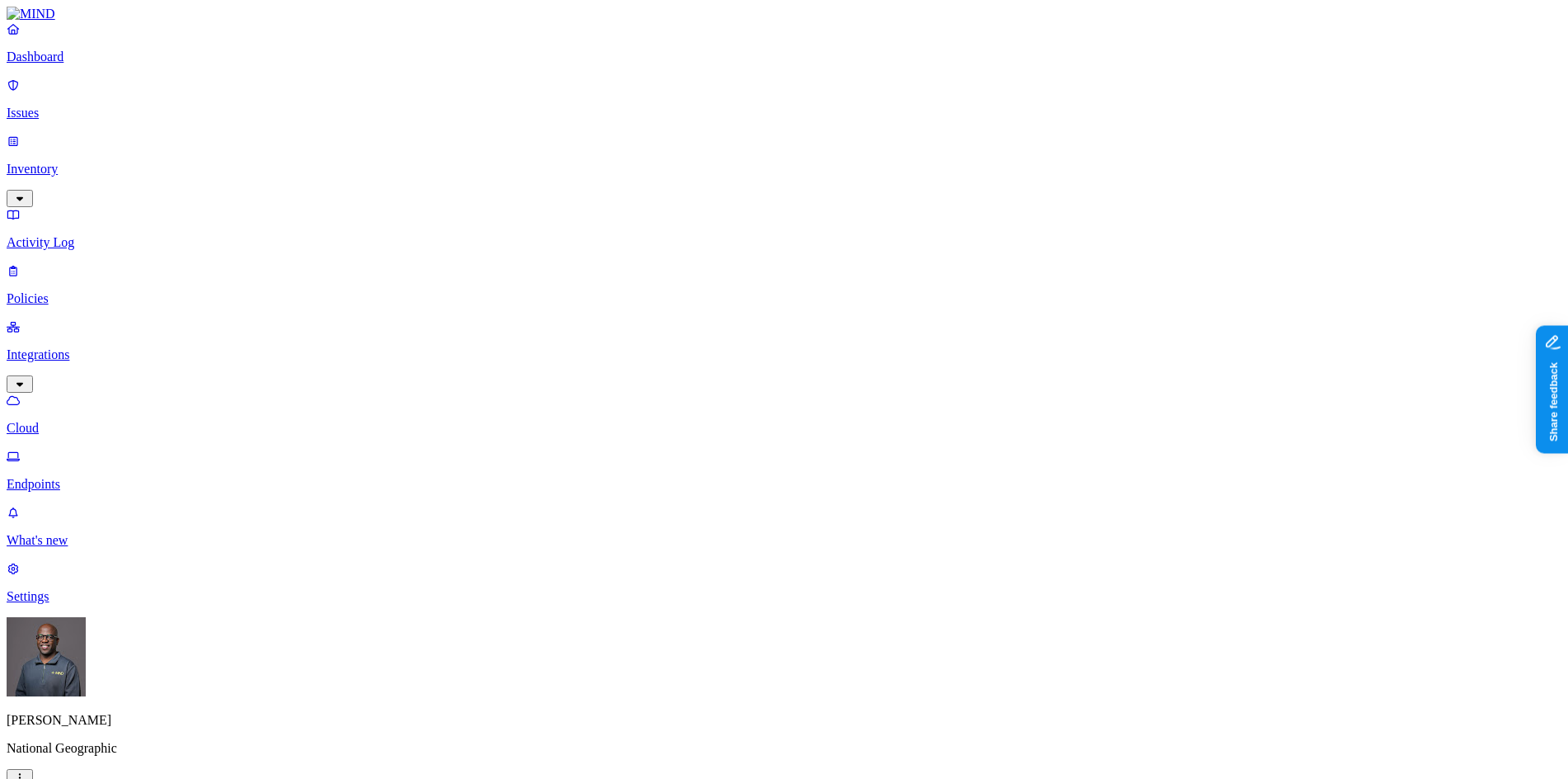
click at [67, 477] on p "Endpoints" at bounding box center [784, 485] width 1555 height 15
click at [61, 291] on p "Policies" at bounding box center [784, 299] width 1555 height 15
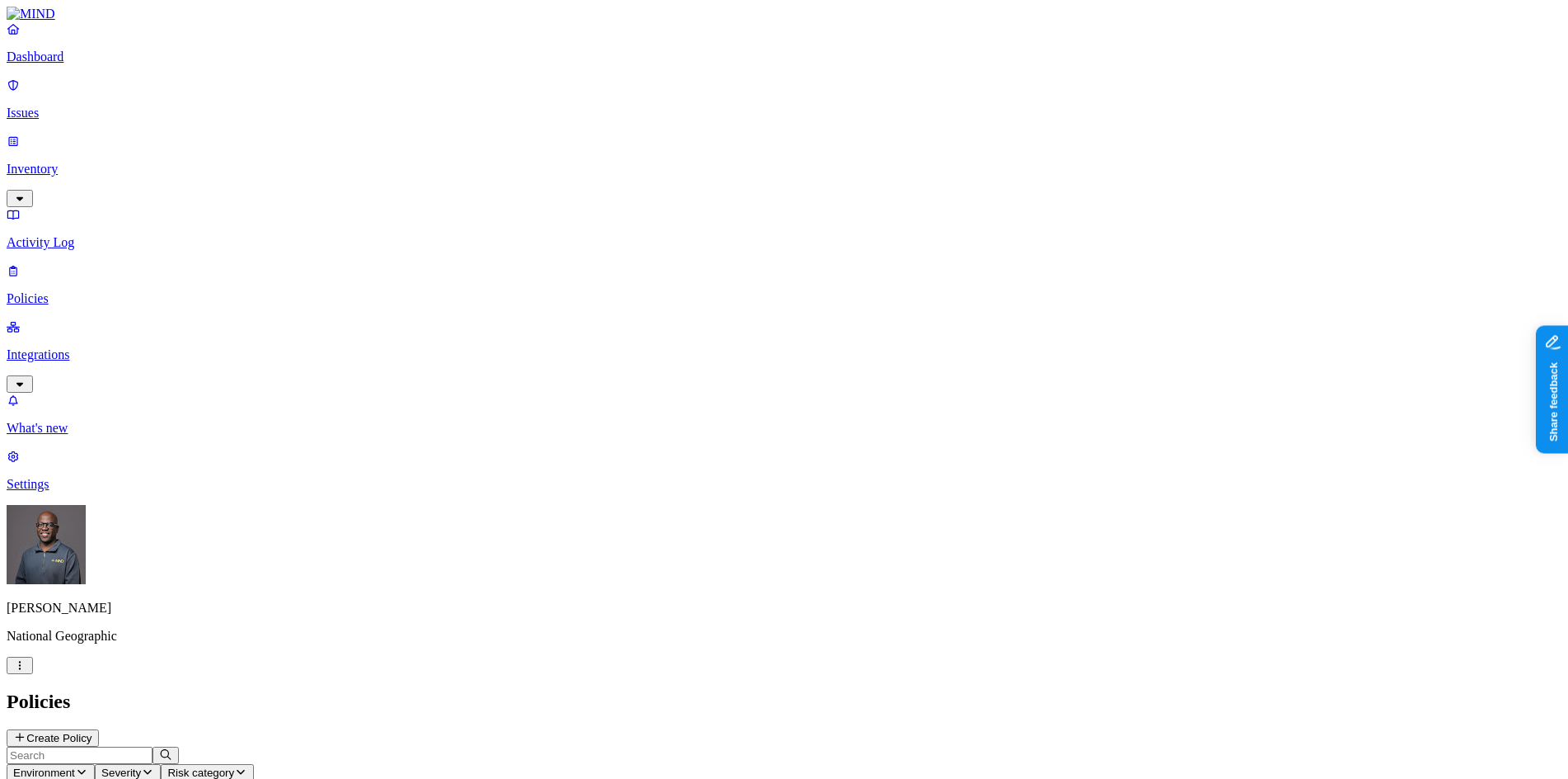
click at [63, 64] on p "Dashboard" at bounding box center [784, 57] width 1555 height 15
click at [55, 106] on p "Issues" at bounding box center [784, 114] width 1555 height 15
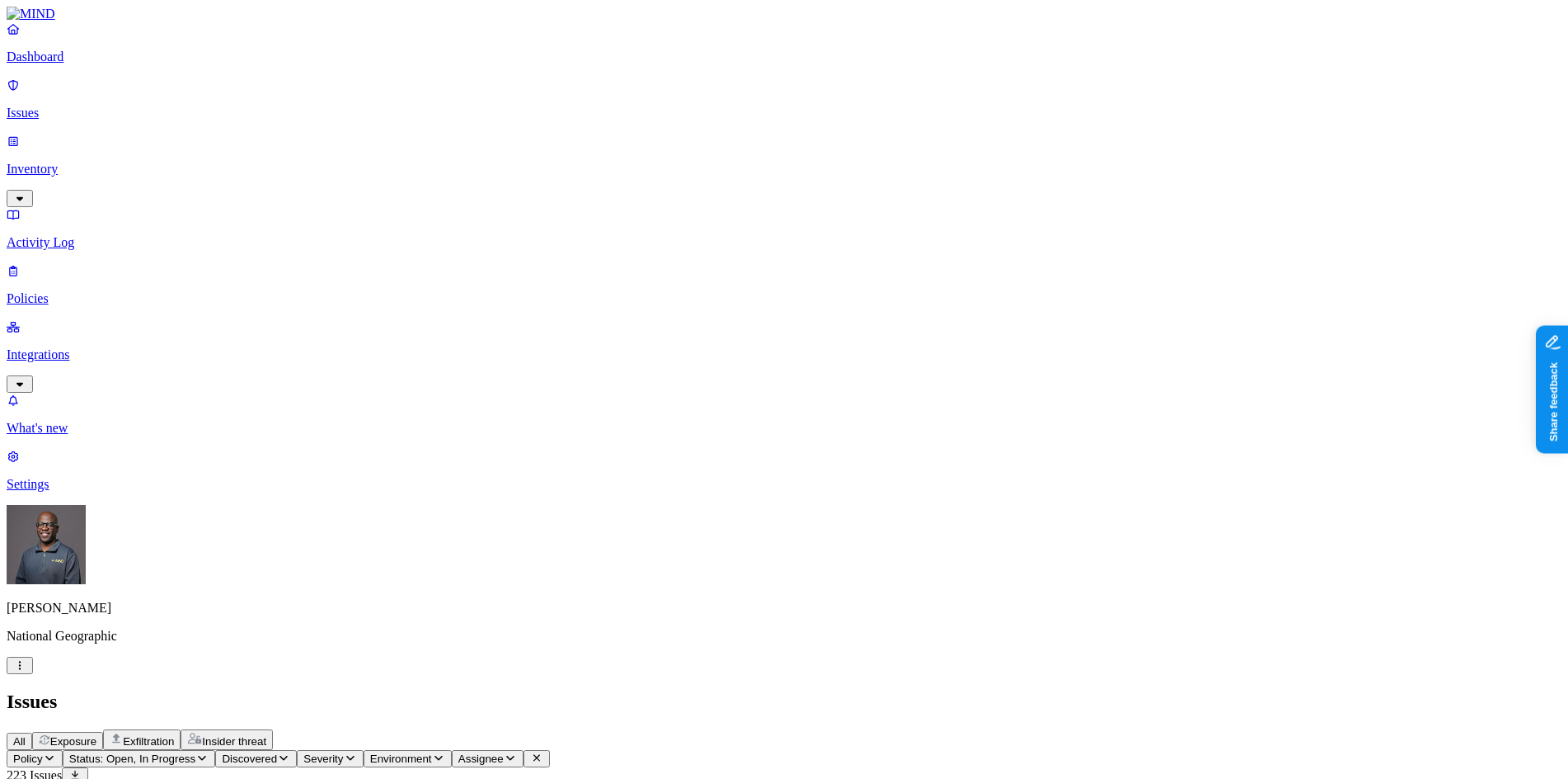
click at [174, 735] on span "Exfiltration" at bounding box center [148, 741] width 51 height 13
click at [97, 735] on span "Exposure" at bounding box center [73, 741] width 46 height 13
click at [52, 64] on p "Dashboard" at bounding box center [784, 57] width 1555 height 15
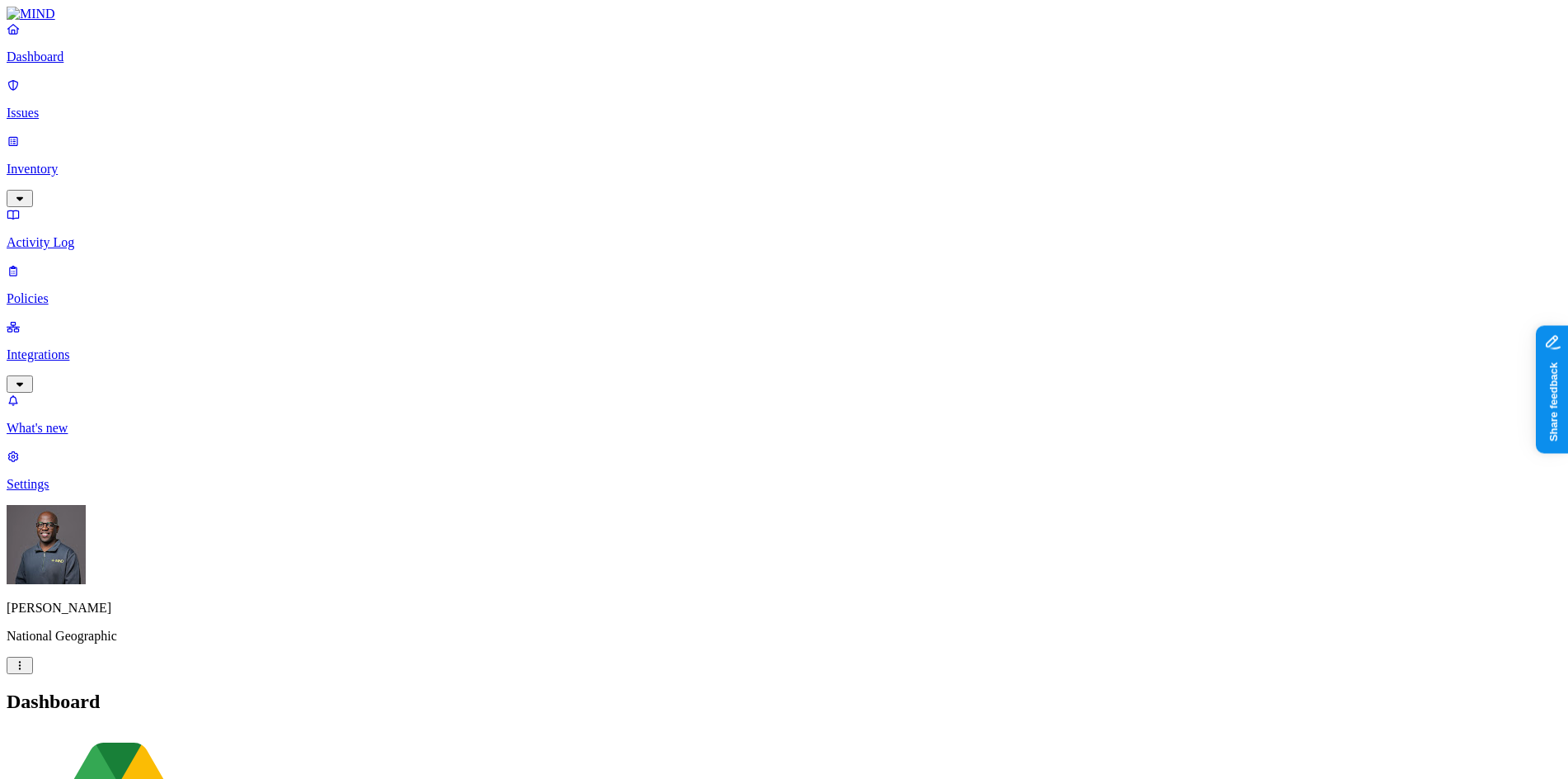
click at [71, 491] on p "Settings" at bounding box center [784, 485] width 1555 height 15
click at [232, 730] on p "Known entities" at bounding box center [784, 738] width 1555 height 15
click at [57, 64] on p "Dashboard" at bounding box center [784, 57] width 1555 height 15
click at [47, 106] on p "Issues" at bounding box center [784, 114] width 1555 height 15
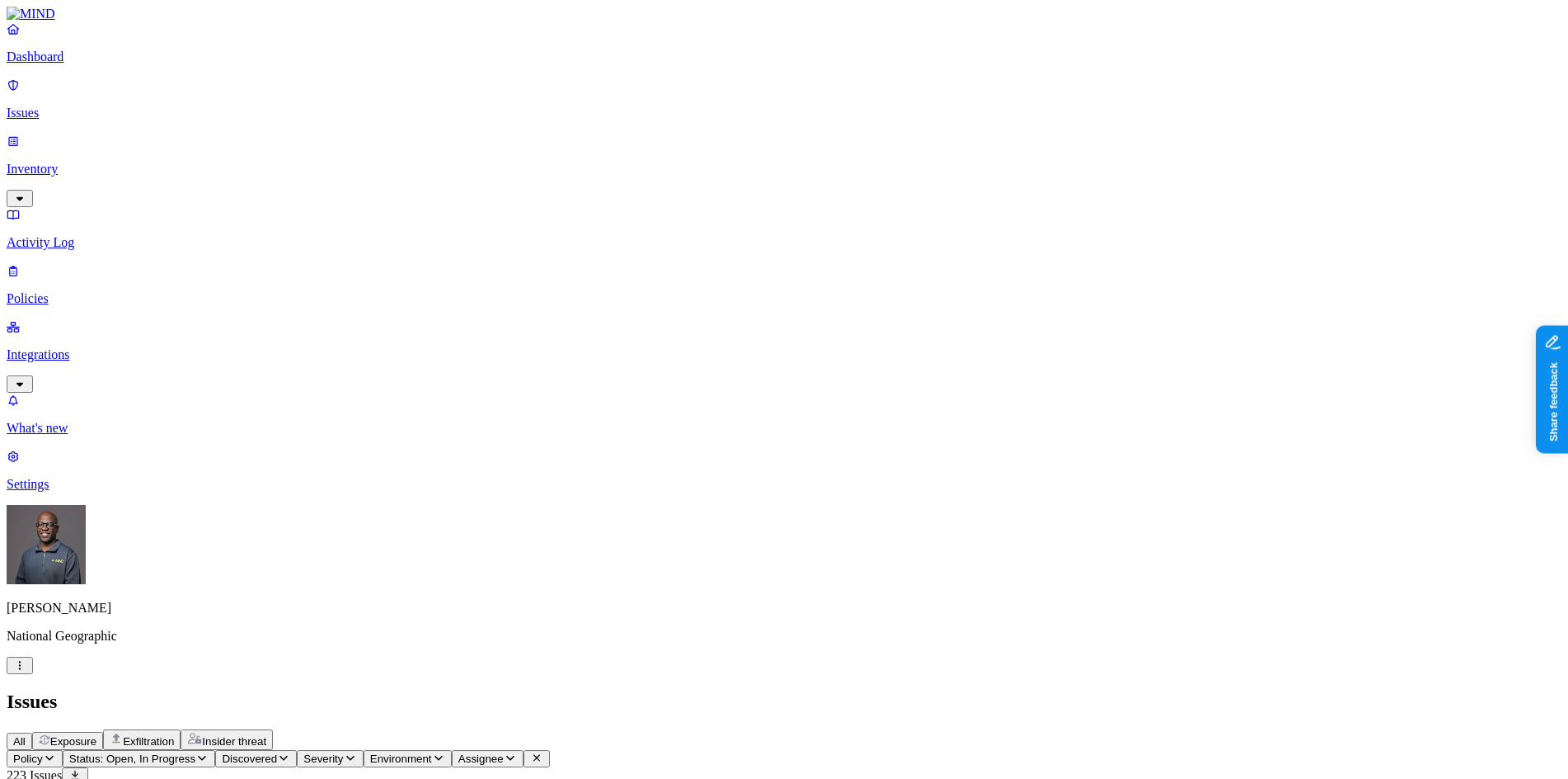
click at [65, 162] on p "Inventory" at bounding box center [784, 169] width 1555 height 15
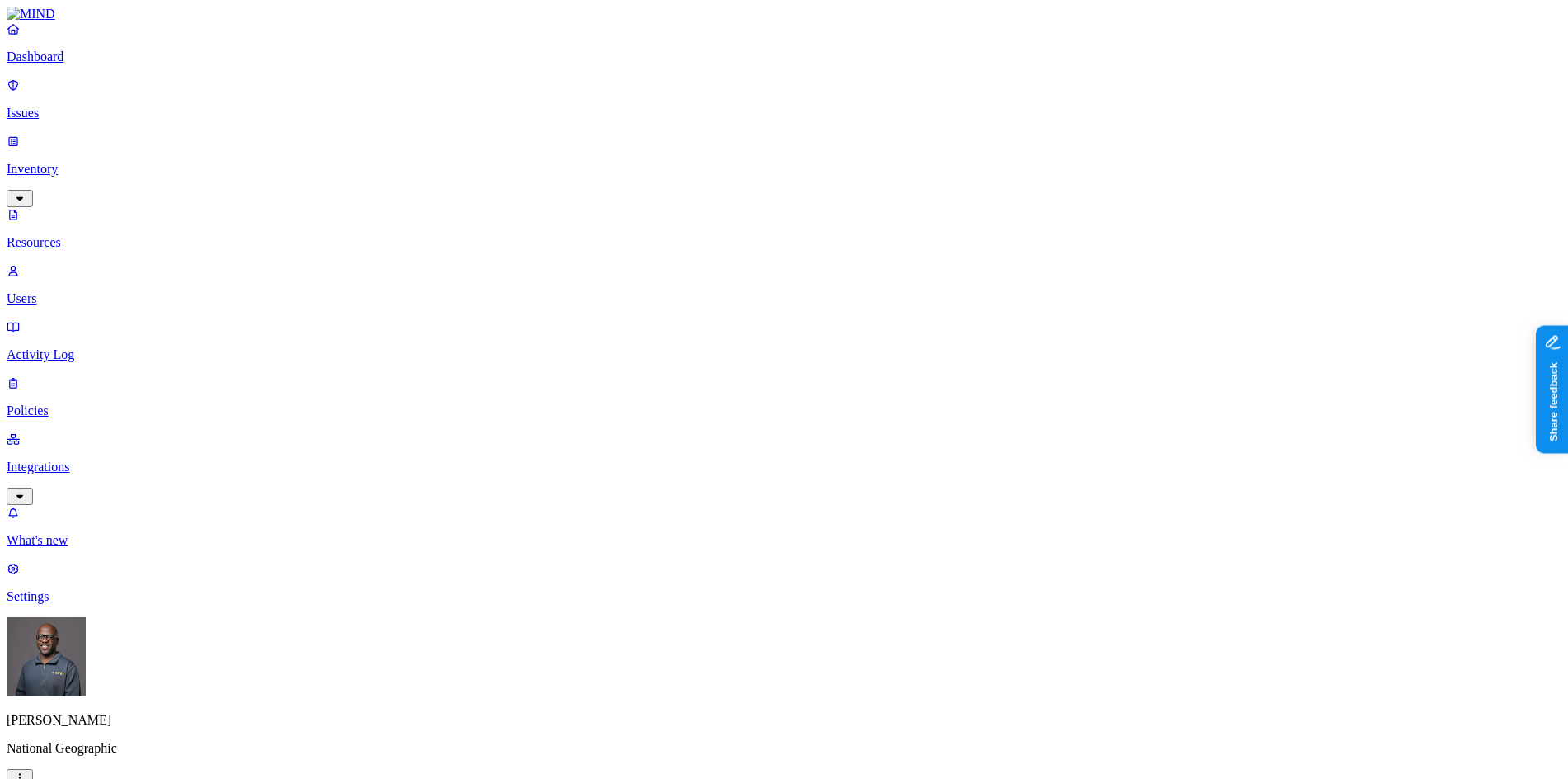
click at [78, 64] on p "Dashboard" at bounding box center [784, 57] width 1555 height 15
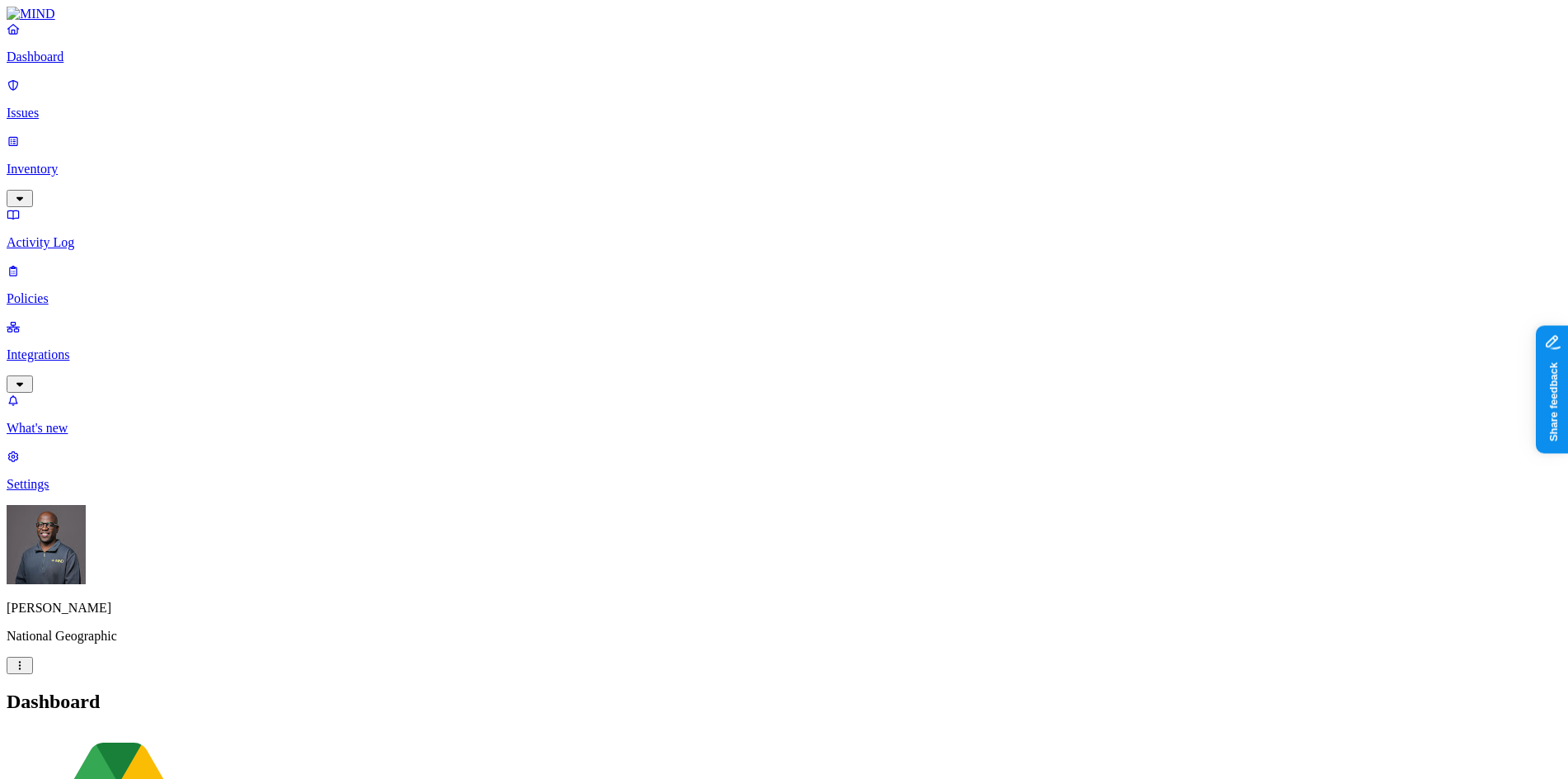
click at [51, 291] on p "Policies" at bounding box center [784, 299] width 1555 height 15
click at [77, 64] on p "Dashboard" at bounding box center [784, 57] width 1555 height 15
click at [73, 347] on p "Integrations" at bounding box center [784, 355] width 1555 height 15
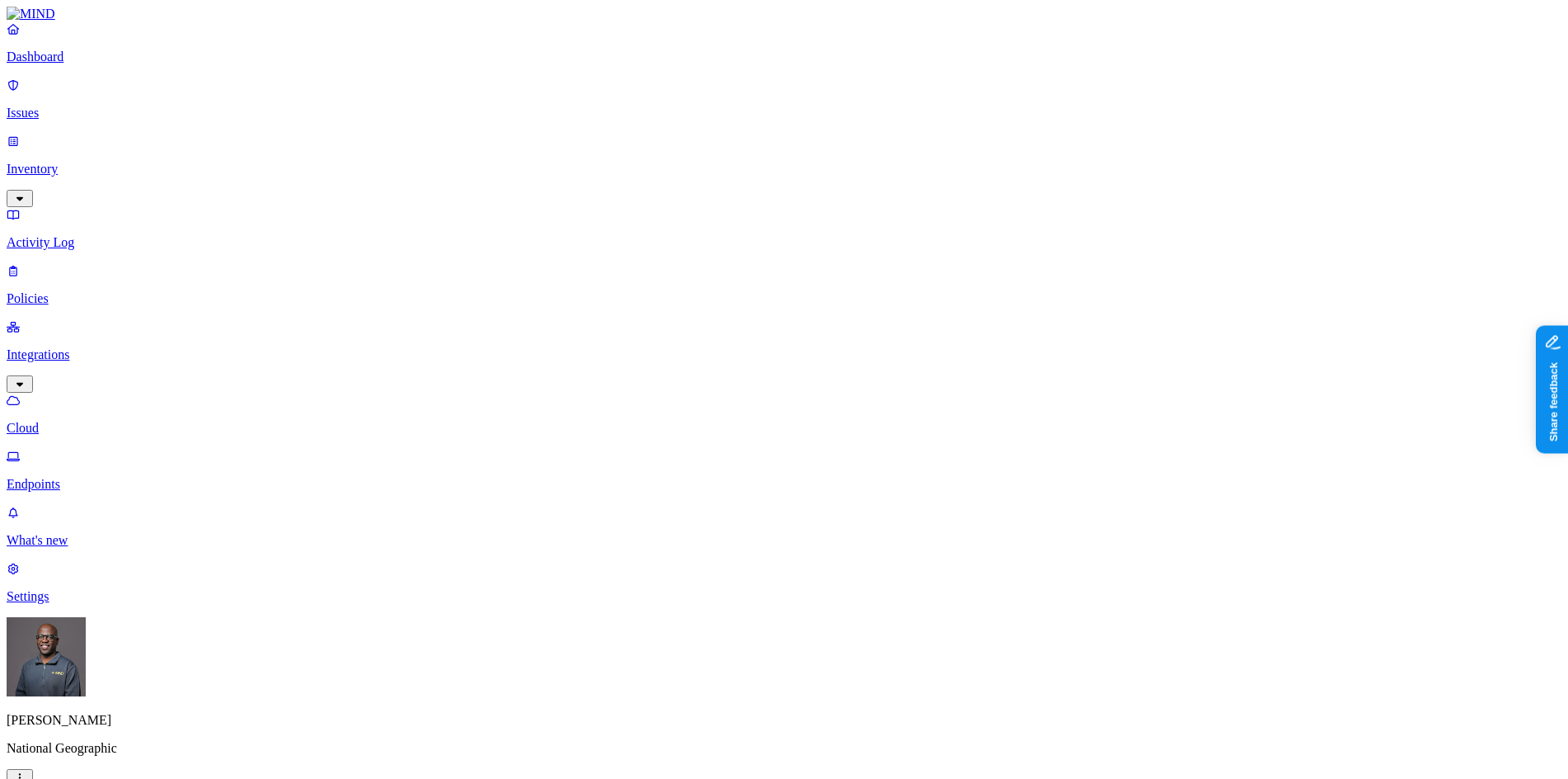
click at [76, 64] on p "Dashboard" at bounding box center [784, 57] width 1555 height 15
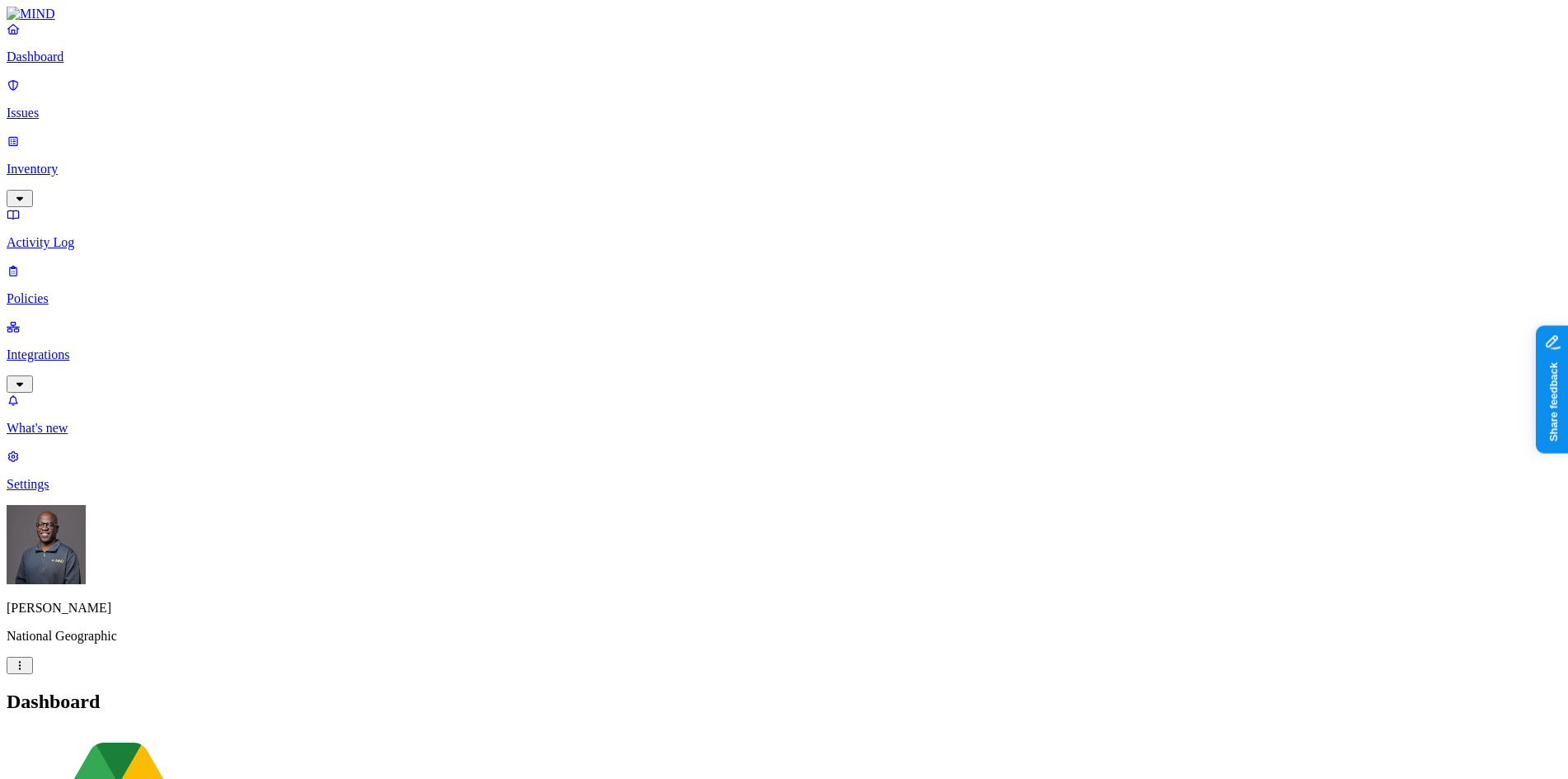
click at [23, 196] on icon "button" at bounding box center [20, 198] width 7 height 4
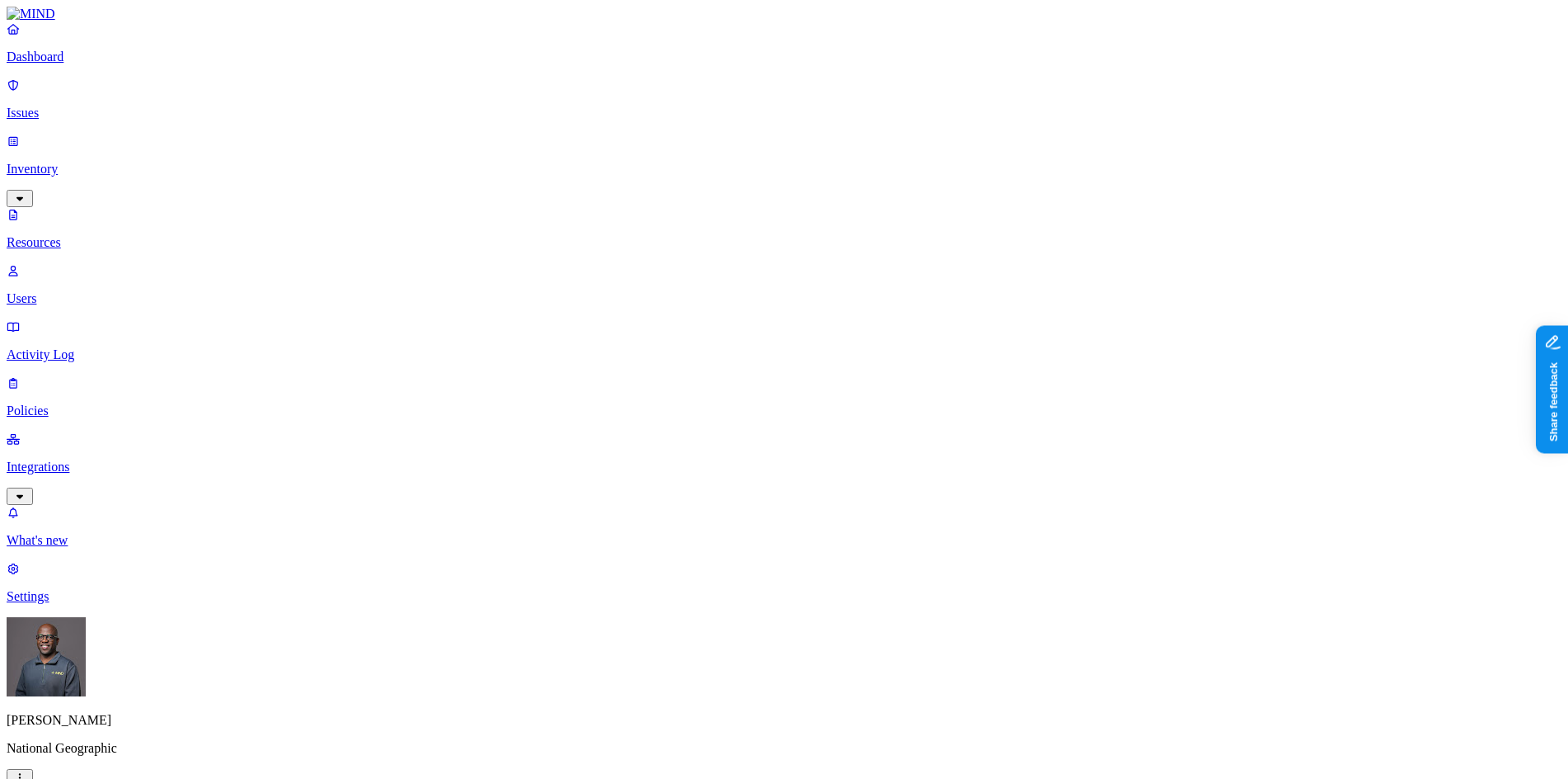
click at [81, 291] on p "Users" at bounding box center [784, 299] width 1555 height 15
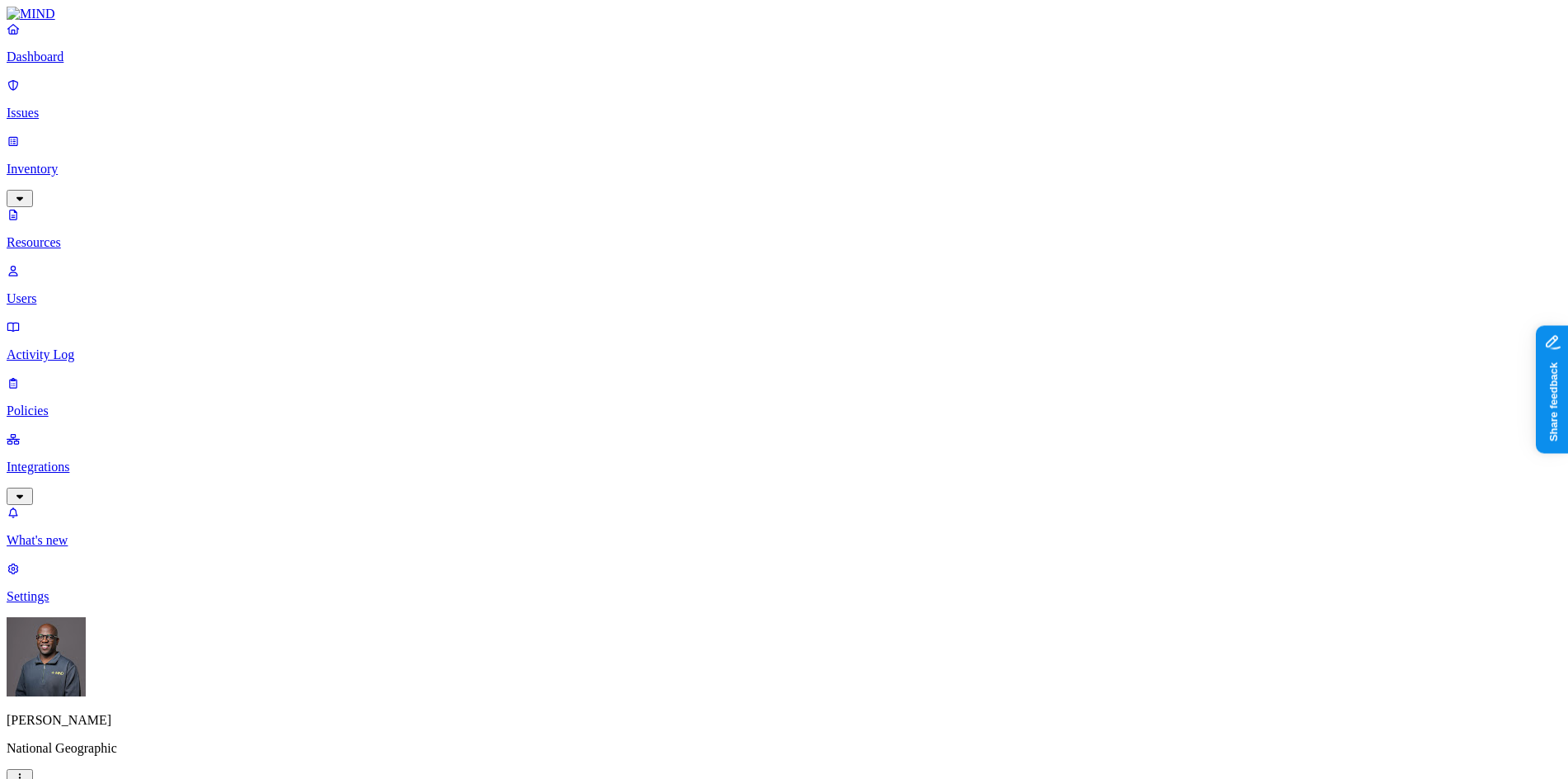
click at [87, 235] on p "Resources" at bounding box center [784, 242] width 1555 height 15
click at [71, 291] on p "Users" at bounding box center [784, 299] width 1555 height 15
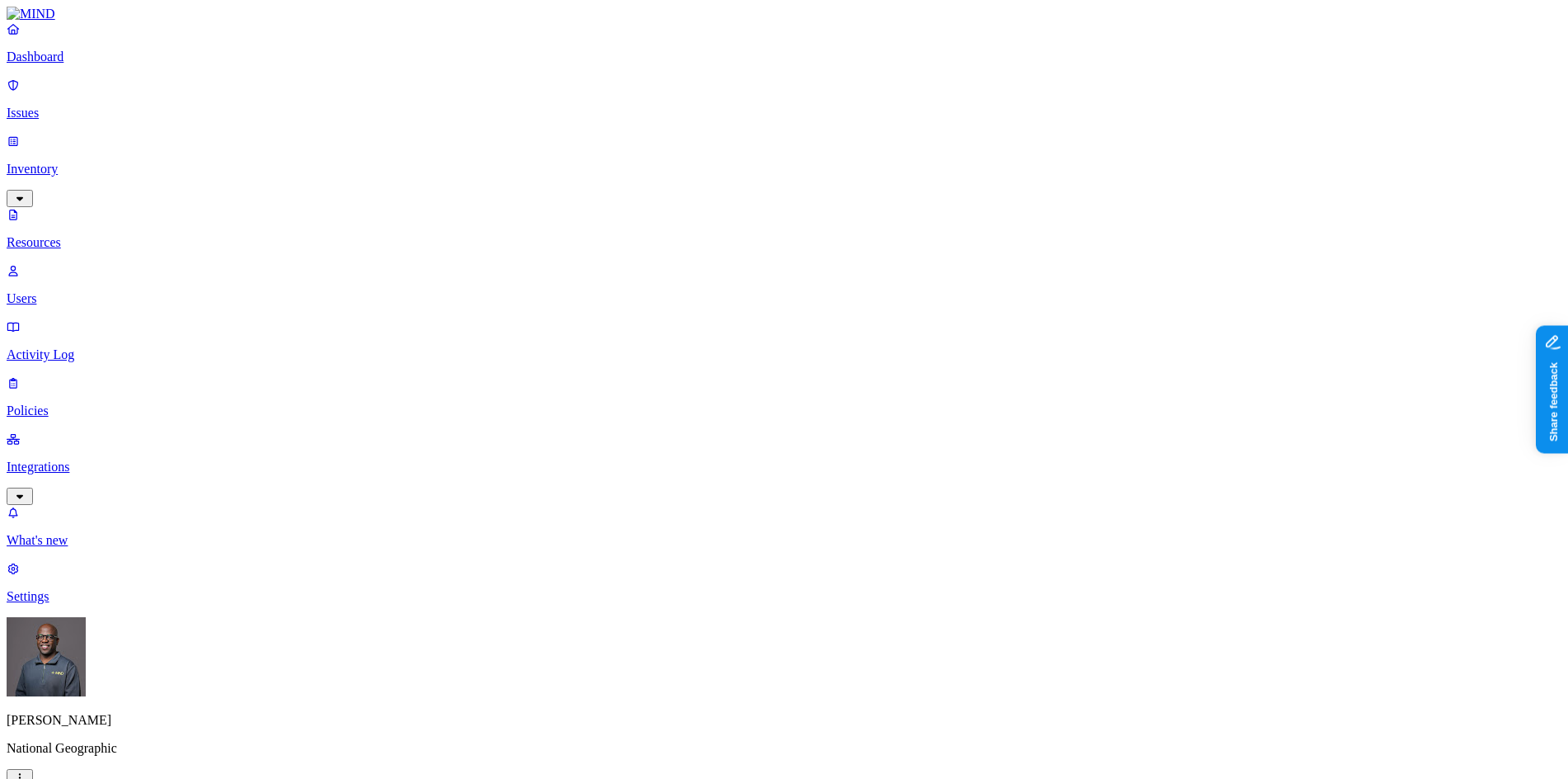
click at [58, 604] on p "Settings" at bounding box center [784, 596] width 1555 height 15
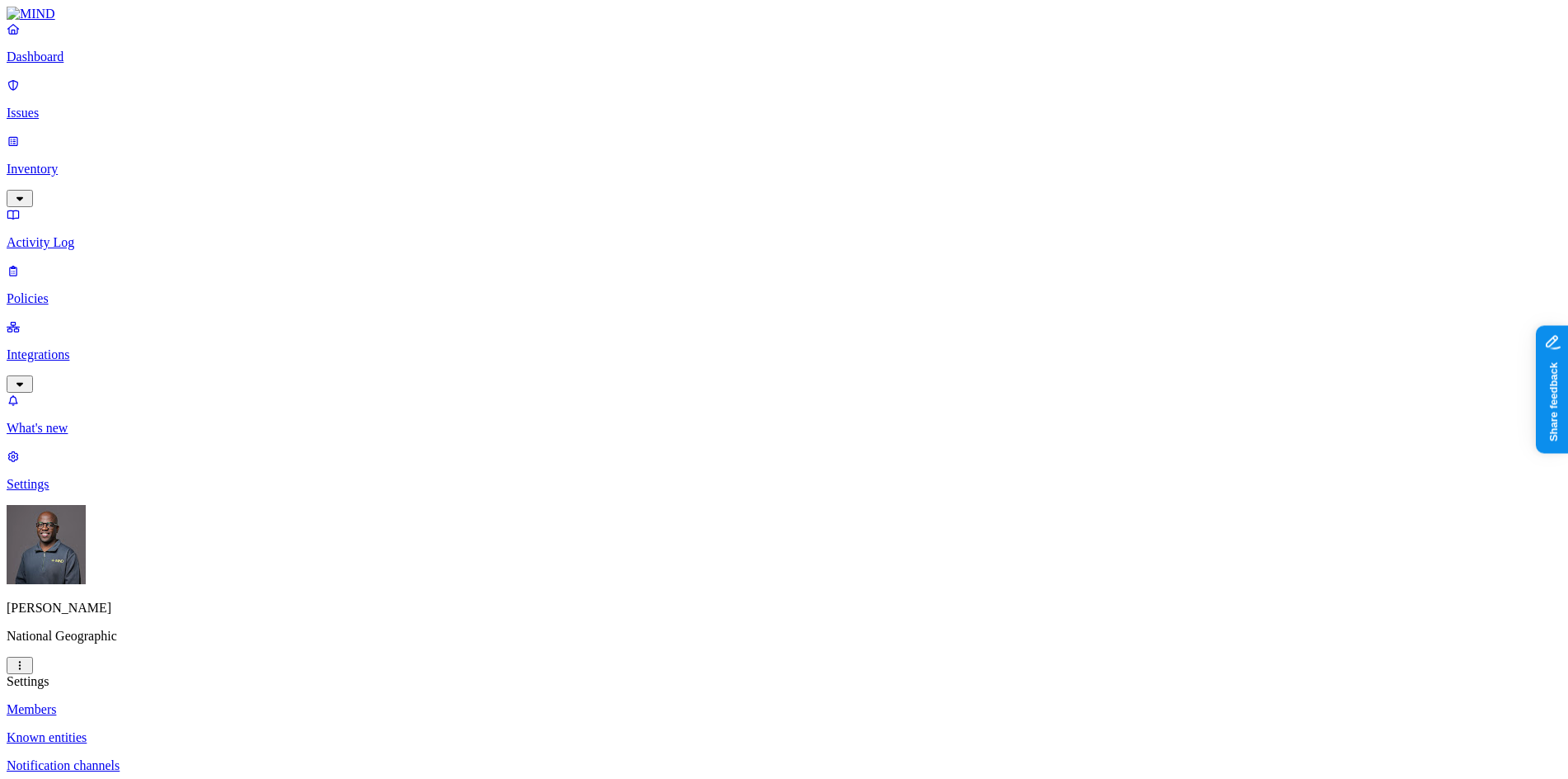
click at [240, 730] on p "Known entities" at bounding box center [784, 738] width 1555 height 15
click at [64, 291] on p "Policies" at bounding box center [784, 299] width 1555 height 15
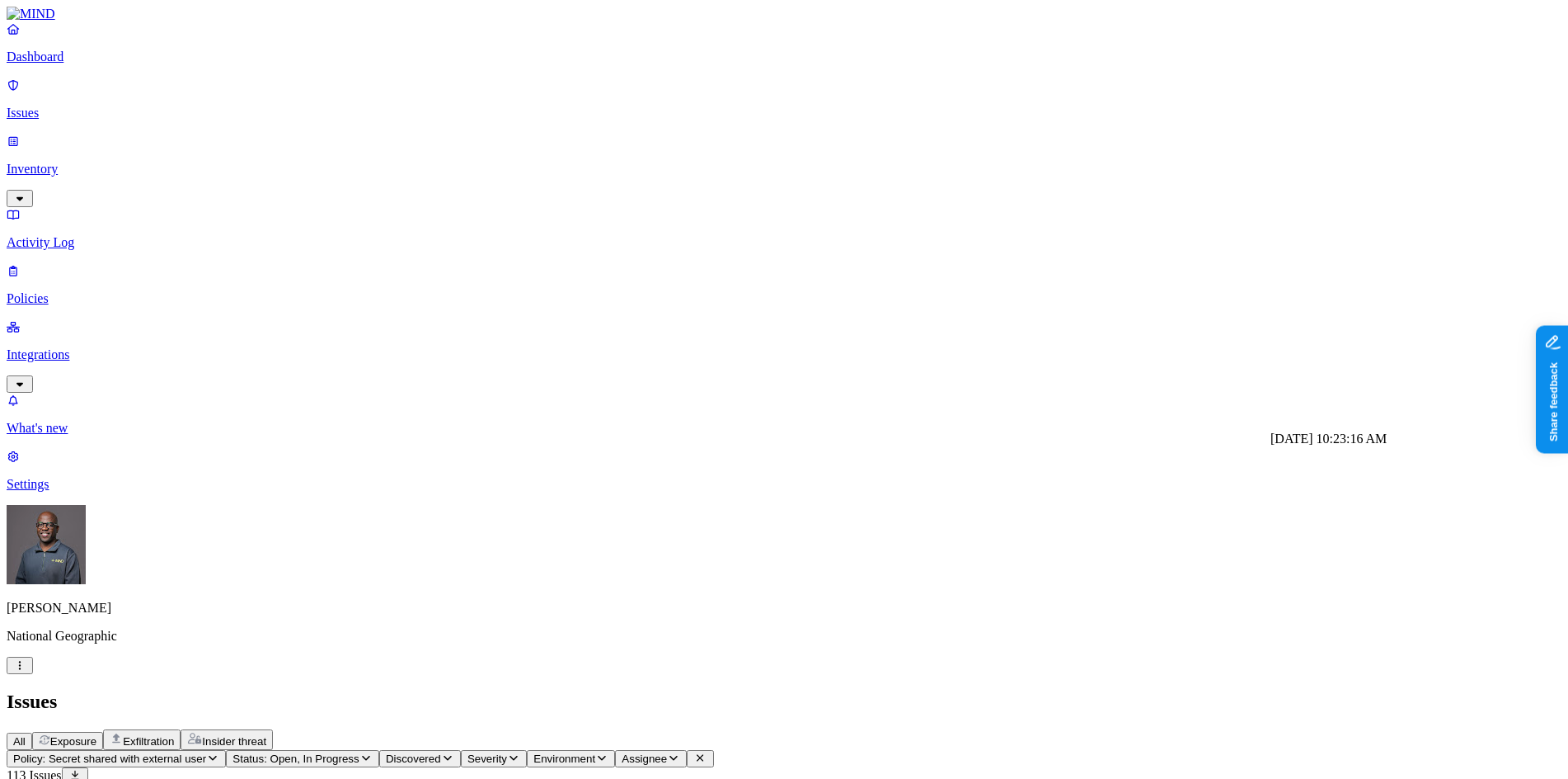
click at [47, 64] on p "Dashboard" at bounding box center [784, 57] width 1555 height 15
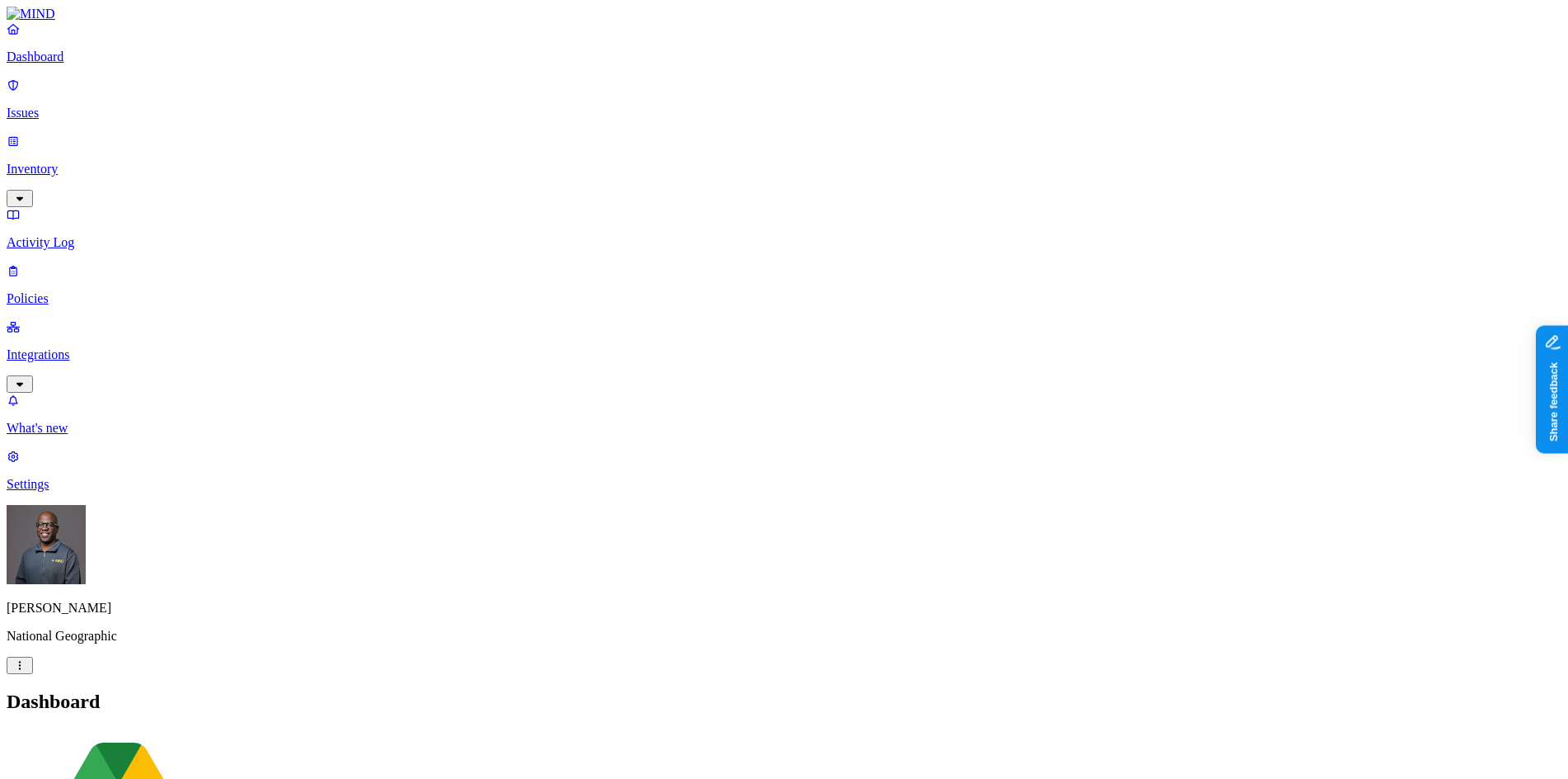
click at [59, 347] on p "Integrations" at bounding box center [784, 355] width 1555 height 15
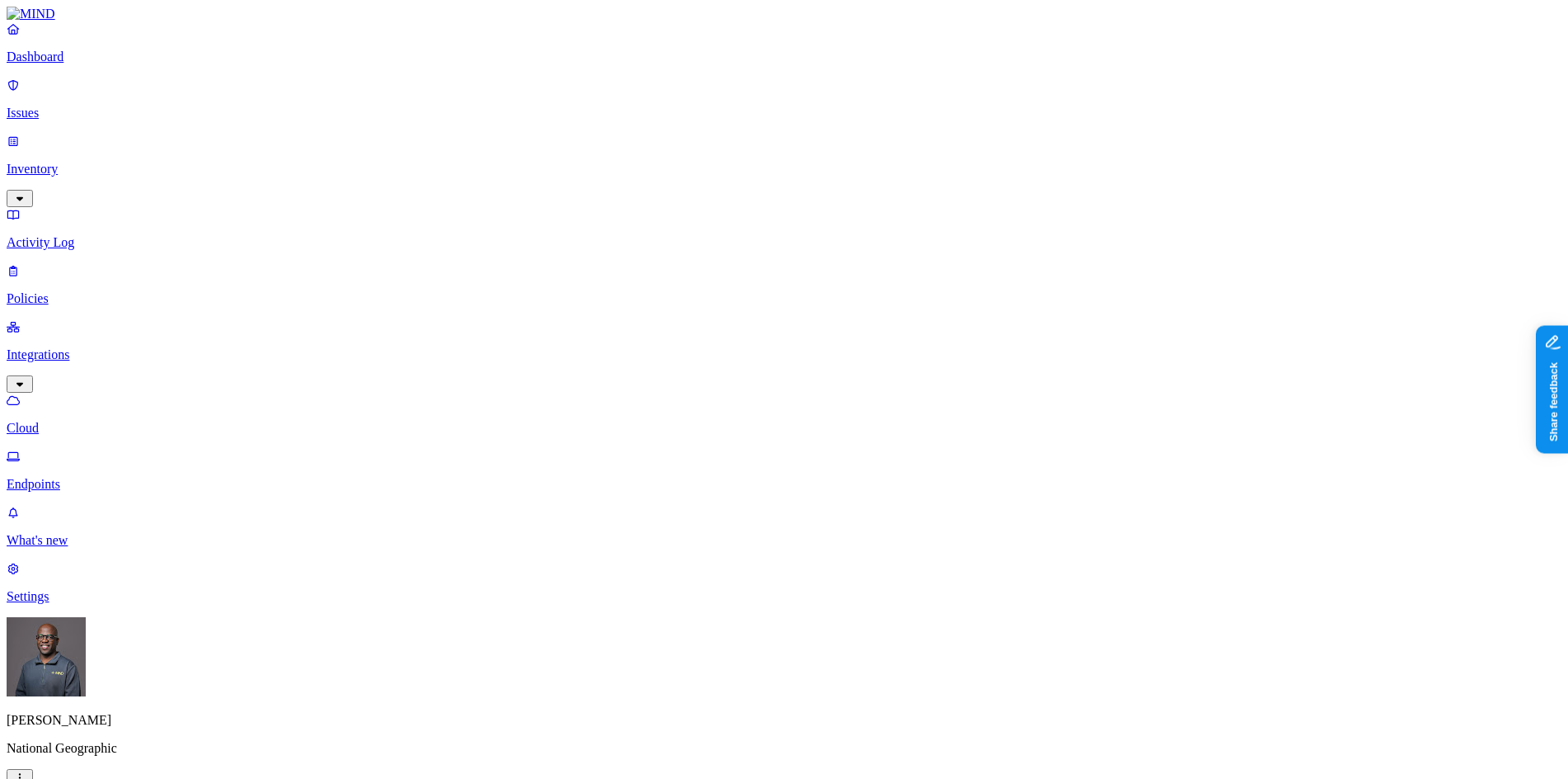
click at [84, 477] on p "Endpoints" at bounding box center [784, 485] width 1555 height 15
click at [67, 291] on p "Policies" at bounding box center [784, 299] width 1555 height 15
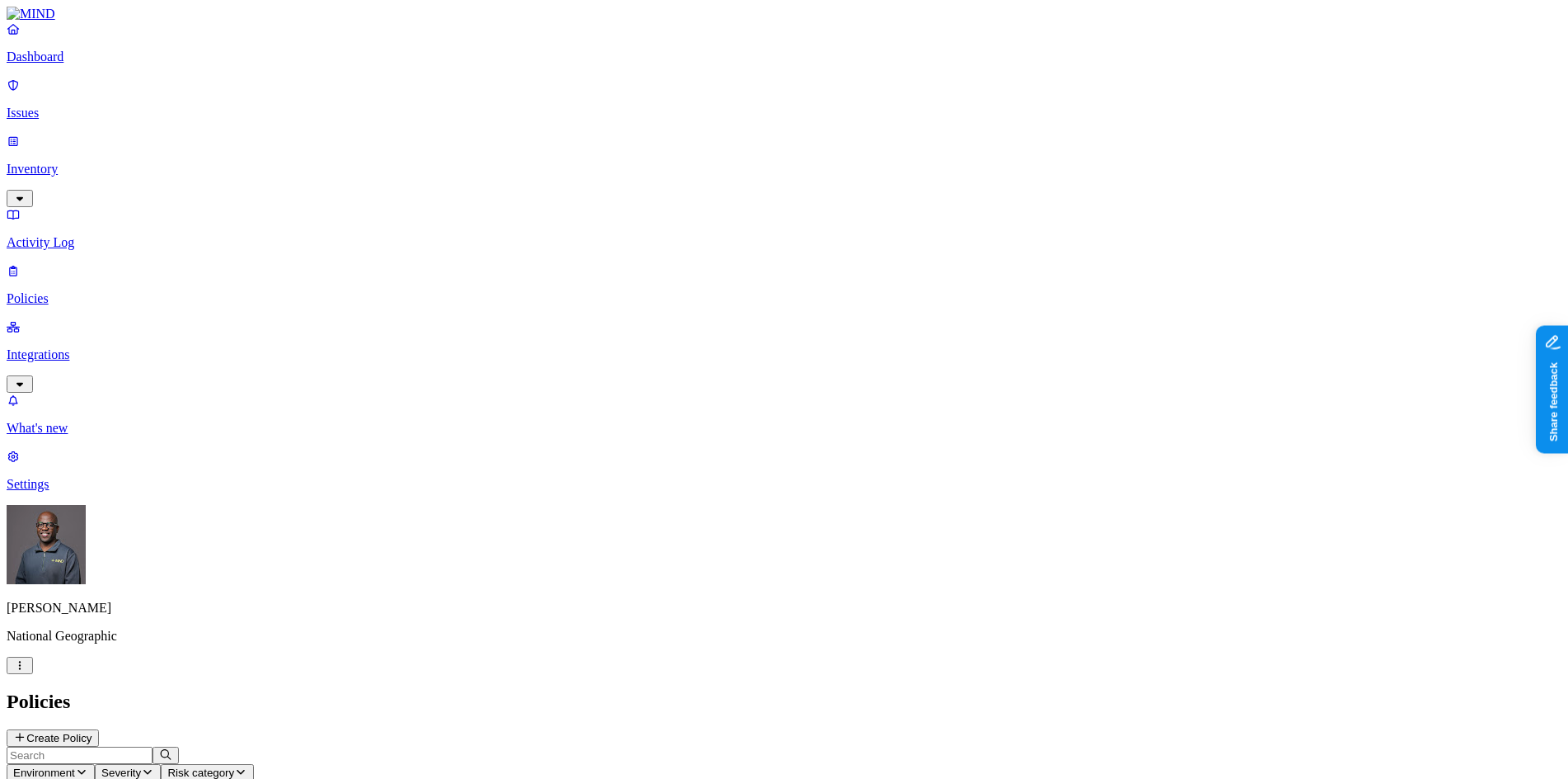
click at [99, 729] on button "Create Policy" at bounding box center [53, 738] width 92 height 18
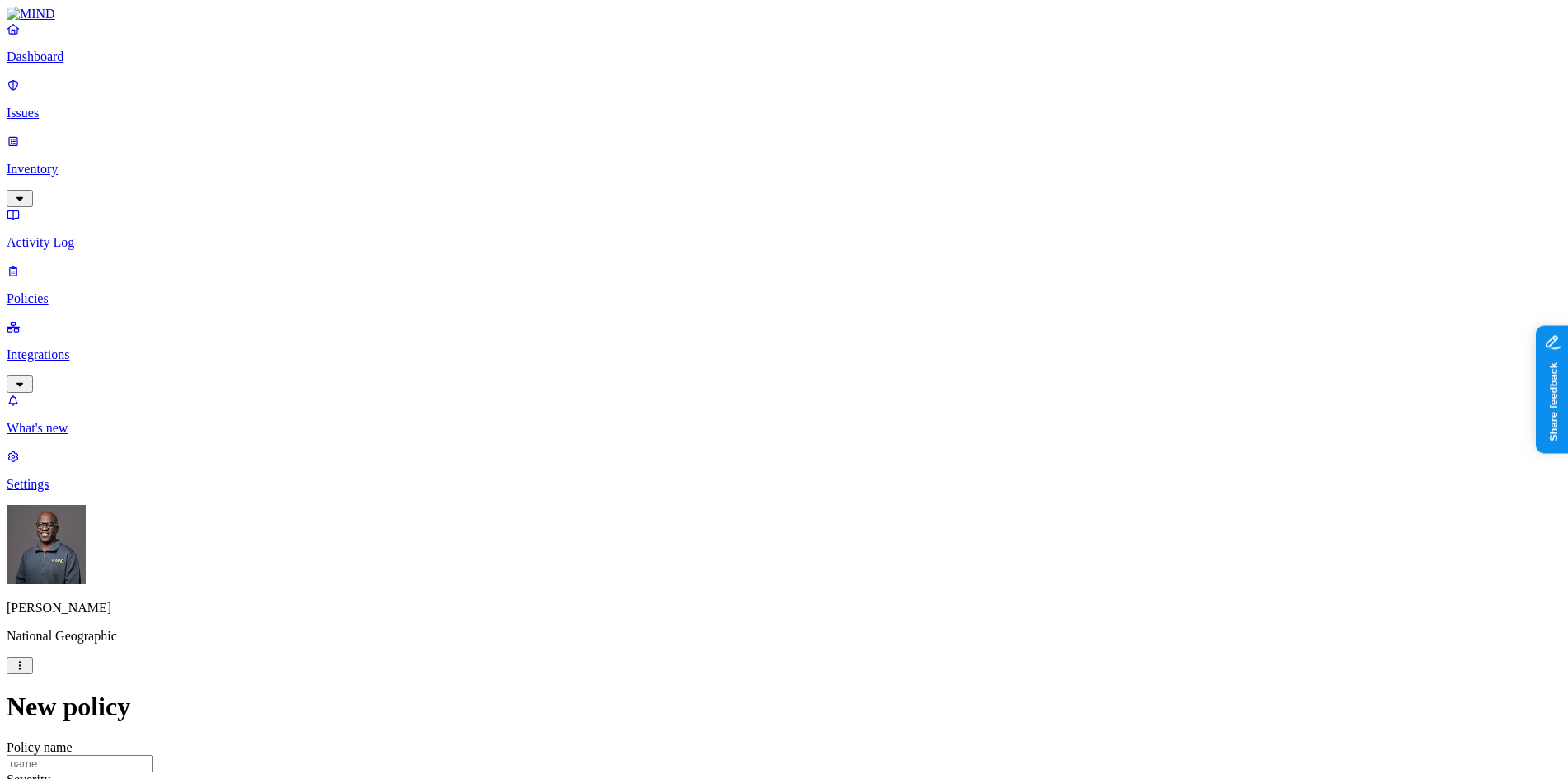
scroll to position [33, 0]
click at [708, 467] on label "Users" at bounding box center [693, 459] width 29 height 14
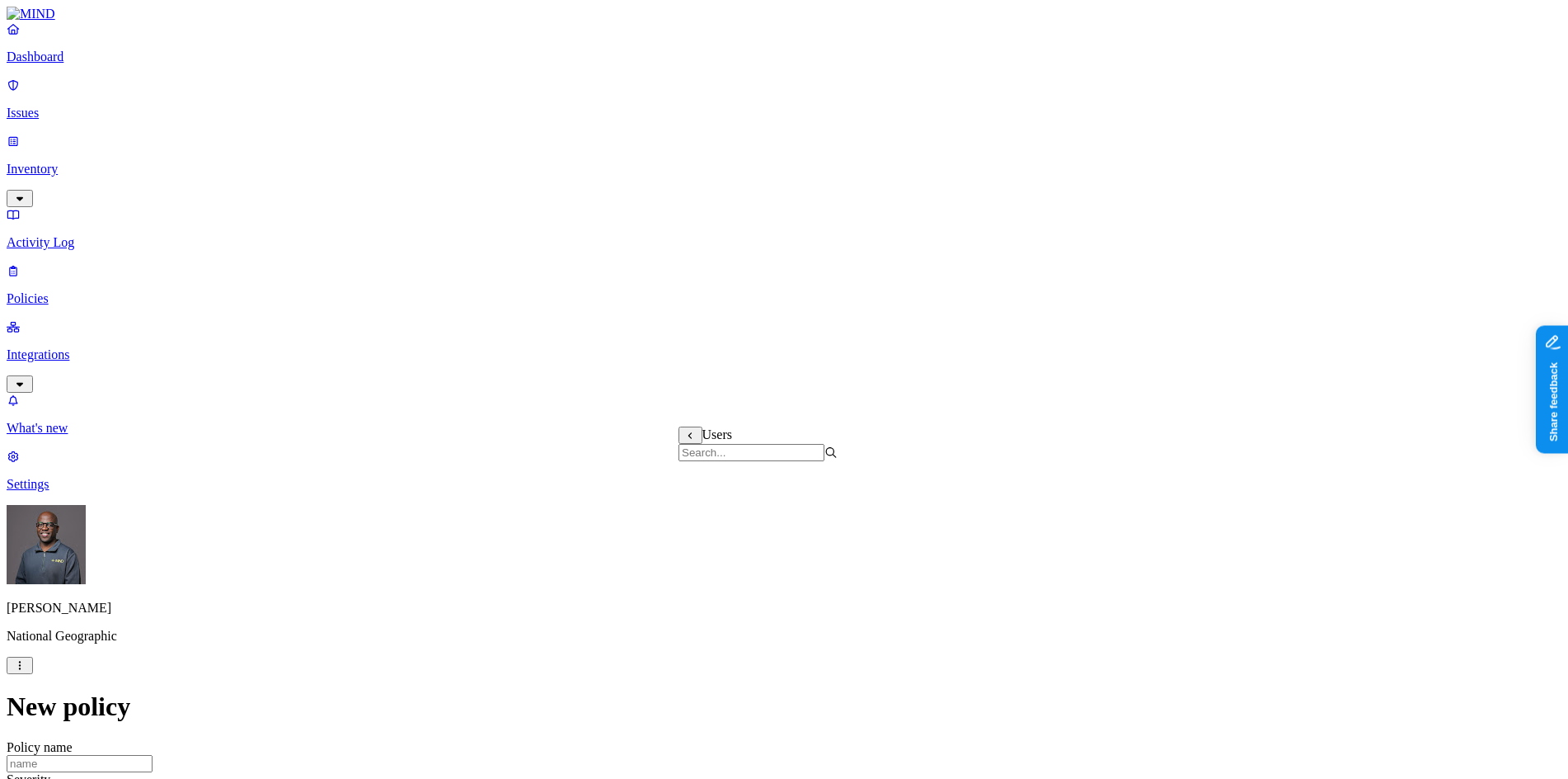
scroll to position [30912, 0]
click at [66, 347] on p "Integrations" at bounding box center [784, 355] width 1555 height 15
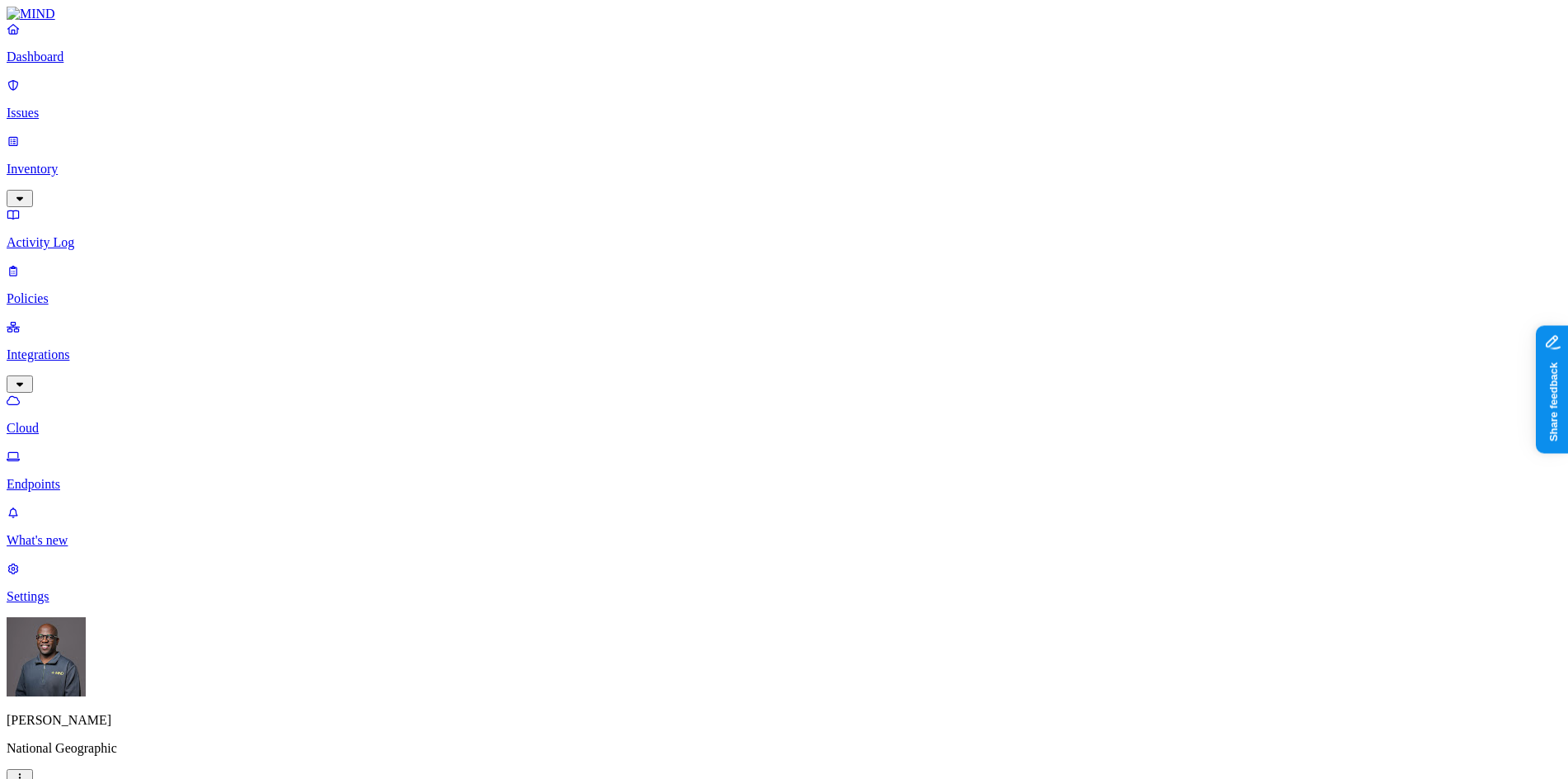
click at [89, 64] on p "Dashboard" at bounding box center [784, 57] width 1555 height 15
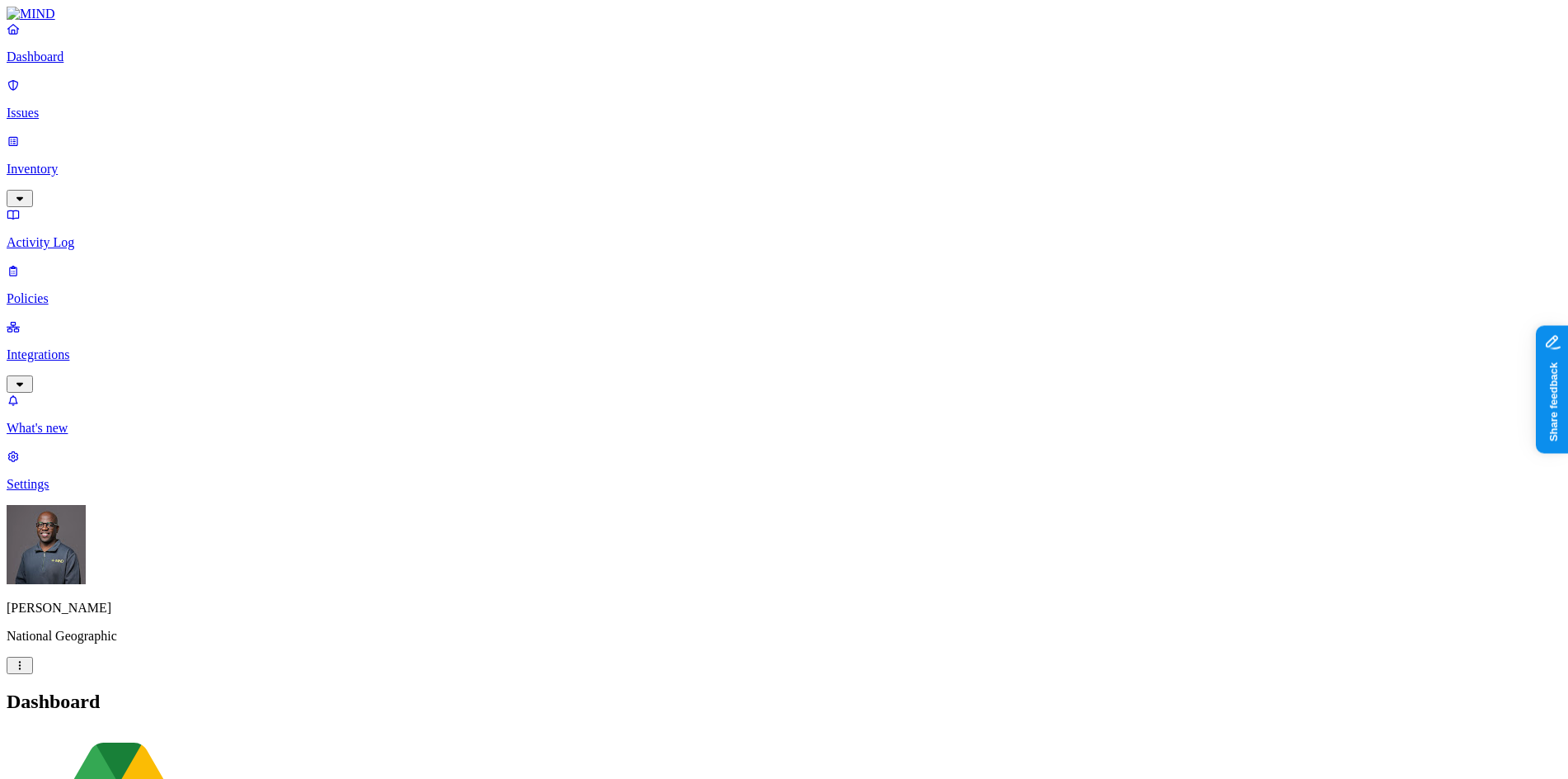
click at [127, 347] on p "Integrations" at bounding box center [784, 355] width 1555 height 15
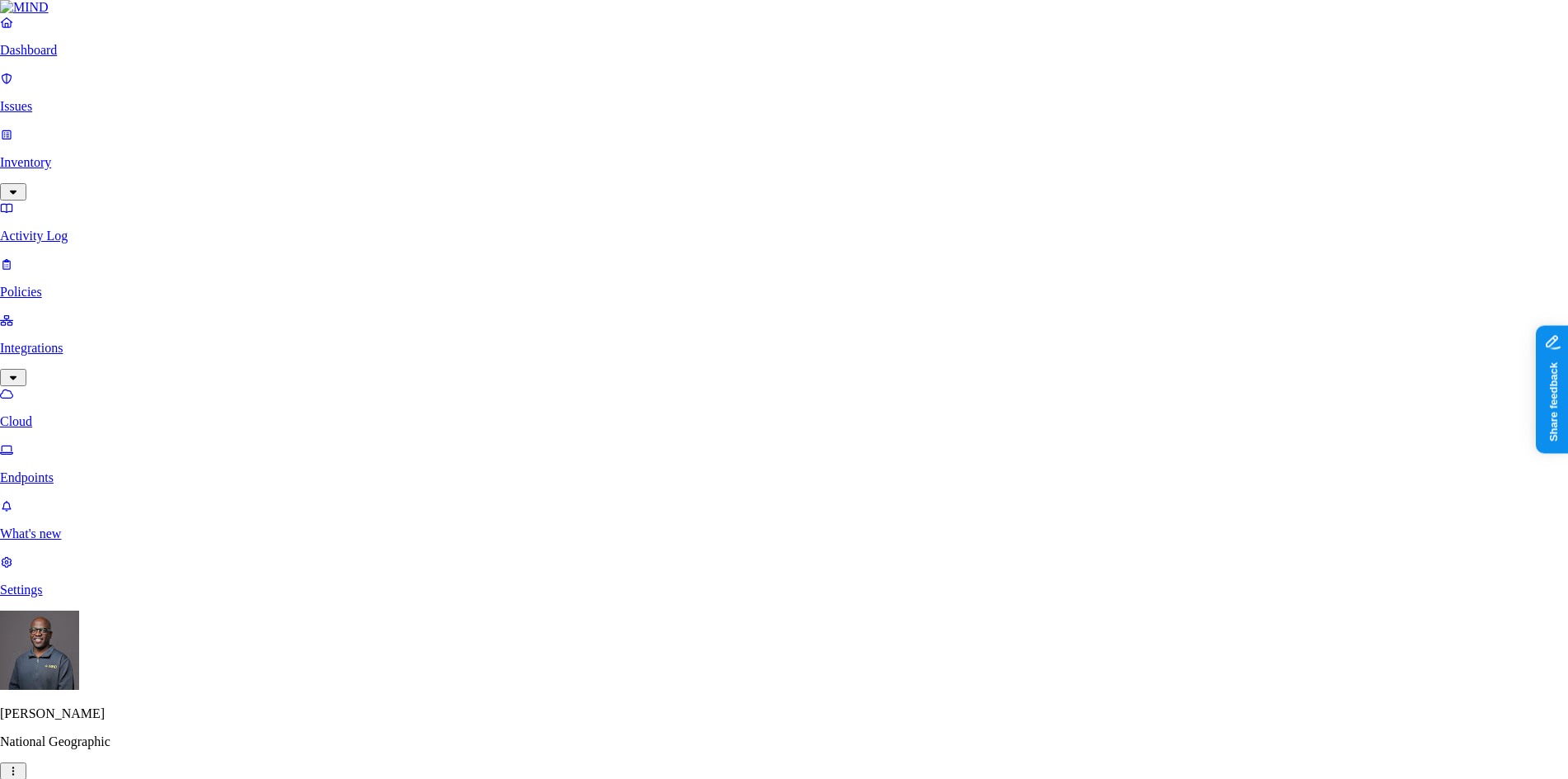
scroll to position [247, 0]
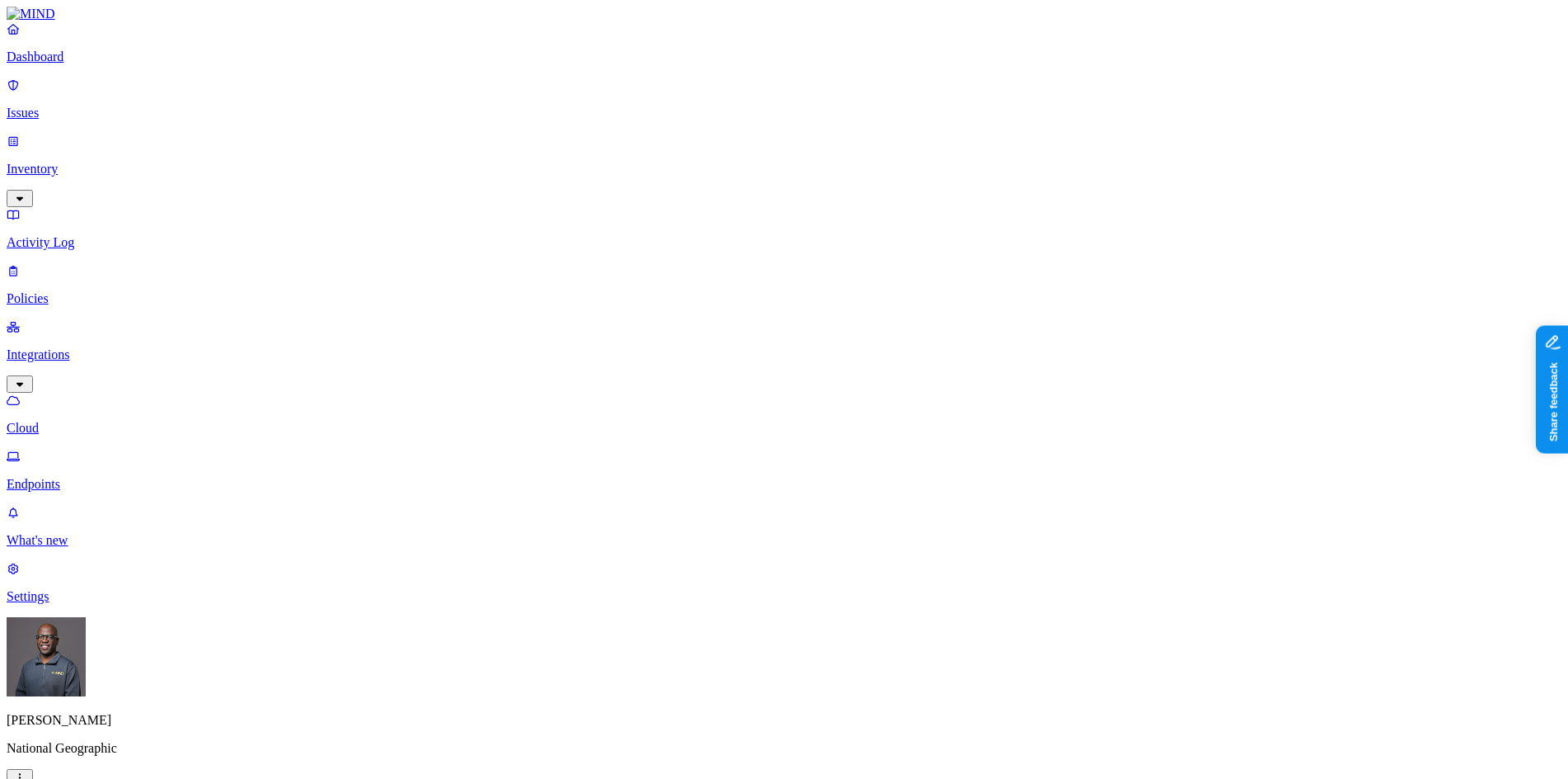
click at [58, 291] on p "Policies" at bounding box center [784, 299] width 1555 height 15
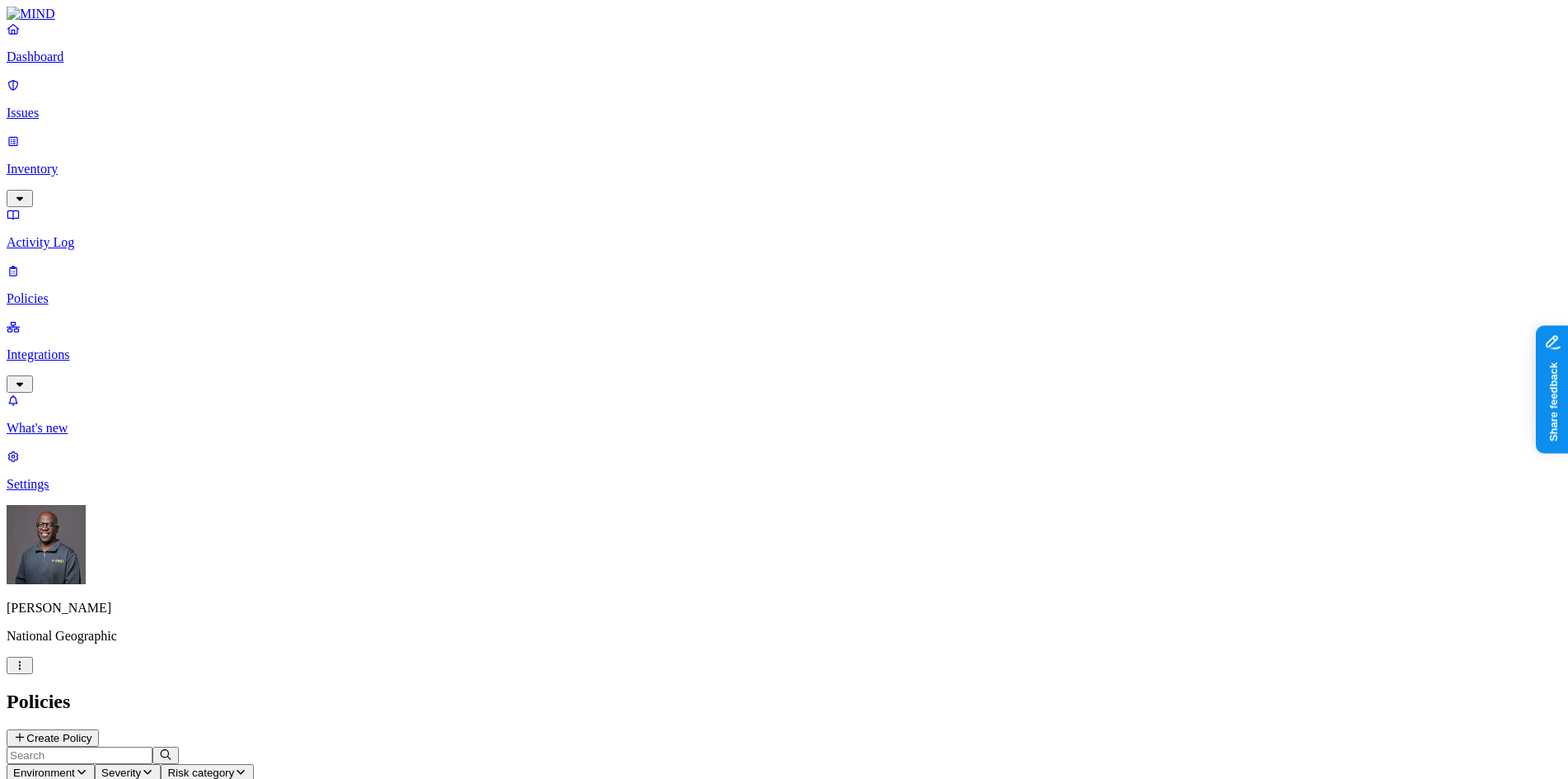
click at [61, 64] on p "Dashboard" at bounding box center [784, 57] width 1555 height 15
click at [68, 162] on p "Inventory" at bounding box center [784, 169] width 1555 height 15
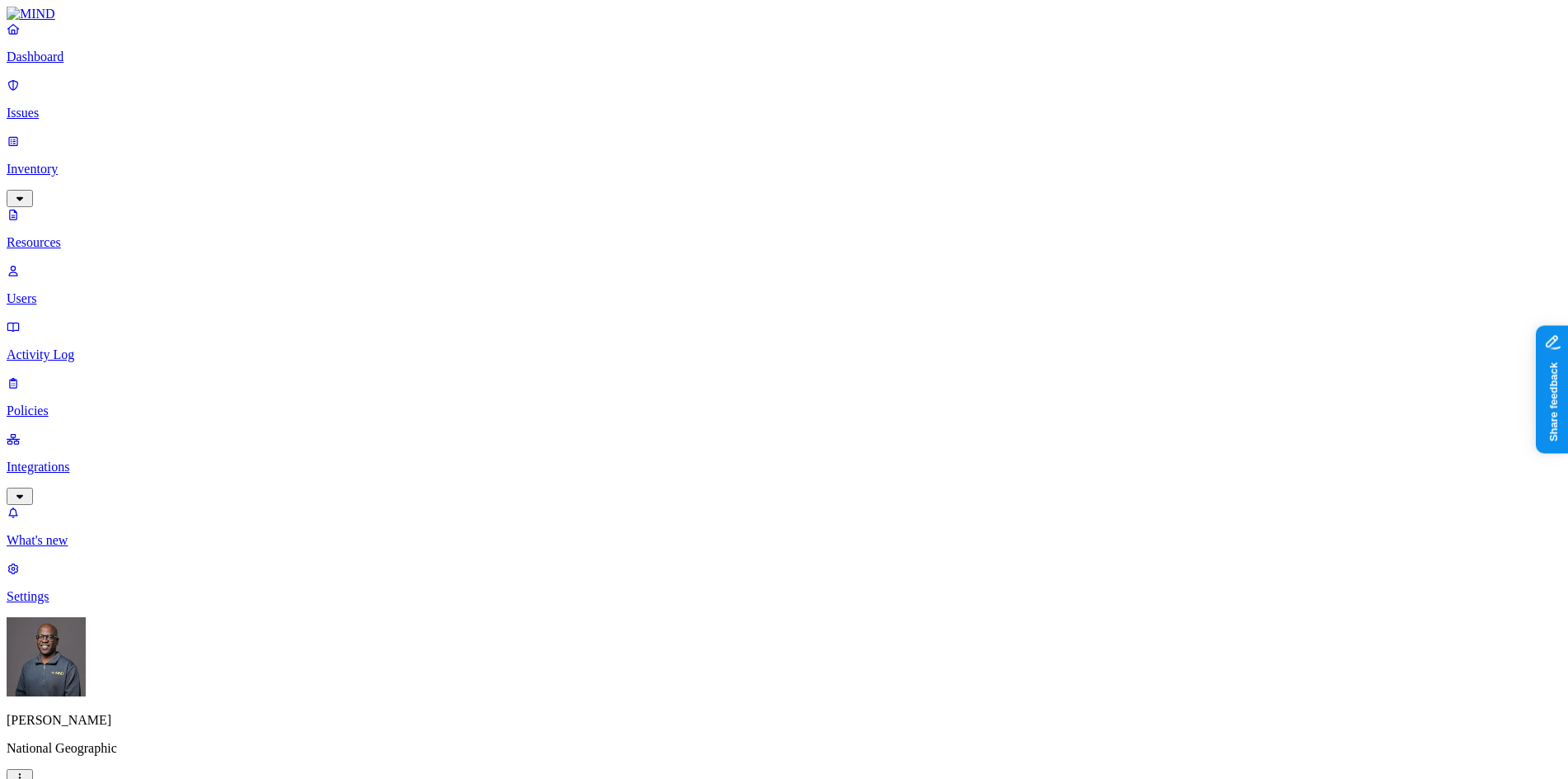
click at [63, 291] on p "Users" at bounding box center [784, 299] width 1555 height 15
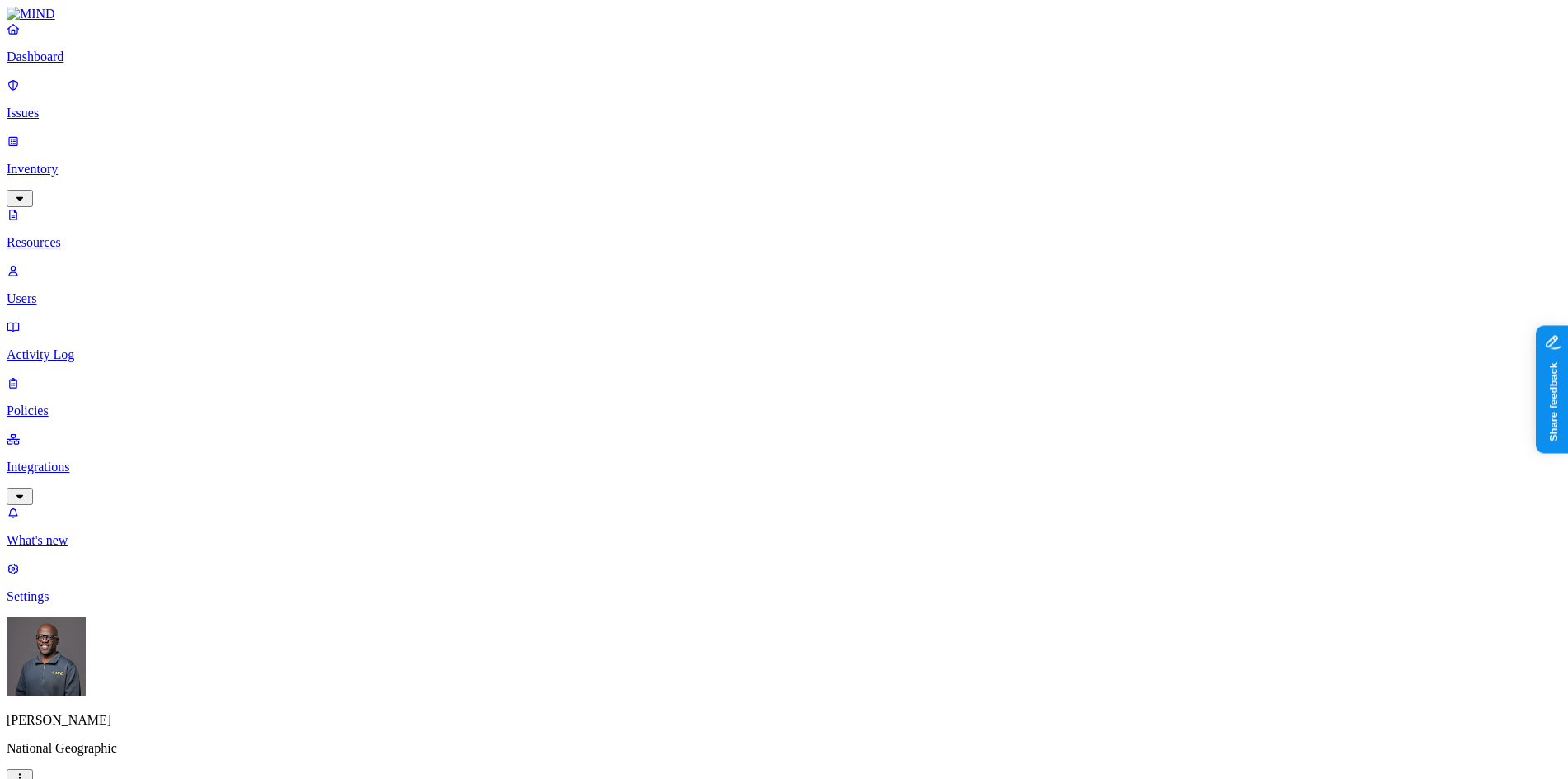
click at [50, 604] on p "Settings" at bounding box center [784, 596] width 1555 height 15
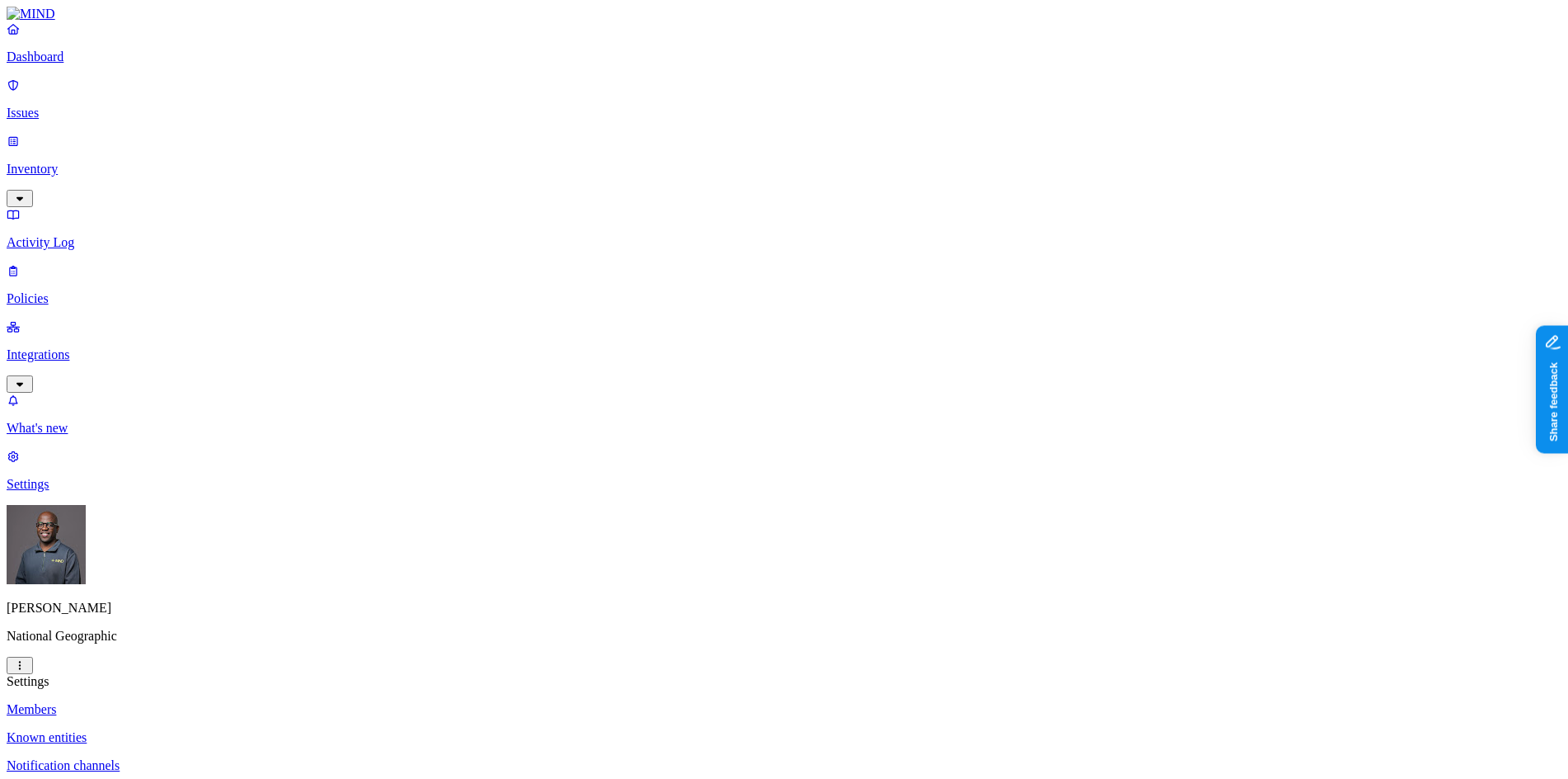
click at [227, 730] on p "Known entities" at bounding box center [784, 738] width 1555 height 15
click at [84, 64] on p "Dashboard" at bounding box center [784, 57] width 1555 height 15
click at [87, 291] on p "Policies" at bounding box center [784, 299] width 1555 height 15
click at [99, 729] on button "Create Policy" at bounding box center [53, 738] width 92 height 18
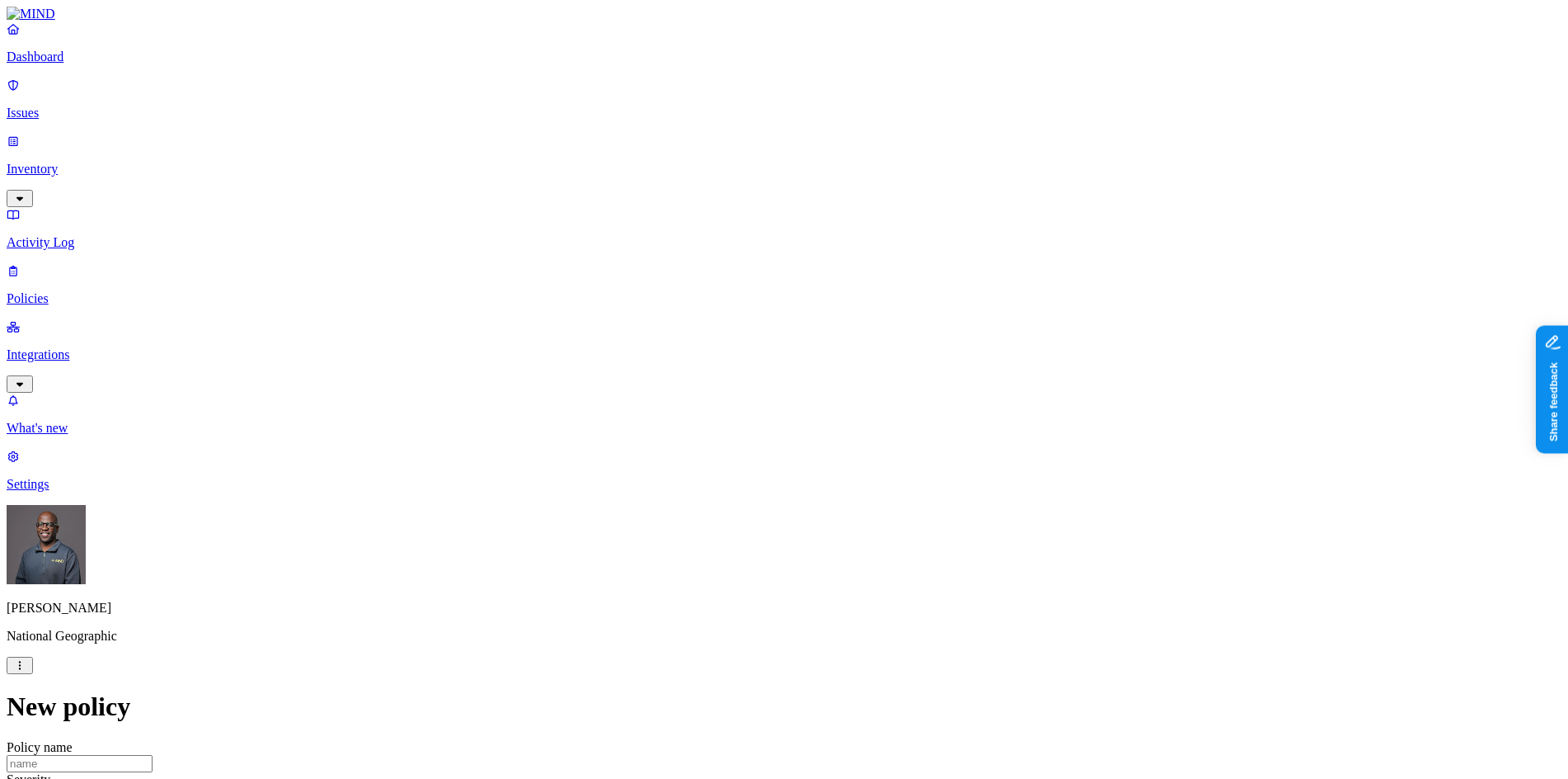
click at [708, 582] on label "Users" at bounding box center [693, 575] width 29 height 14
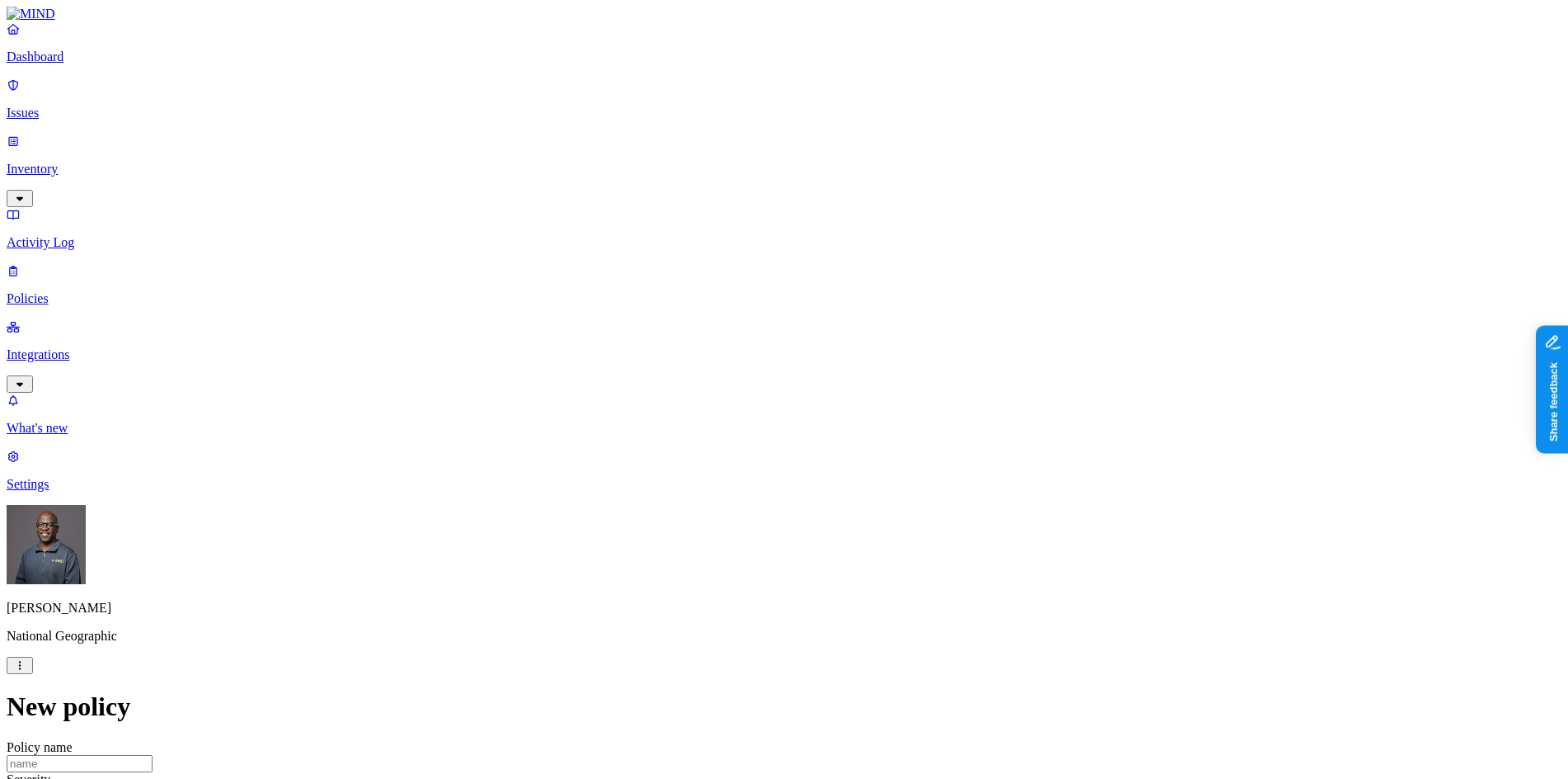
click at [66, 491] on p "Settings" at bounding box center [784, 485] width 1555 height 15
click at [228, 778] on p "Web domains" at bounding box center [784, 794] width 1555 height 15
click at [249, 730] on p "Known entities" at bounding box center [784, 738] width 1555 height 15
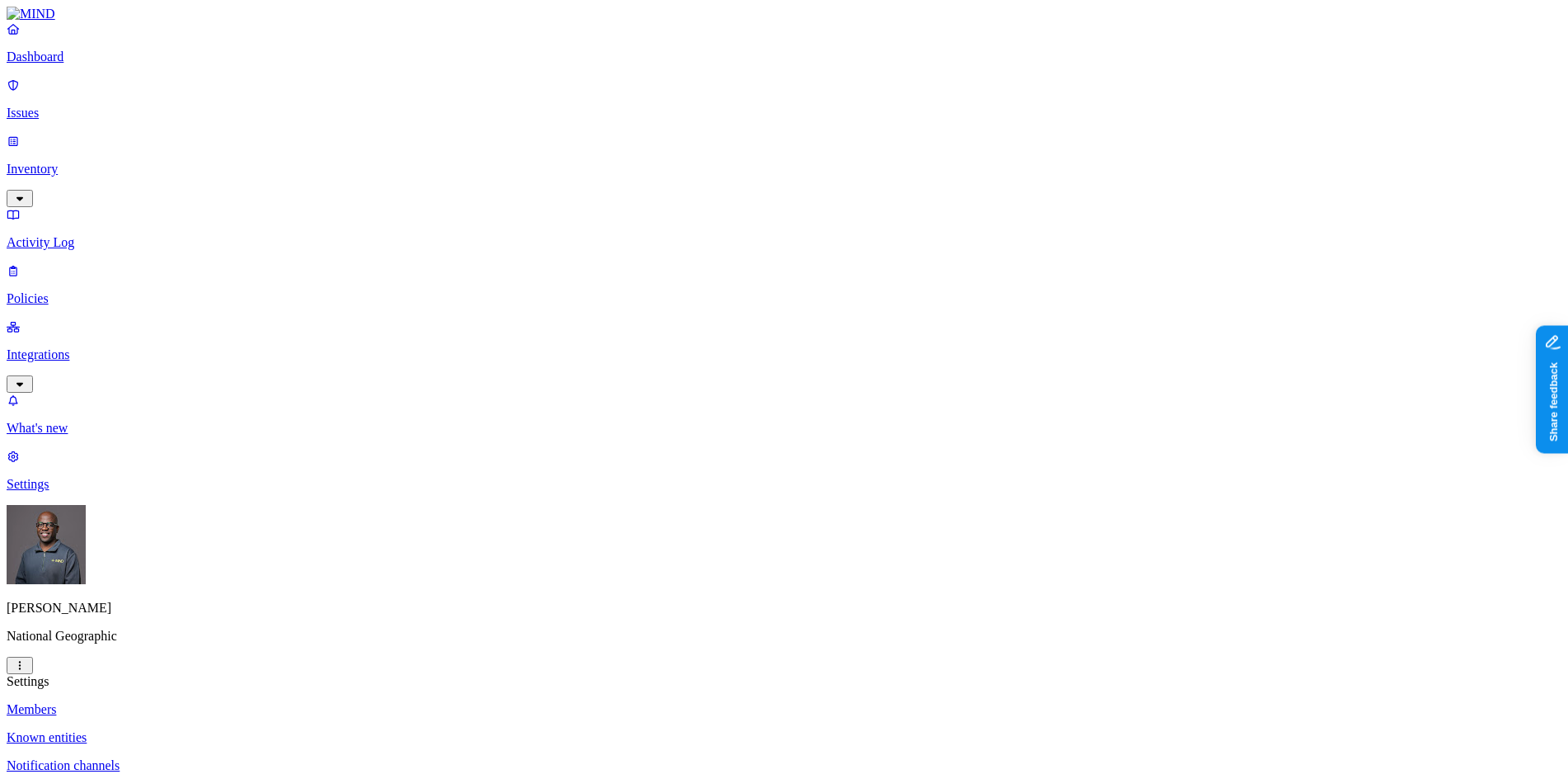
click at [71, 64] on p "Dashboard" at bounding box center [784, 57] width 1555 height 15
click at [78, 106] on p "Issues" at bounding box center [784, 114] width 1555 height 15
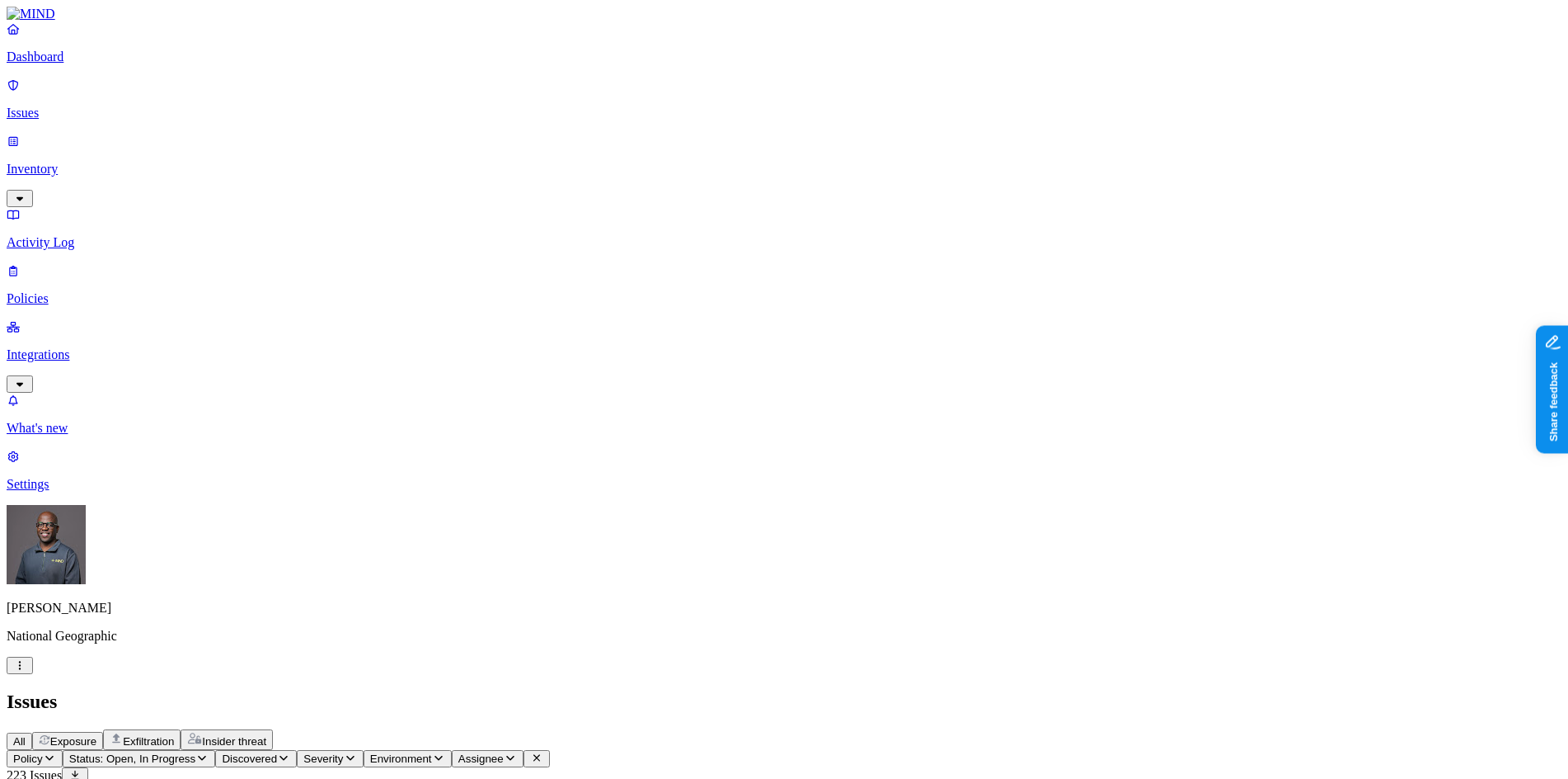
click at [97, 735] on span "Exposure" at bounding box center [73, 741] width 46 height 13
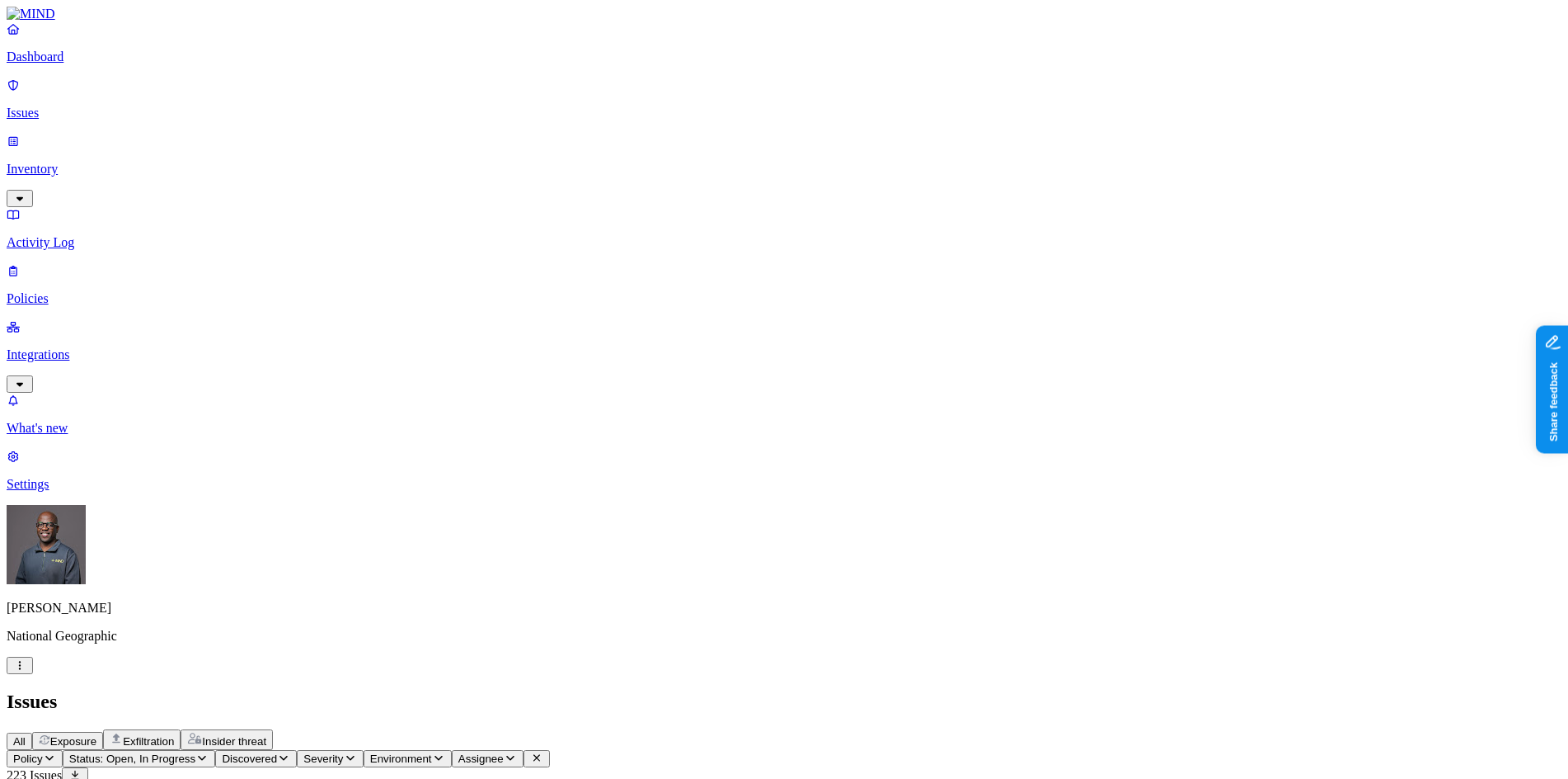
click at [84, 64] on p "Dashboard" at bounding box center [784, 57] width 1555 height 15
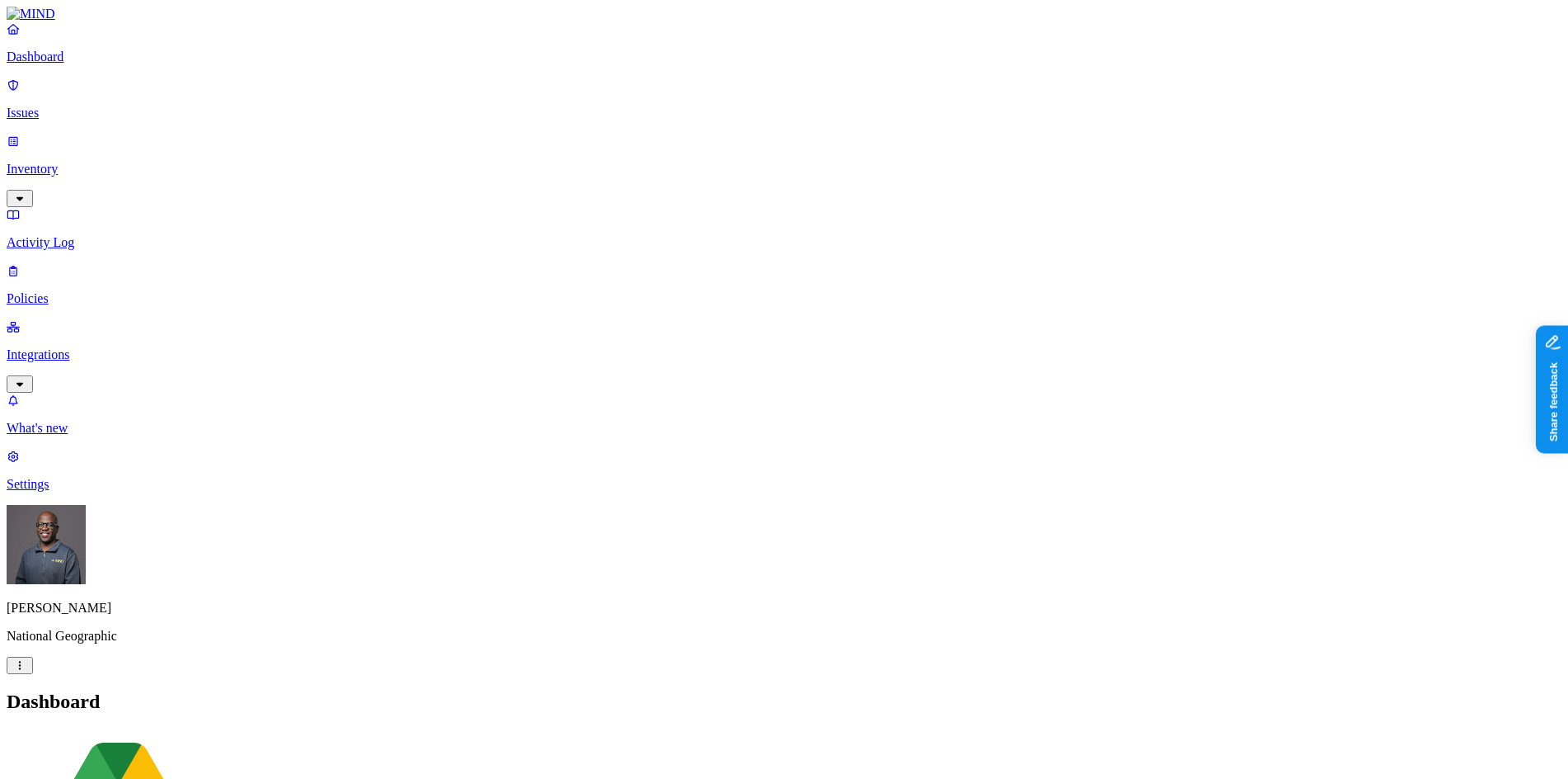
click at [60, 106] on p "Issues" at bounding box center [784, 114] width 1555 height 15
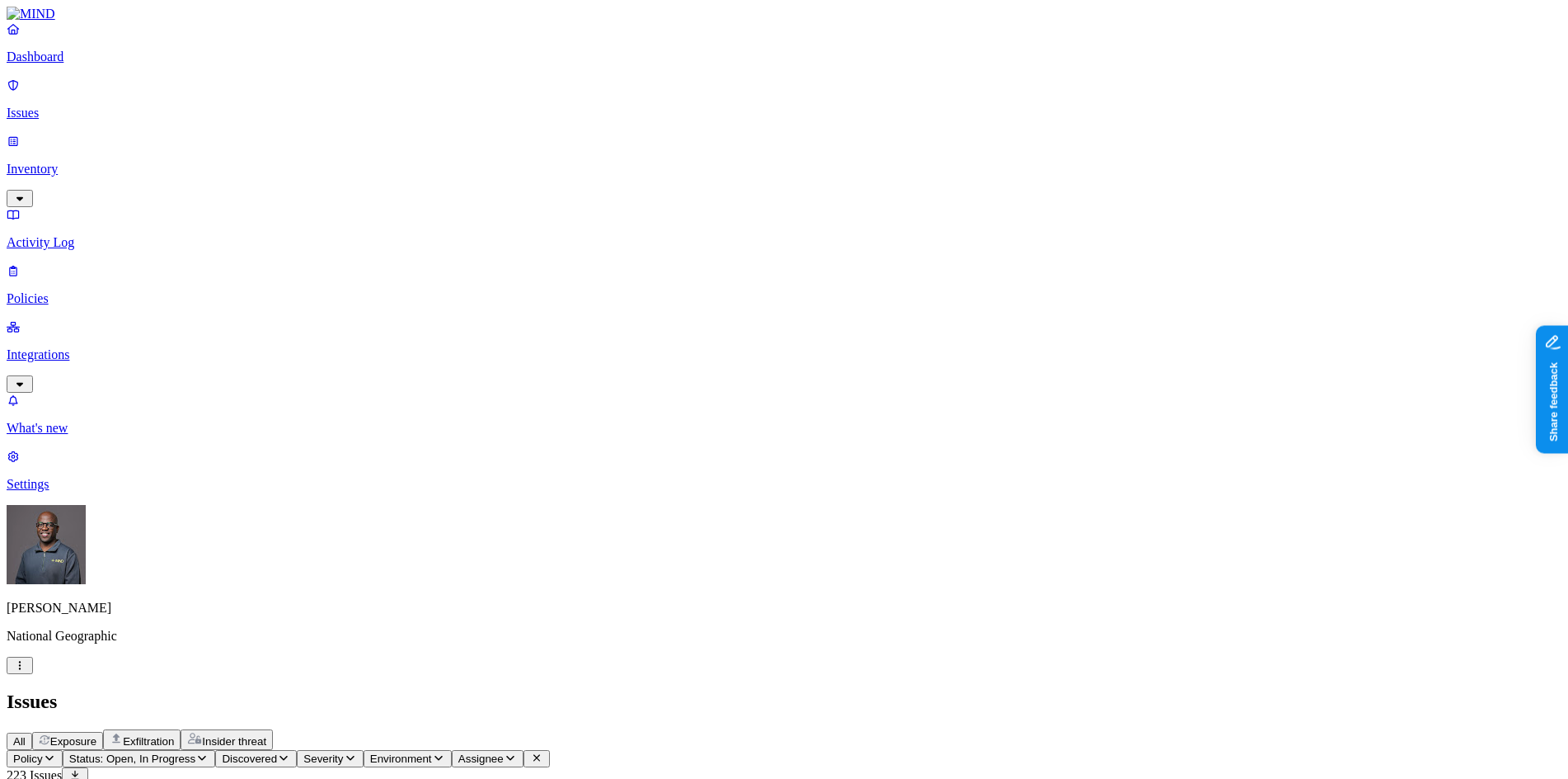
click at [71, 64] on p "Dashboard" at bounding box center [784, 57] width 1555 height 15
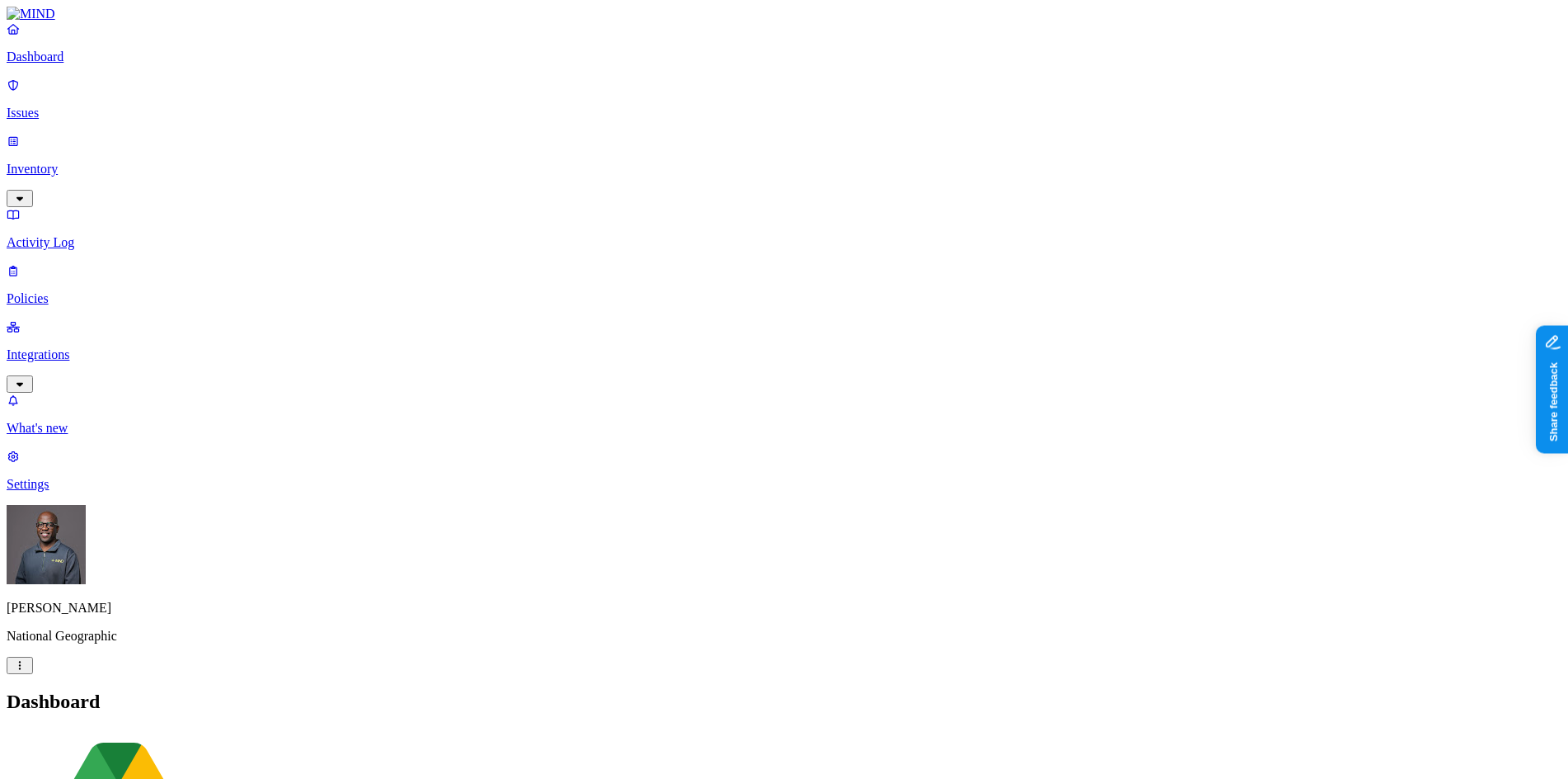
click at [65, 162] on p "Inventory" at bounding box center [784, 169] width 1555 height 15
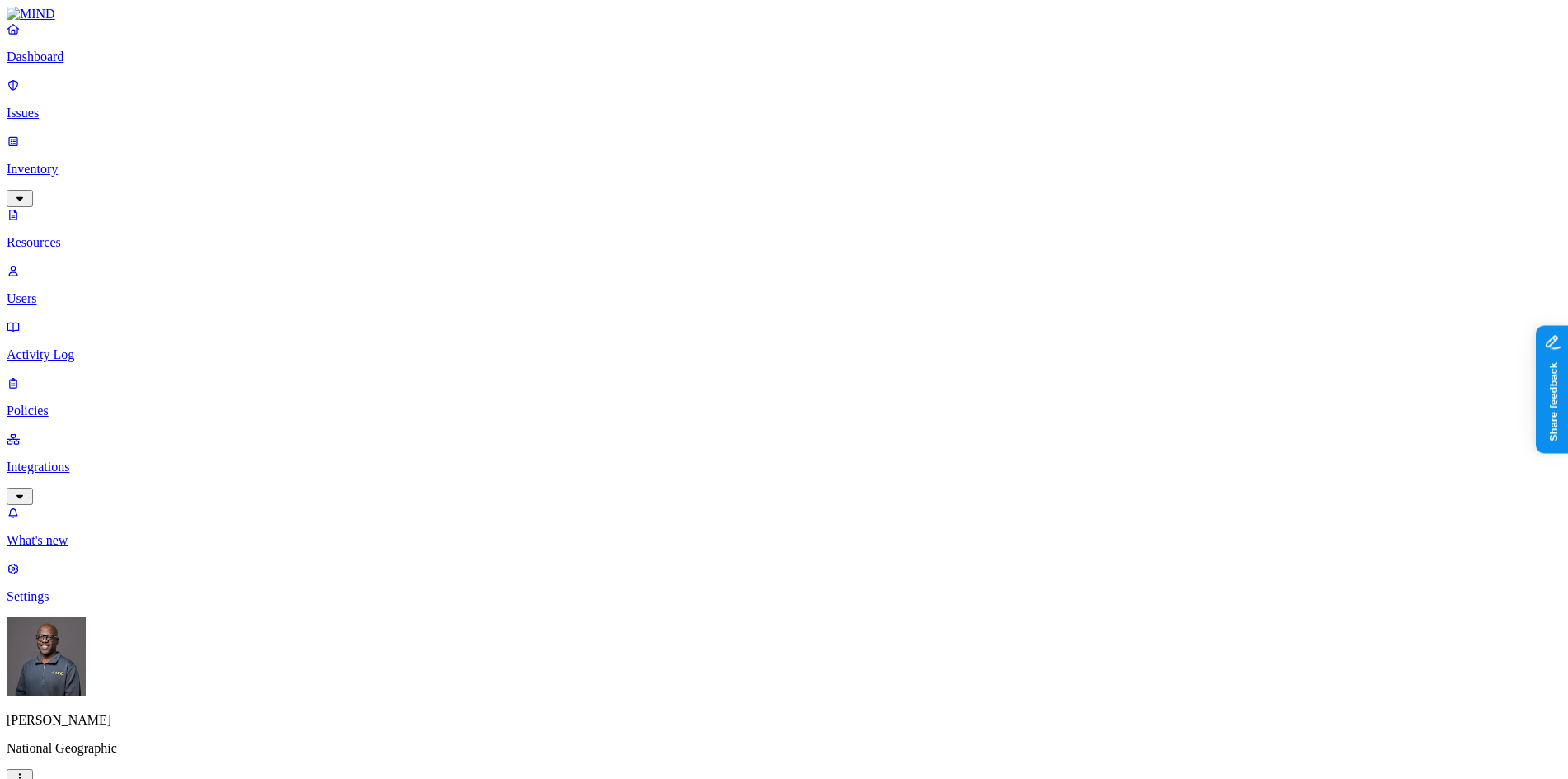
click at [494, 138] on button "button" at bounding box center [501, 140] width 13 height 5
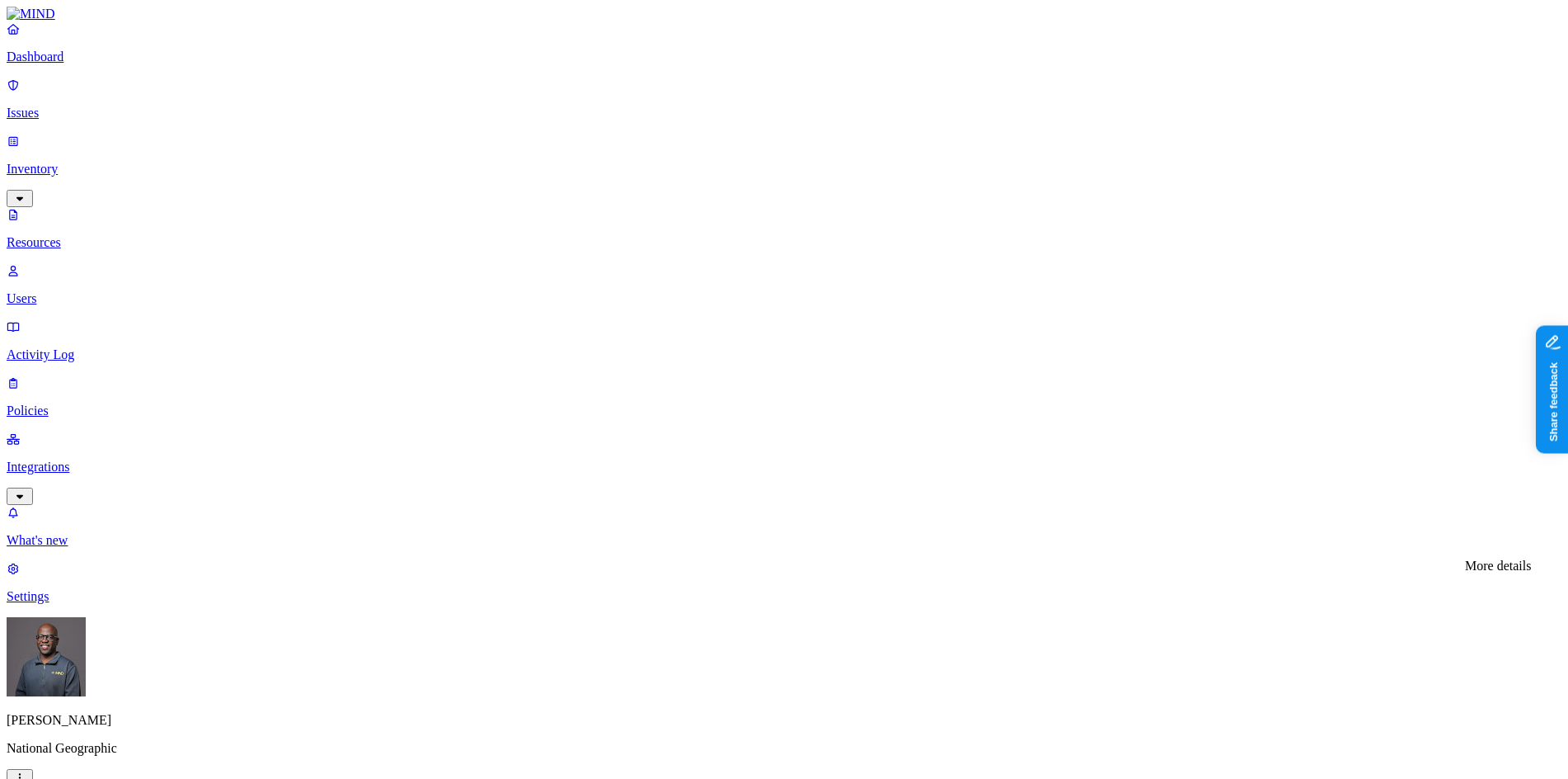
drag, startPoint x: 476, startPoint y: 114, endPoint x: 475, endPoint y: 102, distance: 12.0
click at [494, 129] on button "button" at bounding box center [501, 137] width 13 height 18
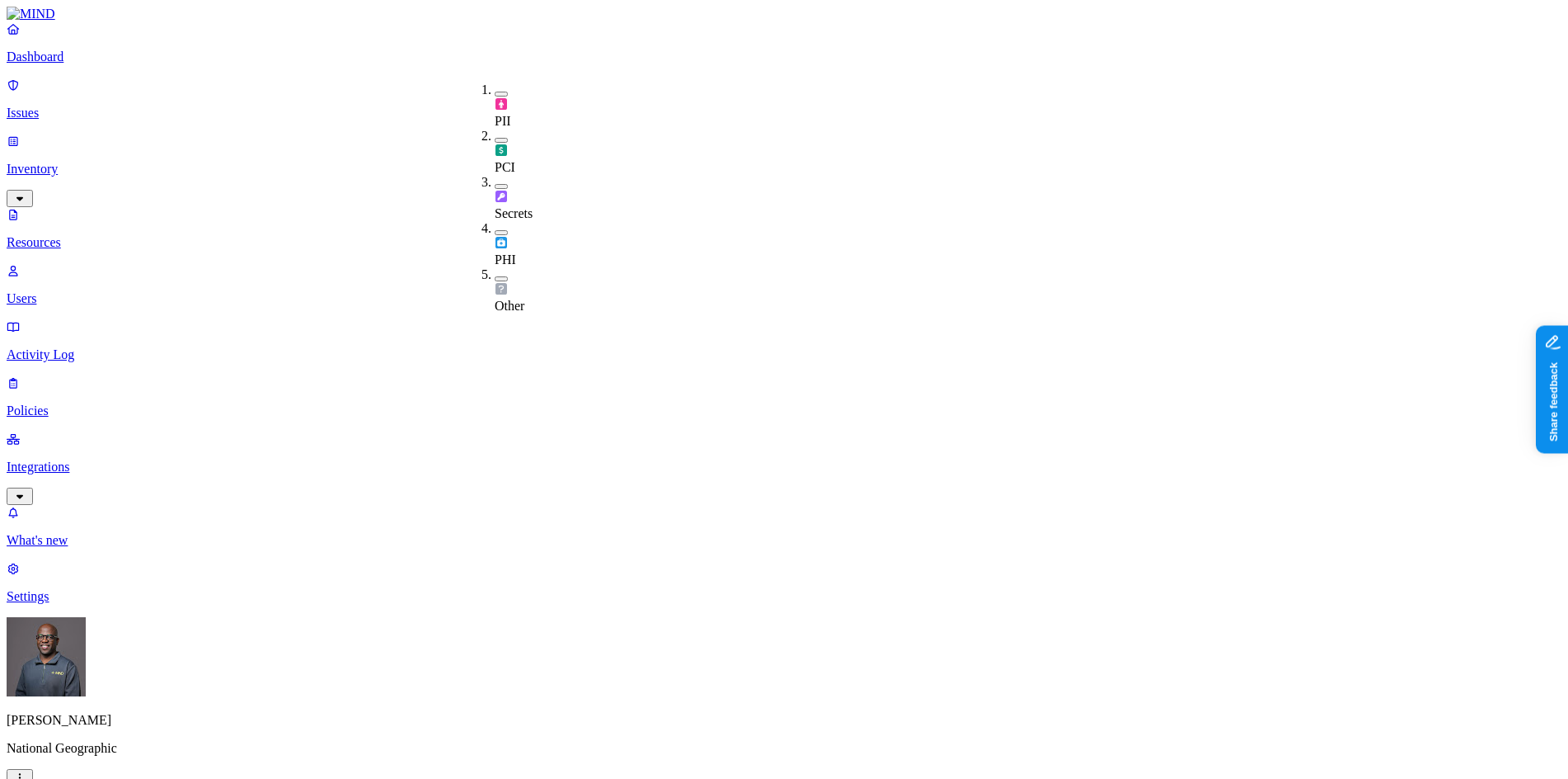
click at [494, 92] on button "button" at bounding box center [501, 94] width 13 height 5
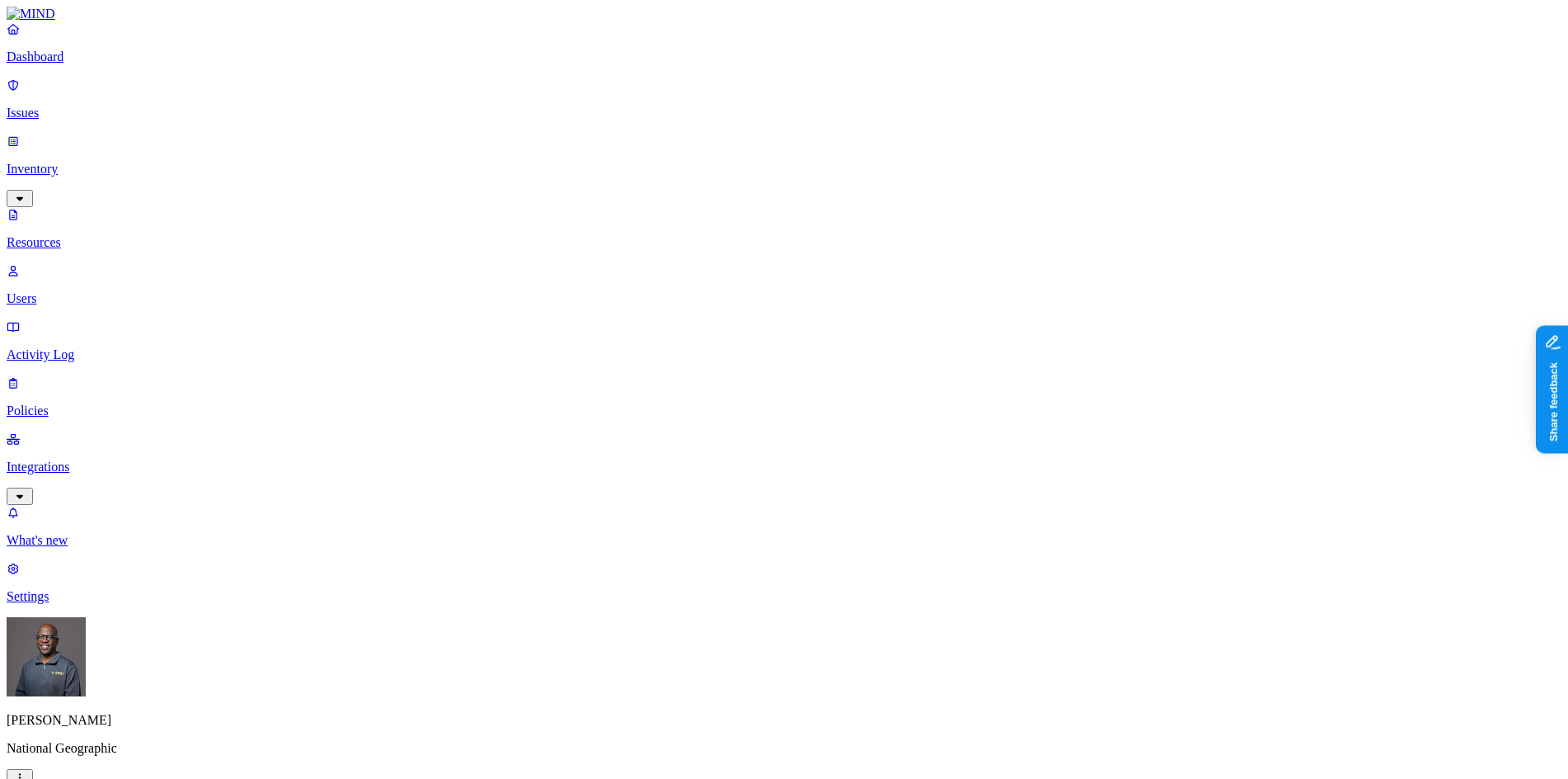
click at [77, 64] on p "Dashboard" at bounding box center [784, 57] width 1555 height 15
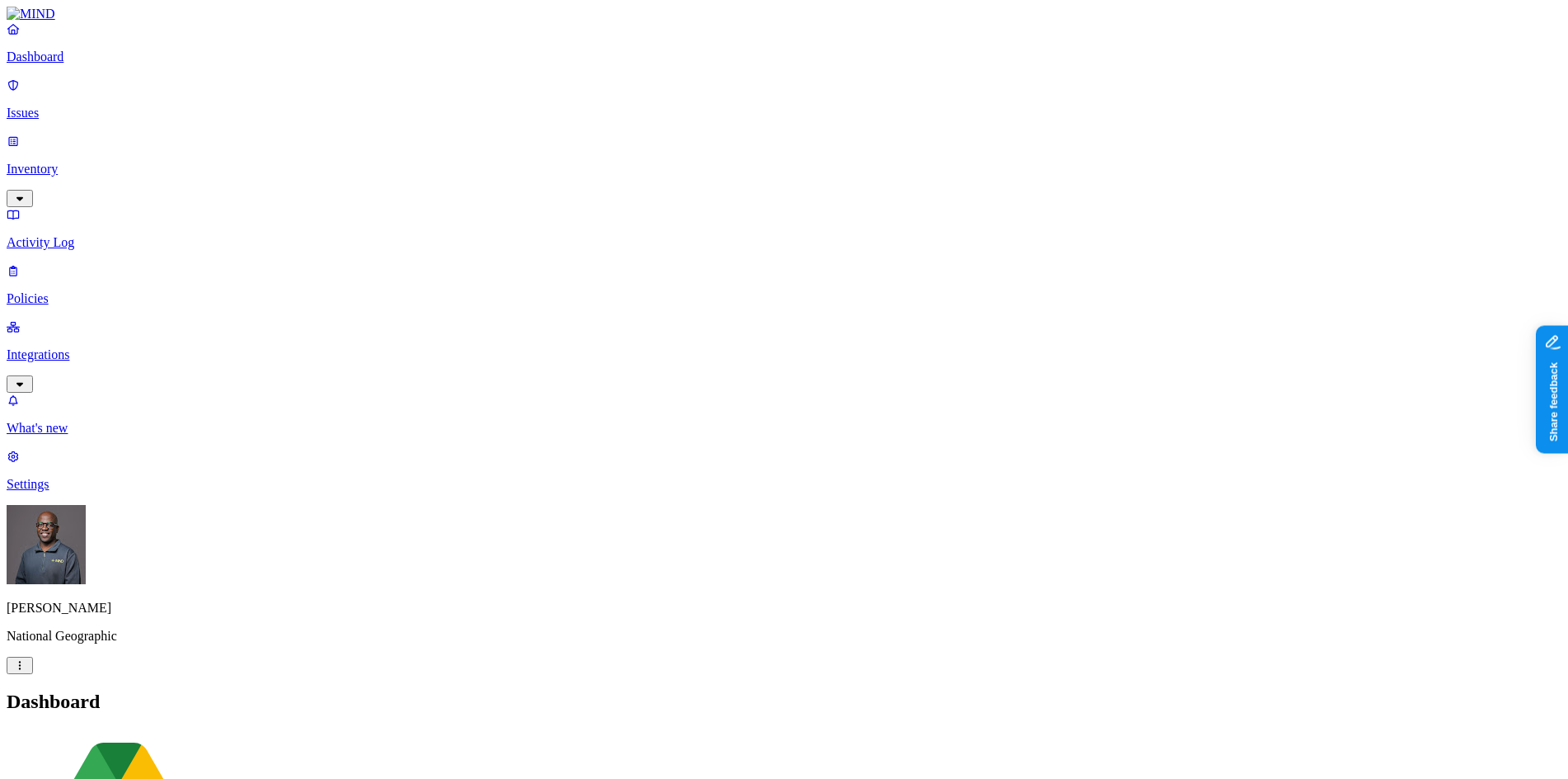
click at [57, 106] on p "Issues" at bounding box center [784, 114] width 1555 height 15
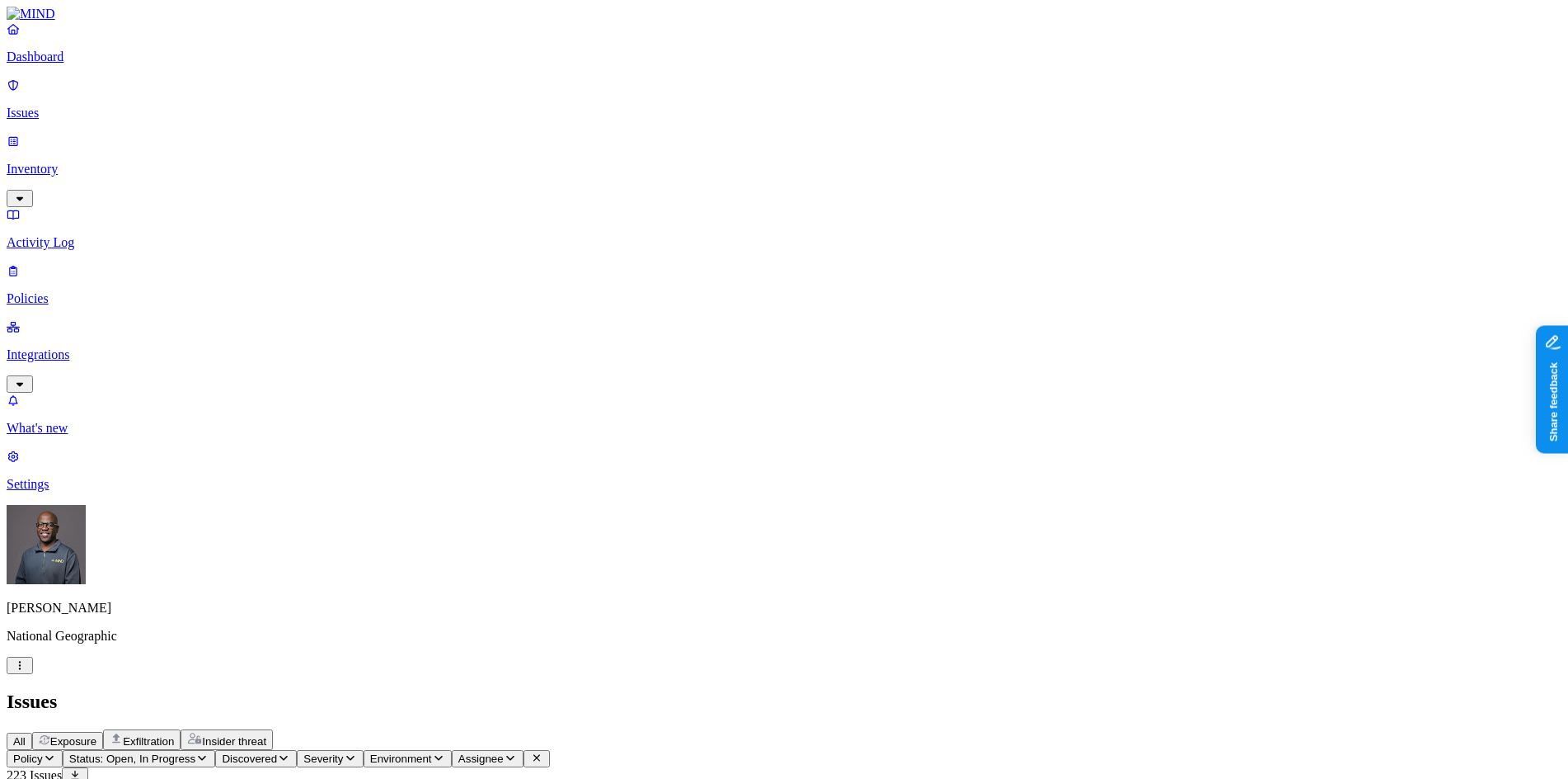
click at [97, 735] on span "Exposure" at bounding box center [73, 741] width 46 height 13
click at [74, 64] on p "Dashboard" at bounding box center [784, 57] width 1555 height 15
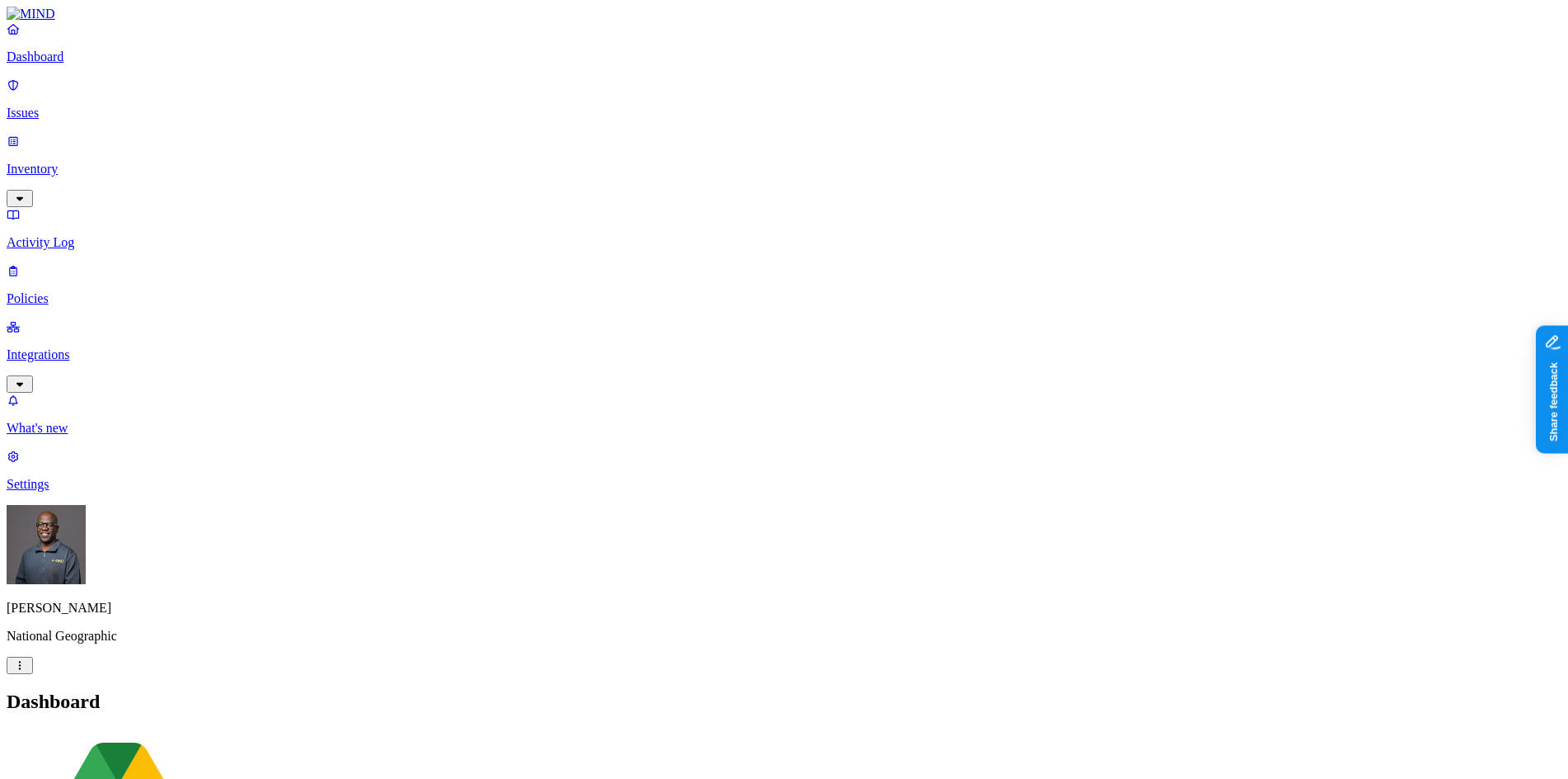
click at [76, 162] on p "Inventory" at bounding box center [784, 169] width 1555 height 15
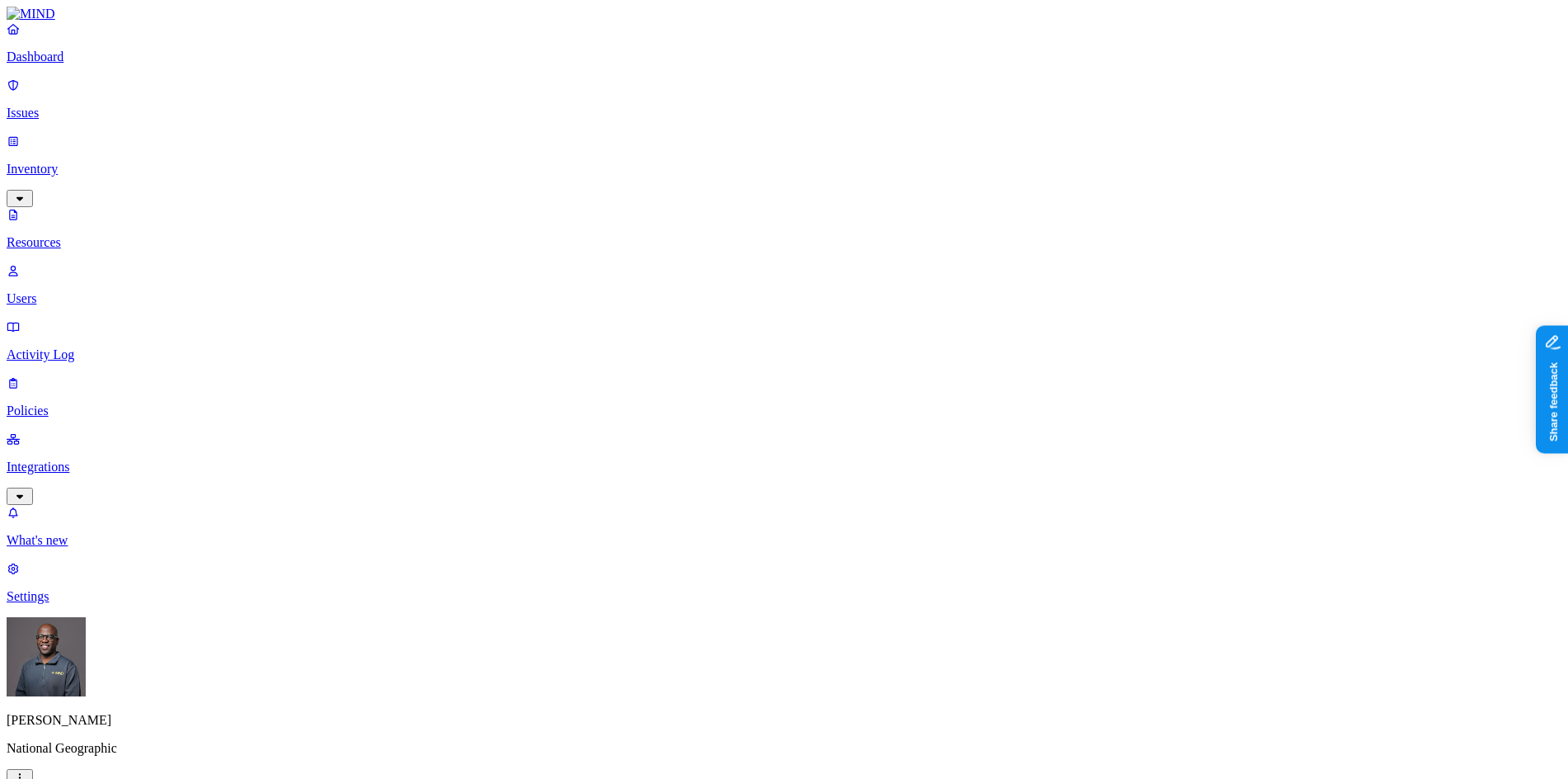
click at [494, 184] on button "button" at bounding box center [501, 187] width 13 height 5
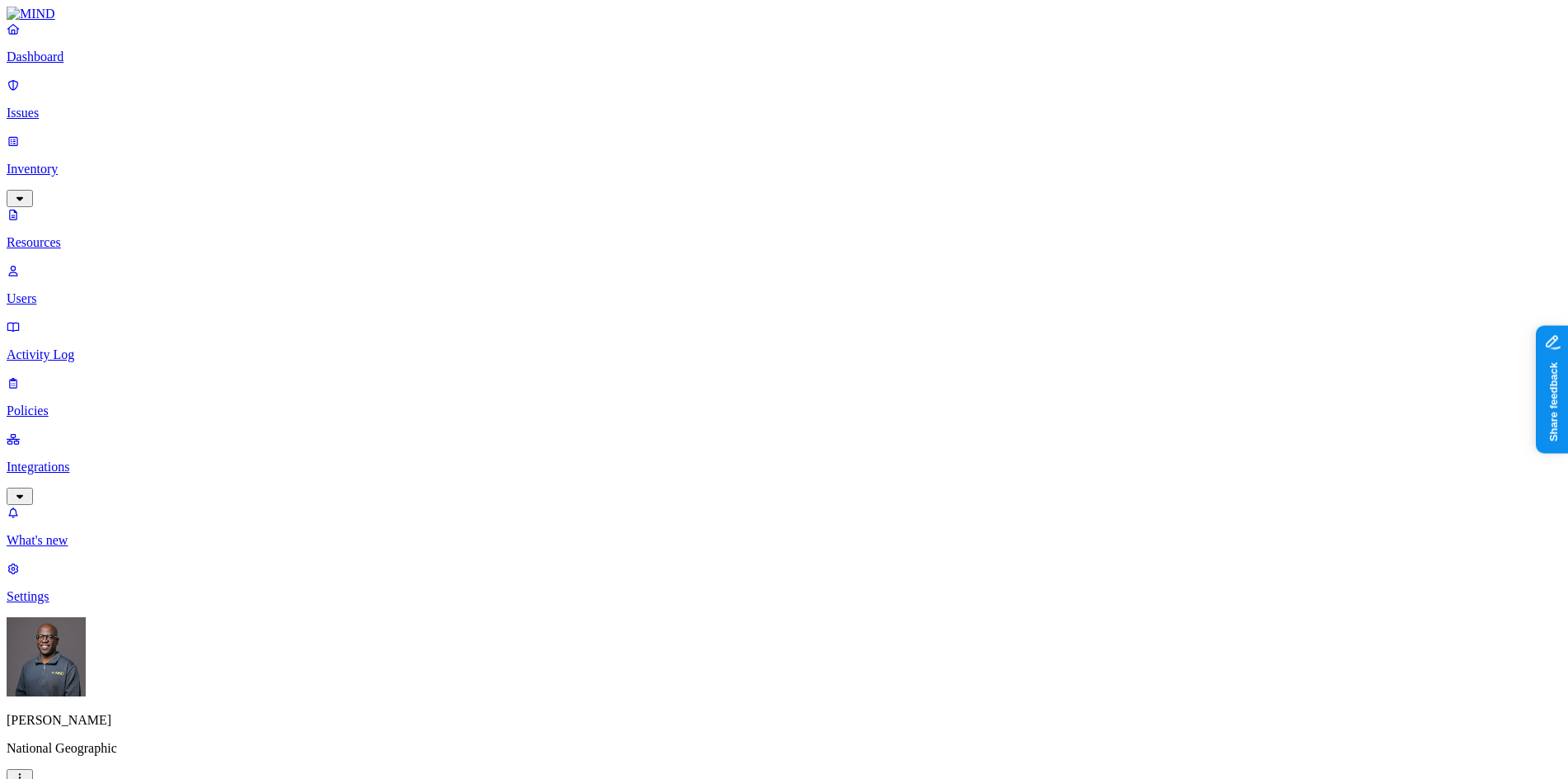
click at [61, 106] on p "Issues" at bounding box center [784, 114] width 1555 height 15
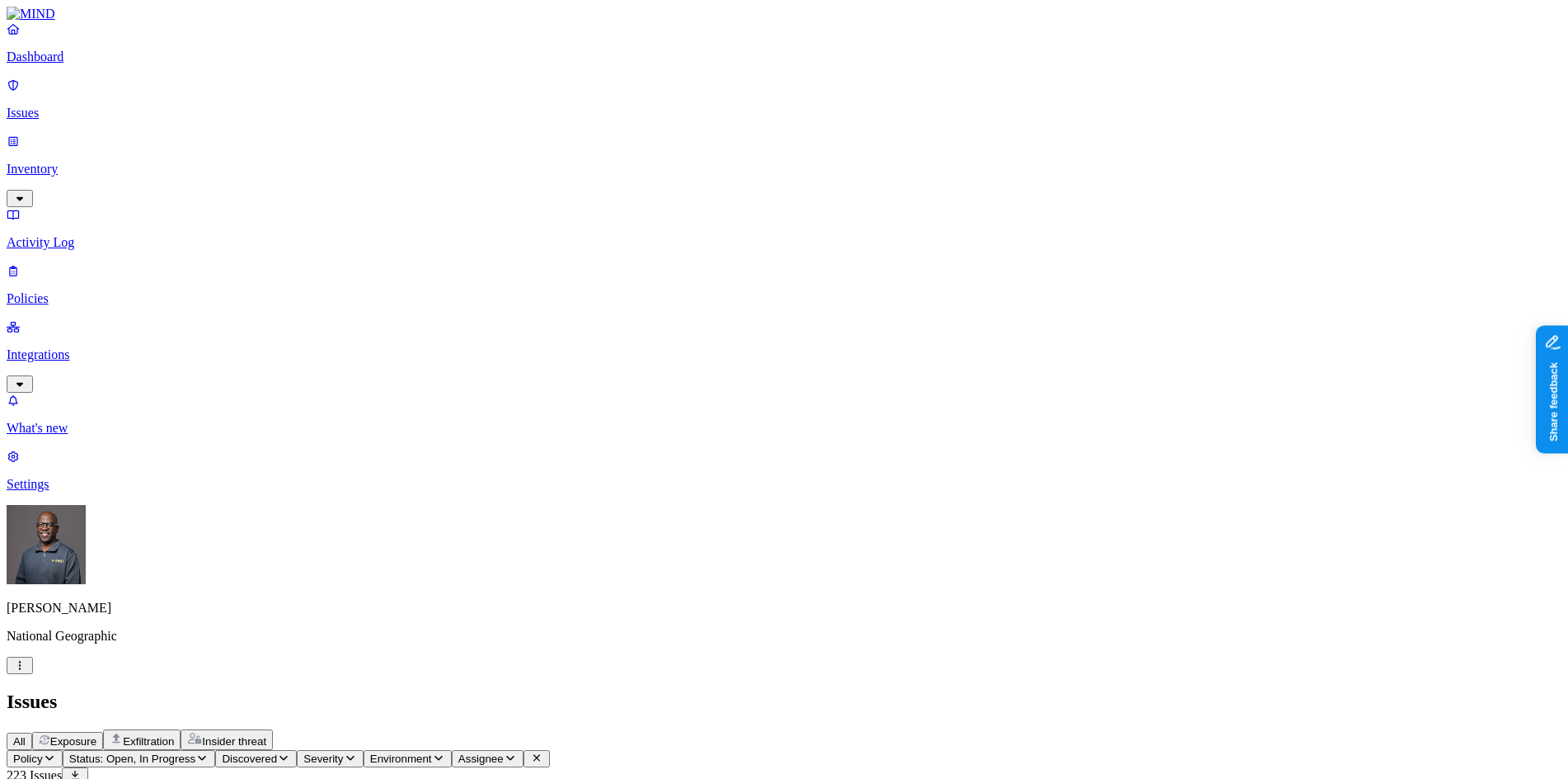
click at [97, 735] on span "Exposure" at bounding box center [73, 741] width 46 height 13
click at [58, 291] on p "Policies" at bounding box center [784, 299] width 1555 height 15
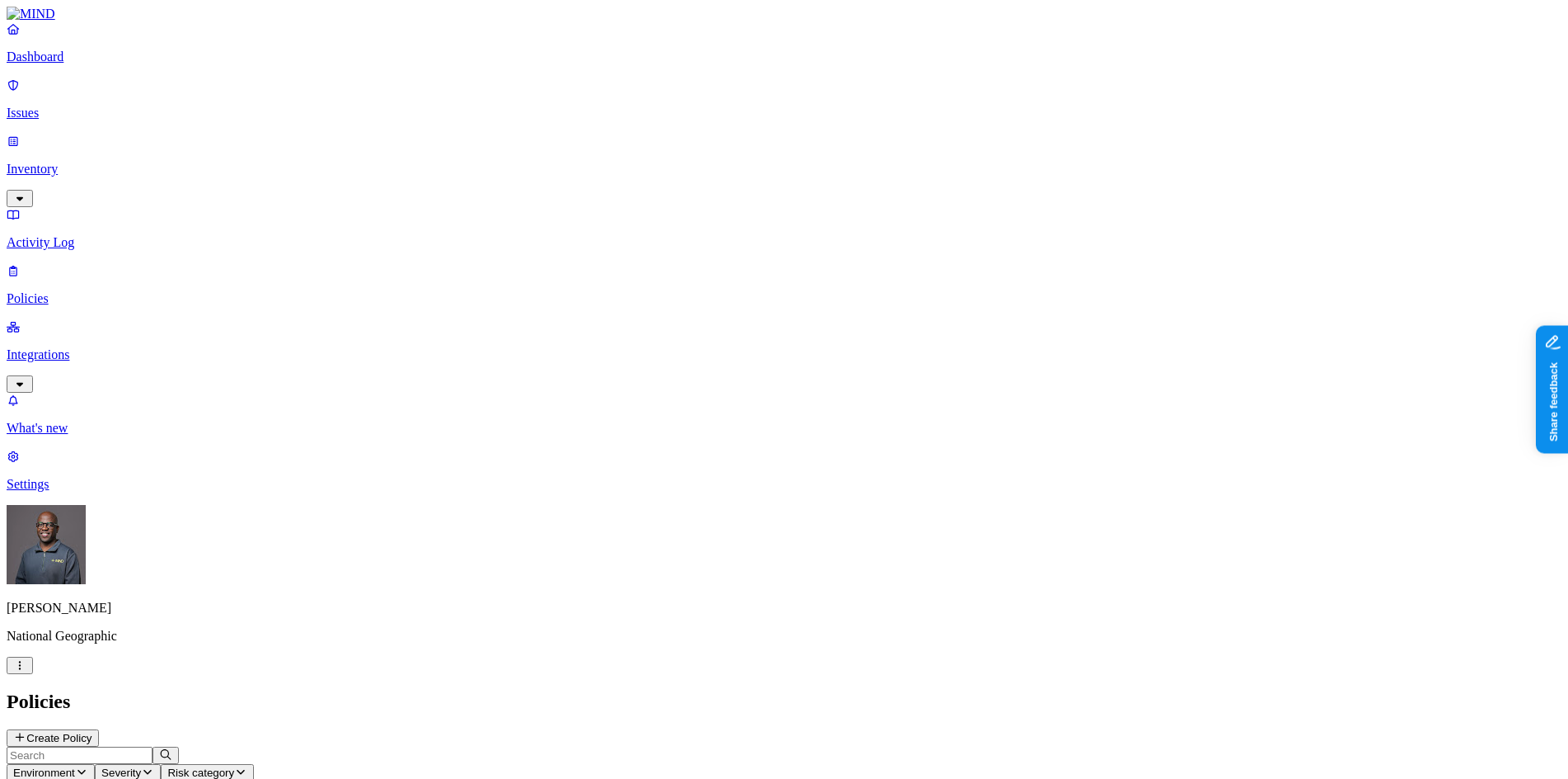
click at [99, 729] on button "Create Policy" at bounding box center [53, 738] width 92 height 18
click at [723, 417] on label "Classification" at bounding box center [696, 411] width 72 height 14
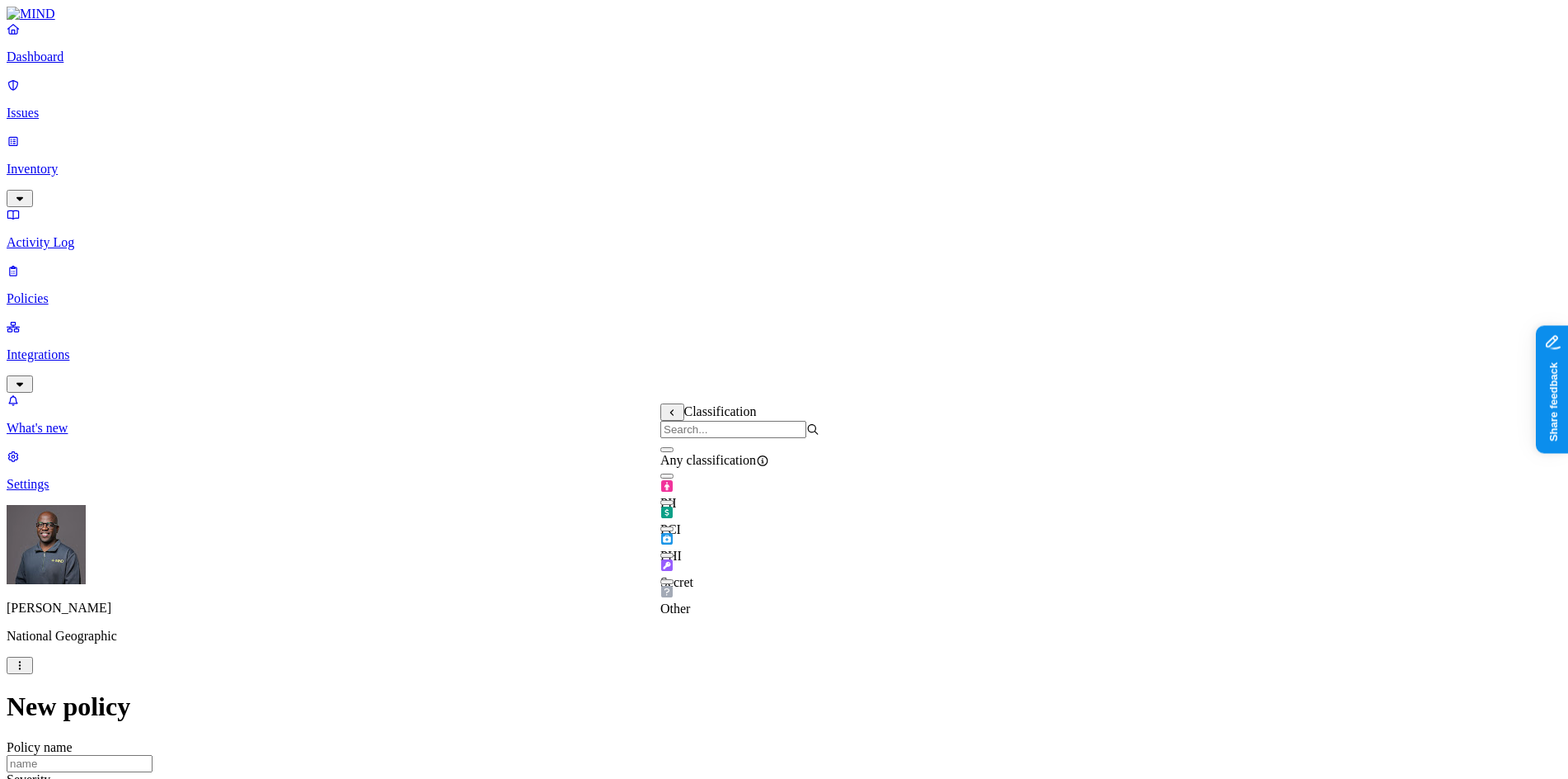
click at [673, 479] on button "button" at bounding box center [667, 476] width 13 height 5
click at [705, 517] on label "External access" at bounding box center [682, 513] width 45 height 29
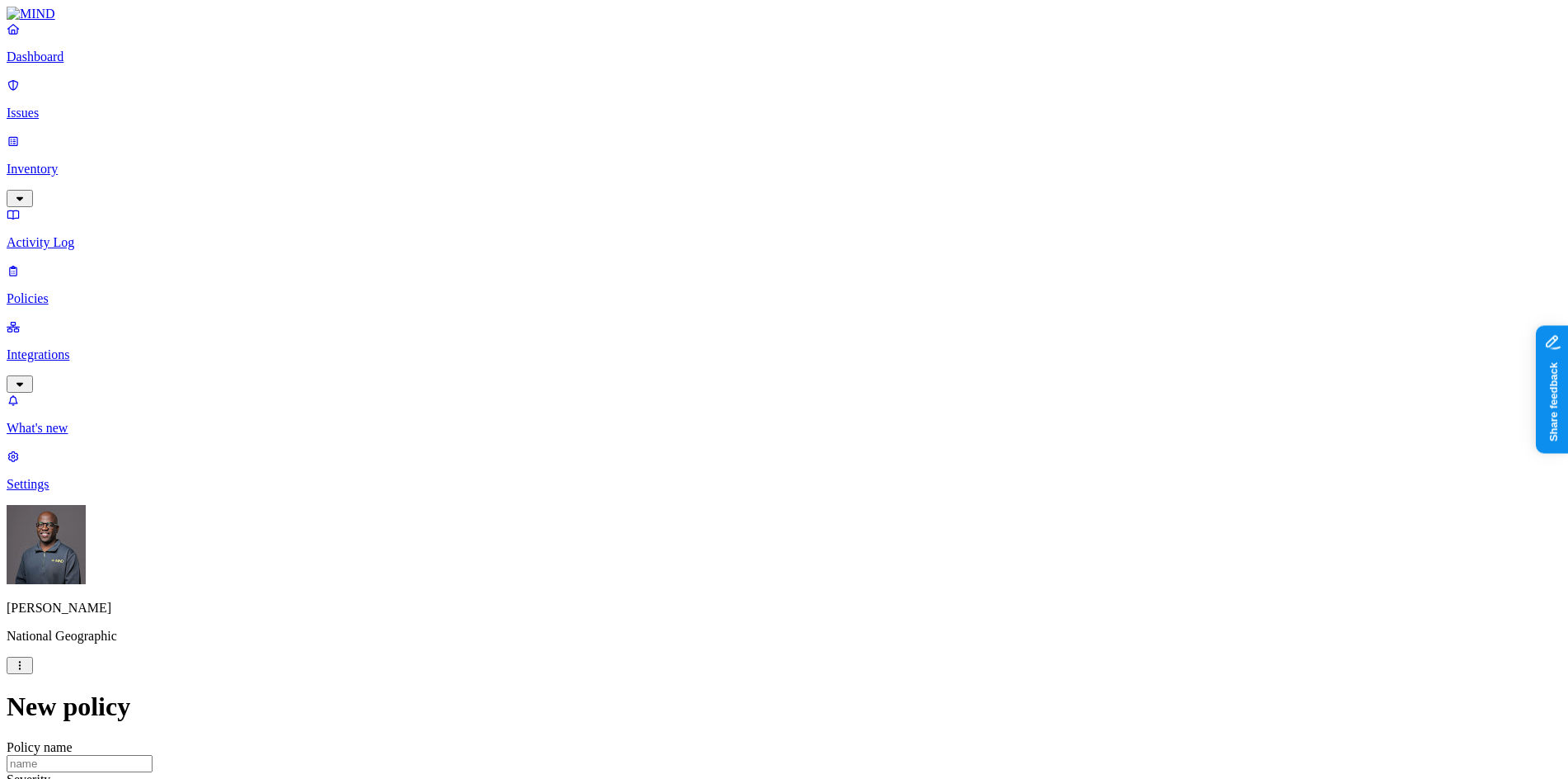
click at [715, 560] on label "Application type" at bounding box center [691, 556] width 63 height 29
click at [84, 106] on p "Issues" at bounding box center [784, 114] width 1555 height 15
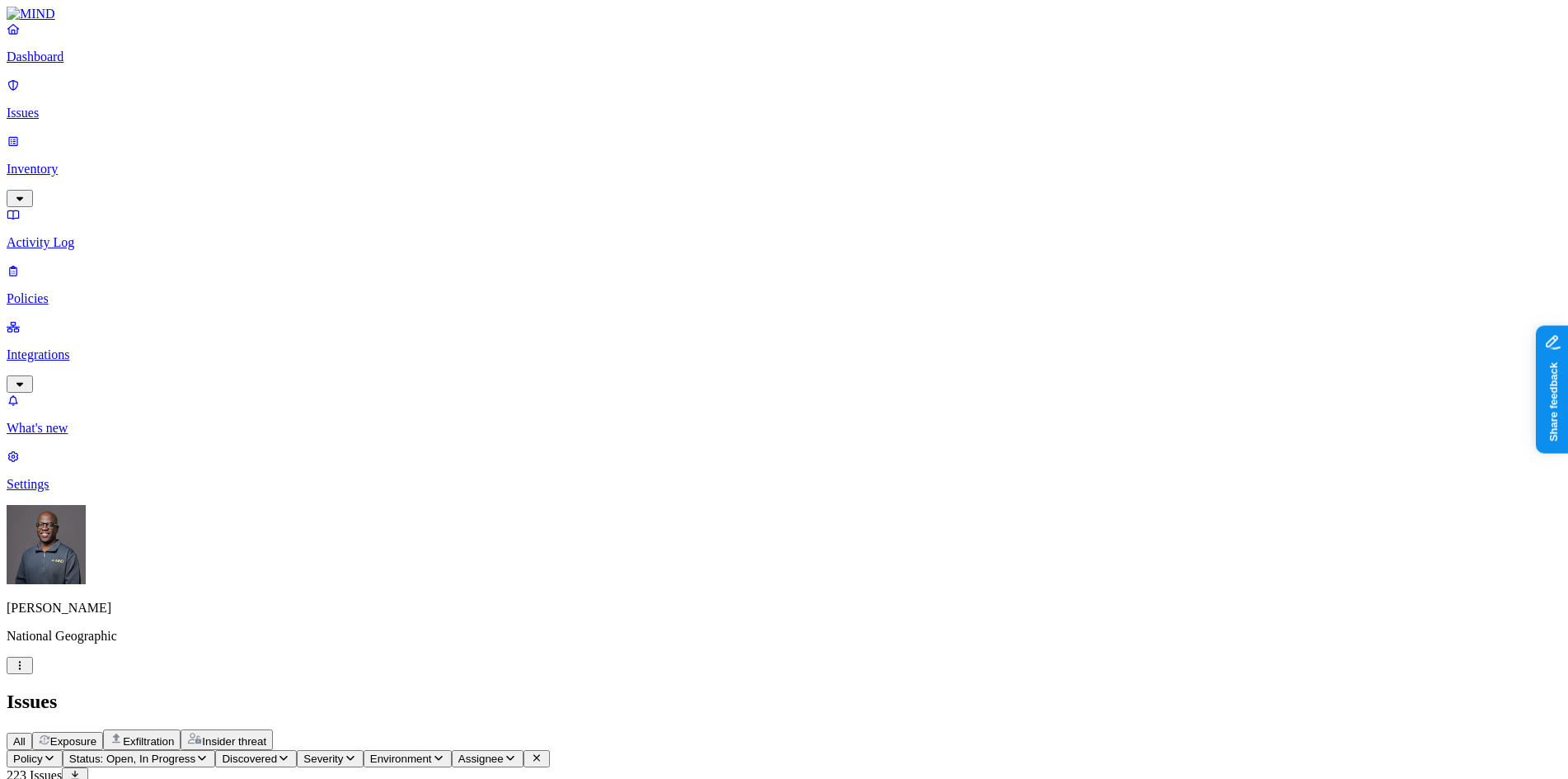
click at [97, 735] on span "Exposure" at bounding box center [73, 741] width 46 height 13
click at [174, 735] on span "Exfiltration" at bounding box center [148, 741] width 51 height 13
click at [267, 735] on span "Insider threat" at bounding box center [234, 741] width 64 height 13
click at [97, 735] on span "Exposure" at bounding box center [73, 741] width 46 height 13
click at [74, 291] on p "Policies" at bounding box center [784, 299] width 1555 height 15
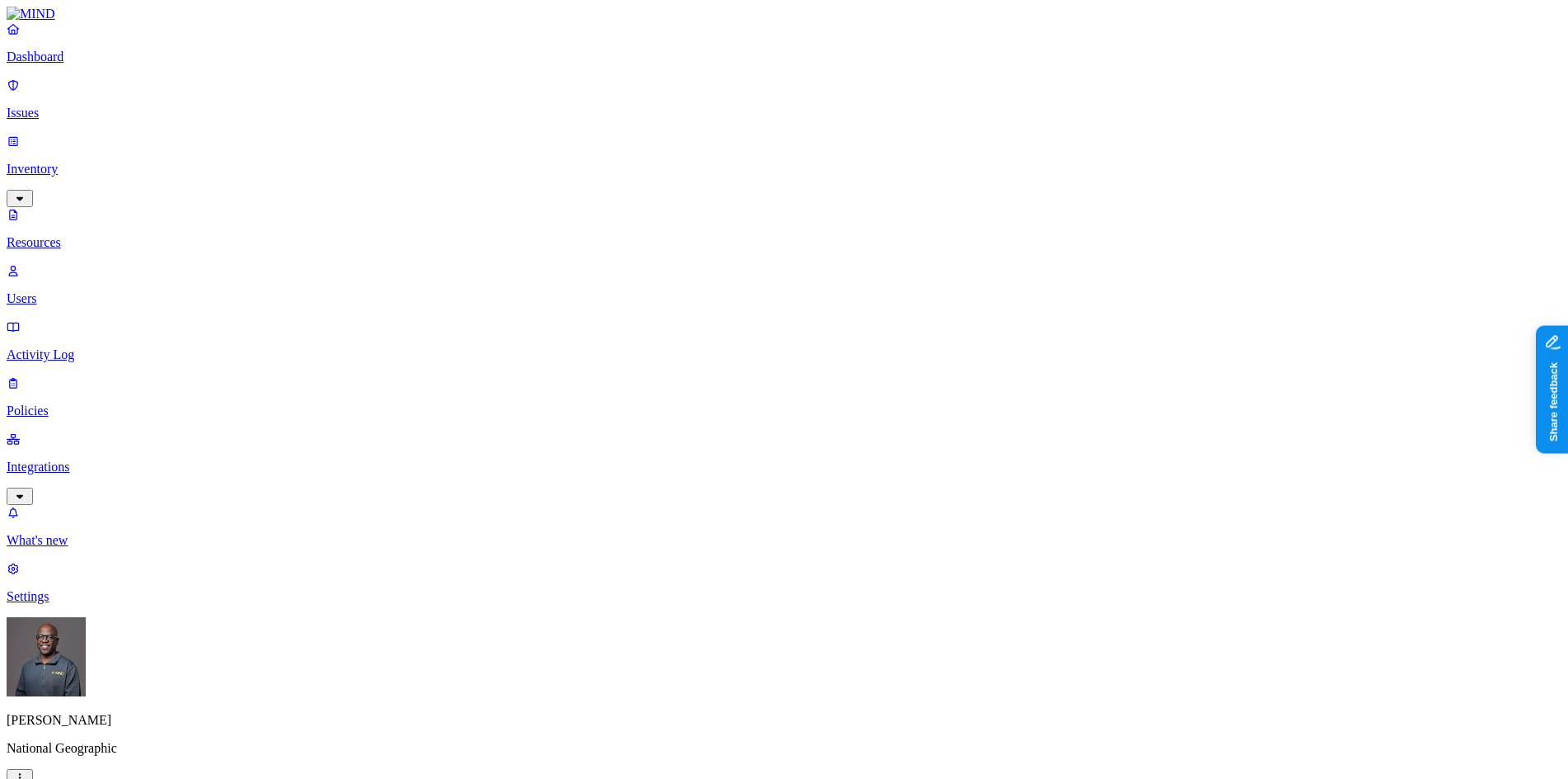
scroll to position [165, 0]
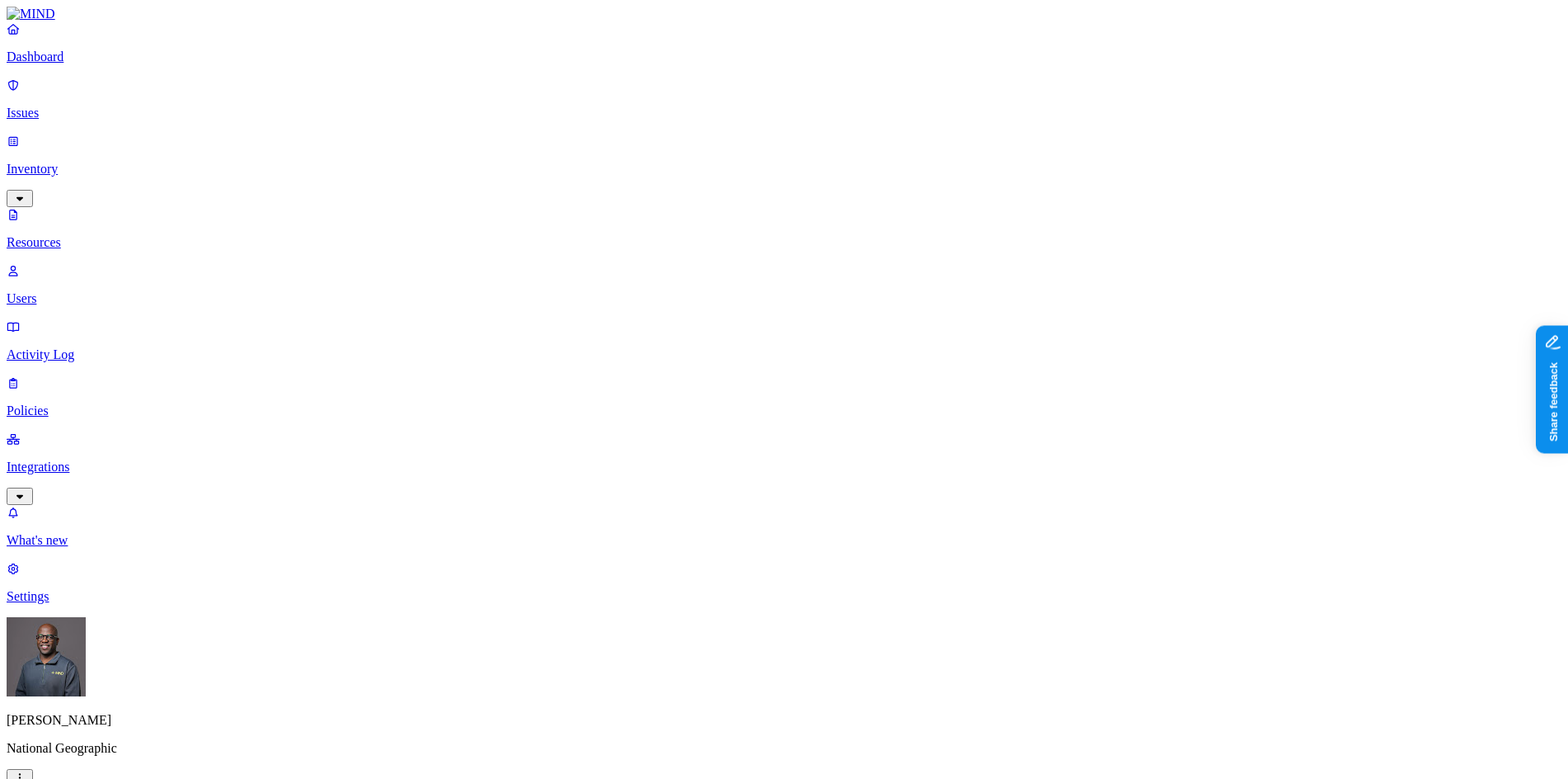
click at [56, 106] on p "Issues" at bounding box center [784, 114] width 1555 height 15
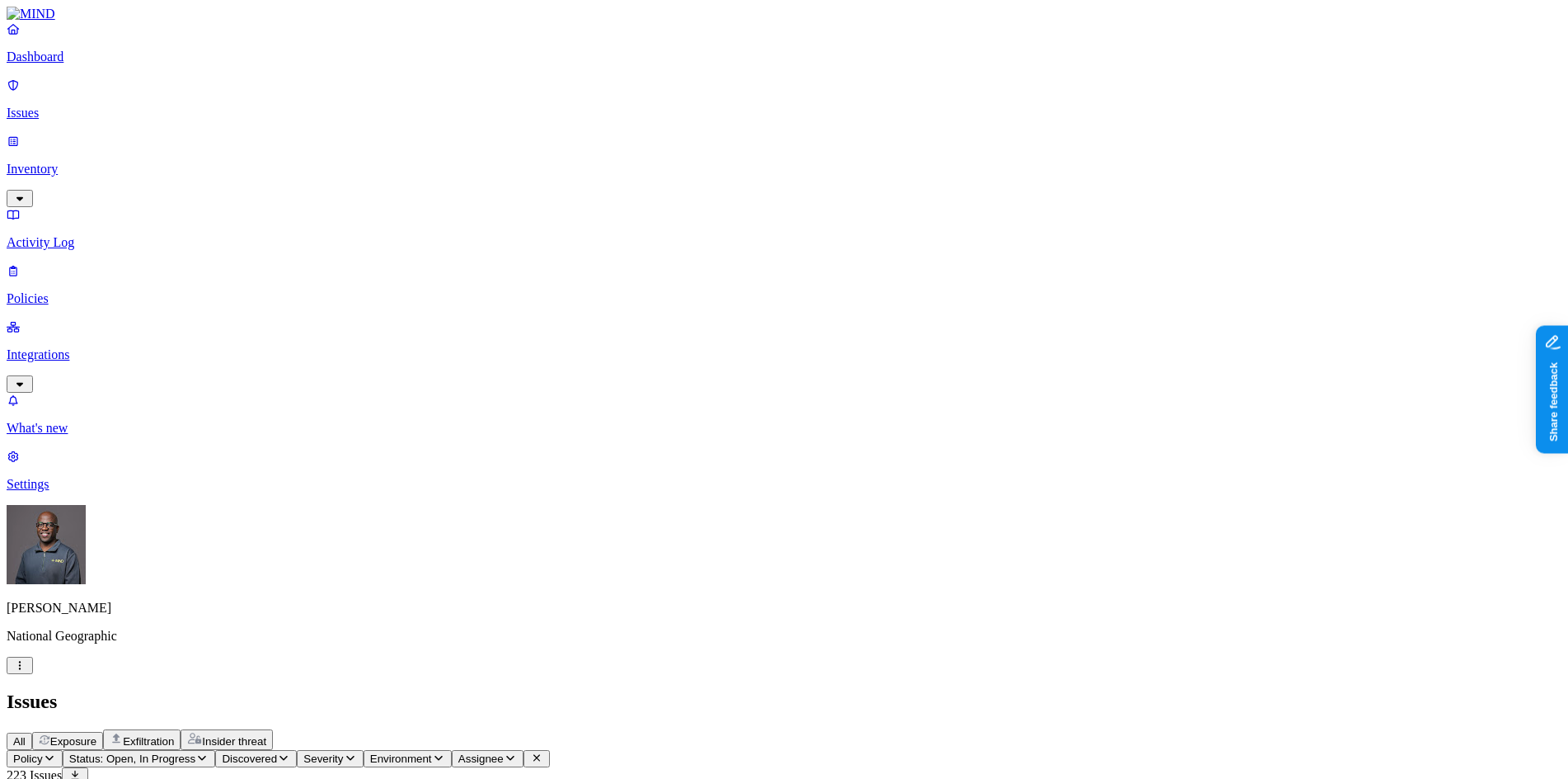
click at [64, 64] on p "Dashboard" at bounding box center [784, 57] width 1555 height 15
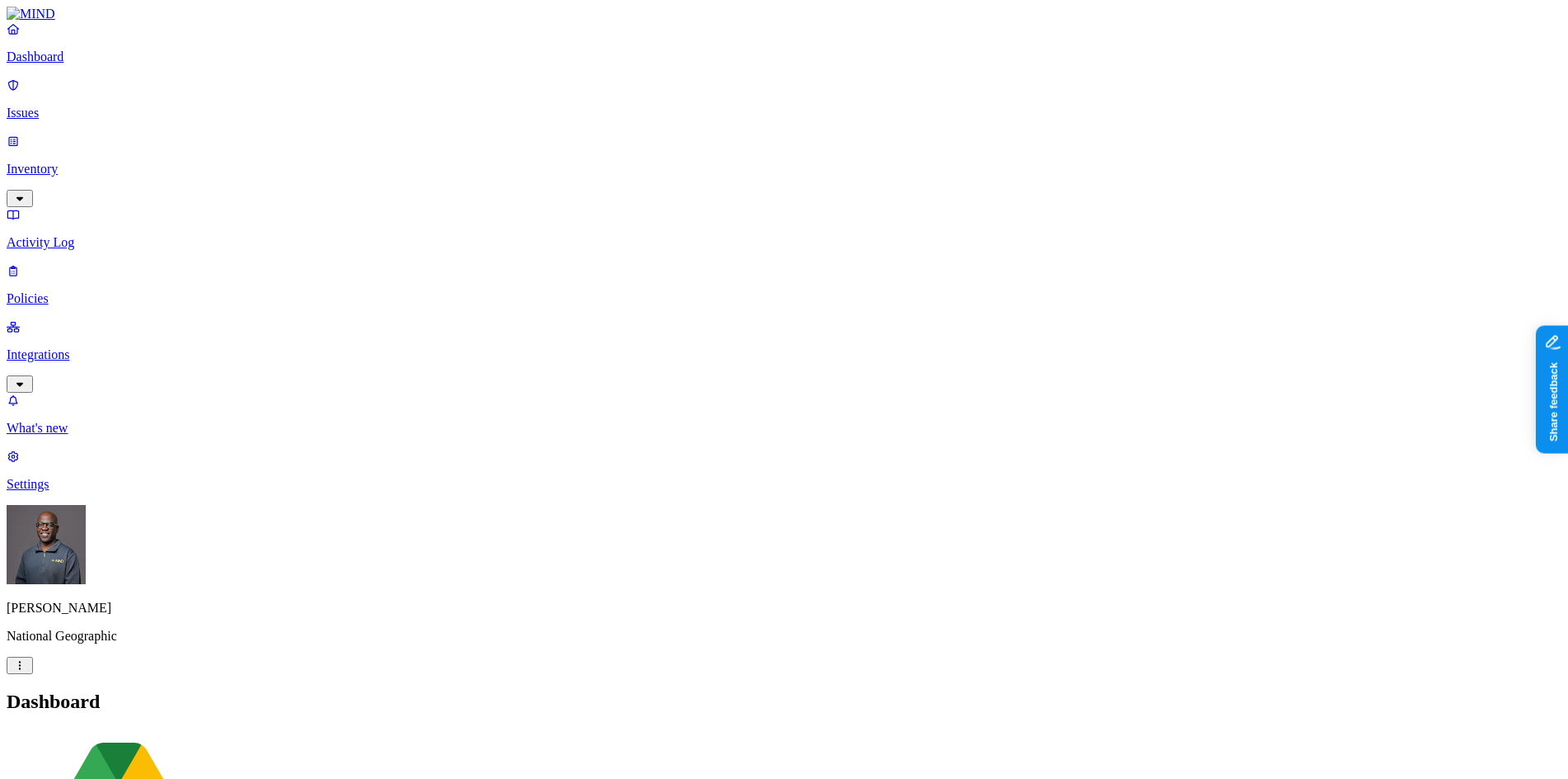
click at [51, 162] on p "Inventory" at bounding box center [784, 169] width 1555 height 15
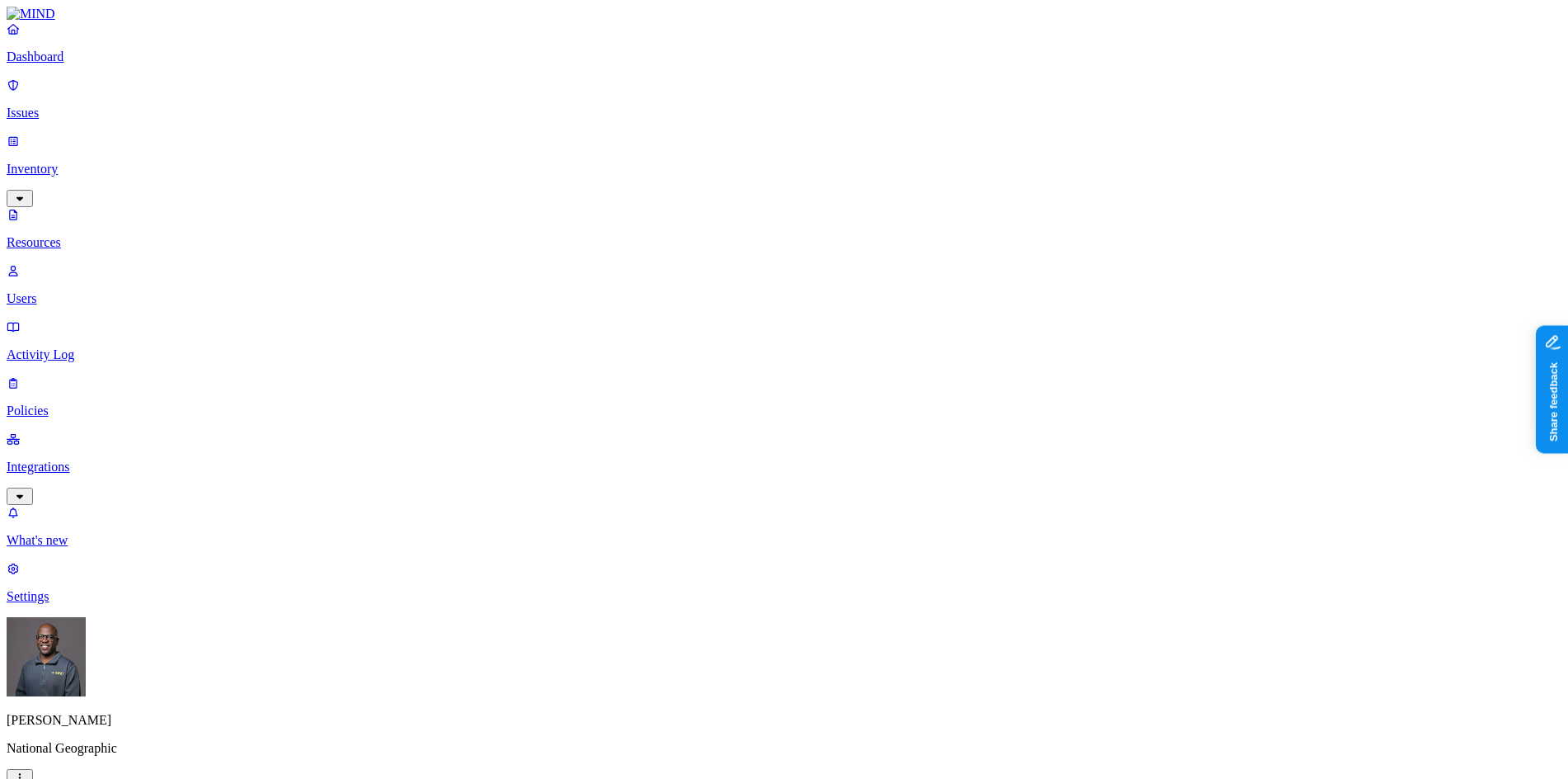
click at [74, 291] on p "Users" at bounding box center [784, 299] width 1555 height 15
click at [59, 404] on p "Policies" at bounding box center [784, 411] width 1555 height 15
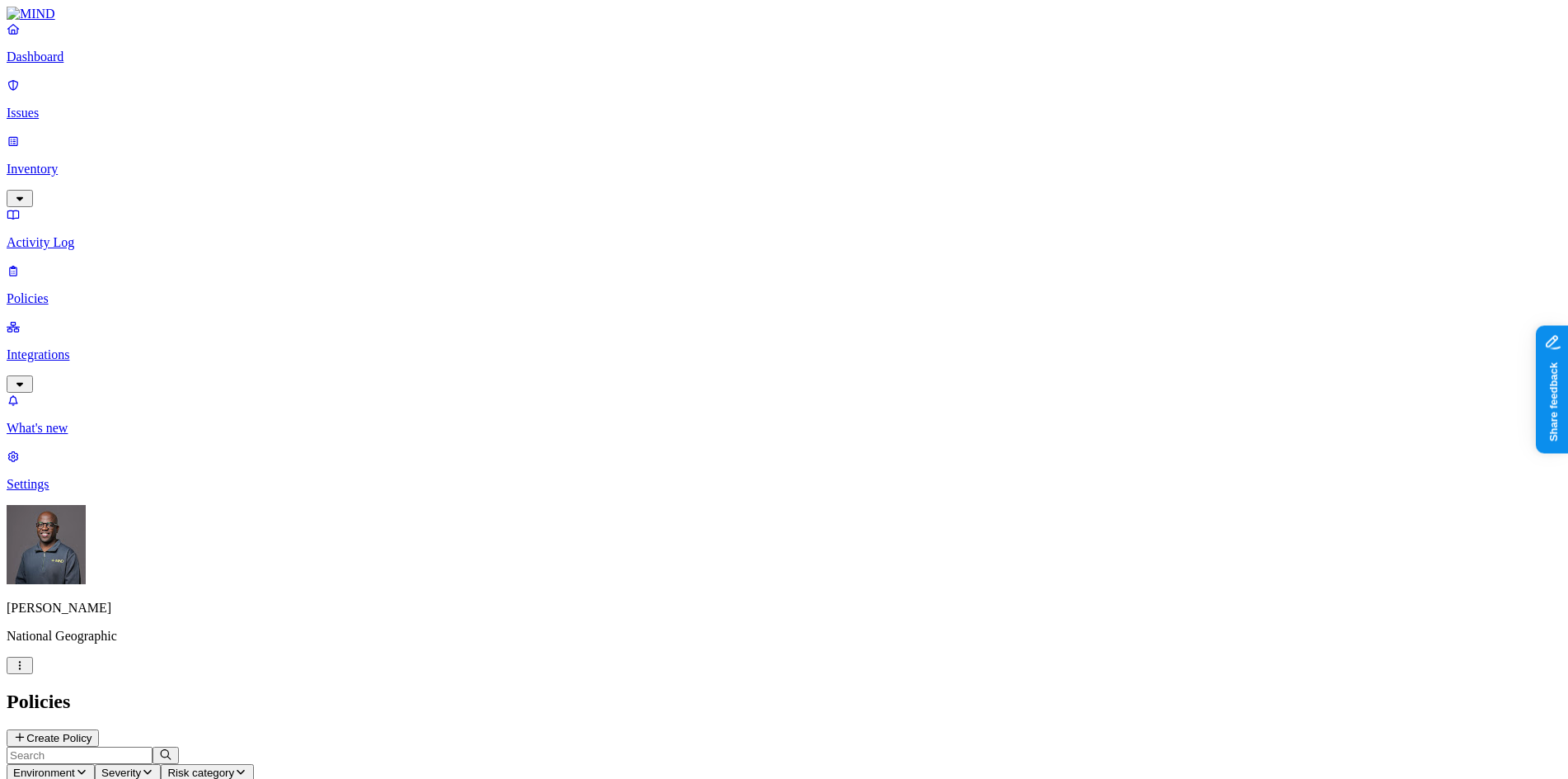
click at [99, 729] on button "Create Policy" at bounding box center [53, 738] width 92 height 18
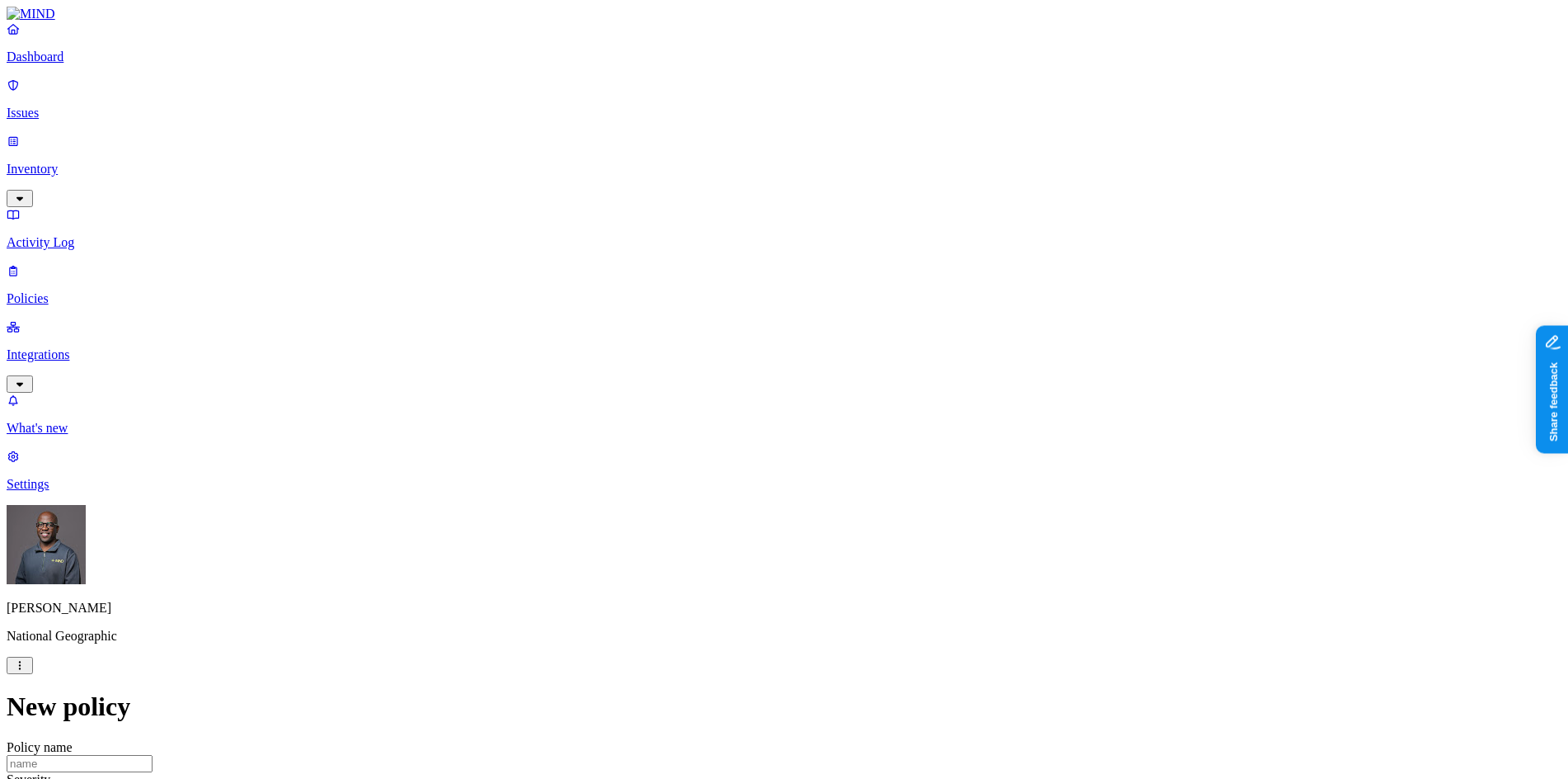
scroll to position [528, 0]
click at [63, 64] on p "Dashboard" at bounding box center [784, 57] width 1555 height 15
click at [71, 347] on p "Integrations" at bounding box center [784, 355] width 1555 height 15
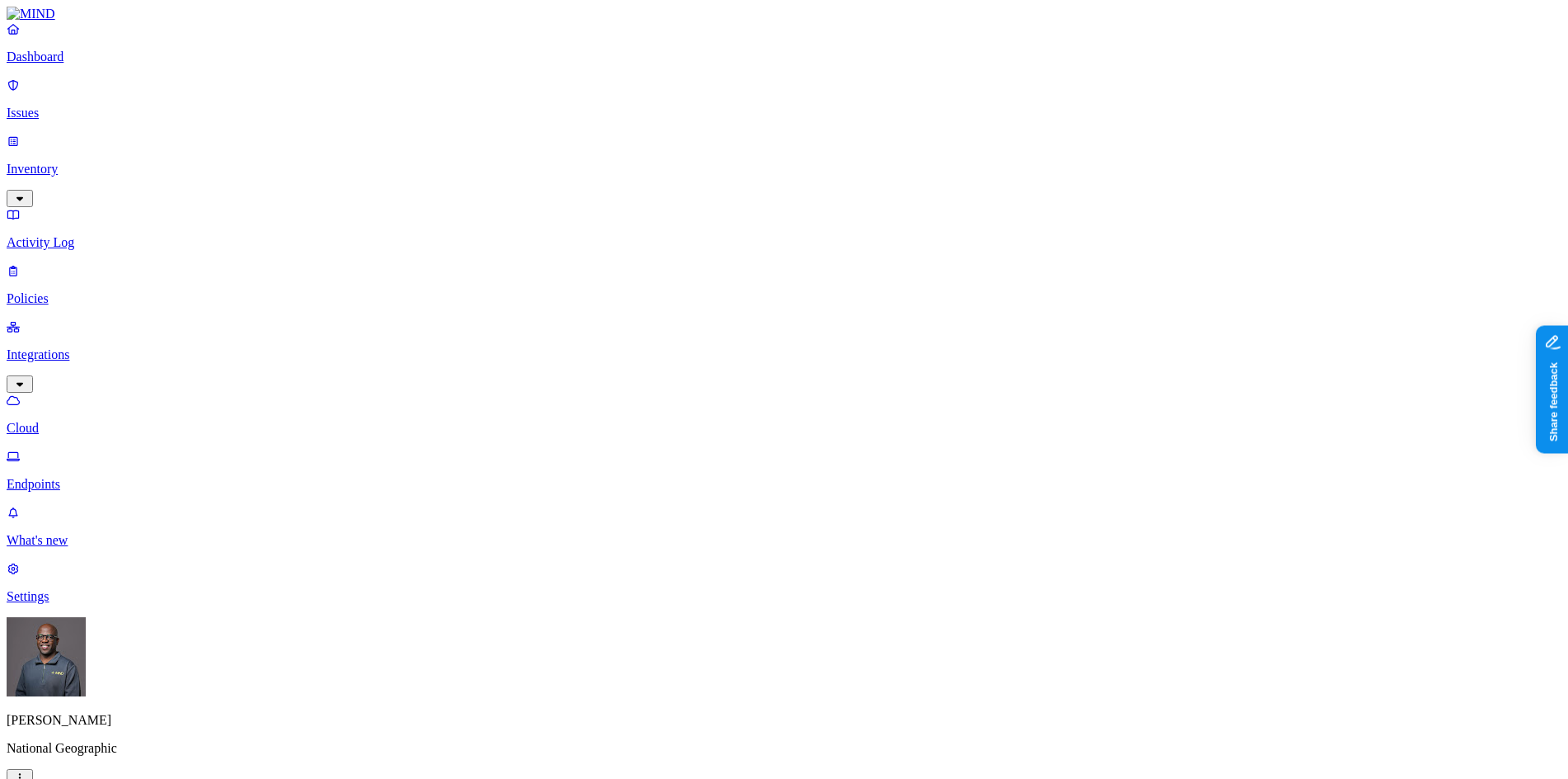
click at [85, 477] on p "Endpoints" at bounding box center [784, 485] width 1555 height 15
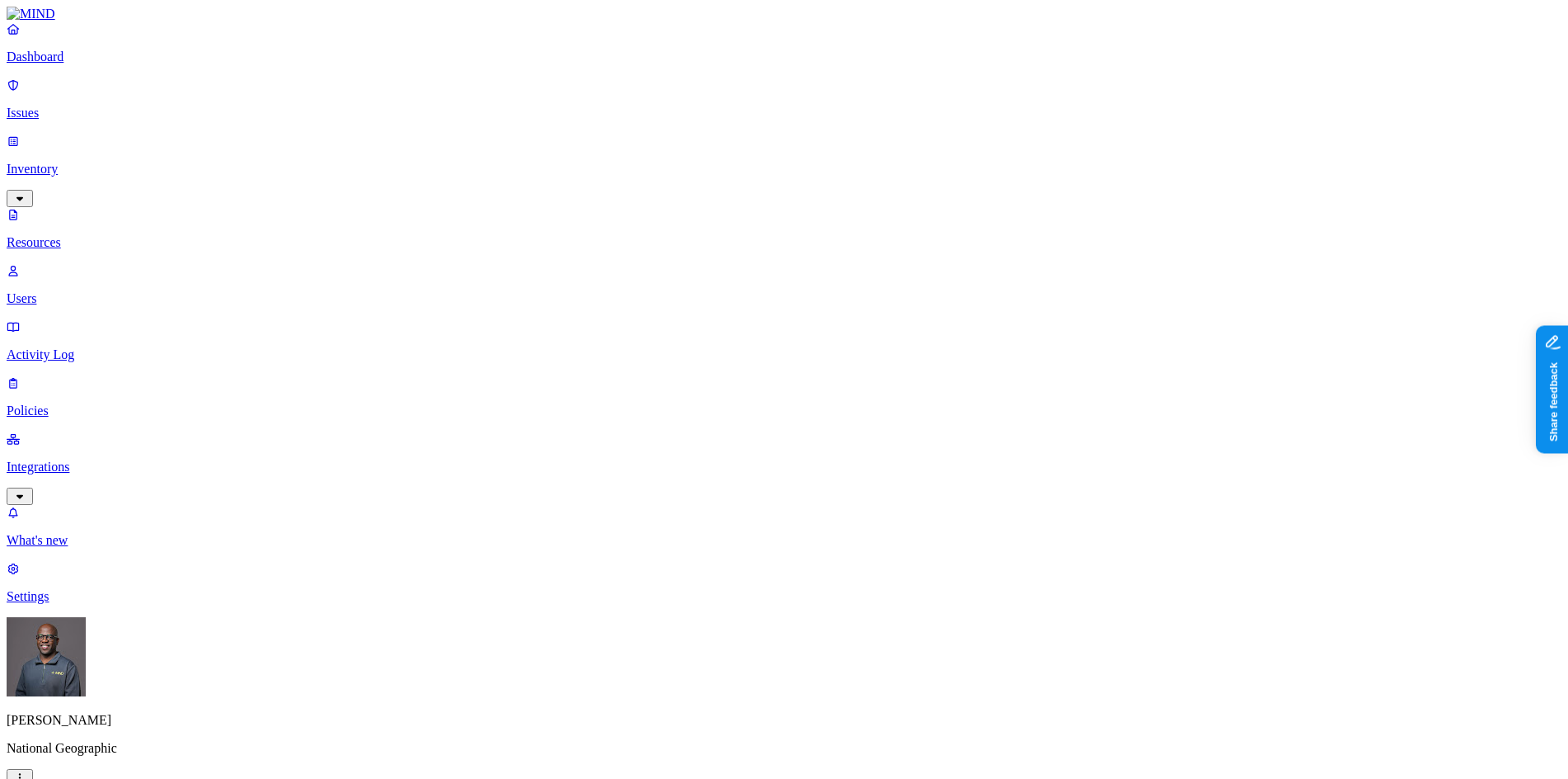
drag, startPoint x: 532, startPoint y: 444, endPoint x: 511, endPoint y: 335, distance: 111.0
drag, startPoint x: 736, startPoint y: 496, endPoint x: 1111, endPoint y: 199, distance: 478.4
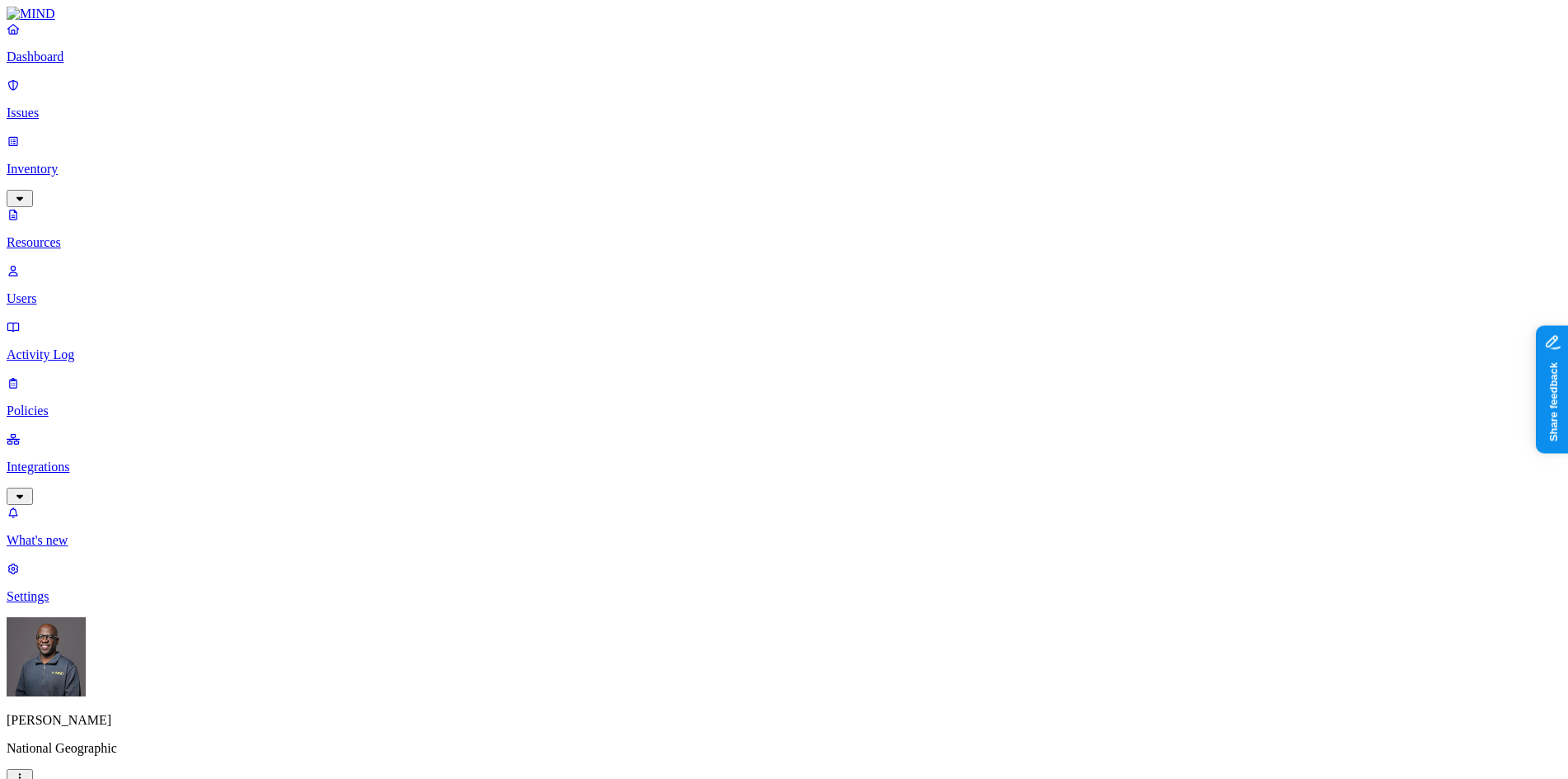
click at [73, 404] on p "Policies" at bounding box center [784, 411] width 1555 height 15
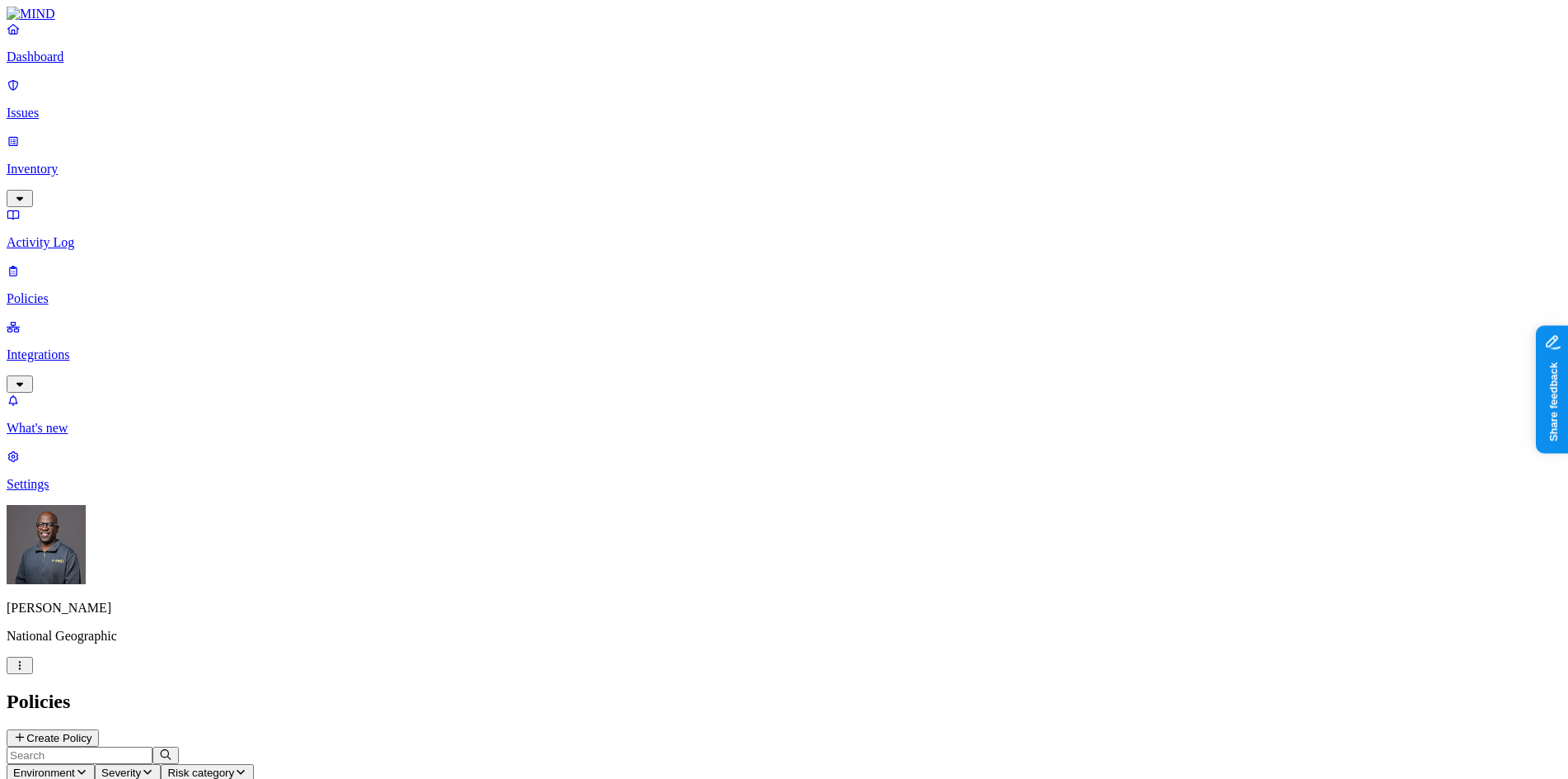
click at [99, 729] on button "Create Policy" at bounding box center [53, 738] width 92 height 18
click at [720, 252] on label "Classification" at bounding box center [696, 245] width 72 height 14
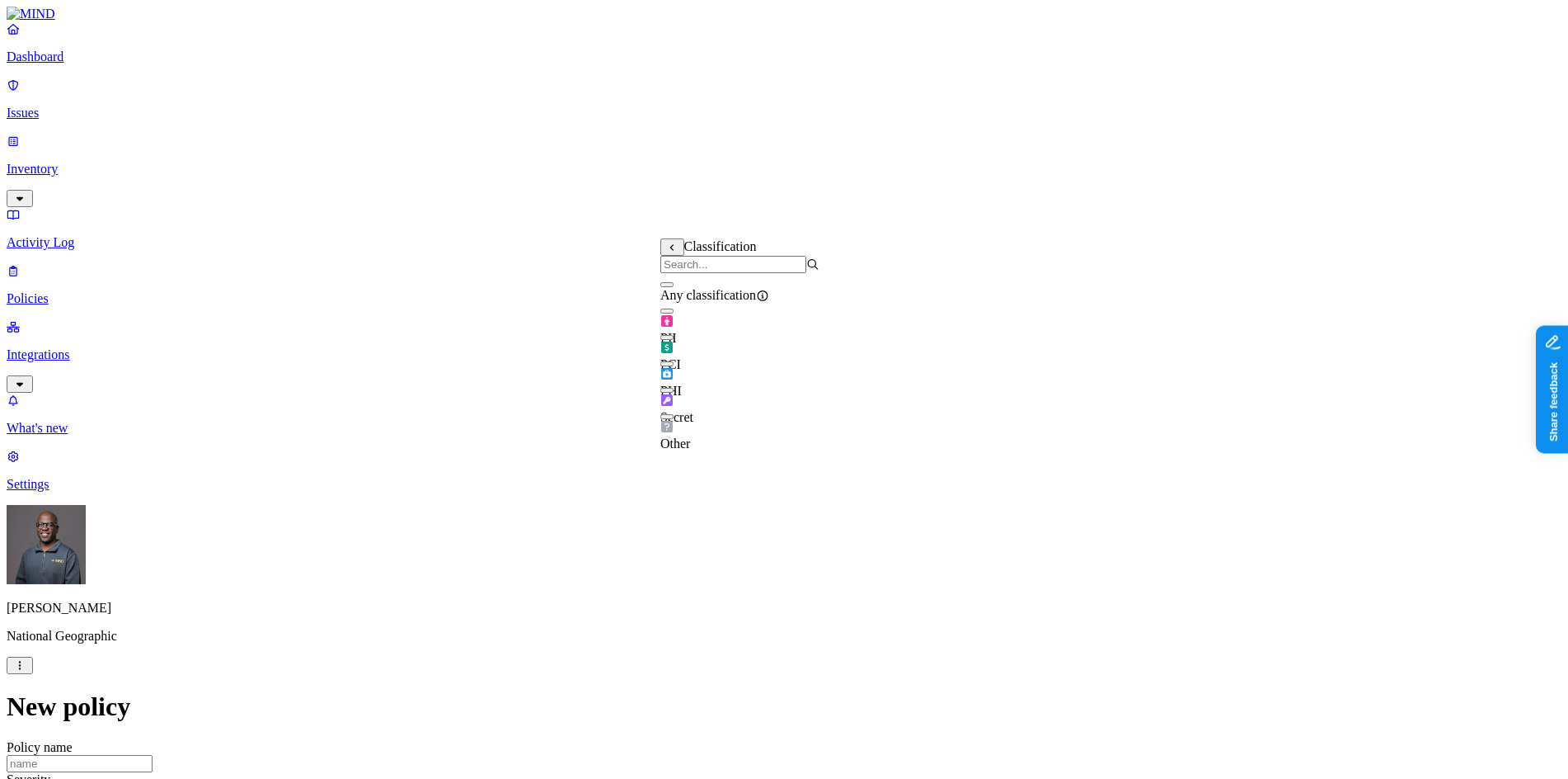
click at [673, 393] on button "button" at bounding box center [667, 390] width 13 height 5
click at [694, 380] on label "Public access" at bounding box center [677, 375] width 34 height 29
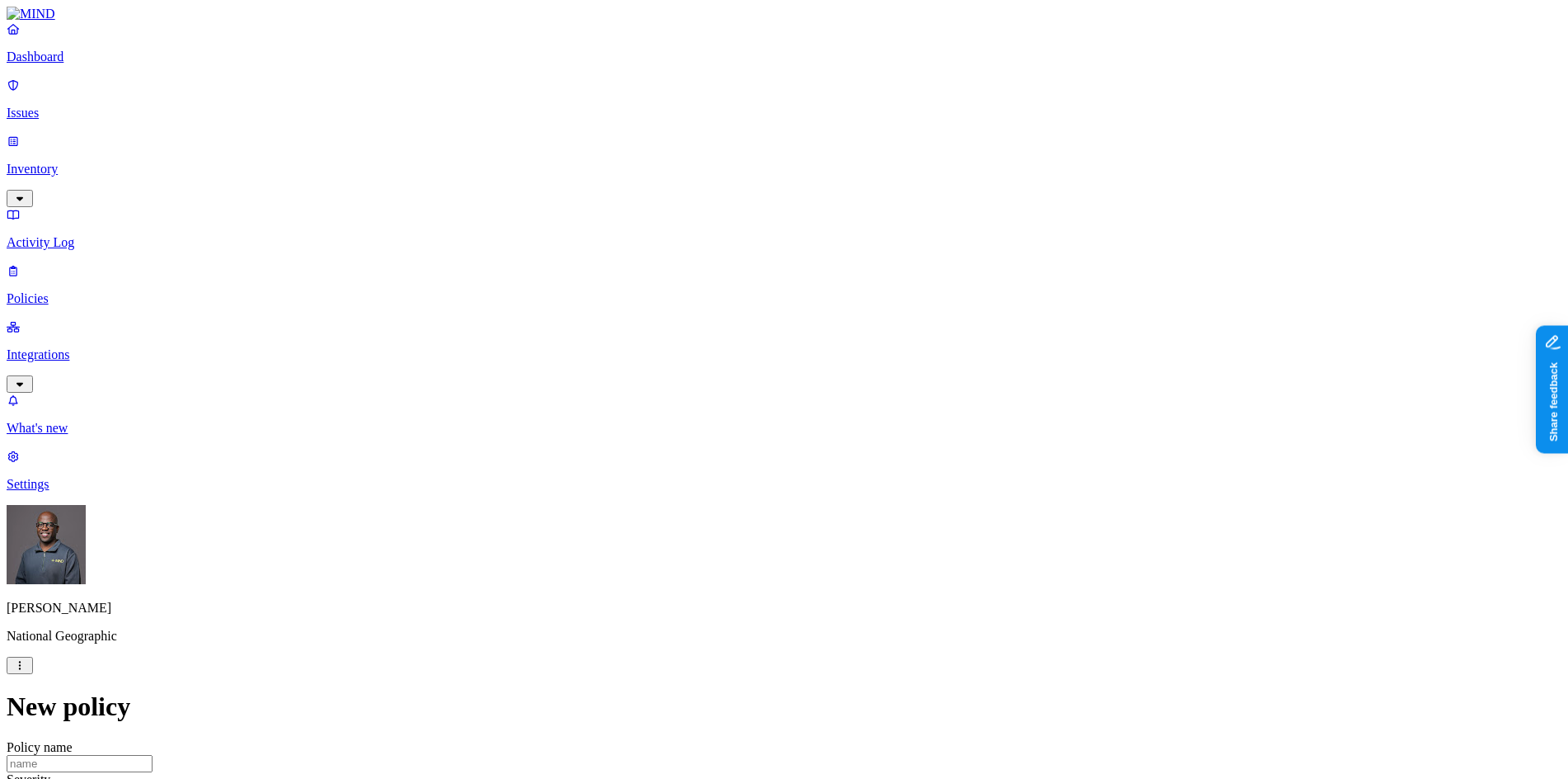
click at [694, 378] on label "Public access" at bounding box center [677, 375] width 34 height 29
click at [722, 349] on label "Anyone with link" at bounding box center [700, 339] width 82 height 29
click at [857, 347] on label "AND" at bounding box center [842, 341] width 29 height 14
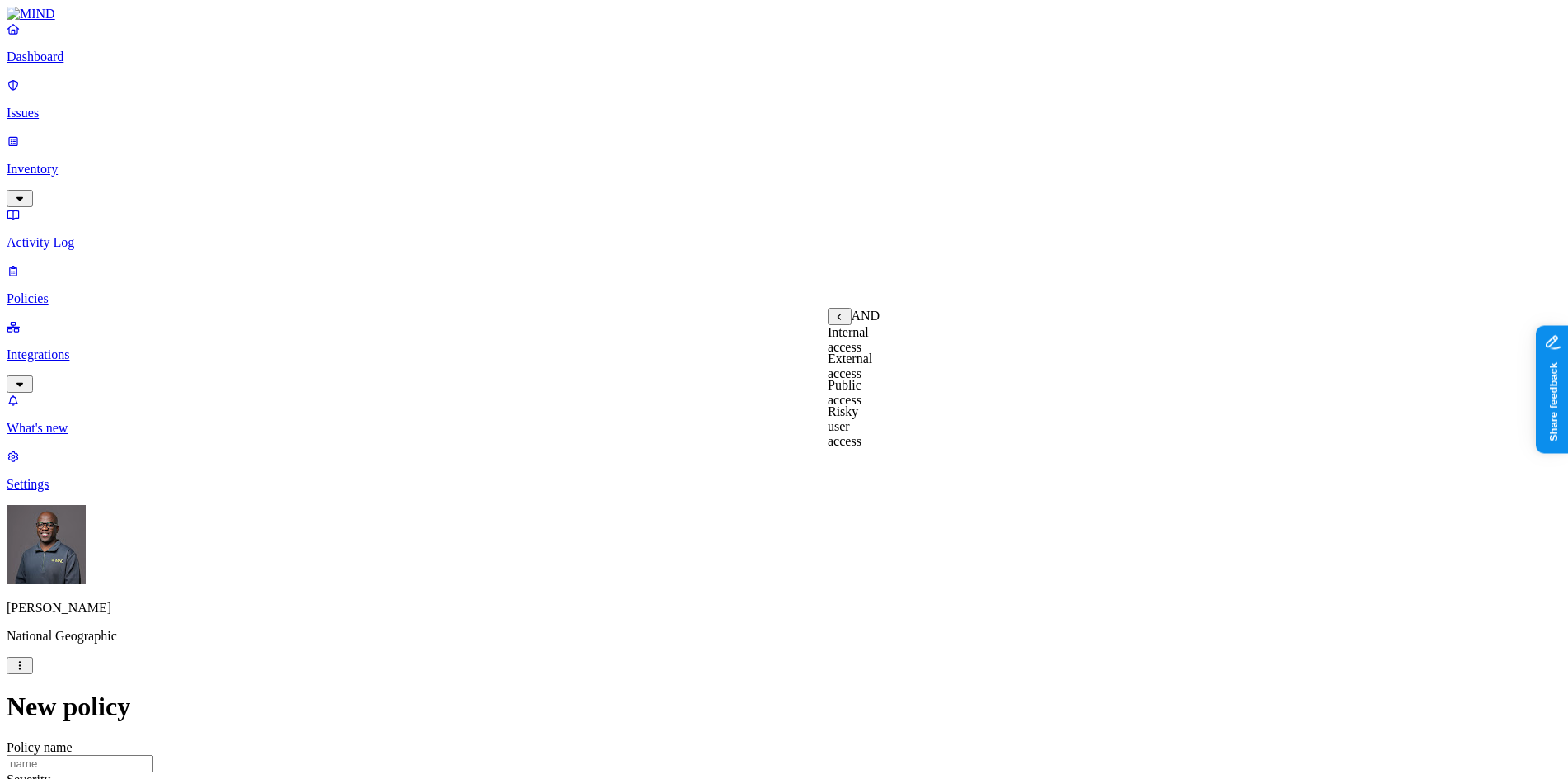
click at [872, 375] on label "External access" at bounding box center [850, 366] width 45 height 29
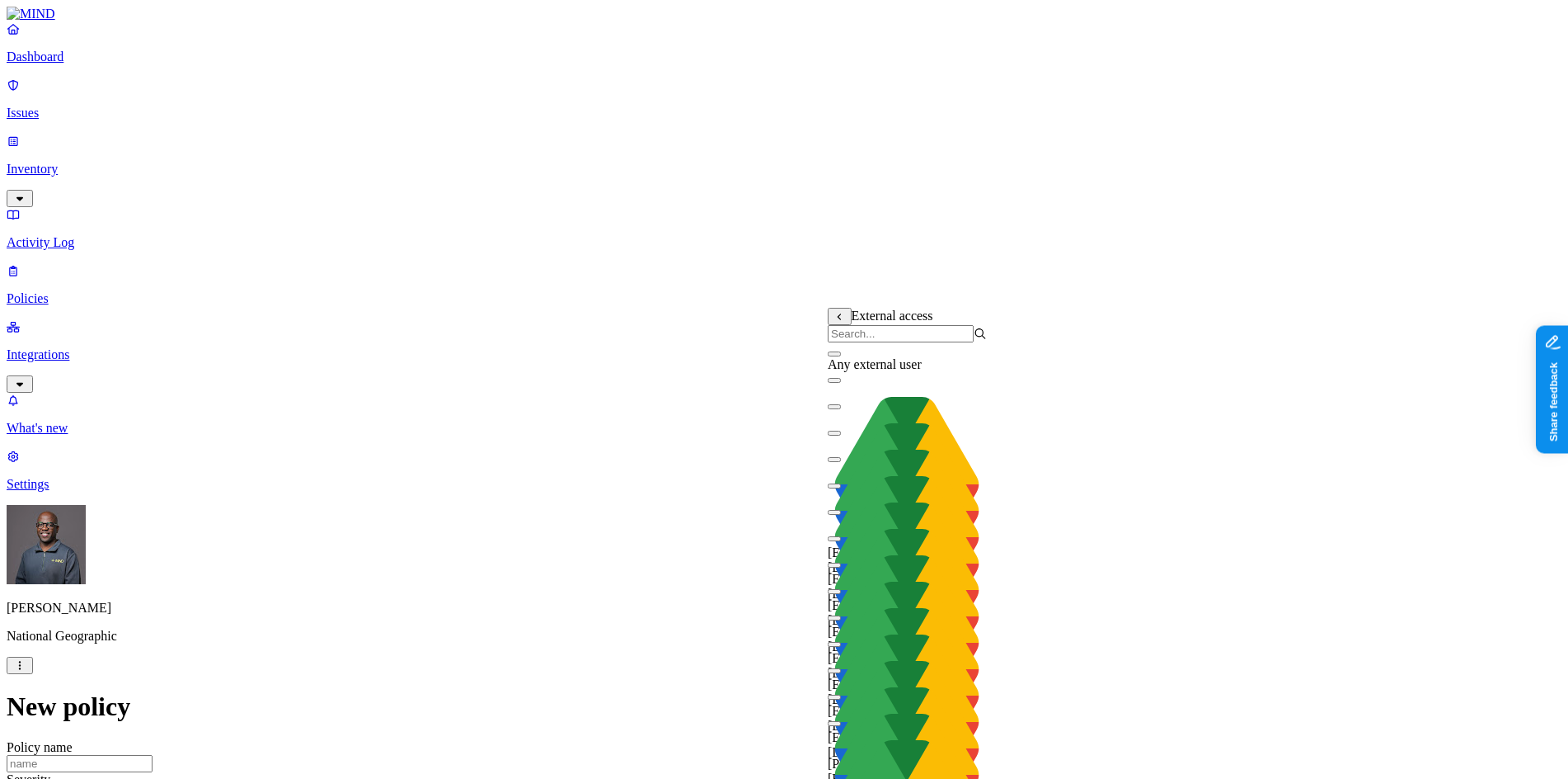
click at [841, 357] on button "button" at bounding box center [835, 354] width 13 height 5
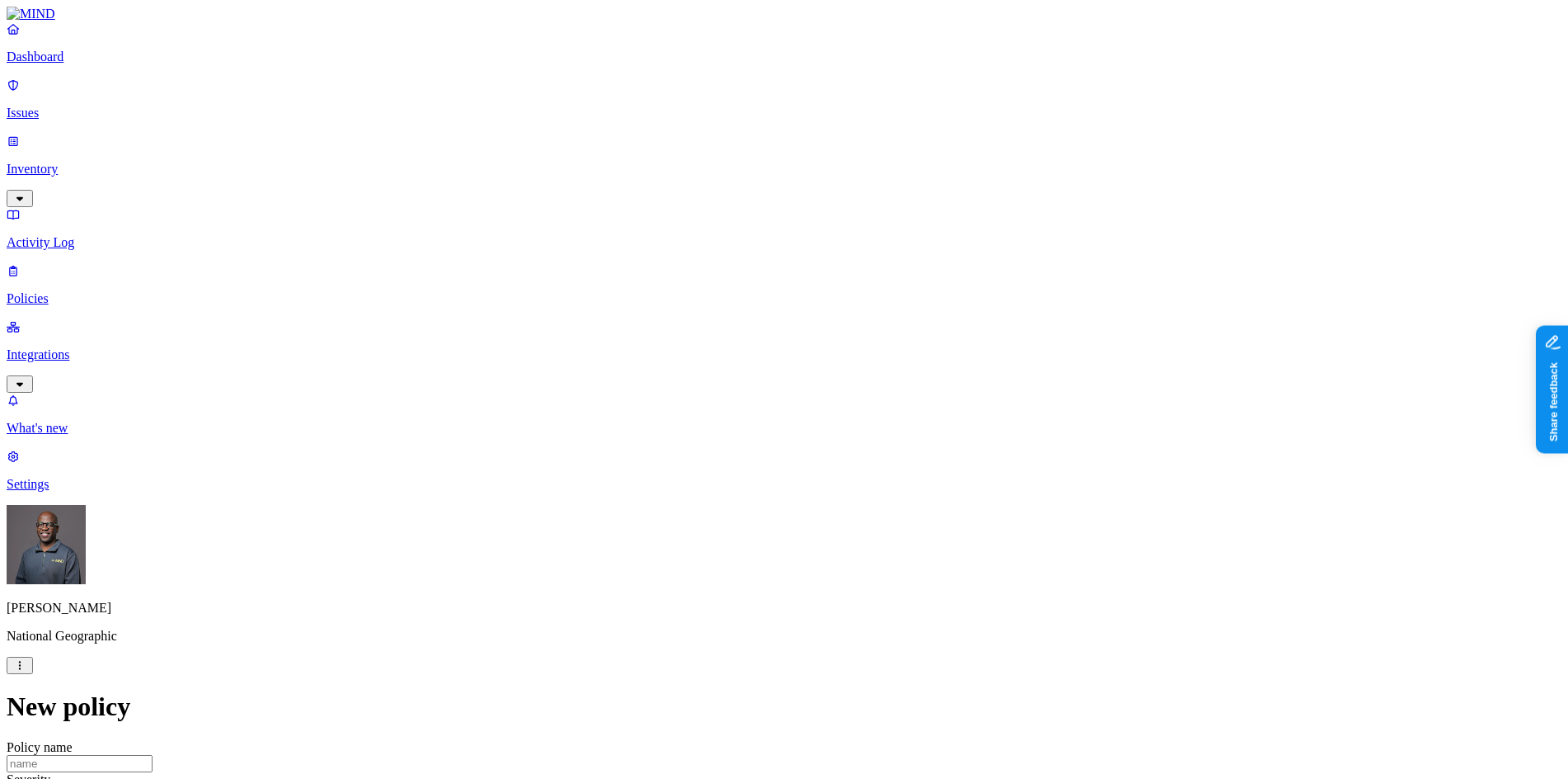
click at [722, 422] on label "Application type" at bounding box center [691, 418] width 63 height 29
click at [705, 448] on label "Specific application" at bounding box center [689, 444] width 59 height 29
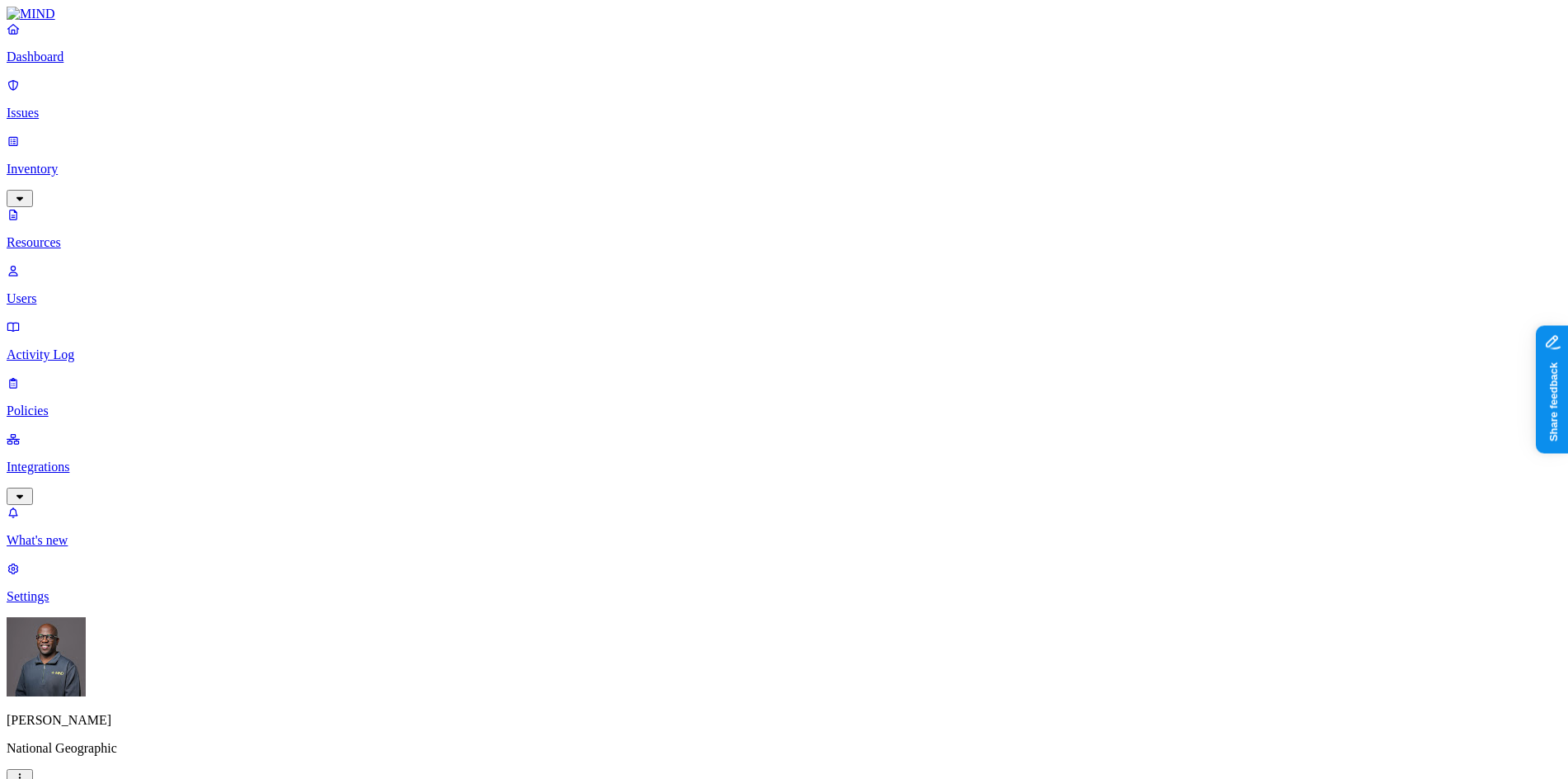
scroll to position [82, 0]
drag, startPoint x: 1321, startPoint y: 262, endPoint x: 1386, endPoint y: 253, distance: 65.6
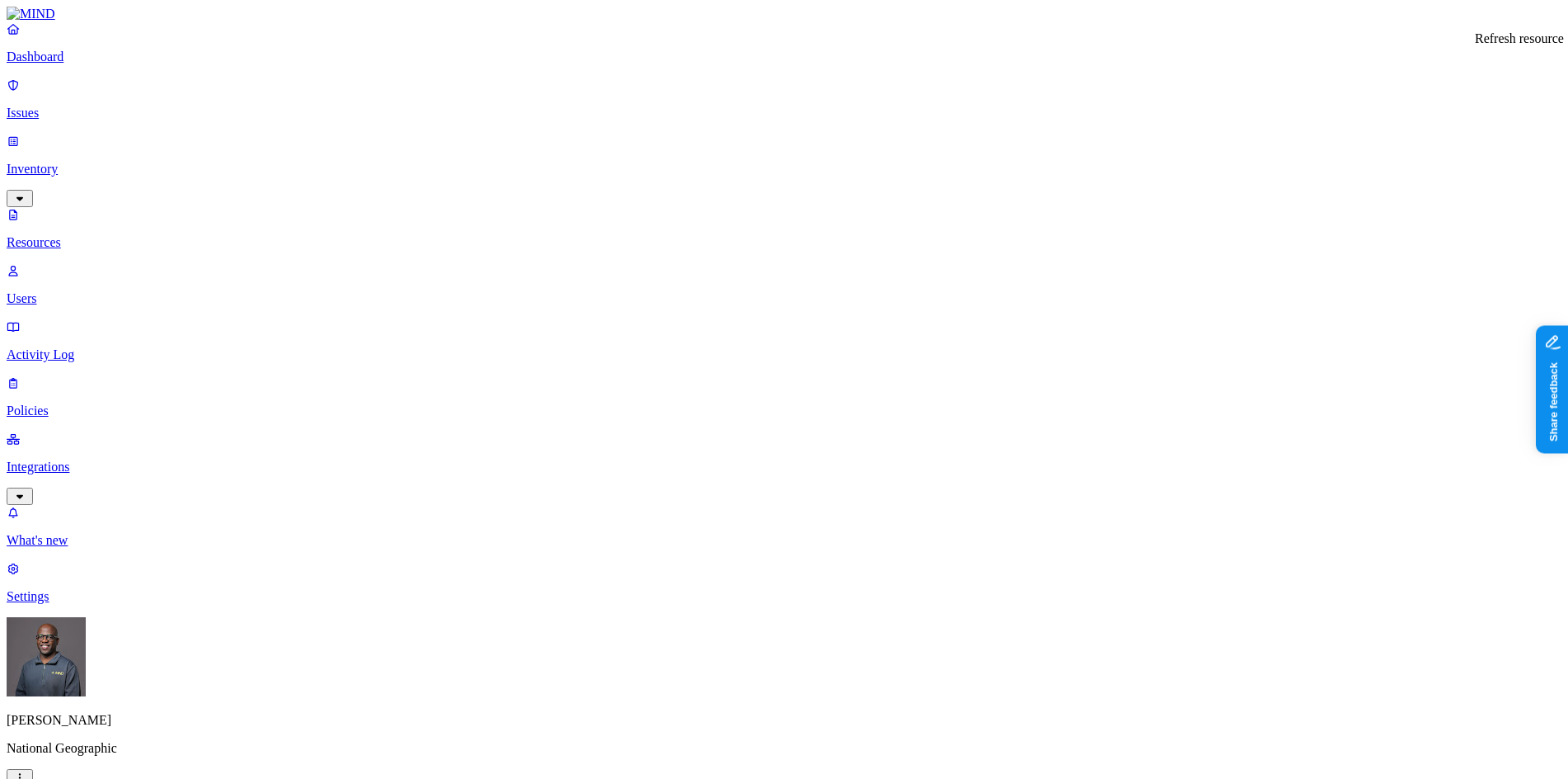
click at [82, 291] on p "Users" at bounding box center [784, 299] width 1555 height 15
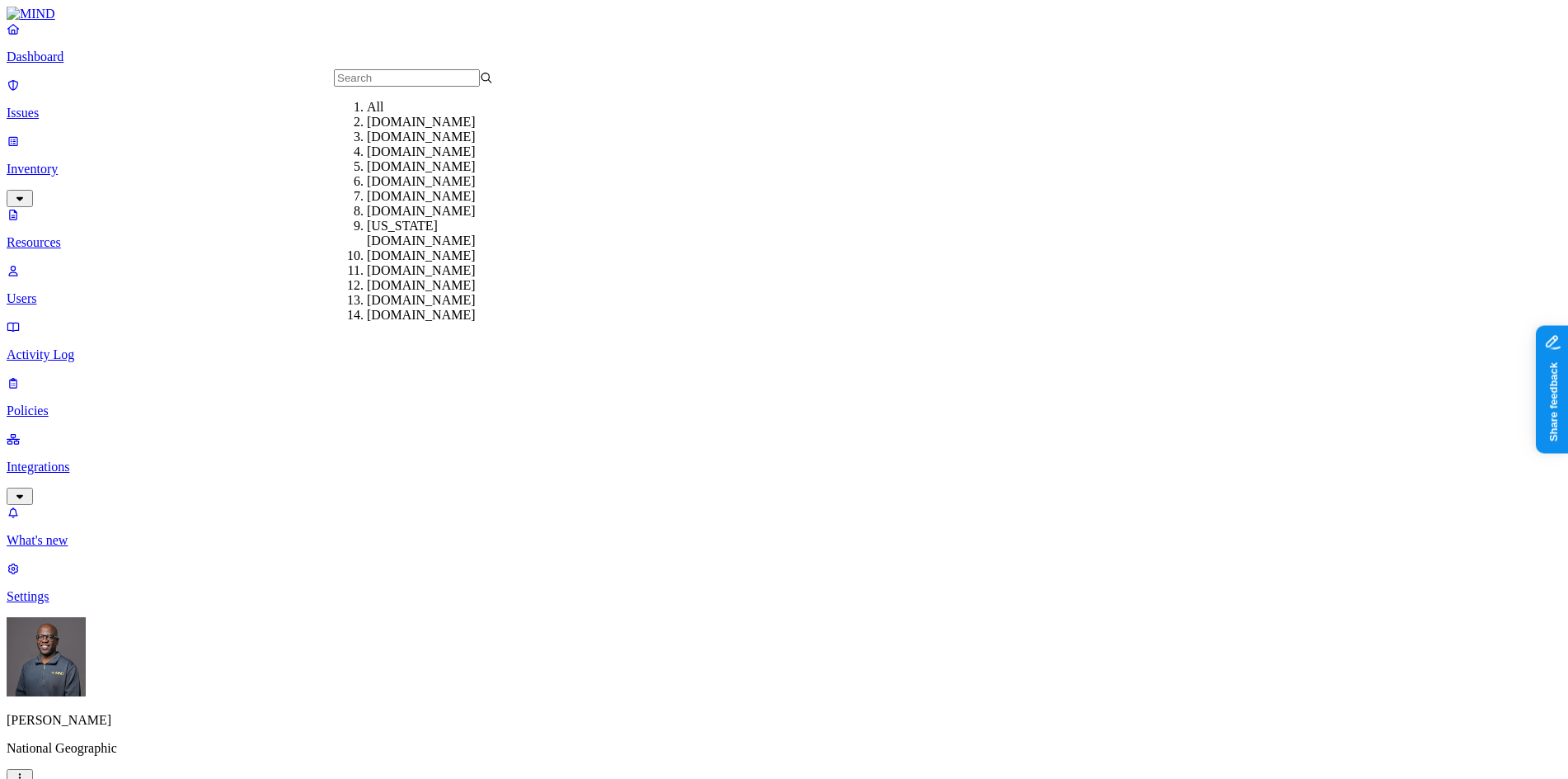
click at [59, 604] on p "Settings" at bounding box center [784, 596] width 1555 height 15
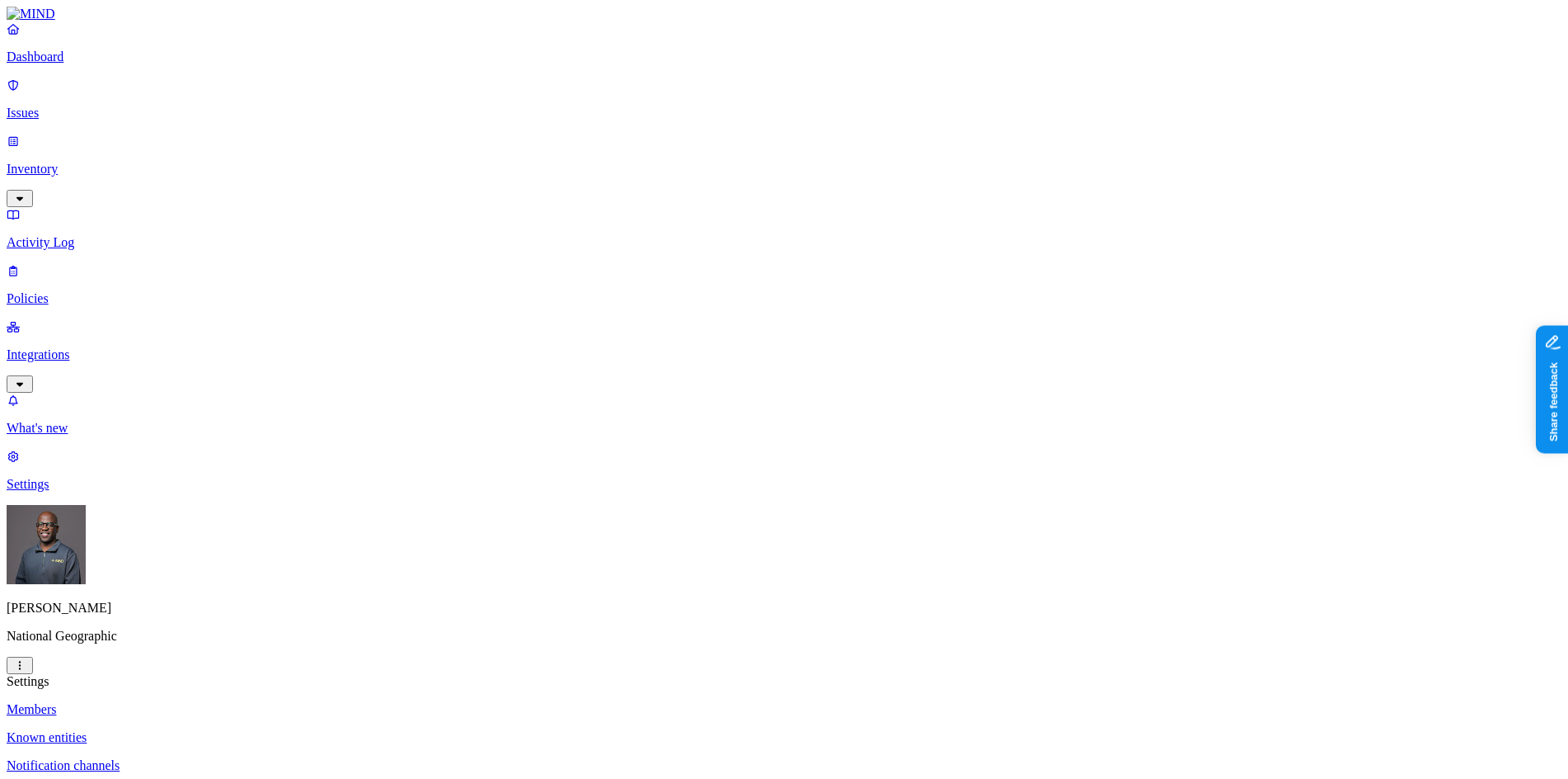
click at [249, 730] on p "Known entities" at bounding box center [784, 738] width 1555 height 15
click at [53, 291] on p "Policies" at bounding box center [784, 299] width 1555 height 15
click at [88, 766] on icon "button" at bounding box center [82, 771] width 13 height 11
click at [396, 112] on span "Cloud" at bounding box center [383, 119] width 32 height 14
click at [666, 691] on h2 "Policies" at bounding box center [784, 702] width 1555 height 22
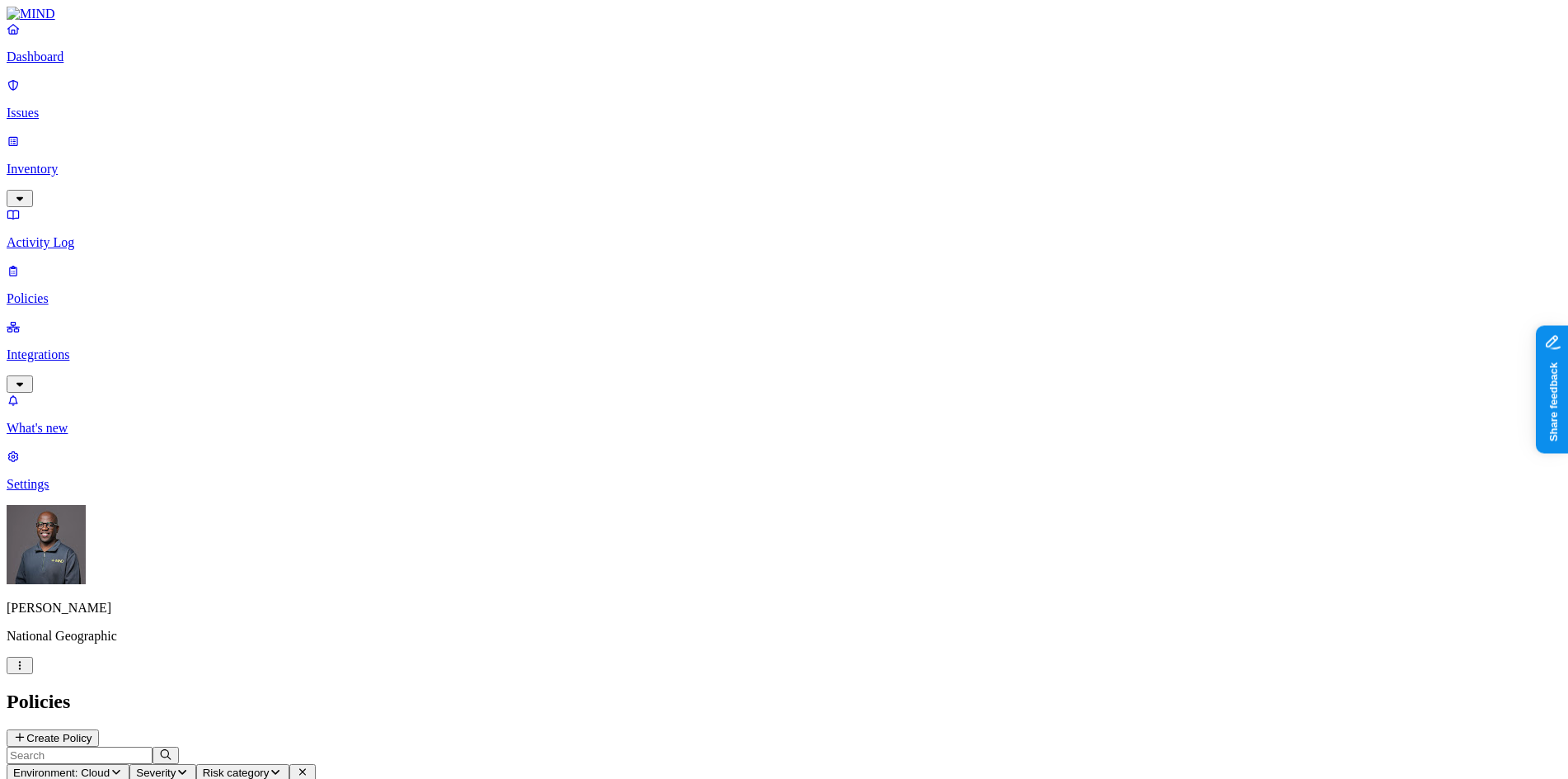
click at [99, 729] on button "Create Policy" at bounding box center [53, 738] width 92 height 18
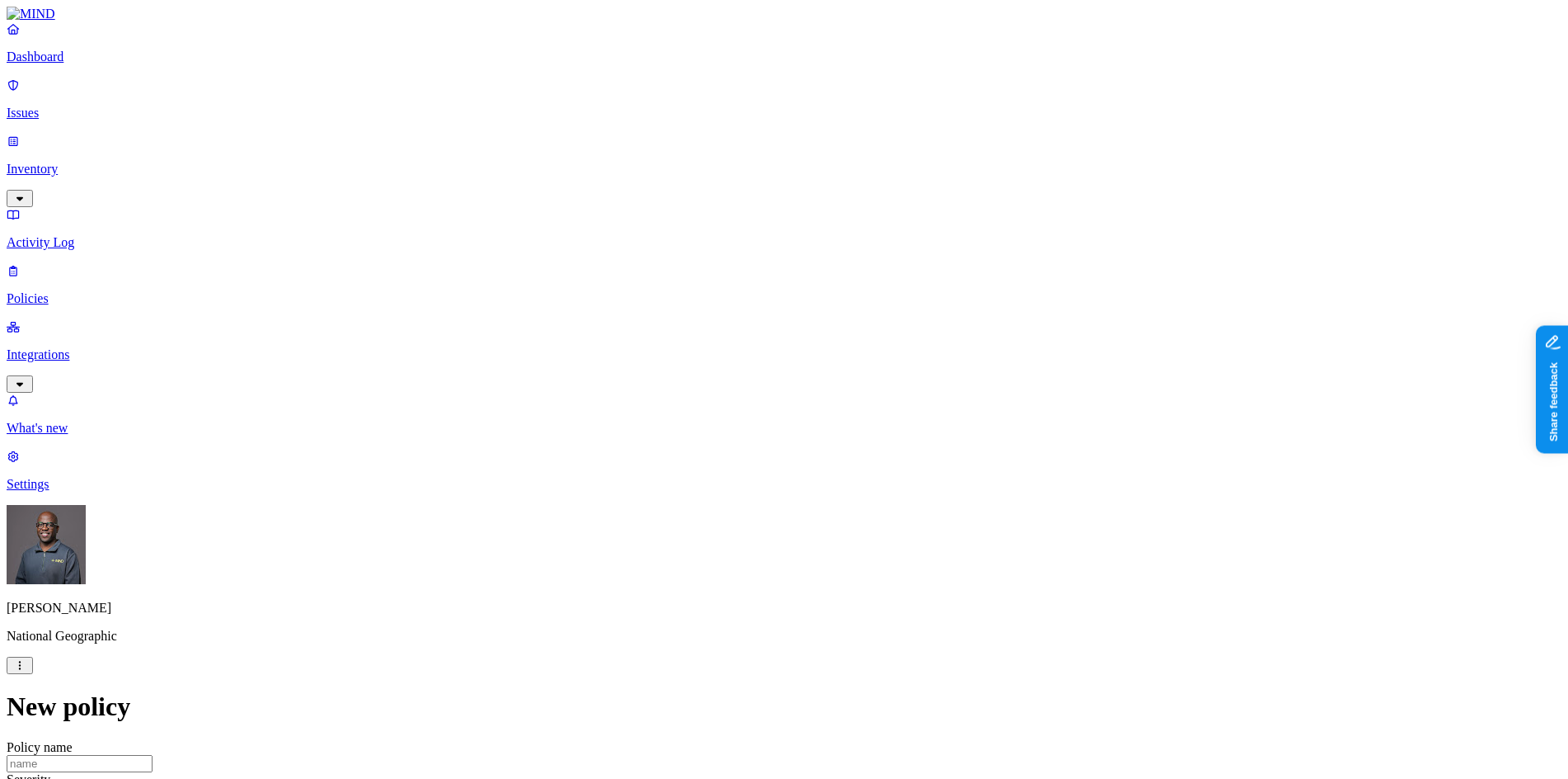
click at [76, 347] on p "Integrations" at bounding box center [784, 355] width 1555 height 15
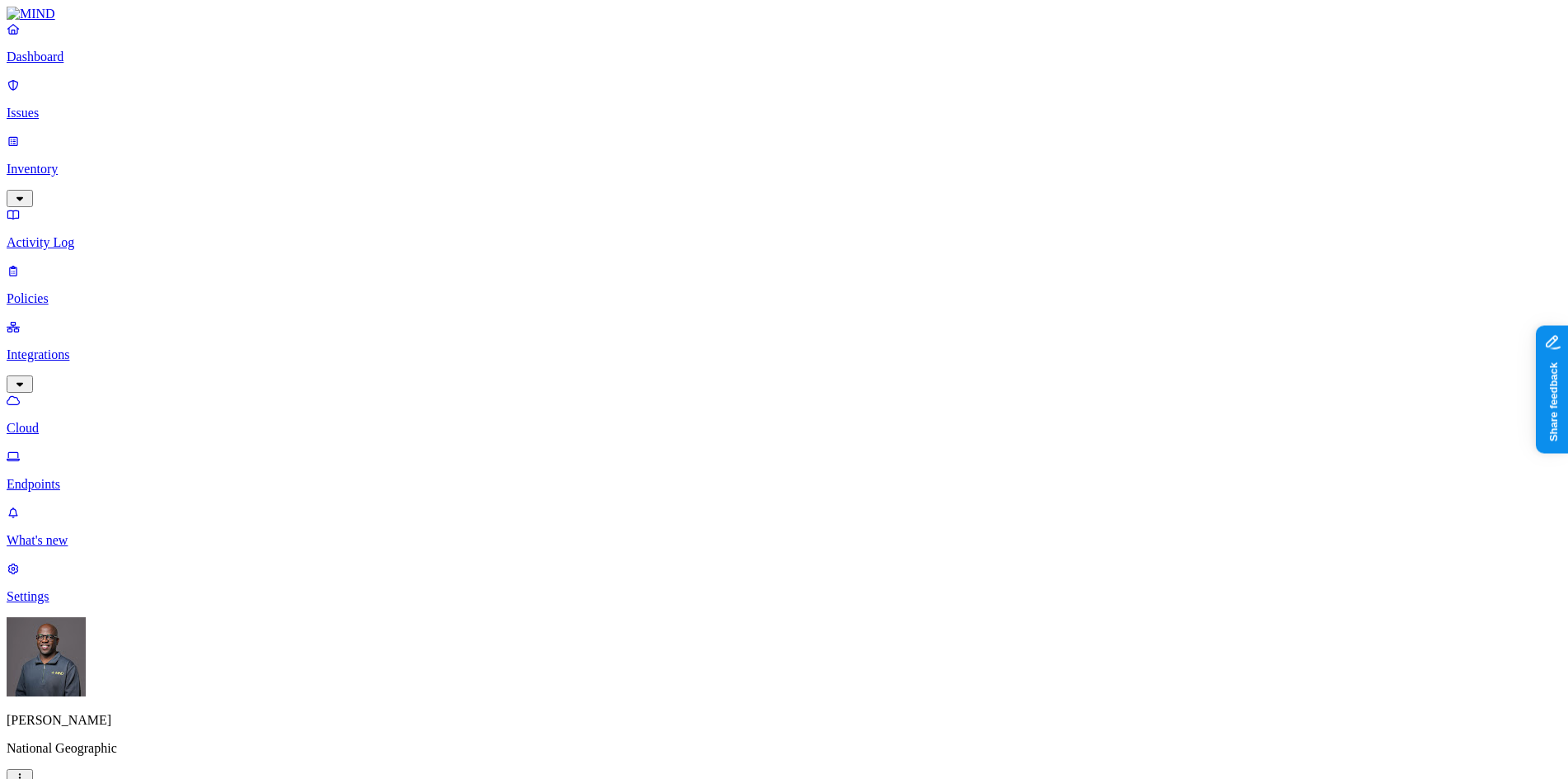
click at [72, 477] on p "Endpoints" at bounding box center [784, 485] width 1555 height 15
click at [71, 291] on p "Policies" at bounding box center [784, 299] width 1555 height 15
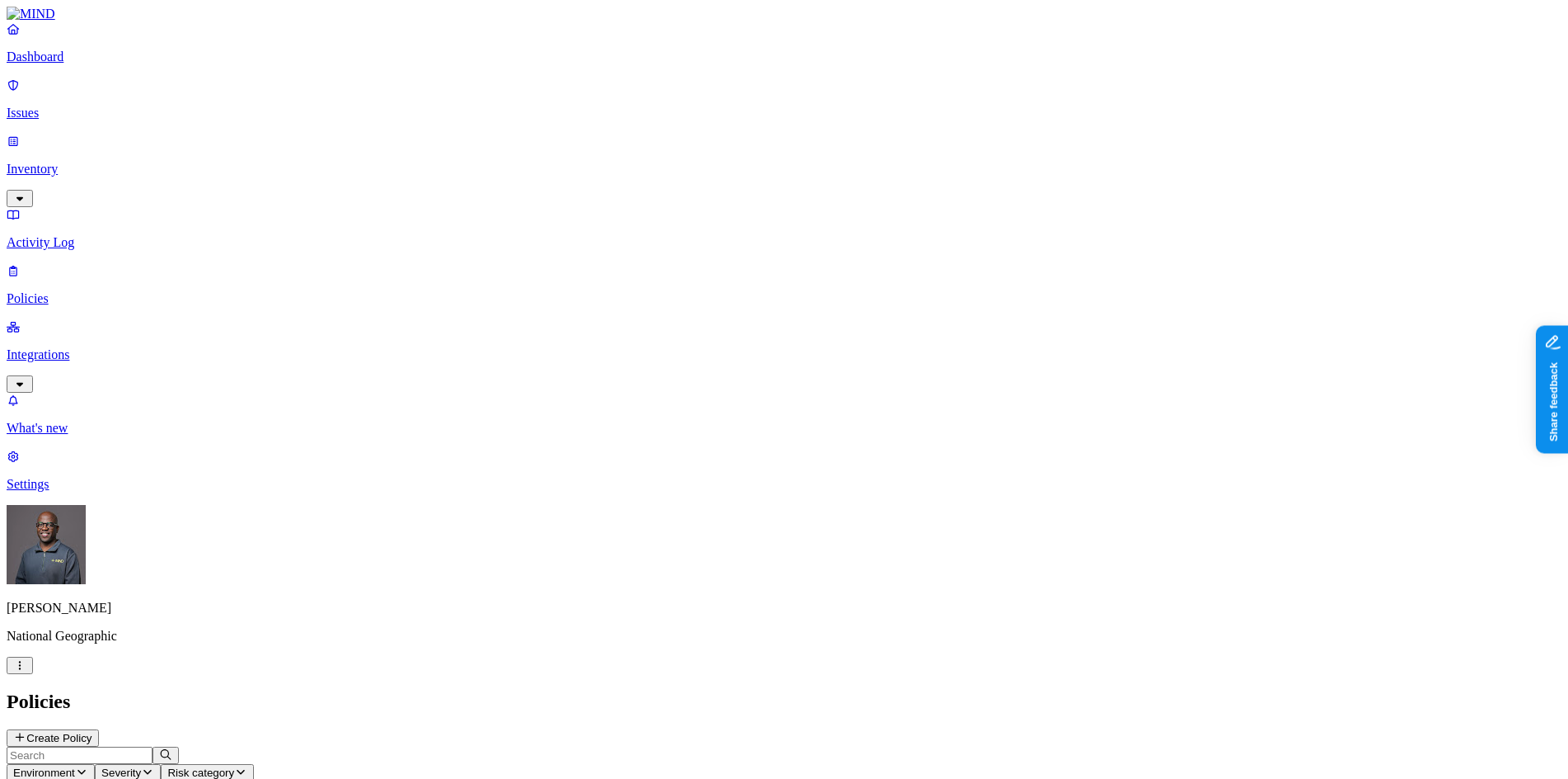
click at [88, 766] on icon "button" at bounding box center [82, 771] width 13 height 11
click at [367, 136] on button "button" at bounding box center [373, 139] width 13 height 5
click at [668, 691] on h2 "Policies" at bounding box center [784, 702] width 1555 height 22
click at [99, 729] on button "Create Policy" at bounding box center [53, 738] width 92 height 18
click at [64, 347] on p "Integrations" at bounding box center [784, 355] width 1555 height 15
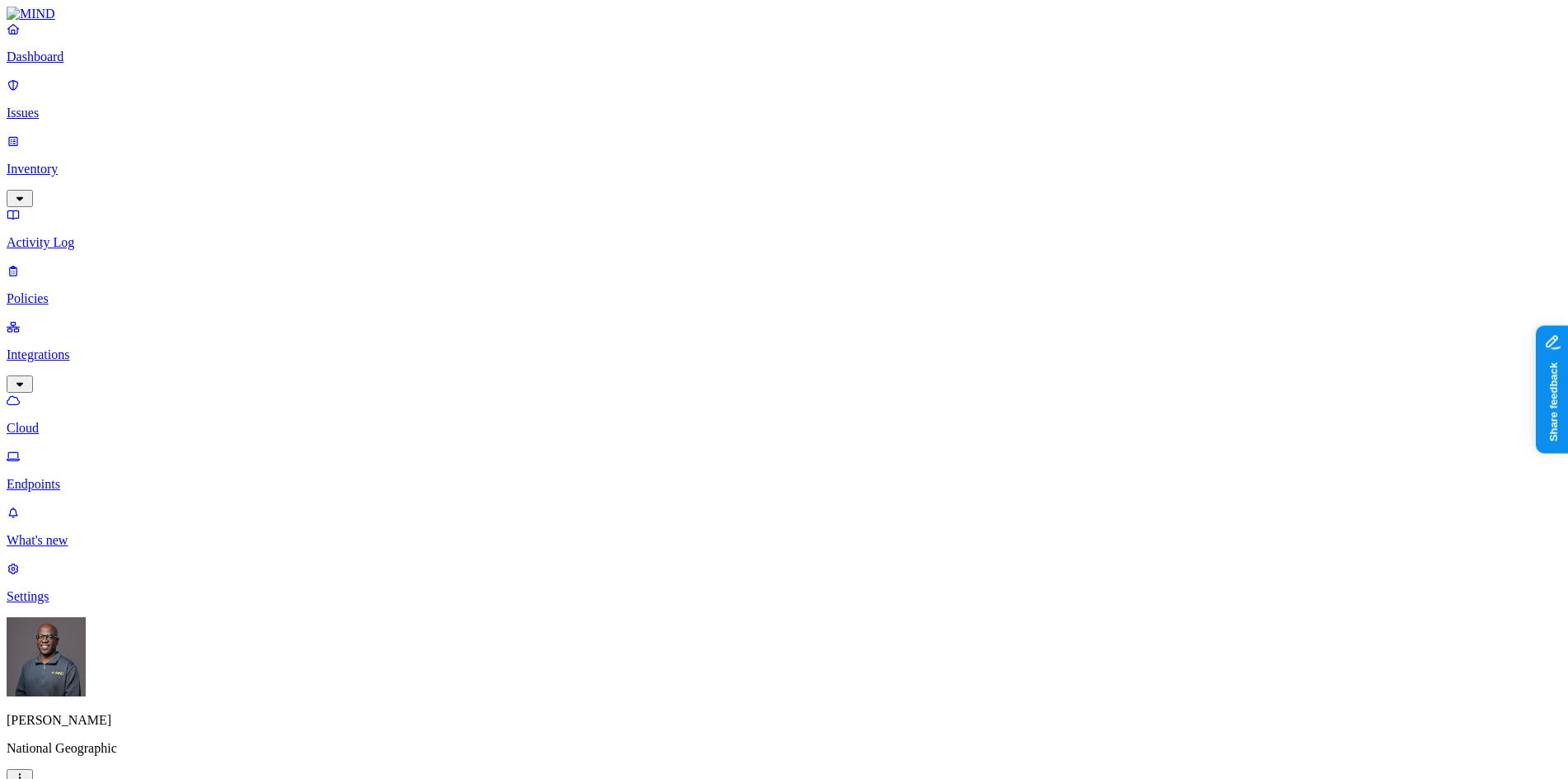
click at [158, 755] on html "Dashboard Issues Inventory Activity Log Policies Integrations Cloud Endpoints W…" at bounding box center [784, 585] width 1568 height 1170
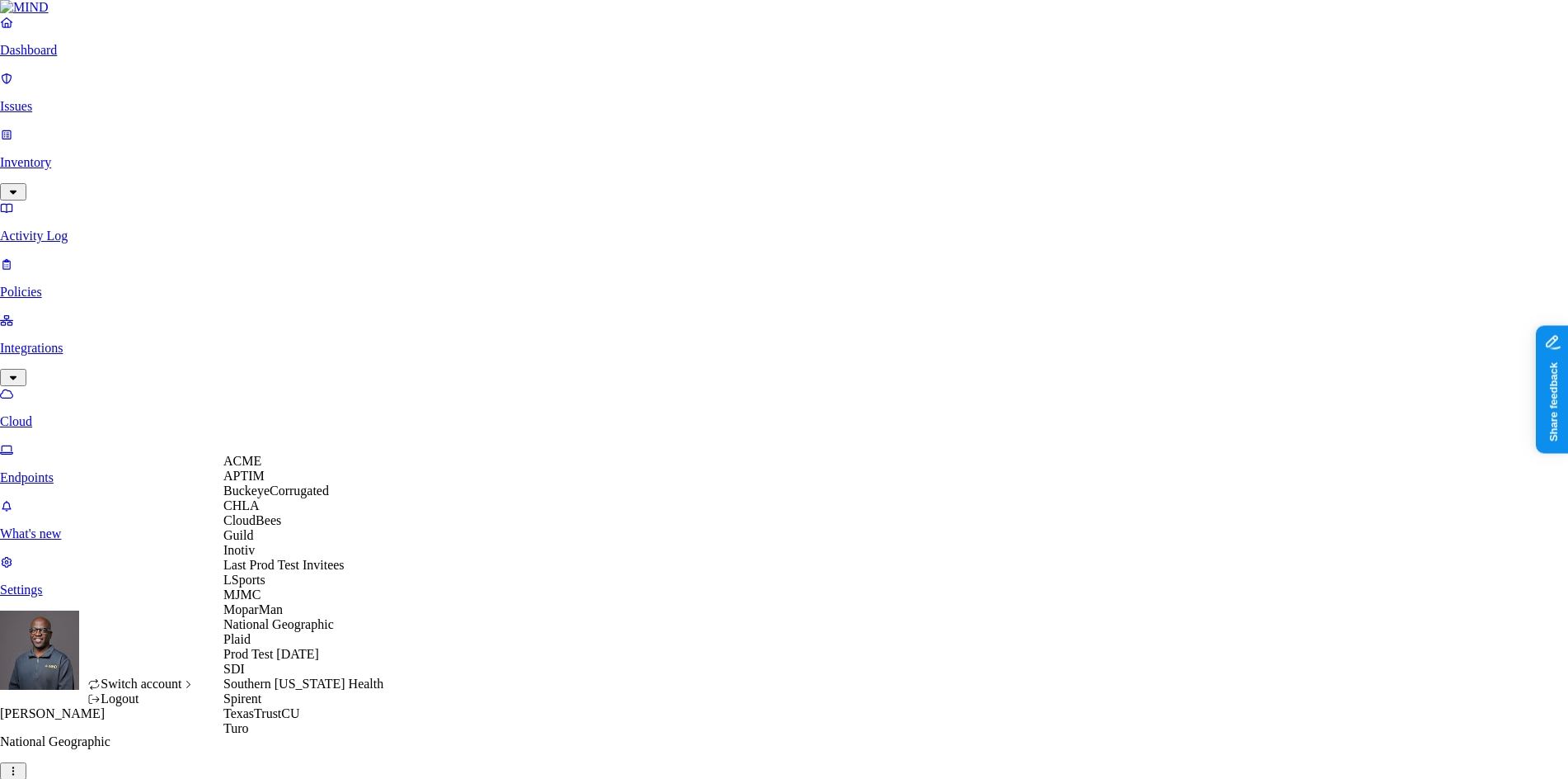
click at [293, 497] on span "BuckeyeCorrugated" at bounding box center [277, 490] width 106 height 14
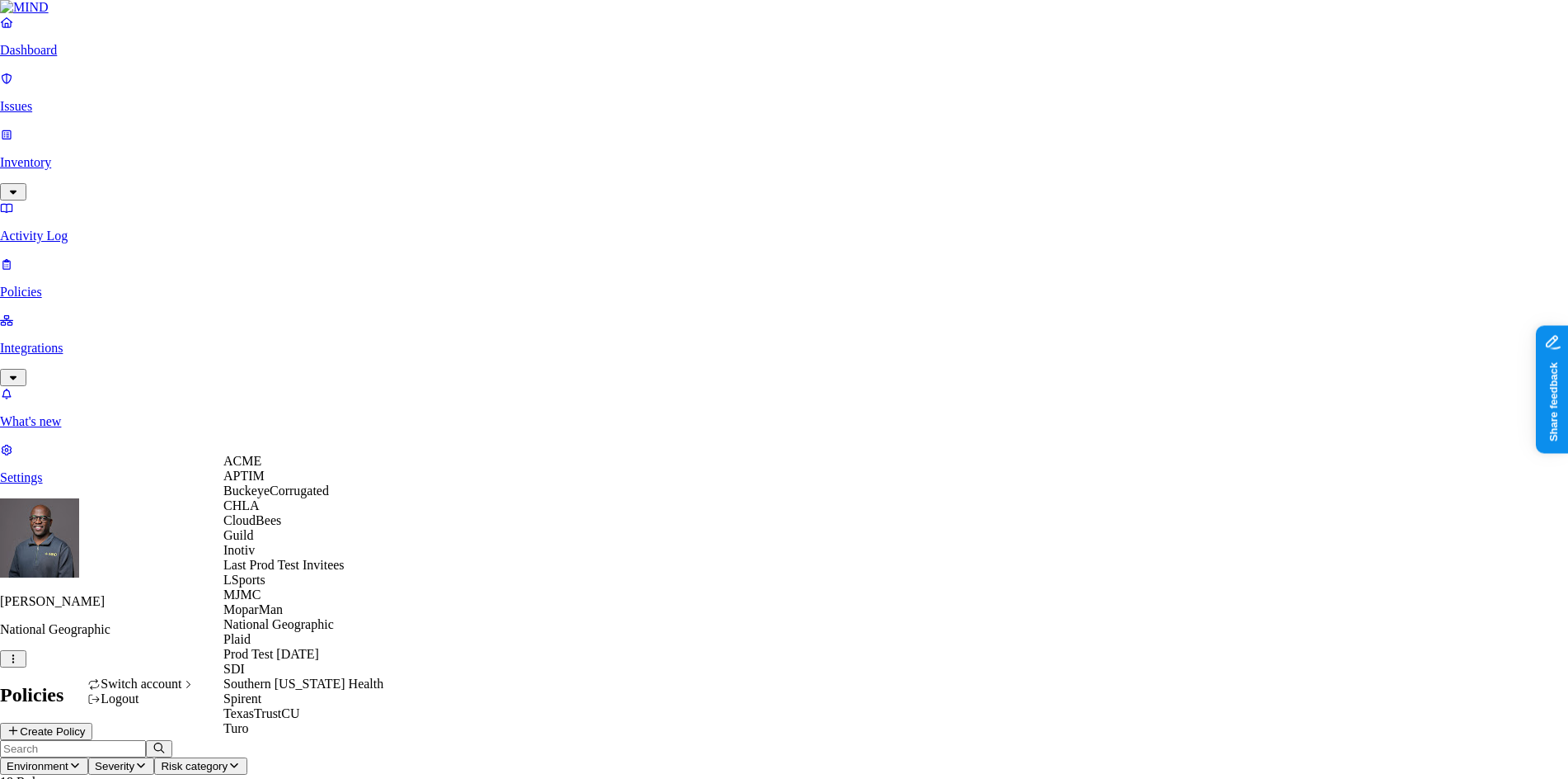
click at [278, 527] on span "CloudBees" at bounding box center [252, 520] width 58 height 14
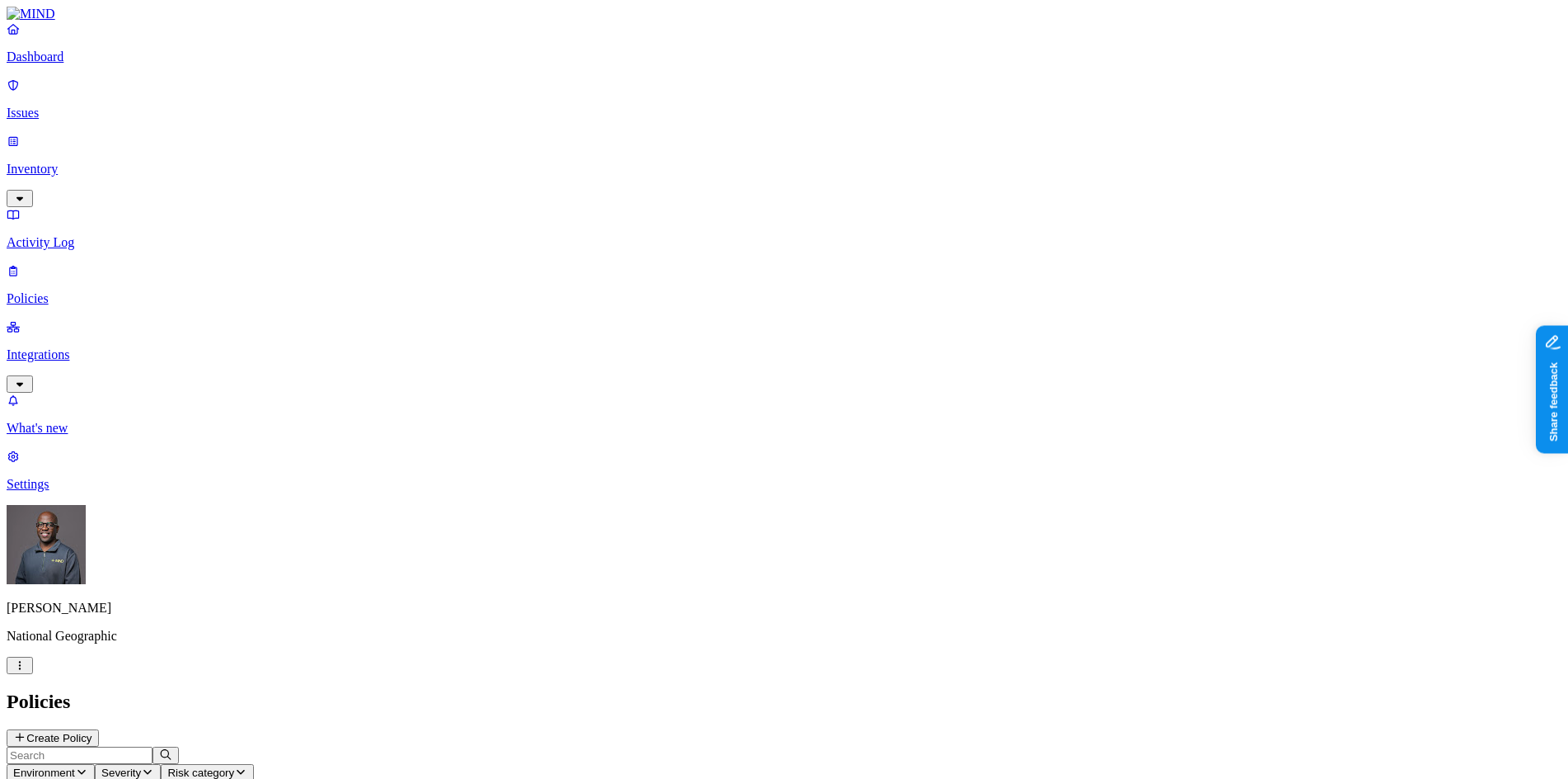
click at [74, 64] on p "Dashboard" at bounding box center [784, 57] width 1555 height 15
click at [88, 766] on icon "button" at bounding box center [82, 771] width 13 height 11
click at [367, 142] on div "Endpoint" at bounding box center [367, 156] width 0 height 29
click at [771, 691] on div "Policies Create Policy" at bounding box center [784, 718] width 1555 height 56
click at [103, 64] on p "Dashboard" at bounding box center [784, 57] width 1555 height 15
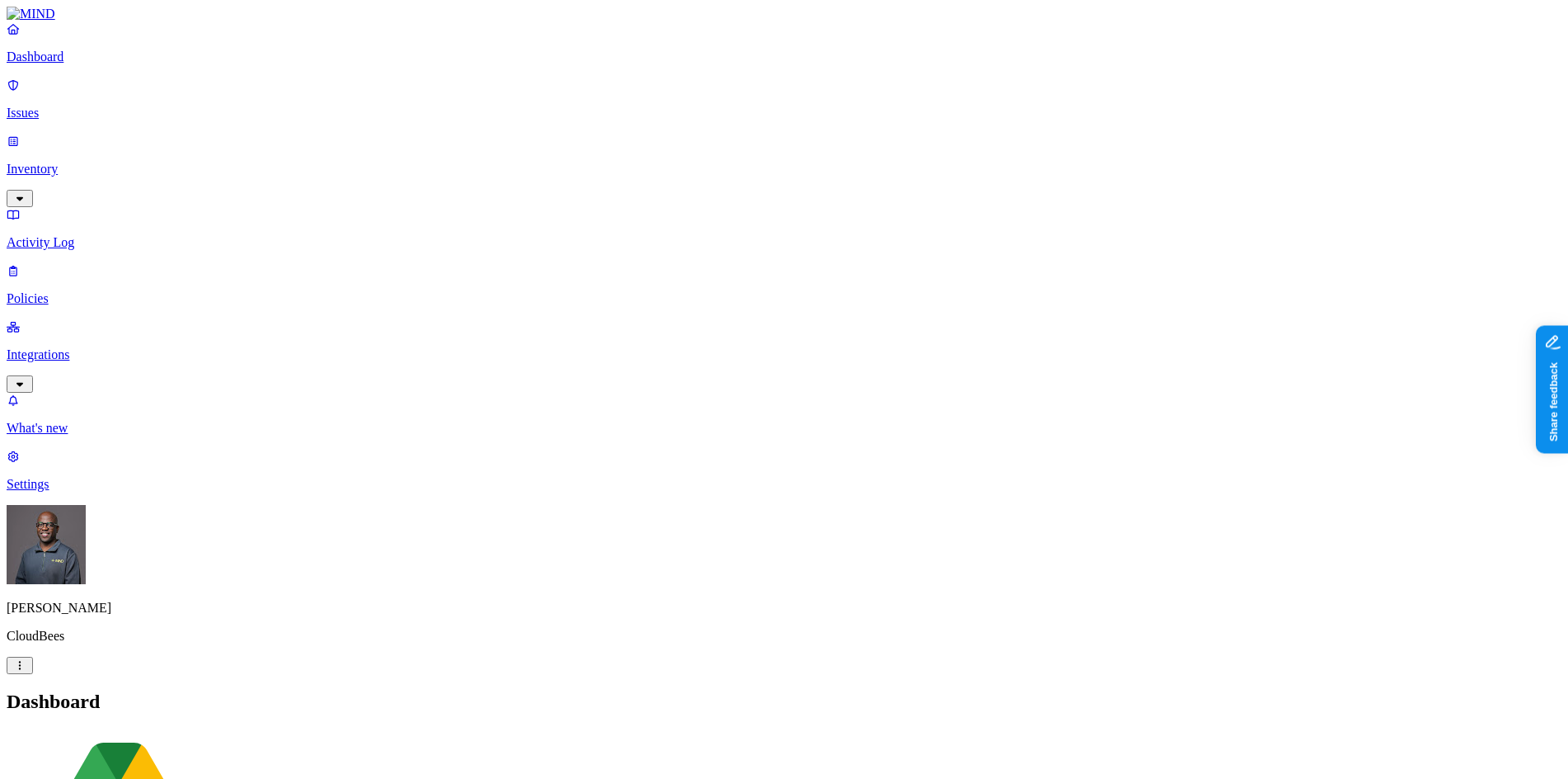
click at [74, 347] on p "Integrations" at bounding box center [784, 355] width 1555 height 15
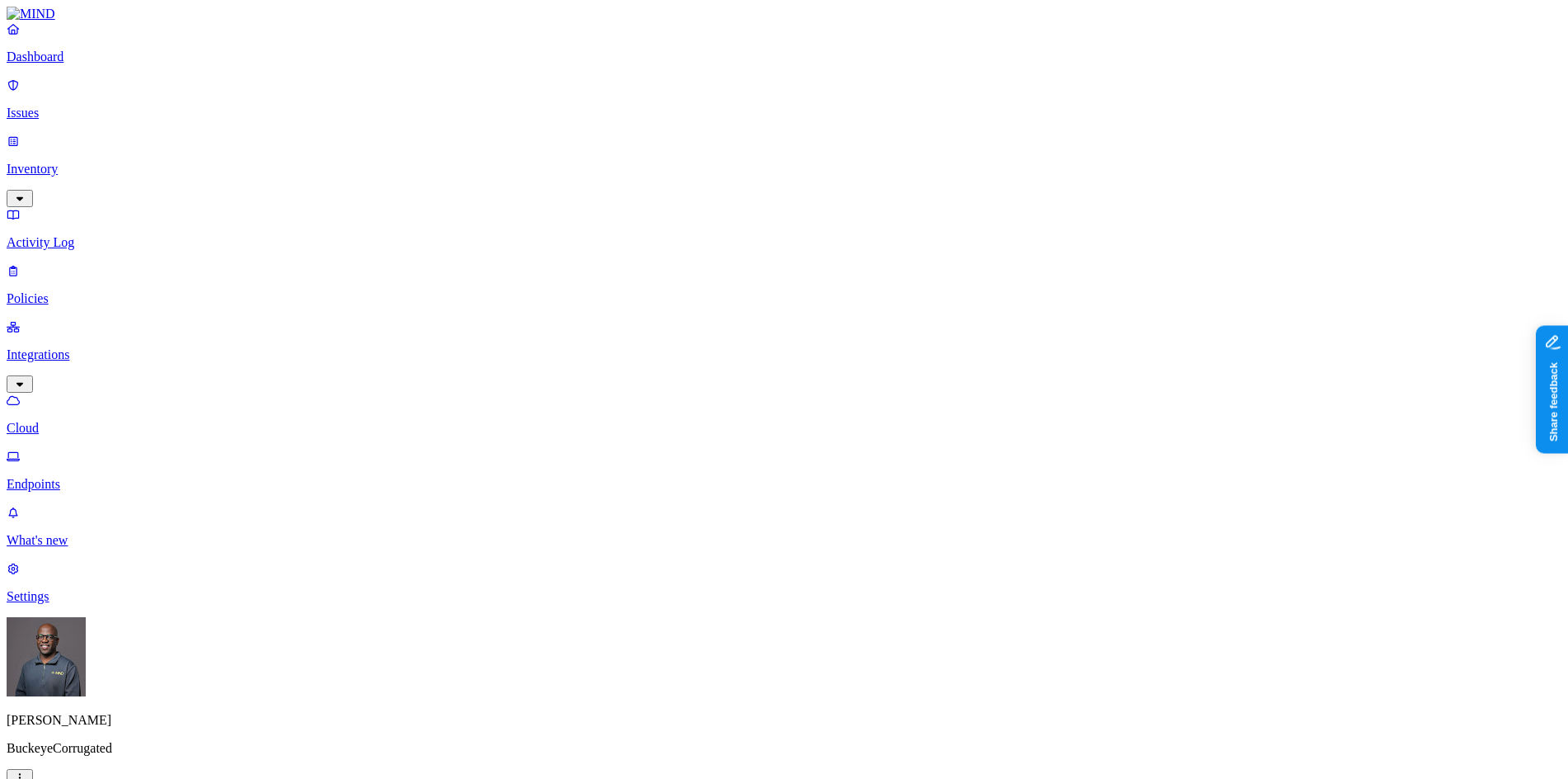
click at [63, 64] on p "Dashboard" at bounding box center [784, 57] width 1555 height 15
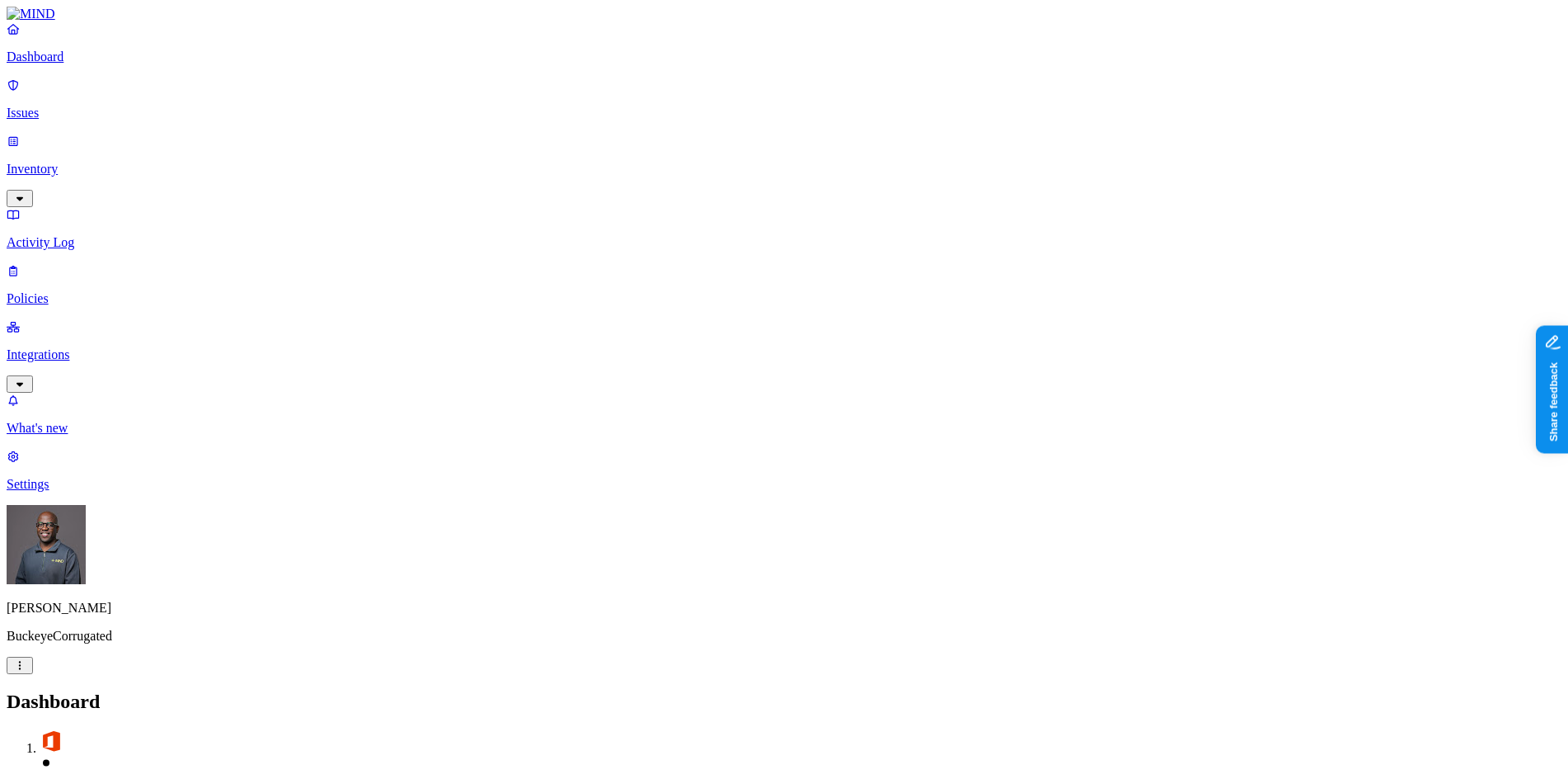
click at [124, 106] on p "Issues" at bounding box center [784, 114] width 1555 height 15
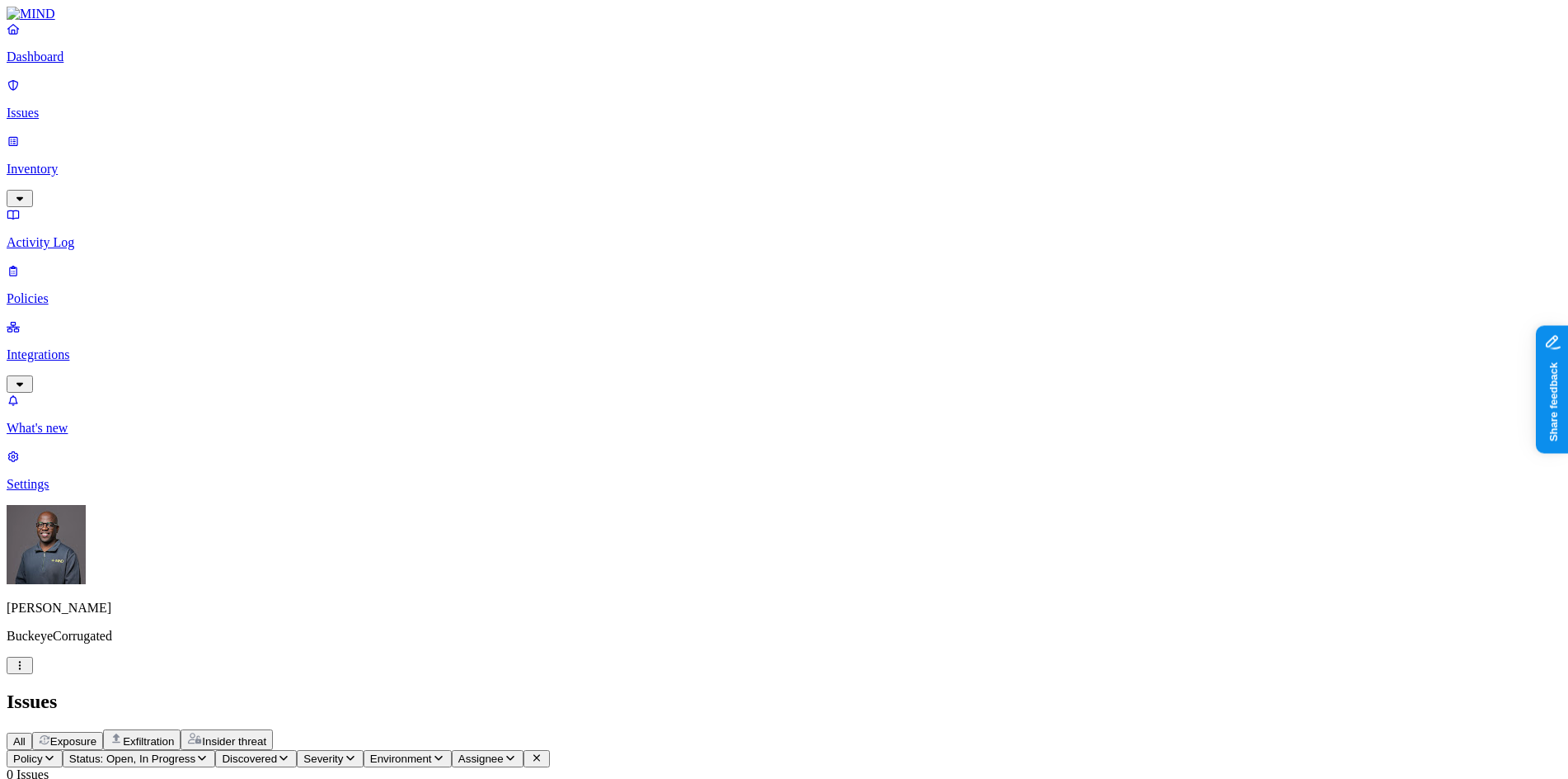
click at [97, 735] on span "Exposure" at bounding box center [73, 741] width 46 height 13
click at [91, 106] on p "Issues" at bounding box center [784, 114] width 1555 height 15
click at [82, 64] on p "Dashboard" at bounding box center [784, 57] width 1555 height 15
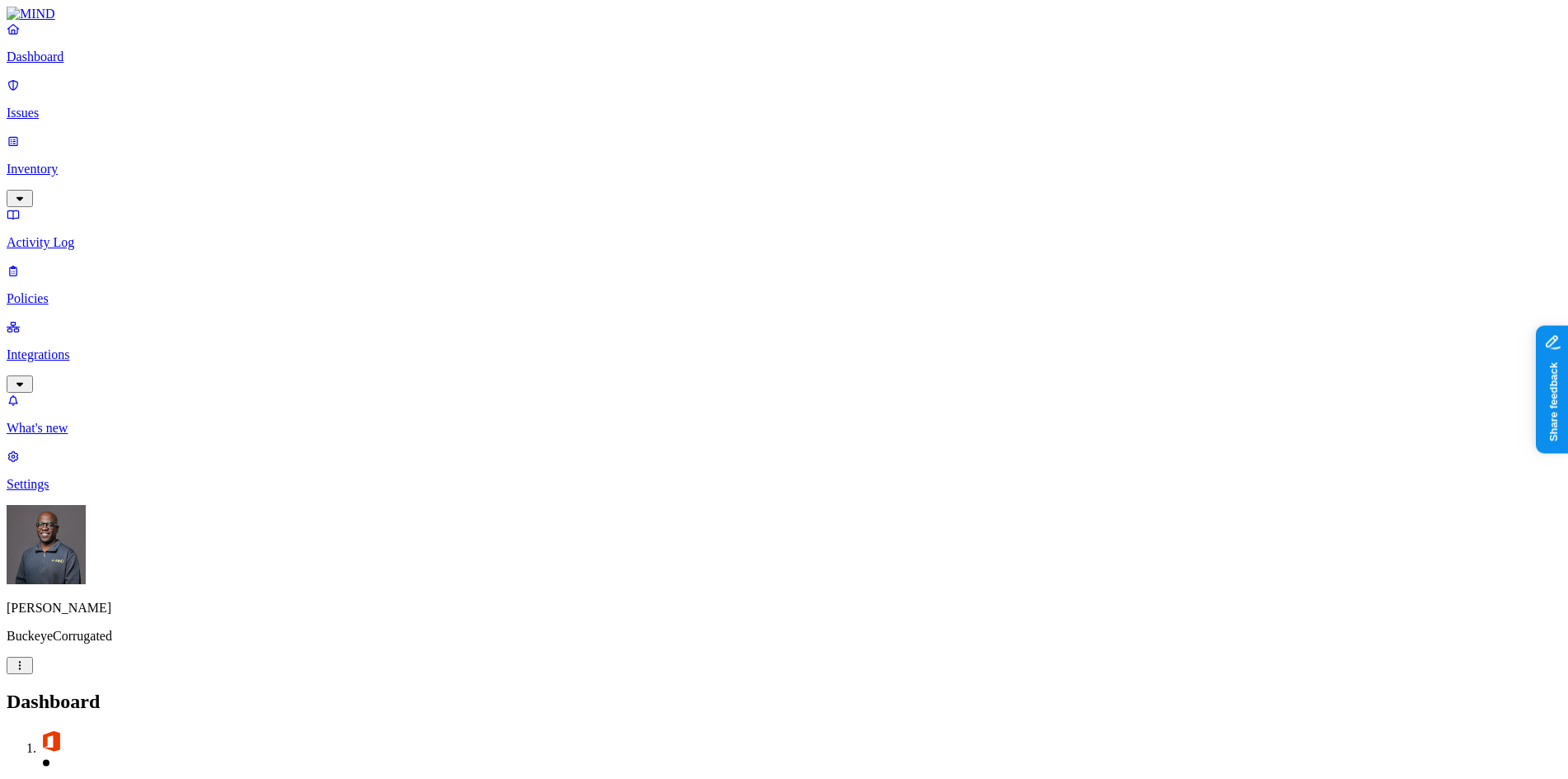
click at [76, 291] on p "Policies" at bounding box center [784, 299] width 1555 height 15
click at [86, 770] on icon "button" at bounding box center [82, 772] width 8 height 5
click at [378, 691] on h2 "Policies" at bounding box center [784, 702] width 1555 height 22
click at [75, 766] on span "Environment" at bounding box center [45, 772] width 62 height 13
click at [369, 100] on icon at bounding box center [373, 105] width 13 height 11
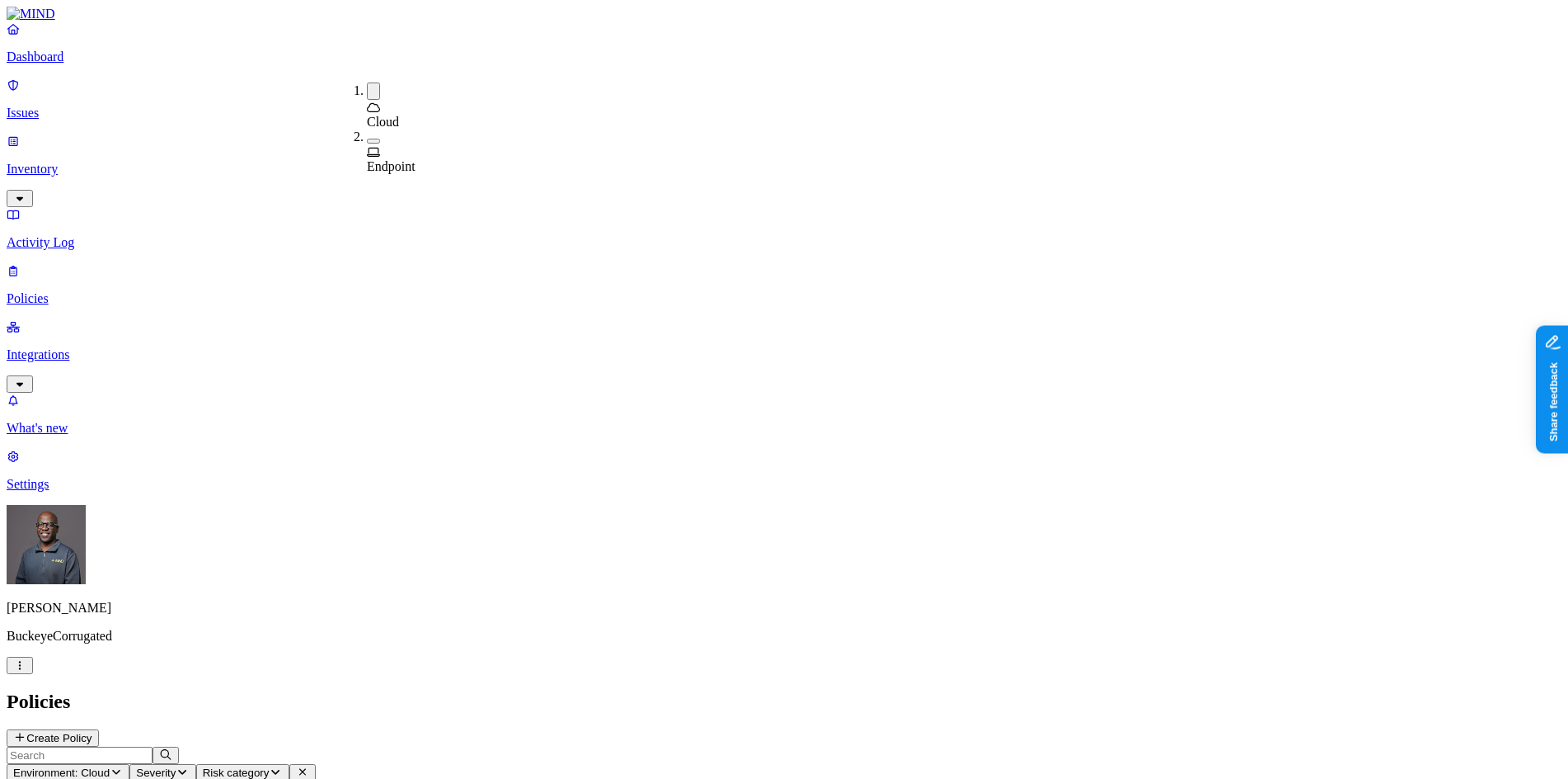
click at [636, 691] on div "Policies Create Policy" at bounding box center [784, 718] width 1555 height 56
click at [71, 64] on p "Dashboard" at bounding box center [784, 57] width 1555 height 15
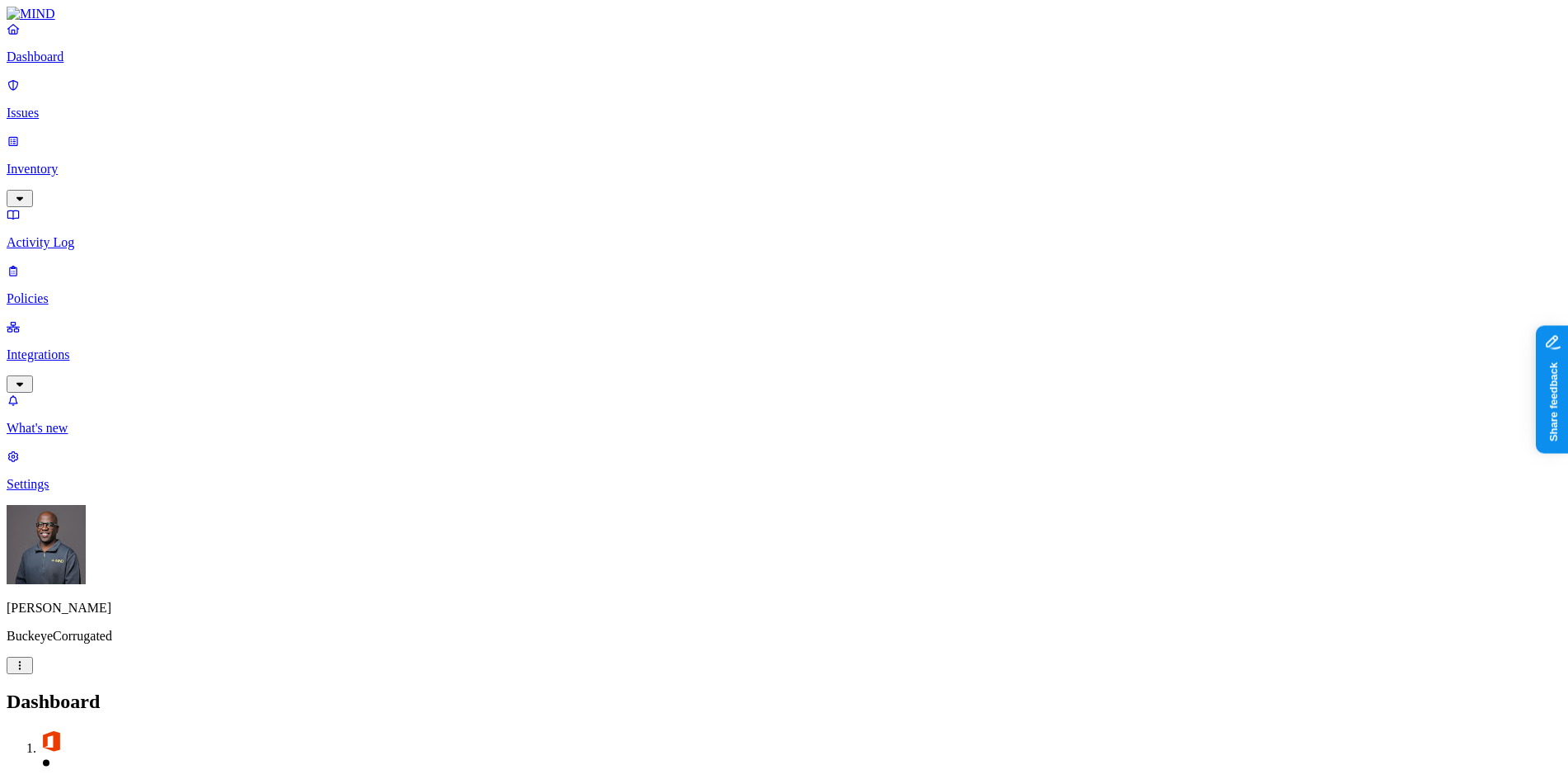
click at [58, 106] on p "Issues" at bounding box center [784, 114] width 1555 height 15
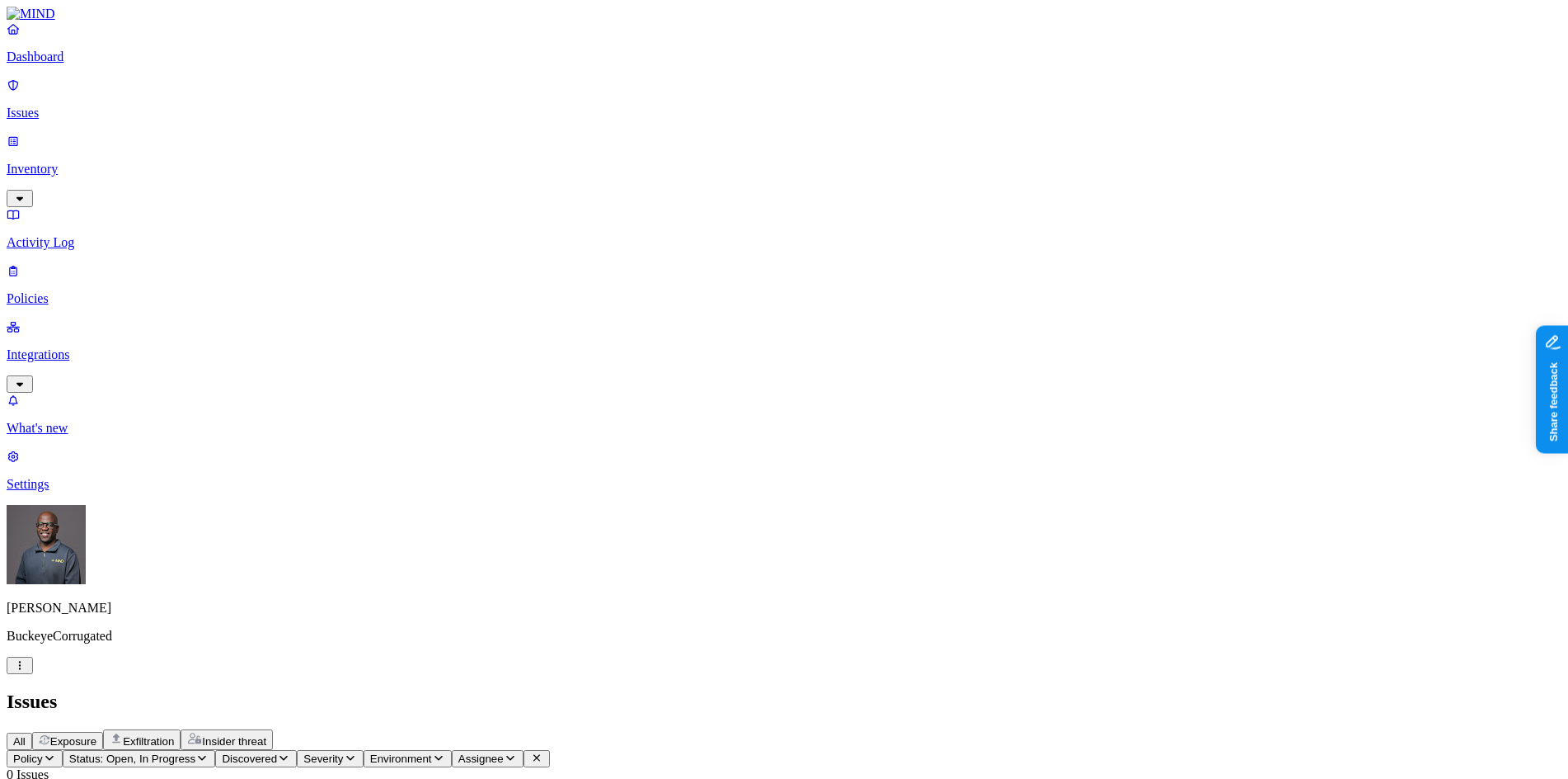
click at [61, 64] on p "Dashboard" at bounding box center [784, 57] width 1555 height 15
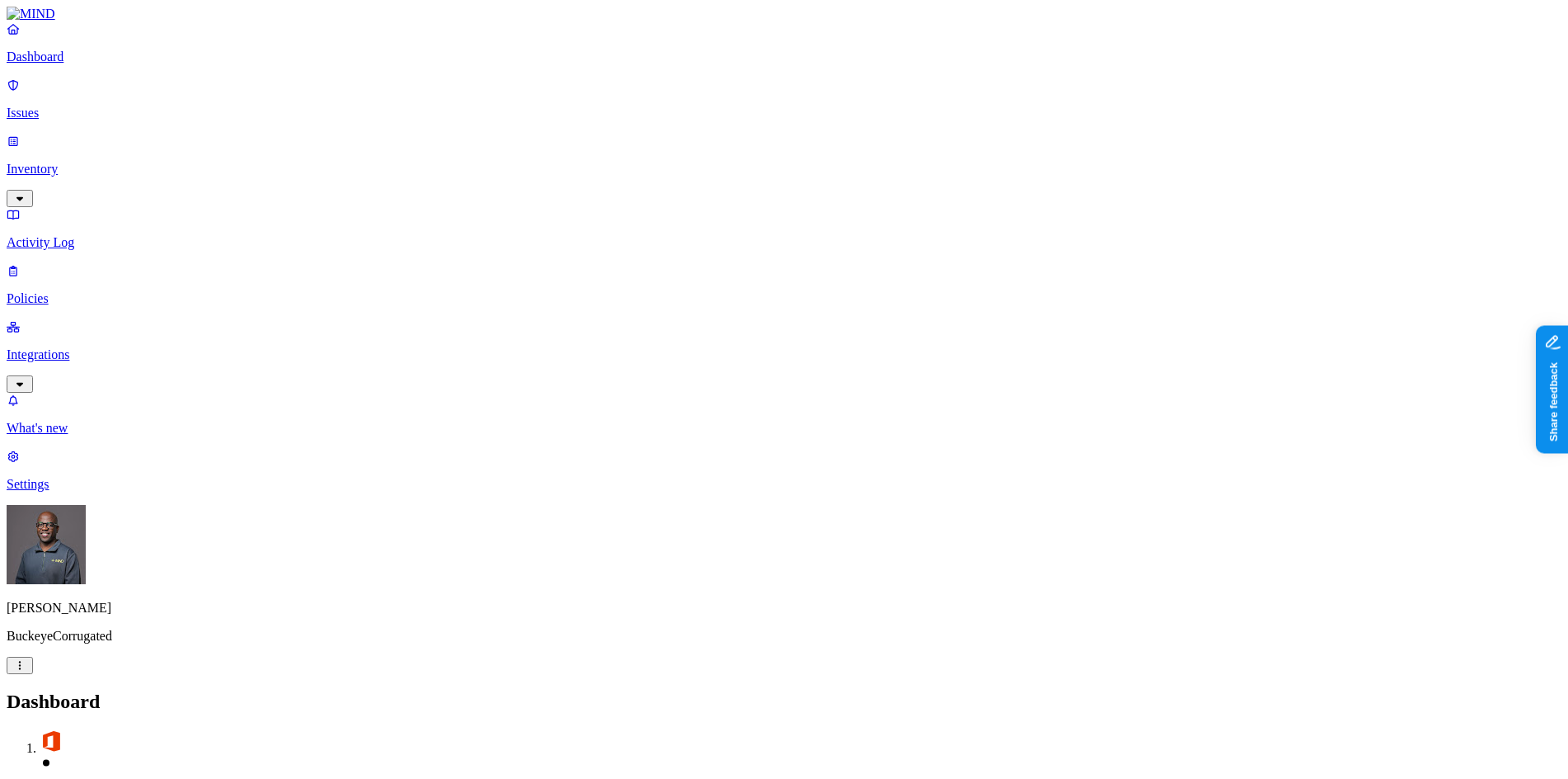
click at [94, 347] on p "Integrations" at bounding box center [784, 355] width 1555 height 15
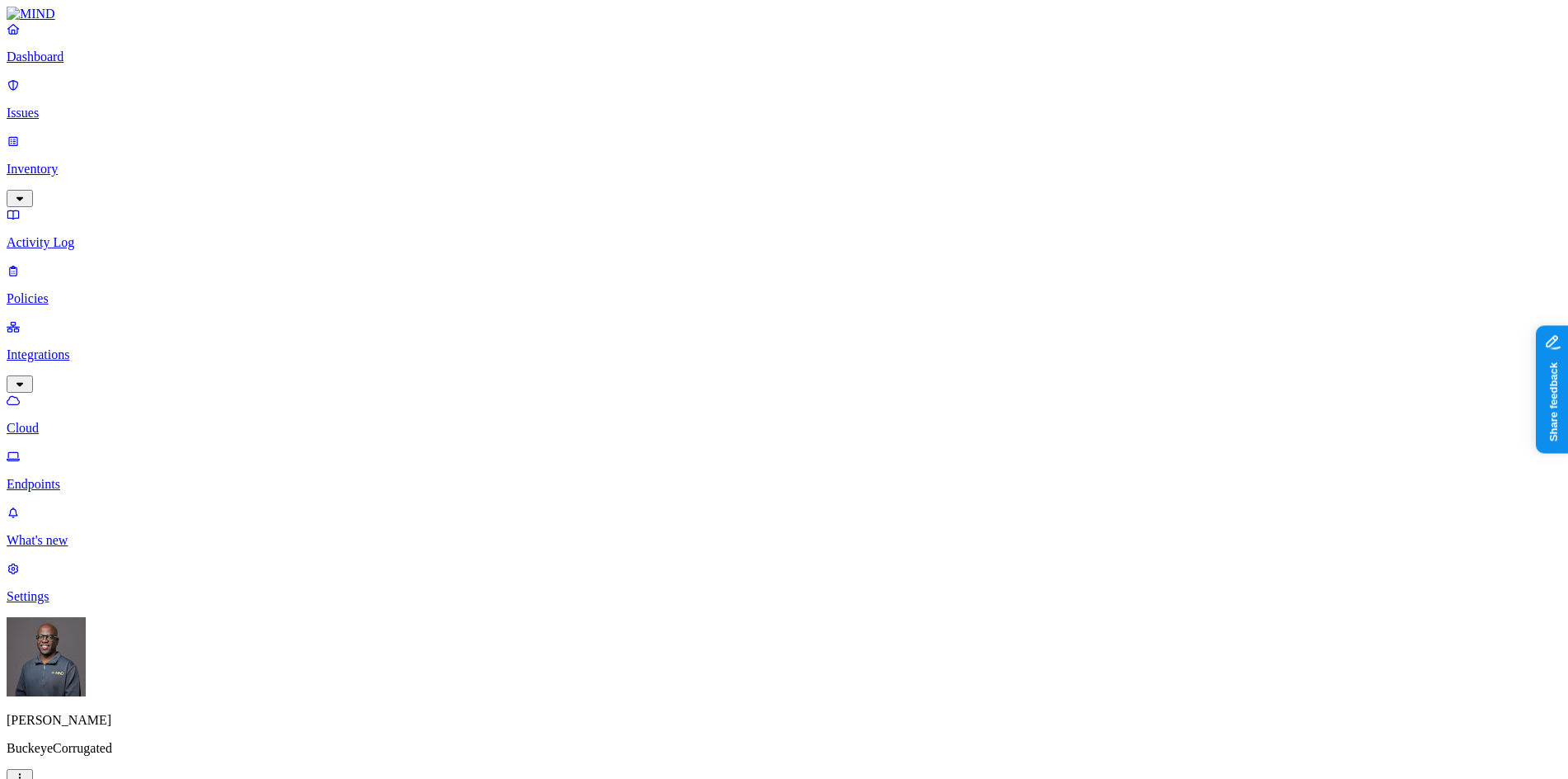
click at [104, 477] on p "Endpoints" at bounding box center [784, 485] width 1555 height 15
click at [64, 64] on p "Dashboard" at bounding box center [784, 57] width 1555 height 15
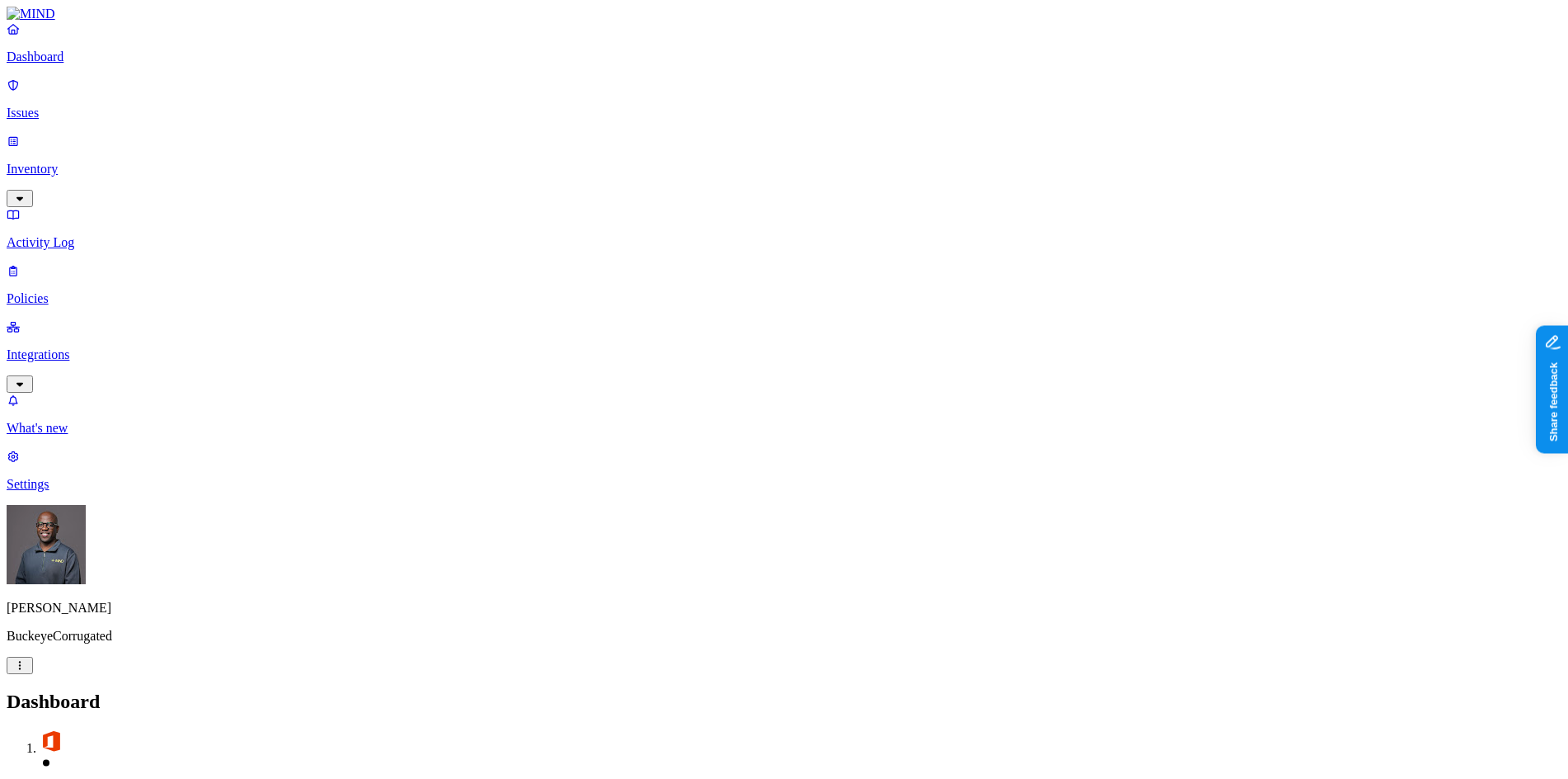
click at [99, 64] on p "Dashboard" at bounding box center [784, 57] width 1555 height 15
click at [64, 106] on p "Issues" at bounding box center [784, 114] width 1555 height 15
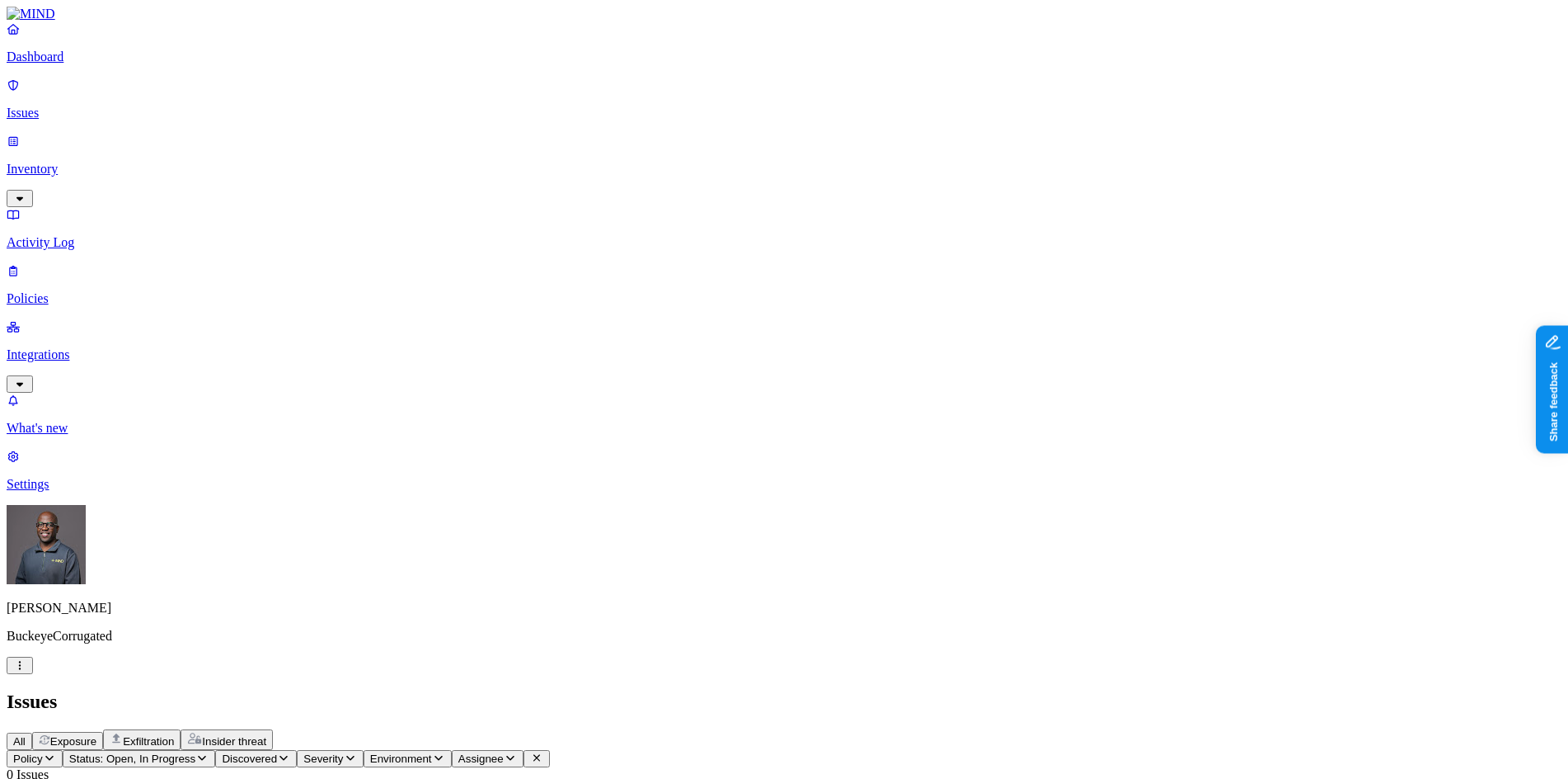
click at [73, 291] on p "Policies" at bounding box center [784, 299] width 1555 height 15
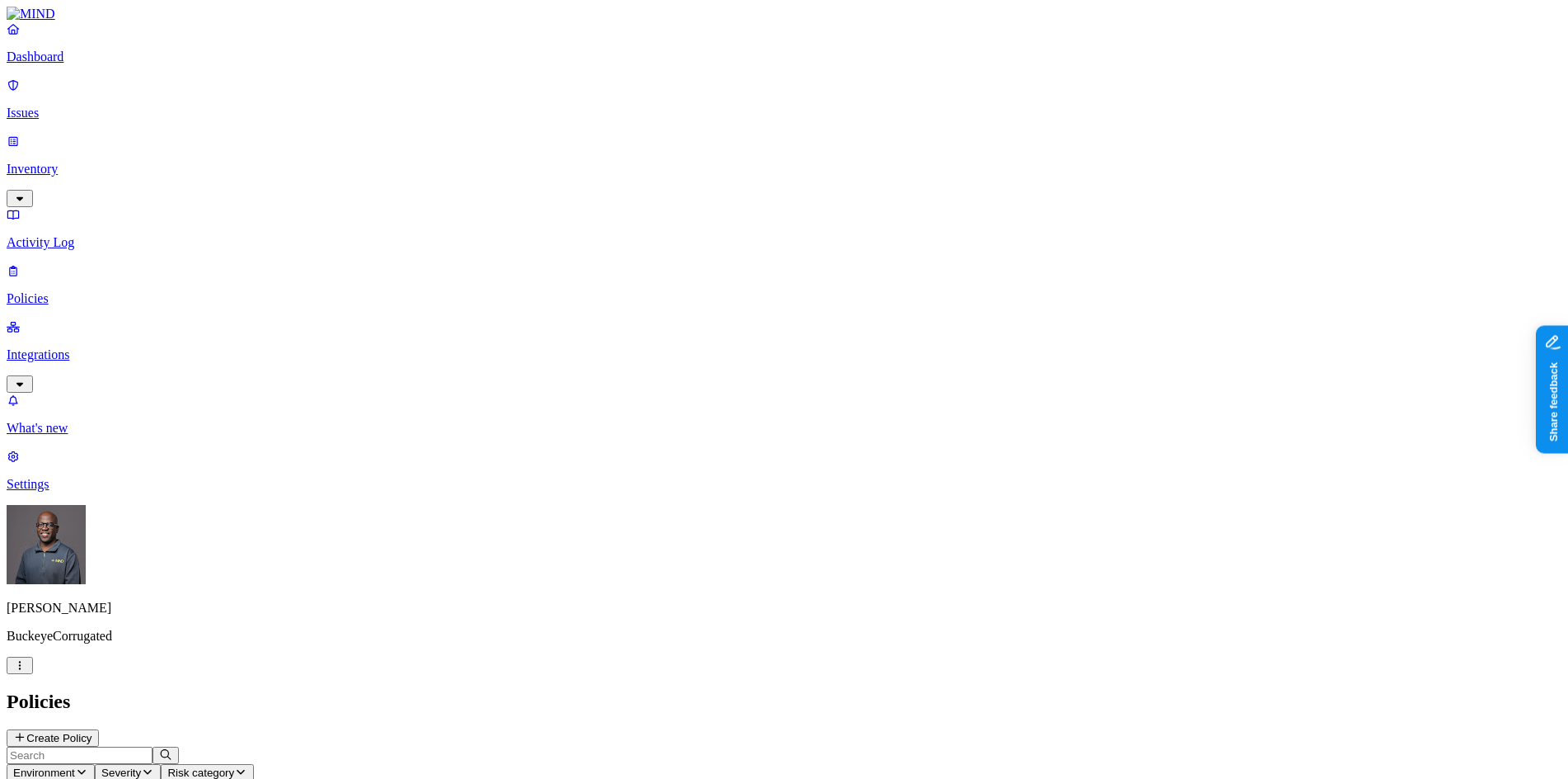
click at [88, 766] on icon "button" at bounding box center [82, 771] width 13 height 11
click at [367, 142] on div "Endpoint" at bounding box center [367, 156] width 0 height 29
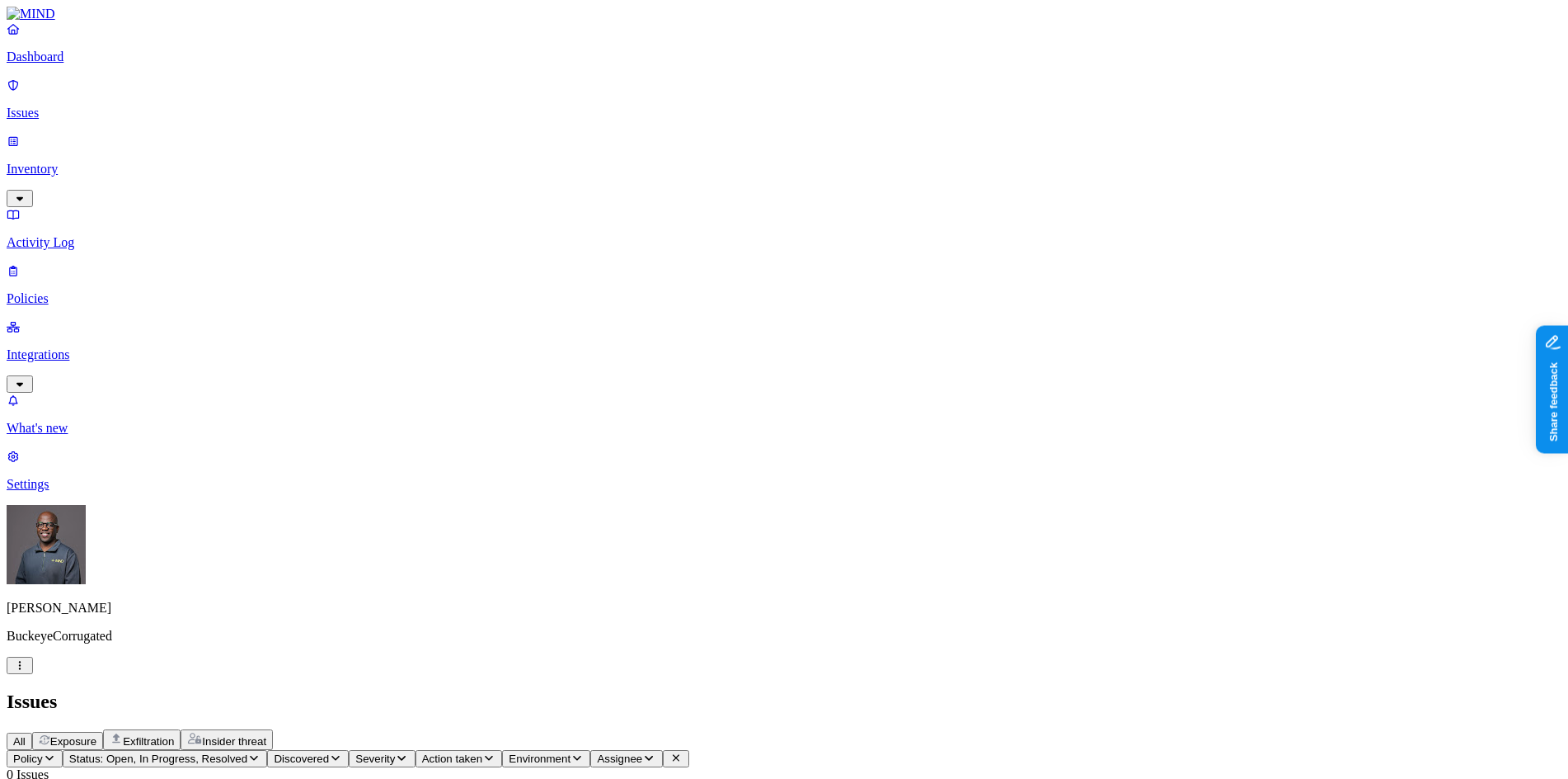
click at [261, 752] on icon "button" at bounding box center [254, 757] width 13 height 11
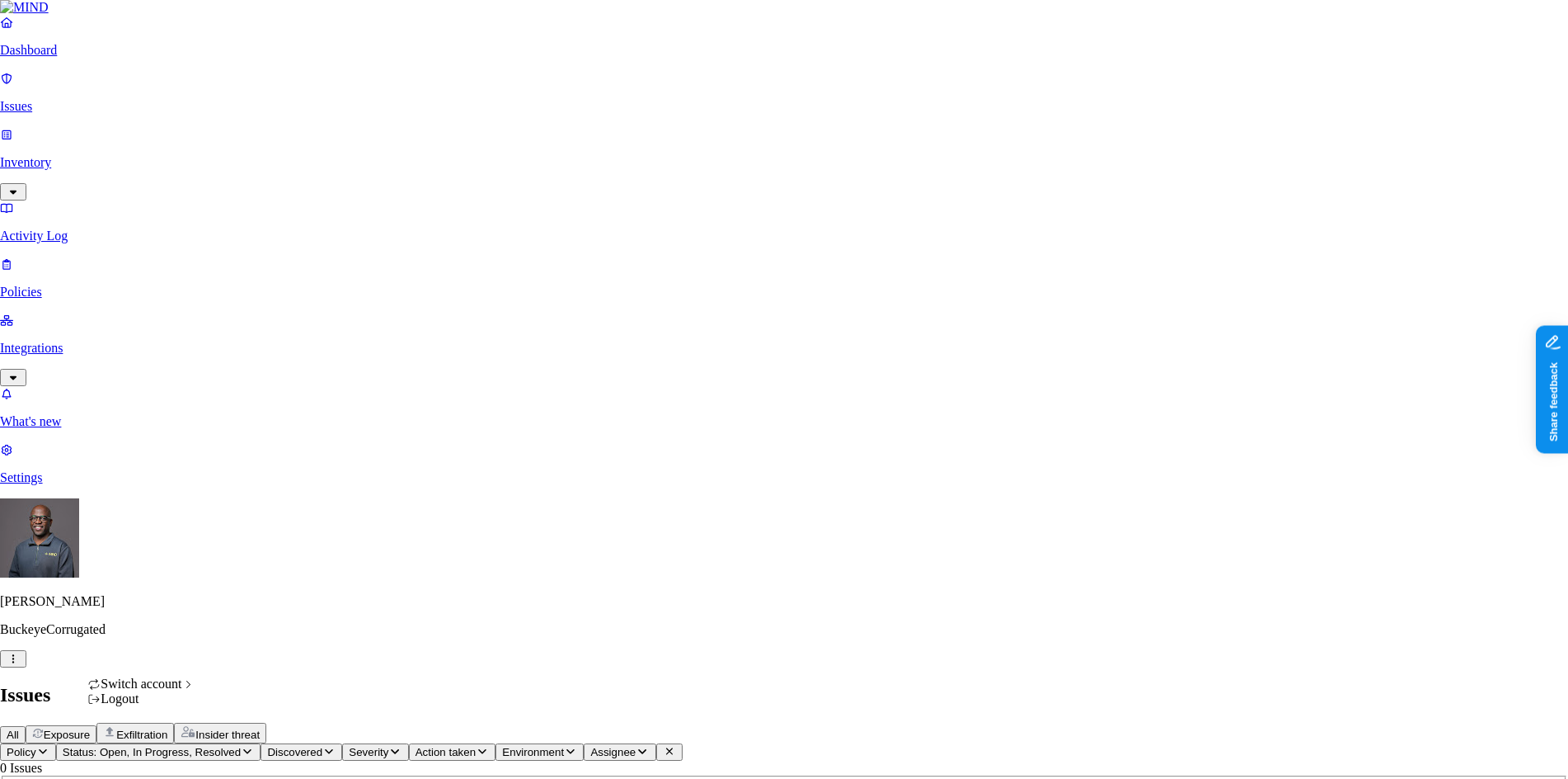
click at [151, 756] on html "Dashboard Issues Inventory Activity Log Policies Integrations What's new 1 Sett…" at bounding box center [784, 518] width 1568 height 1036
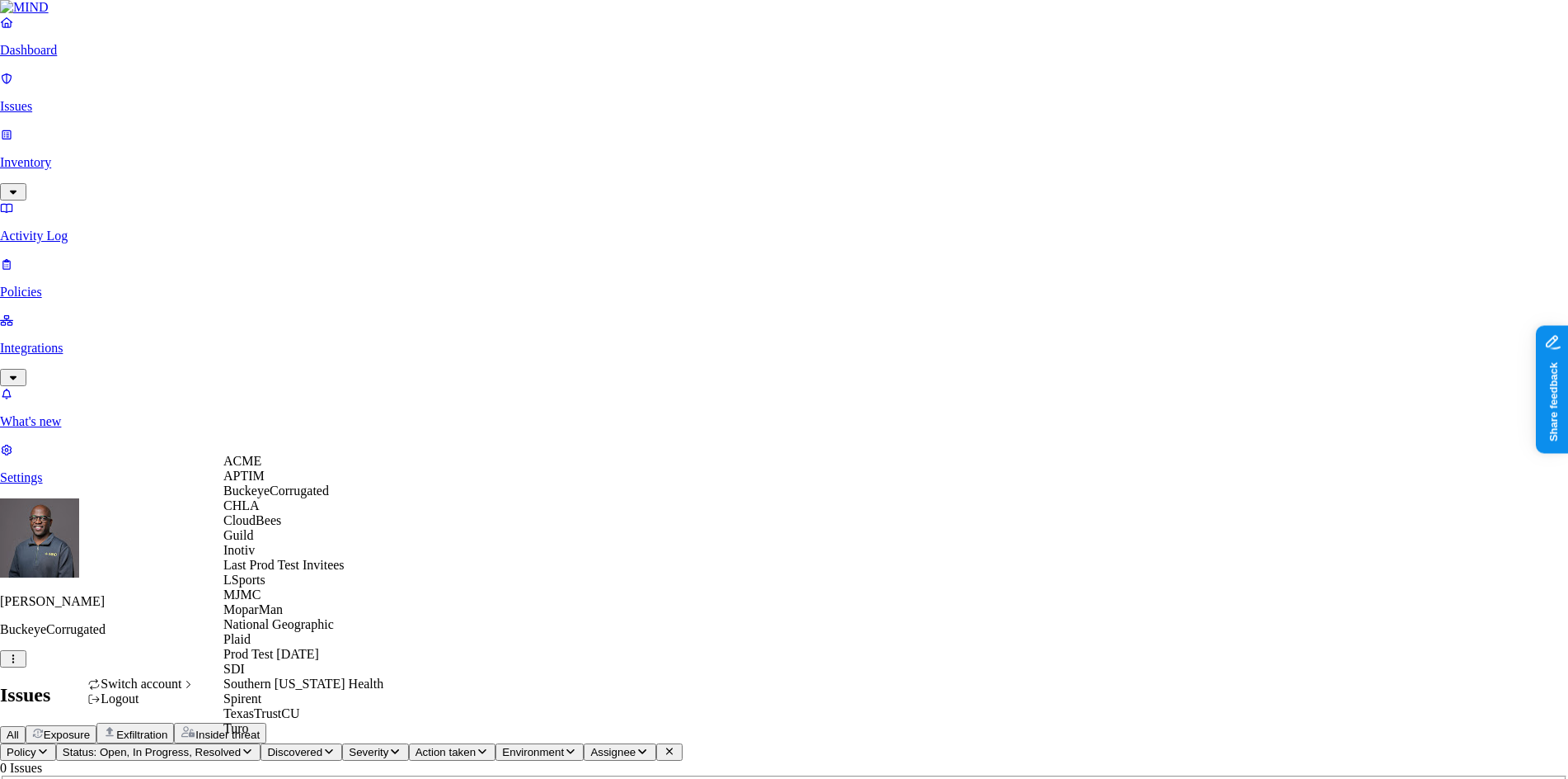
click at [259, 468] on span "ACME" at bounding box center [242, 460] width 38 height 14
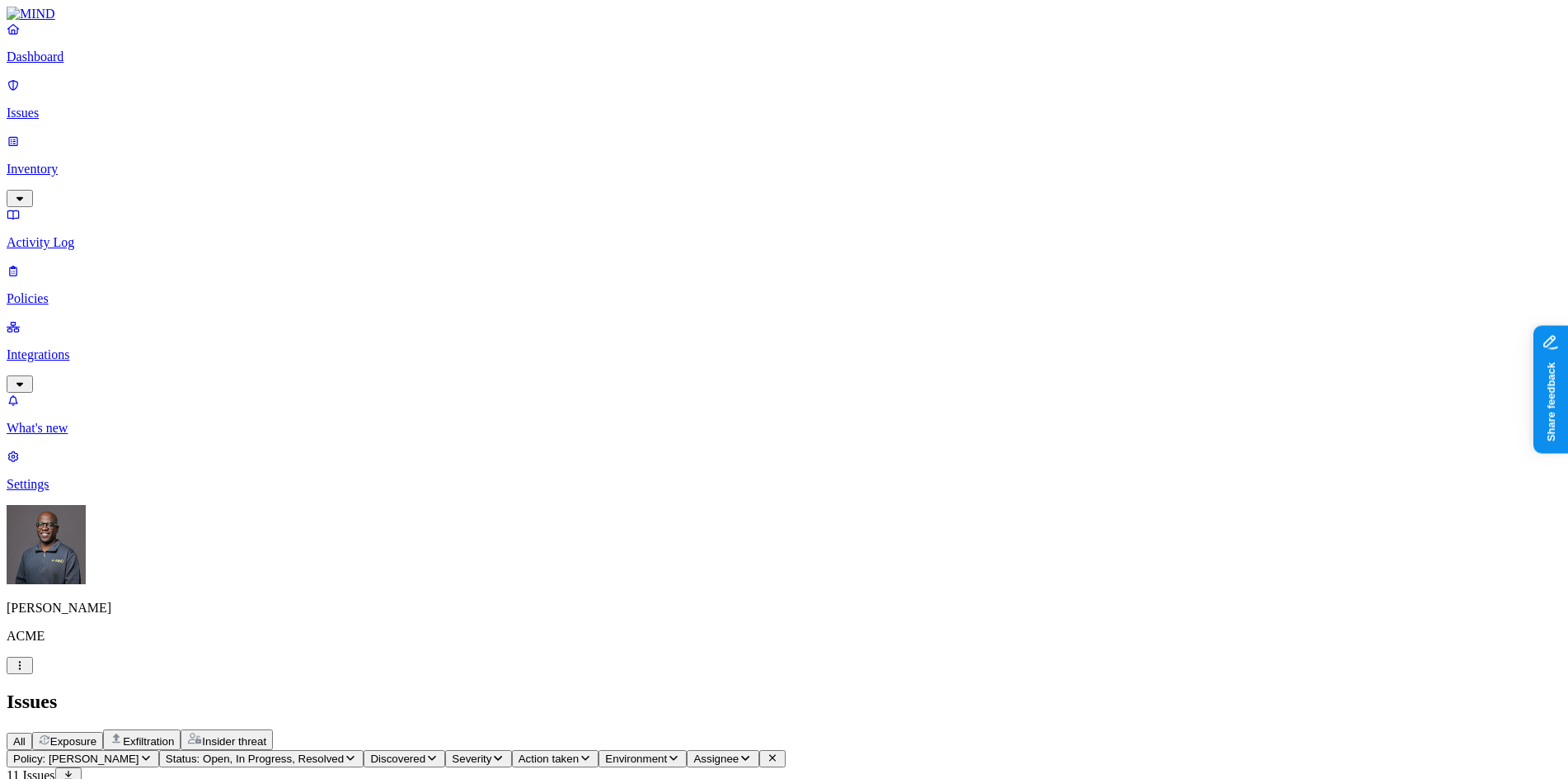
drag, startPoint x: 802, startPoint y: 132, endPoint x: 856, endPoint y: 130, distance: 54.0
drag, startPoint x: 856, startPoint y: 130, endPoint x: 939, endPoint y: 140, distance: 83.6
drag, startPoint x: 937, startPoint y: 140, endPoint x: 1009, endPoint y: 146, distance: 72.2
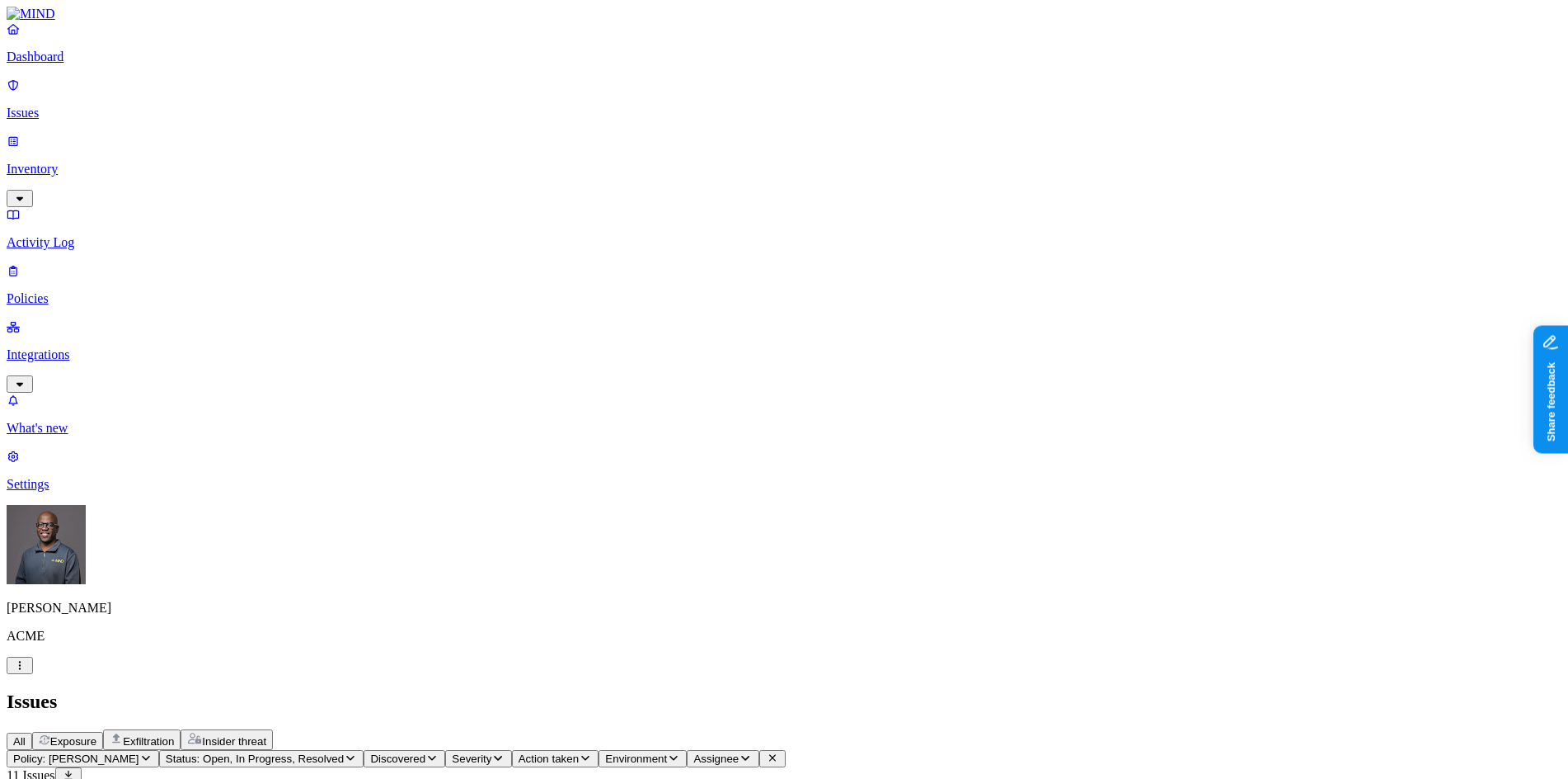
drag, startPoint x: 1014, startPoint y: 139, endPoint x: 989, endPoint y: 137, distance: 25.1
